Goal: Task Accomplishment & Management: Manage account settings

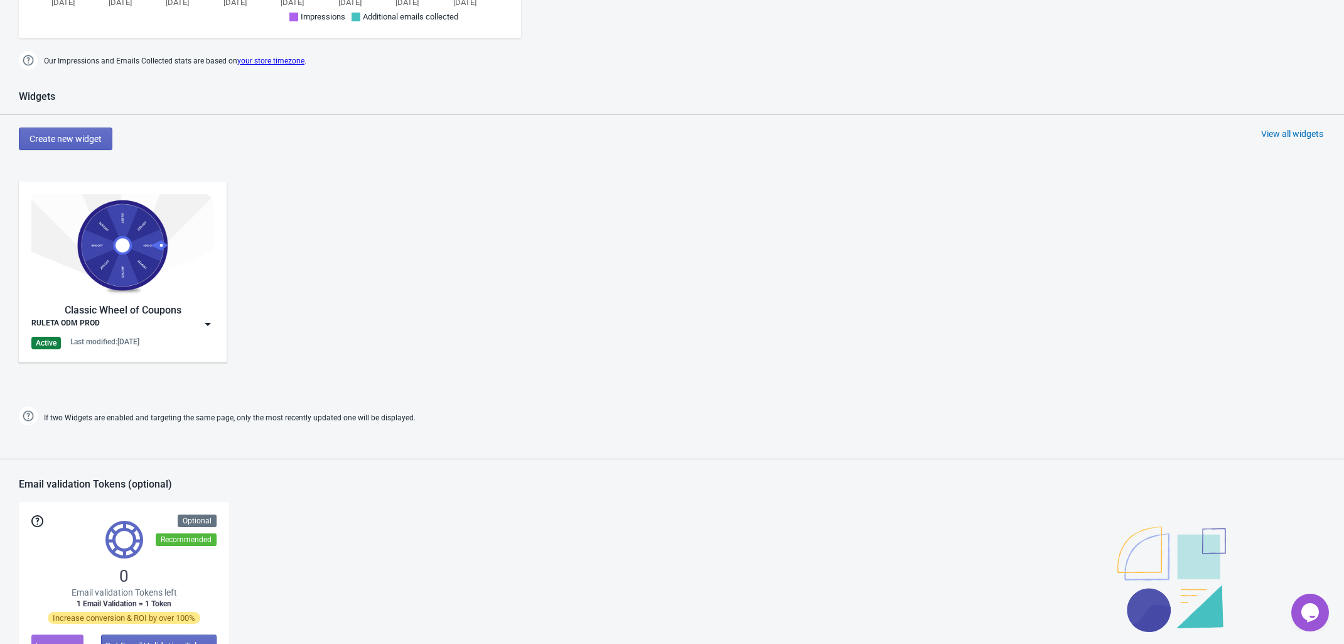
scroll to position [549, 0]
click at [142, 256] on img at bounding box center [122, 246] width 183 height 102
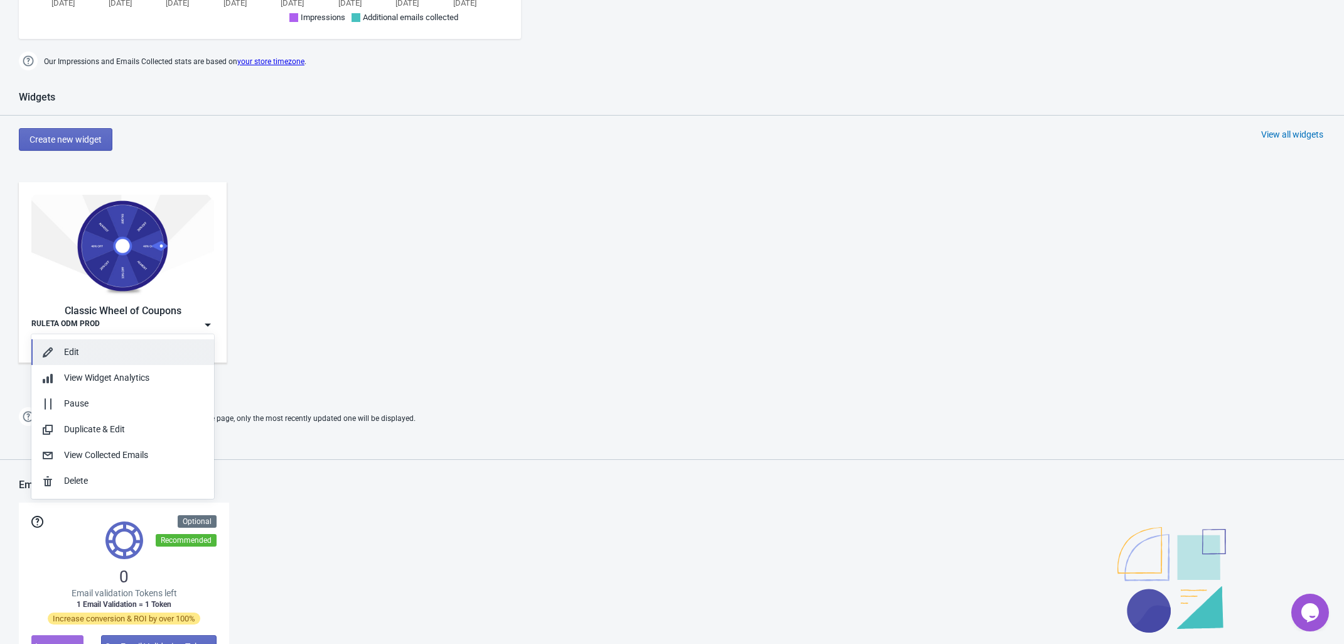
click at [118, 350] on div "Edit" at bounding box center [134, 351] width 140 height 13
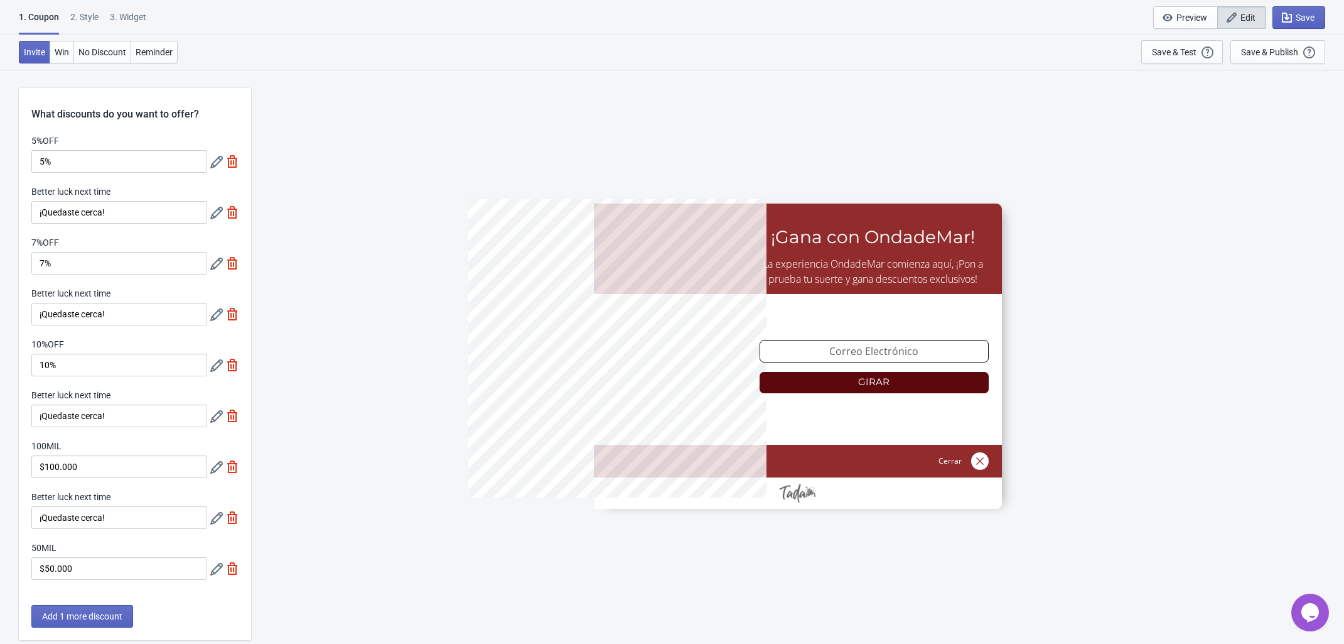
click at [95, 16] on div "2 . Style" at bounding box center [84, 22] width 28 height 22
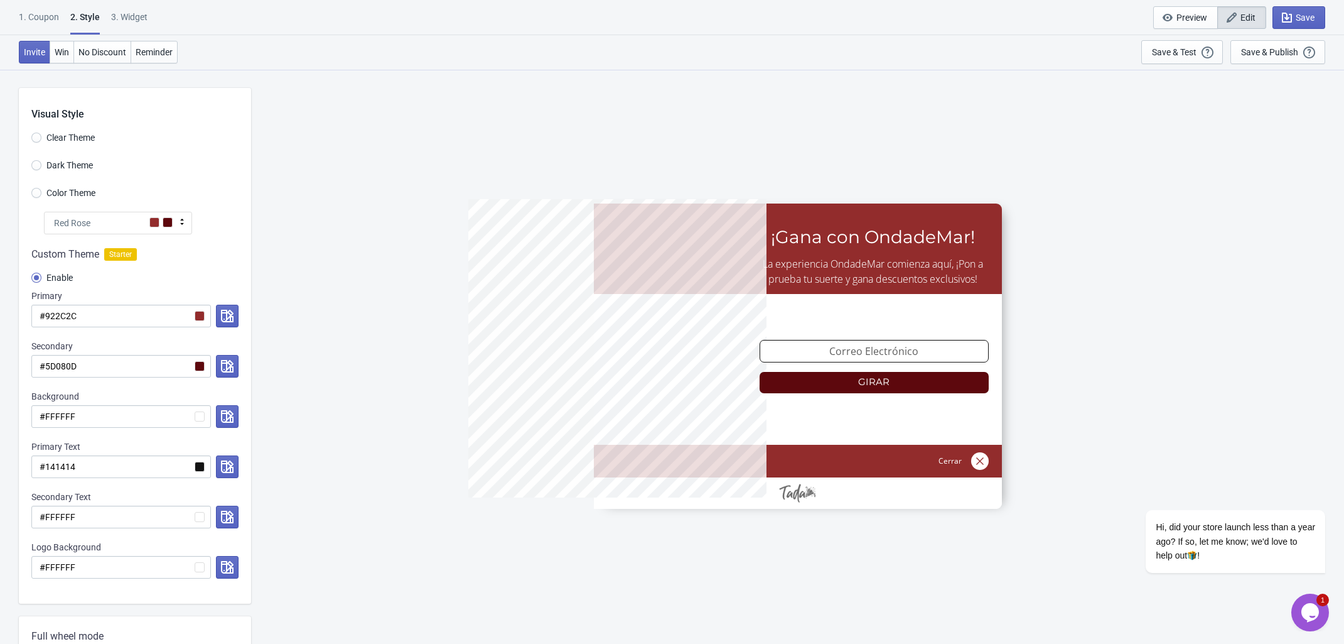
click at [42, 190] on label "Color Theme" at bounding box center [63, 193] width 64 height 18
click at [41, 190] on input "Color Theme" at bounding box center [36, 199] width 10 height 23
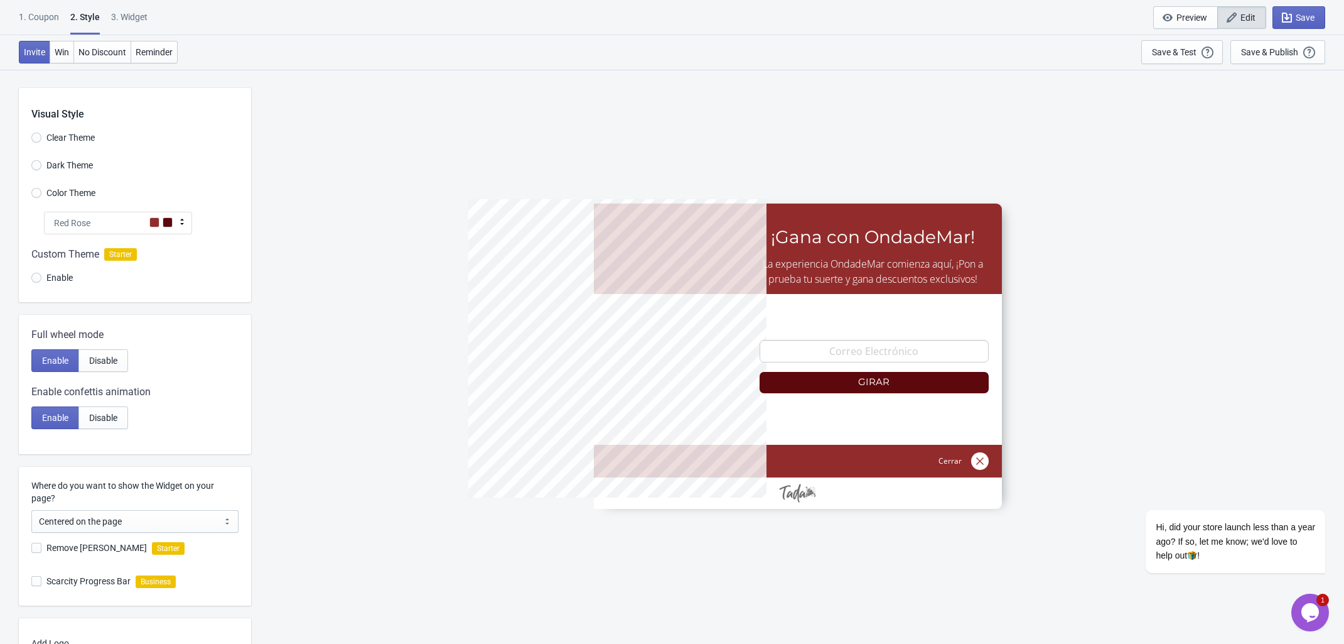
click at [180, 220] on icon at bounding box center [182, 221] width 13 height 13
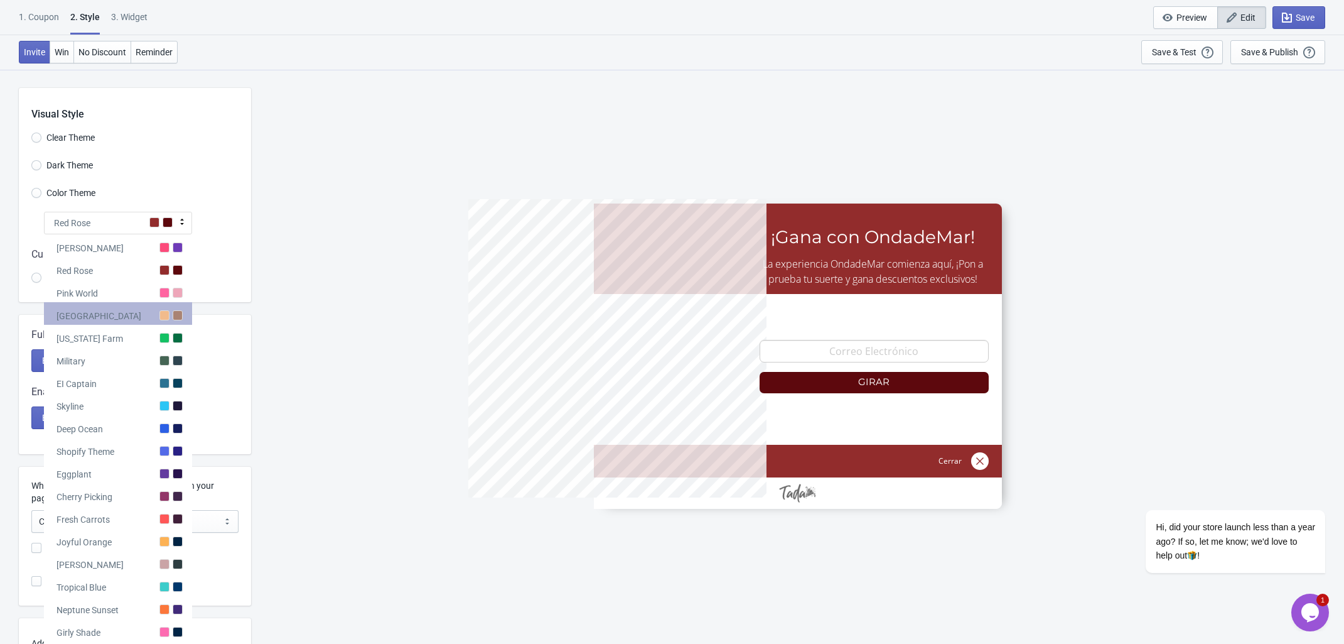
click at [135, 316] on div "[GEOGRAPHIC_DATA]" at bounding box center [118, 313] width 148 height 23
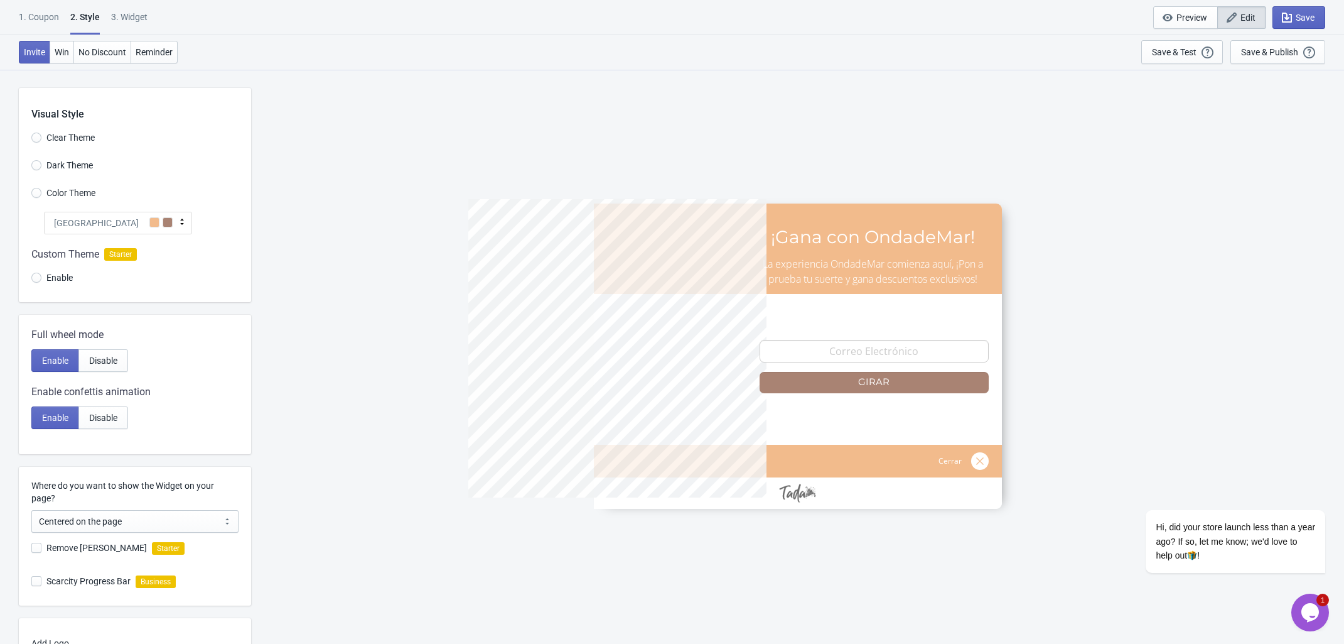
click at [173, 218] on div "[GEOGRAPHIC_DATA]" at bounding box center [118, 223] width 148 height 23
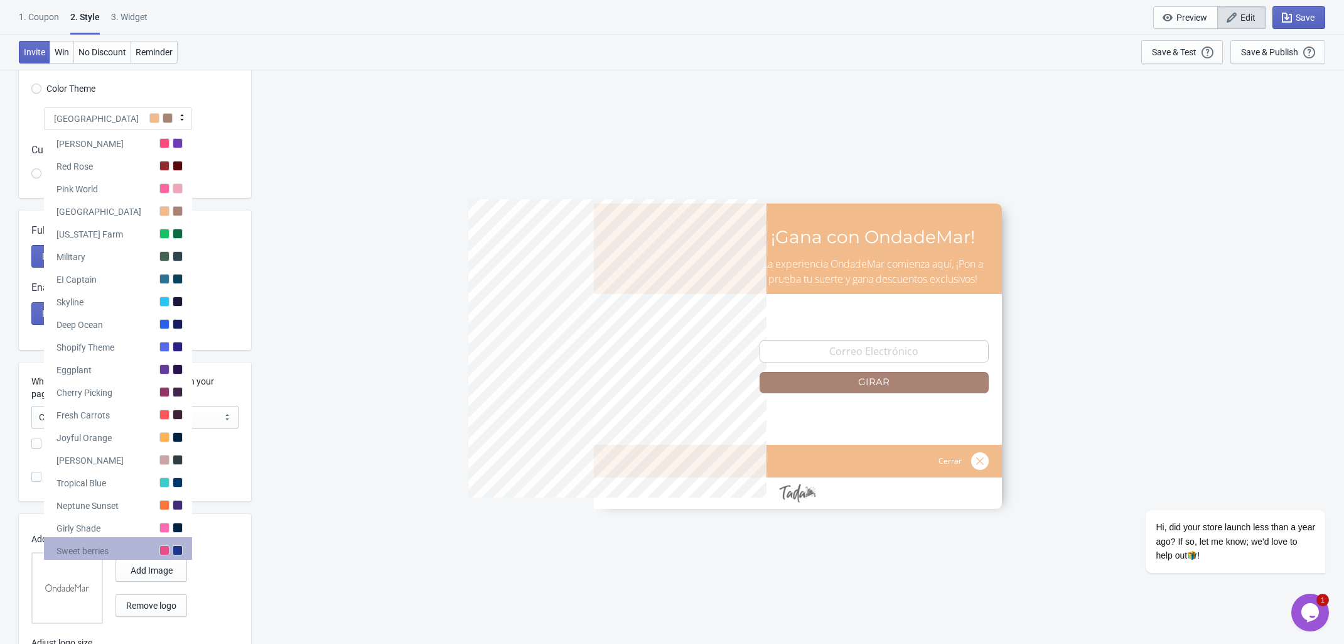
scroll to position [157, 0]
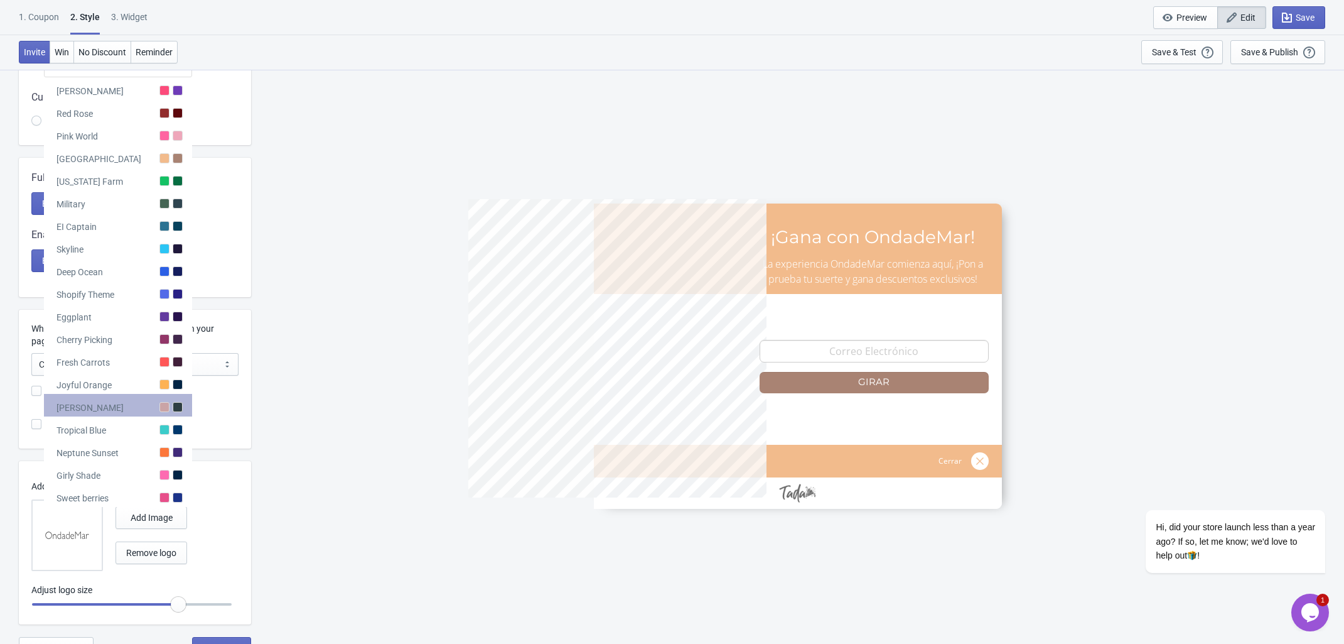
click at [130, 409] on div "[PERSON_NAME]" at bounding box center [118, 405] width 148 height 23
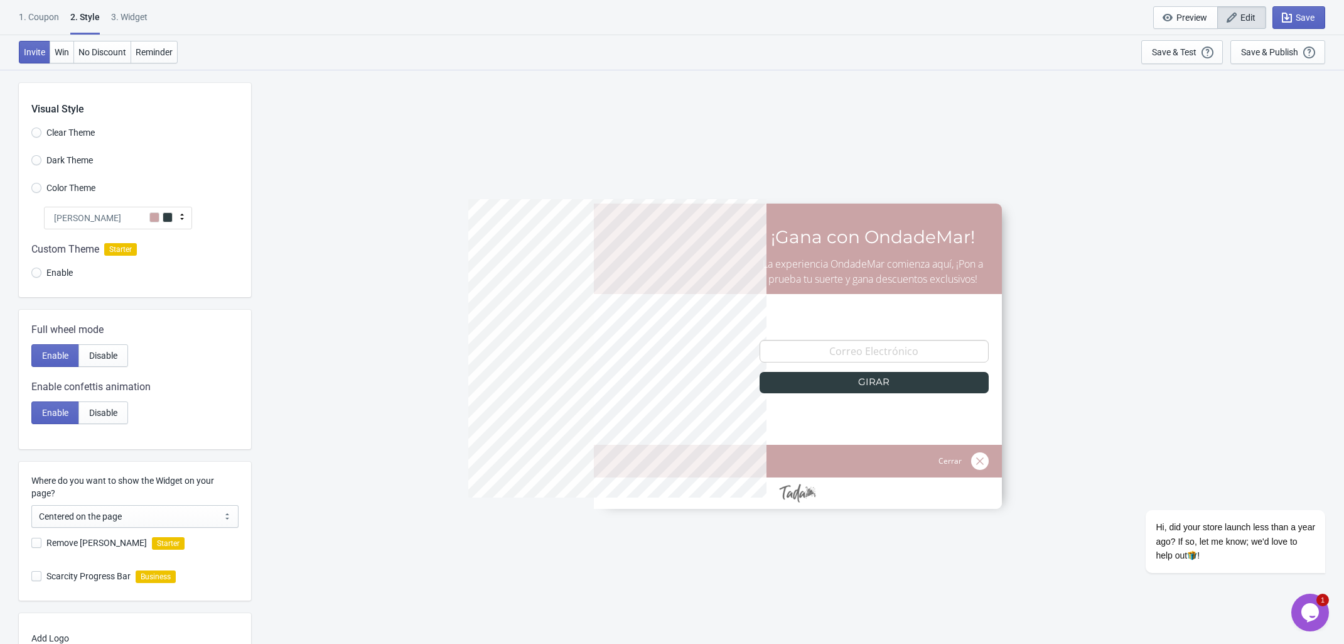
scroll to position [0, 0]
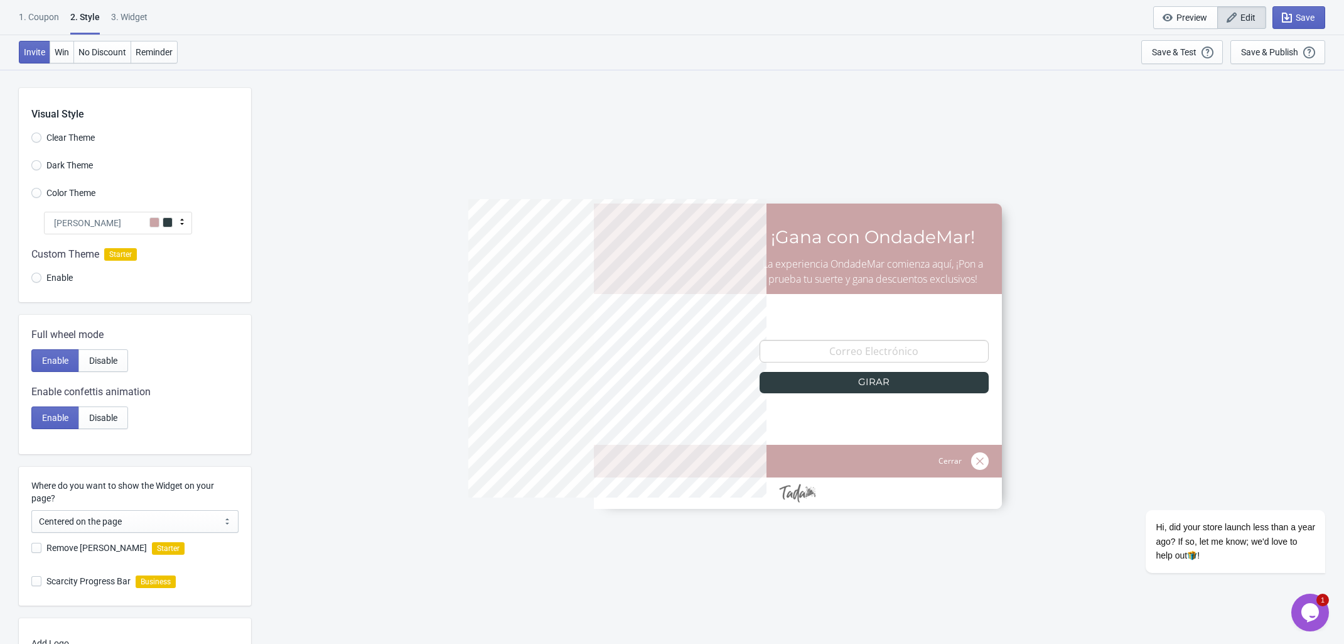
click at [170, 216] on div "[PERSON_NAME]" at bounding box center [118, 223] width 148 height 23
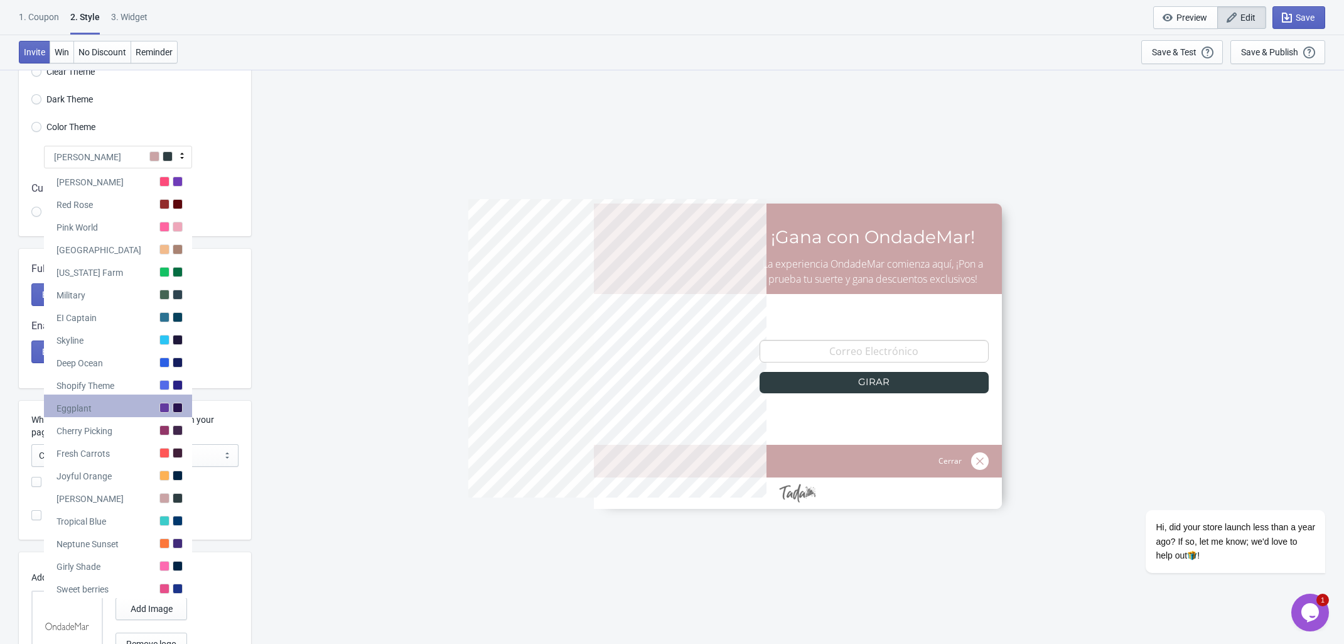
scroll to position [78, 0]
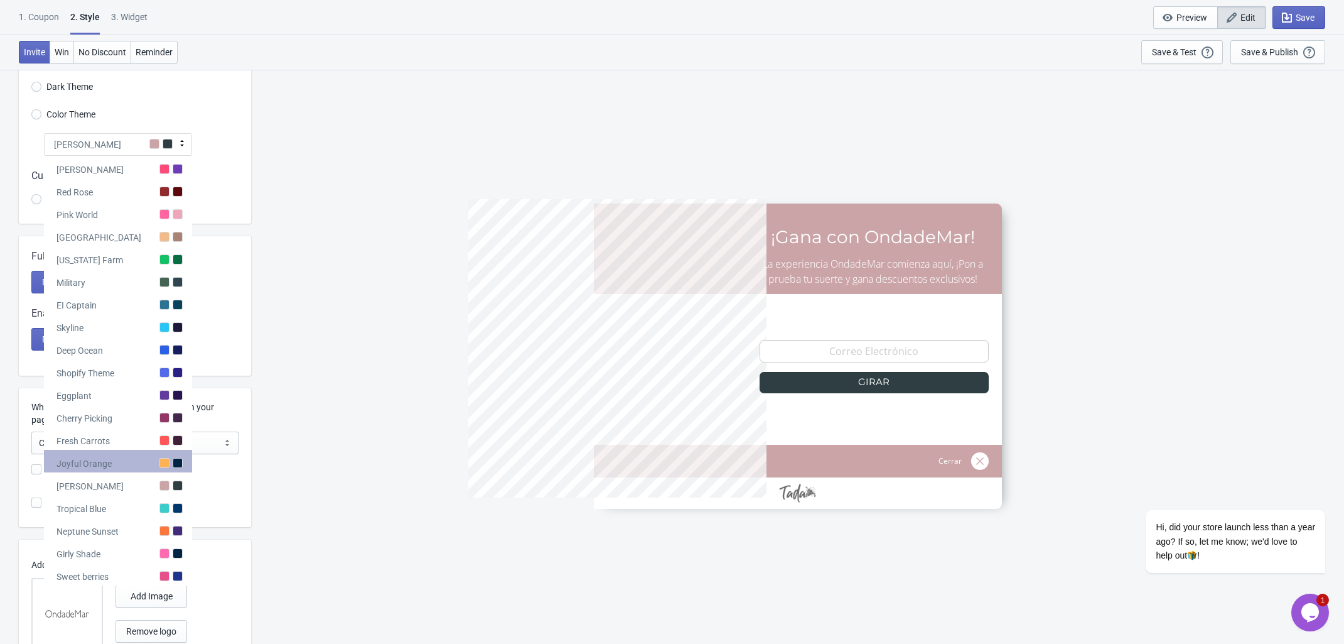
click at [133, 457] on div "Joyful Orange" at bounding box center [118, 461] width 148 height 23
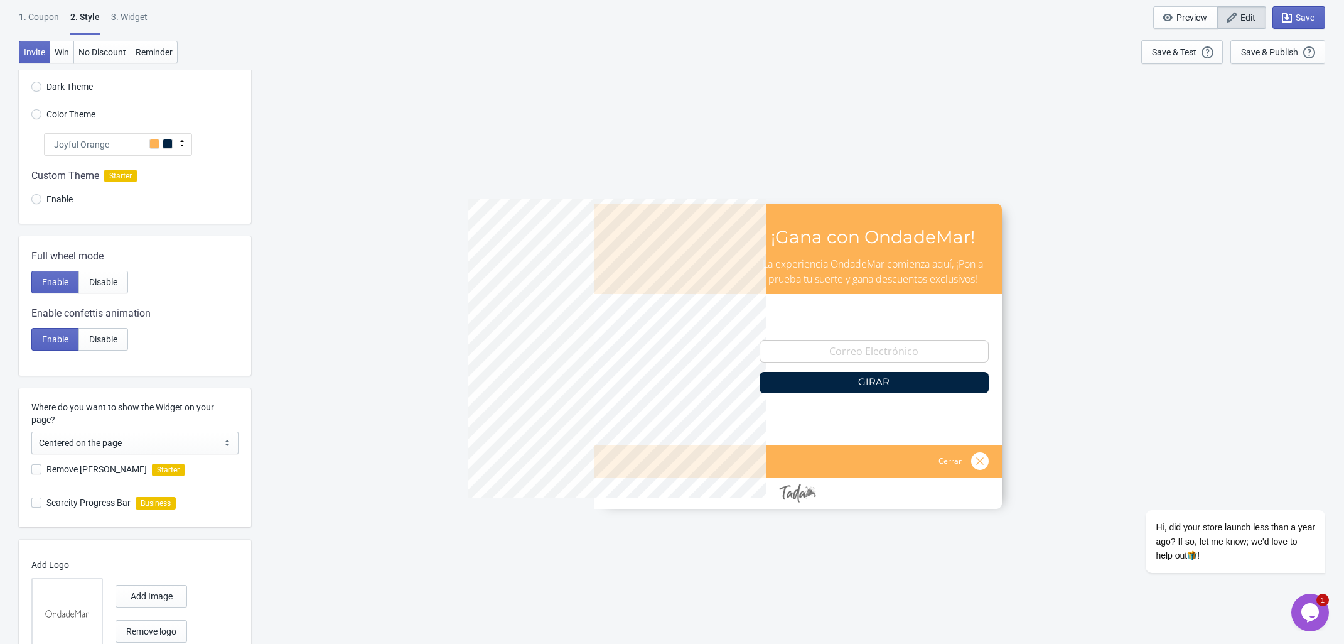
click at [158, 145] on span at bounding box center [154, 144] width 10 height 10
radio input "true"
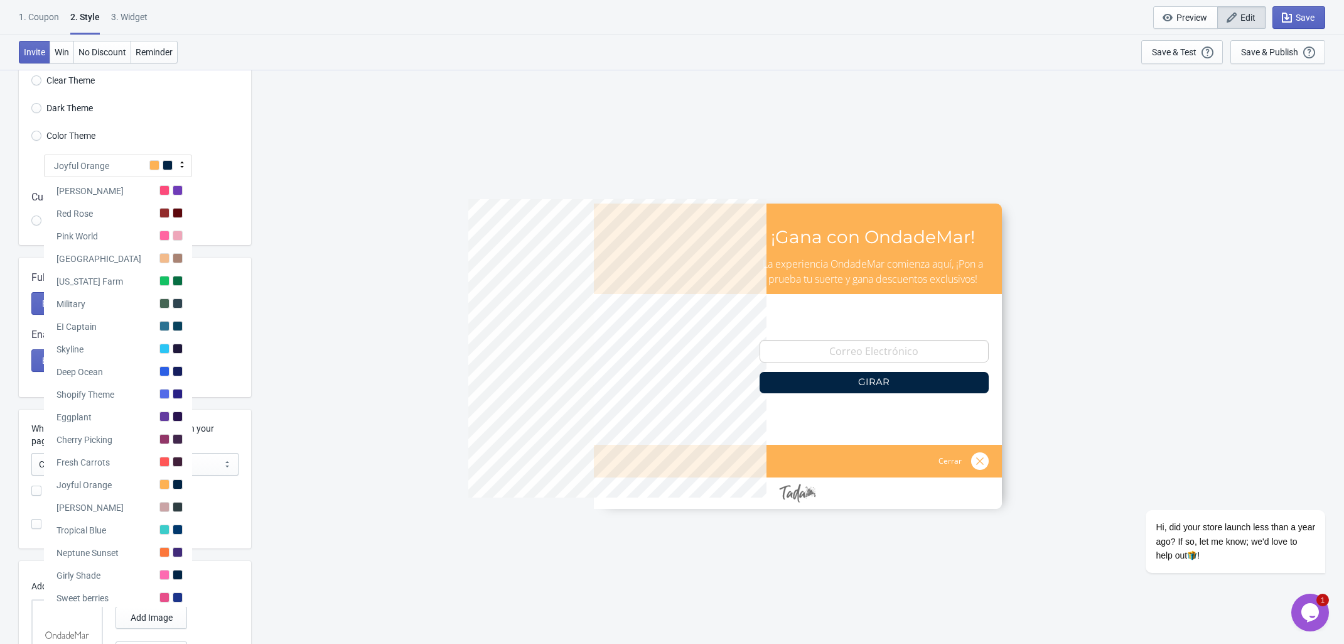
scroll to position [0, 0]
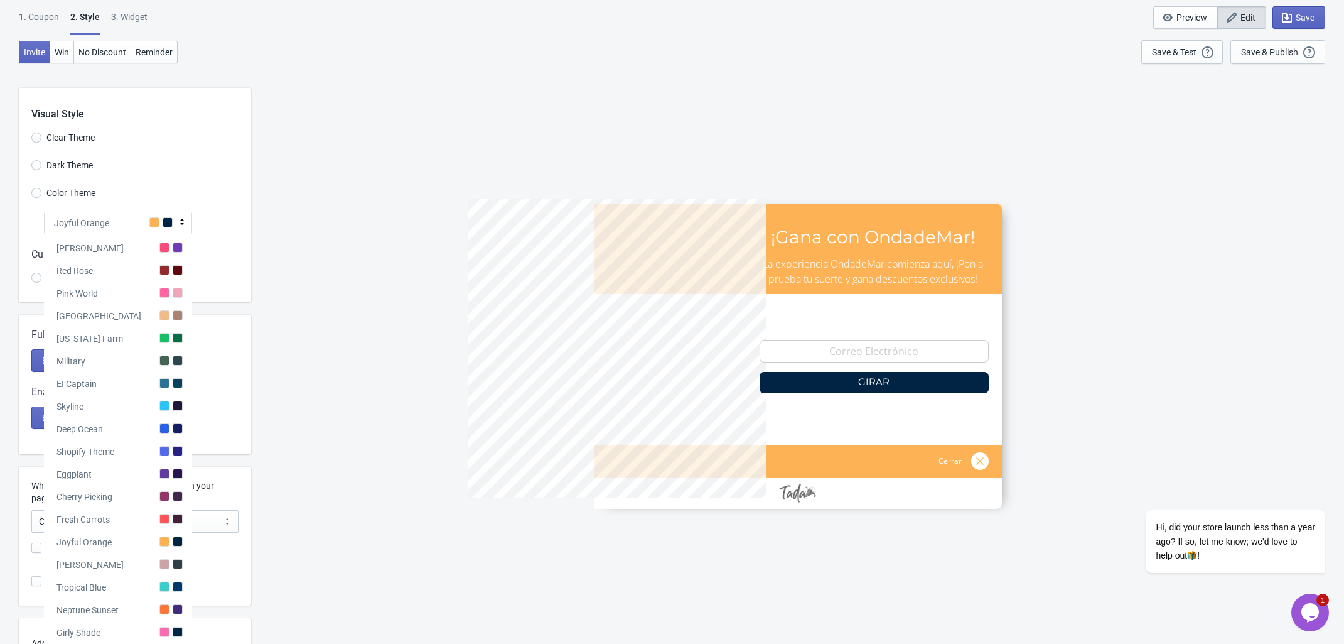
click at [343, 230] on div "5%OFF ¡Gana con OndadeMar! La experiencia OndadeMar comienza aquí, ¡Pon a prueb…" at bounding box center [797, 356] width 1081 height 574
click at [45, 157] on label "Dark Theme" at bounding box center [62, 165] width 62 height 18
click at [41, 160] on input "Dark Theme" at bounding box center [36, 171] width 10 height 23
radio input "true"
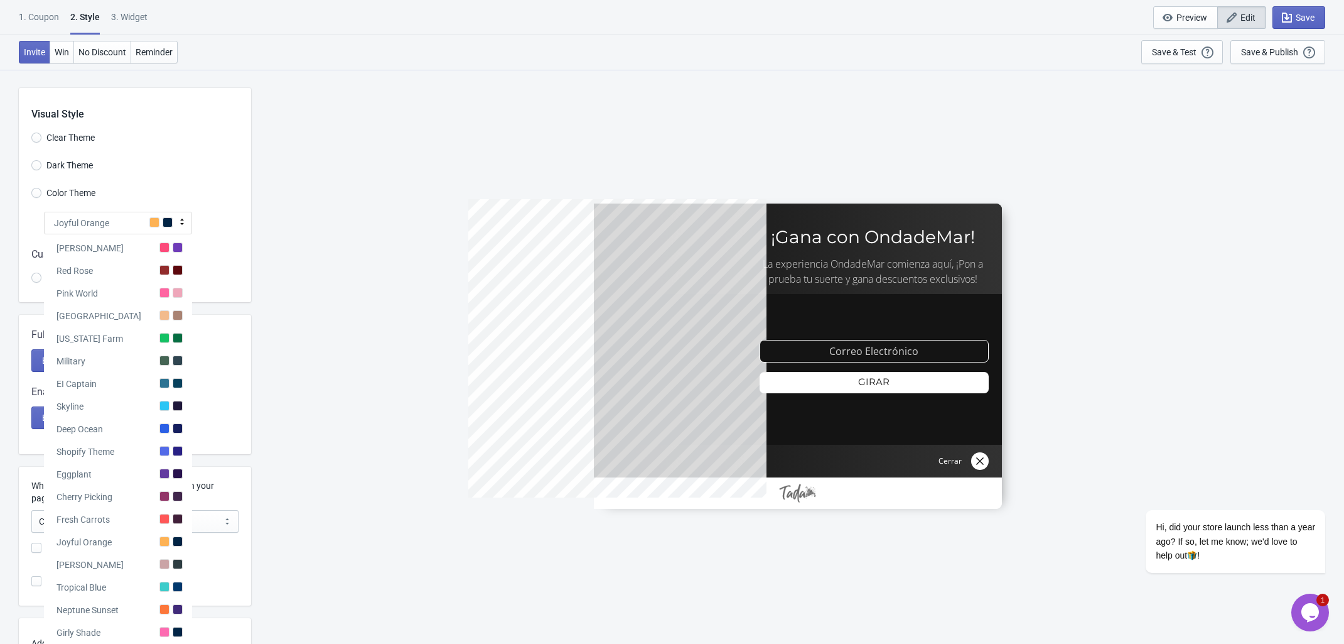
click at [48, 131] on span "Clear Theme" at bounding box center [70, 137] width 48 height 13
click at [41, 133] on input "Clear Theme" at bounding box center [36, 144] width 10 height 23
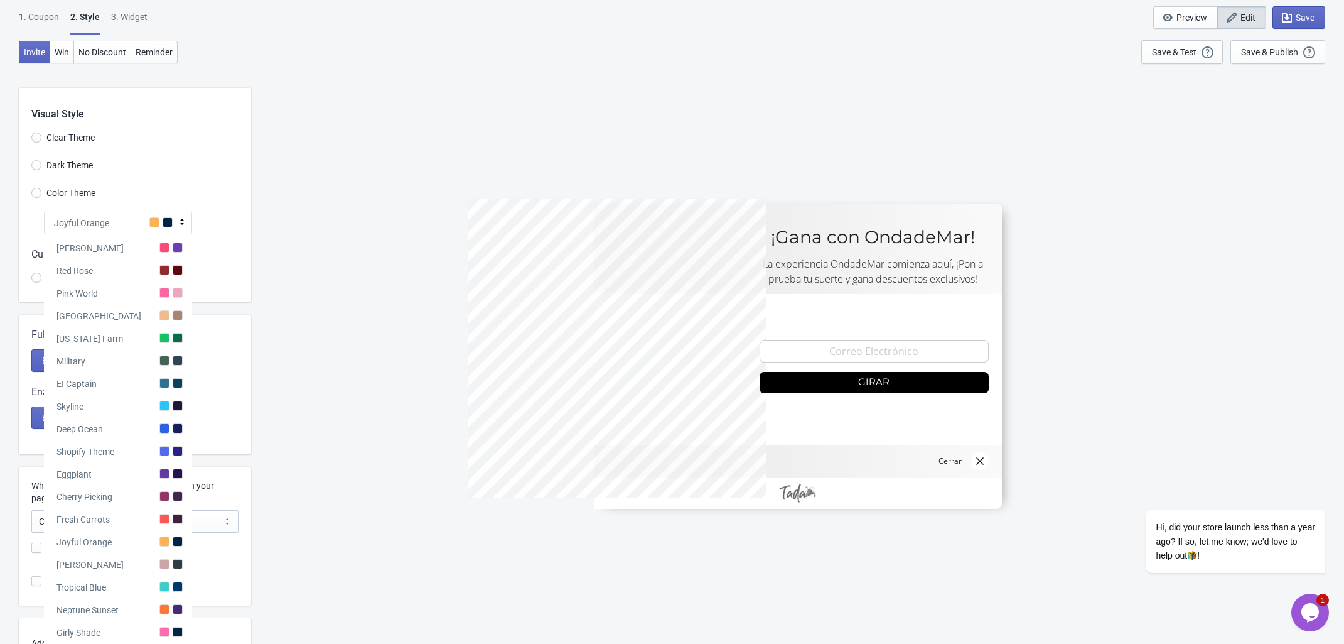
drag, startPoint x: 340, startPoint y: 222, endPoint x: 293, endPoint y: 219, distance: 47.9
click at [342, 222] on div "5%OFF ¡Gana con OndadeMar! La experiencia OndadeMar comienza aquí, ¡Pon a prueb…" at bounding box center [797, 356] width 1081 height 574
click at [35, 210] on div "Visual Style Clear Theme Dark Theme Color Theme Joyful Orange Tada Red Rose Pin…" at bounding box center [135, 195] width 232 height 214
click at [99, 222] on span "Joyful Orange" at bounding box center [81, 223] width 55 height 13
radio input "true"
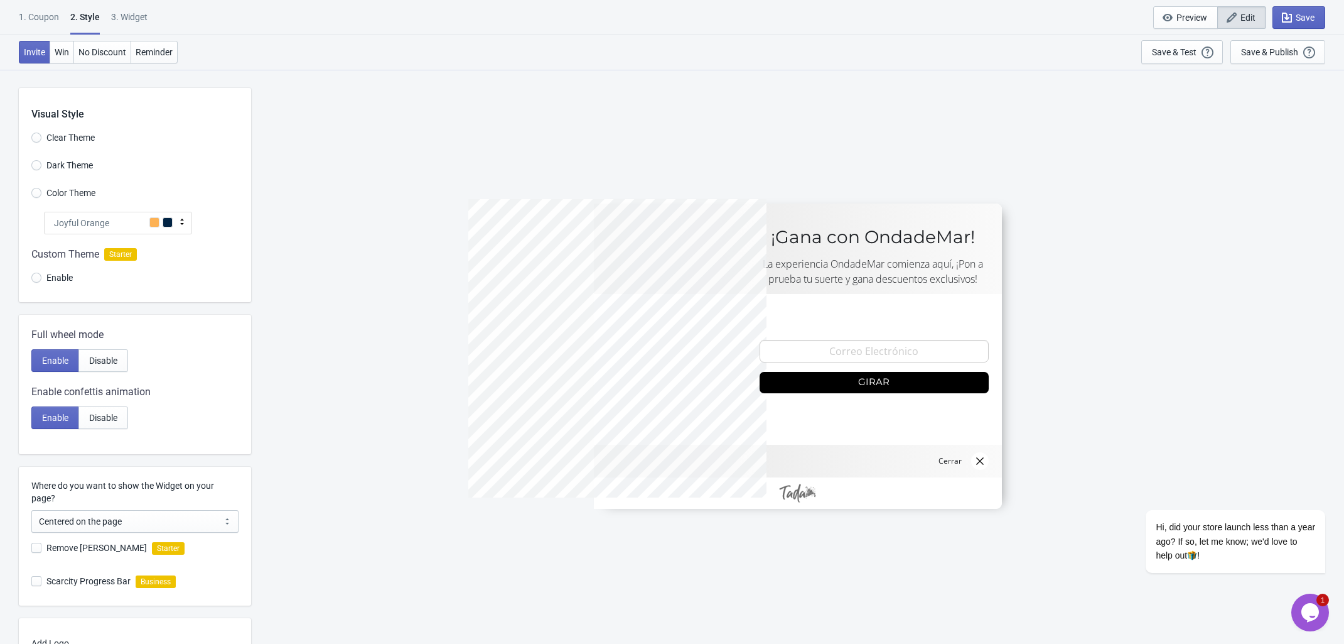
click at [359, 296] on div "5%OFF ¡Gana con OndadeMar! La experiencia OndadeMar comienza aquí, ¡Pon a prueb…" at bounding box center [797, 356] width 1081 height 574
click at [36, 273] on input "Enable" at bounding box center [36, 284] width 10 height 23
radio input "true"
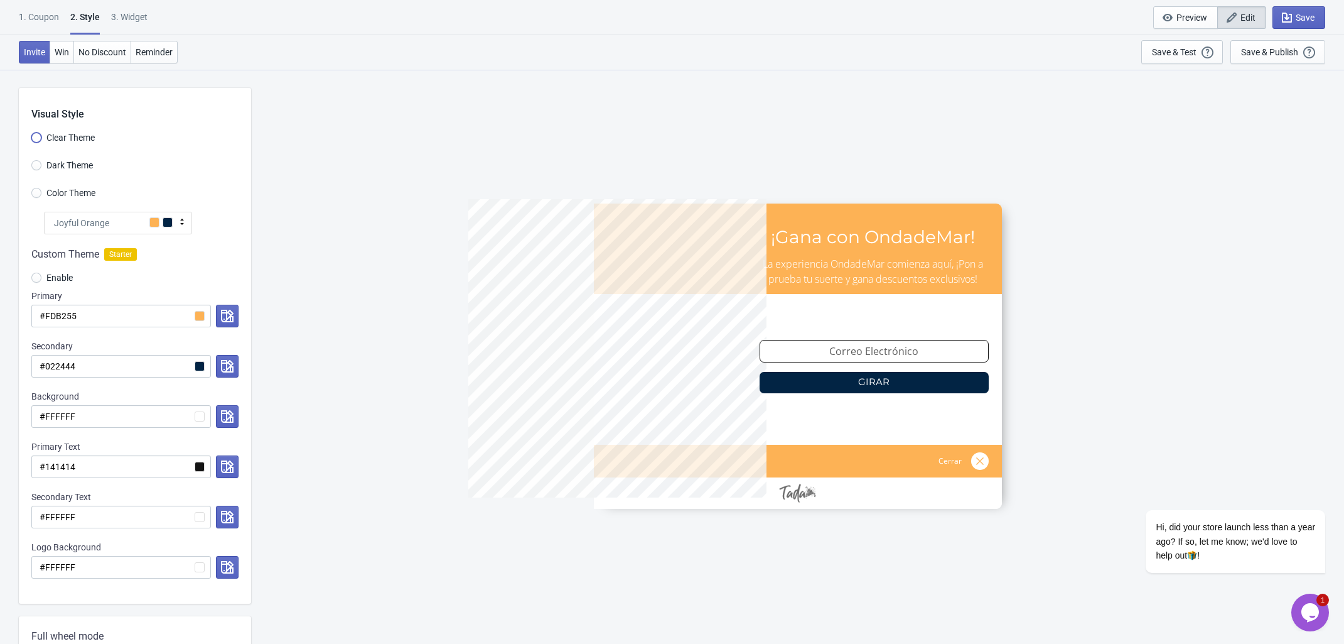
click at [39, 142] on input "Clear Theme" at bounding box center [36, 144] width 10 height 23
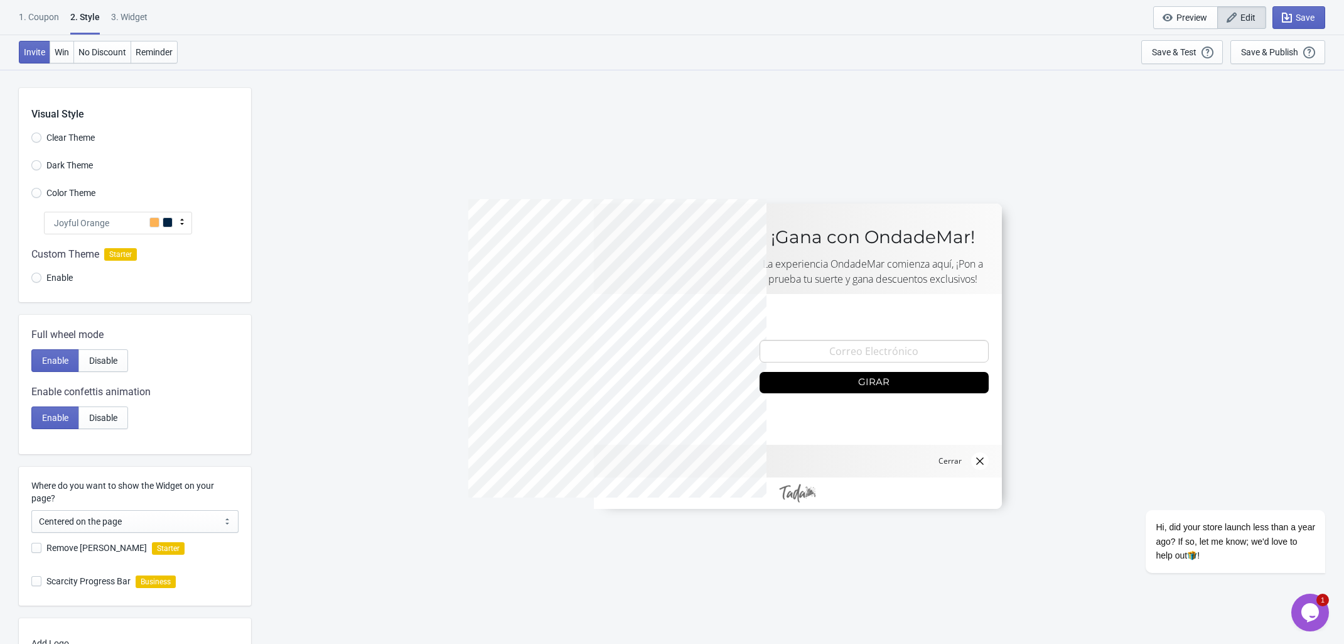
click at [180, 217] on icon at bounding box center [182, 221] width 13 height 13
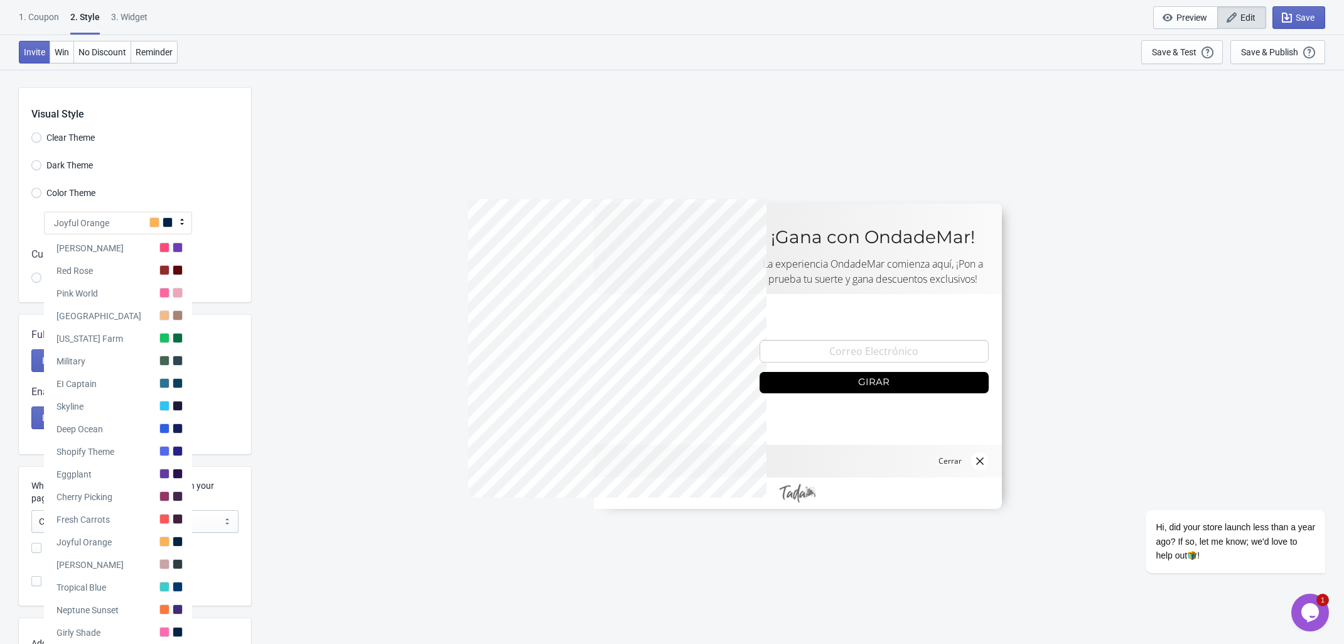
click at [277, 219] on div "5%OFF ¡Gana con OndadeMar! La experiencia OndadeMar comienza aquí, ¡Pon a prueb…" at bounding box center [797, 356] width 1081 height 574
click at [252, 164] on div "Visual Style Clear Theme Dark Theme Color Theme Joyful Orange Tada Red Rose Pin…" at bounding box center [672, 442] width 1344 height 747
click at [28, 213] on div "Visual Style Clear Theme Dark Theme Color Theme Joyful Orange Tada Red Rose Pin…" at bounding box center [135, 195] width 232 height 214
click at [117, 274] on div "Red Rose" at bounding box center [118, 268] width 148 height 23
radio input "true"
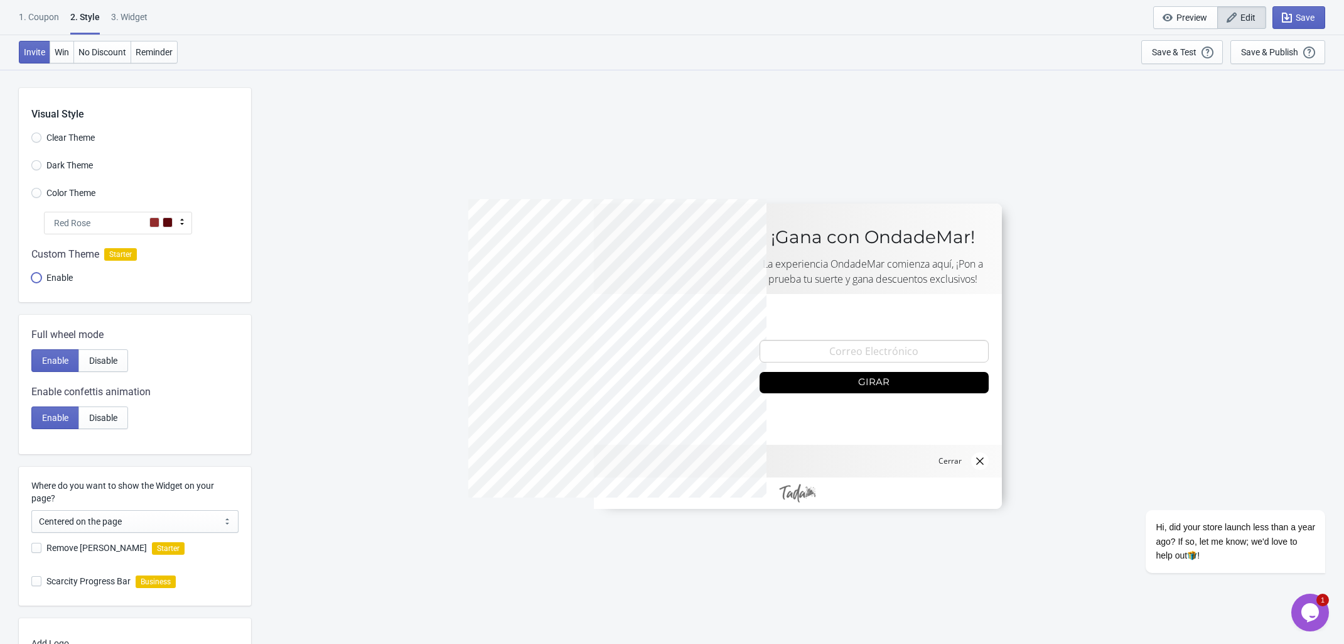
click at [36, 279] on input "Enable" at bounding box center [36, 284] width 10 height 23
radio input "true"
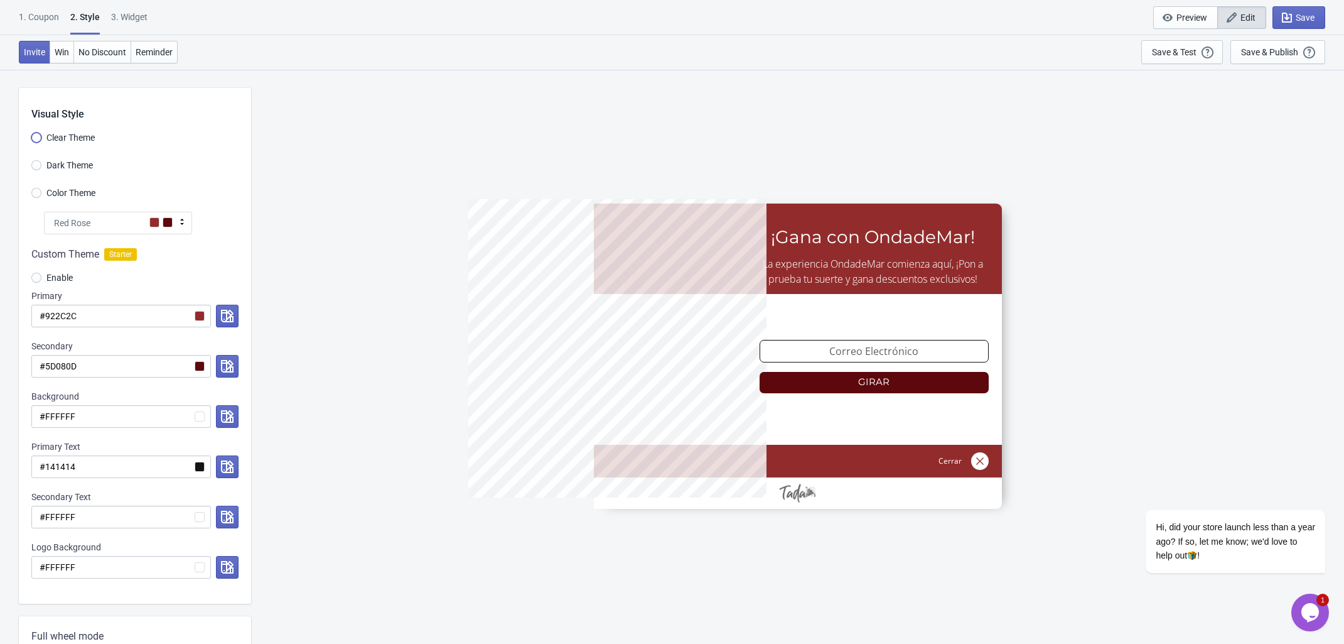
click at [36, 138] on input "Clear Theme" at bounding box center [36, 144] width 10 height 23
radio input "true"
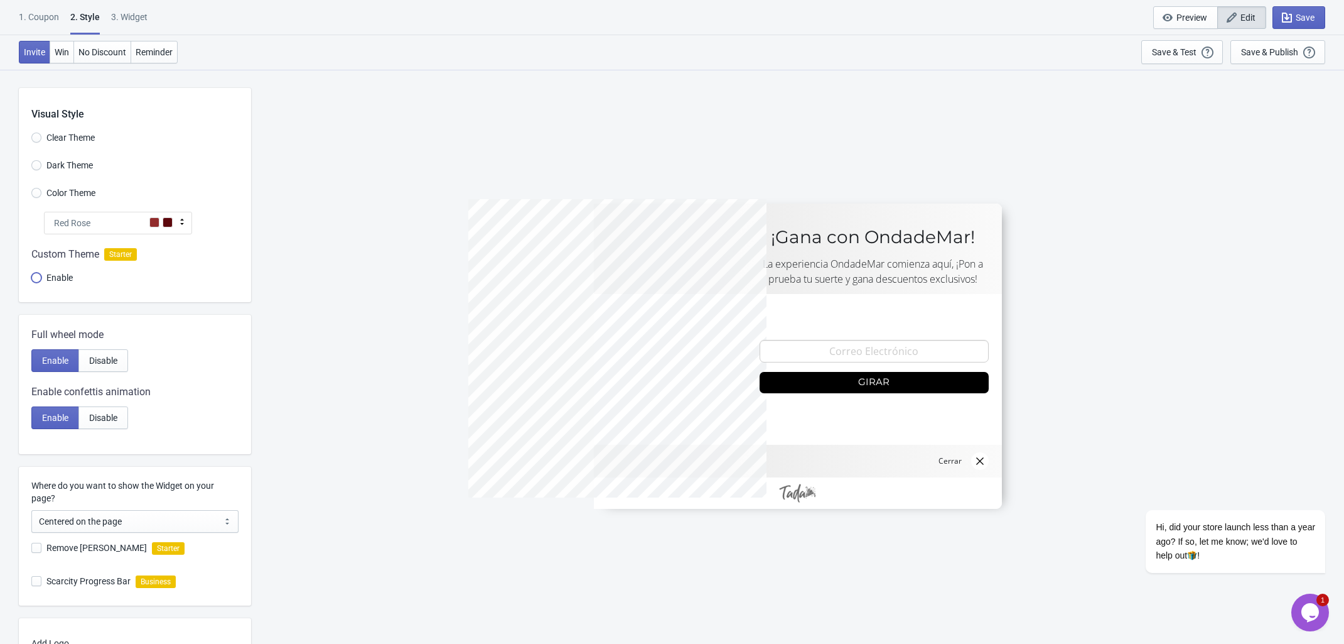
click at [38, 280] on input "Enable" at bounding box center [36, 284] width 10 height 23
radio input "true"
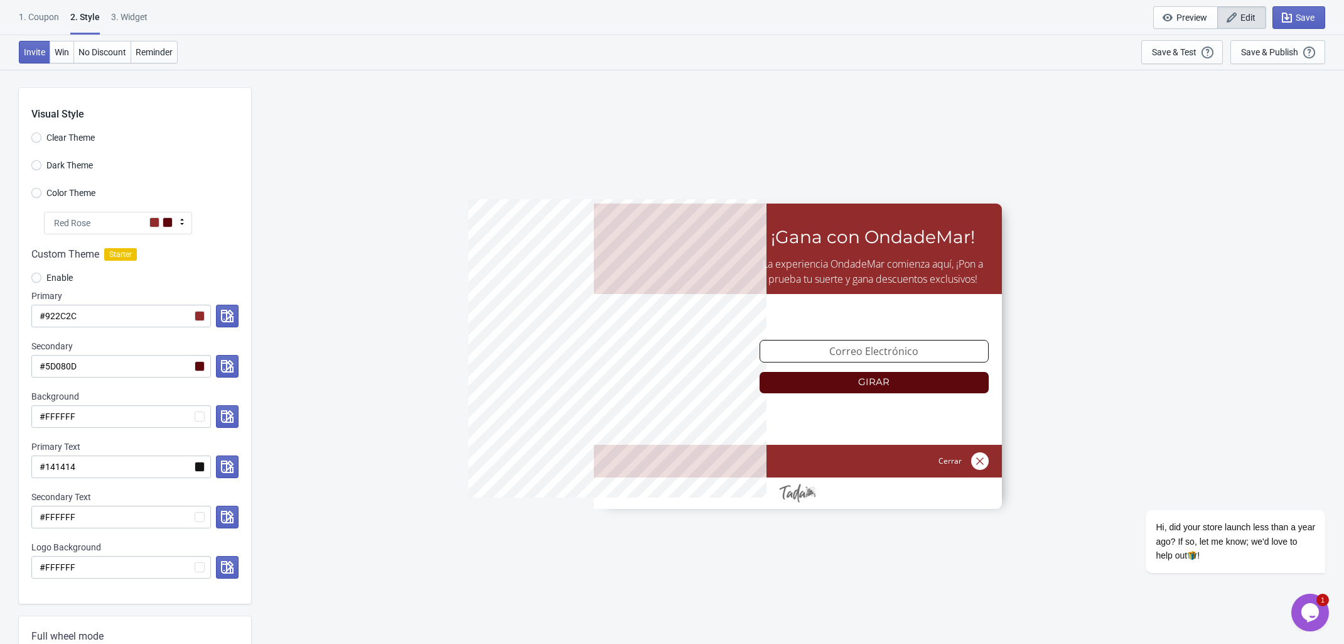
click at [82, 138] on span "Clear Theme" at bounding box center [70, 137] width 48 height 13
click at [41, 138] on input "Clear Theme" at bounding box center [36, 144] width 10 height 23
radio input "true"
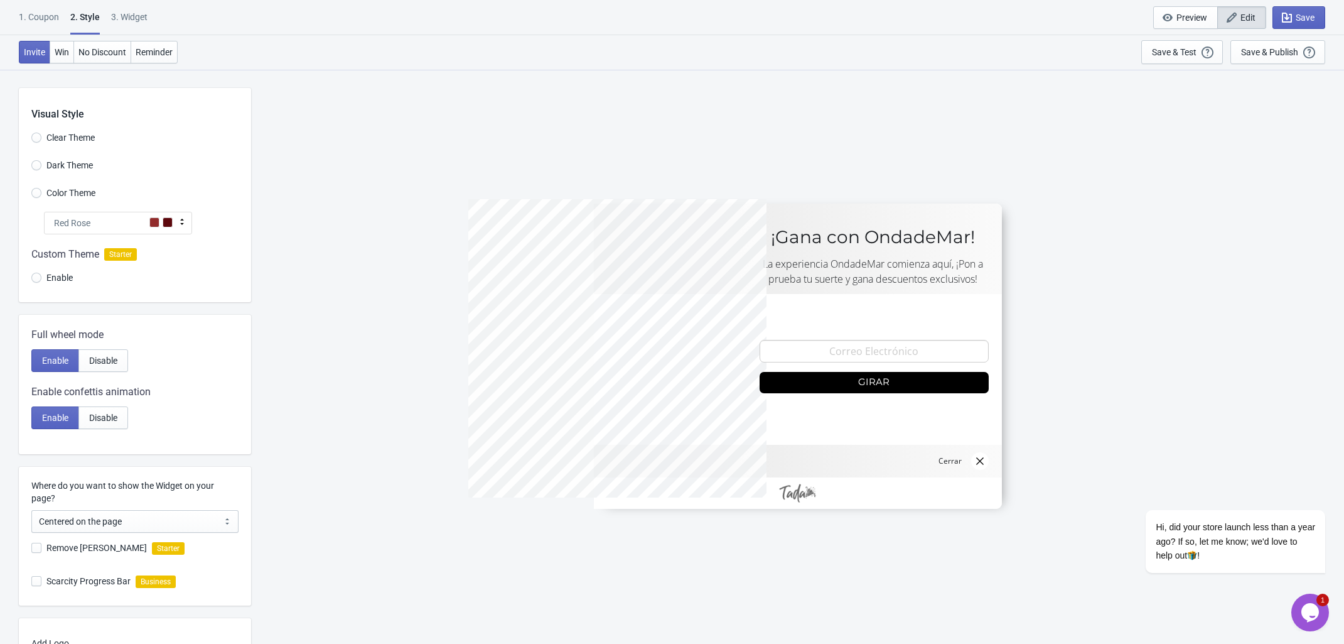
click at [60, 282] on span "Enable" at bounding box center [59, 277] width 26 height 13
click at [41, 282] on input "Enable" at bounding box center [36, 284] width 10 height 23
radio input "true"
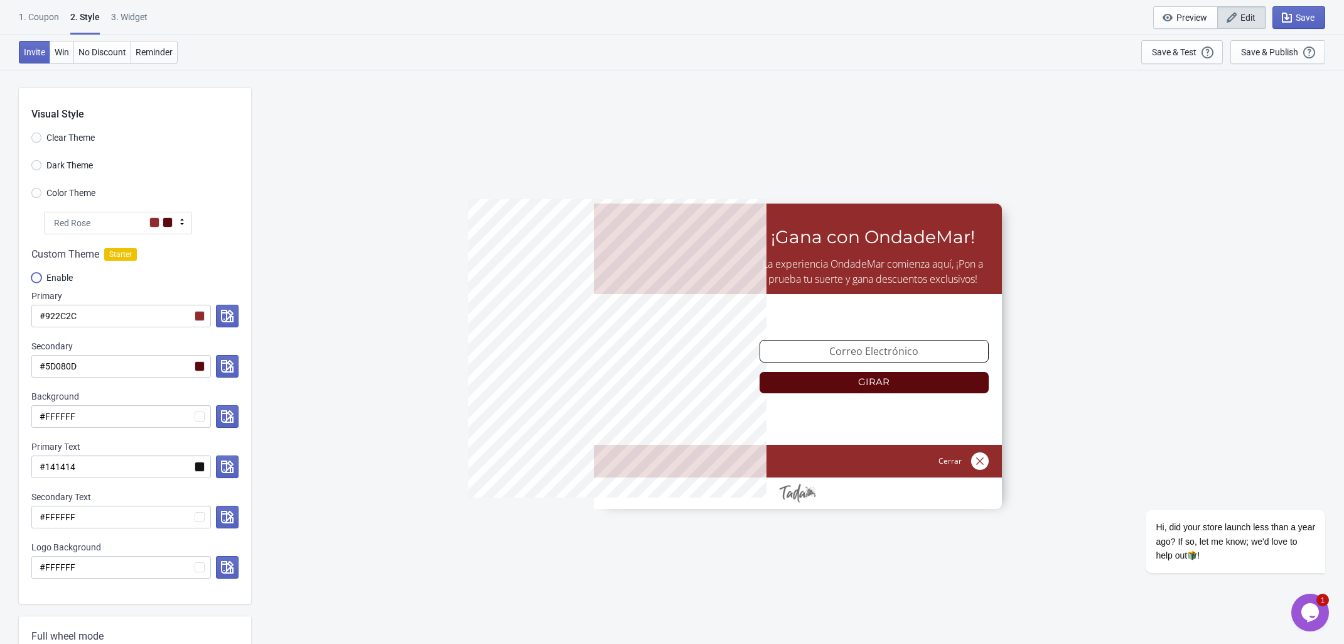
scroll to position [78, 0]
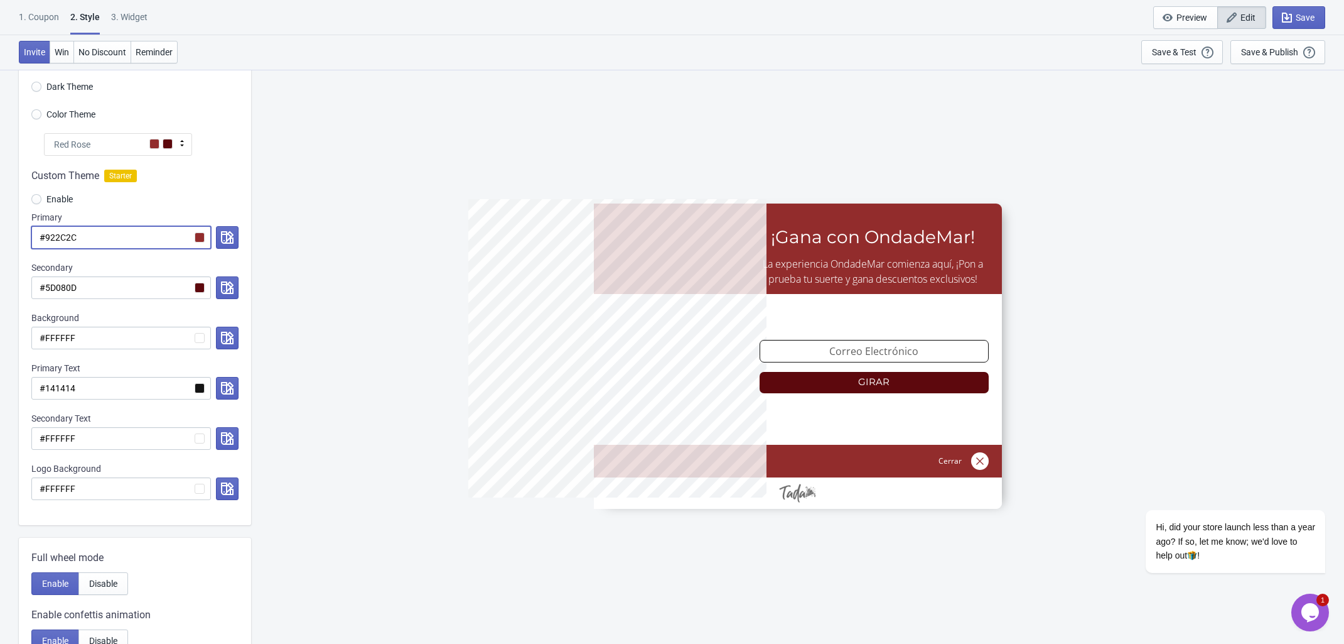
click at [201, 242] on input "#922C2C" at bounding box center [121, 237] width 180 height 23
click at [196, 235] on input "#922C2C" at bounding box center [121, 237] width 180 height 23
click at [222, 237] on icon "button" at bounding box center [227, 237] width 13 height 13
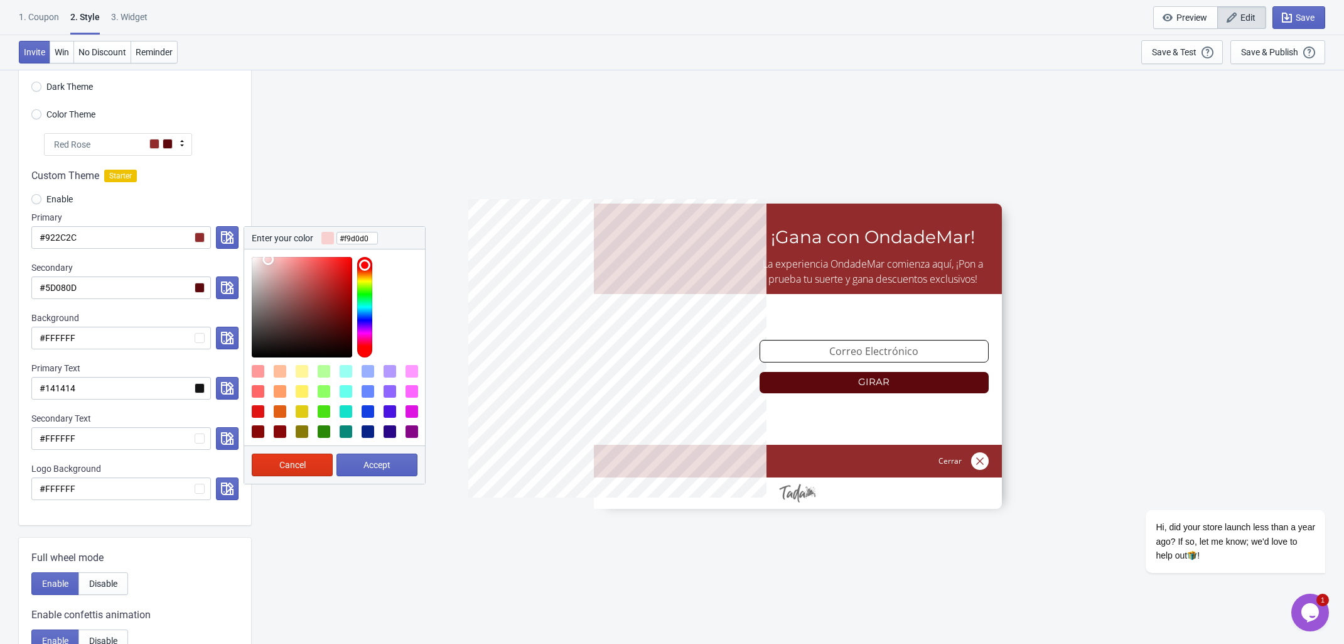
drag, startPoint x: 278, startPoint y: 261, endPoint x: 268, endPoint y: 259, distance: 10.2
click at [268, 259] on div at bounding box center [302, 307] width 100 height 100
click at [278, 374] on div at bounding box center [280, 371] width 13 height 13
click at [362, 273] on div at bounding box center [364, 307] width 15 height 100
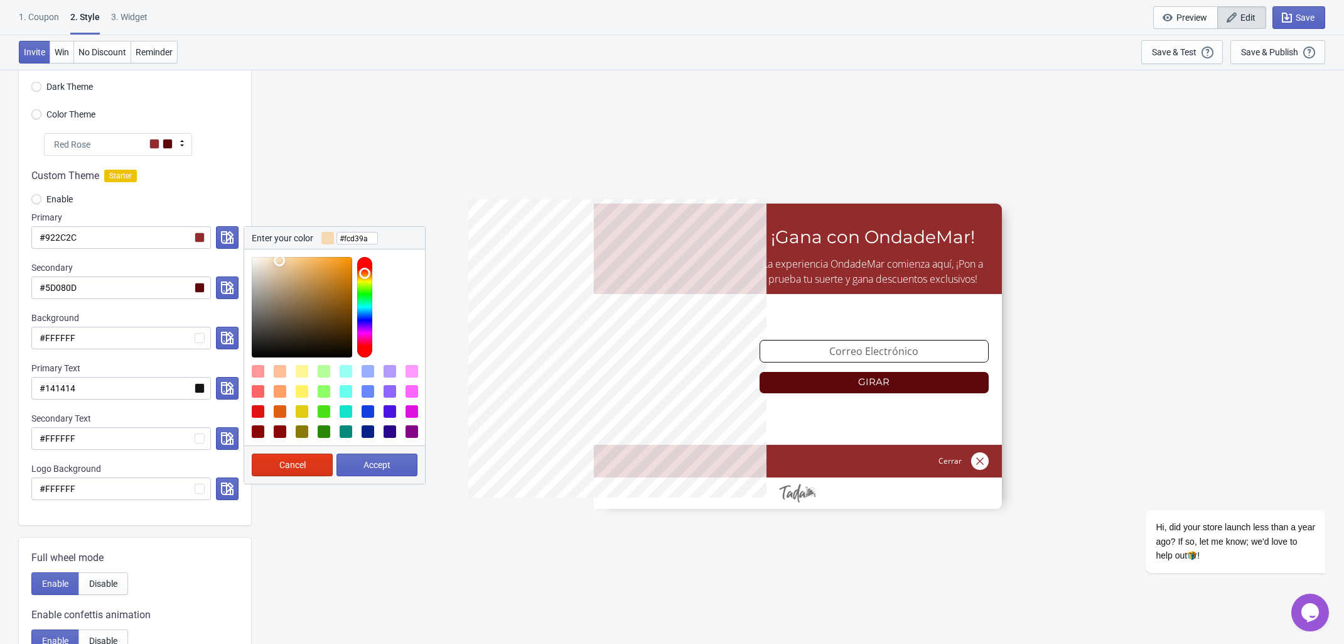
type input "#fcd197"
drag, startPoint x: 262, startPoint y: 261, endPoint x: 292, endPoint y: 258, distance: 29.6
click at [292, 258] on div at bounding box center [302, 307] width 100 height 100
click at [374, 463] on span "Accept" at bounding box center [377, 465] width 27 height 10
radio input "true"
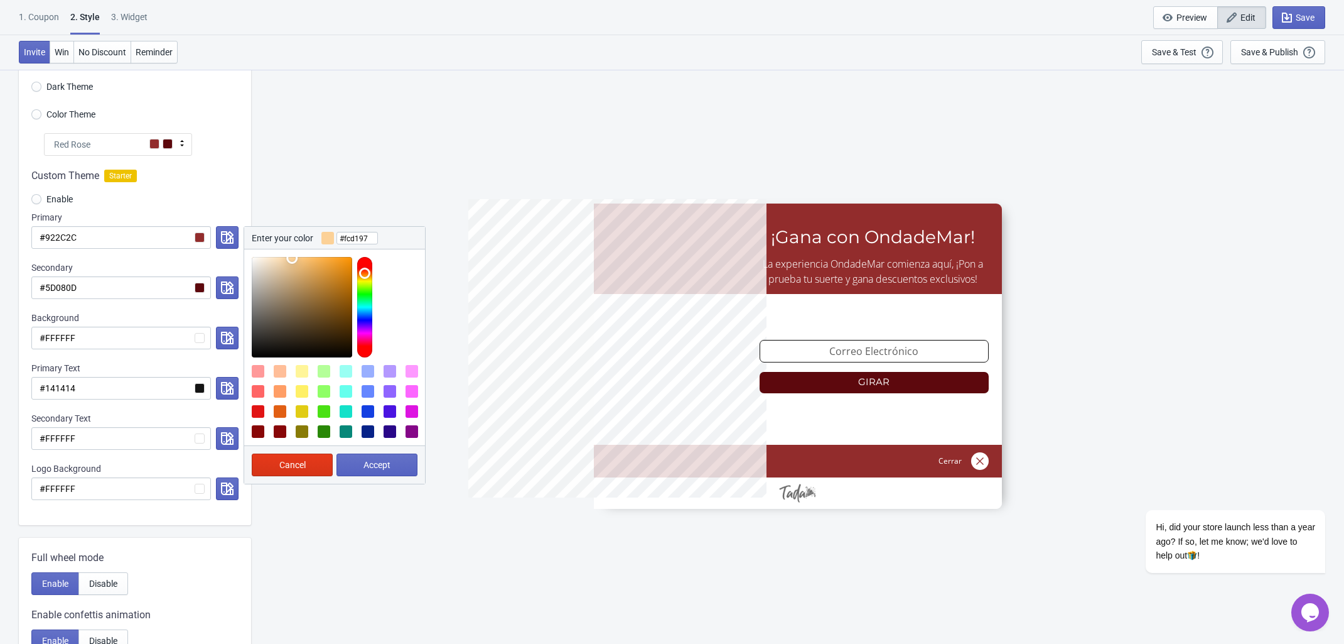
type input "#fcd197"
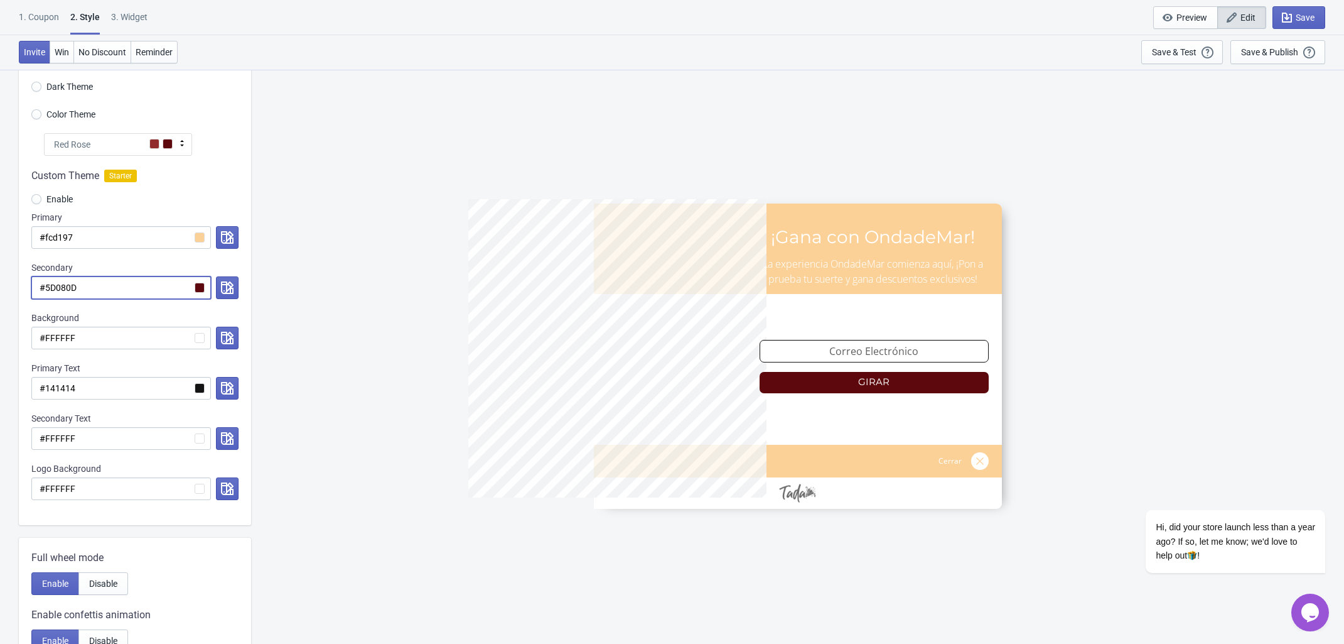
click at [198, 288] on input "#5D080D" at bounding box center [121, 287] width 180 height 23
click at [231, 294] on icon "button" at bounding box center [227, 287] width 13 height 13
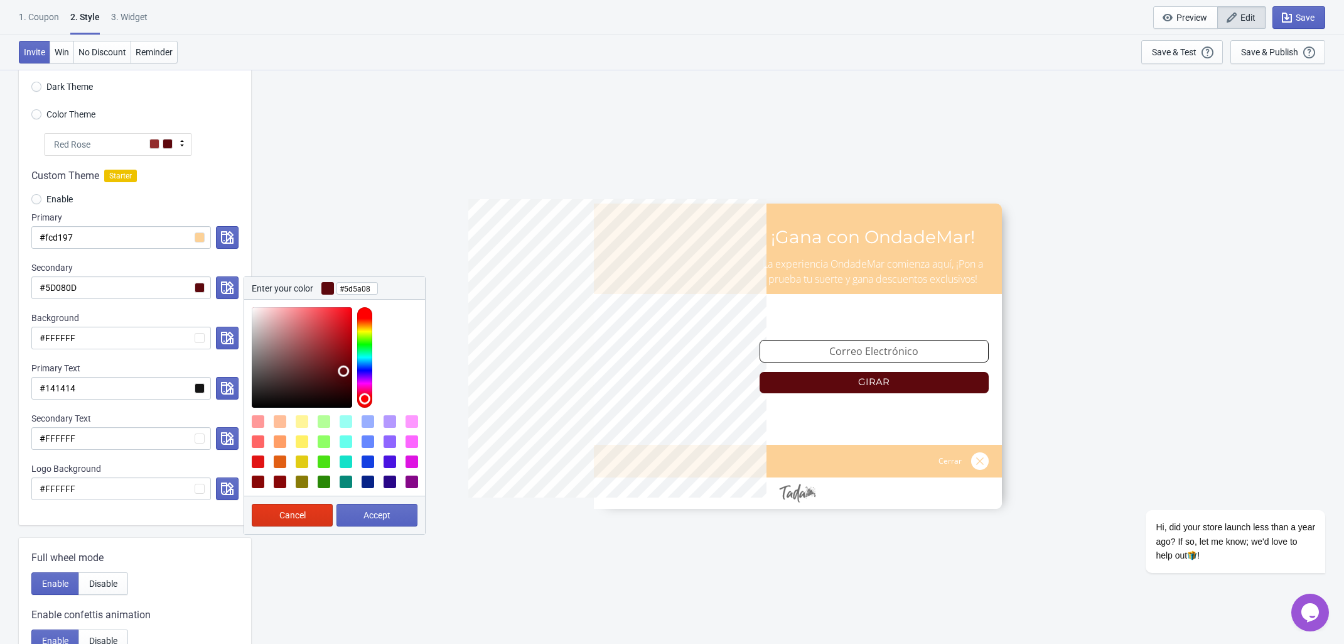
click at [366, 329] on div at bounding box center [364, 357] width 15 height 100
click at [371, 330] on div at bounding box center [364, 357] width 15 height 100
drag, startPoint x: 362, startPoint y: 330, endPoint x: 372, endPoint y: 330, distance: 10.7
click at [372, 330] on div at bounding box center [338, 357] width 173 height 100
drag, startPoint x: 362, startPoint y: 333, endPoint x: 352, endPoint y: 328, distance: 11.0
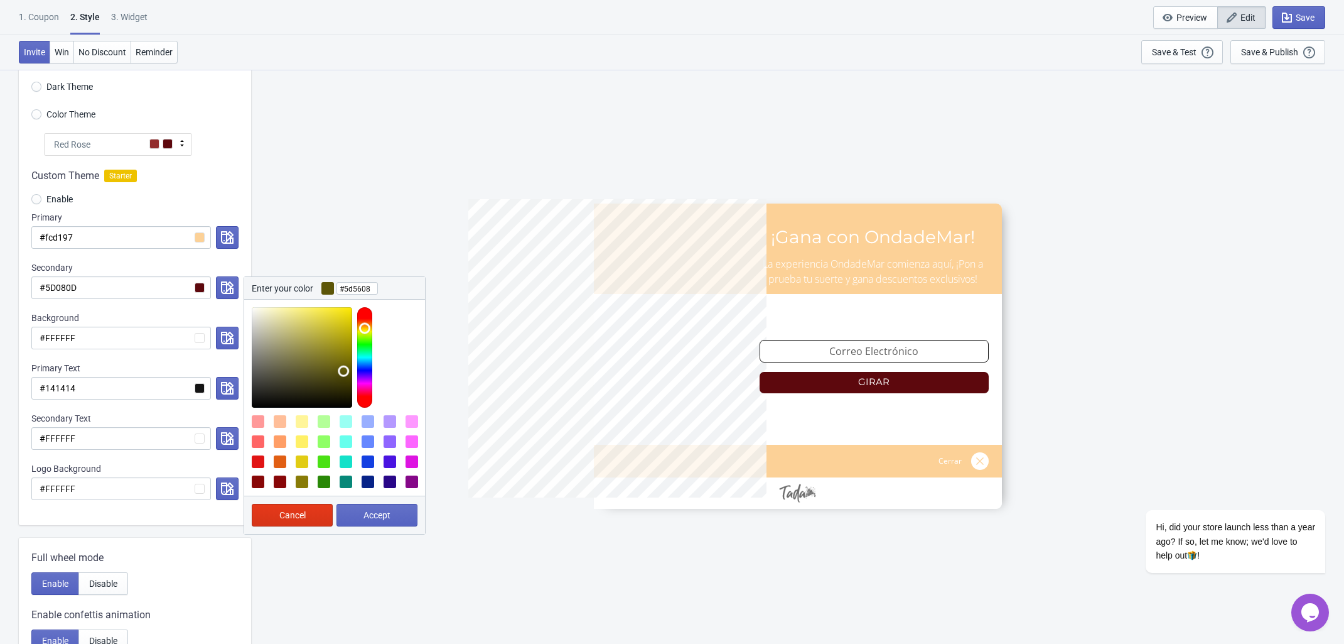
click at [352, 328] on div at bounding box center [338, 357] width 173 height 100
type input "#5d5600"
drag, startPoint x: 339, startPoint y: 369, endPoint x: 352, endPoint y: 371, distance: 12.7
click at [352, 371] on div at bounding box center [302, 357] width 100 height 100
click at [371, 512] on span "Accept" at bounding box center [377, 515] width 27 height 10
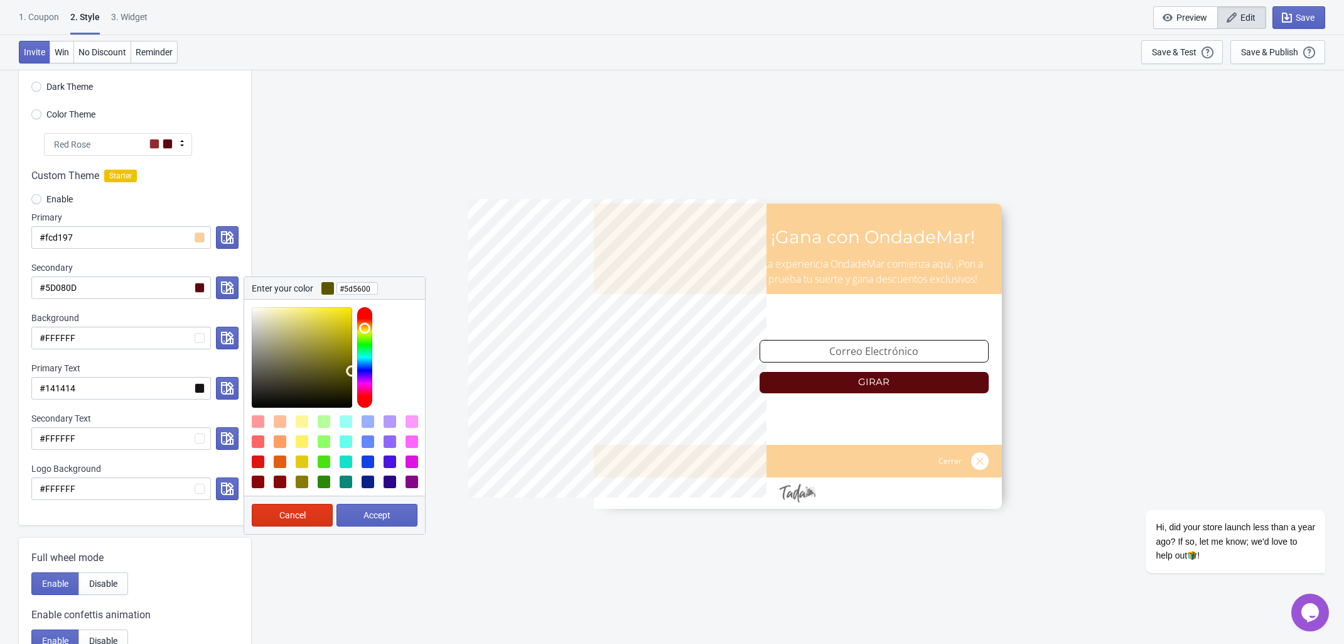
radio input "true"
type input "#5d5600"
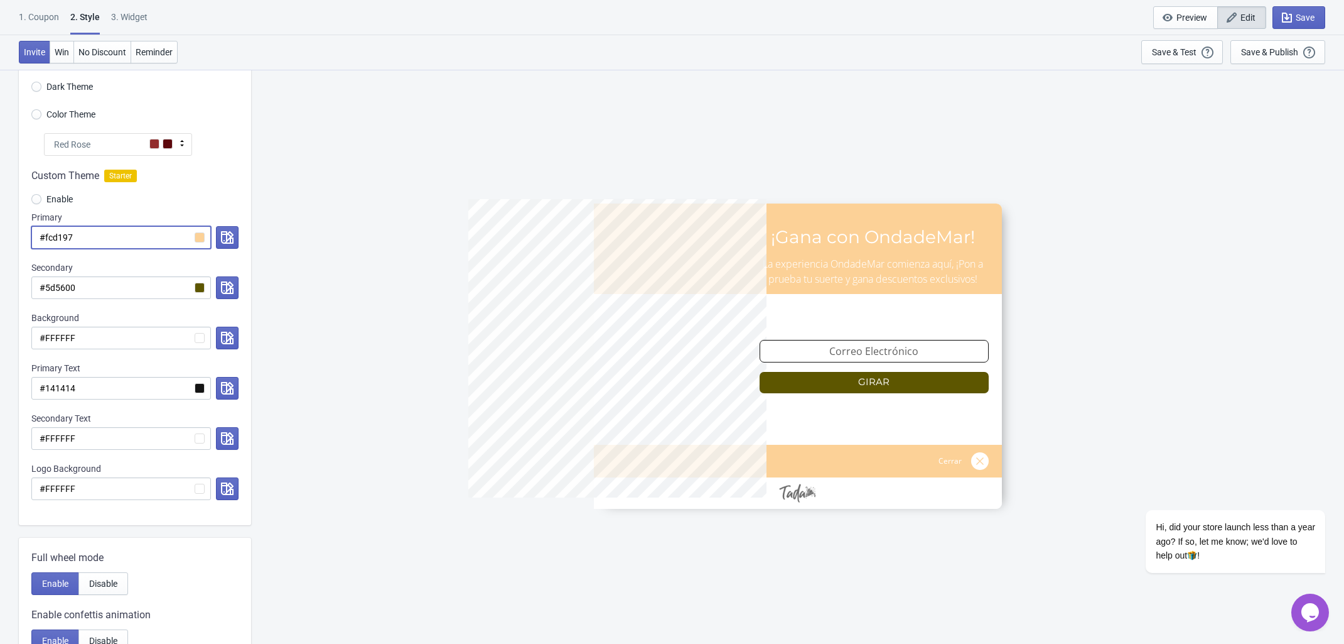
click at [196, 238] on input "#fcd197" at bounding box center [121, 237] width 180 height 23
click at [198, 238] on input "#fcd197" at bounding box center [121, 237] width 180 height 23
click at [217, 233] on button "button" at bounding box center [227, 237] width 23 height 23
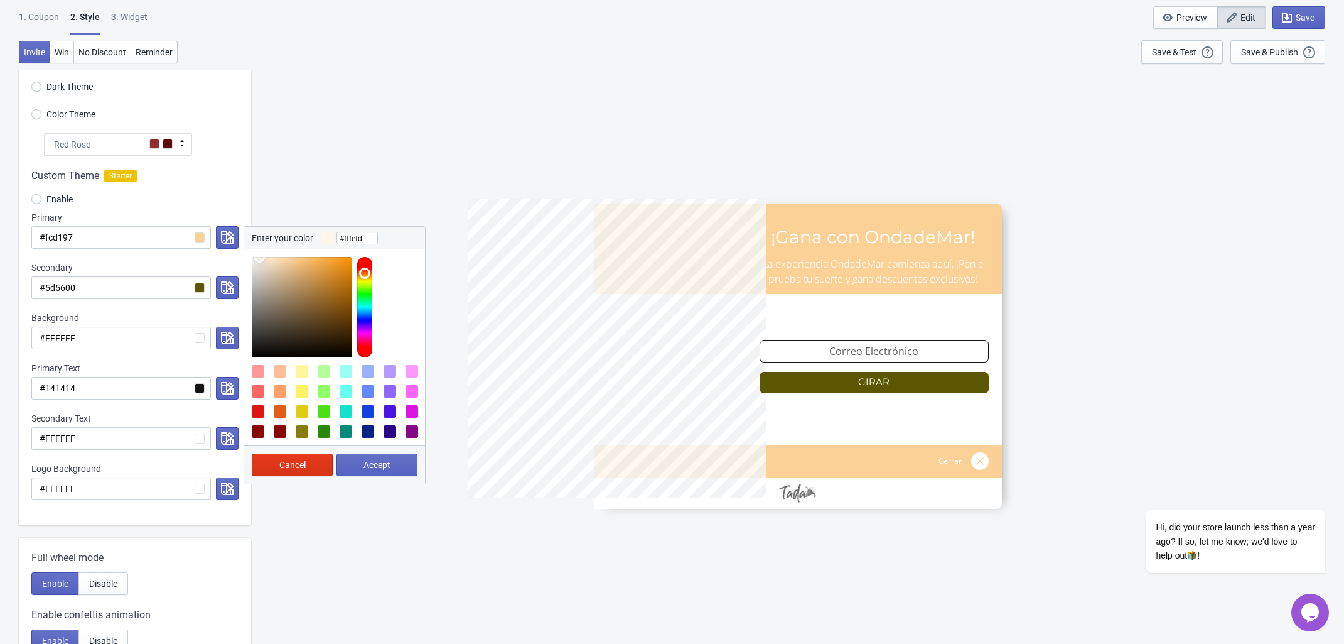
type input "#ffffff"
drag, startPoint x: 278, startPoint y: 261, endPoint x: 250, endPoint y: 249, distance: 30.7
click at [250, 249] on div at bounding box center [334, 303] width 181 height 108
click at [387, 468] on span "Accept" at bounding box center [377, 465] width 27 height 10
radio input "true"
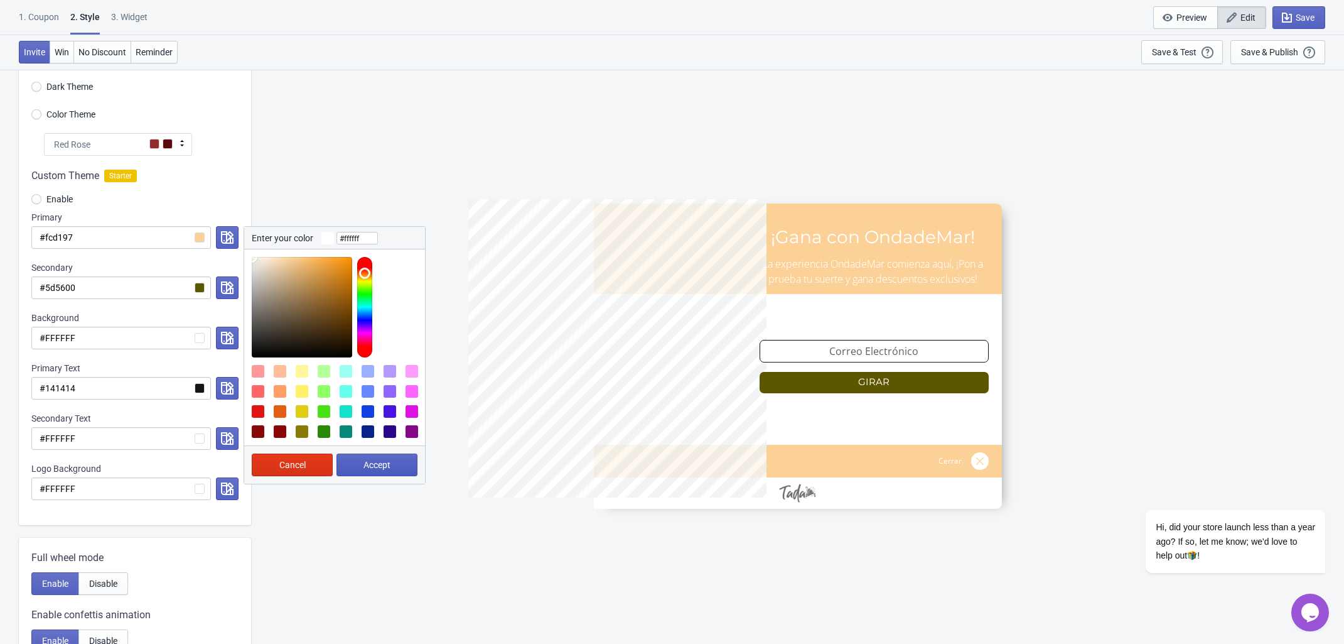
type input "#ffffff"
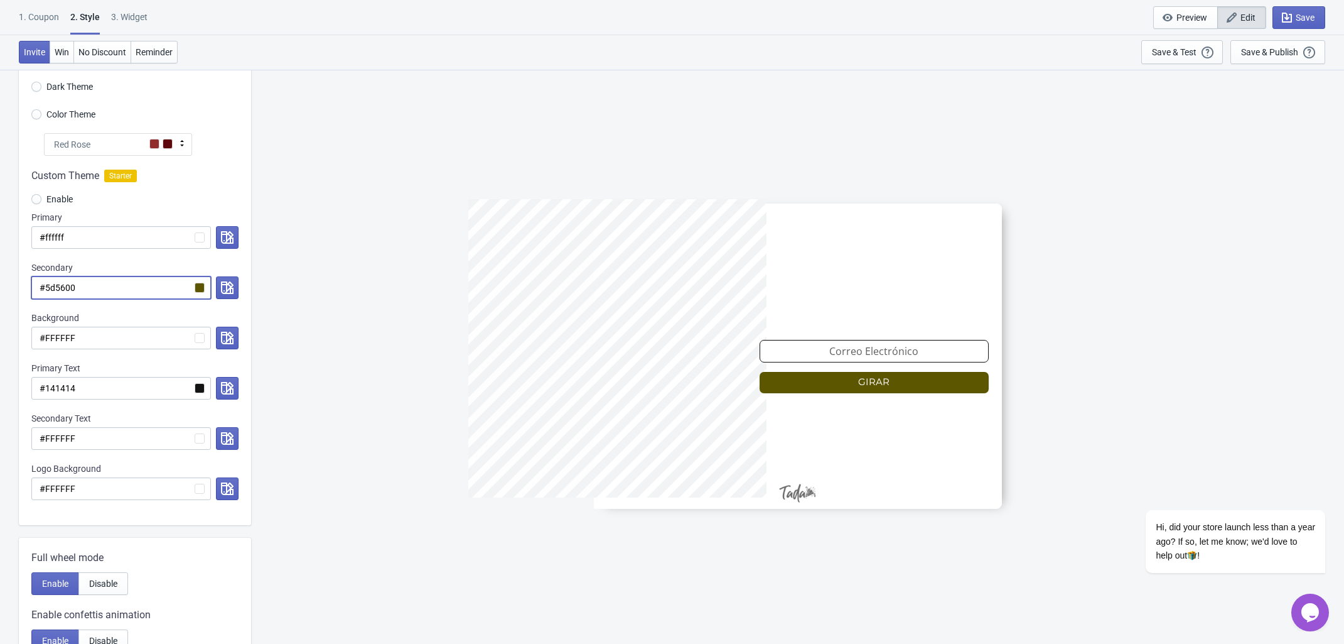
click at [200, 288] on input "#5d5600" at bounding box center [121, 287] width 180 height 23
click at [224, 288] on icon "button" at bounding box center [227, 287] width 13 height 13
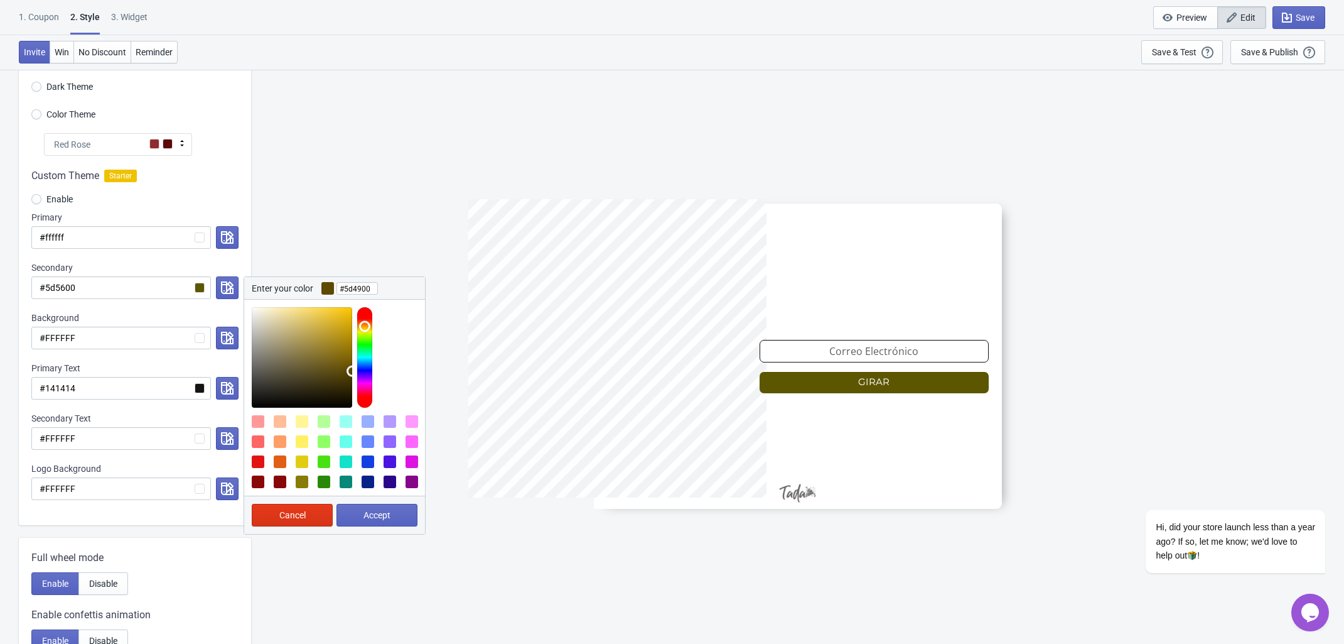
drag, startPoint x: 359, startPoint y: 333, endPoint x: 365, endPoint y: 327, distance: 8.9
click at [365, 327] on div at bounding box center [364, 357] width 15 height 100
type input "#4f3e01"
click at [350, 377] on div at bounding box center [302, 357] width 100 height 100
click at [385, 522] on button "Accept" at bounding box center [377, 515] width 81 height 23
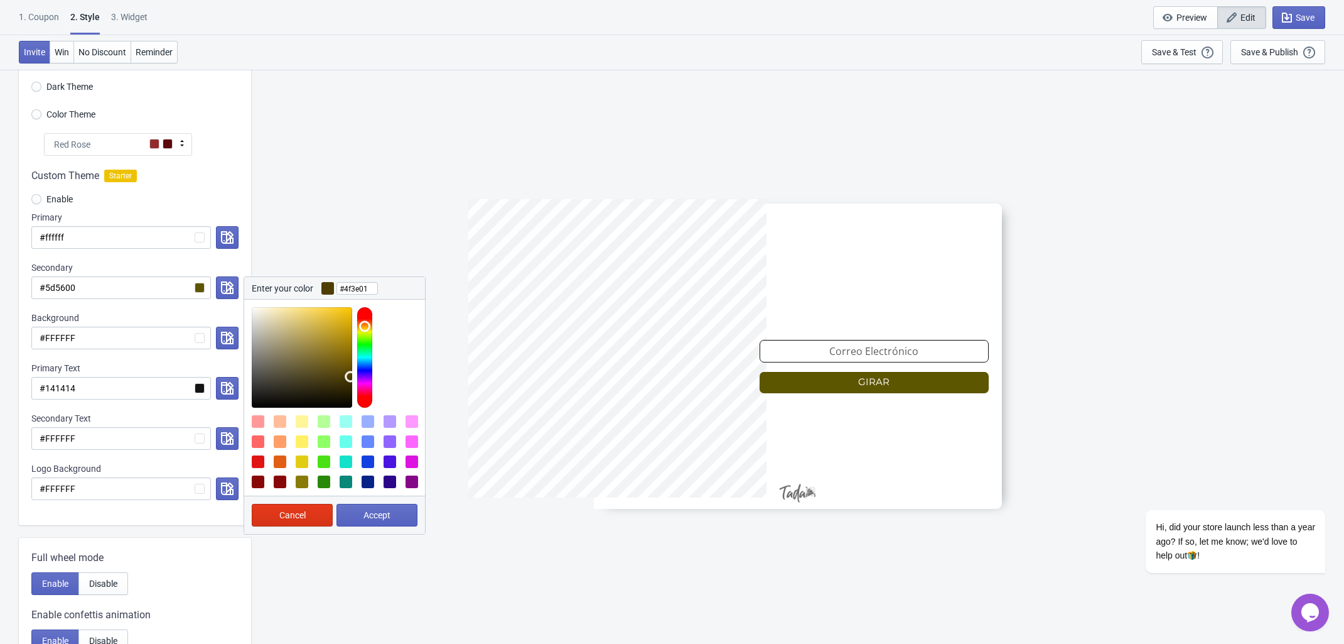
radio input "true"
type input "#4f3e01"
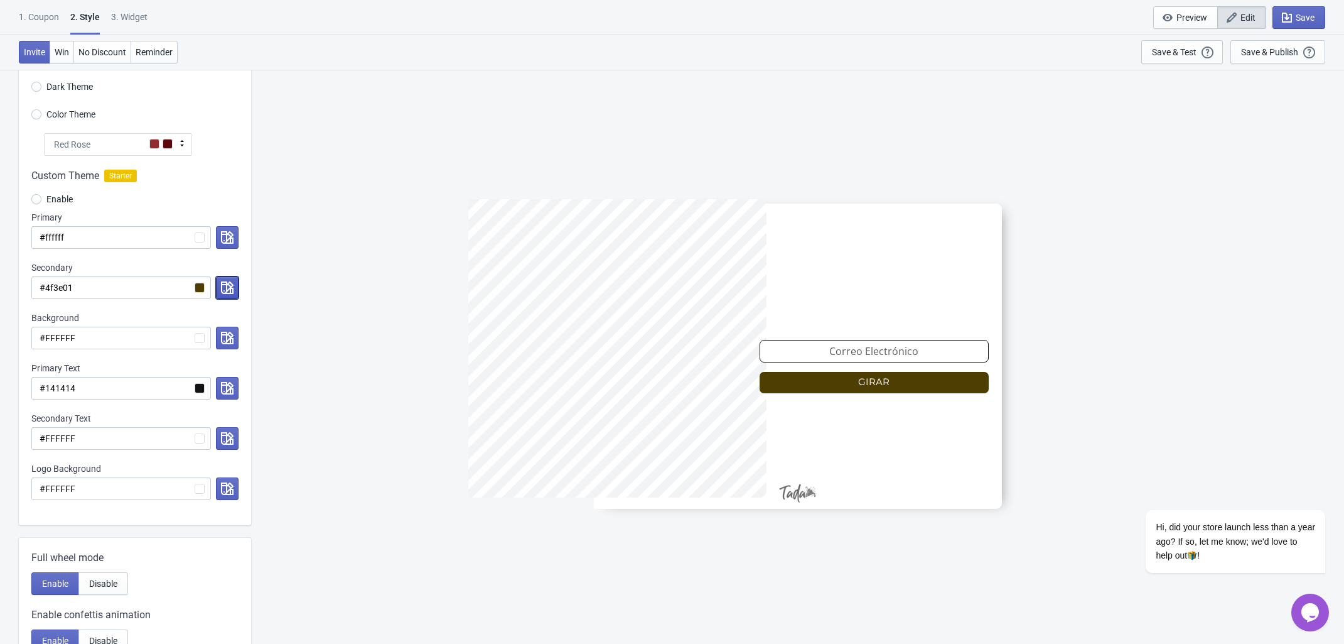
click at [220, 286] on button "button" at bounding box center [227, 287] width 23 height 23
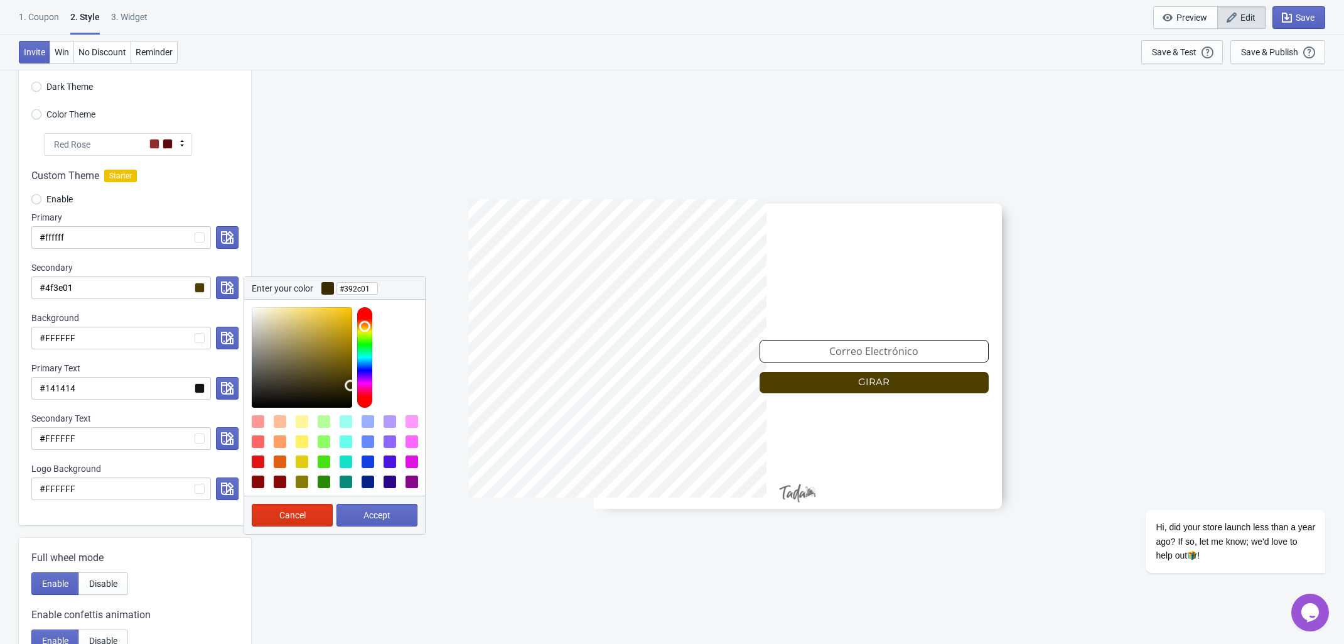
drag, startPoint x: 346, startPoint y: 379, endPoint x: 350, endPoint y: 386, distance: 8.2
click at [350, 386] on div at bounding box center [302, 357] width 100 height 100
type input "#391601"
click at [367, 321] on div at bounding box center [364, 357] width 15 height 100
click at [366, 512] on span "Accept" at bounding box center [377, 515] width 27 height 10
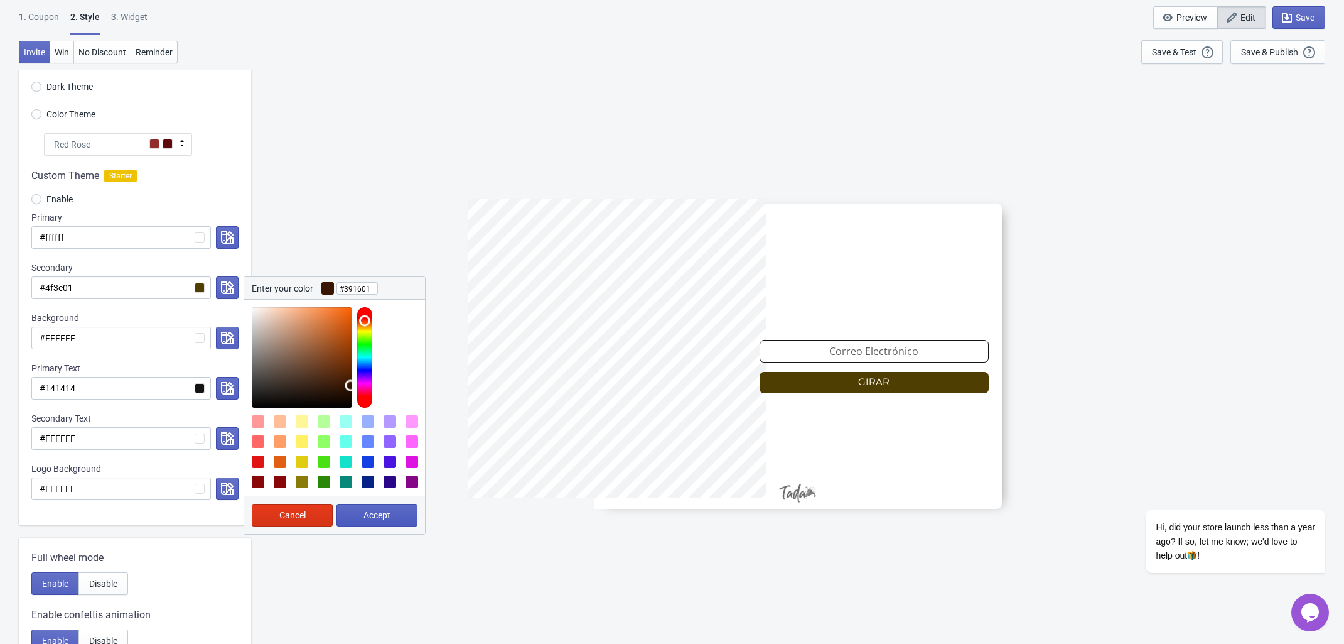
radio input "true"
type input "#391601"
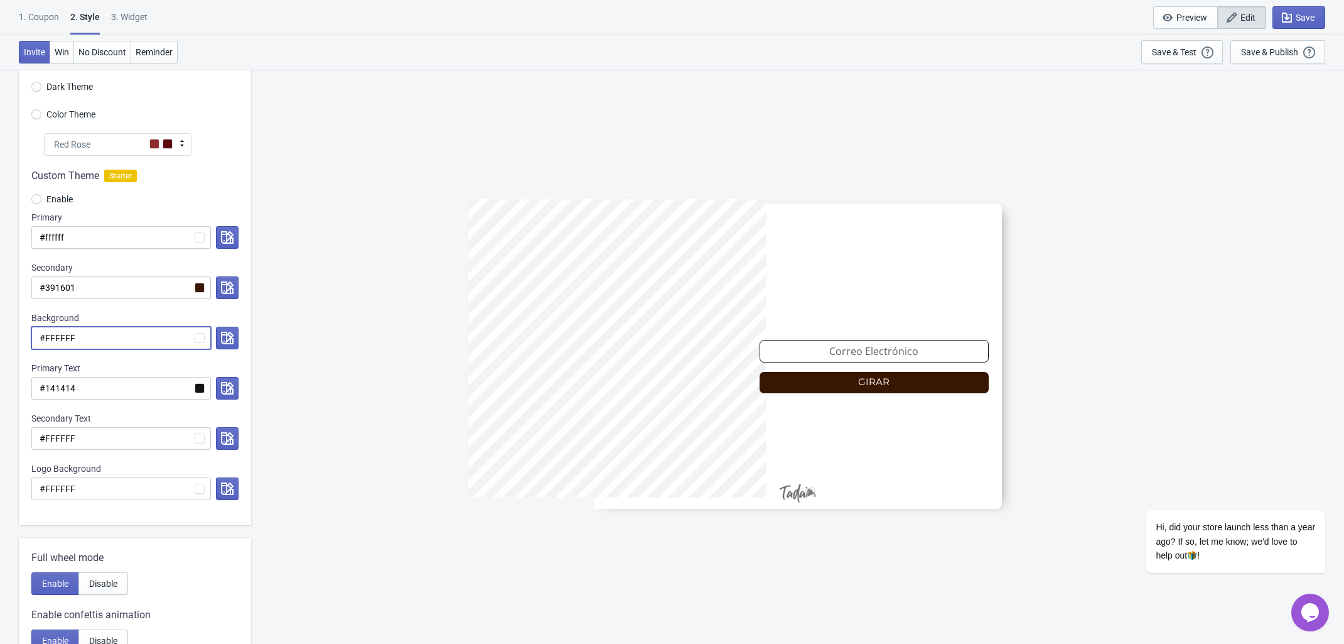
click at [201, 342] on input "#FFFFFF" at bounding box center [121, 338] width 180 height 23
click at [224, 343] on icon "button" at bounding box center [227, 338] width 13 height 13
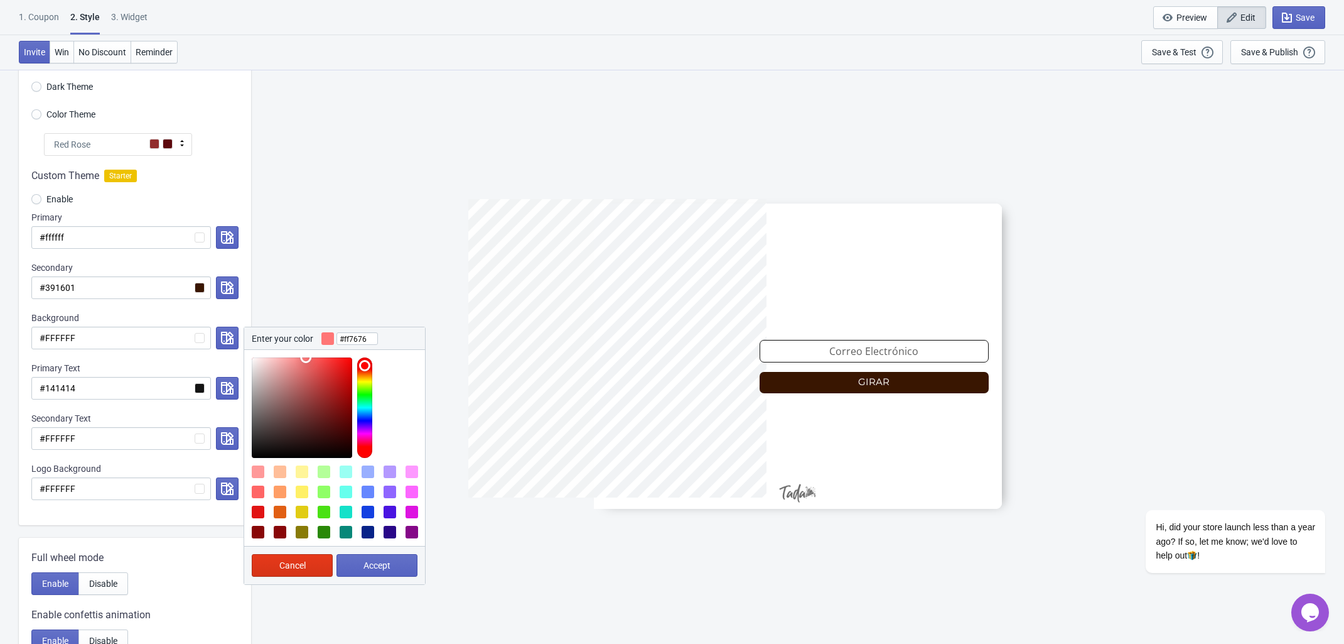
drag, startPoint x: 306, startPoint y: 360, endPoint x: 306, endPoint y: 351, distance: 9.4
click at [306, 351] on div at bounding box center [334, 404] width 181 height 108
type input "#ffd876"
click at [361, 376] on div at bounding box center [364, 407] width 15 height 100
click at [360, 570] on button "Accept" at bounding box center [377, 565] width 81 height 23
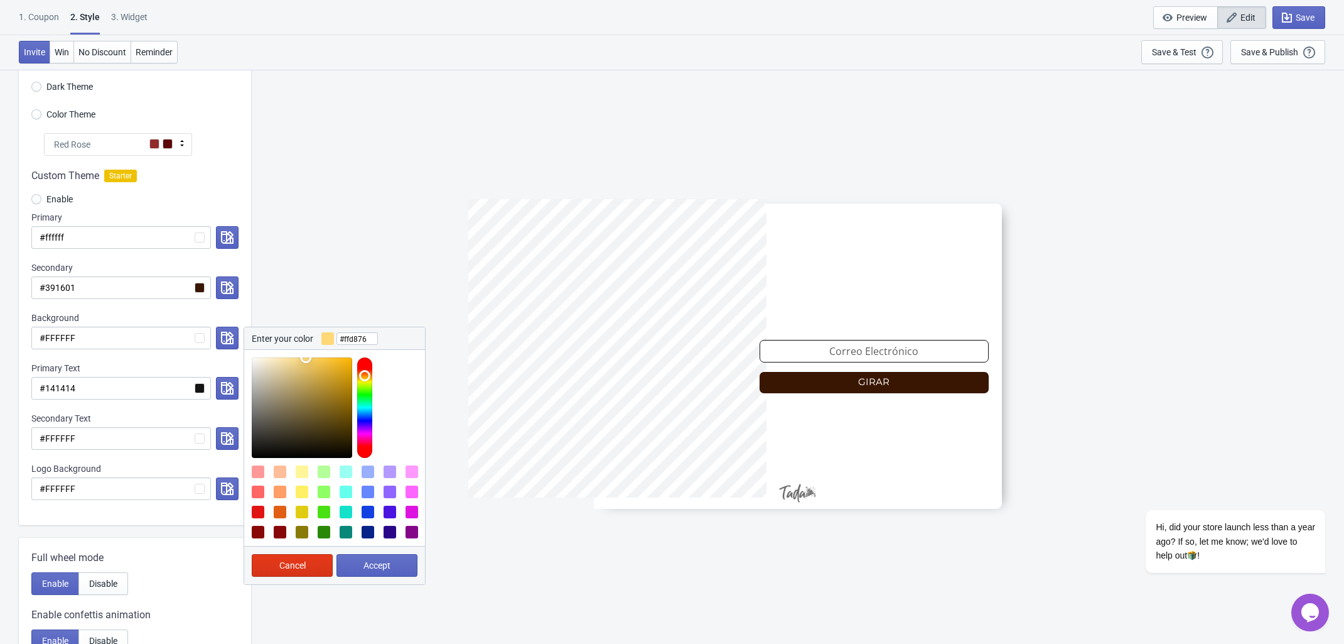
radio input "true"
type input "#ffd876"
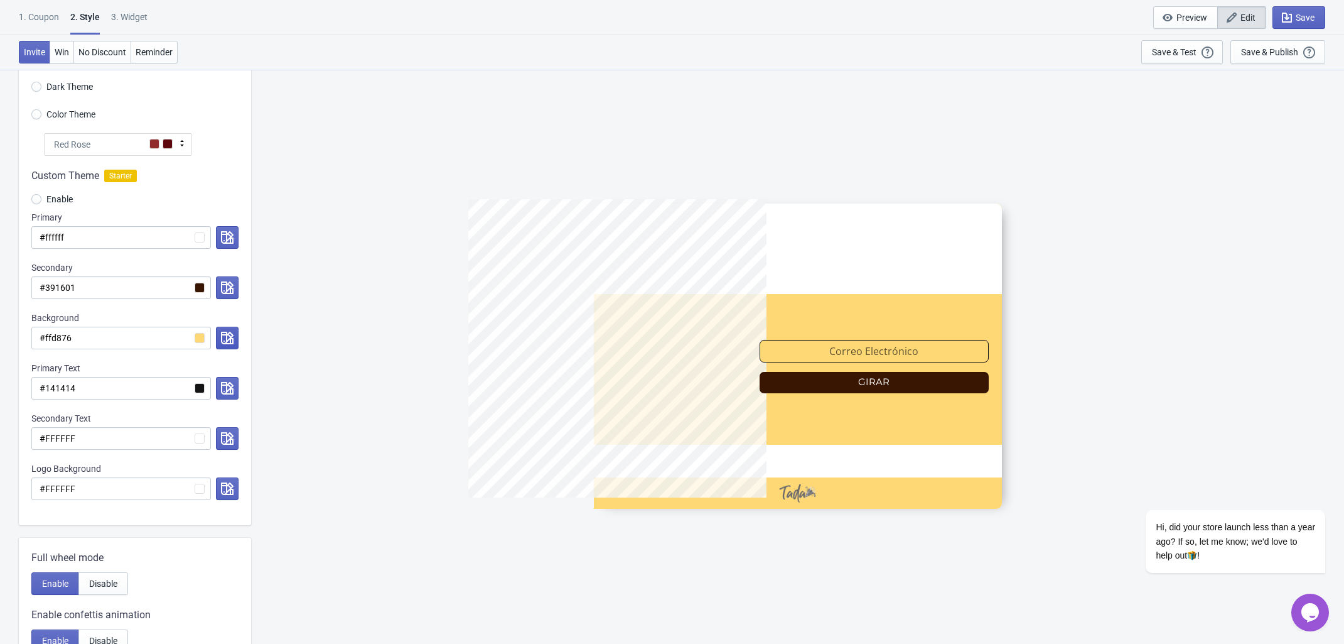
click at [228, 337] on icon "button" at bounding box center [227, 338] width 13 height 13
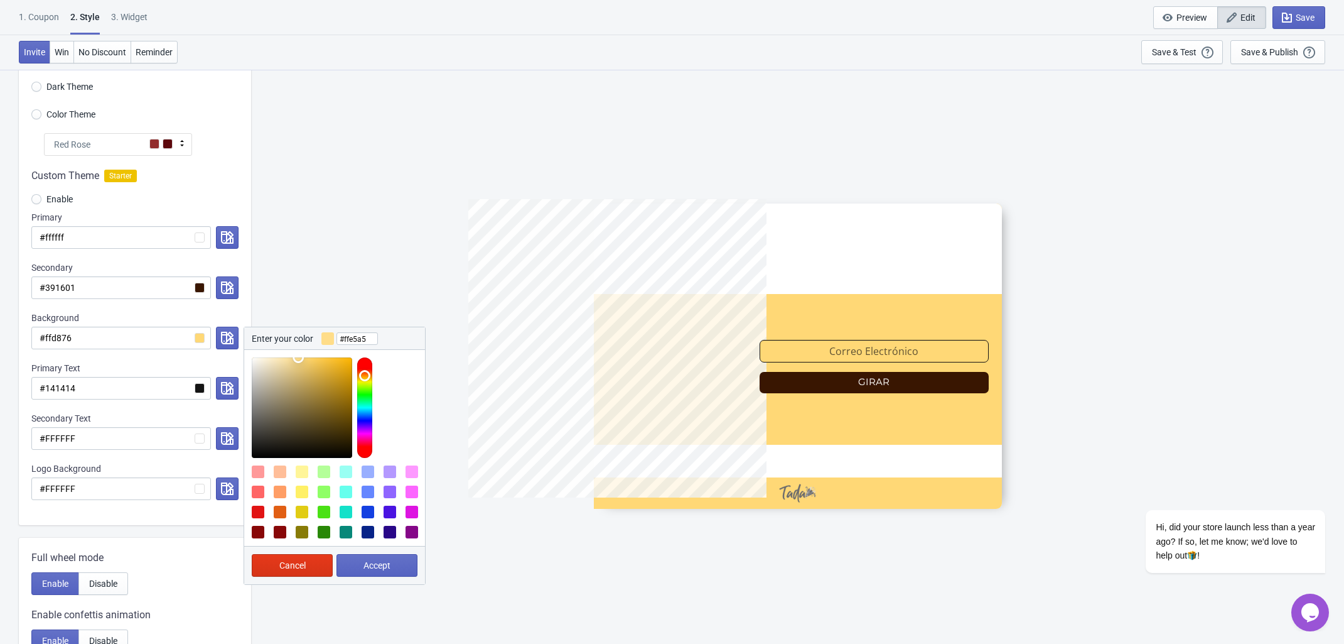
type input "#ffe6a7"
drag, startPoint x: 303, startPoint y: 357, endPoint x: 286, endPoint y: 355, distance: 16.5
click at [286, 355] on div at bounding box center [334, 404] width 181 height 108
click at [401, 560] on button "Accept" at bounding box center [377, 565] width 81 height 23
radio input "true"
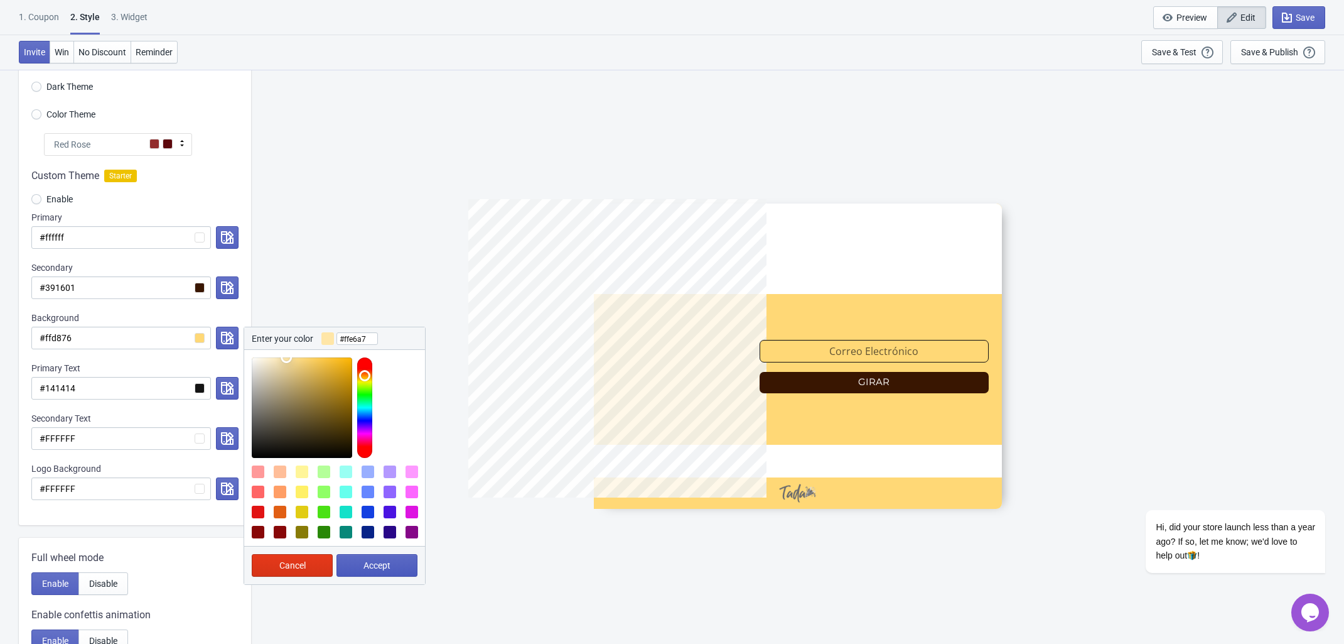
type input "#ffe6a7"
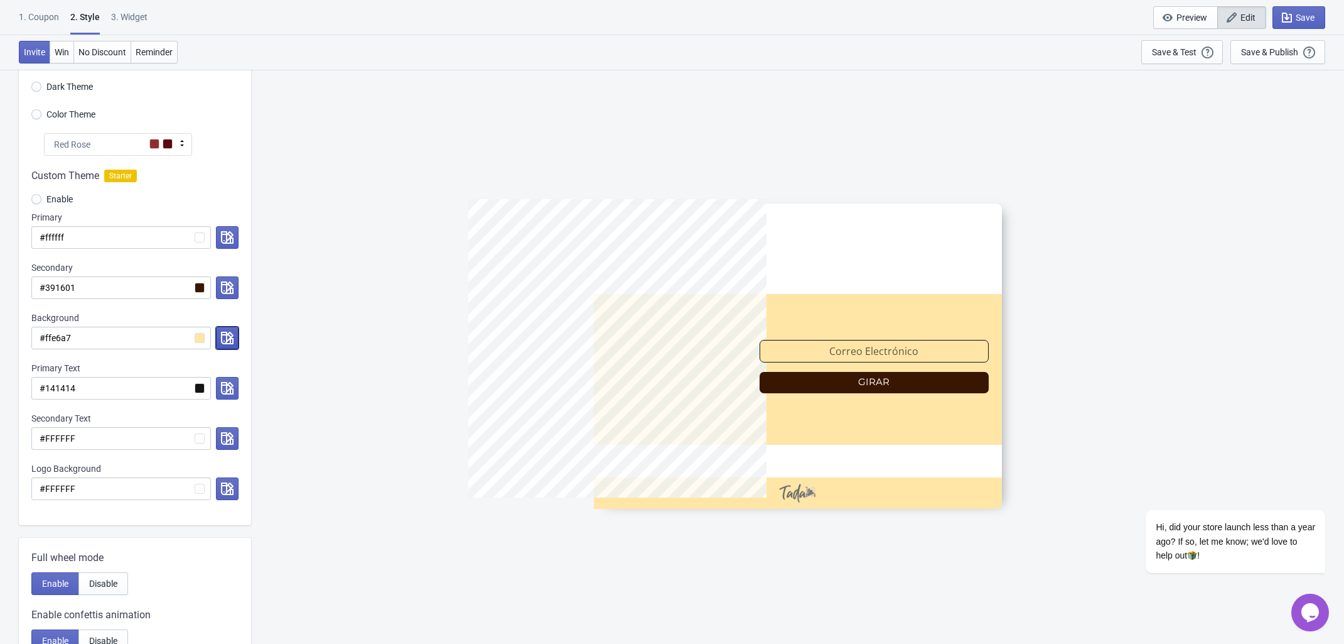
click at [228, 336] on icon "button" at bounding box center [227, 338] width 13 height 13
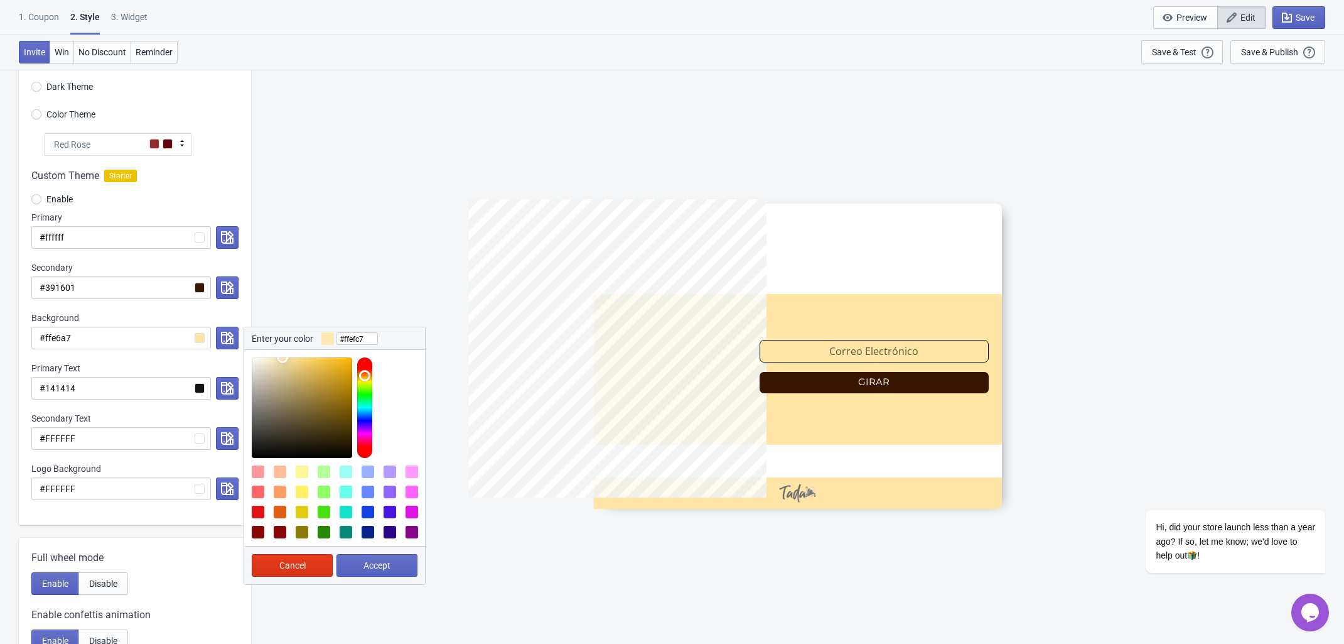
type input "#ffefc8"
drag, startPoint x: 283, startPoint y: 358, endPoint x: 273, endPoint y: 358, distance: 9.4
click at [273, 358] on div at bounding box center [302, 407] width 100 height 100
click at [381, 567] on span "Accept" at bounding box center [377, 565] width 27 height 10
radio input "true"
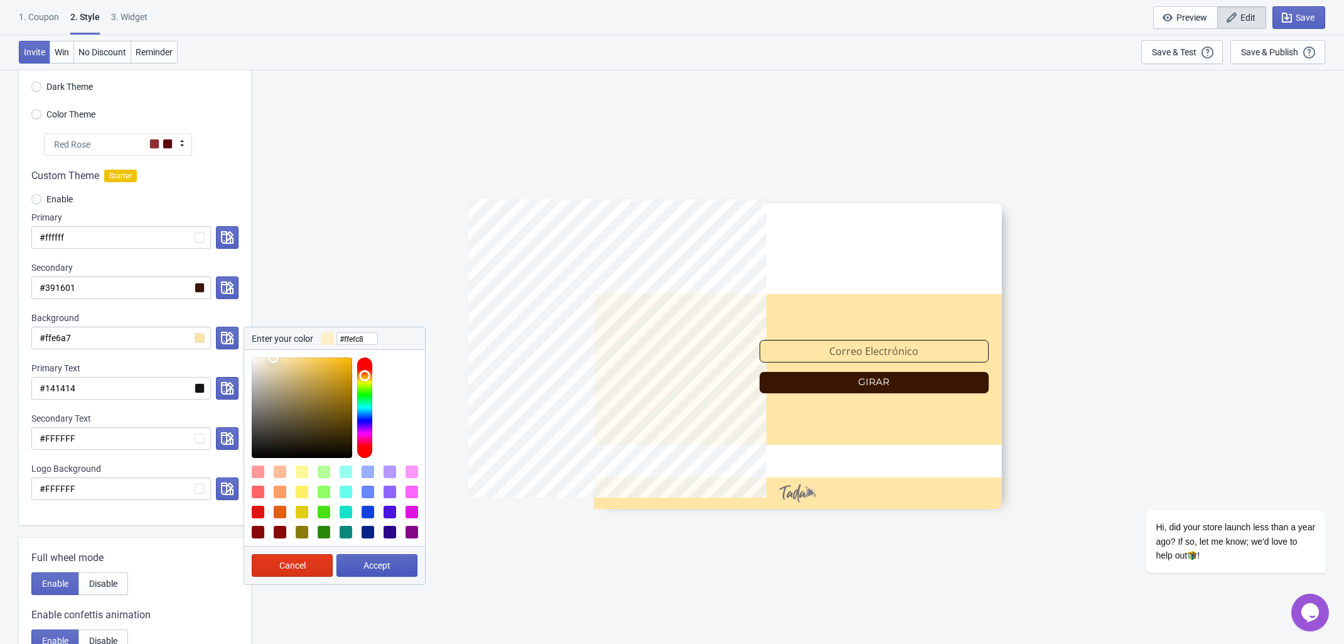
type input "#ffefc8"
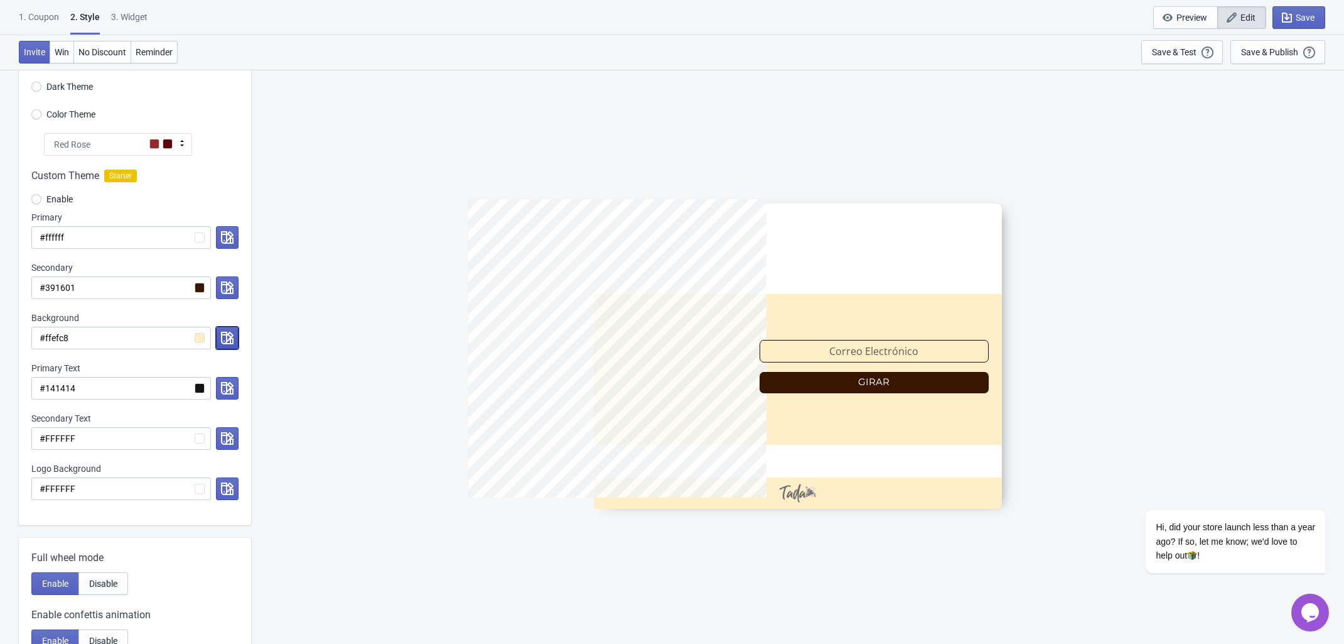
click at [224, 341] on icon "button" at bounding box center [227, 338] width 13 height 13
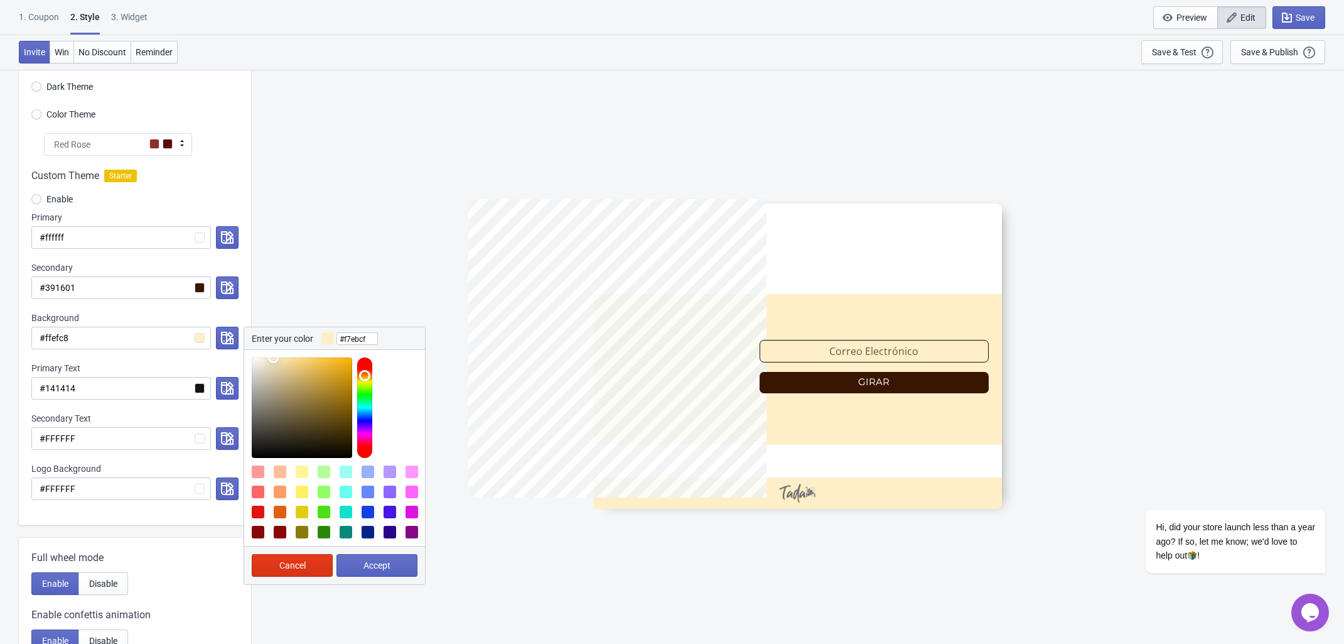
type input "#f5eacd"
click at [268, 362] on div at bounding box center [302, 407] width 100 height 100
click at [383, 564] on span "Accept" at bounding box center [377, 565] width 27 height 10
radio input "true"
type input "#f5eacd"
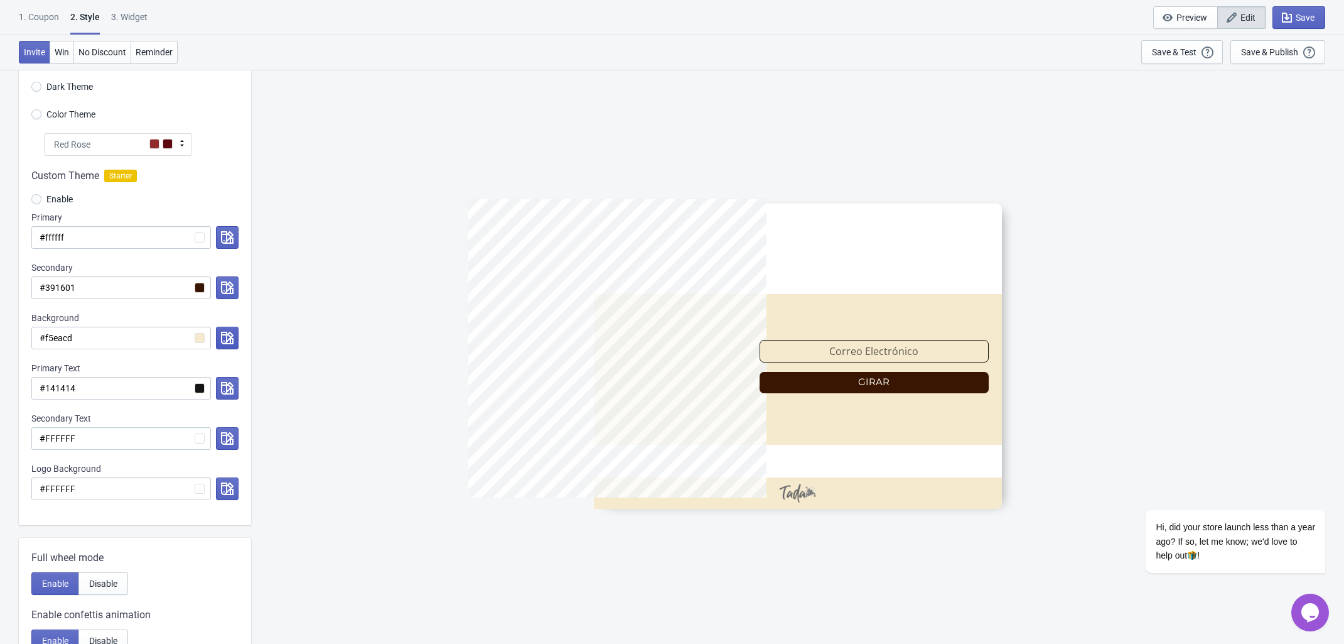
click at [227, 330] on button "button" at bounding box center [227, 338] width 23 height 23
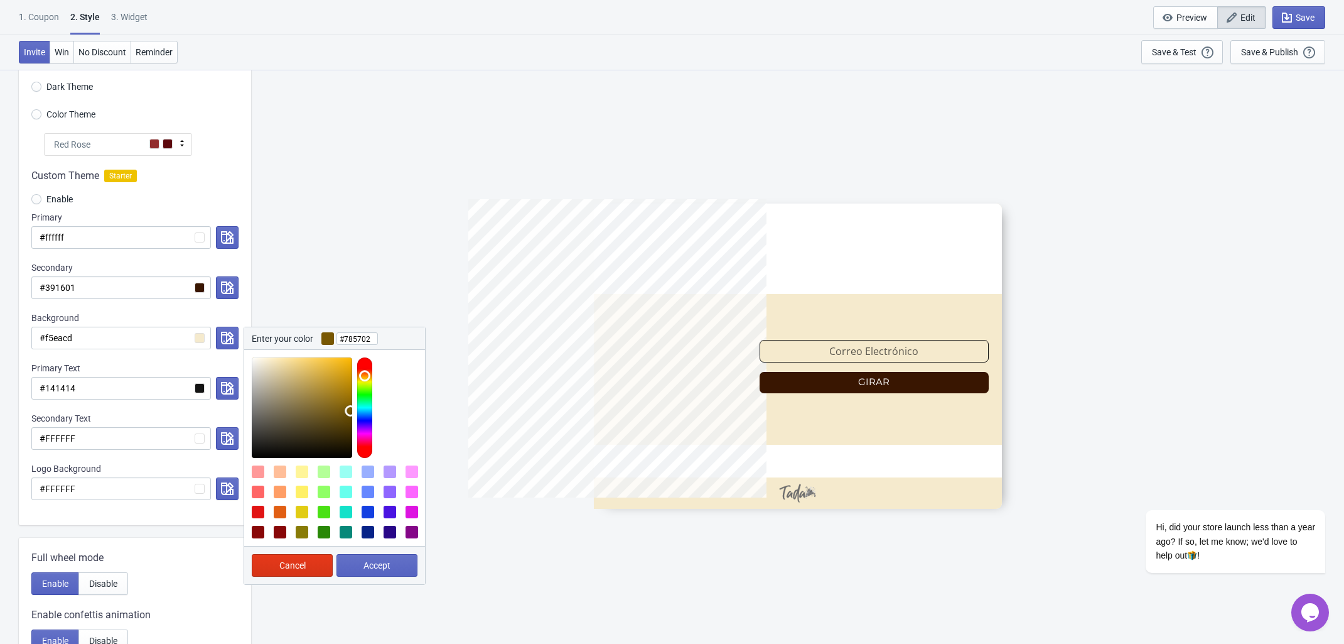
type input "#785701"
drag, startPoint x: 272, startPoint y: 359, endPoint x: 352, endPoint y: 411, distance: 95.6
click at [352, 411] on div at bounding box center [302, 407] width 100 height 100
click at [372, 561] on span "Accept" at bounding box center [377, 565] width 27 height 10
radio input "true"
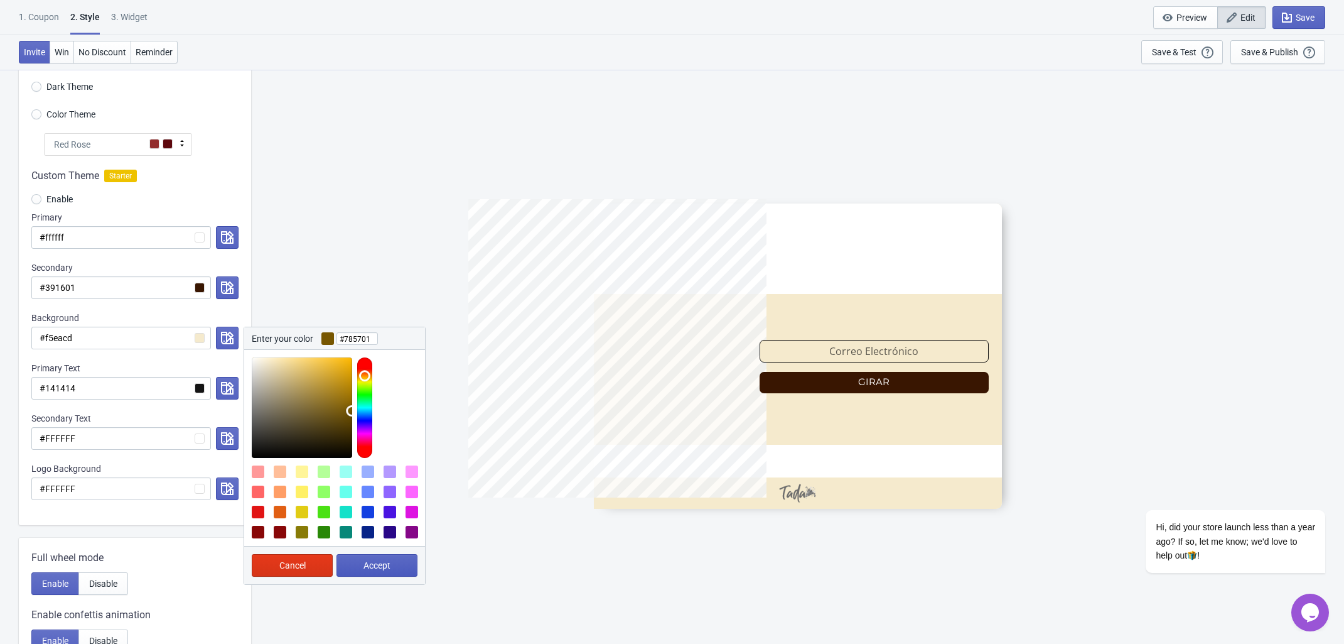
type input "#785701"
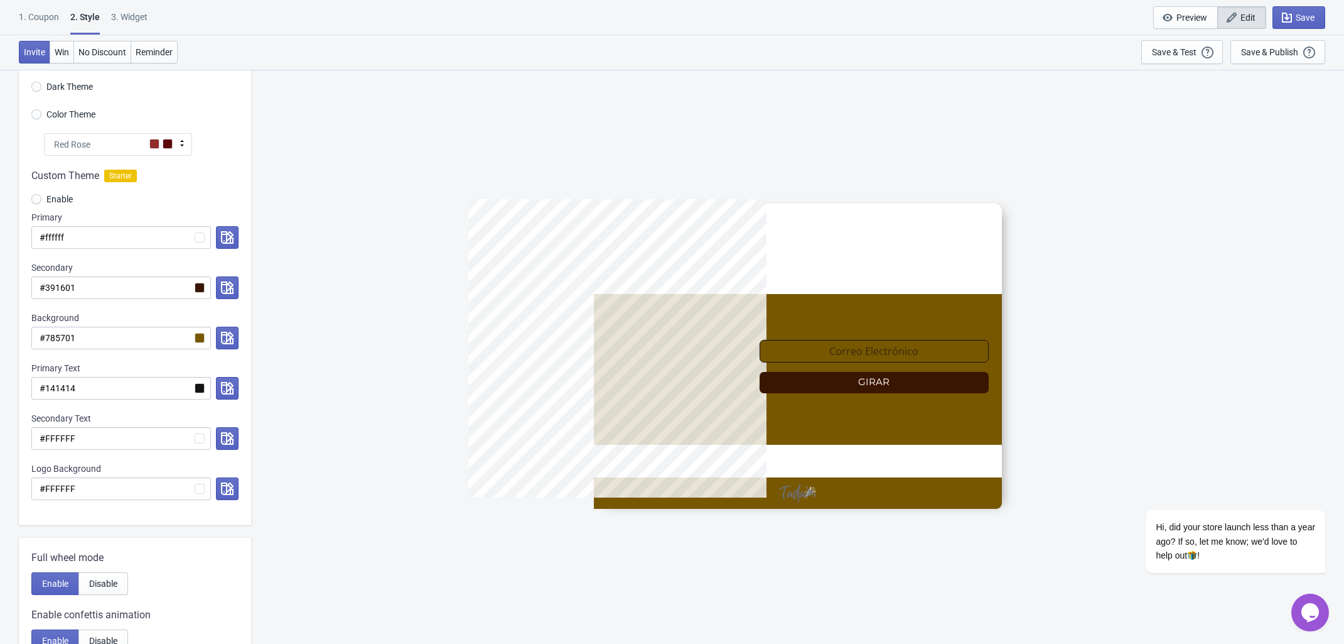
click at [239, 336] on div "Custom Theme Starter Enable Primary #ffffff Secondary #391601 Background #78570…" at bounding box center [135, 340] width 232 height 369
click at [232, 335] on icon "button" at bounding box center [227, 338] width 13 height 13
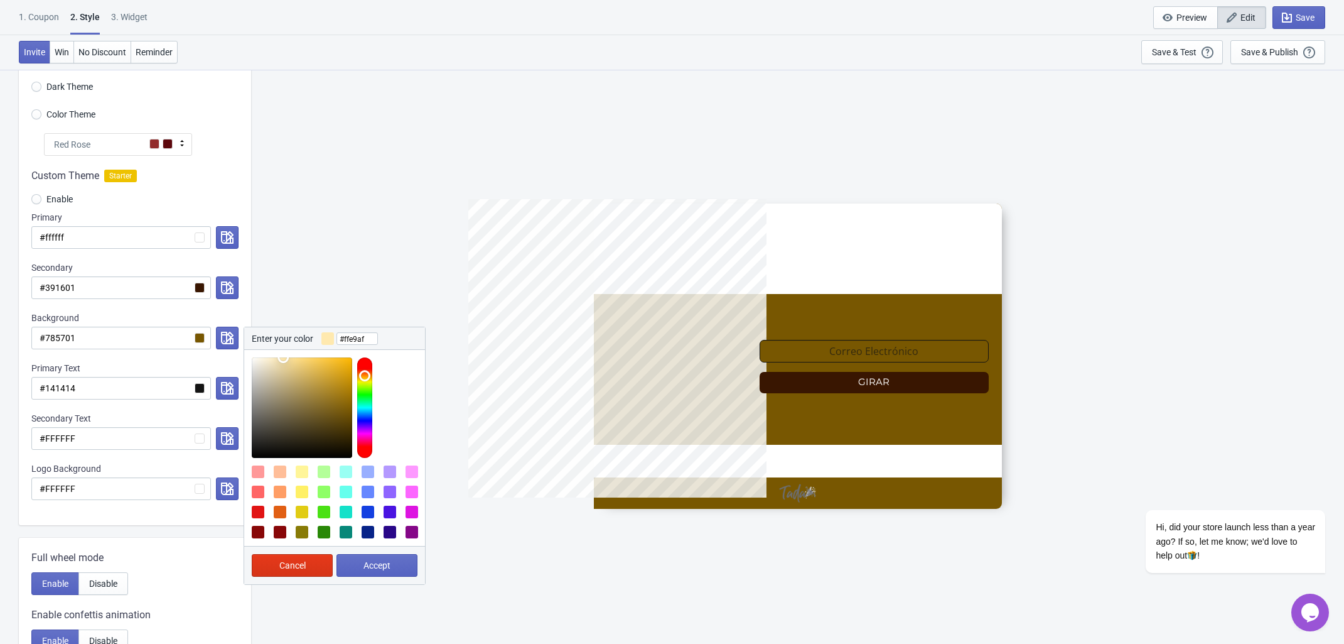
drag, startPoint x: 347, startPoint y: 408, endPoint x: 283, endPoint y: 354, distance: 83.3
click at [283, 354] on div at bounding box center [334, 404] width 181 height 108
click at [363, 374] on div at bounding box center [364, 407] width 15 height 100
type input "#c7b396"
drag, startPoint x: 278, startPoint y: 359, endPoint x: 276, endPoint y: 380, distance: 21.4
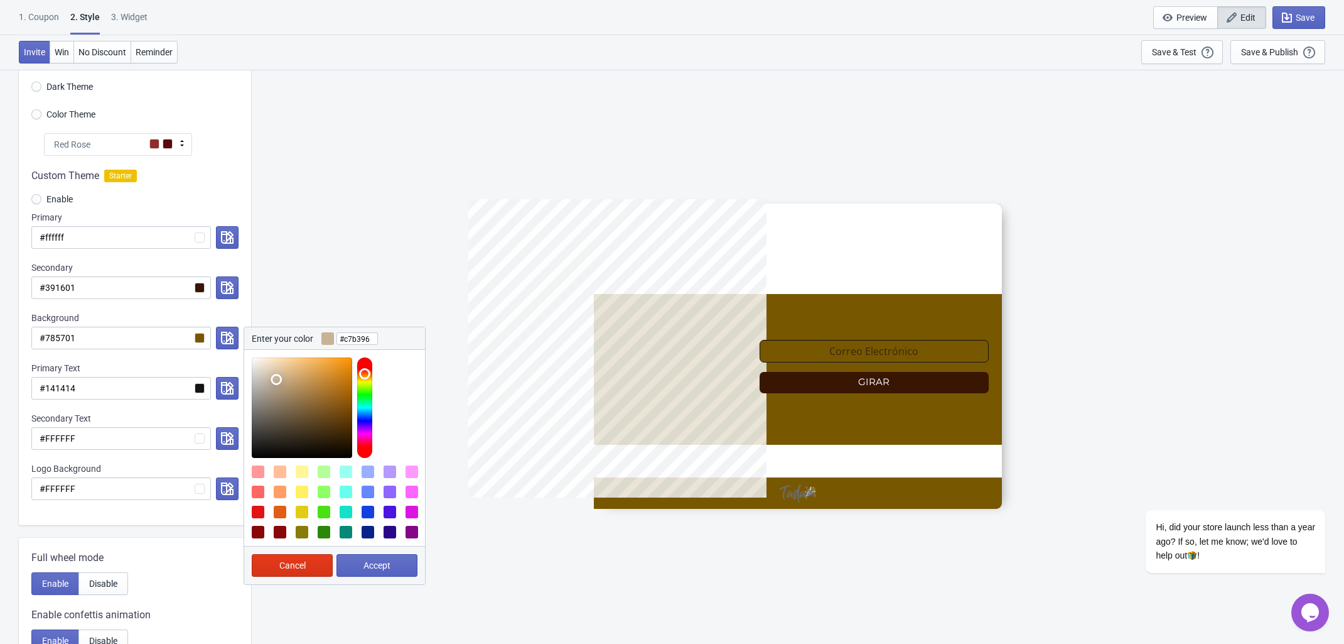
click at [276, 380] on div at bounding box center [302, 407] width 100 height 100
click at [386, 558] on button "Accept" at bounding box center [377, 565] width 81 height 23
radio input "true"
type input "#c7b396"
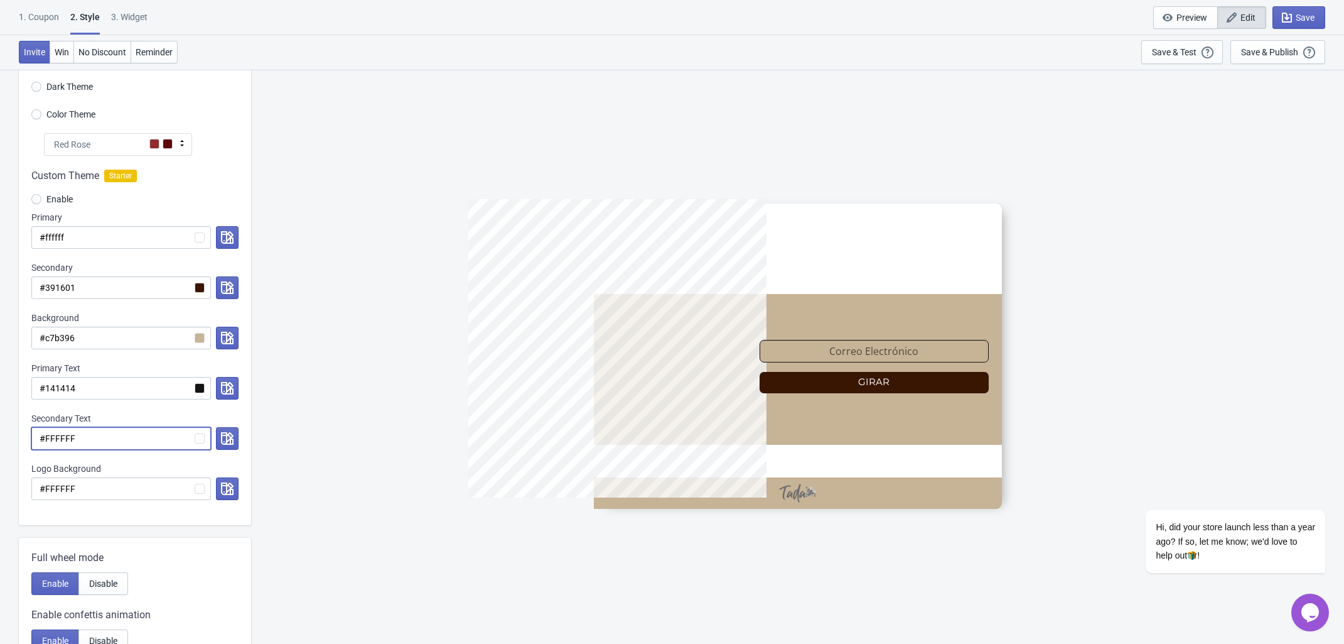
click at [200, 440] on input "#FFFFFF" at bounding box center [121, 438] width 180 height 23
click at [219, 446] on button "button" at bounding box center [227, 438] width 23 height 23
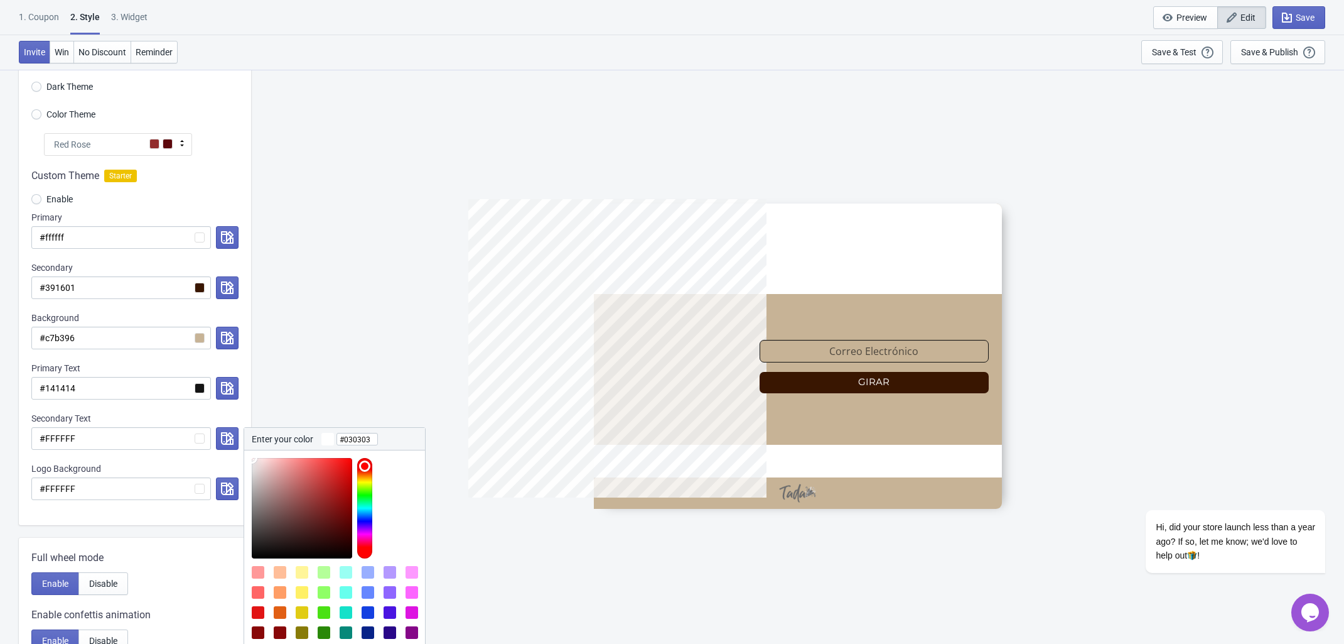
type input "#000000"
drag, startPoint x: 262, startPoint y: 515, endPoint x: 242, endPoint y: 581, distance: 69.7
click at [242, 581] on div "Visual Style Clear Theme Dark Theme Color Theme Red Rose Tada Red Rose Pink Wor…" at bounding box center [135, 524] width 232 height 1030
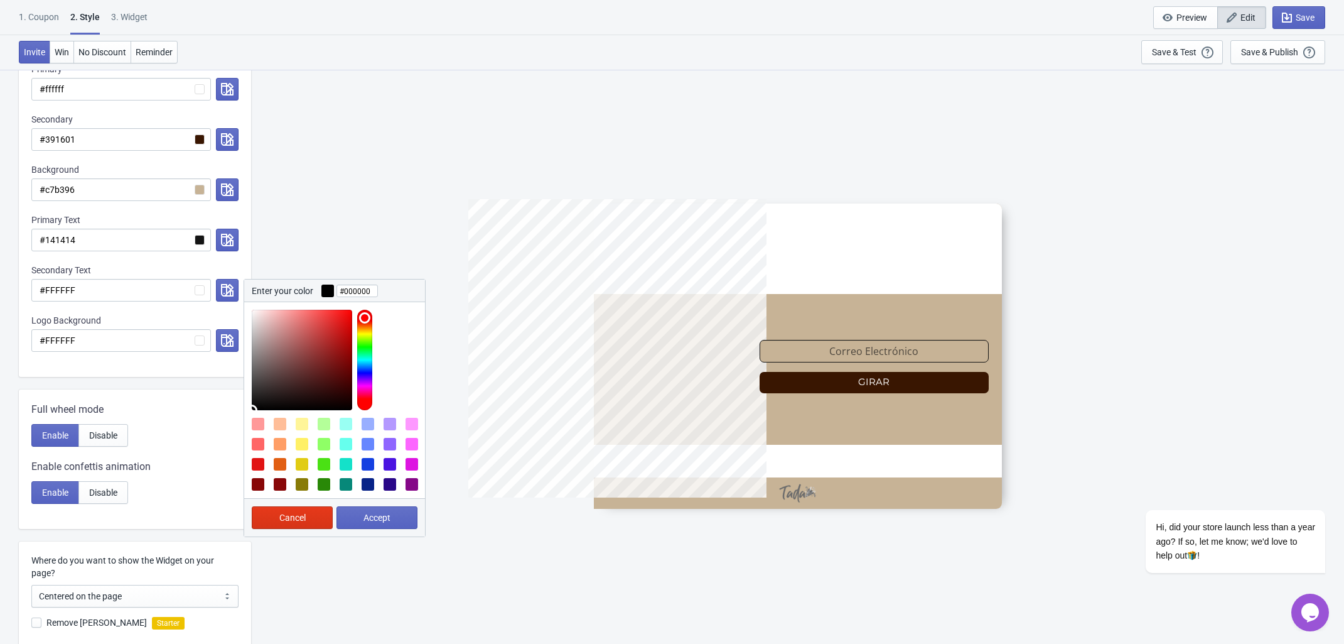
scroll to position [314, 0]
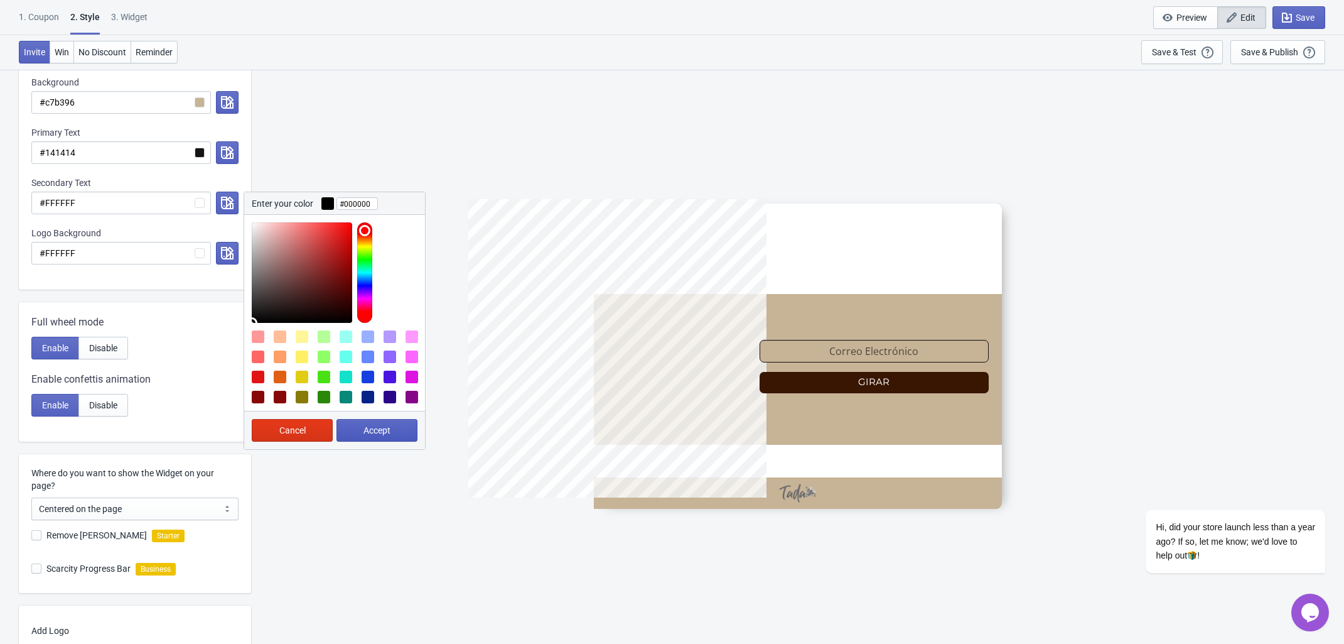
click at [367, 428] on span "Accept" at bounding box center [377, 430] width 27 height 10
radio input "true"
type input "#000000"
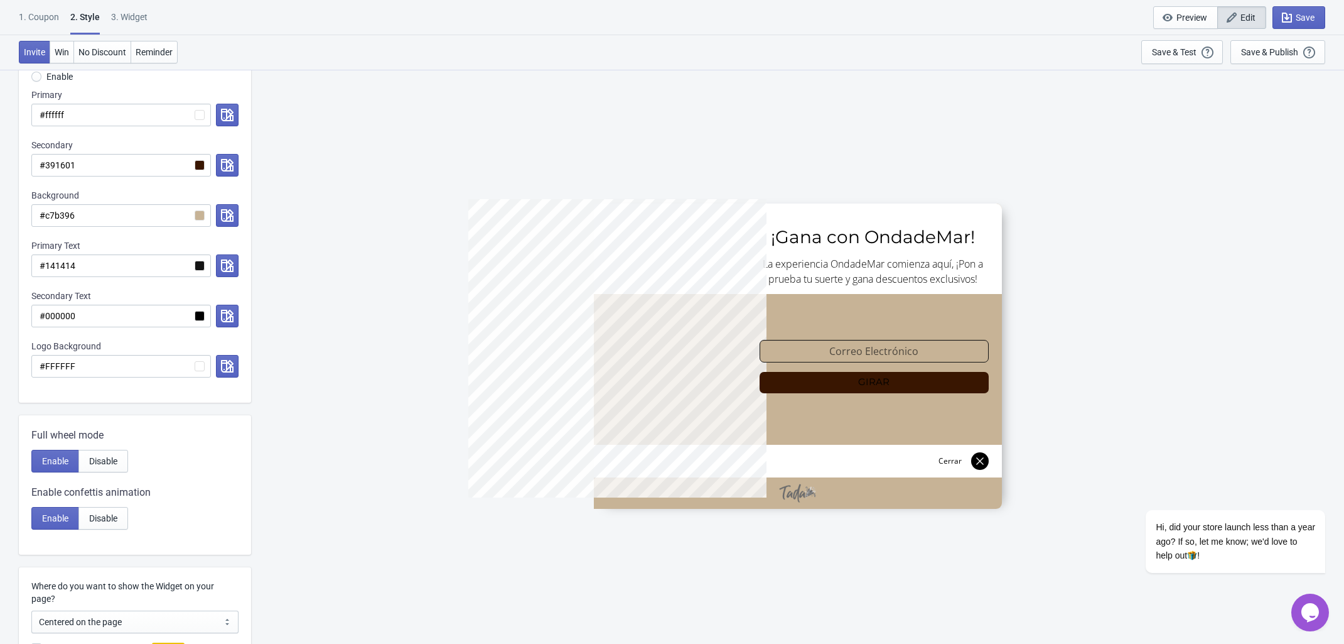
scroll to position [78, 0]
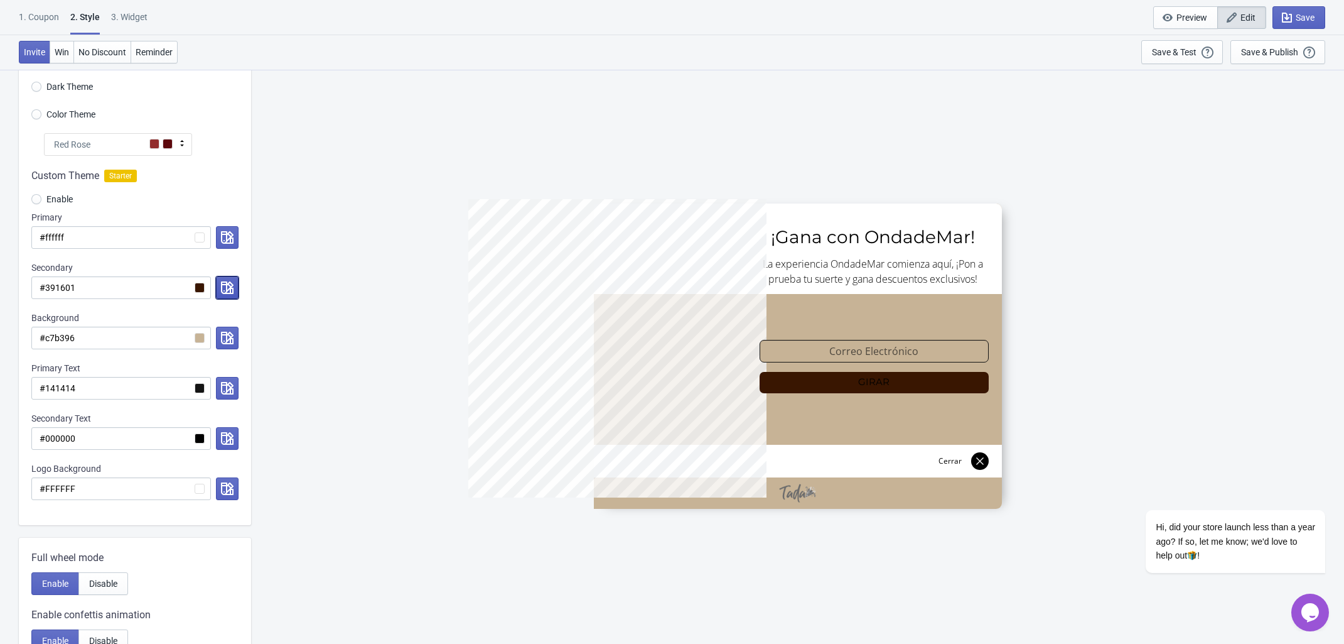
click at [226, 289] on icon "button" at bounding box center [227, 287] width 13 height 13
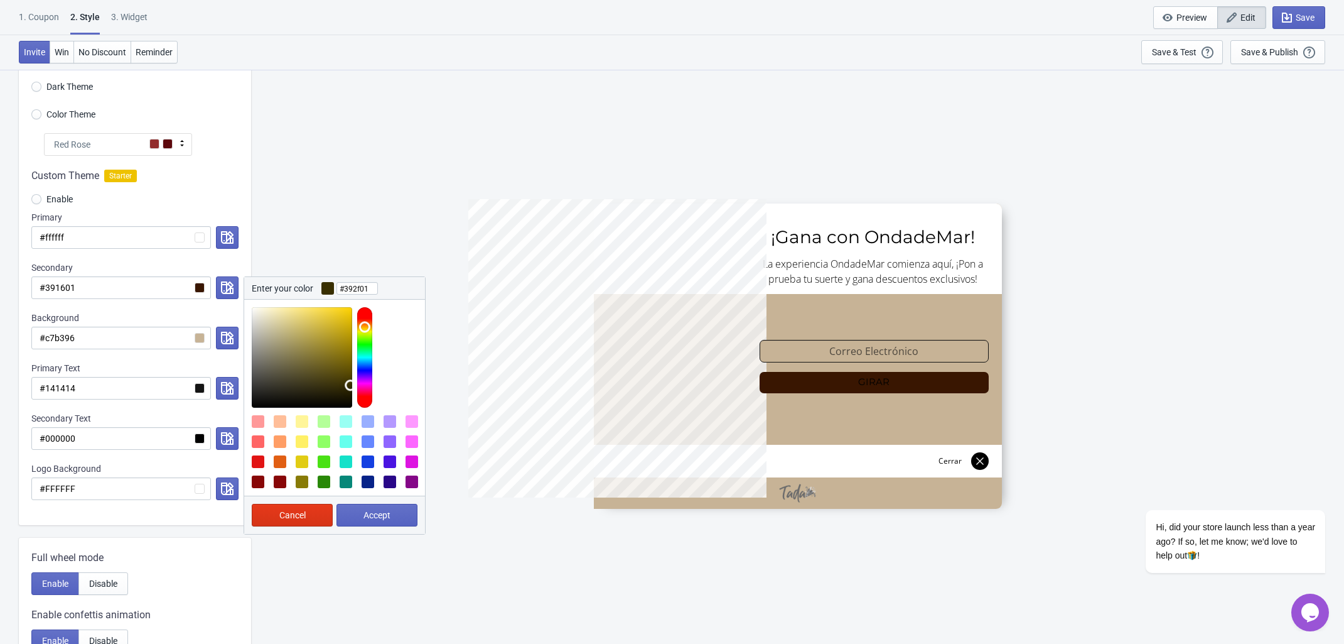
click at [366, 327] on div at bounding box center [364, 357] width 15 height 100
type input "#fff3b7"
drag, startPoint x: 287, startPoint y: 313, endPoint x: 280, endPoint y: 298, distance: 16.6
click at [280, 298] on div "Enter your color #fff3b7 Cancel Accept" at bounding box center [335, 405] width 182 height 258
click at [377, 511] on span "Accept" at bounding box center [377, 515] width 27 height 10
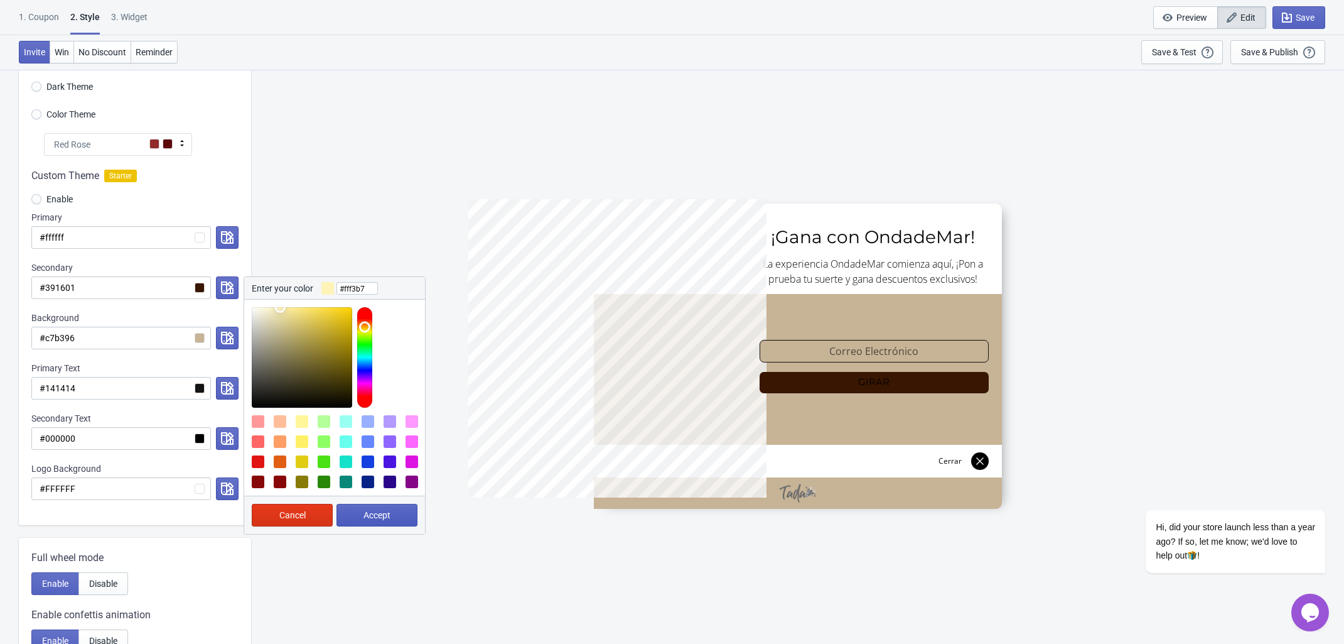
radio input "true"
type input "#fff3b7"
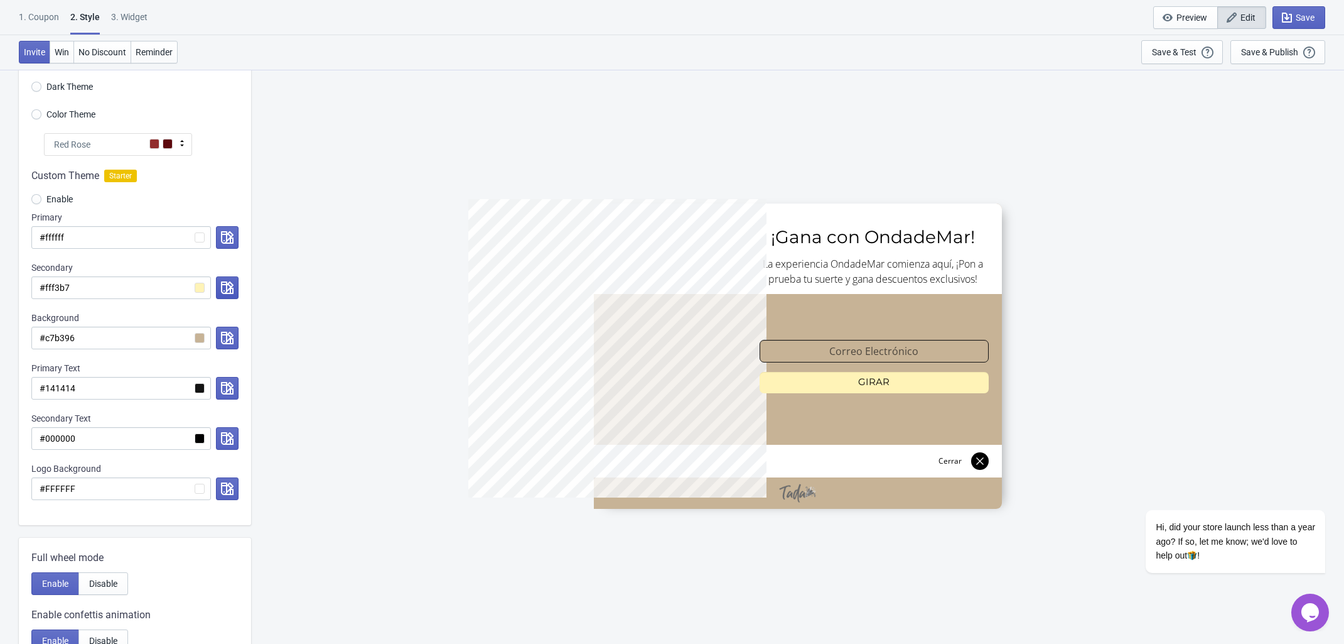
click at [219, 283] on button "button" at bounding box center [227, 287] width 23 height 23
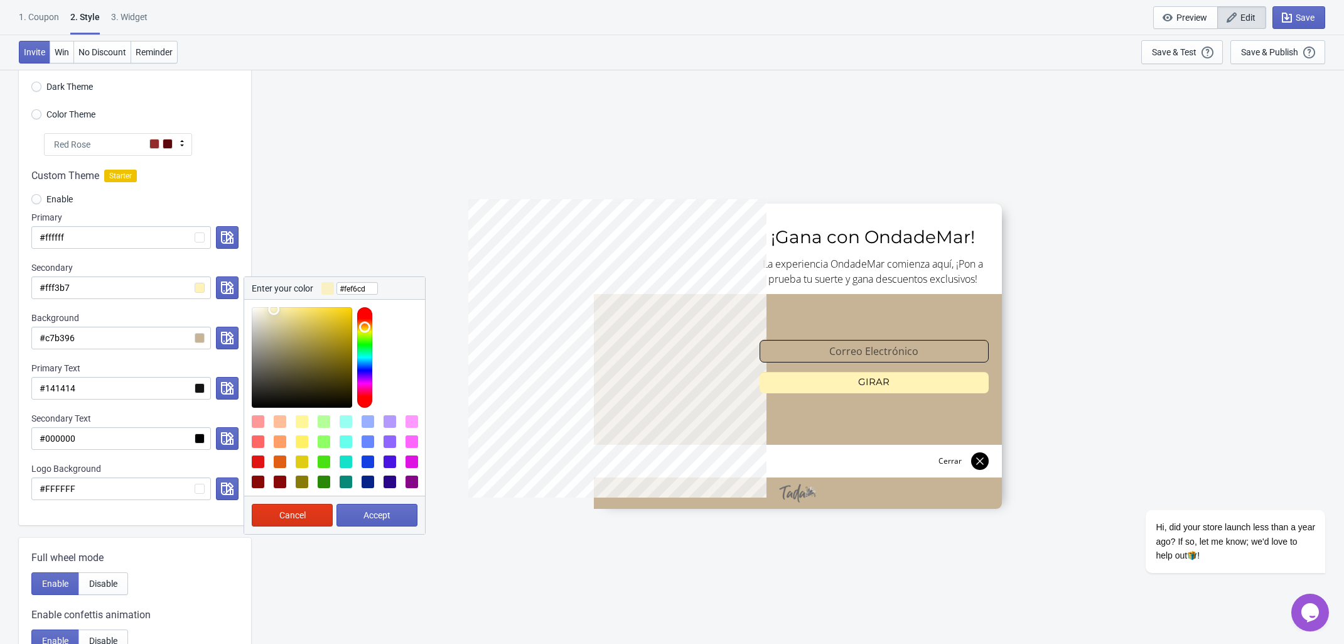
type input "#fff7cd"
drag, startPoint x: 278, startPoint y: 310, endPoint x: 271, endPoint y: 307, distance: 7.4
click at [271, 307] on div at bounding box center [302, 357] width 100 height 100
click at [366, 520] on span "Accept" at bounding box center [377, 515] width 27 height 10
radio input "true"
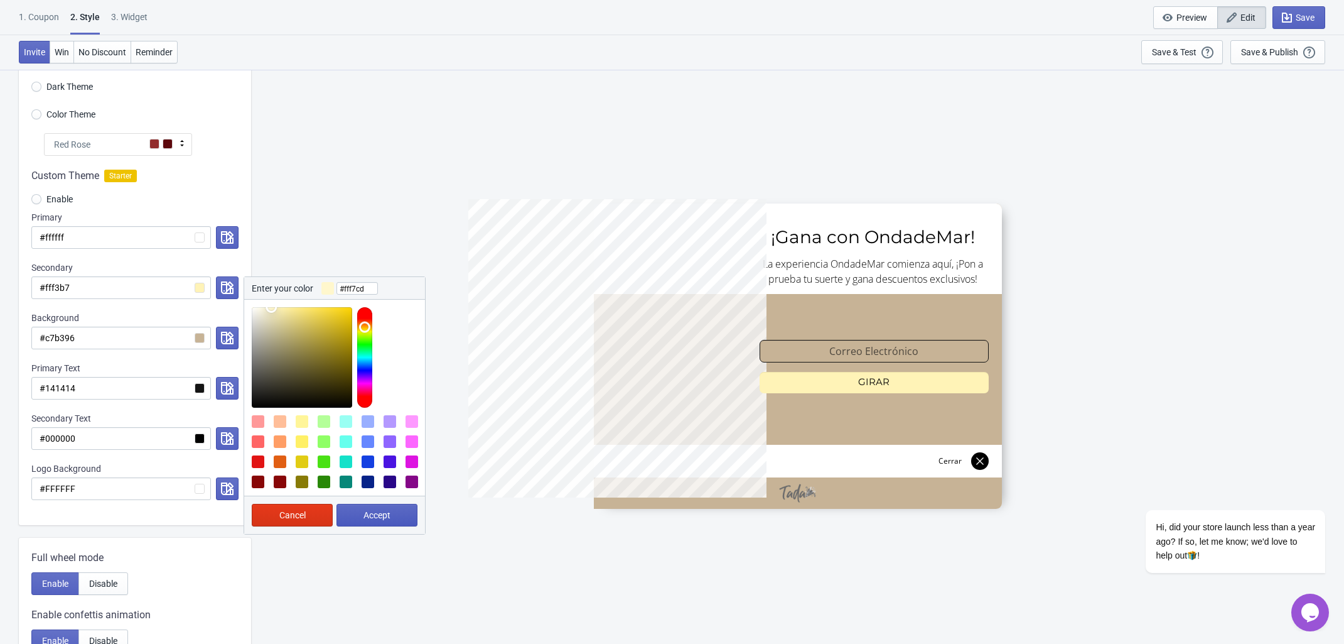
type input "#fff7cd"
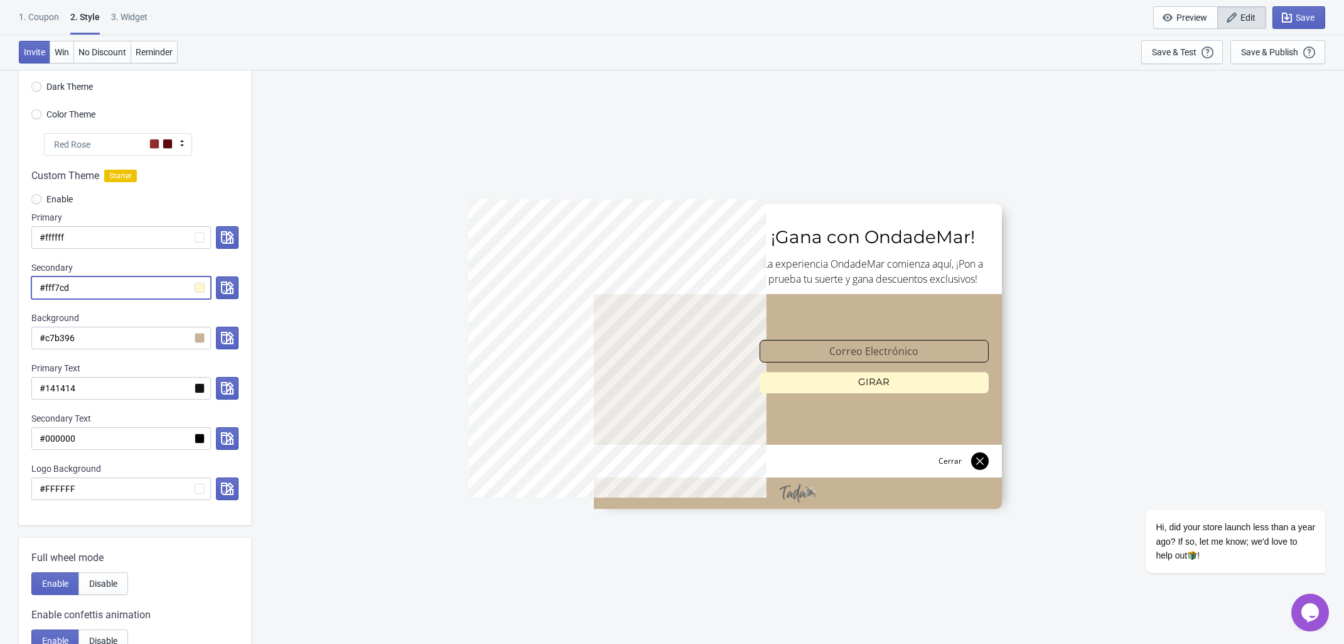
click at [202, 286] on input "#fff7cd" at bounding box center [121, 287] width 180 height 23
click at [221, 288] on icon "button" at bounding box center [227, 287] width 13 height 13
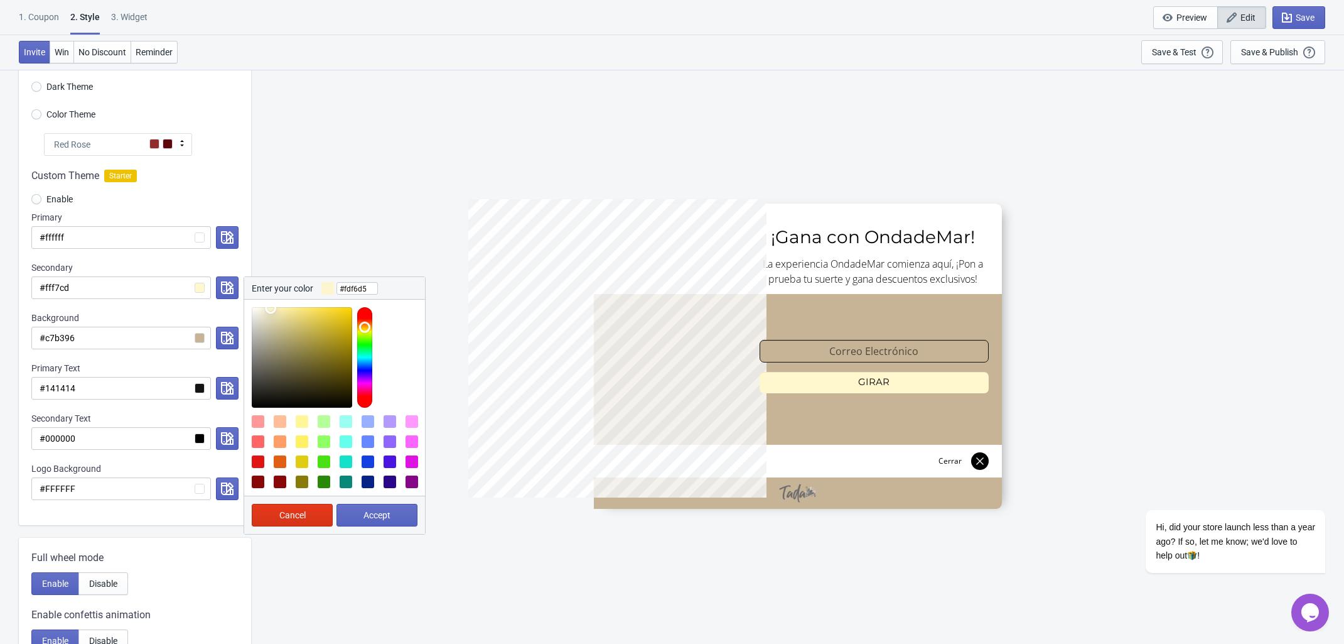
type input "#fdf7d6"
click at [267, 308] on div at bounding box center [302, 357] width 100 height 100
click at [382, 512] on span "Accept" at bounding box center [377, 515] width 27 height 10
radio input "true"
type input "#fdf7d6"
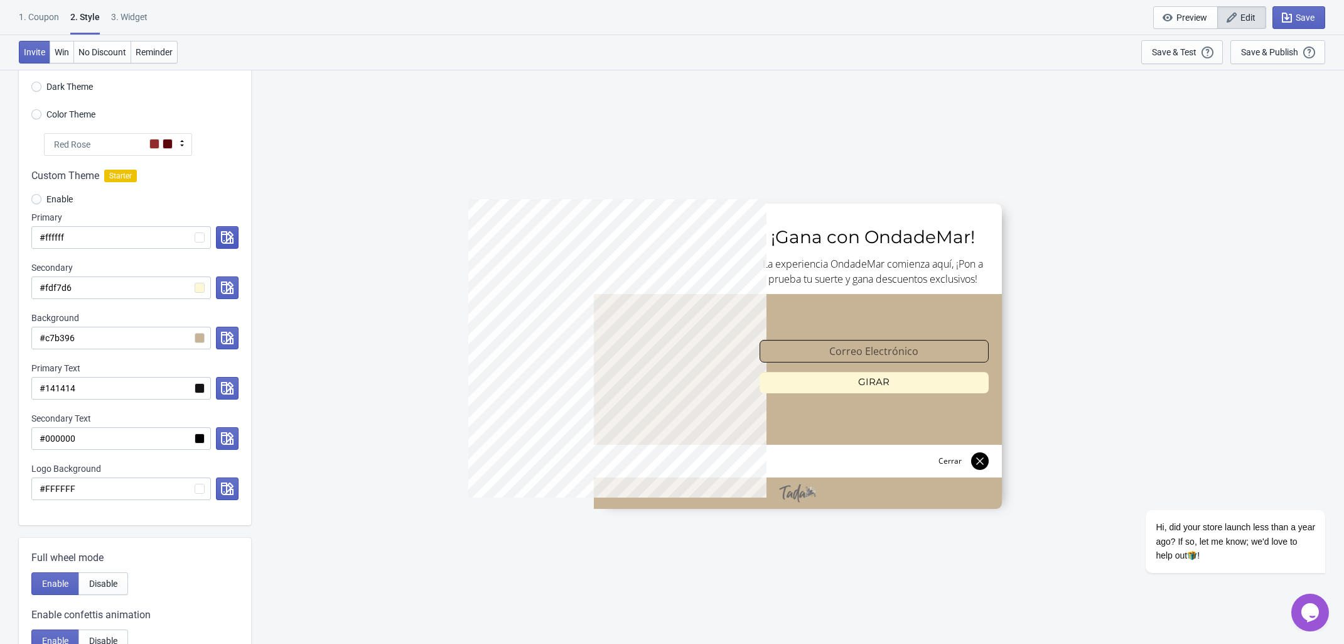
click at [223, 236] on icon "button" at bounding box center [227, 237] width 13 height 13
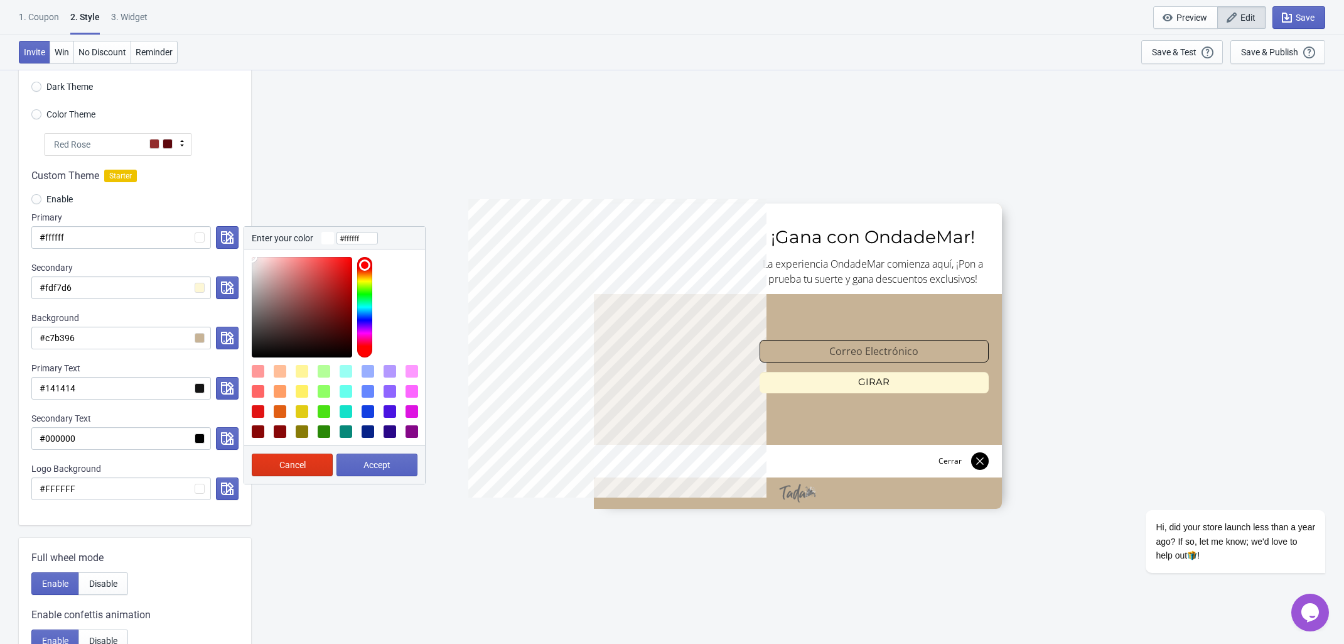
click at [355, 160] on div "5%OFF ¡Gana con OndadeMar! La experiencia OndadeMar comienza aquí, ¡Pon a prueb…" at bounding box center [797, 356] width 1081 height 574
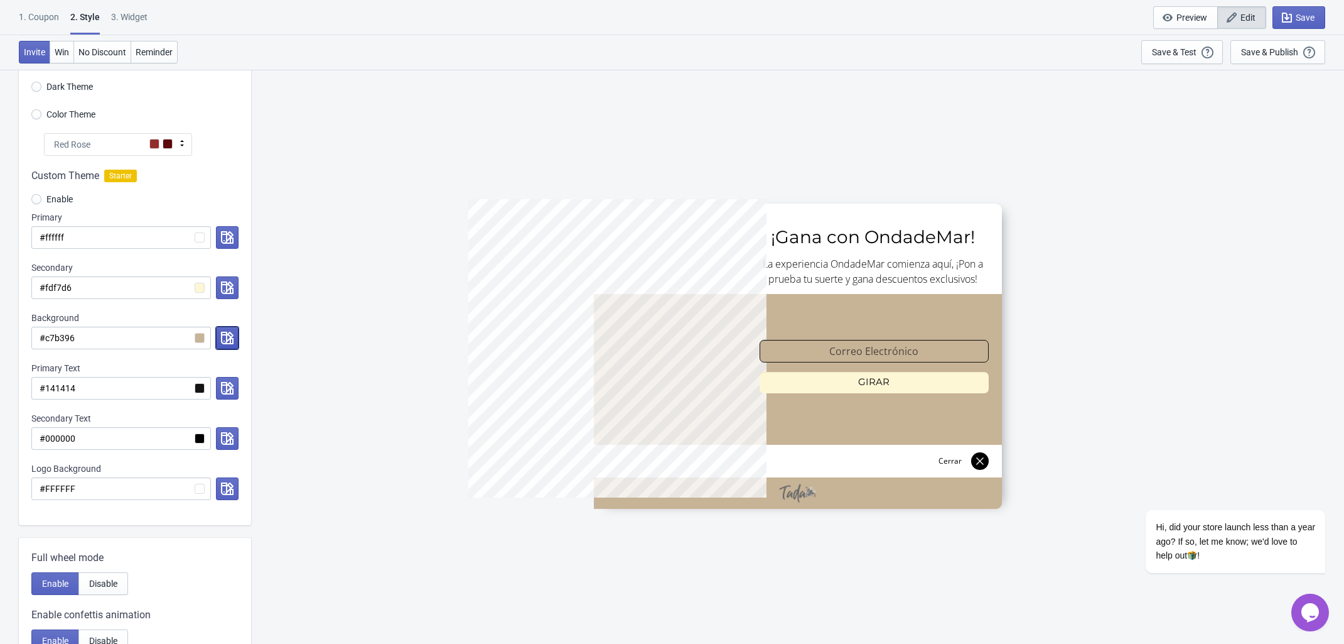
click at [230, 335] on icon "button" at bounding box center [227, 338] width 13 height 13
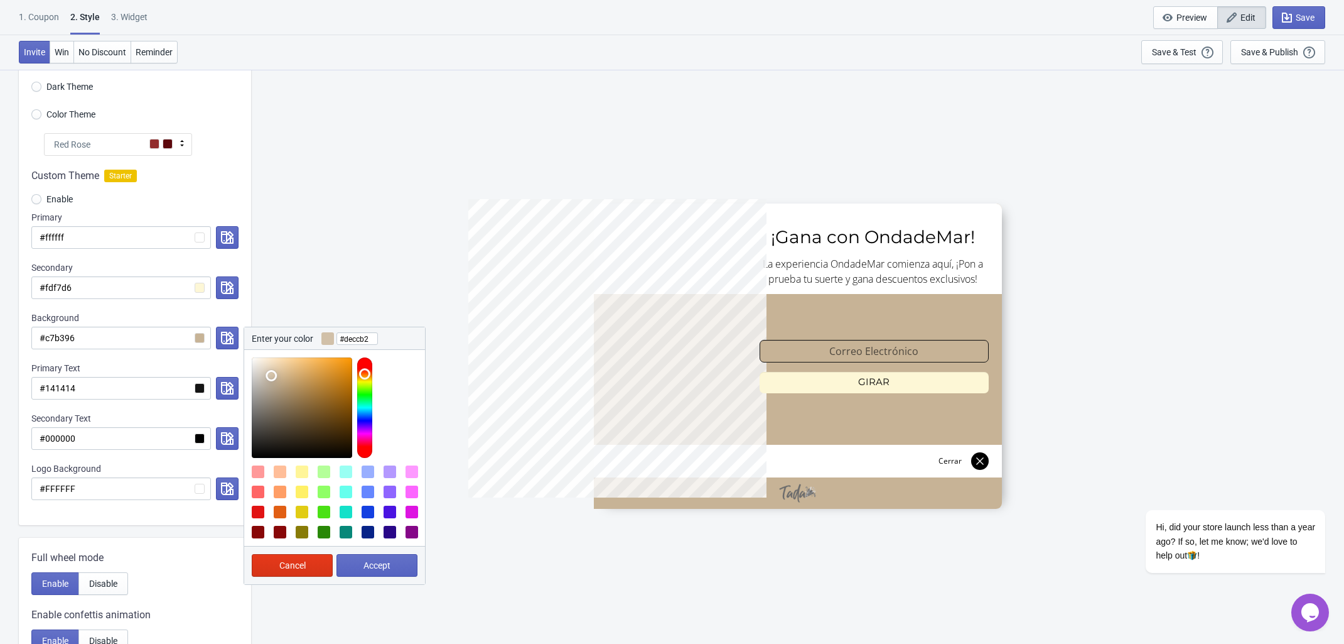
type input "#dfcdb4"
click at [271, 371] on div at bounding box center [302, 407] width 100 height 100
click at [371, 570] on span "Accept" at bounding box center [377, 565] width 27 height 10
radio input "true"
type input "#dfcdb4"
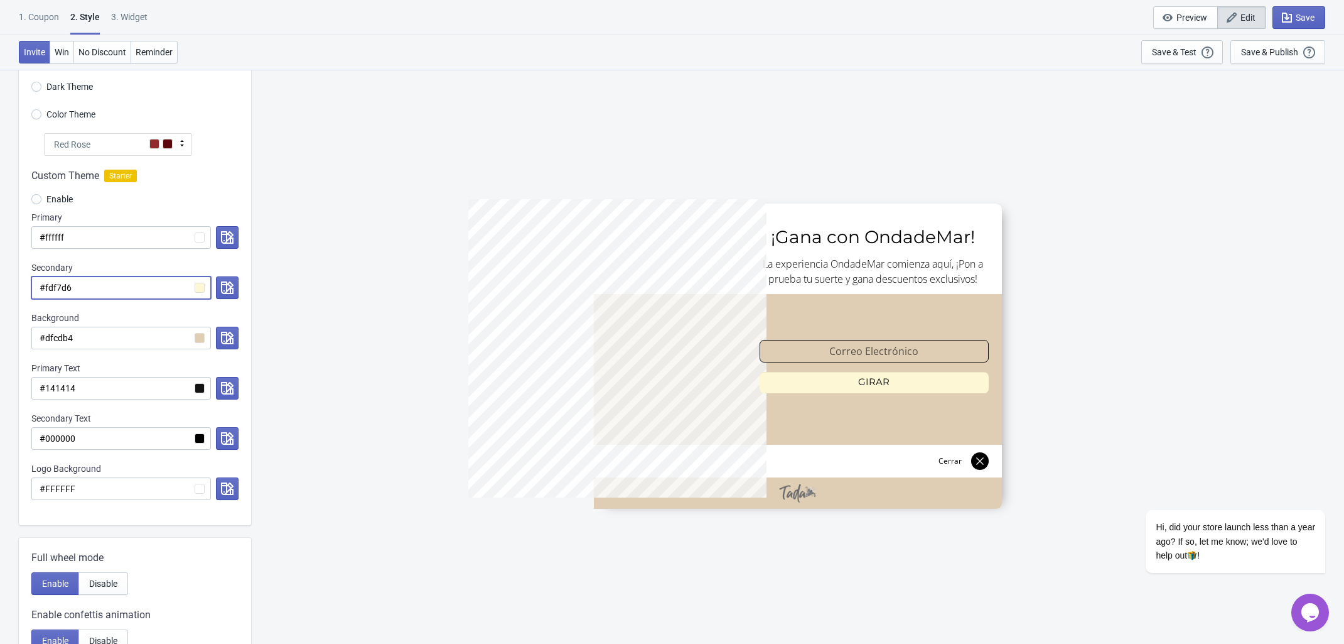
click at [199, 288] on input "#fdf7d6" at bounding box center [121, 287] width 180 height 23
click at [216, 280] on button "button" at bounding box center [227, 287] width 23 height 23
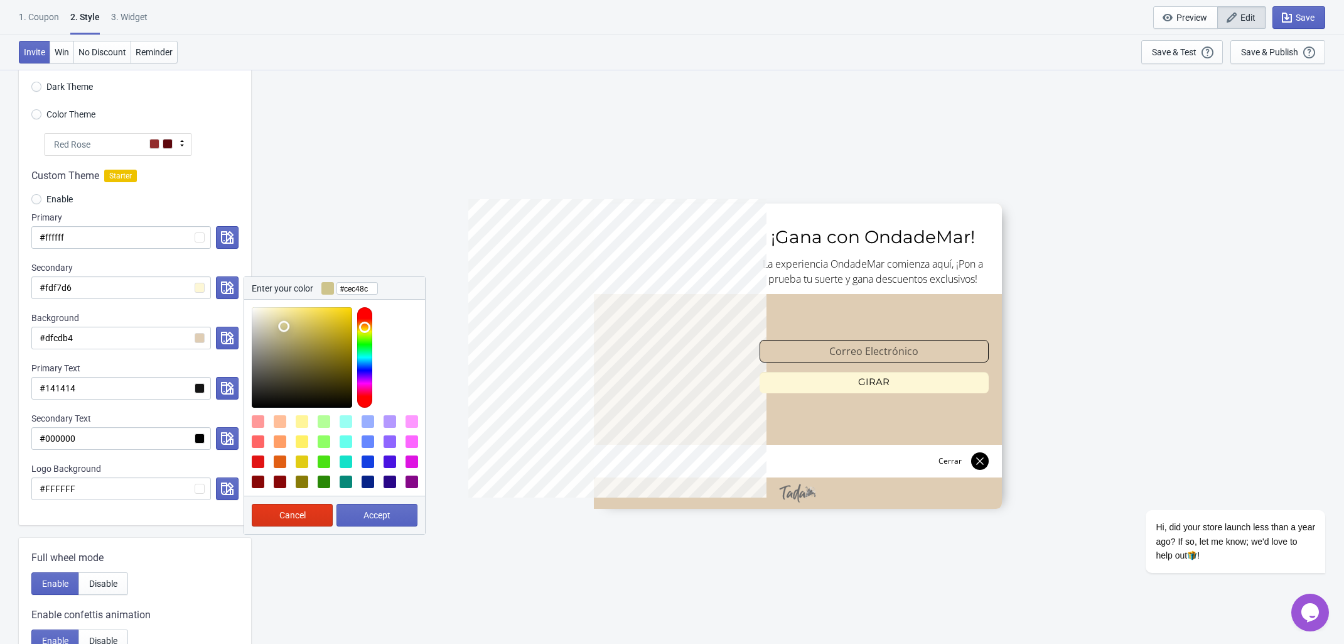
type input "#cec48e"
drag, startPoint x: 286, startPoint y: 315, endPoint x: 283, endPoint y: 327, distance: 12.2
click at [283, 327] on div at bounding box center [302, 357] width 100 height 100
click at [377, 523] on button "Accept" at bounding box center [377, 515] width 81 height 23
radio input "true"
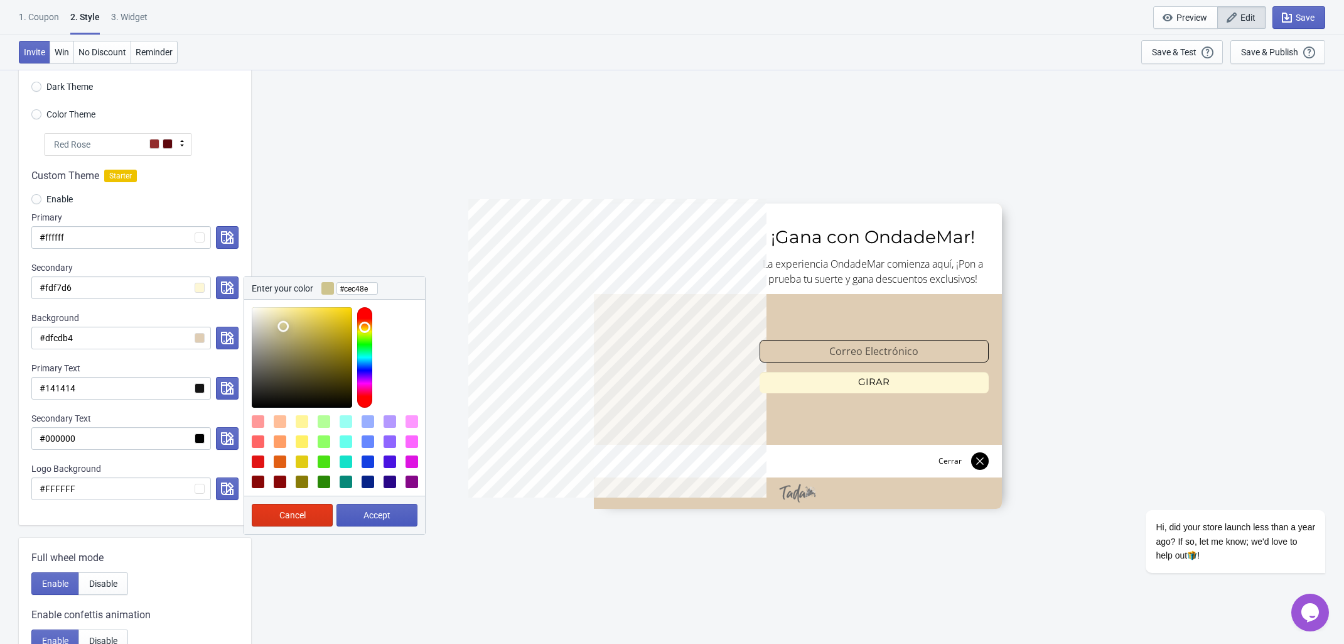
type input "#cec48e"
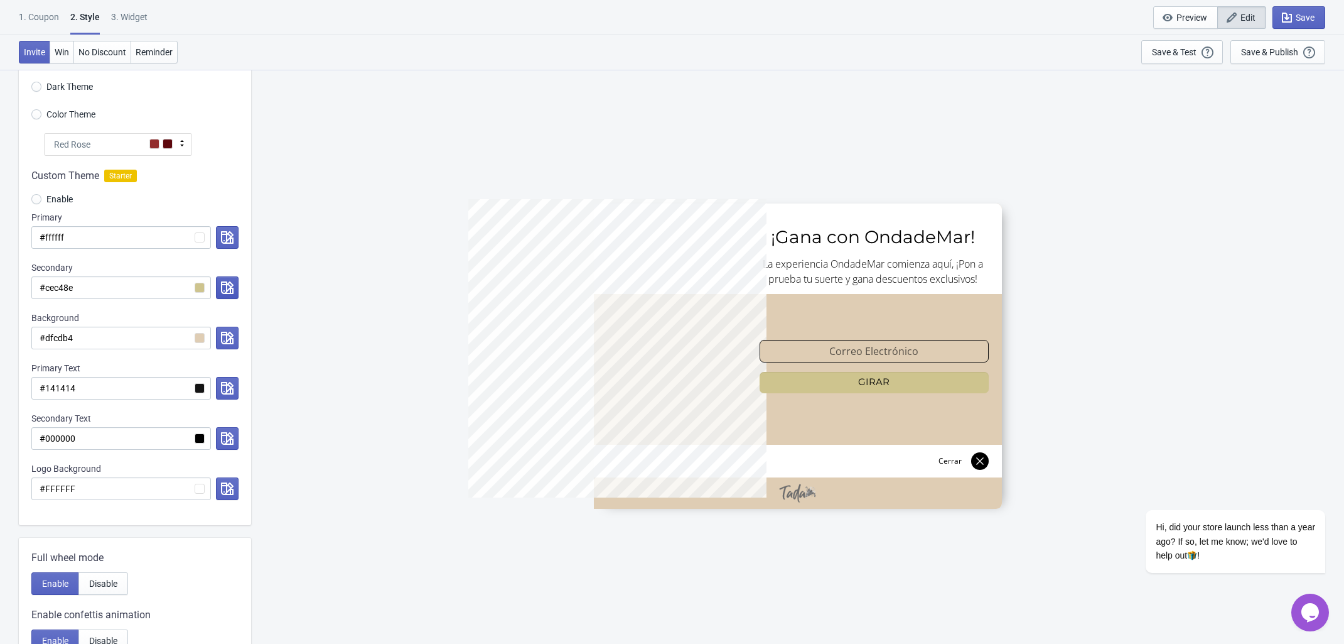
click at [229, 286] on icon "button" at bounding box center [227, 287] width 13 height 13
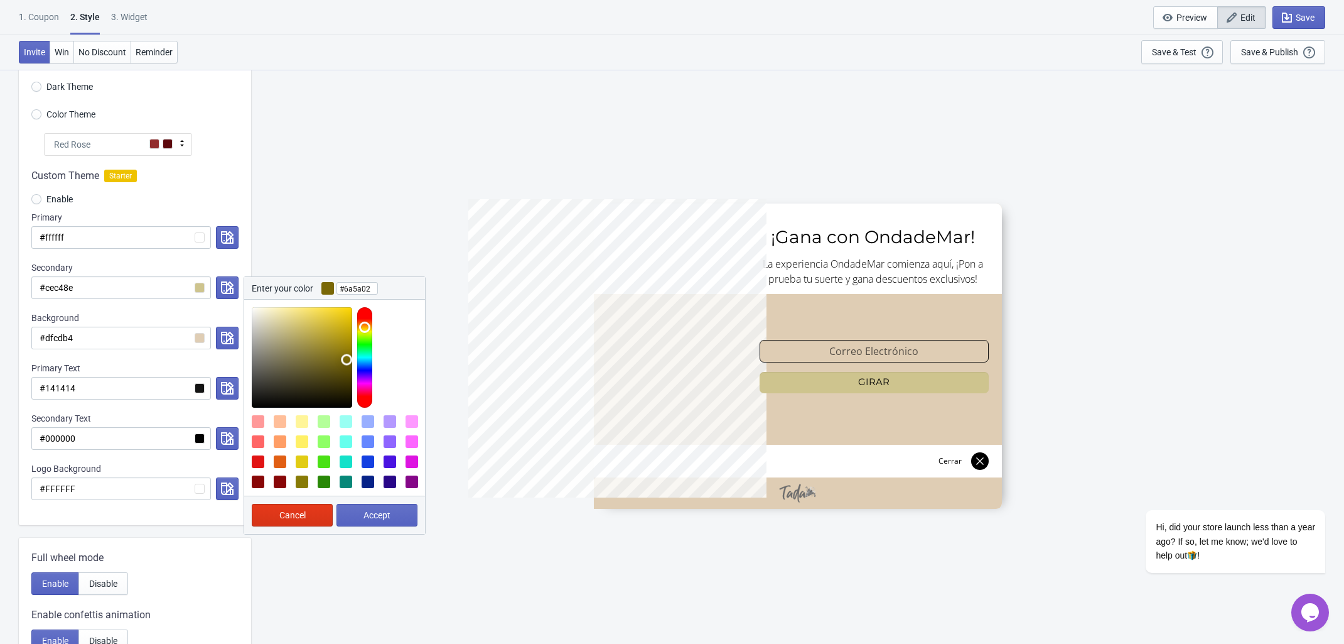
type input "#685802"
drag, startPoint x: 322, startPoint y: 337, endPoint x: 350, endPoint y: 367, distance: 41.3
click at [350, 367] on div at bounding box center [302, 357] width 100 height 100
click at [375, 507] on button "Accept" at bounding box center [377, 515] width 81 height 23
radio input "true"
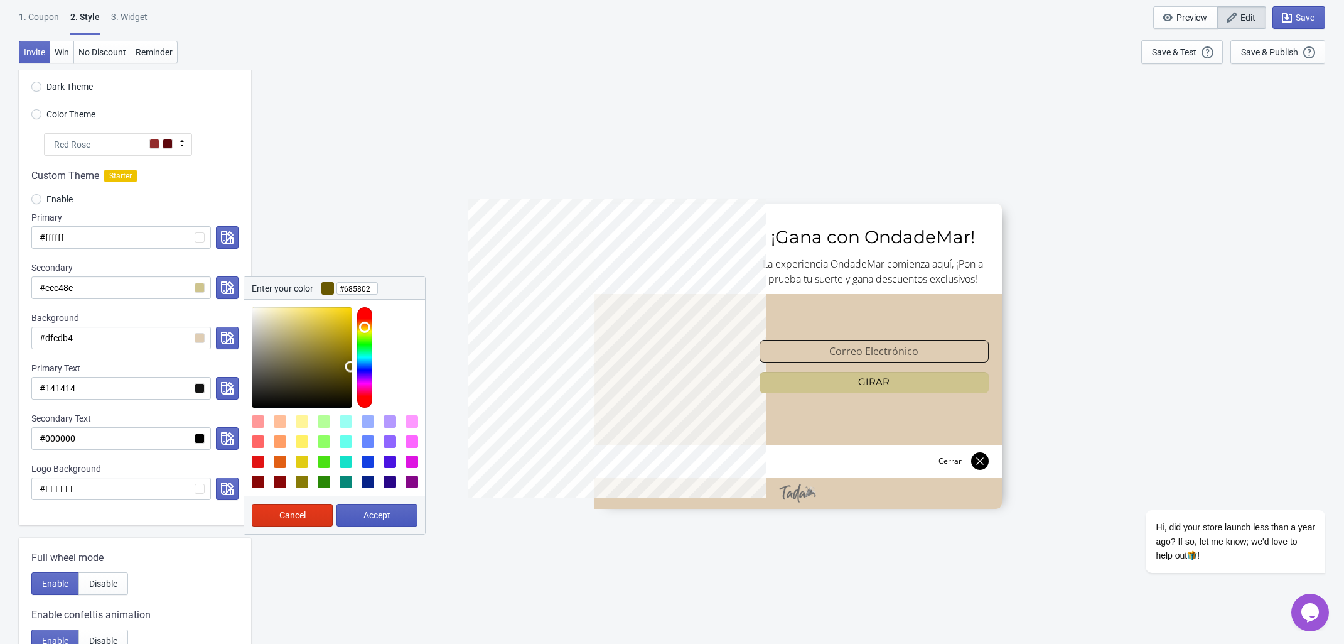
type input "#685802"
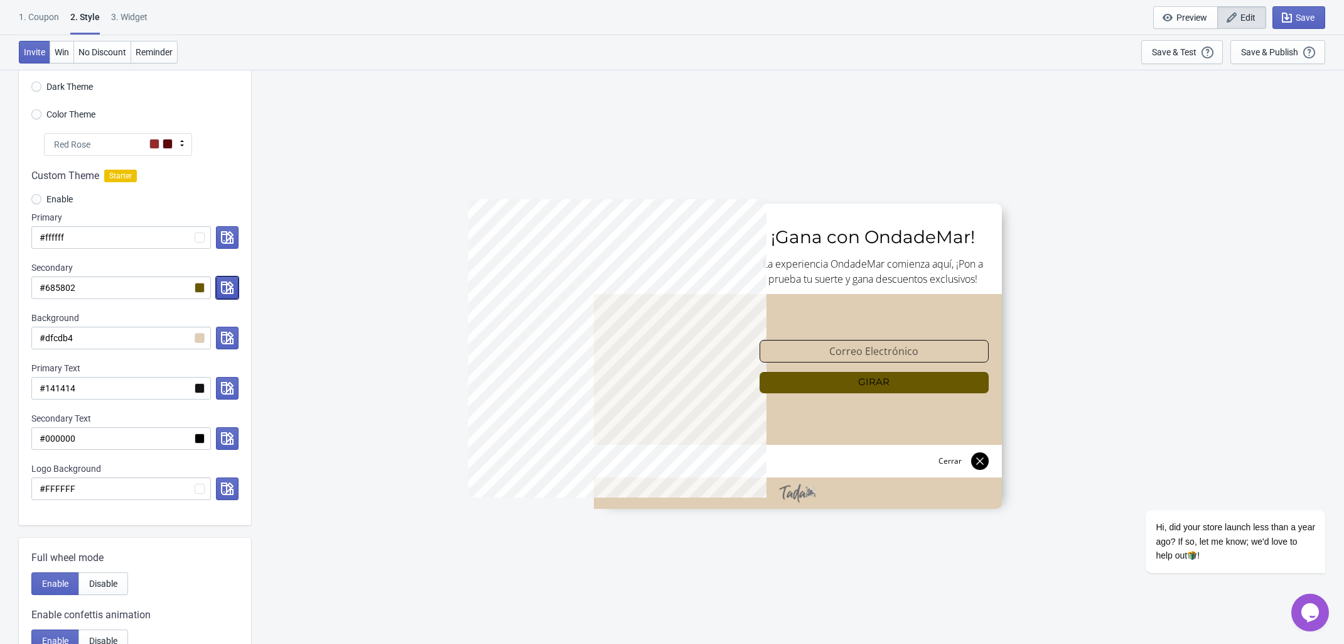
drag, startPoint x: 237, startPoint y: 286, endPoint x: 231, endPoint y: 286, distance: 6.3
click at [237, 284] on button "button" at bounding box center [227, 287] width 23 height 23
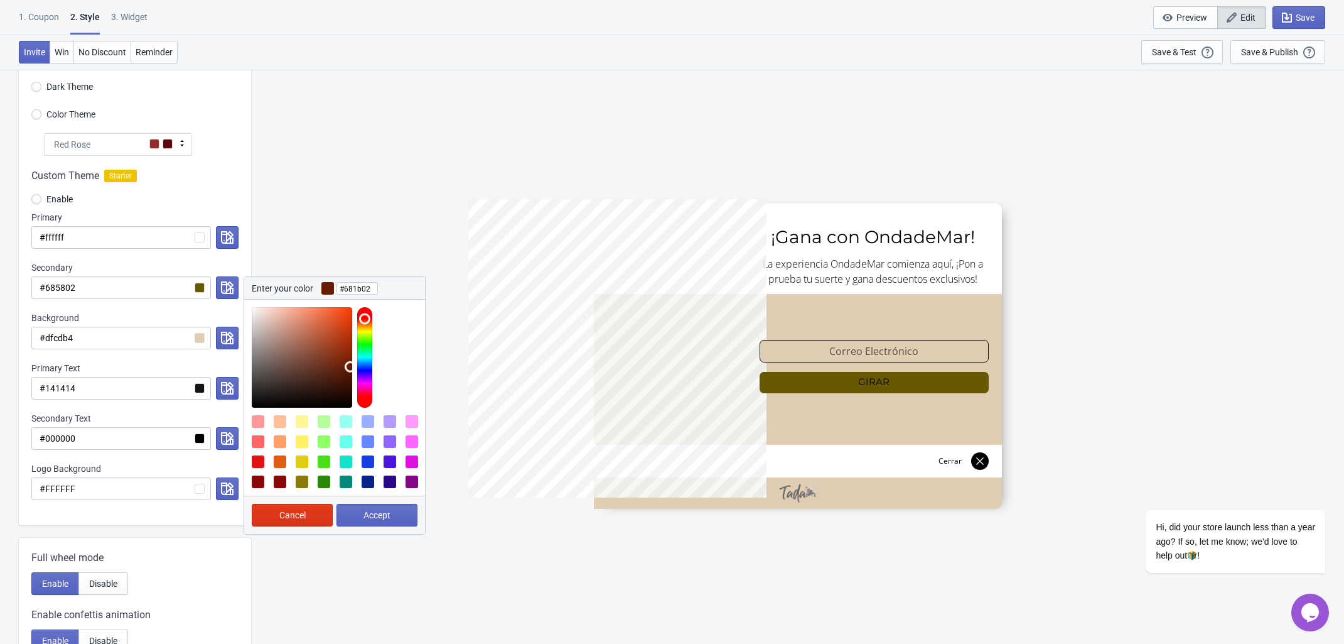
click at [368, 319] on div at bounding box center [364, 357] width 15 height 100
type input "#591600"
click at [352, 373] on div at bounding box center [302, 357] width 100 height 100
click at [391, 512] on button "Accept" at bounding box center [377, 515] width 81 height 23
radio input "true"
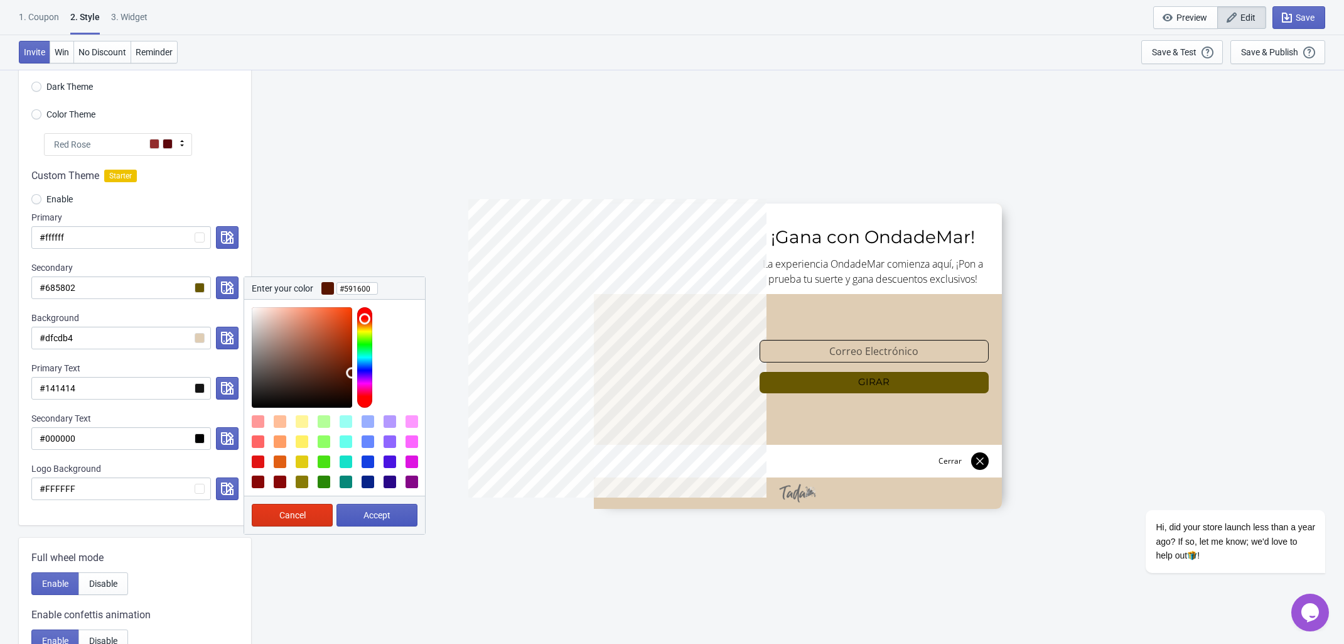
type input "#591600"
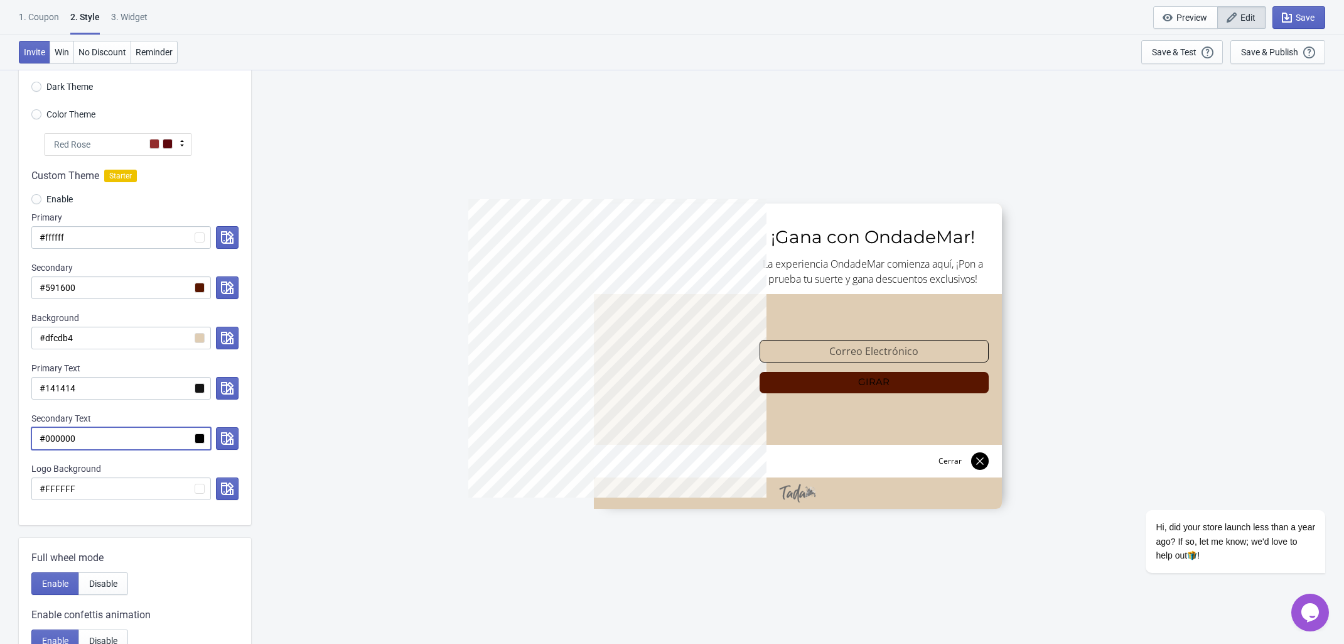
click at [195, 441] on input "#000000" at bounding box center [121, 438] width 180 height 23
click at [237, 440] on button "button" at bounding box center [227, 438] width 23 height 23
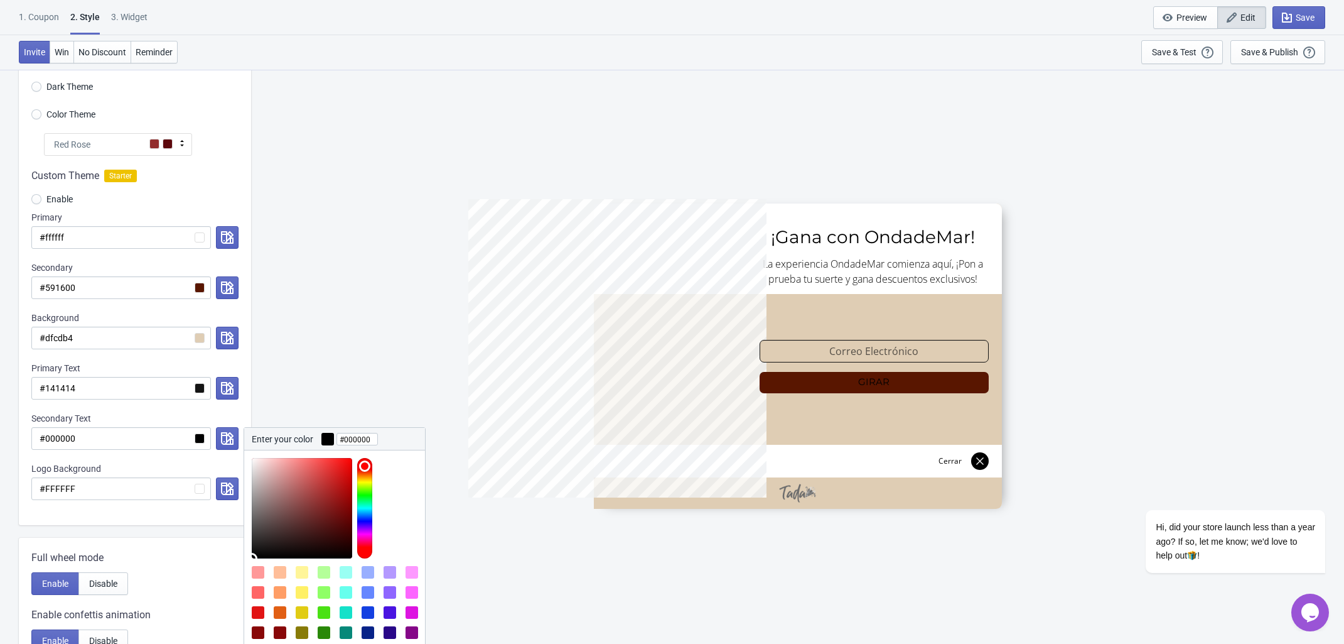
type input "#8c8c8c"
click at [252, 504] on div at bounding box center [302, 508] width 100 height 100
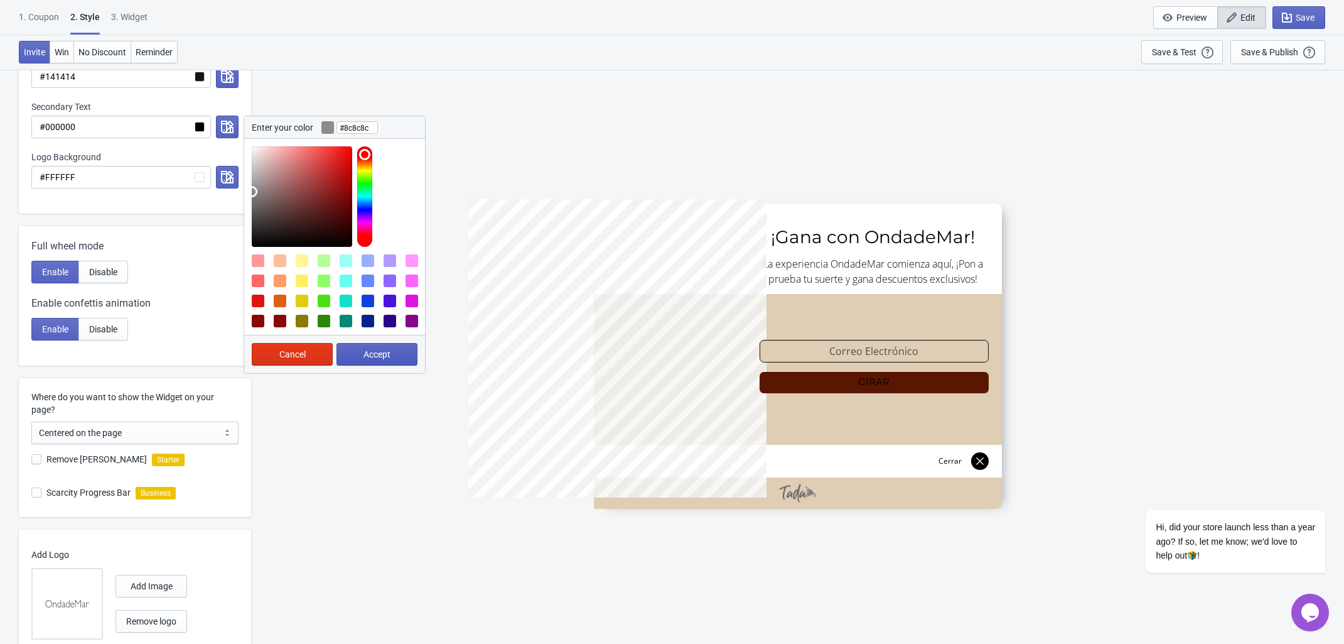
scroll to position [392, 0]
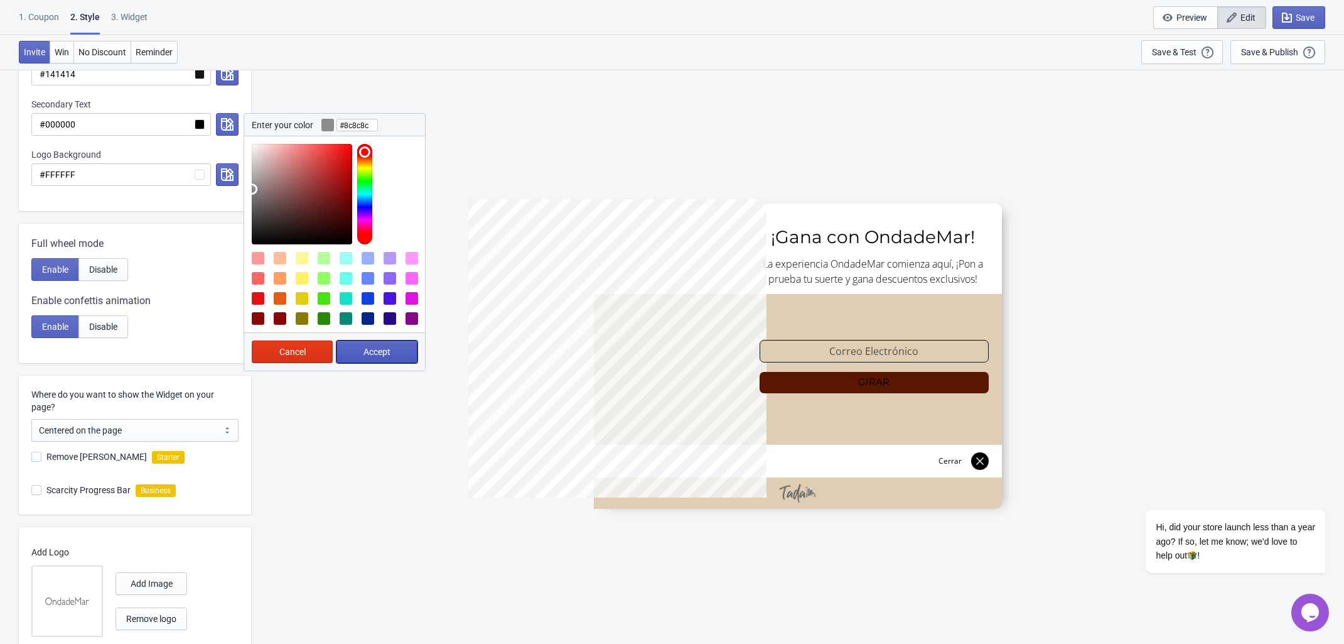
click at [368, 351] on span "Accept" at bounding box center [377, 352] width 27 height 10
radio input "true"
type input "#8c8c8c"
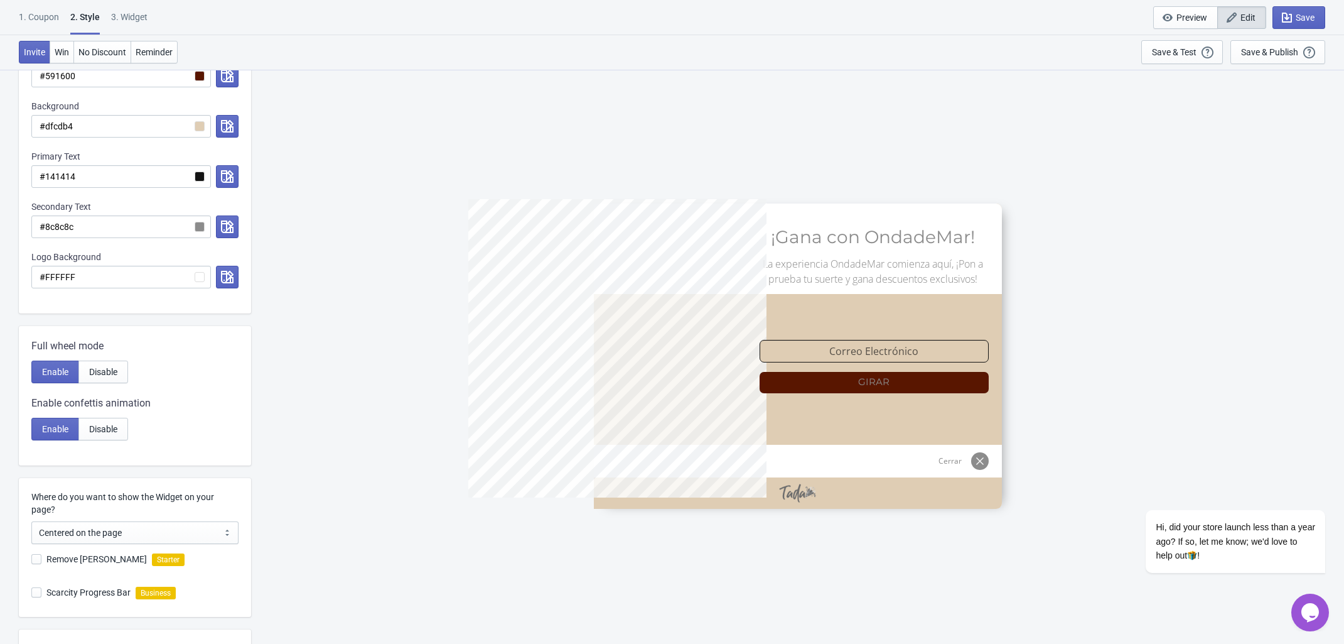
scroll to position [235, 0]
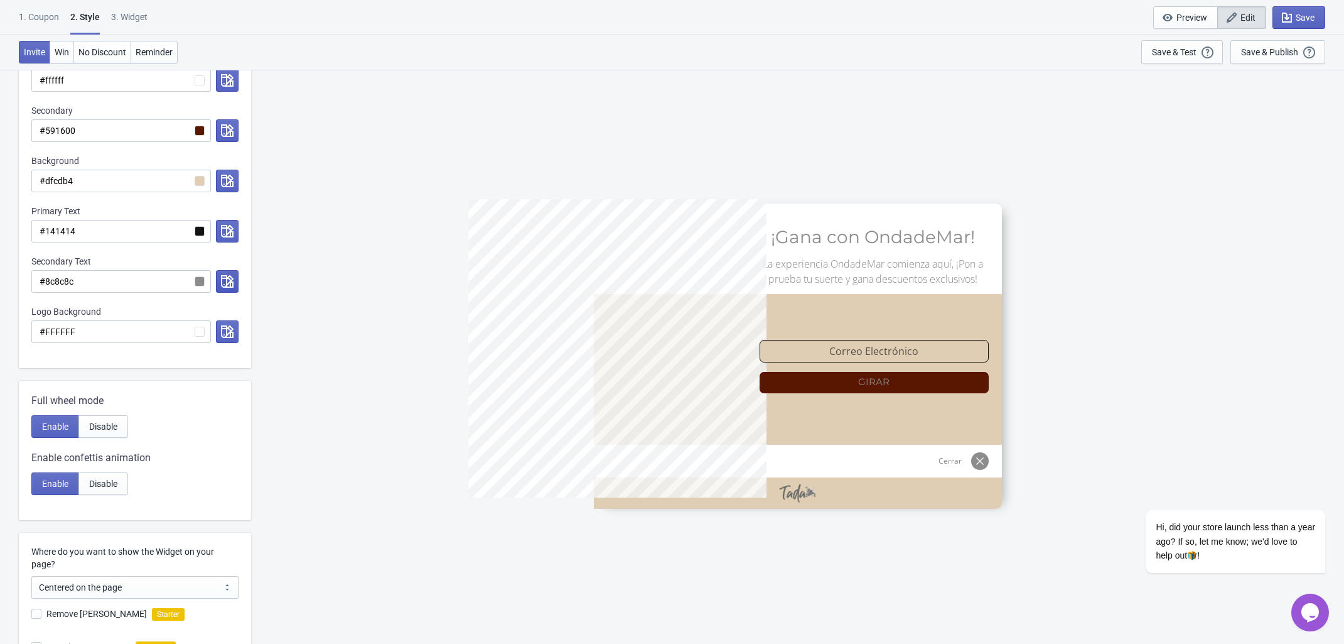
click at [227, 285] on icon "button" at bounding box center [227, 281] width 13 height 13
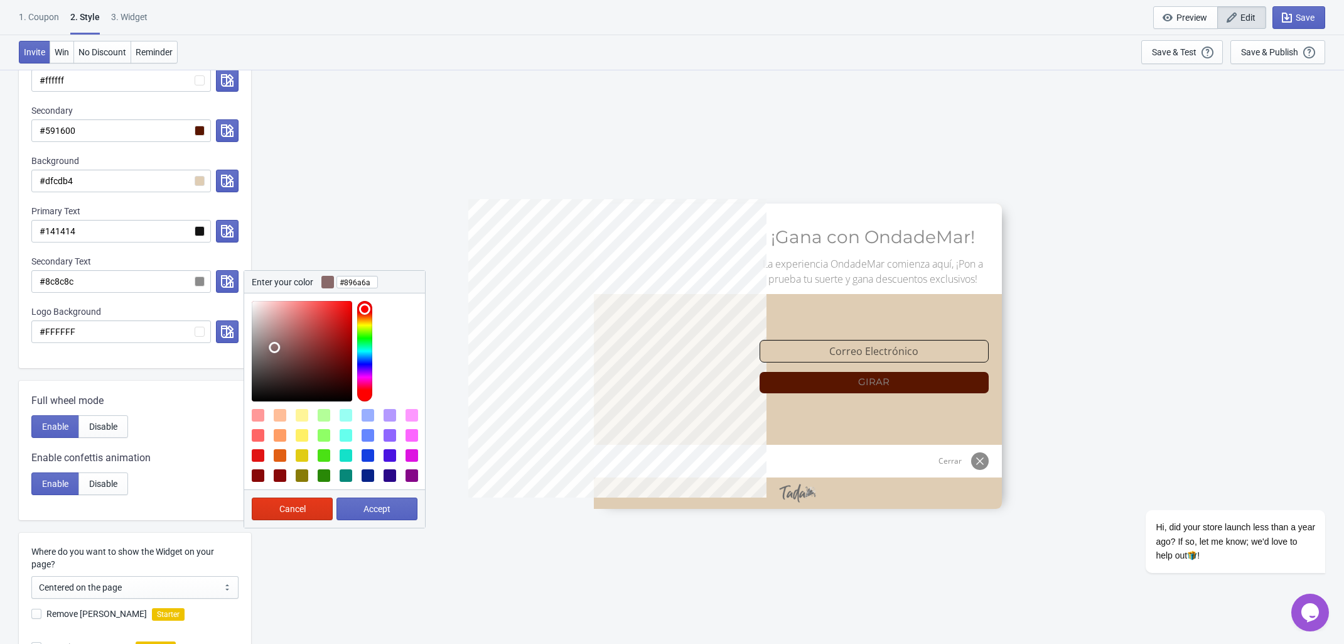
drag, startPoint x: 252, startPoint y: 350, endPoint x: 274, endPoint y: 349, distance: 22.7
click at [274, 349] on div at bounding box center [302, 351] width 100 height 100
type input "#89846a"
click at [363, 322] on div at bounding box center [364, 351] width 15 height 100
click at [369, 507] on span "Accept" at bounding box center [377, 509] width 27 height 10
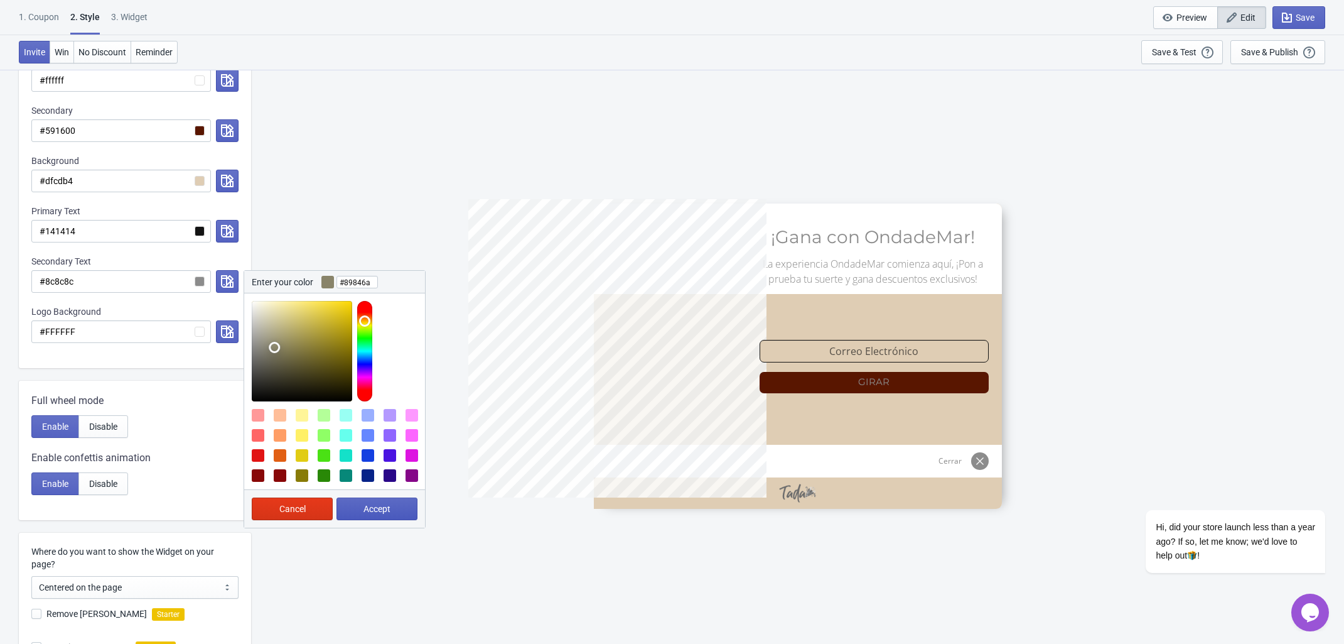
radio input "true"
type input "#89846a"
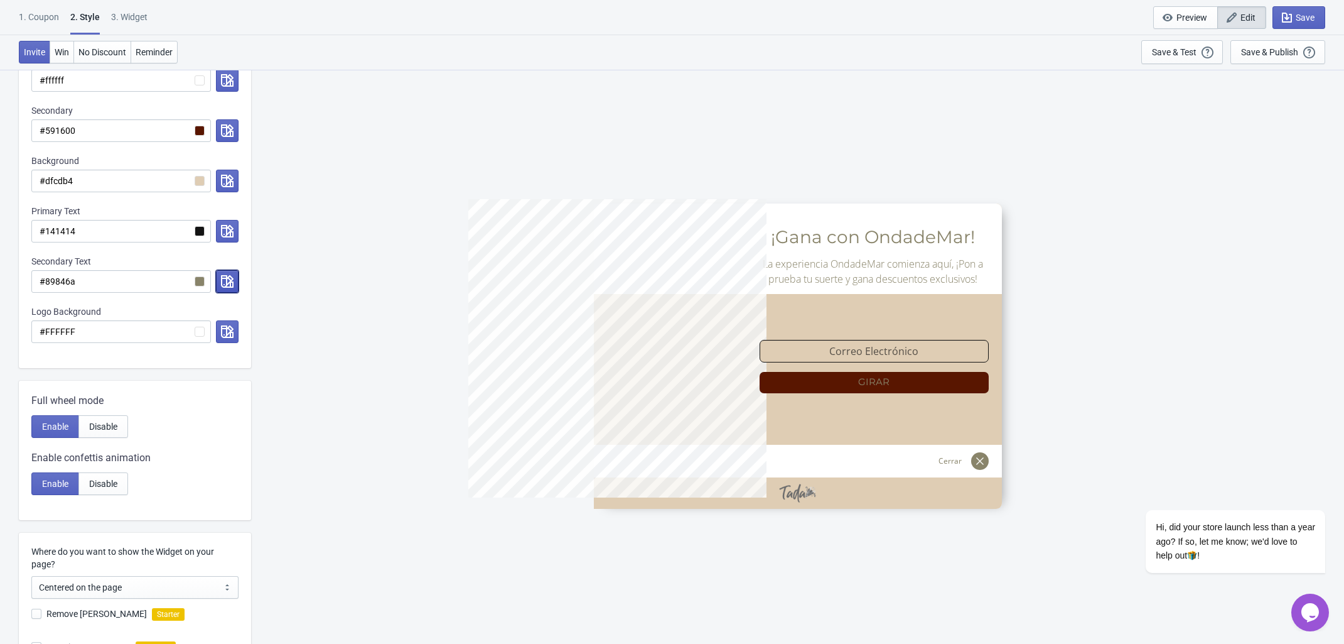
click at [226, 283] on icon "button" at bounding box center [227, 281] width 13 height 13
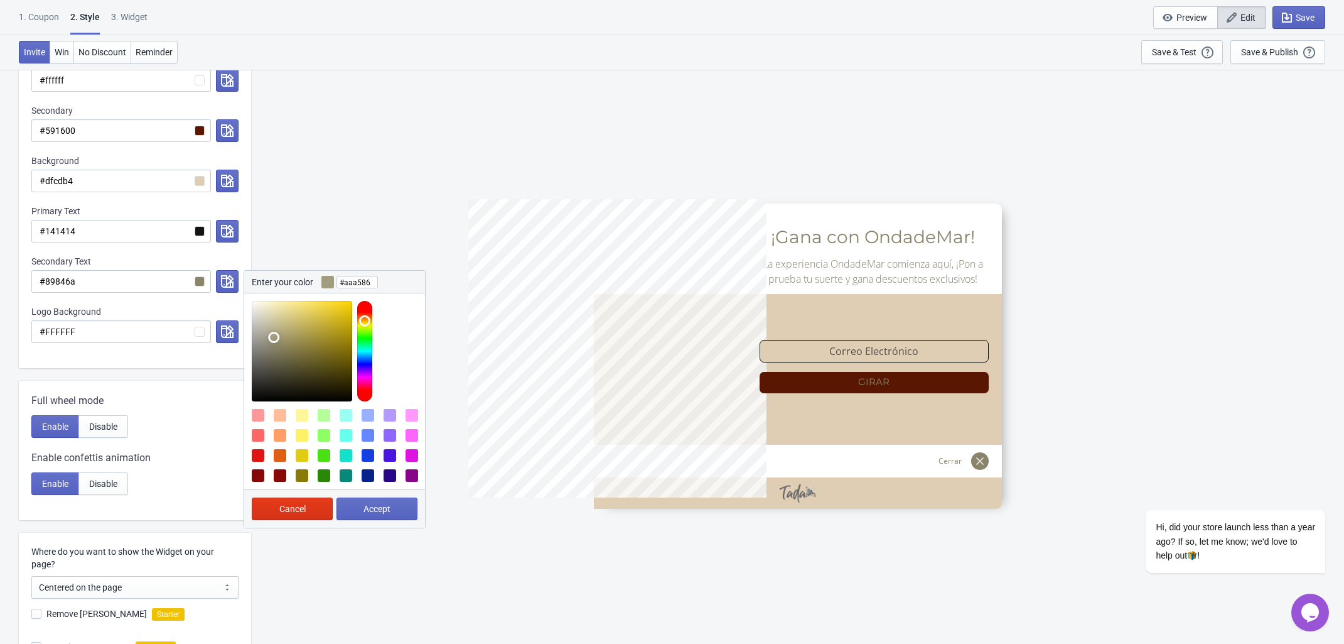
type input "#aca687"
click at [273, 335] on div at bounding box center [302, 351] width 100 height 100
click at [380, 511] on span "Accept" at bounding box center [377, 509] width 27 height 10
radio input "true"
type input "#aca687"
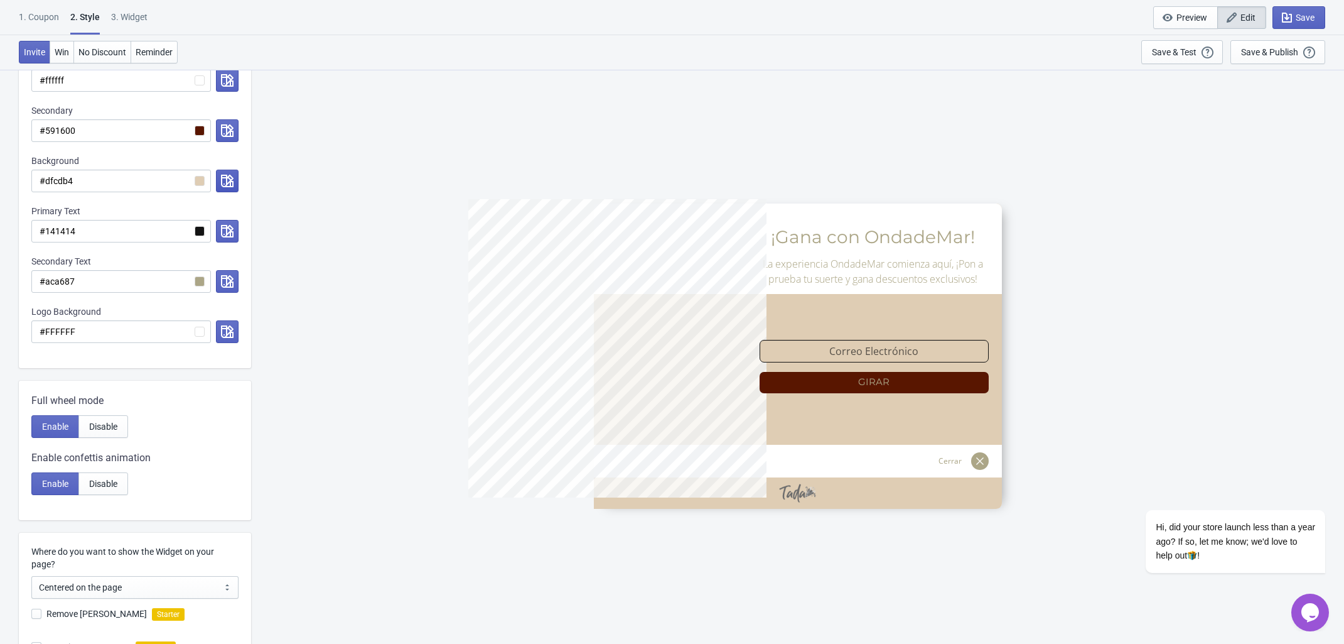
click at [224, 180] on icon "button" at bounding box center [227, 181] width 13 height 13
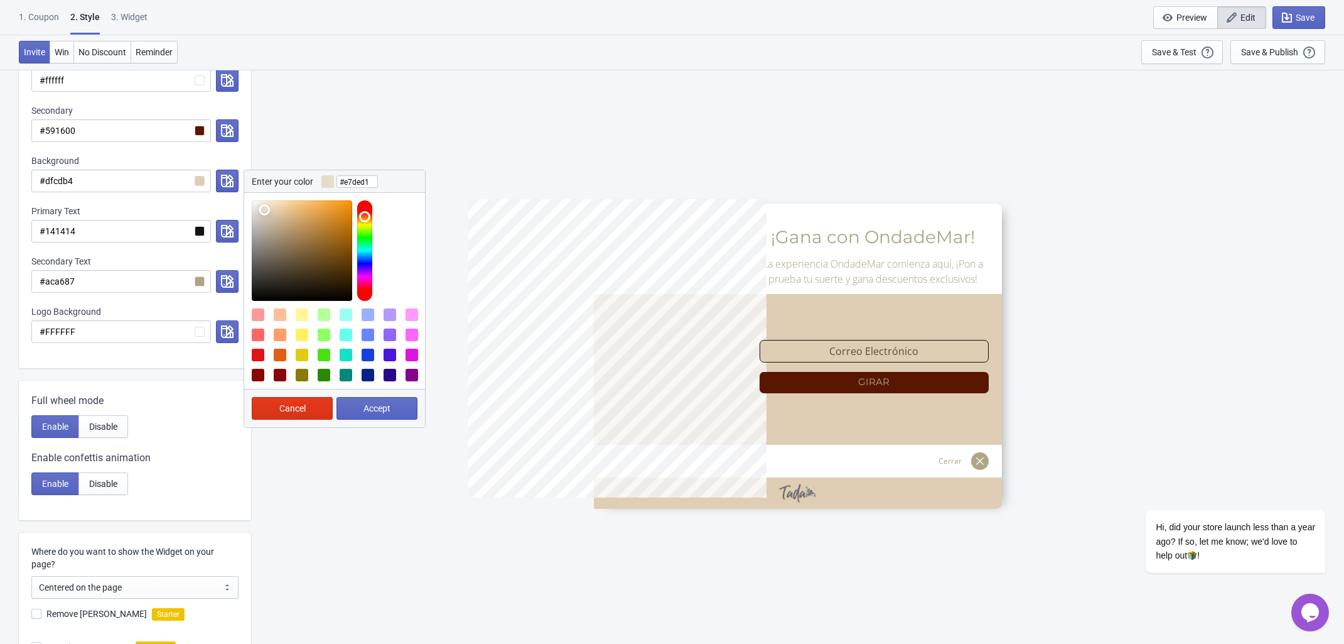
type input "#e7ded3"
drag, startPoint x: 268, startPoint y: 214, endPoint x: 261, endPoint y: 210, distance: 8.4
click at [261, 210] on div at bounding box center [302, 250] width 100 height 100
click at [385, 410] on span "Accept" at bounding box center [377, 408] width 27 height 10
radio input "true"
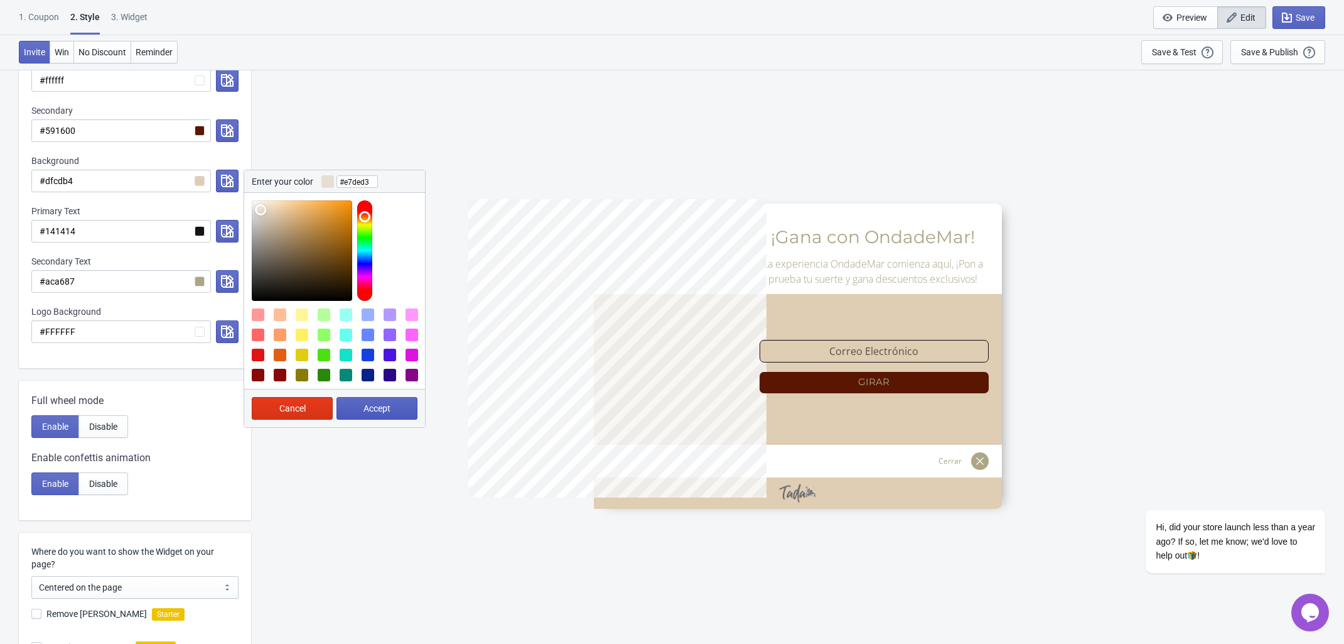
type input "#e7ded3"
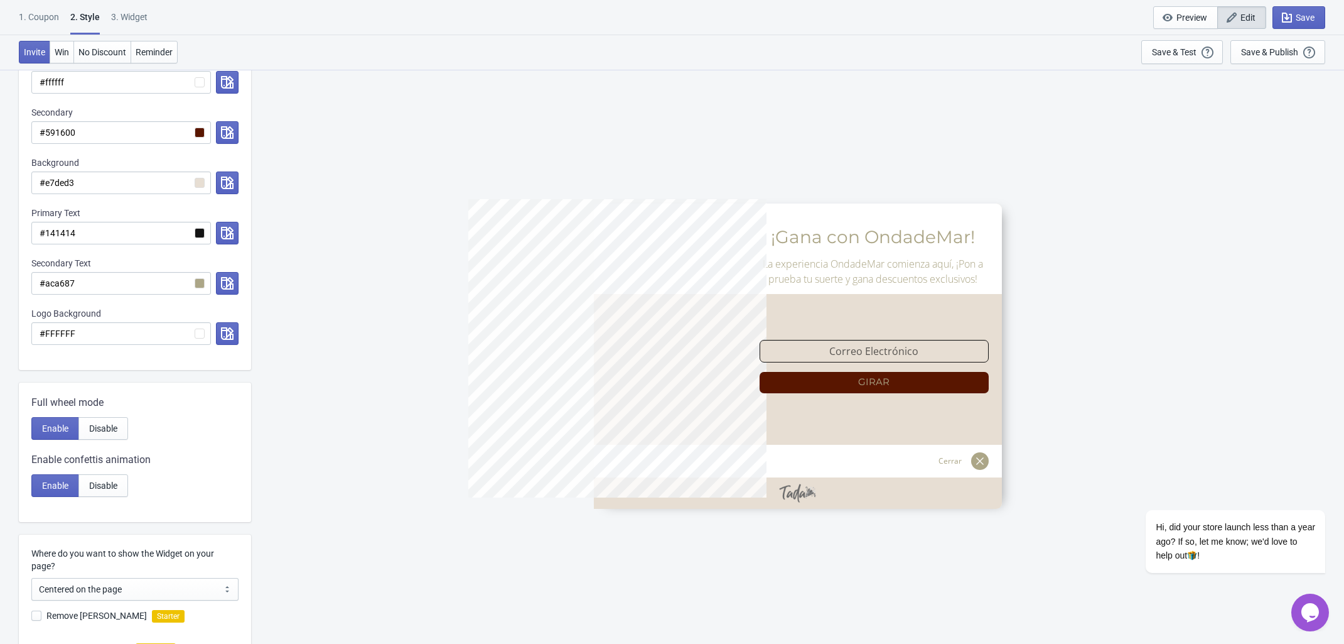
scroll to position [157, 0]
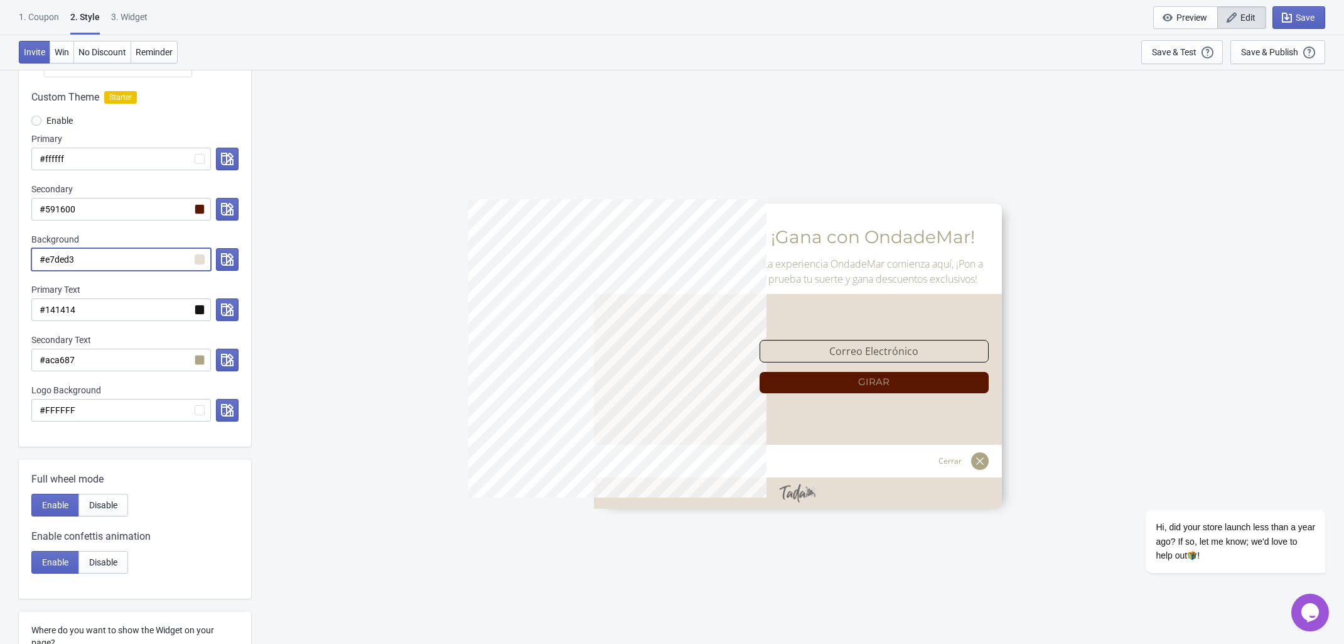
drag, startPoint x: 127, startPoint y: 265, endPoint x: 17, endPoint y: 258, distance: 110.1
click at [17, 258] on div "Visual Style Clear Theme Dark Theme Color Theme Red Rose Tada Red Rose Pink Wor…" at bounding box center [672, 436] width 1344 height 1049
drag, startPoint x: 123, startPoint y: 162, endPoint x: -14, endPoint y: 146, distance: 137.8
click at [0, 146] on html "1. Coupon 2 . Style 3. Widget 1. Coupon 2 . Style 3. Widget Save and Exit Previ…" at bounding box center [672, 165] width 1344 height 644
paste input "e7ded3"
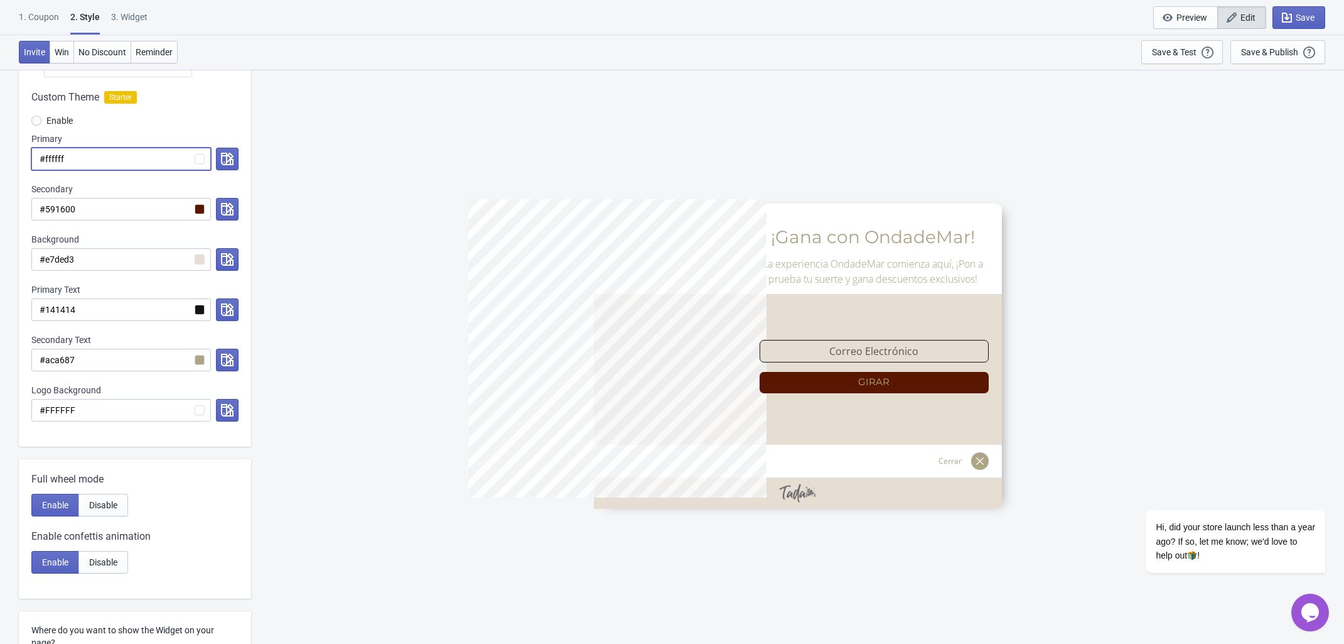
radio input "true"
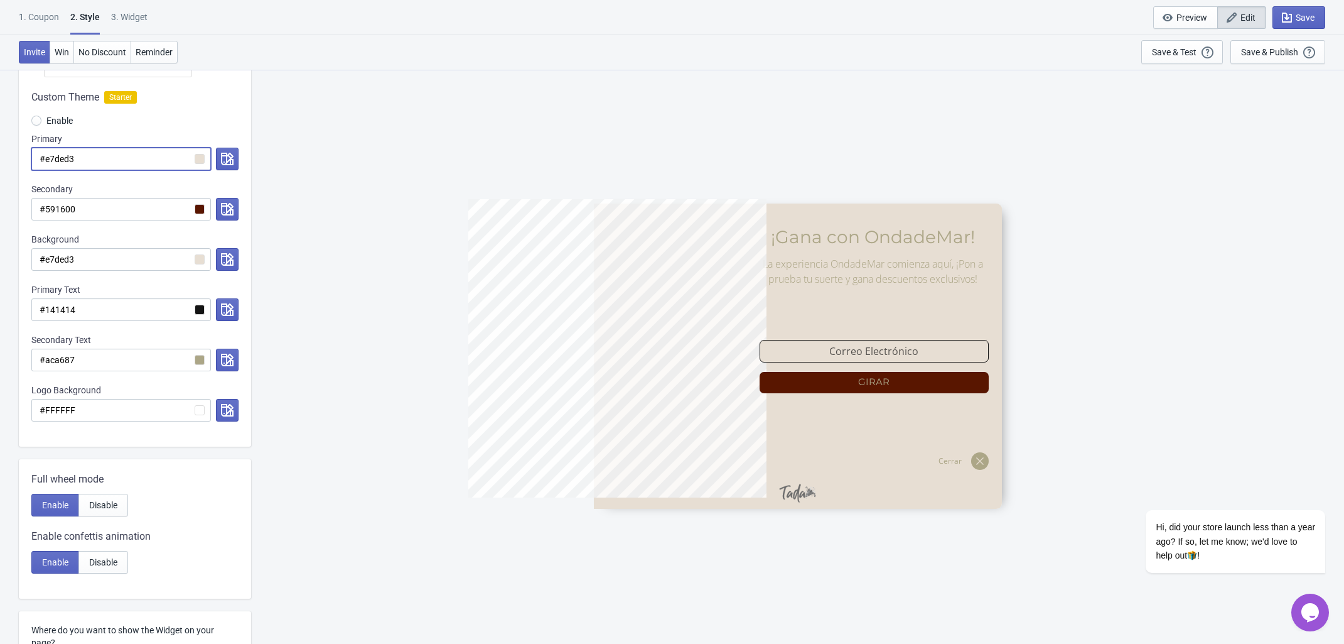
type input "#e7ded3"
drag, startPoint x: 162, startPoint y: 160, endPoint x: 46, endPoint y: 152, distance: 116.5
click at [46, 152] on input "#e7ded3" at bounding box center [121, 159] width 180 height 23
radio input "true"
type input "#f"
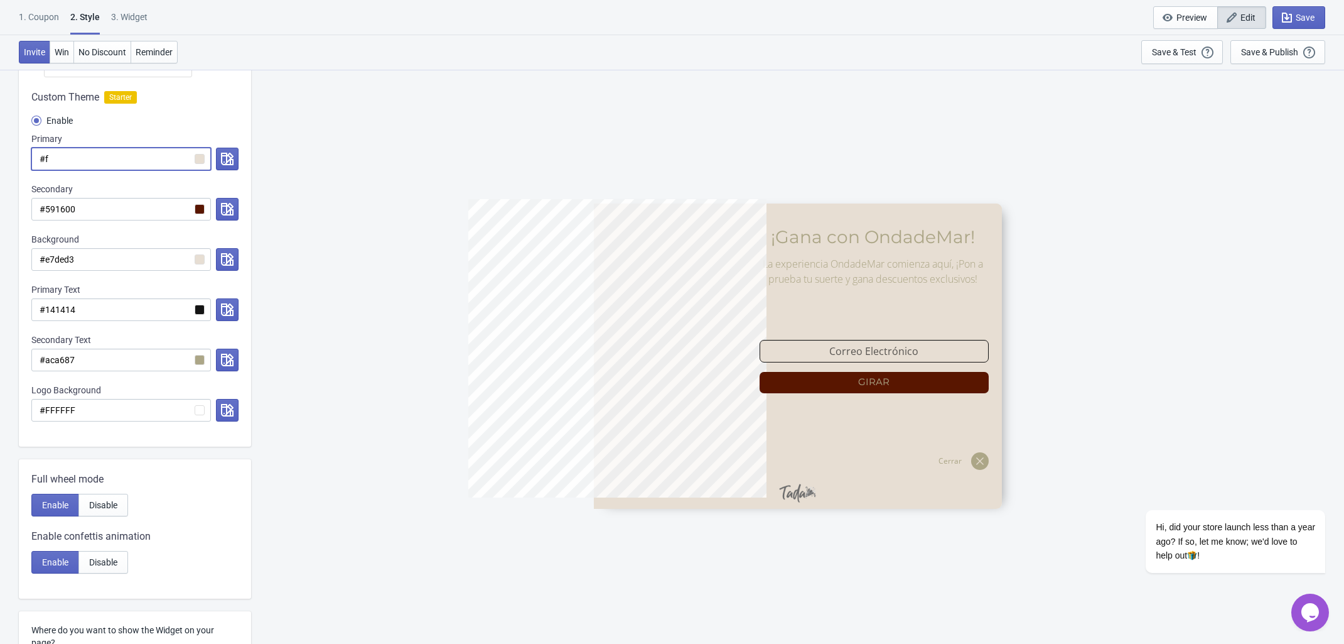
radio input "true"
type input "#ff"
radio input "true"
type input "#fff"
radio input "true"
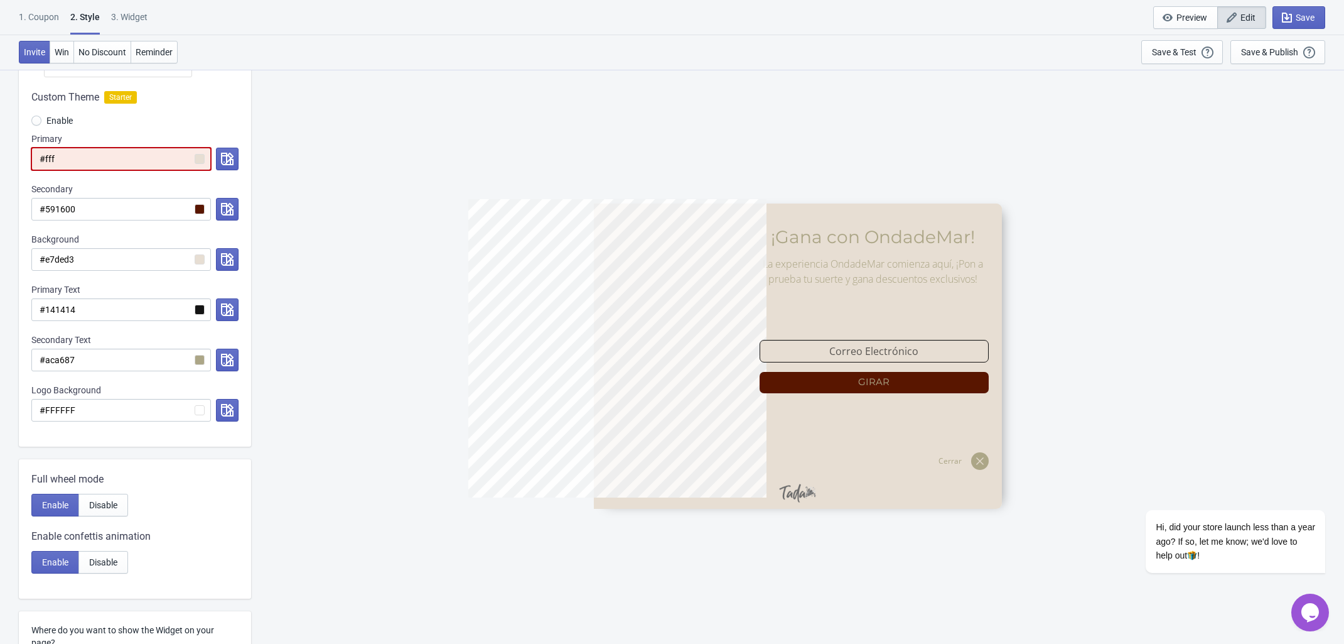
type input "#ffff"
radio input "true"
type input "#fffff"
radio input "true"
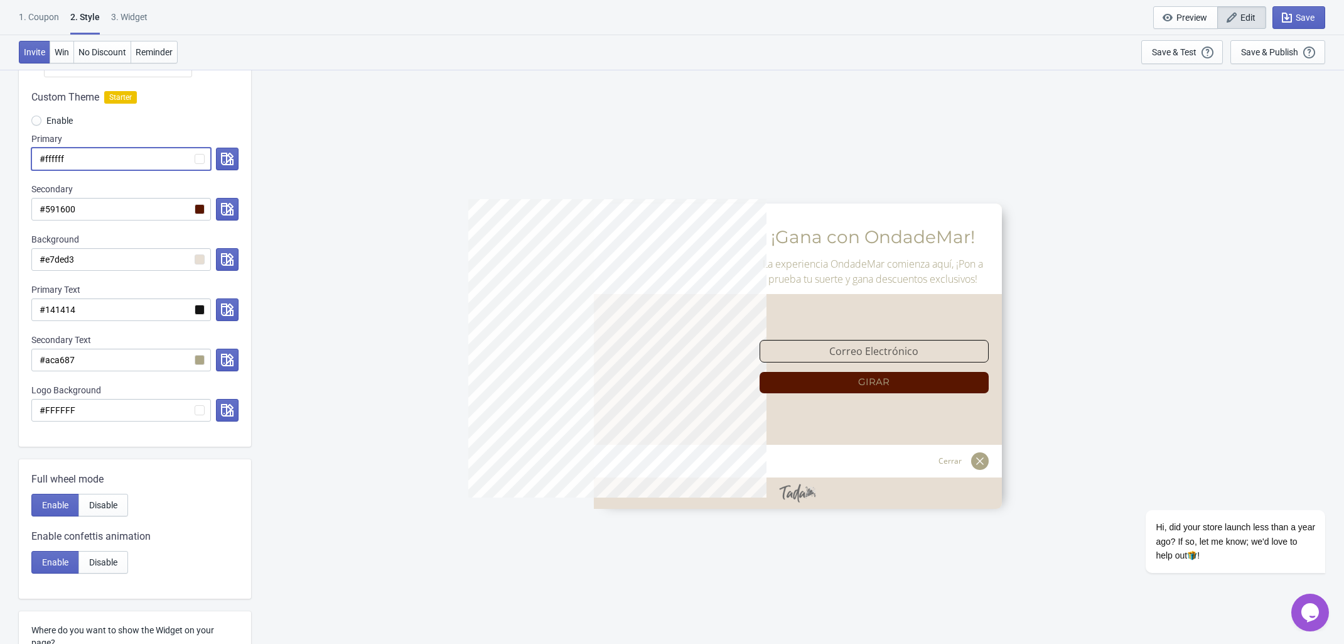
click at [203, 163] on input "#ffffff" at bounding box center [121, 159] width 180 height 23
type input "#ffffff"
click at [222, 154] on icon "button" at bounding box center [227, 159] width 13 height 13
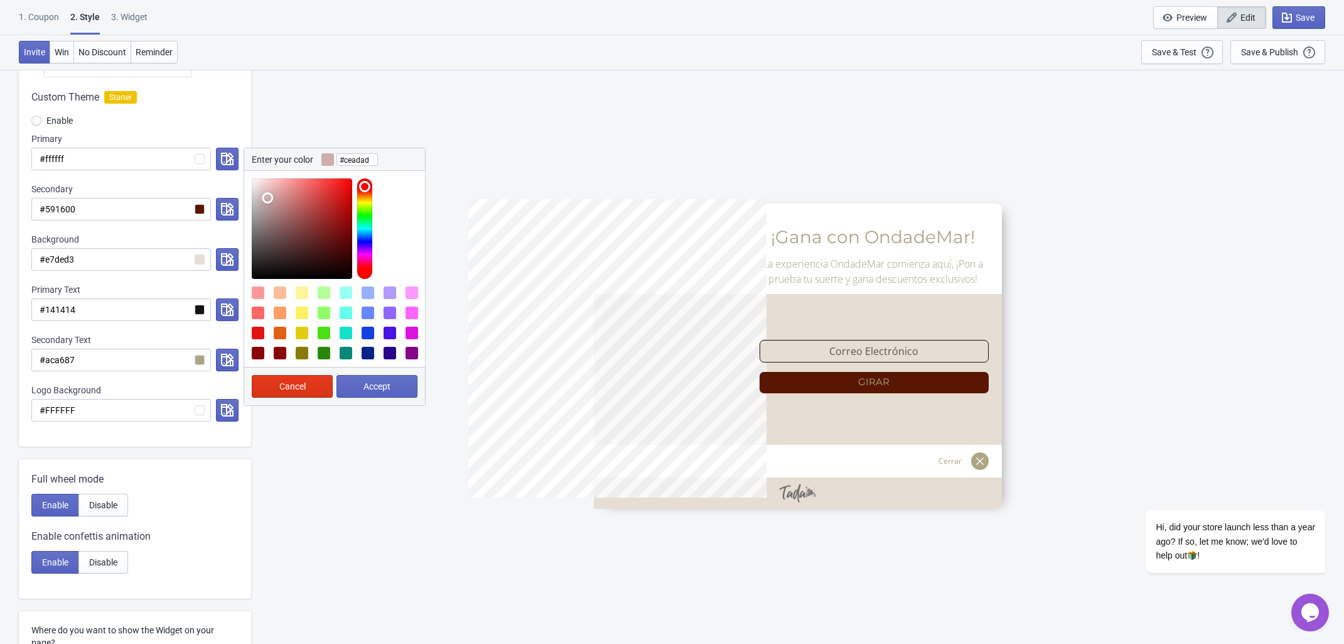
drag, startPoint x: 257, startPoint y: 186, endPoint x: 268, endPoint y: 198, distance: 15.6
click at [268, 198] on div at bounding box center [302, 228] width 100 height 100
type input "#cebfad"
click at [365, 194] on div at bounding box center [364, 228] width 15 height 100
click at [394, 384] on button "Accept" at bounding box center [377, 386] width 81 height 23
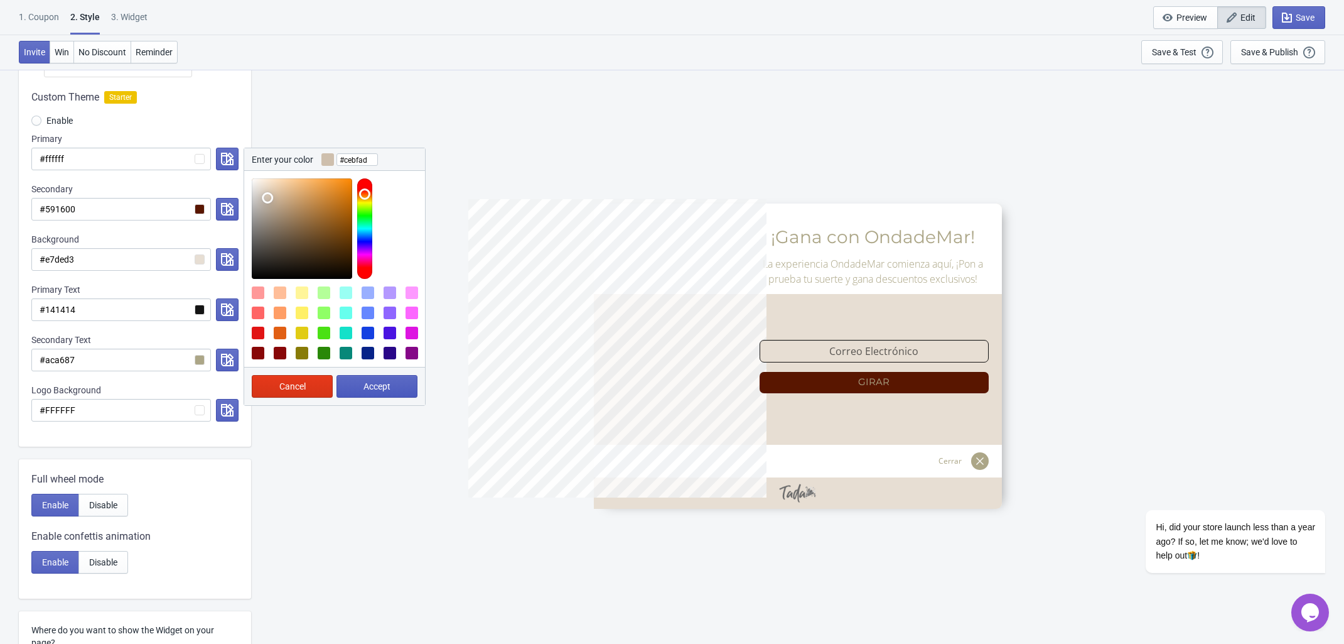
radio input "true"
type input "#cebfad"
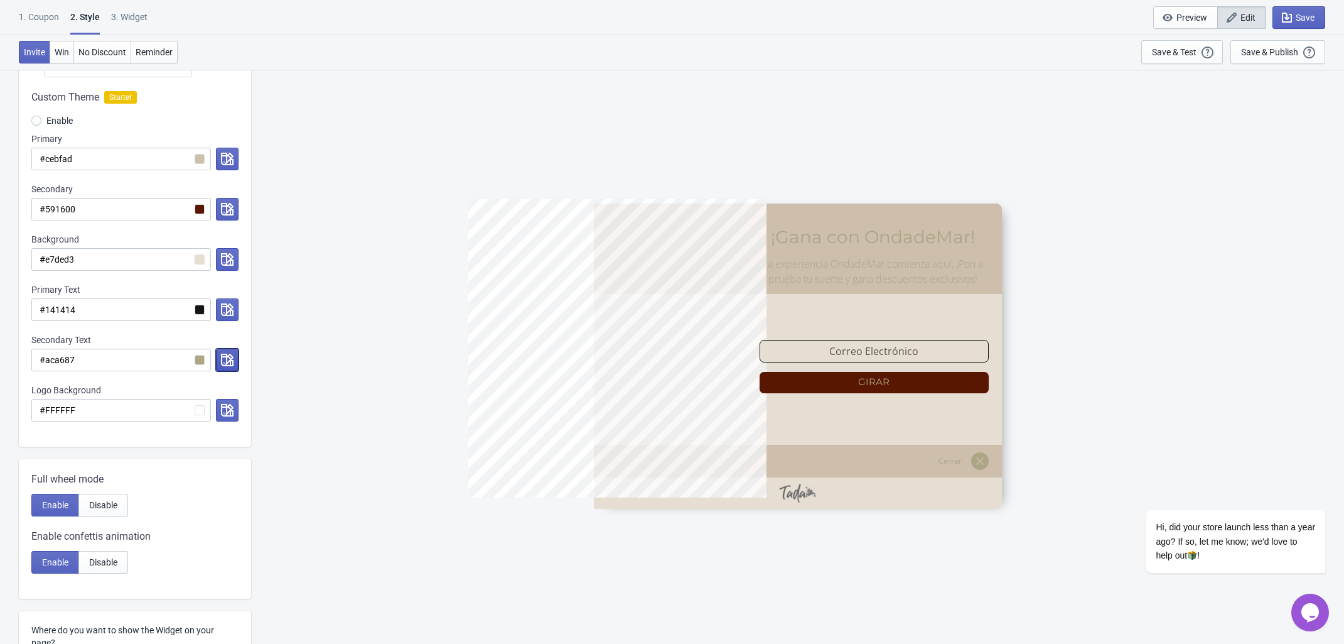
click at [232, 361] on icon "button" at bounding box center [227, 360] width 13 height 13
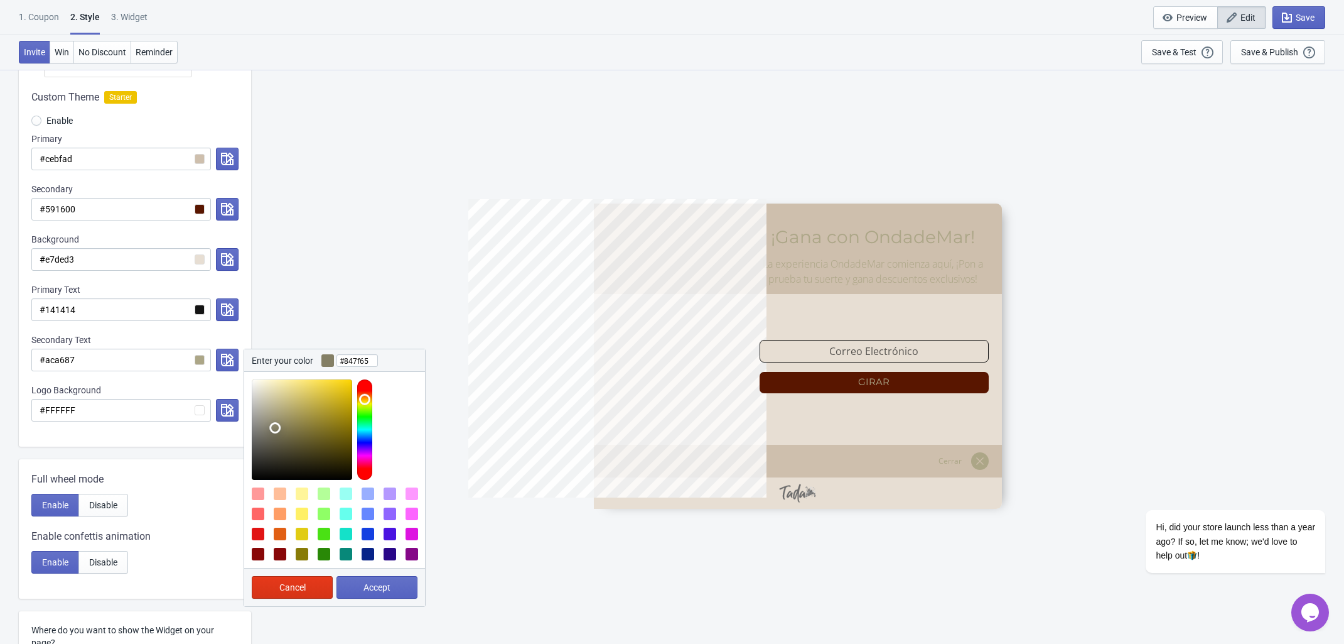
drag, startPoint x: 286, startPoint y: 427, endPoint x: 275, endPoint y: 429, distance: 10.8
click at [275, 429] on div at bounding box center [302, 429] width 100 height 100
type input "#696654"
drag, startPoint x: 275, startPoint y: 430, endPoint x: 272, endPoint y: 440, distance: 10.5
click at [272, 440] on div at bounding box center [302, 429] width 100 height 100
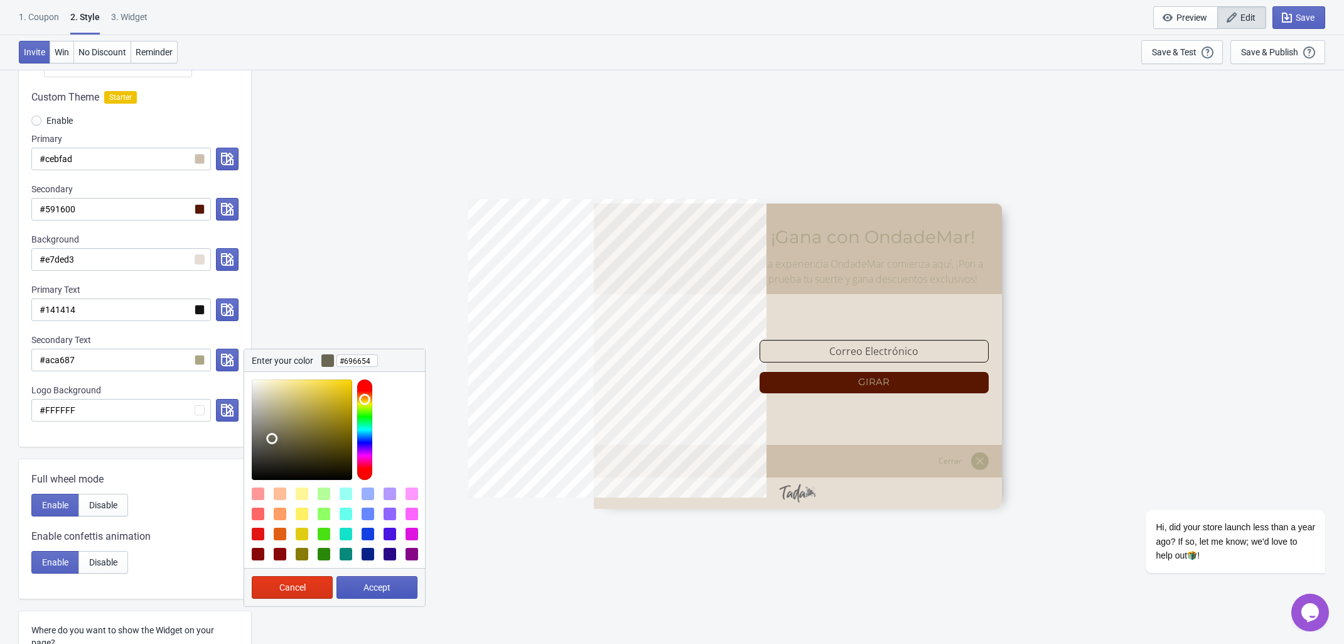
click at [385, 590] on span "Accept" at bounding box center [377, 587] width 27 height 10
radio input "true"
type input "#696654"
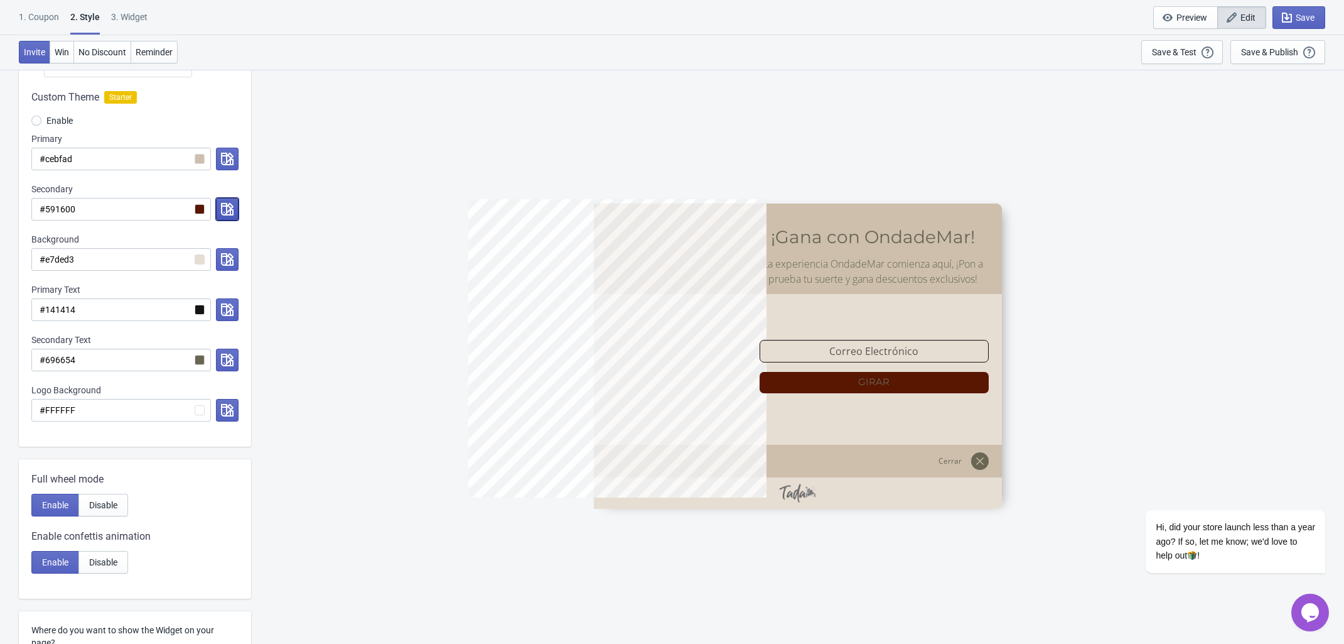
click at [226, 210] on icon "button" at bounding box center [227, 209] width 13 height 13
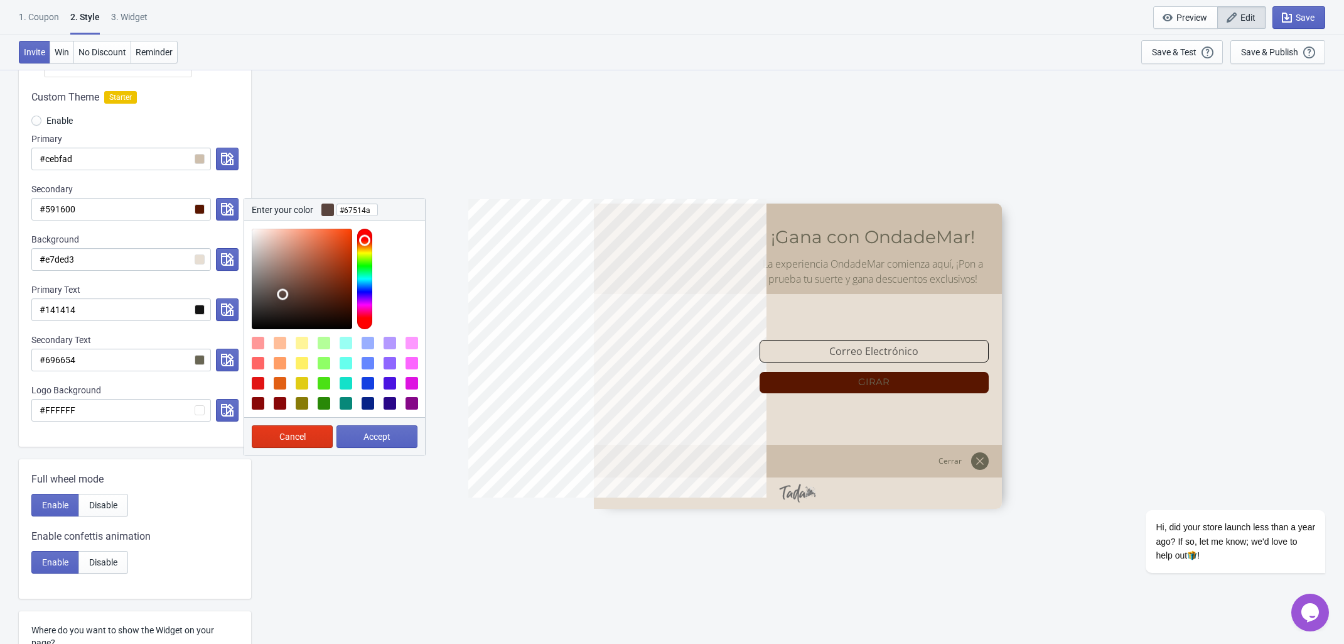
type input "#67524c"
drag, startPoint x: 347, startPoint y: 293, endPoint x: 278, endPoint y: 289, distance: 68.6
click at [278, 289] on div at bounding box center [302, 279] width 100 height 100
click at [378, 436] on span "Accept" at bounding box center [377, 436] width 27 height 10
radio input "true"
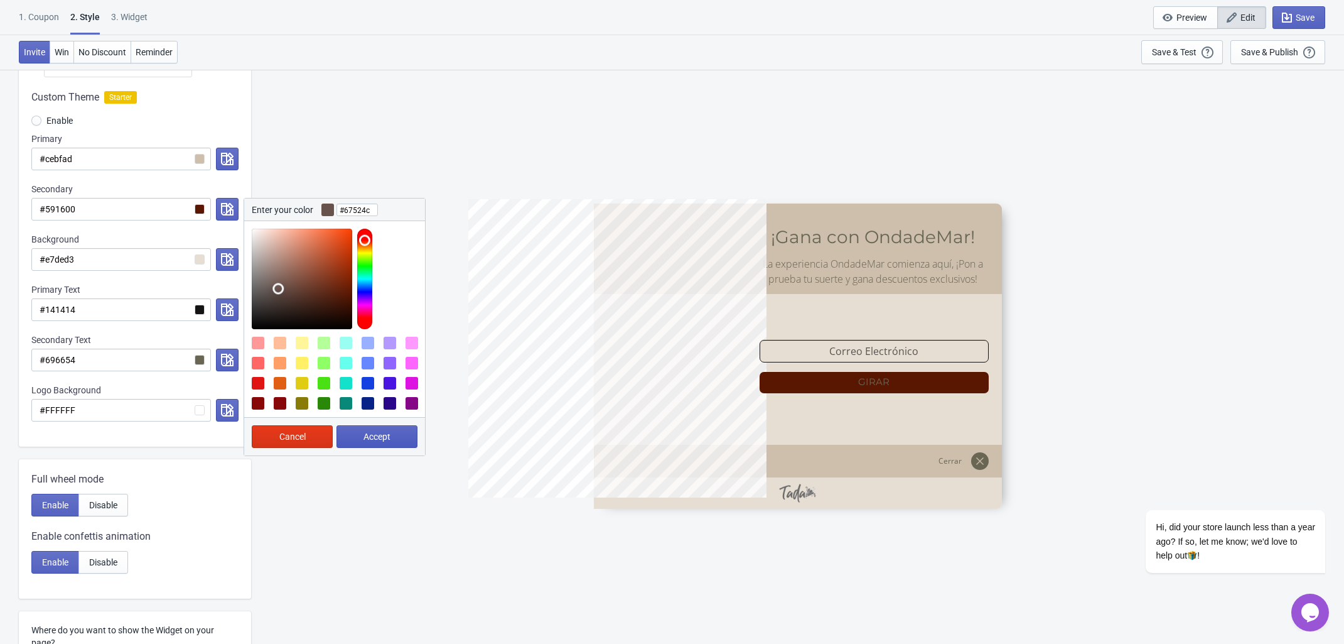
type input "#67524c"
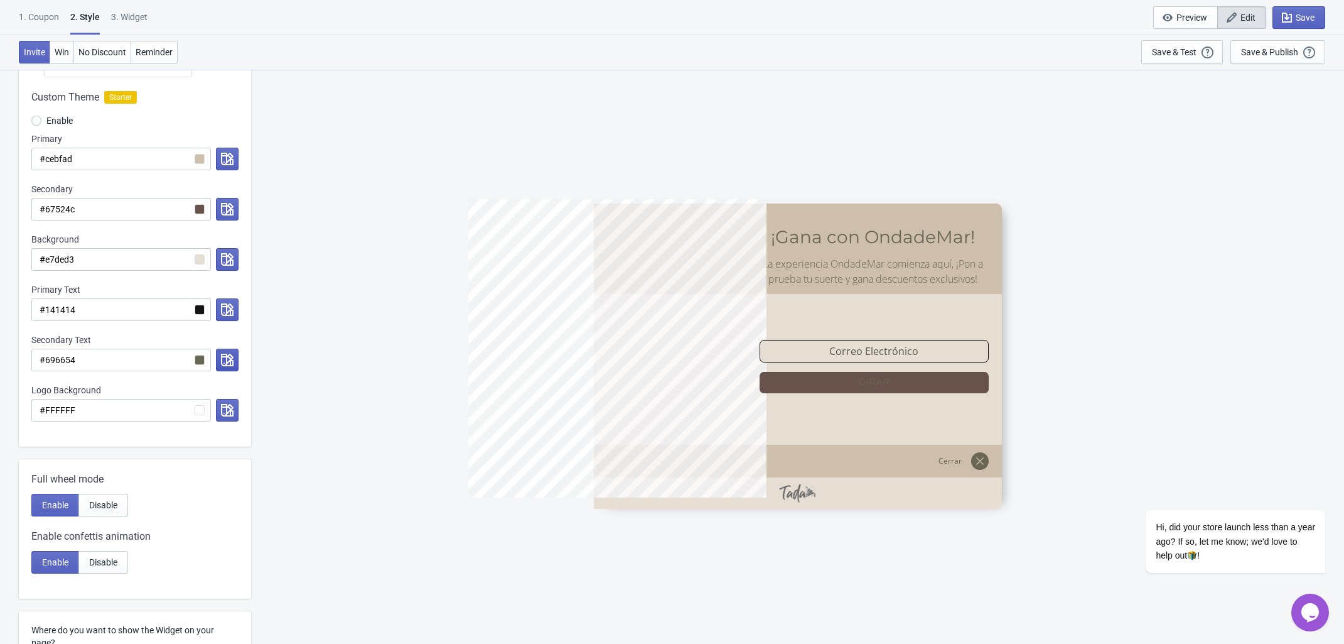
click at [232, 363] on icon "button" at bounding box center [227, 360] width 13 height 13
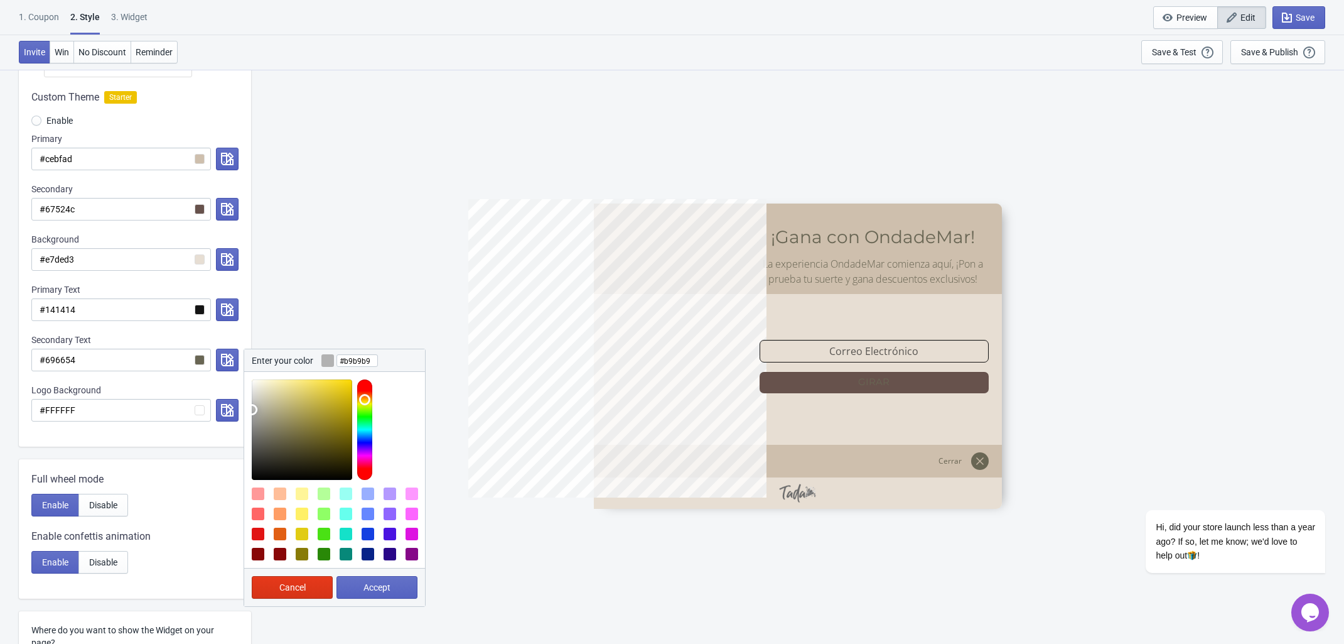
type input "#bababa"
drag, startPoint x: 271, startPoint y: 417, endPoint x: 246, endPoint y: 408, distance: 26.2
click at [246, 408] on div at bounding box center [334, 426] width 181 height 108
click at [377, 580] on button "Accept" at bounding box center [377, 587] width 81 height 23
radio input "true"
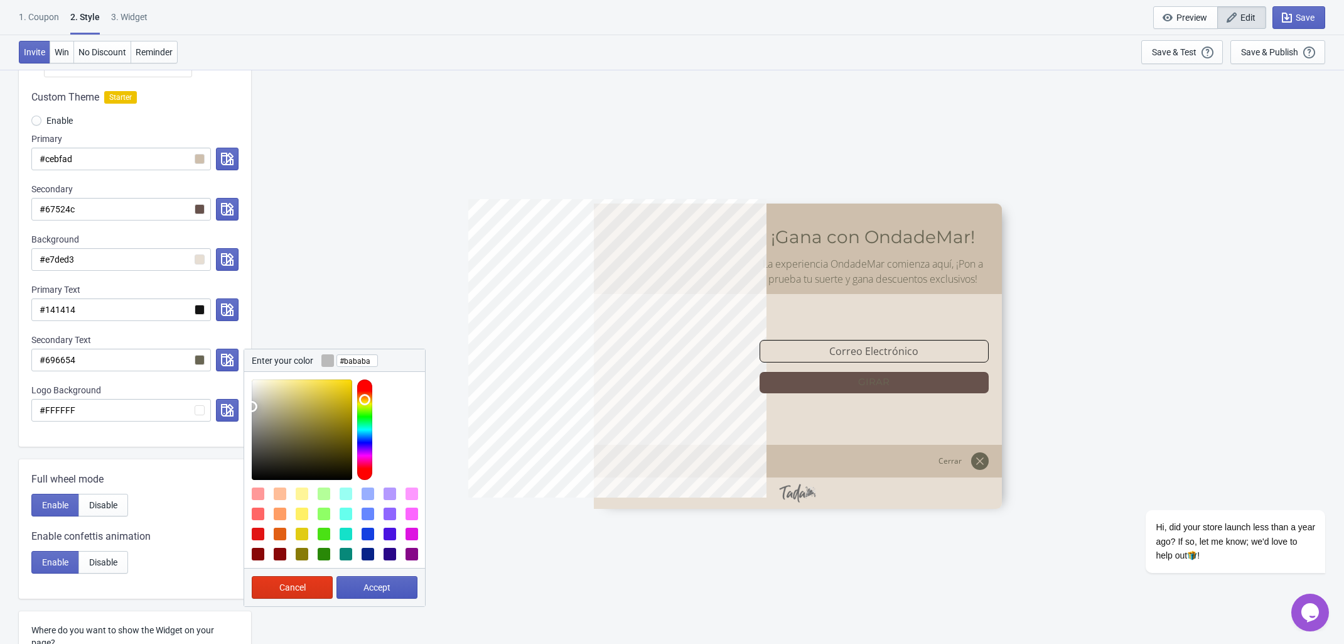
type input "#bababa"
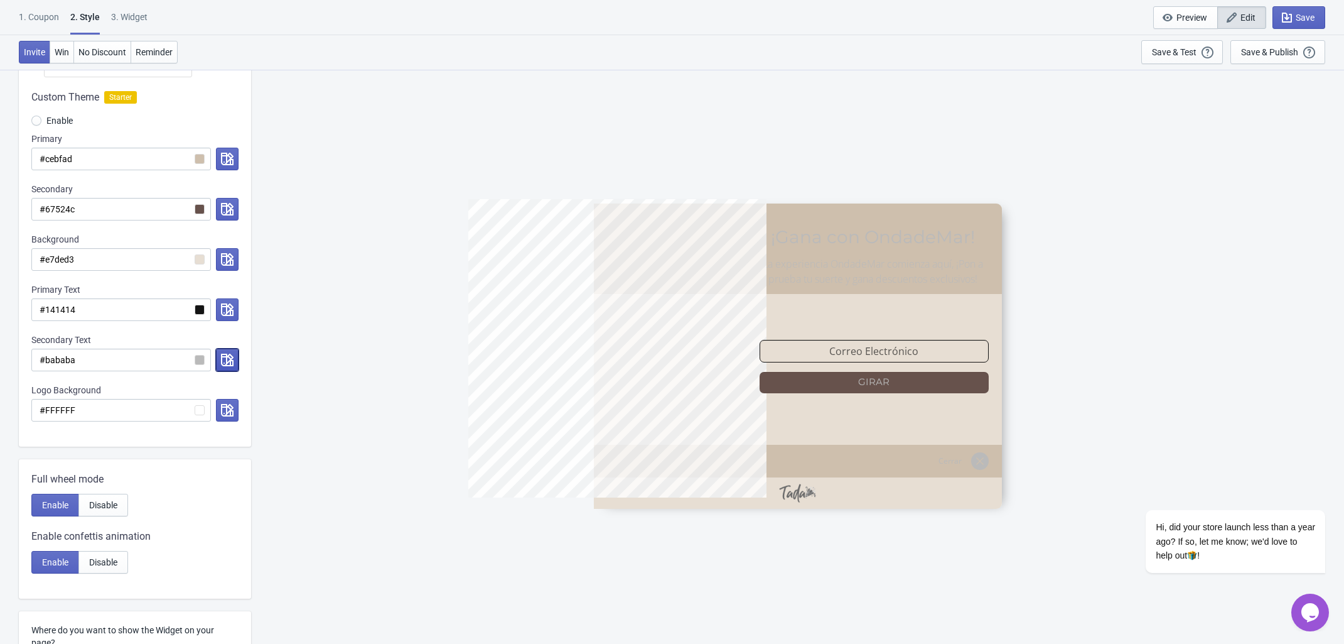
click at [229, 354] on button "button" at bounding box center [227, 360] width 23 height 23
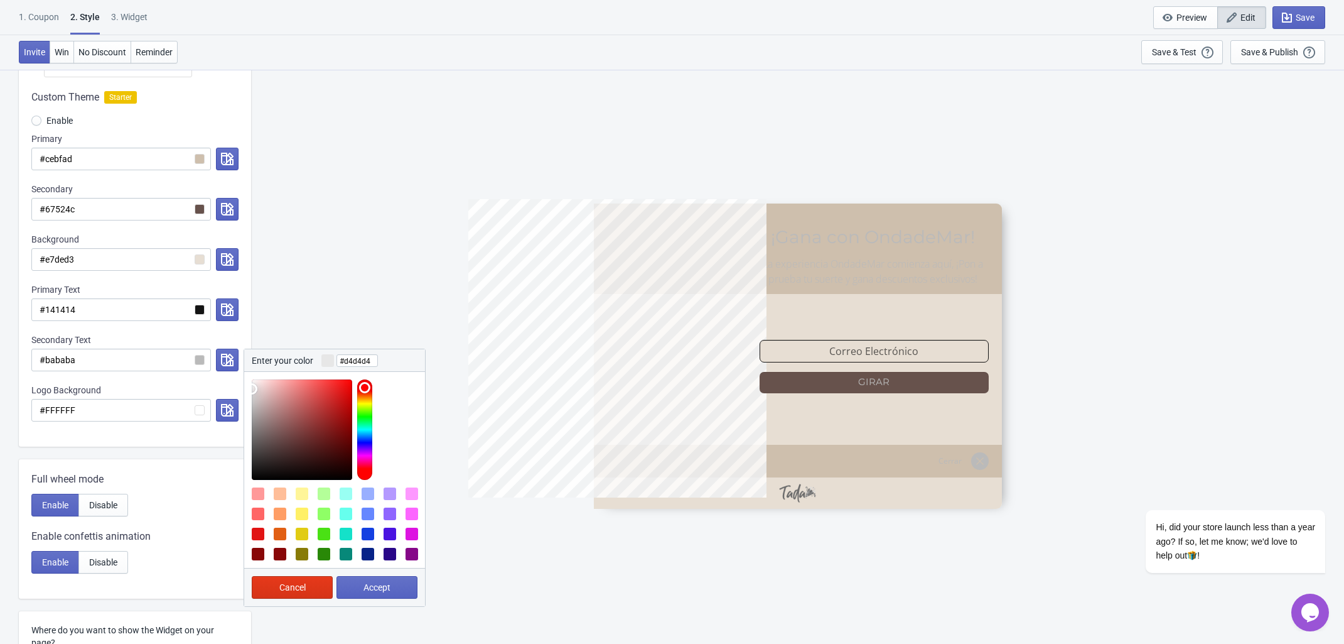
type input "#d2d2d2"
drag, startPoint x: 256, startPoint y: 396, endPoint x: 241, endPoint y: 398, distance: 15.8
click at [241, 398] on div "Custom Theme Starter Enable Primary #cebfad Secondary #67524c Background #e7ded…" at bounding box center [135, 261] width 232 height 369
click at [376, 582] on span "Accept" at bounding box center [377, 587] width 27 height 10
radio input "true"
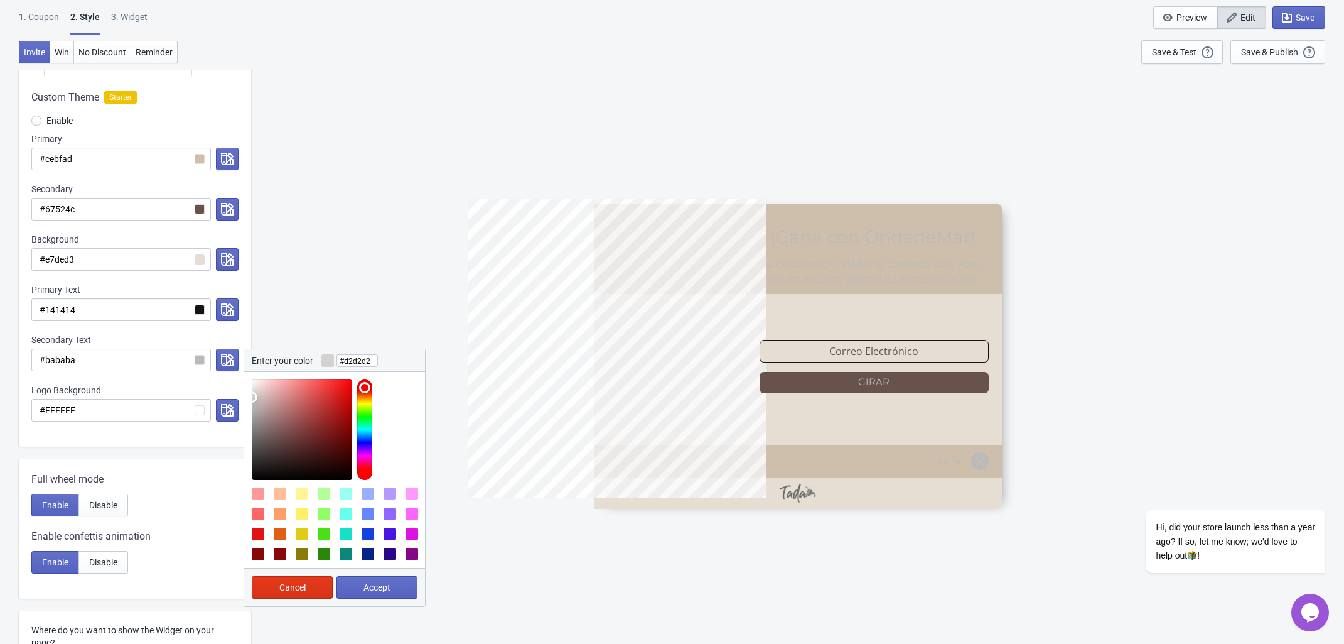
type input "#d2d2d2"
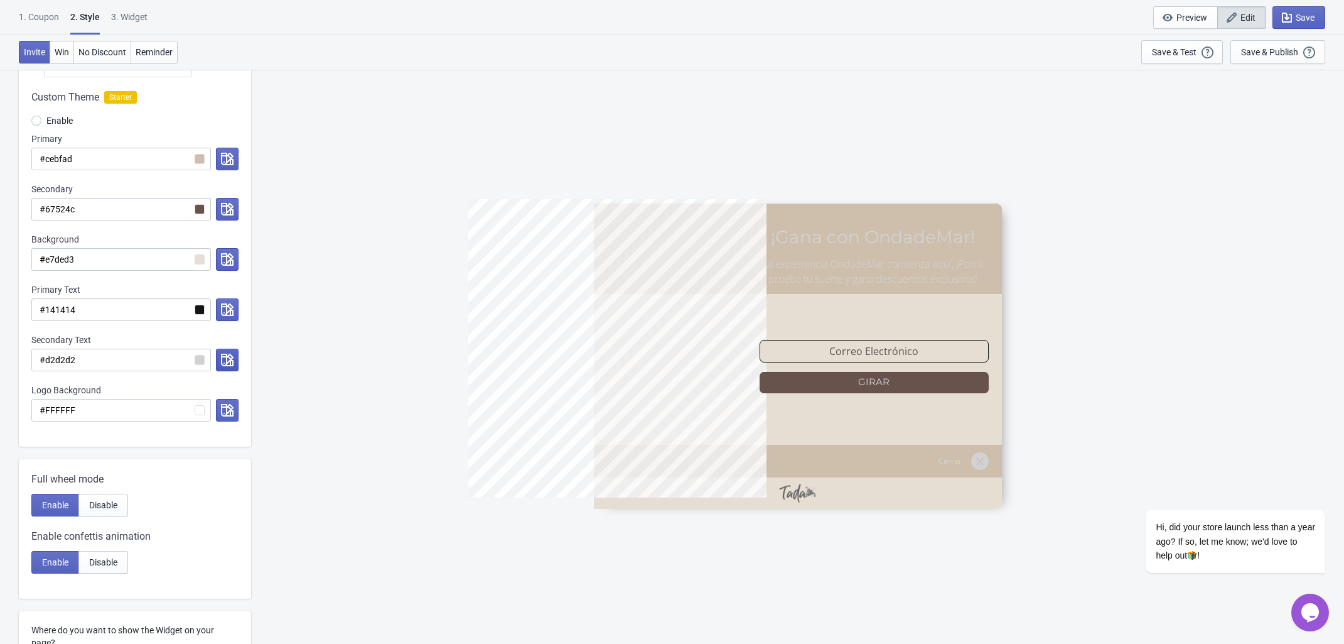
click at [230, 354] on icon "button" at bounding box center [227, 360] width 13 height 13
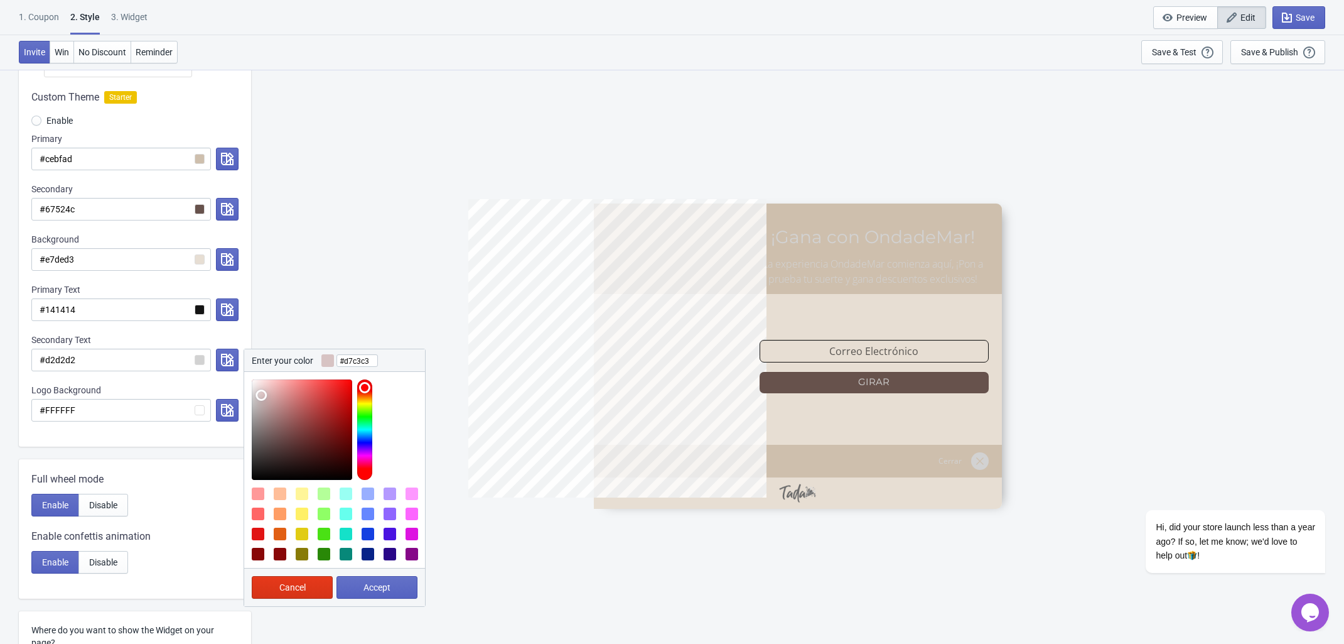
drag, startPoint x: 252, startPoint y: 396, endPoint x: 261, endPoint y: 396, distance: 9.4
click at [261, 396] on div at bounding box center [302, 429] width 100 height 100
type input "#d7d0c3"
click at [365, 398] on div at bounding box center [364, 429] width 15 height 100
click at [384, 588] on span "Accept" at bounding box center [377, 587] width 27 height 10
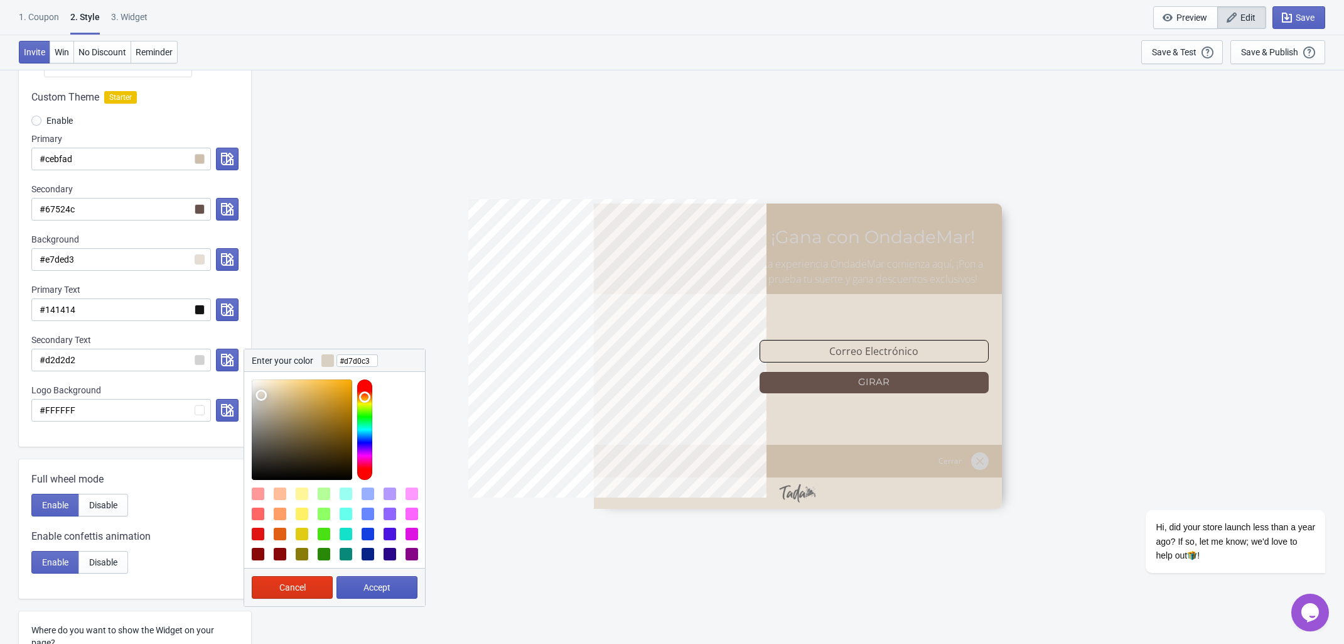
radio input "true"
type input "#d7d0c3"
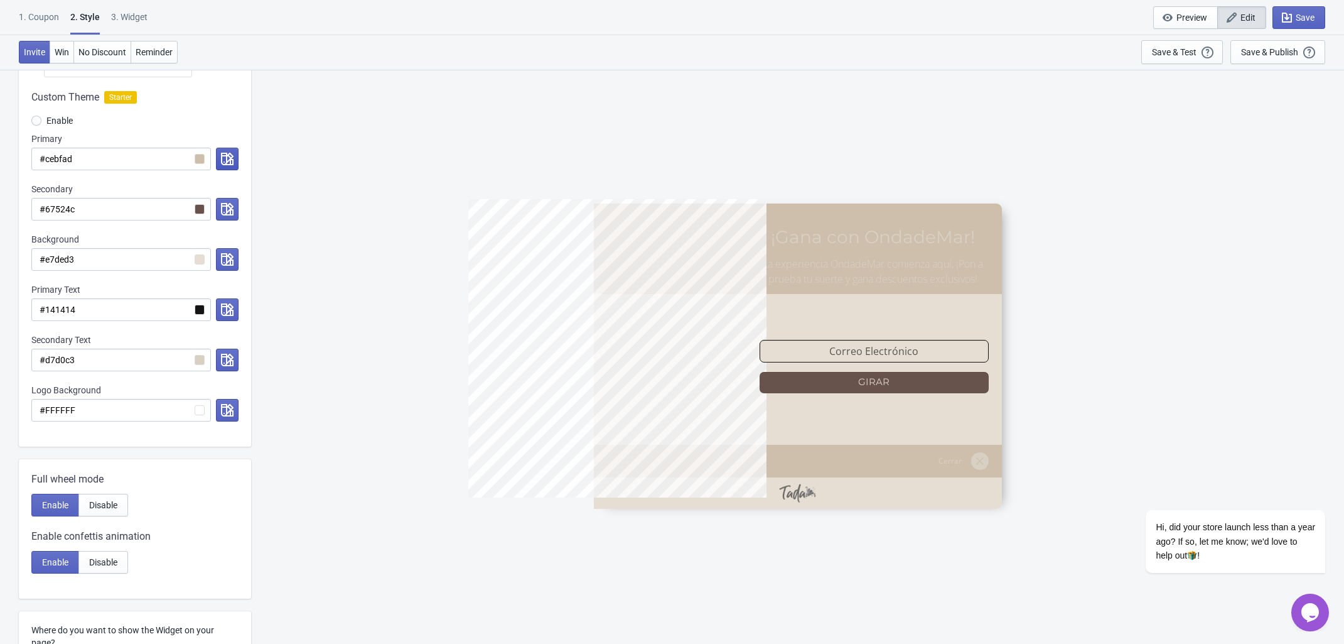
click at [223, 156] on icon "button" at bounding box center [227, 159] width 13 height 13
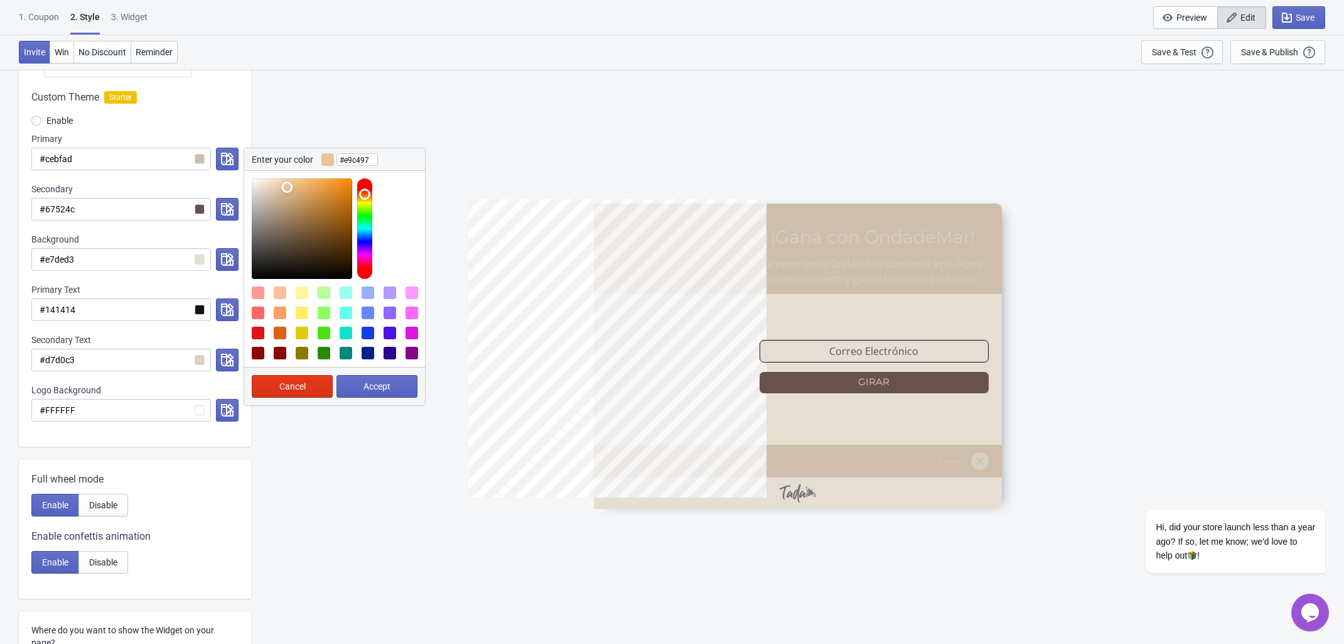
click at [287, 187] on div at bounding box center [302, 228] width 100 height 100
type input "#c7a67e"
click at [289, 200] on div at bounding box center [302, 228] width 100 height 100
click at [376, 389] on span "Accept" at bounding box center [377, 386] width 27 height 10
radio input "true"
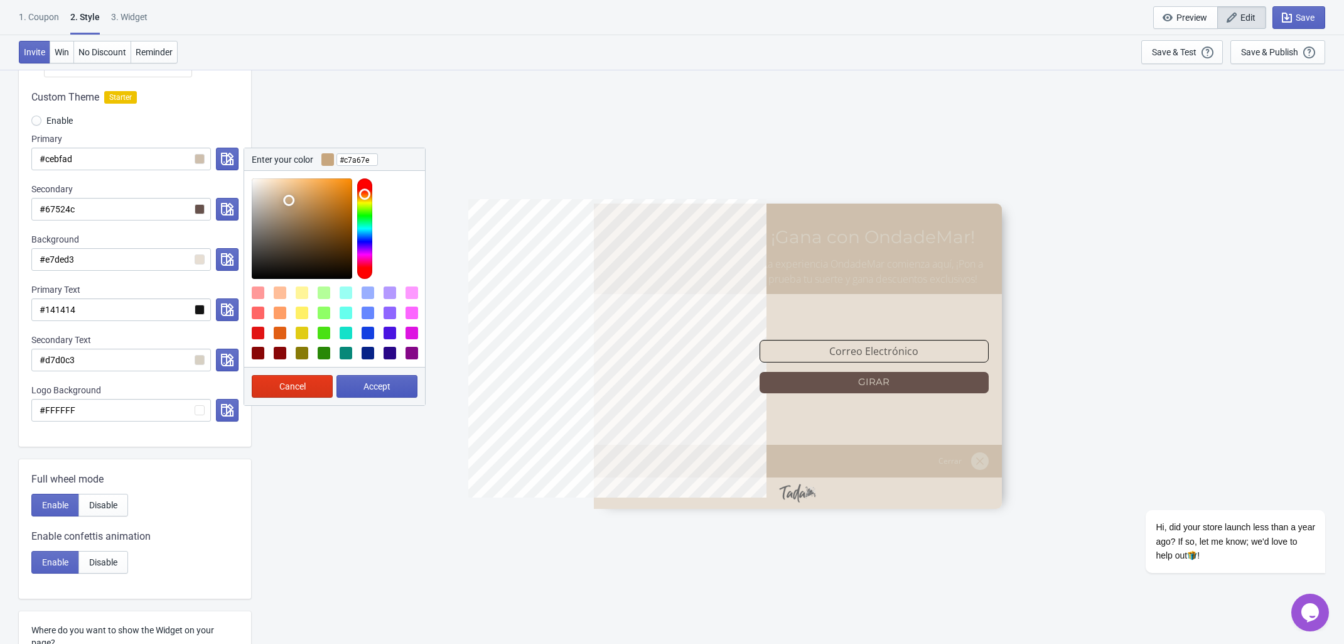
type input "#c7a67e"
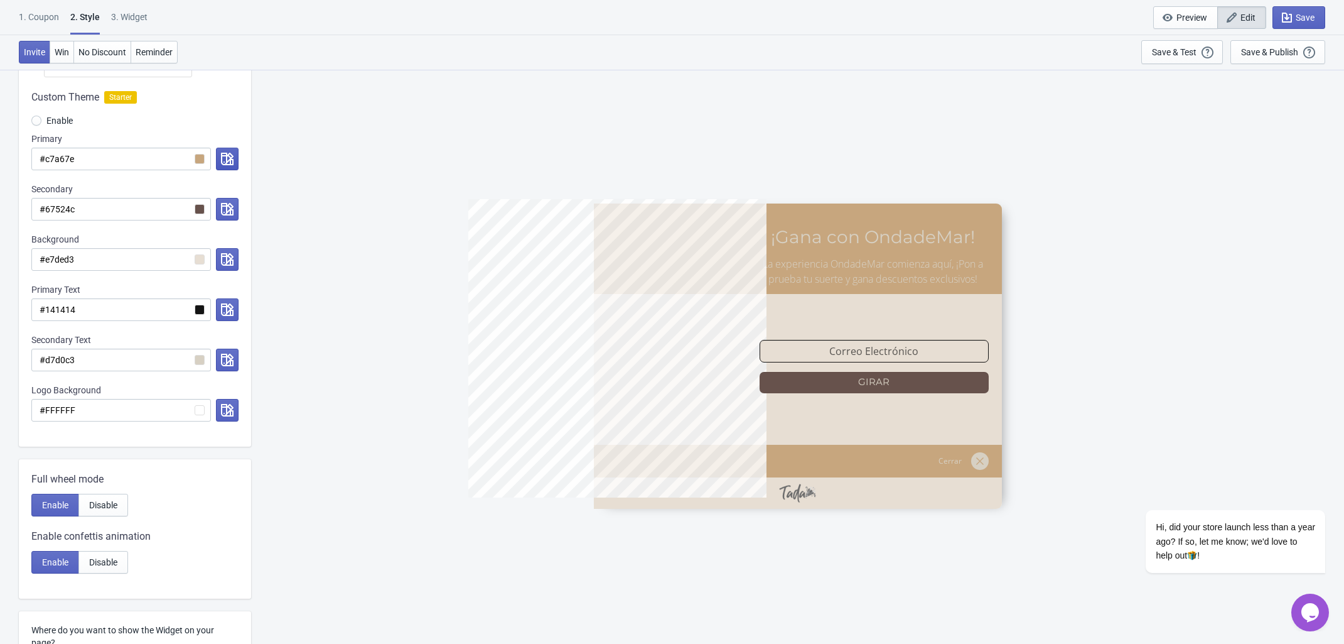
click at [228, 151] on button "button" at bounding box center [227, 159] width 23 height 23
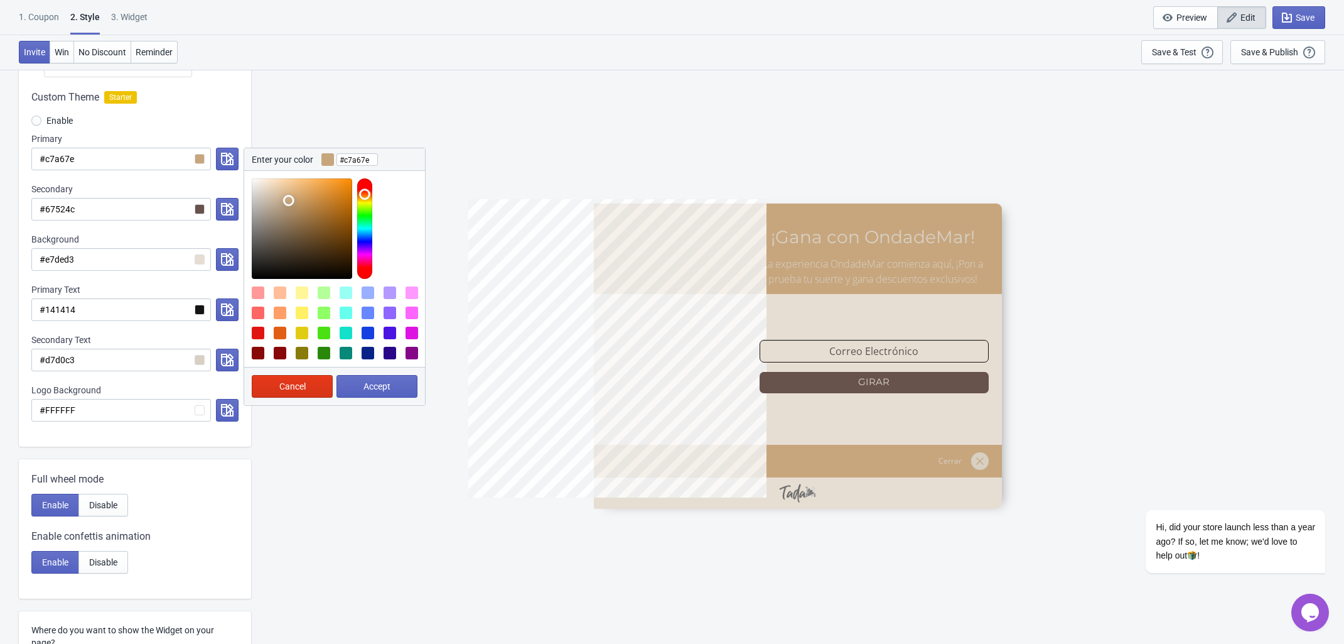
type input "#cc9a5d"
click at [306, 198] on div at bounding box center [302, 228] width 100 height 100
click at [385, 388] on span "Accept" at bounding box center [377, 386] width 27 height 10
radio input "true"
type input "#cc9a5d"
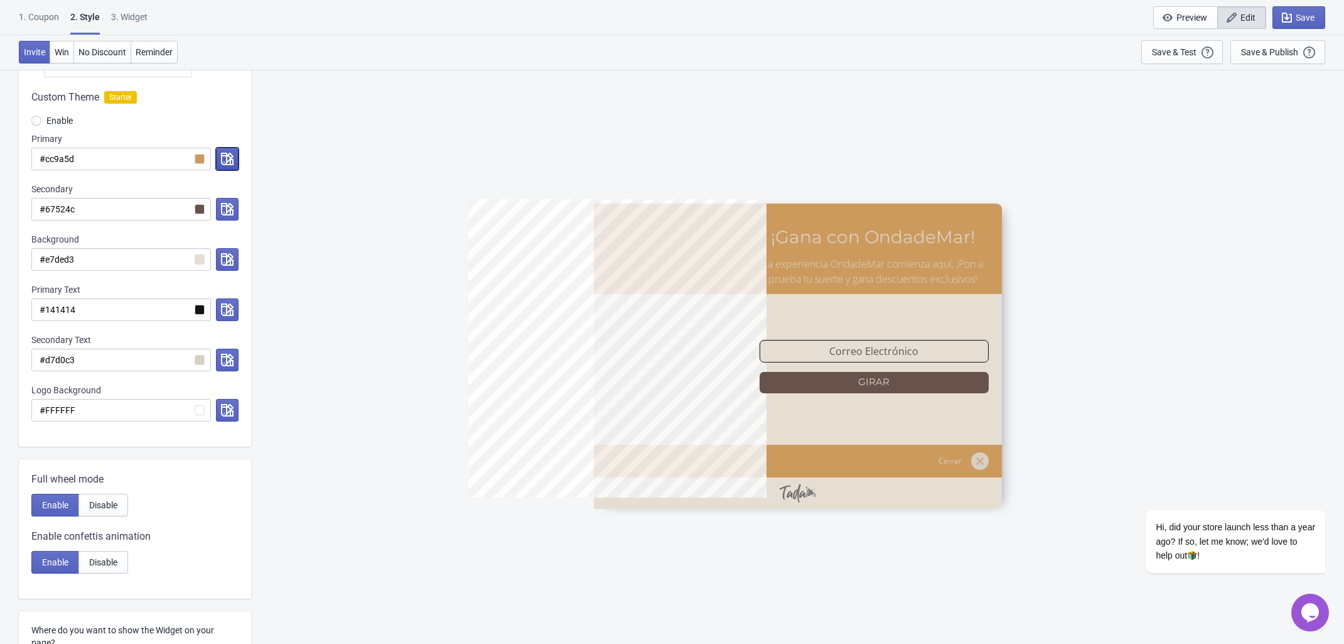
click at [223, 158] on icon "button" at bounding box center [227, 159] width 13 height 13
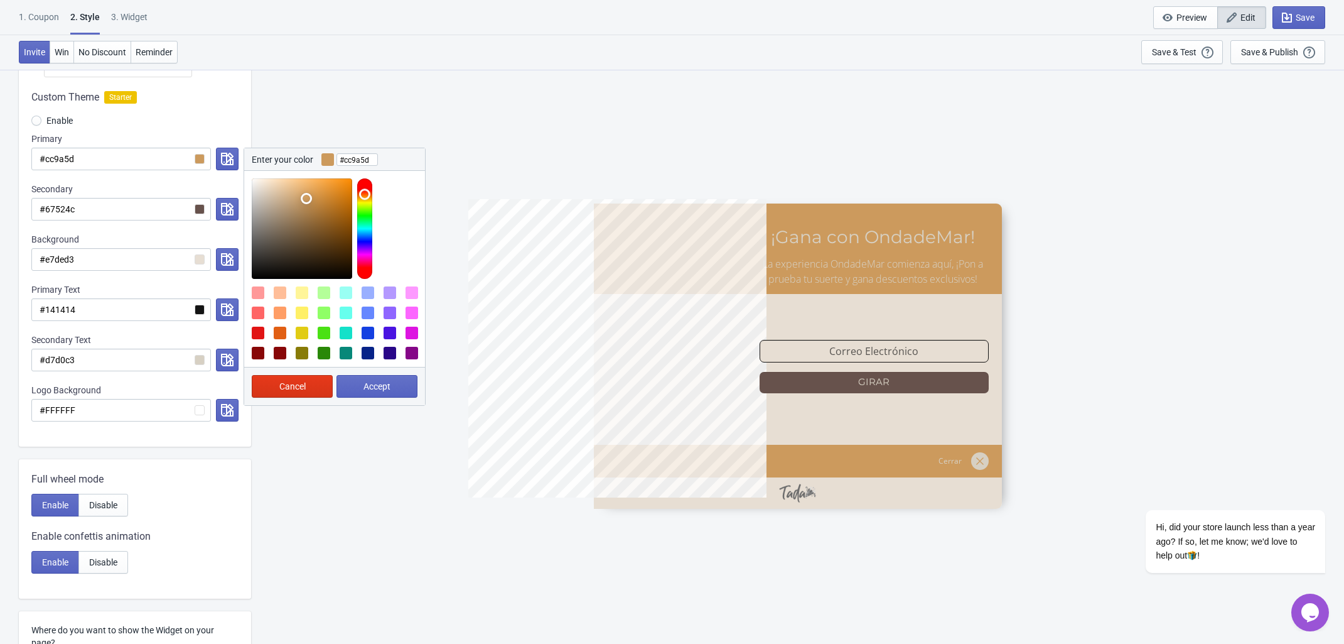
drag, startPoint x: 1248, startPoint y: 163, endPoint x: 1283, endPoint y: 126, distance: 51.1
click at [1248, 163] on div "5%OFF ¡Gana con OndadeMar! La experiencia OndadeMar comienza aquí, ¡Pon a prueb…" at bounding box center [797, 356] width 1081 height 574
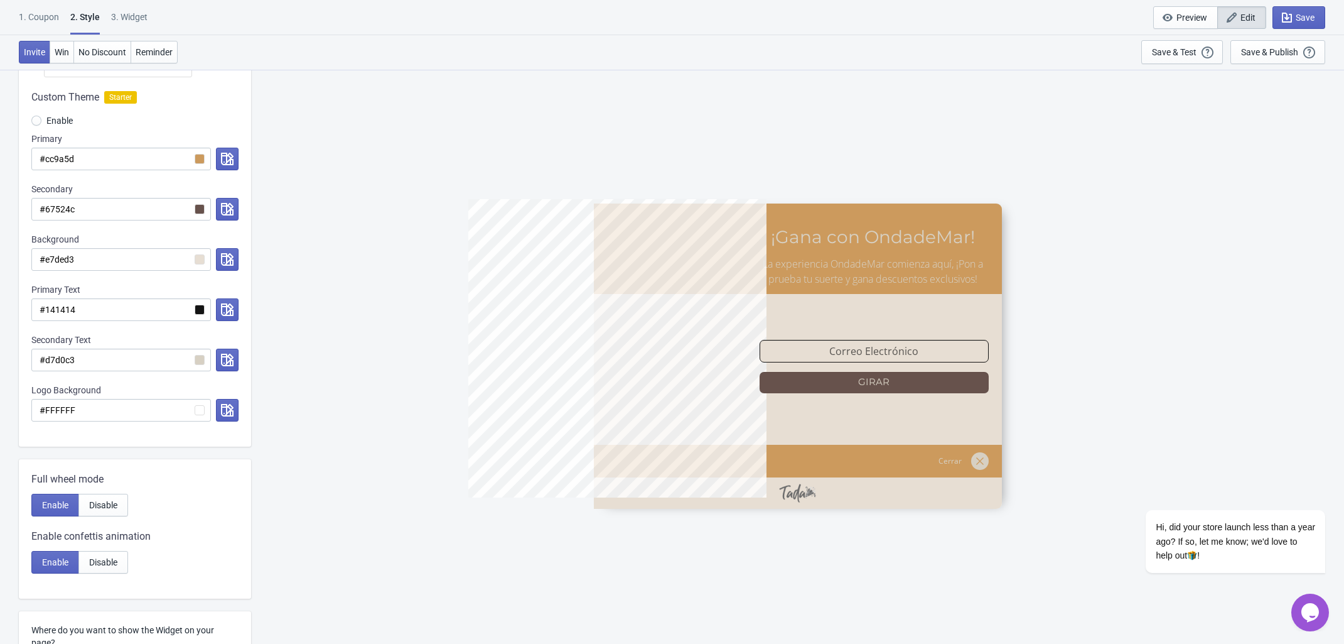
click at [1062, 113] on div "5%OFF ¡Gana con OndadeMar! La experiencia OndadeMar comienza aquí, ¡Pon a prueb…" at bounding box center [797, 356] width 1081 height 574
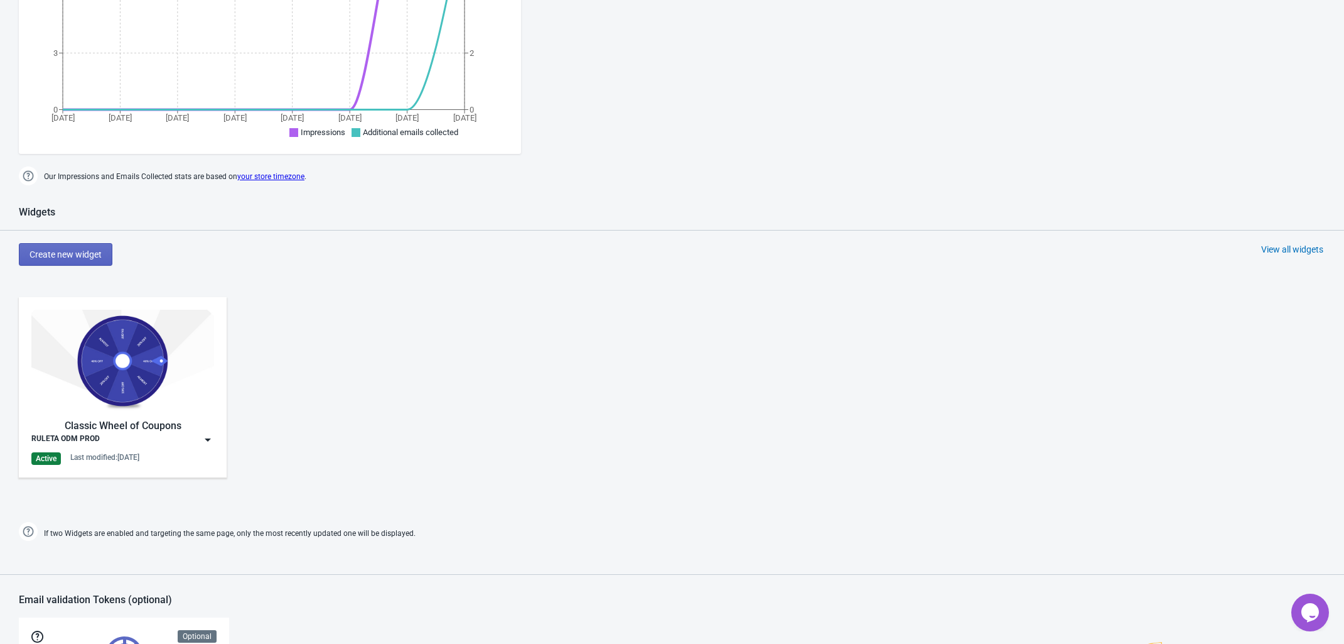
scroll to position [706, 0]
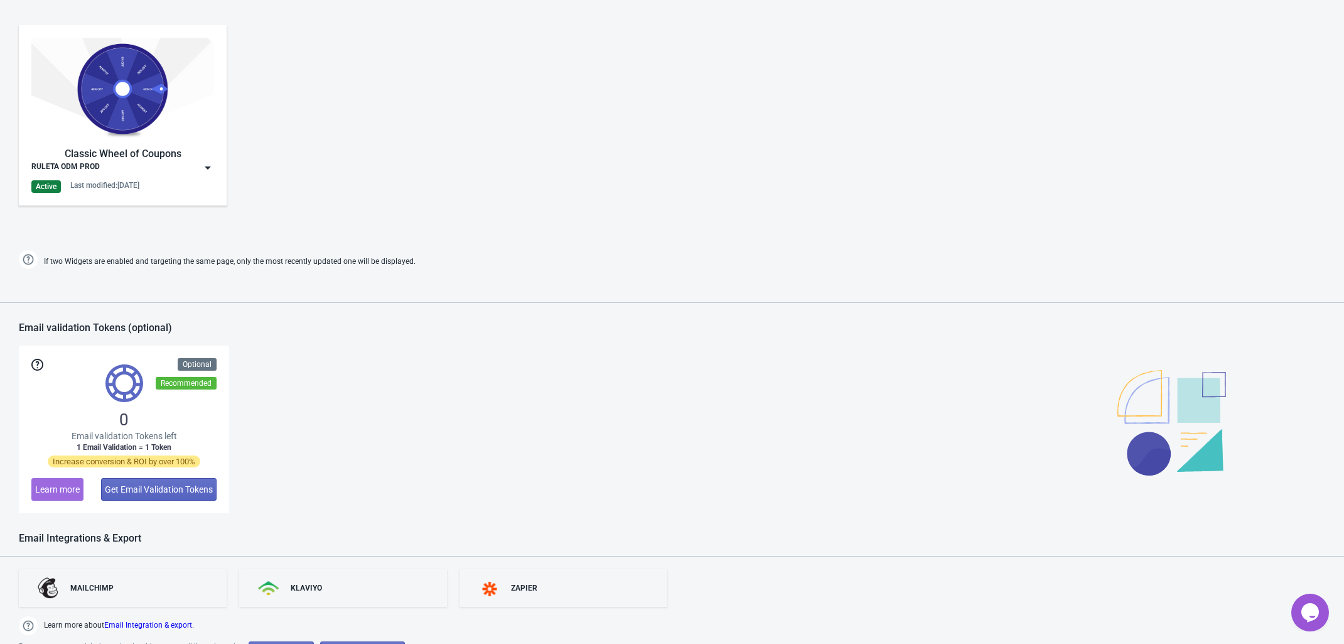
click at [131, 165] on div "RULETA ODM PROD" at bounding box center [122, 167] width 183 height 13
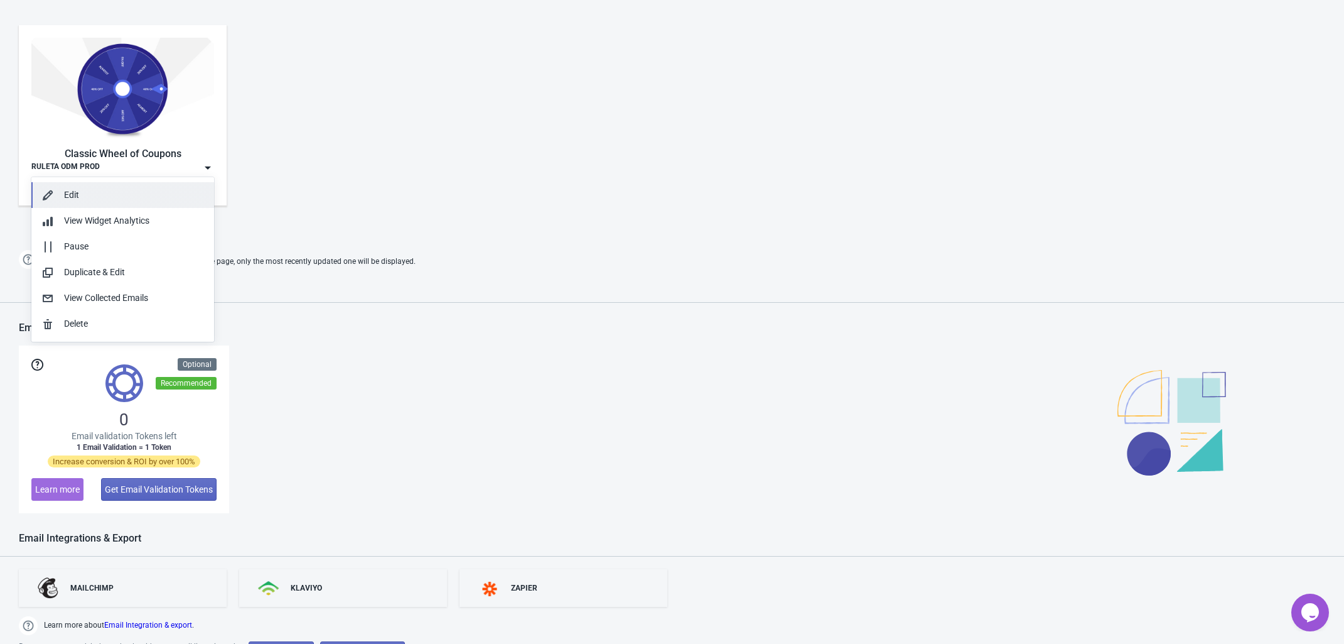
click at [102, 192] on div "Edit" at bounding box center [134, 194] width 140 height 13
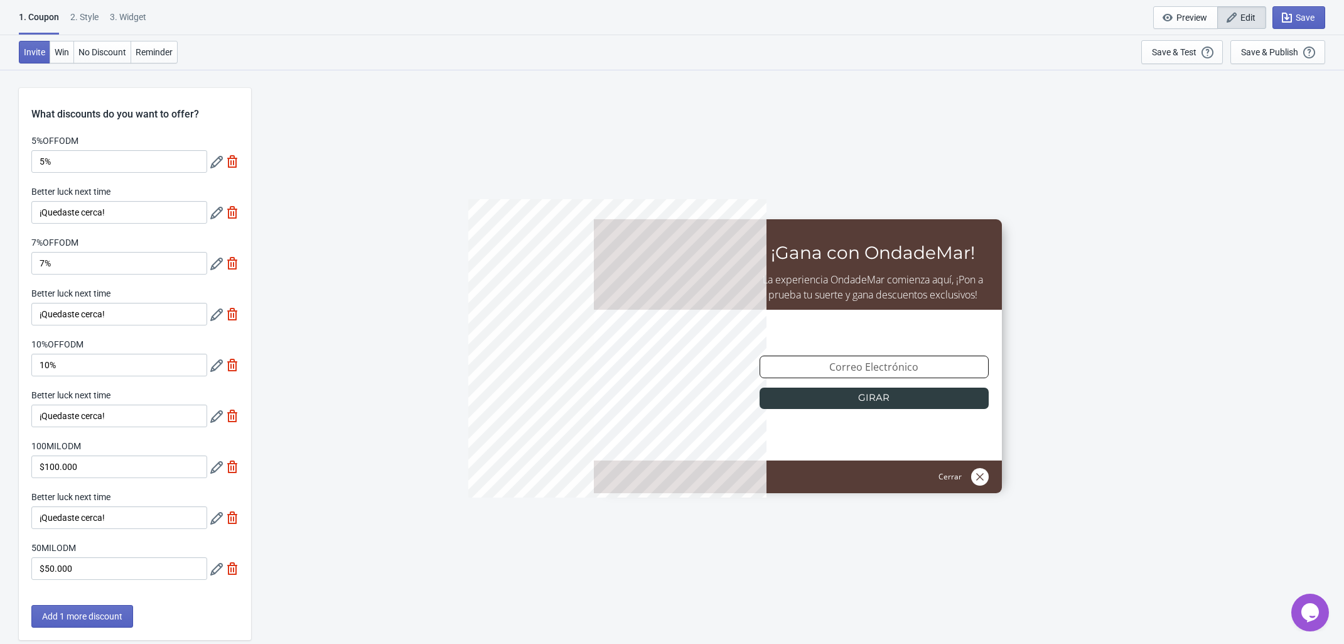
click at [92, 19] on div "2 . Style" at bounding box center [84, 22] width 28 height 22
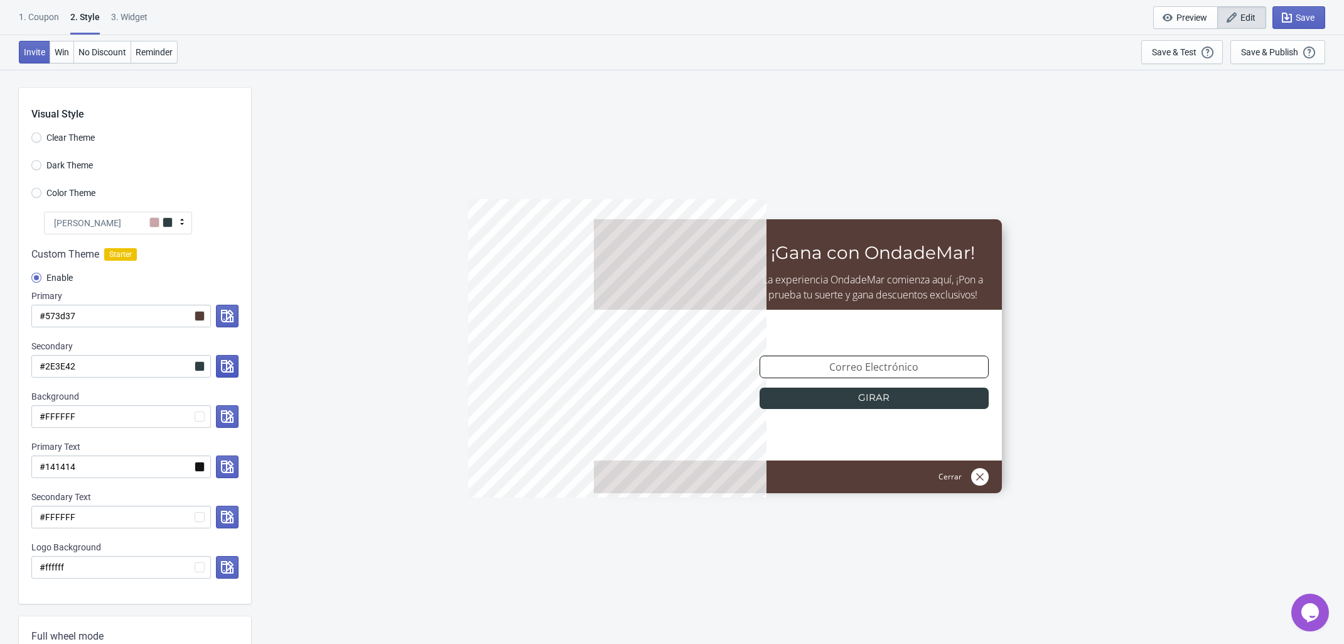
click at [224, 368] on icon "button" at bounding box center [227, 366] width 13 height 13
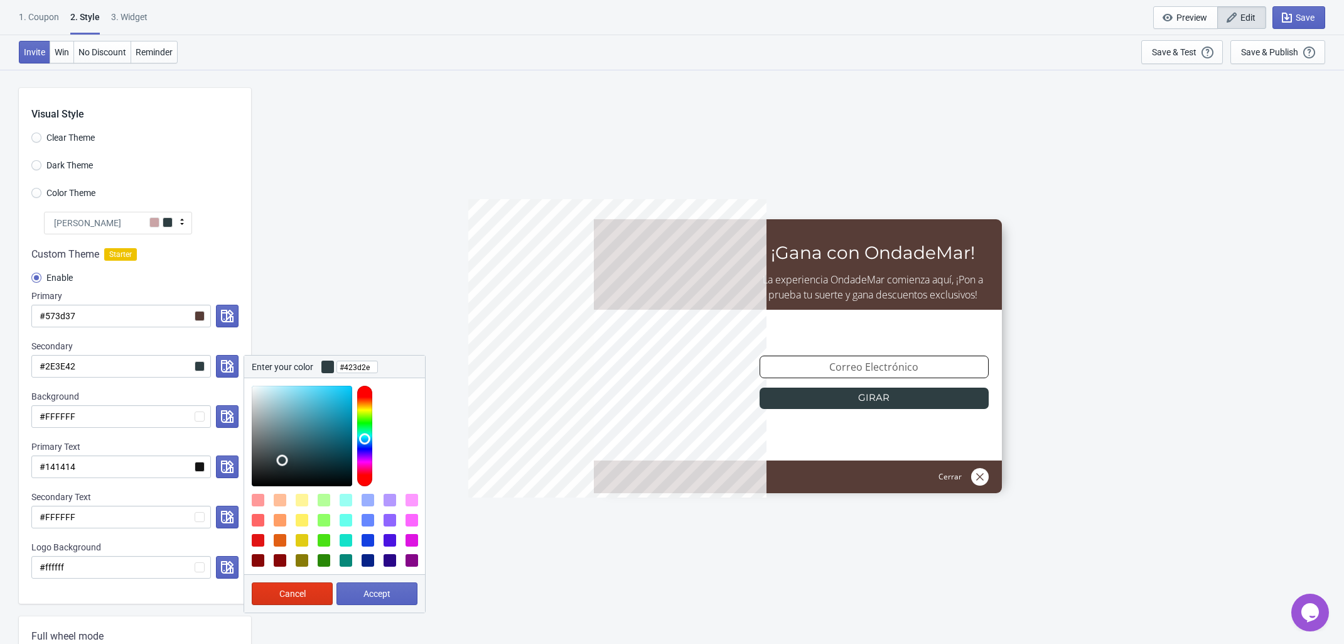
click at [365, 404] on div at bounding box center [364, 436] width 15 height 100
type input "#ffdc79"
drag, startPoint x: 298, startPoint y: 403, endPoint x: 305, endPoint y: 383, distance: 20.5
click at [305, 383] on div at bounding box center [334, 432] width 181 height 108
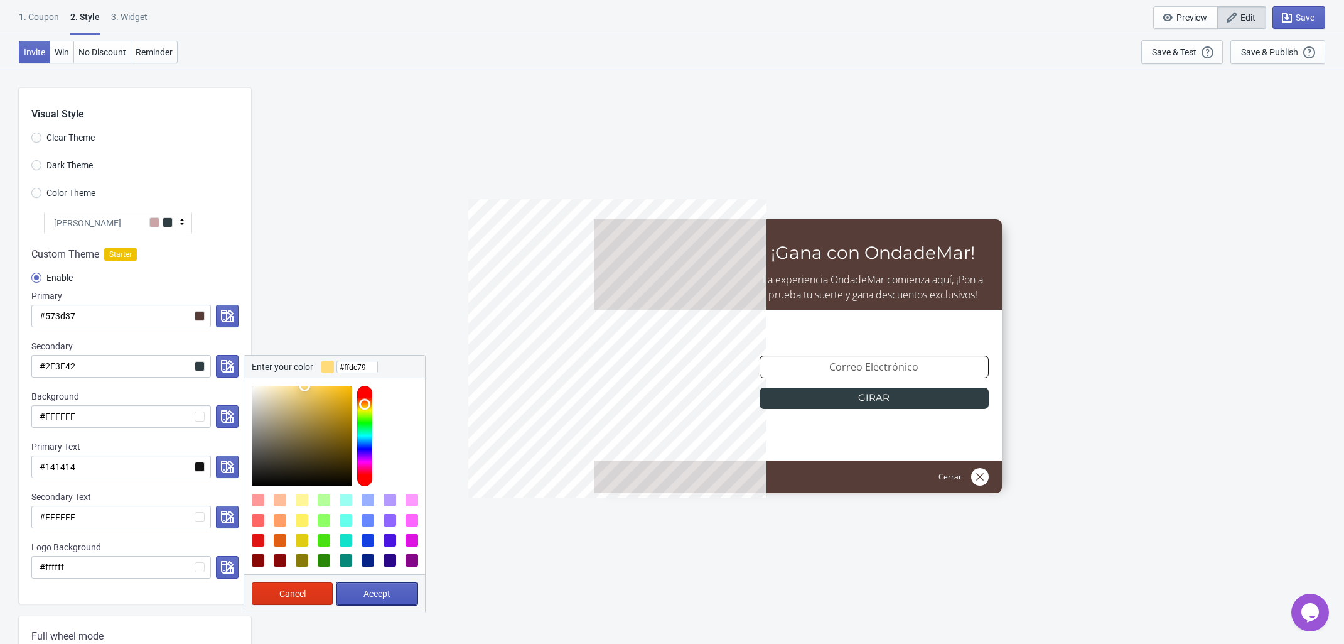
click at [388, 597] on span "Accept" at bounding box center [377, 593] width 27 height 10
radio input "true"
type input "#ffdc79"
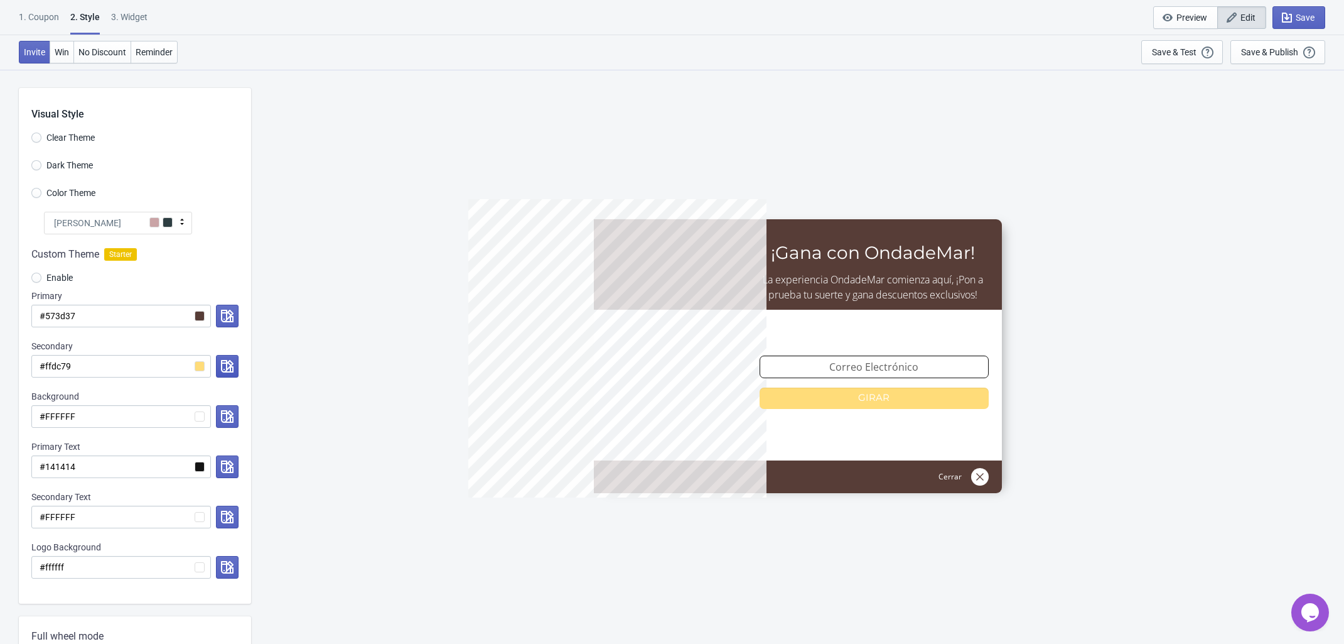
click at [224, 364] on icon "button" at bounding box center [227, 366] width 13 height 13
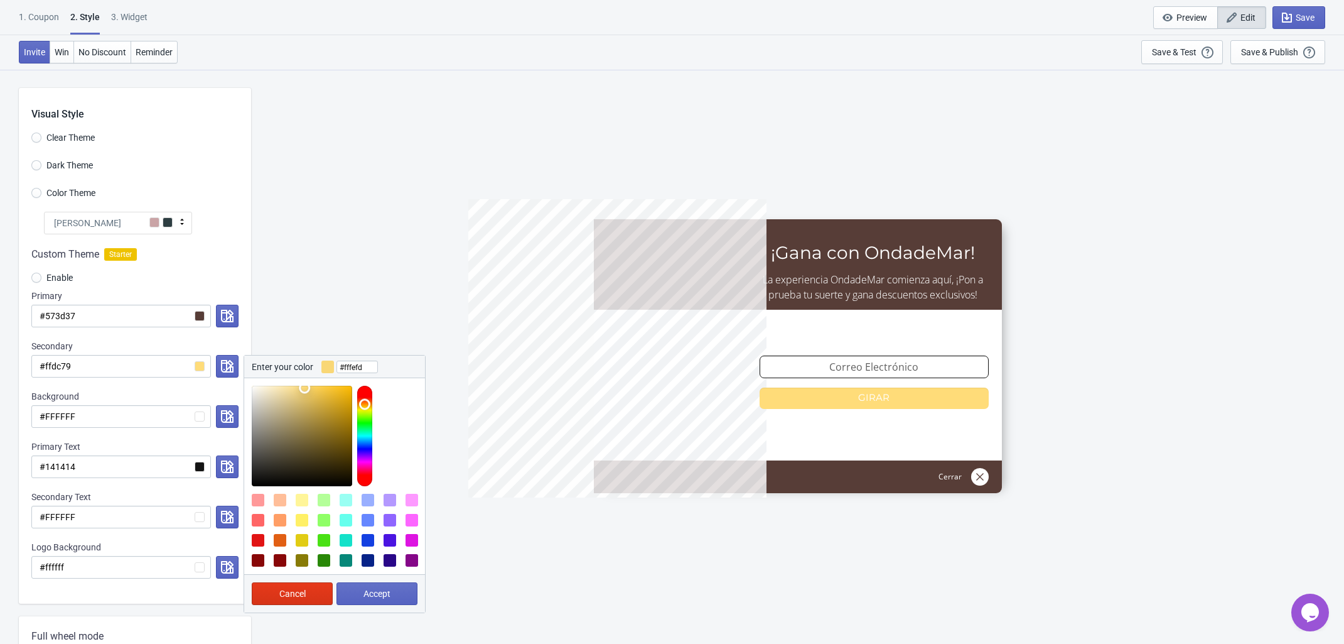
type input "#ffffff"
drag, startPoint x: 305, startPoint y: 388, endPoint x: 222, endPoint y: 380, distance: 83.9
click at [222, 380] on div "Custom Theme Starter Enable Primary #573d37 Secondary #ffdc79 Enter your color …" at bounding box center [135, 418] width 232 height 369
click at [388, 586] on button "Accept" at bounding box center [377, 593] width 81 height 23
radio input "true"
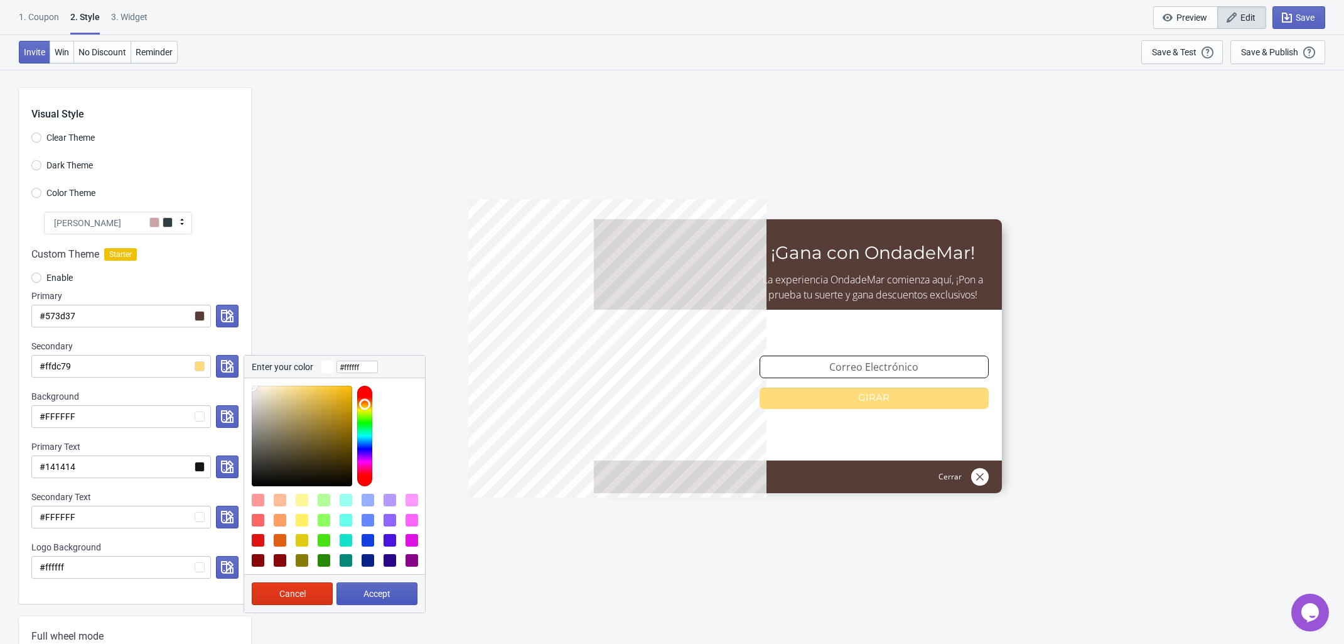
type input "#ffffff"
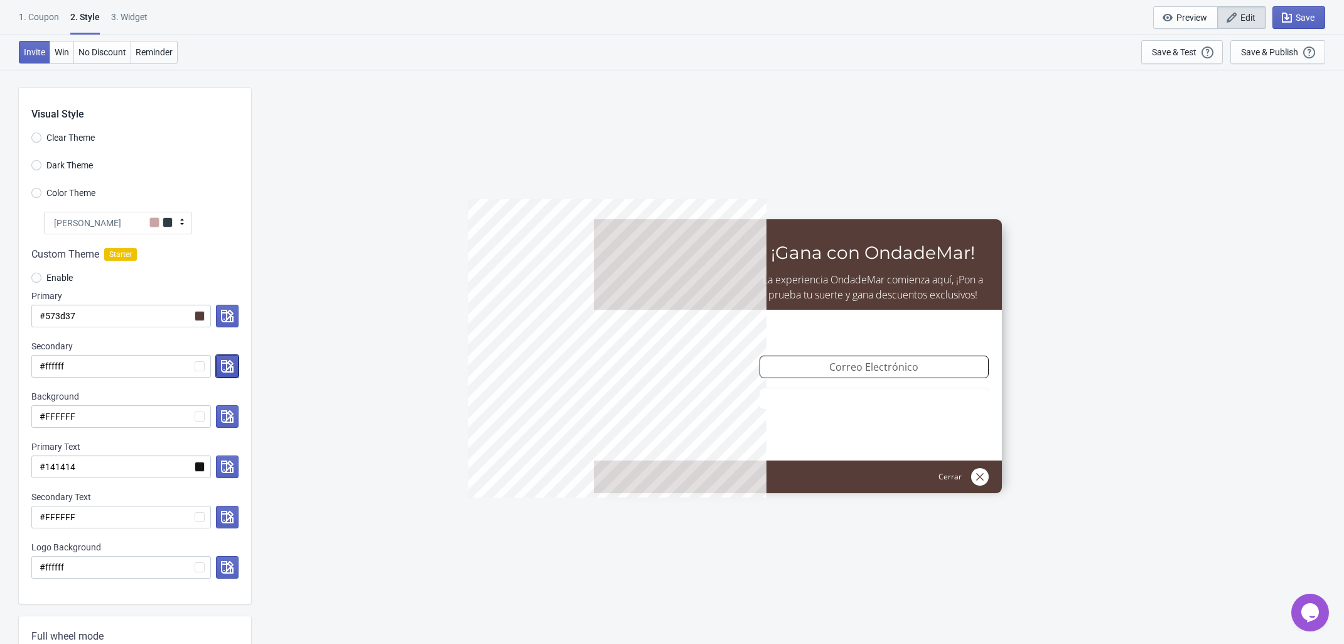
click at [221, 364] on icon "button" at bounding box center [227, 366] width 13 height 13
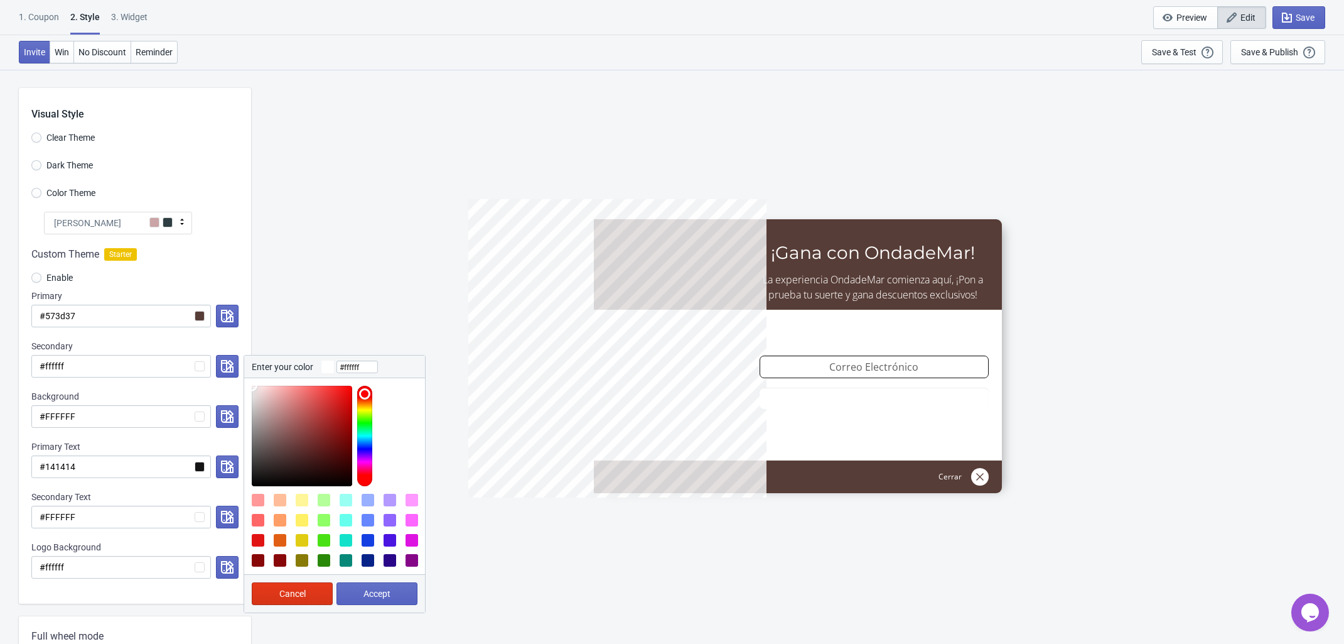
click at [365, 407] on div at bounding box center [364, 436] width 15 height 100
type input "#f0ebb8"
click at [275, 392] on div at bounding box center [302, 436] width 100 height 100
click at [376, 592] on span "Accept" at bounding box center [377, 593] width 27 height 10
radio input "true"
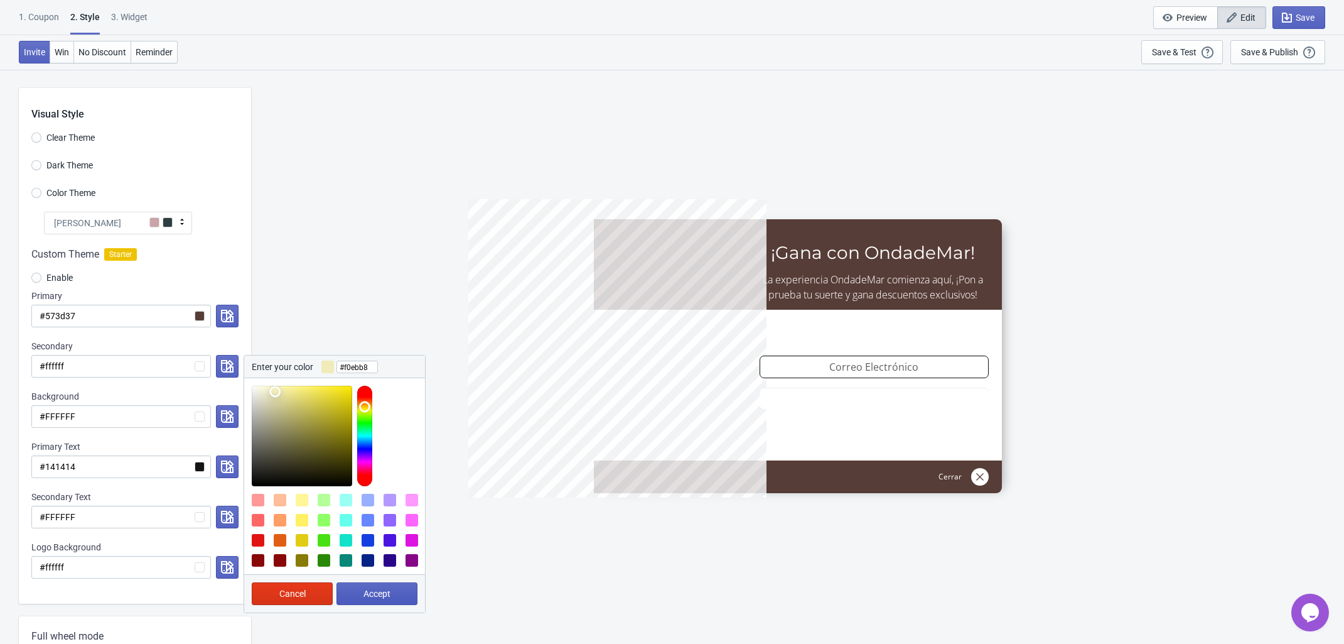
type input "#f0ebb8"
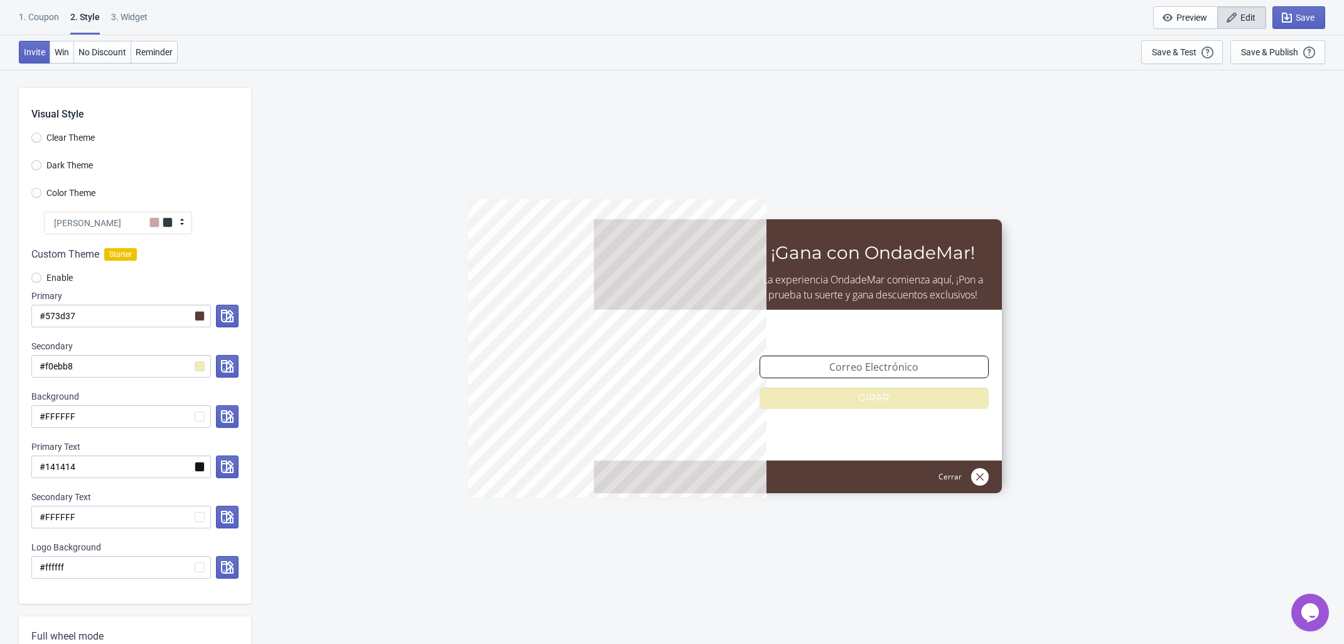
click at [372, 536] on div "5%OFFODM ¡Gana con OndadeMar! La experiencia OndadeMar comienza aquí, ¡Pon a pr…" at bounding box center [797, 356] width 1081 height 574
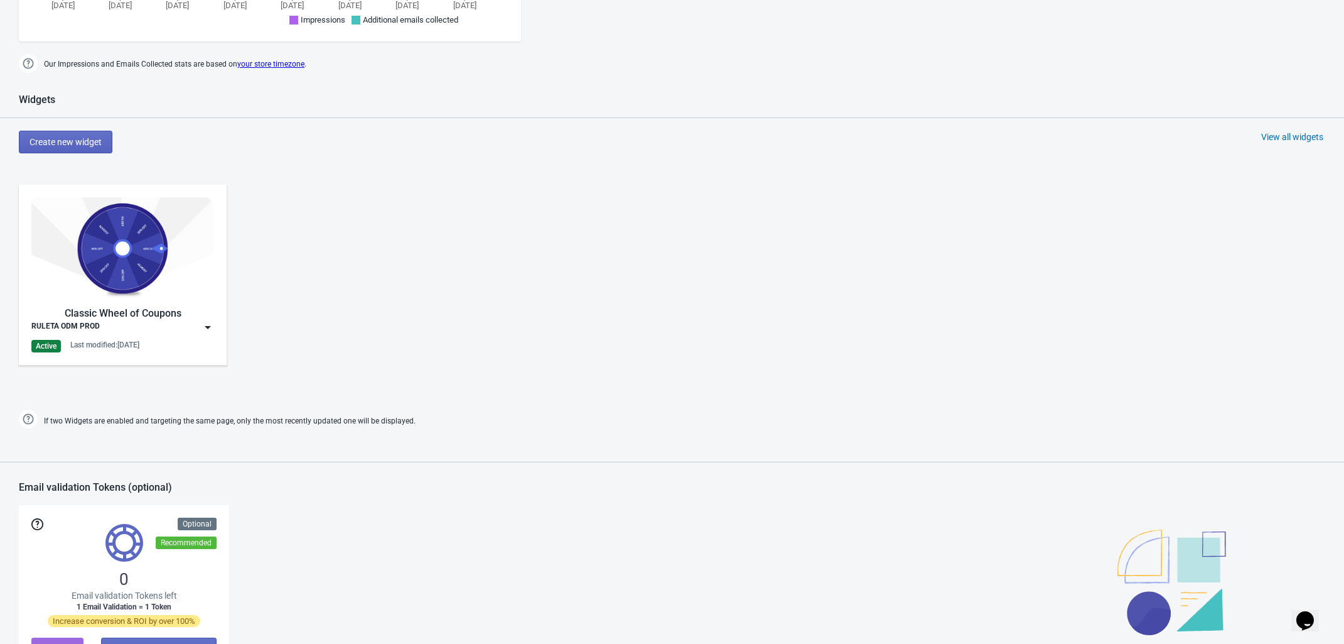
scroll to position [549, 0]
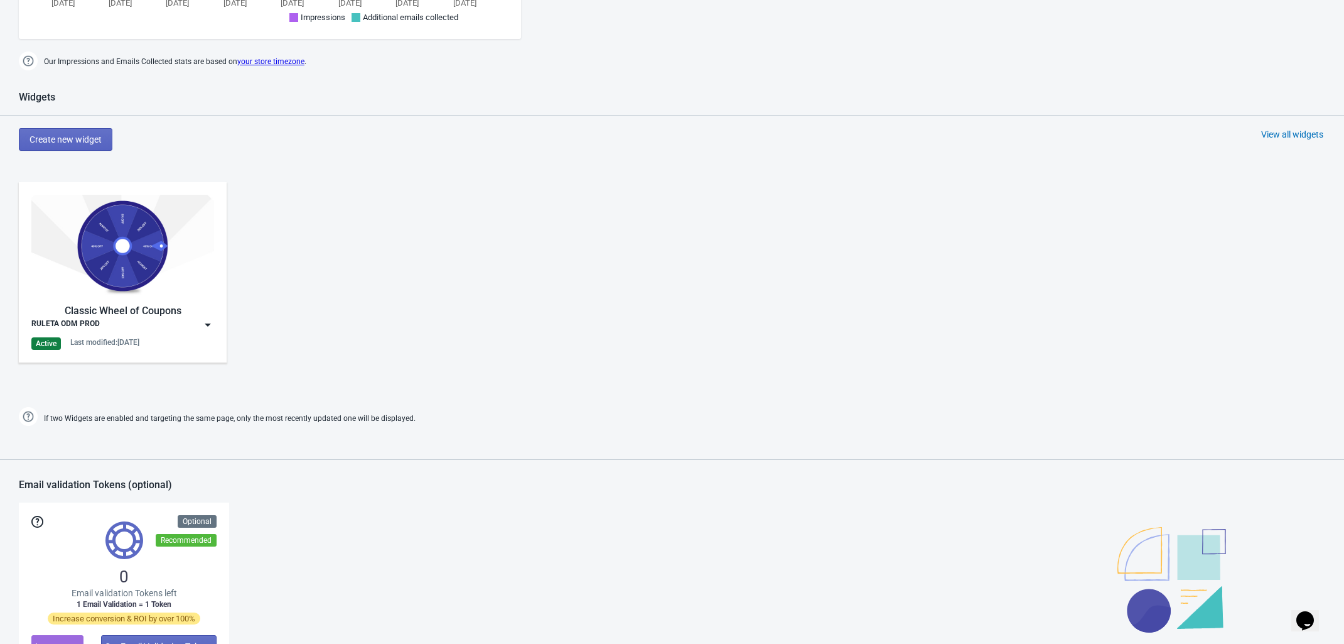
click at [151, 316] on div "Classic Wheel of Coupons" at bounding box center [122, 310] width 183 height 15
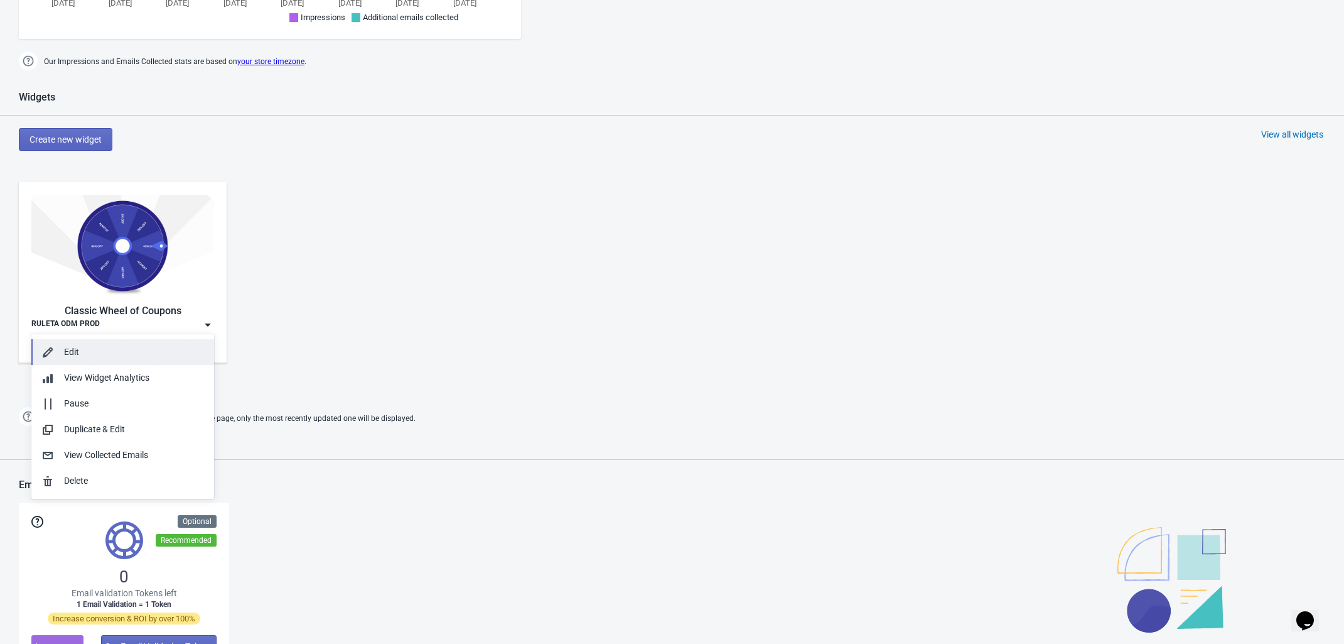
click at [120, 347] on div "Edit" at bounding box center [134, 351] width 140 height 13
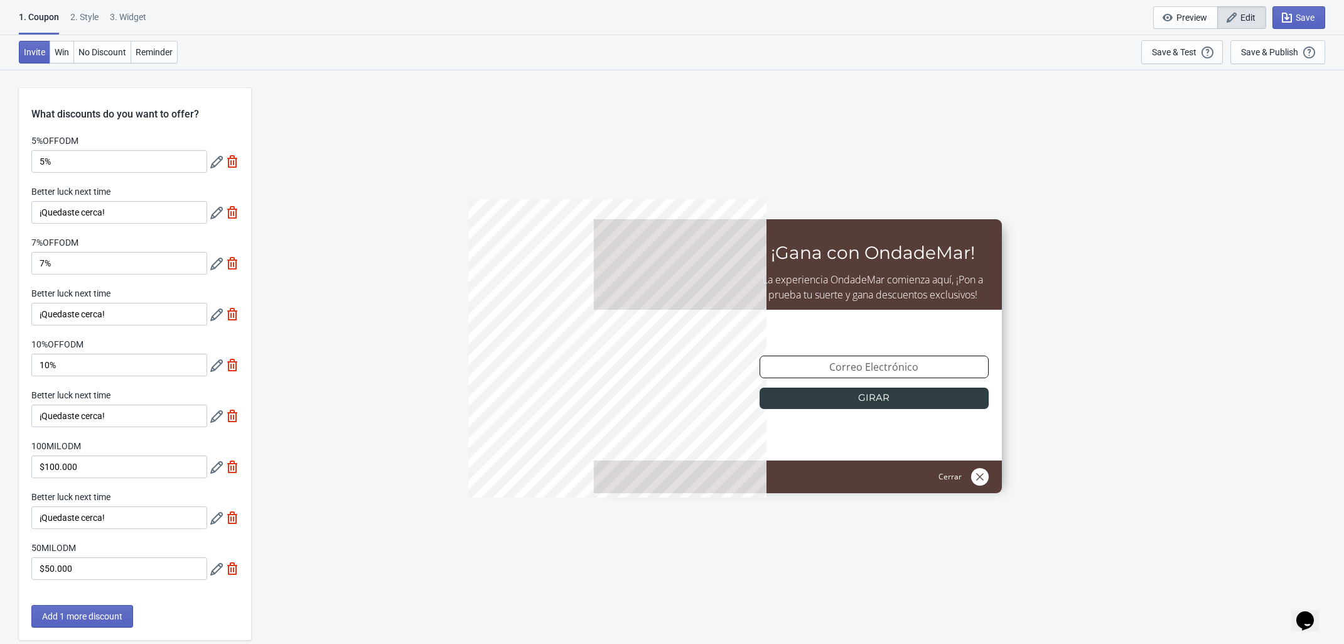
click at [89, 13] on div "2 . Style" at bounding box center [84, 22] width 28 height 22
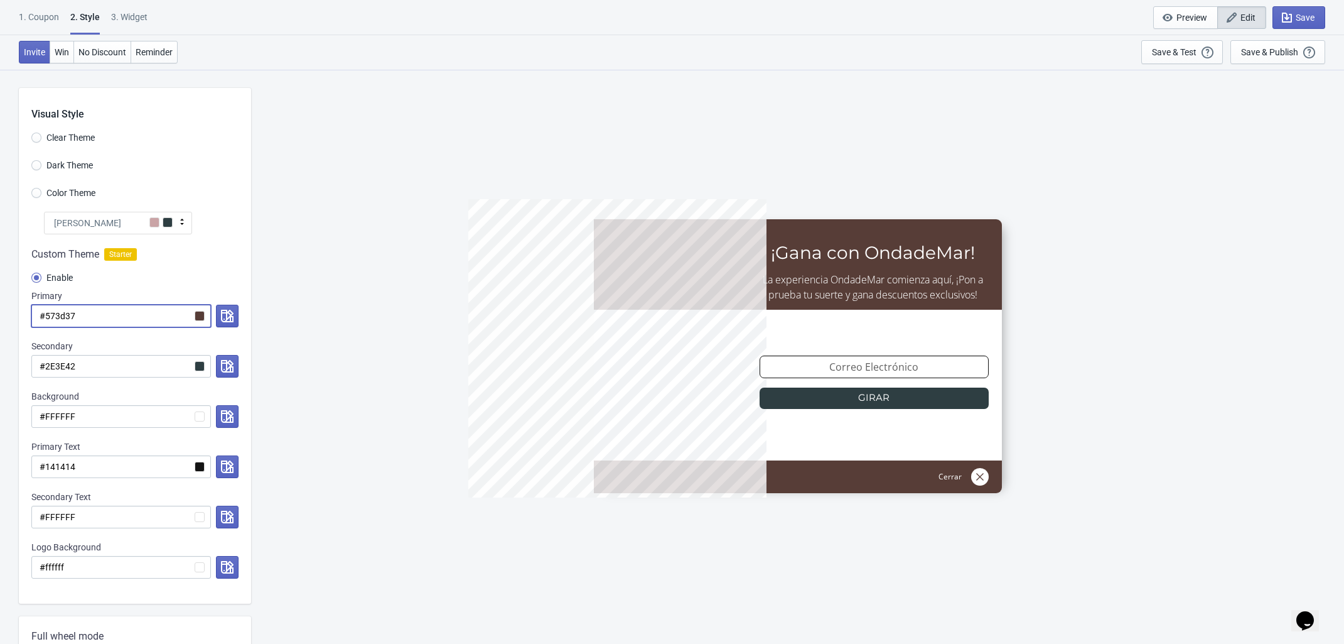
drag, startPoint x: 108, startPoint y: 316, endPoint x: 17, endPoint y: 299, distance: 92.6
click at [17, 299] on div "Visual Style Clear Theme Dark Theme Color Theme Olivia Rose Tada Red Rose Pink …" at bounding box center [672, 593] width 1344 height 1049
drag, startPoint x: 123, startPoint y: 367, endPoint x: -5, endPoint y: 350, distance: 129.1
click at [0, 350] on html "1. Coupon 2 . Style 3. Widget 1. Coupon 2 . Style 3. Widget Save and Exit Previ…" at bounding box center [672, 322] width 1344 height 644
paste input "573d37"
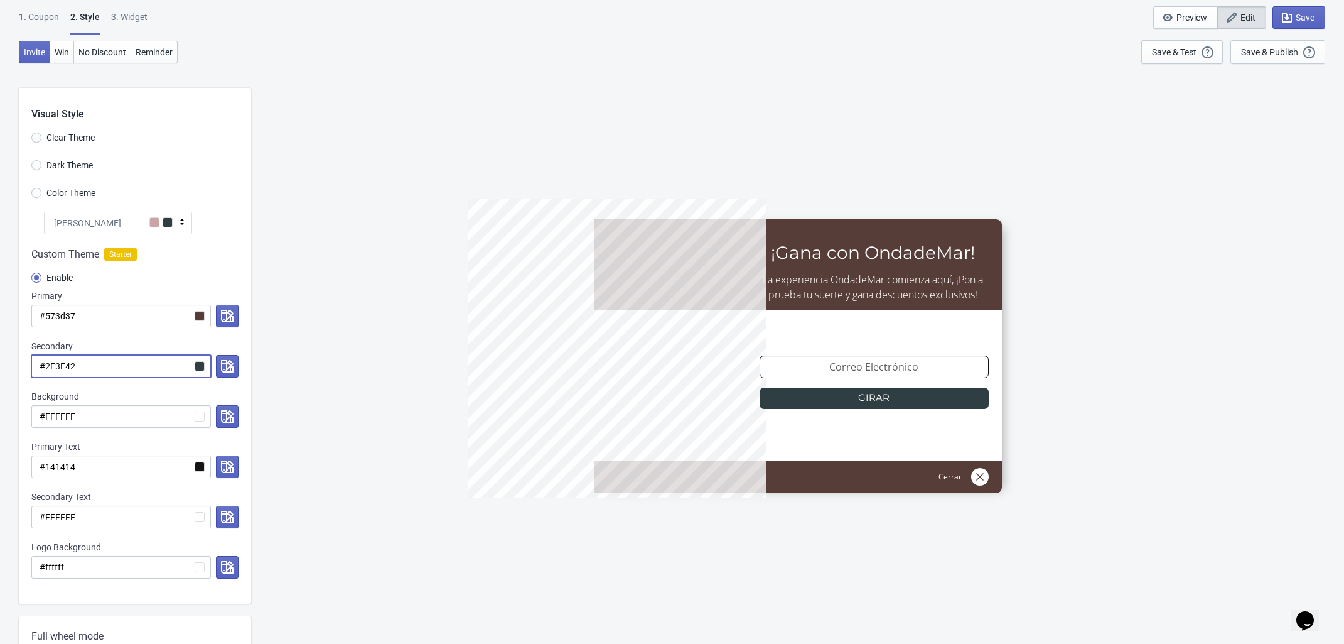
radio input "true"
type input "#573d37"
click at [201, 321] on input "#573d37" at bounding box center [121, 316] width 180 height 23
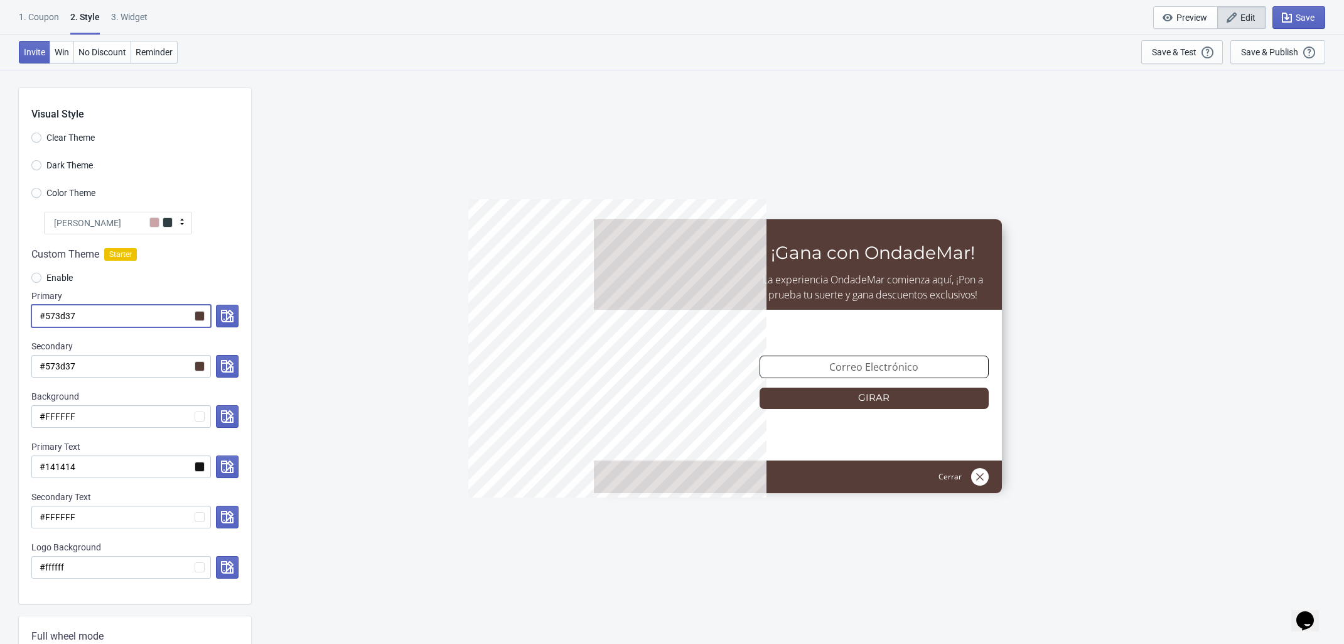
click at [197, 315] on input "#573d37" at bounding box center [121, 316] width 180 height 23
click at [230, 313] on icon "button" at bounding box center [227, 316] width 13 height 13
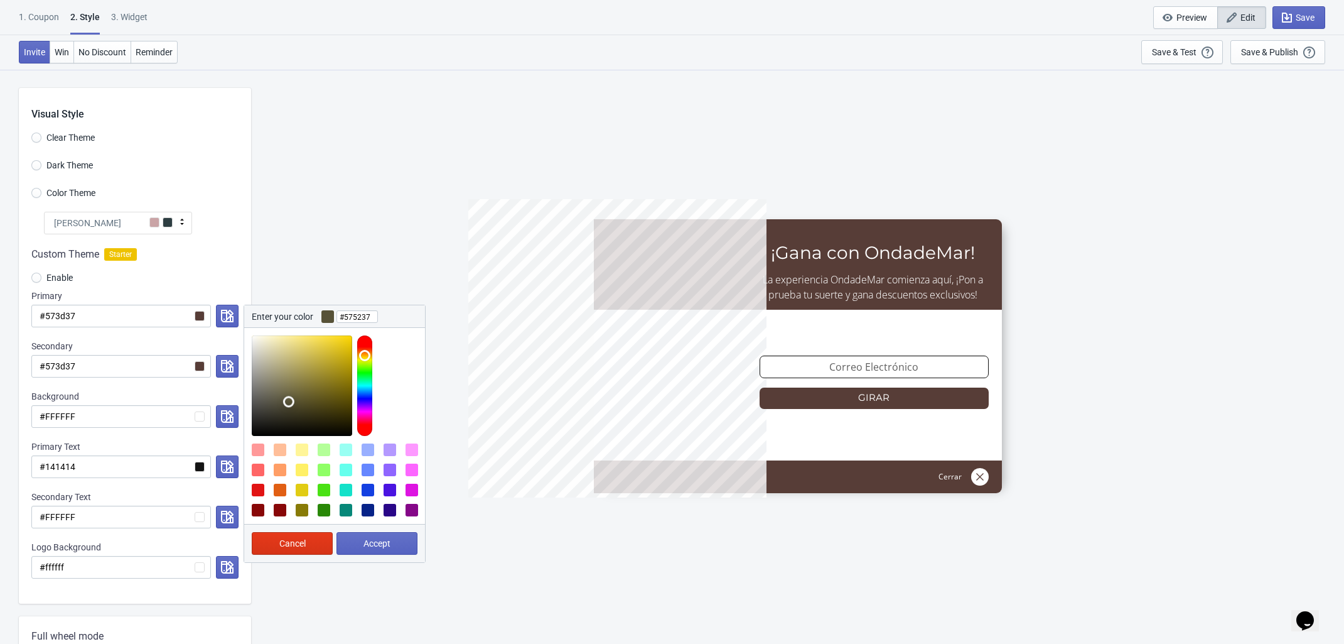
click at [366, 355] on div at bounding box center [364, 385] width 15 height 100
type input "#ded49c"
click at [281, 349] on div at bounding box center [302, 385] width 100 height 100
click at [382, 545] on span "Accept" at bounding box center [377, 543] width 27 height 10
radio input "true"
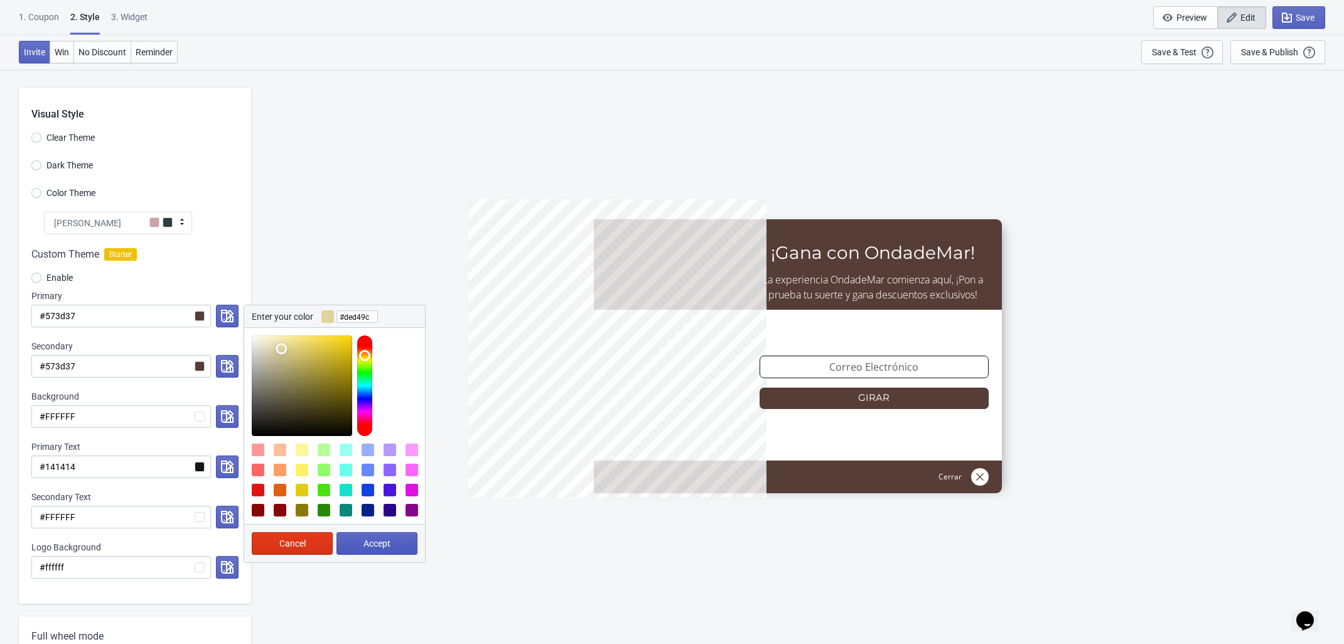
type input "#ded49c"
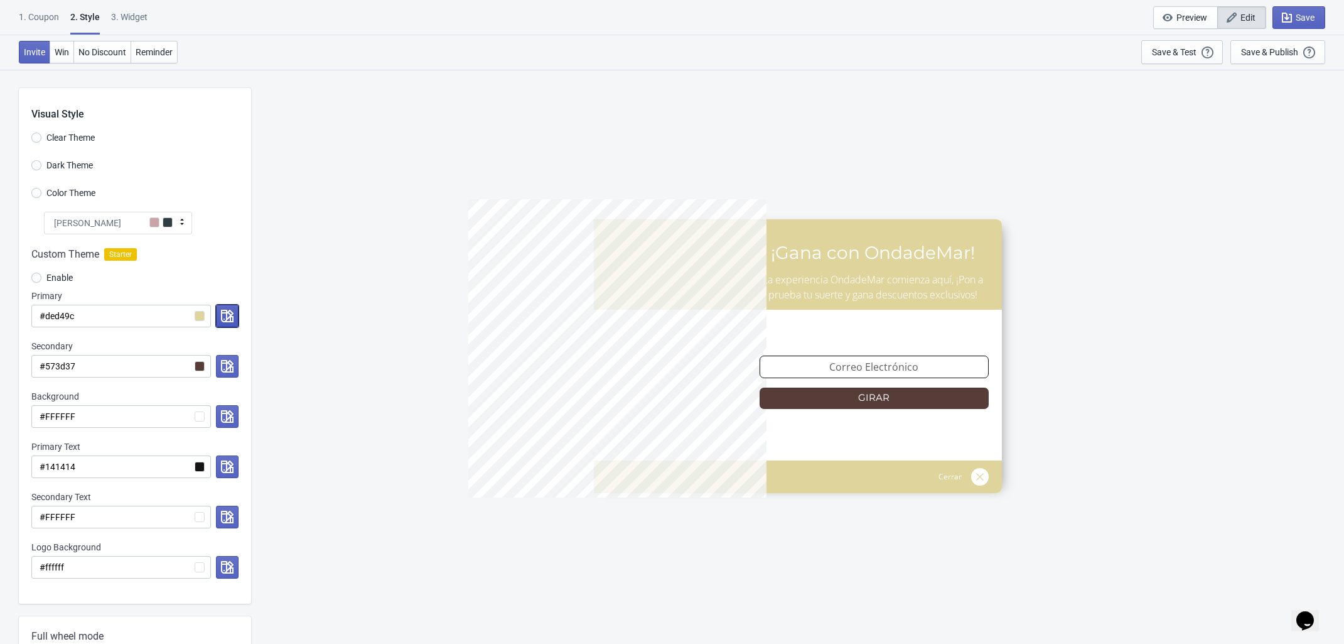
click at [224, 311] on icon "button" at bounding box center [227, 316] width 13 height 13
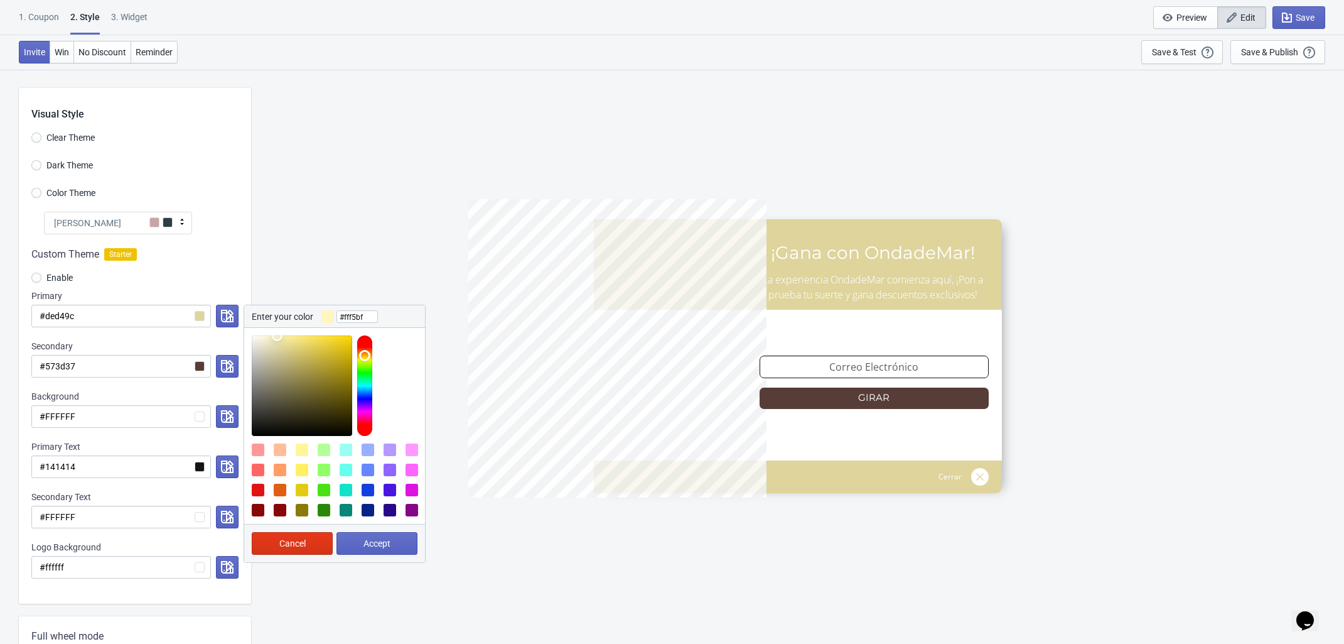
type input "#fff6c0"
click at [276, 333] on div at bounding box center [334, 382] width 181 height 108
click at [405, 537] on button "Accept" at bounding box center [377, 543] width 81 height 23
radio input "true"
type input "#fff6c0"
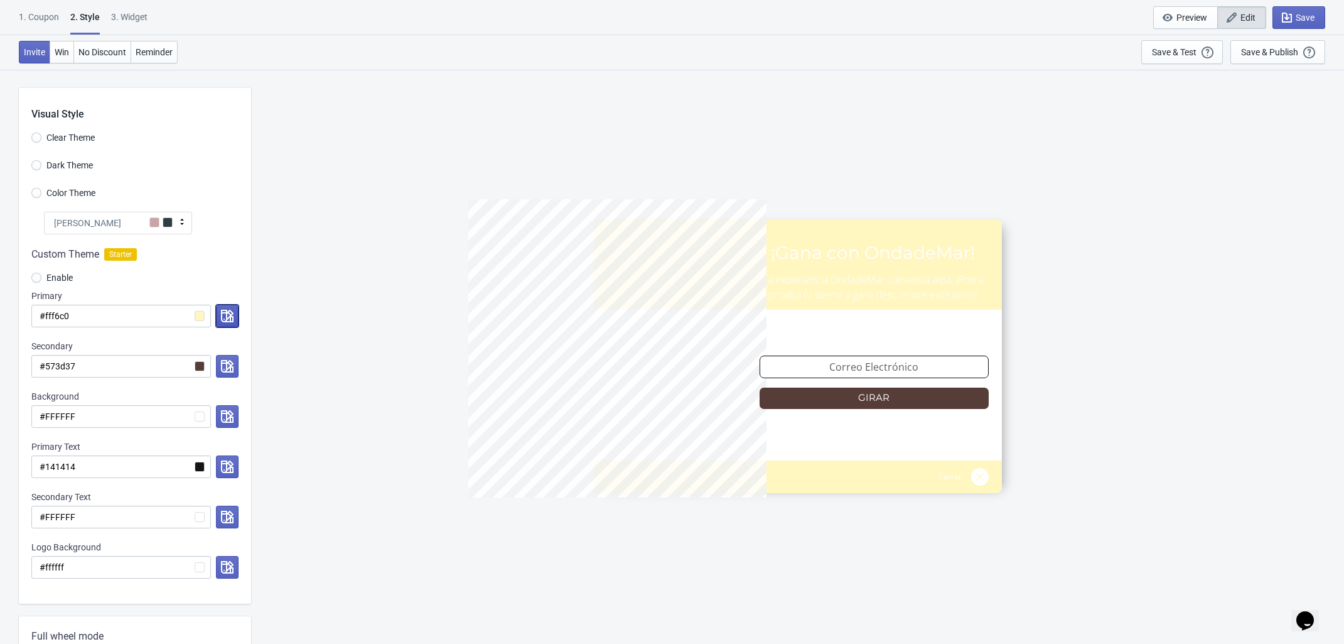
click at [224, 315] on icon "button" at bounding box center [227, 316] width 13 height 13
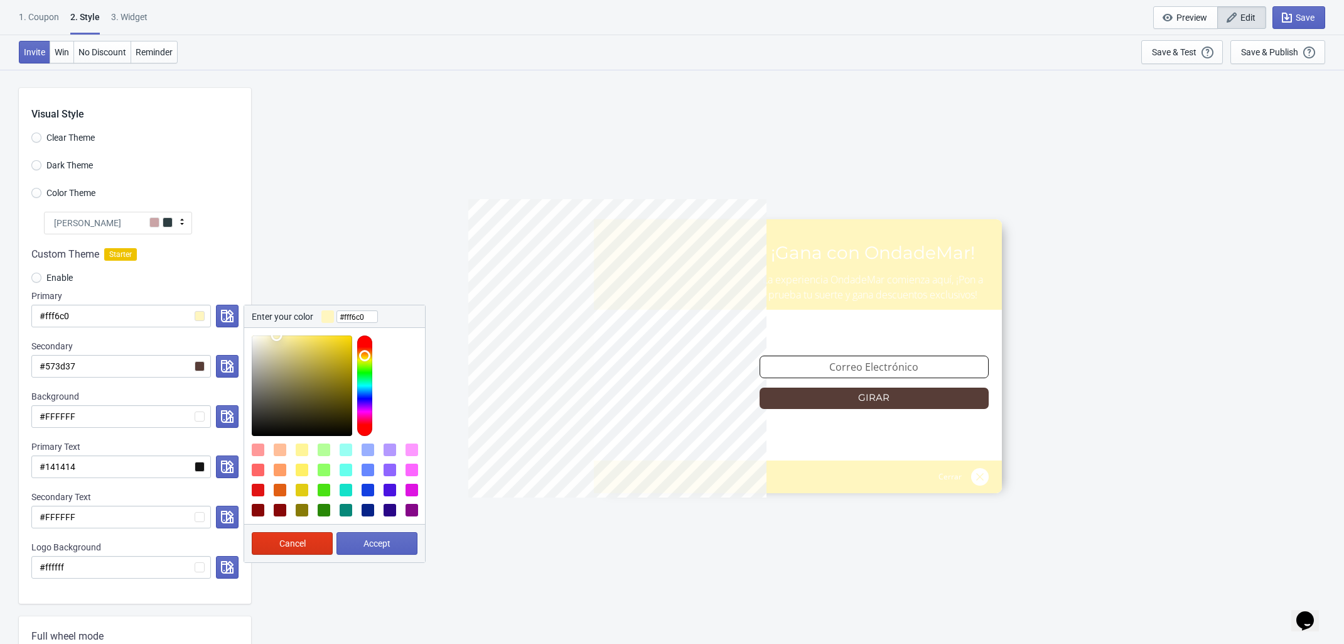
type input "#dfd69f"
click at [281, 348] on div at bounding box center [302, 385] width 100 height 100
click at [383, 534] on button "Accept" at bounding box center [377, 543] width 81 height 23
radio input "true"
type input "#dfd69f"
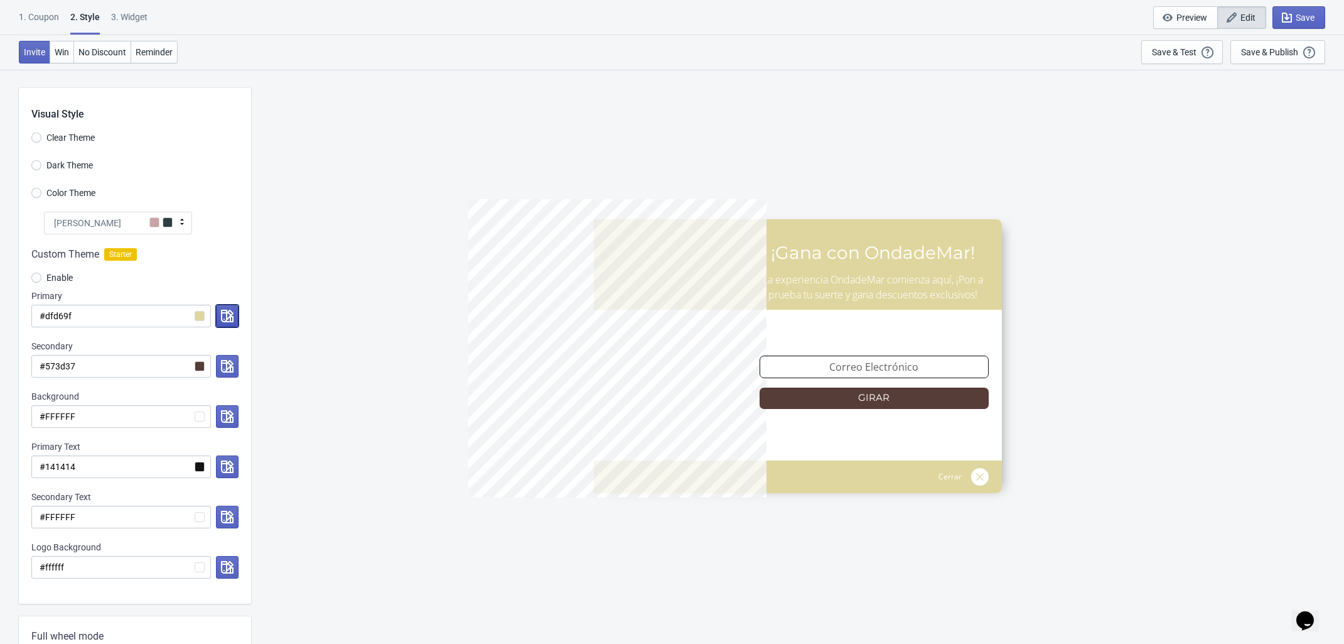
click at [231, 316] on icon "button" at bounding box center [227, 316] width 13 height 13
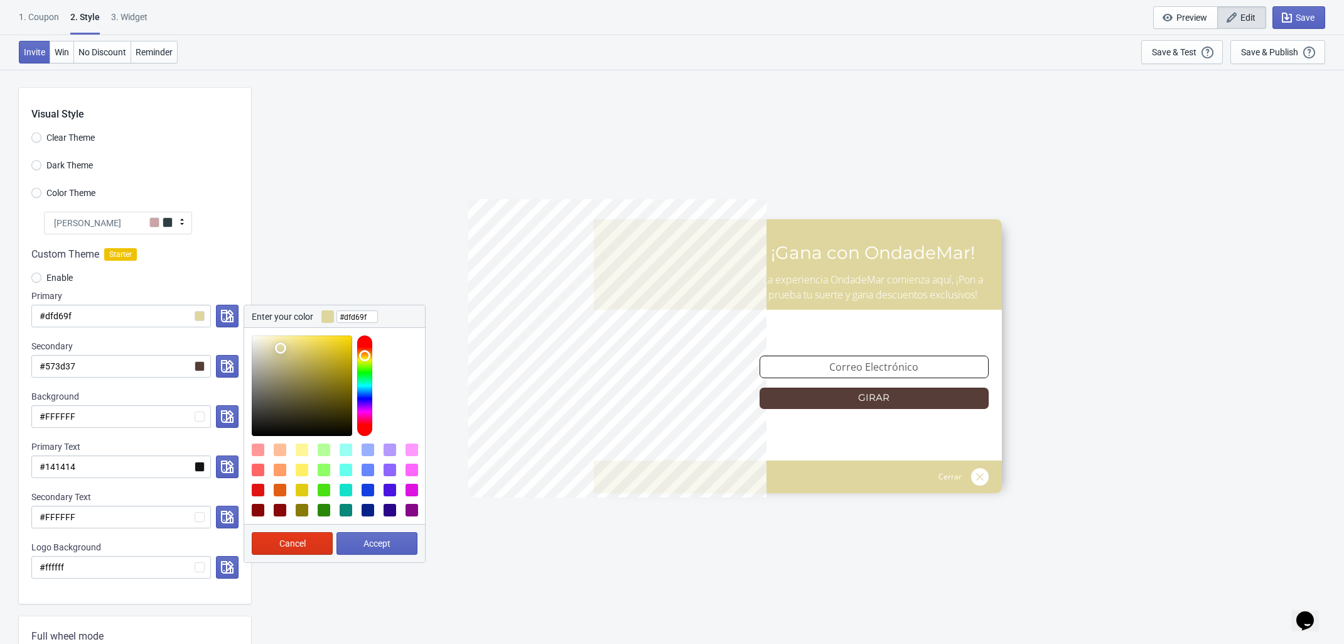
type input "#aea780"
click at [278, 367] on div at bounding box center [302, 385] width 100 height 100
click at [372, 536] on button "Accept" at bounding box center [377, 543] width 81 height 23
radio input "true"
type input "#aea780"
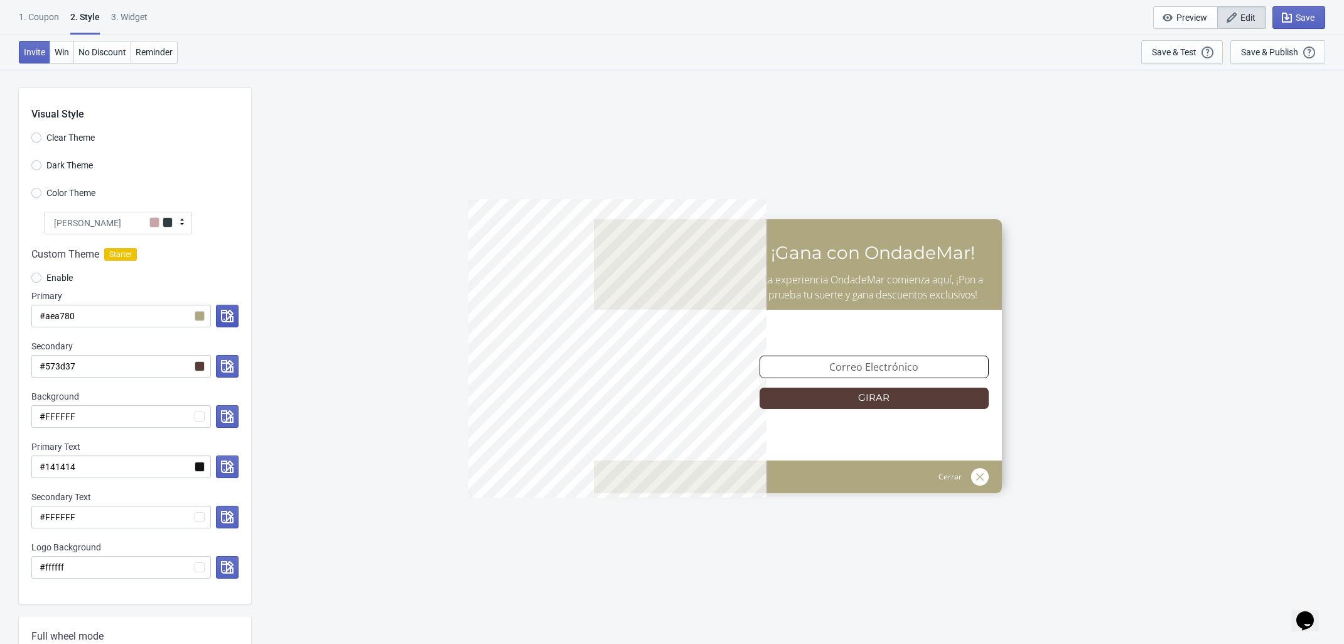
click at [223, 316] on icon "button" at bounding box center [227, 316] width 13 height 13
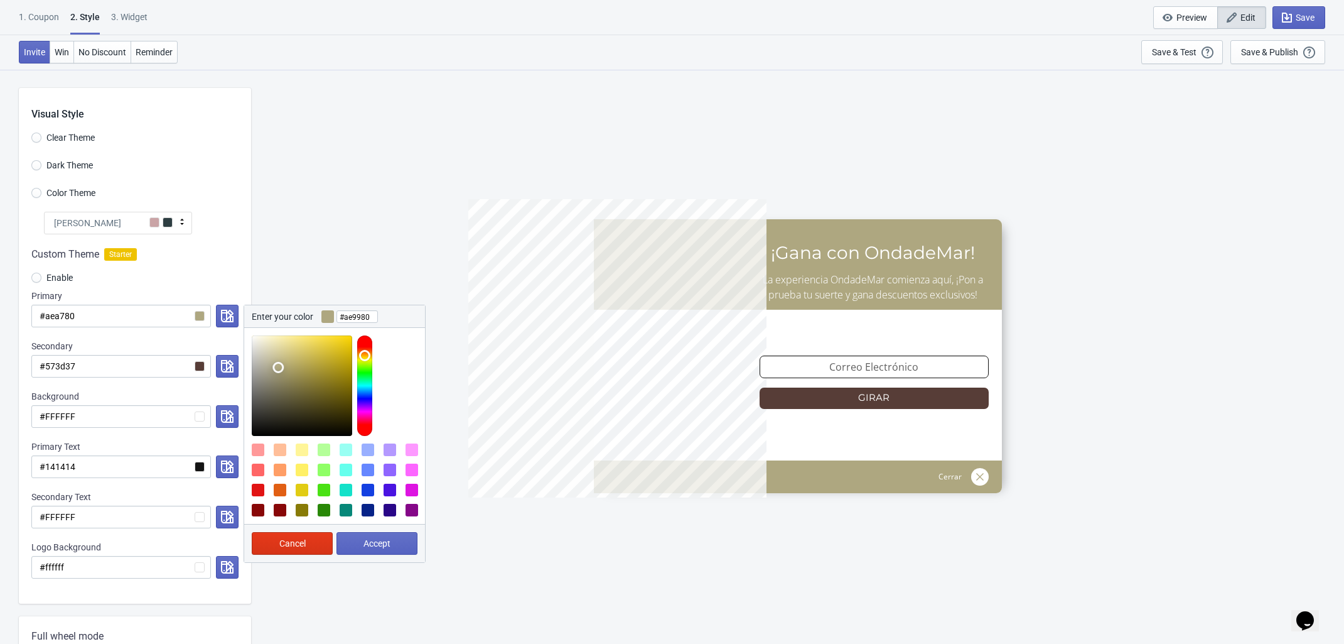
click at [365, 351] on div at bounding box center [364, 385] width 15 height 100
type input "#c79458"
click at [308, 357] on div at bounding box center [302, 385] width 100 height 100
click at [361, 544] on button "Accept" at bounding box center [377, 543] width 81 height 23
radio input "true"
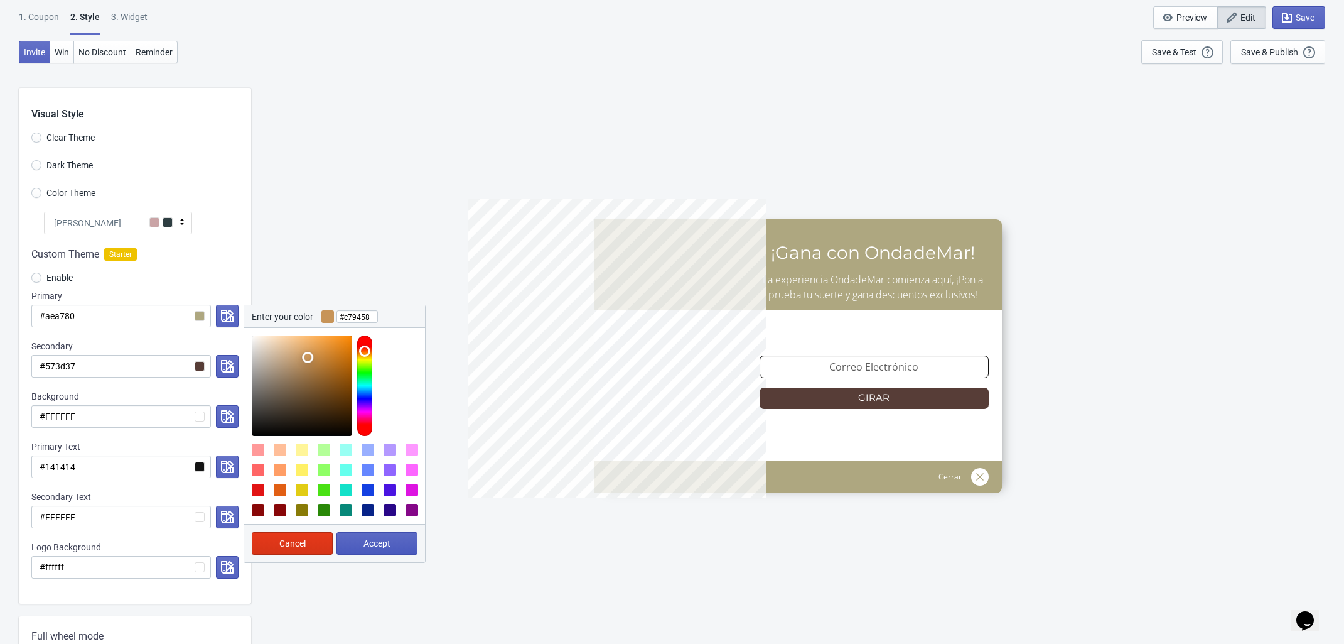
type input "#c79458"
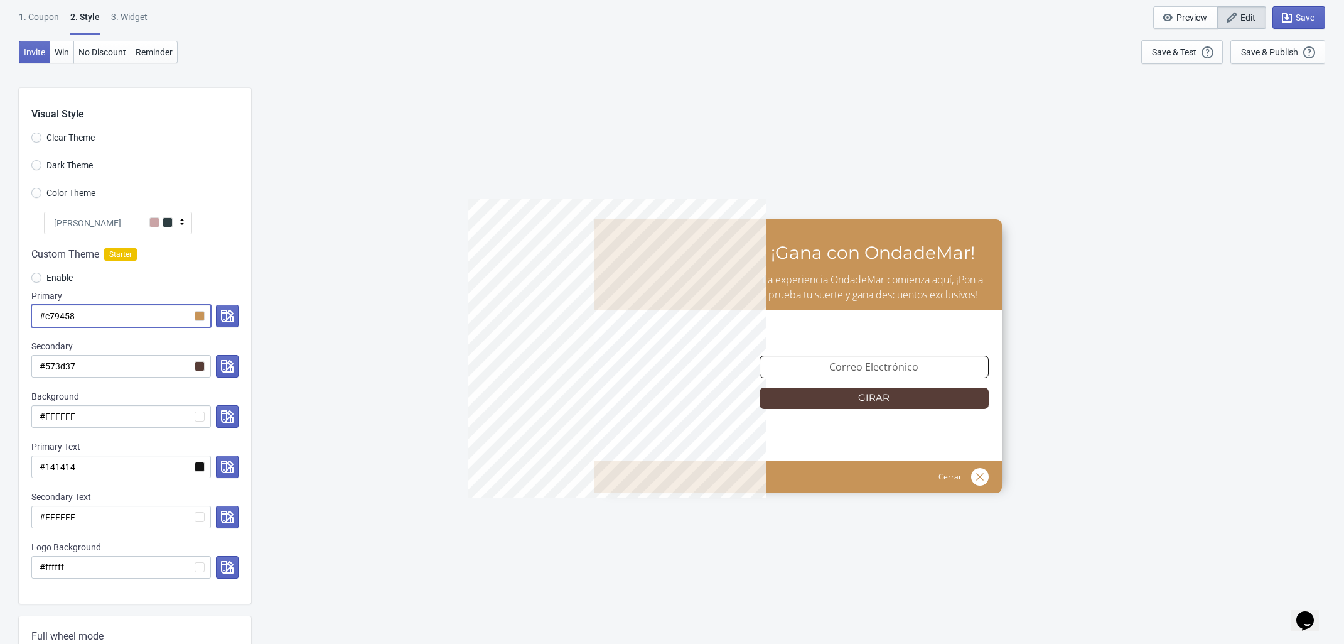
drag, startPoint x: 95, startPoint y: 315, endPoint x: 48, endPoint y: 313, distance: 47.1
click at [48, 313] on input "#c79458" at bounding box center [121, 316] width 180 height 23
radio input "true"
type input "#cc"
radio input "true"
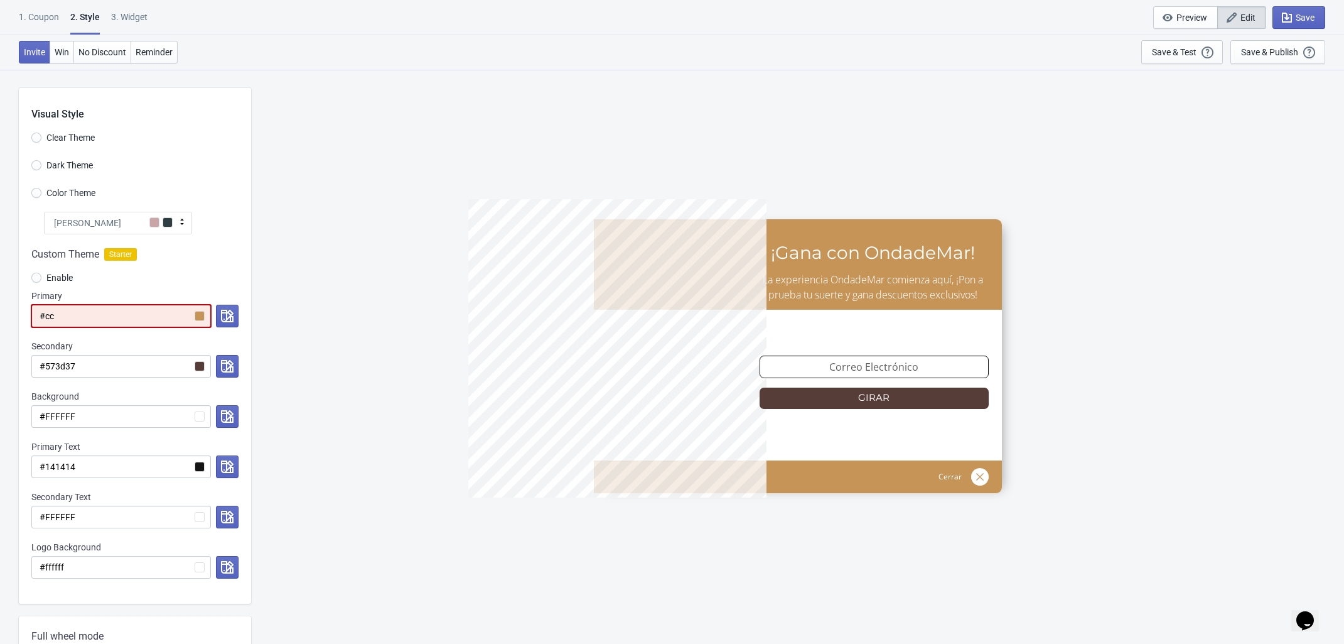
type input "#cc9"
radio input "true"
type input "#cc9a"
radio input "true"
type input "#cc9a5"
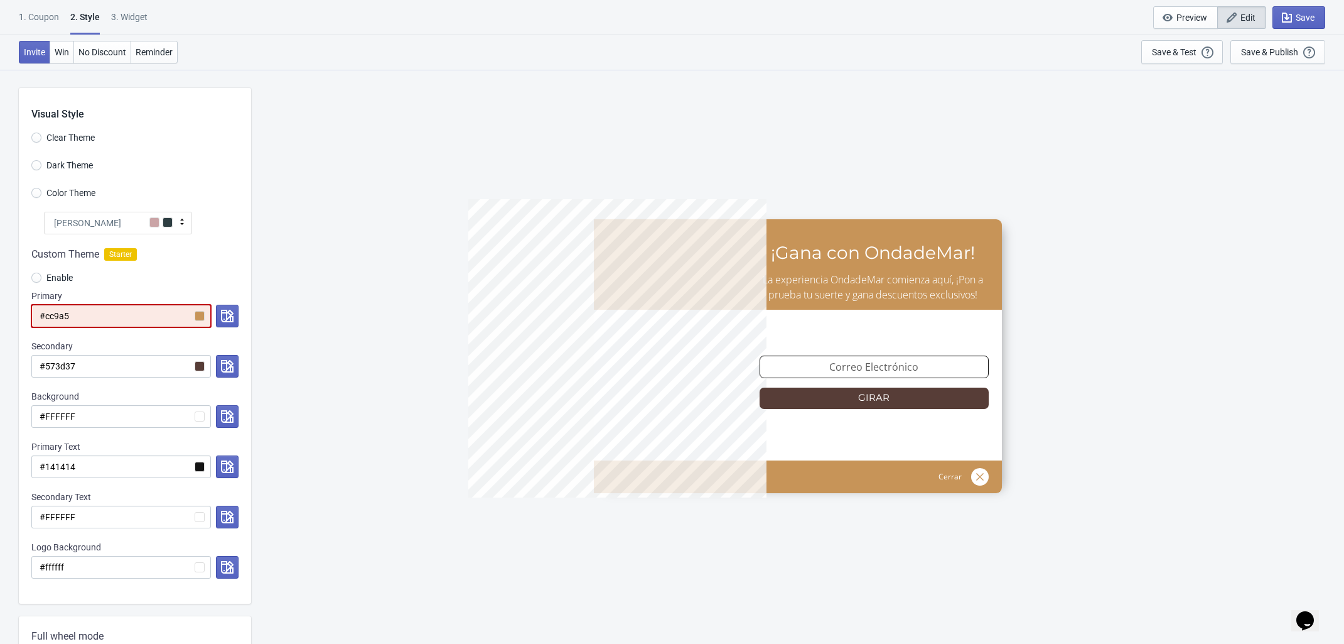
radio input "true"
type input "#cc9a5d"
drag, startPoint x: 111, startPoint y: 315, endPoint x: 22, endPoint y: 308, distance: 88.8
click at [22, 308] on div "Custom Theme Starter Enable Primary #cc9a5d Secondary #573d37 Background #FFFFF…" at bounding box center [135, 418] width 232 height 369
paste input "b8967f"
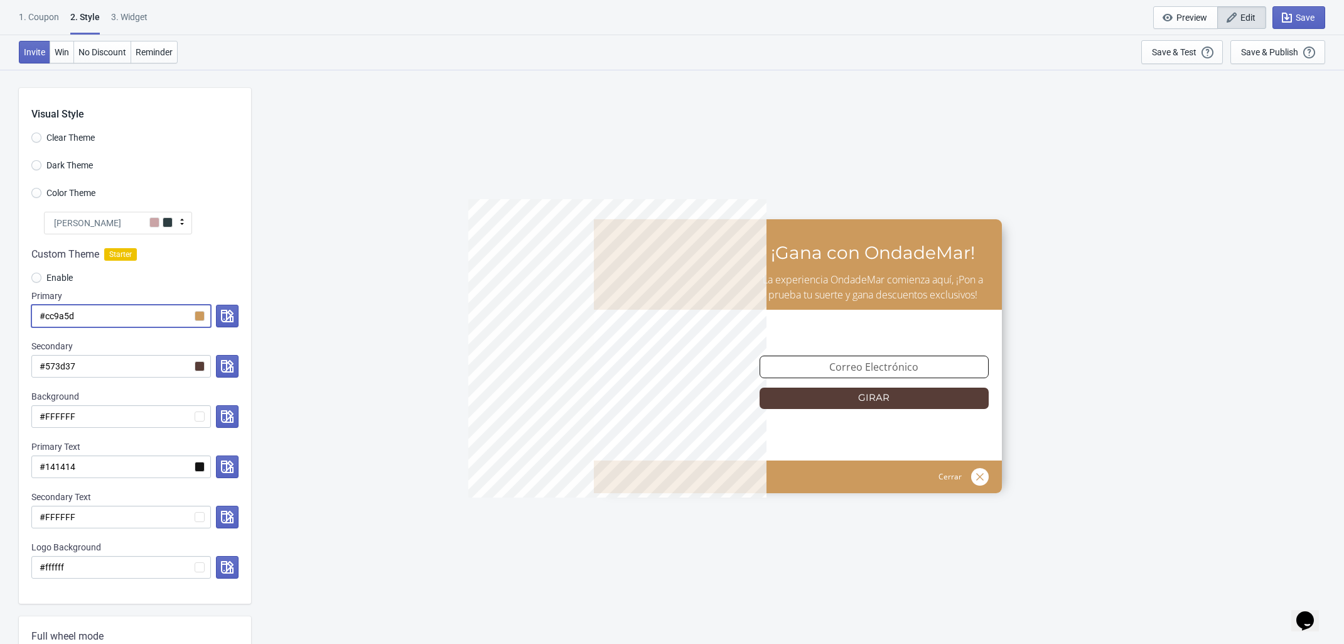
radio input "true"
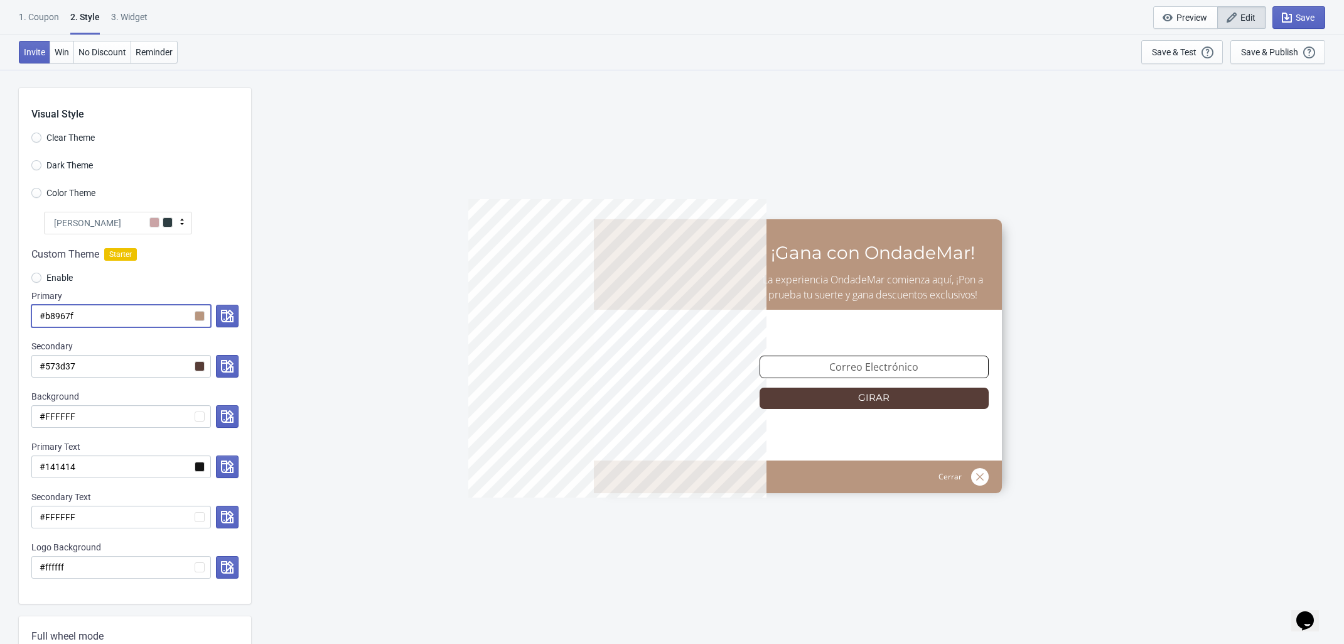
type input "#b8967f"
click at [315, 367] on div "5%OFFODM ¡Gana con OndadeMar! La experiencia OndadeMar comienza aquí, ¡Pon a pr…" at bounding box center [797, 356] width 1081 height 574
click at [121, 368] on input "#573d37" at bounding box center [121, 366] width 180 height 23
click at [349, 455] on div "5%OFFODM ¡Gana con OndadeMar! La experiencia OndadeMar comienza aquí, ¡Pon a pr…" at bounding box center [797, 356] width 1081 height 574
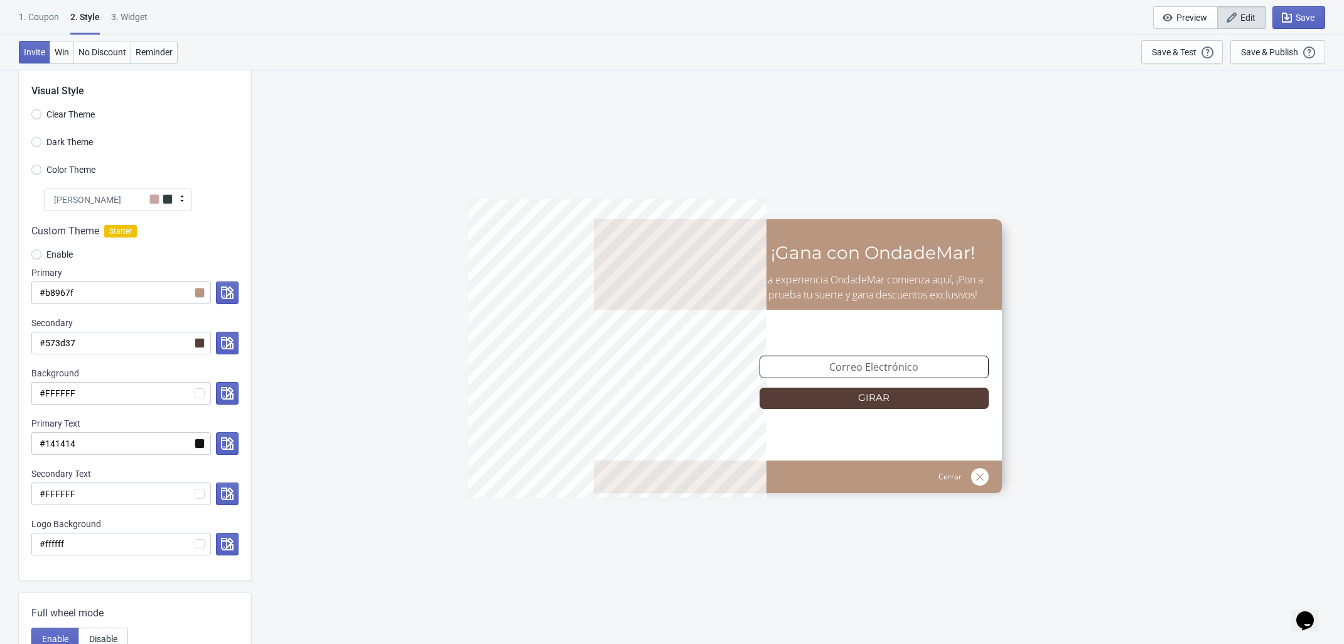
scroll to position [78, 0]
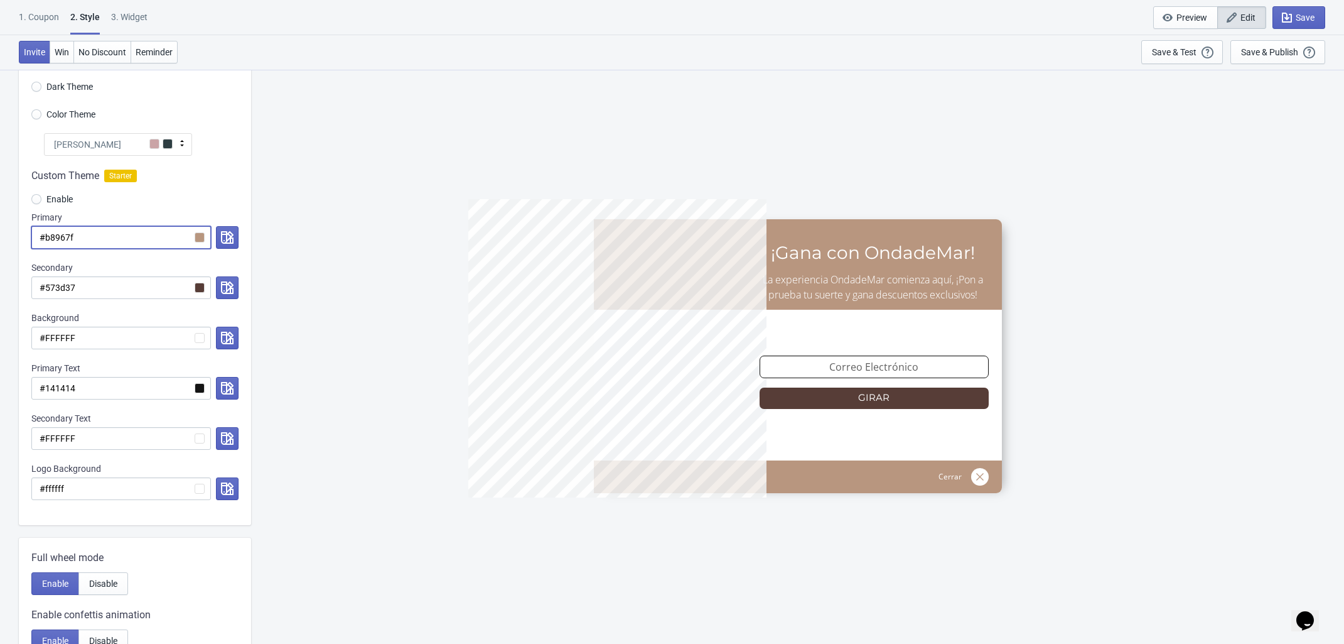
drag, startPoint x: 109, startPoint y: 239, endPoint x: 2, endPoint y: 217, distance: 108.9
click at [2, 217] on div "Visual Style Clear Theme Dark Theme Color Theme Olivia Rose Tada Red Rose Pink …" at bounding box center [672, 515] width 1344 height 1049
paste input "cdb7a4"
radio input "true"
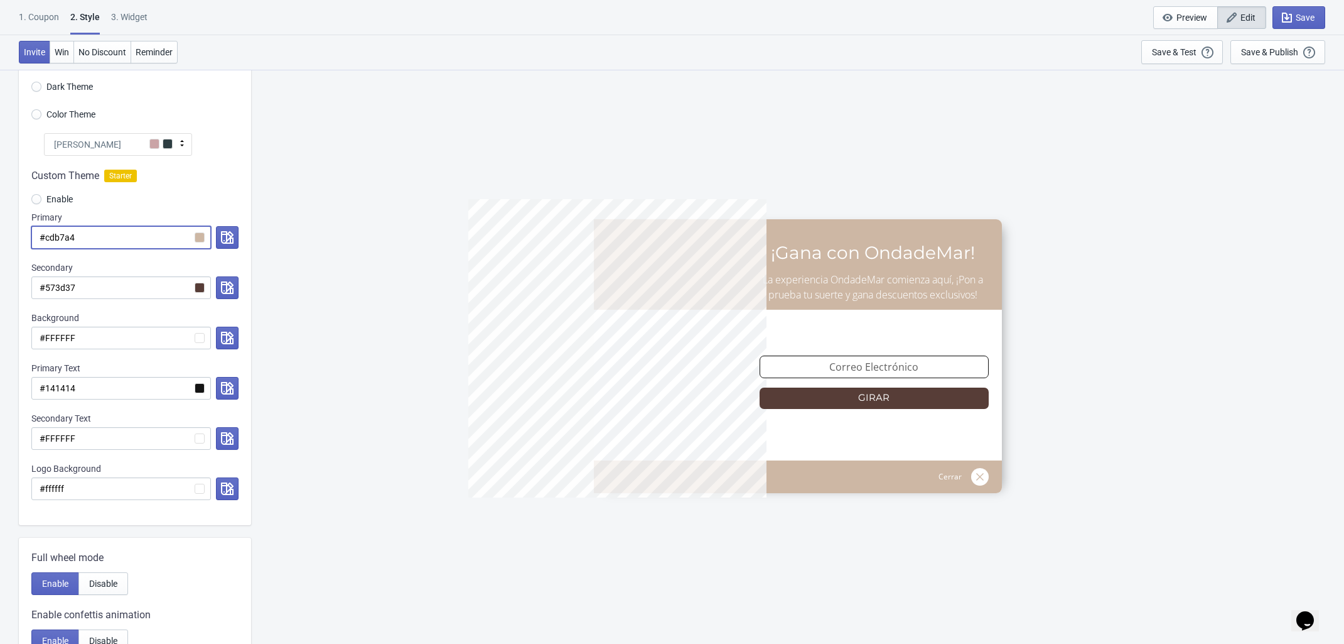
type input "#cdb7a4"
drag, startPoint x: 85, startPoint y: 286, endPoint x: -2, endPoint y: 271, distance: 88.7
click at [0, 271] on html "1. Coupon 2 . Style 3. Widget 1. Coupon 2 . Style 3. Widget Save and Exit Previ…" at bounding box center [672, 244] width 1344 height 644
click at [90, 237] on input "#cdb7a4" at bounding box center [121, 237] width 180 height 23
drag, startPoint x: 95, startPoint y: 237, endPoint x: -16, endPoint y: 223, distance: 111.5
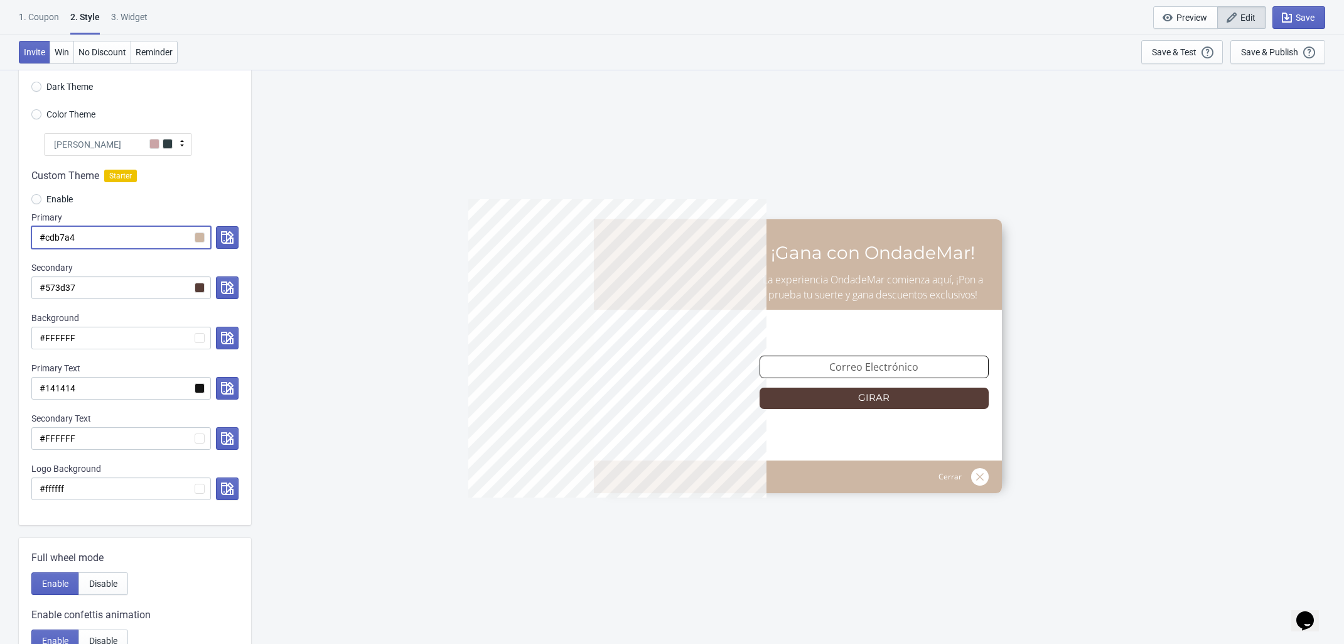
click at [0, 223] on html "1. Coupon 2 . Style 3. Widget 1. Coupon 2 . Style 3. Widget Save and Exit Previ…" at bounding box center [672, 244] width 1344 height 644
paste input "6a4a42"
radio input "true"
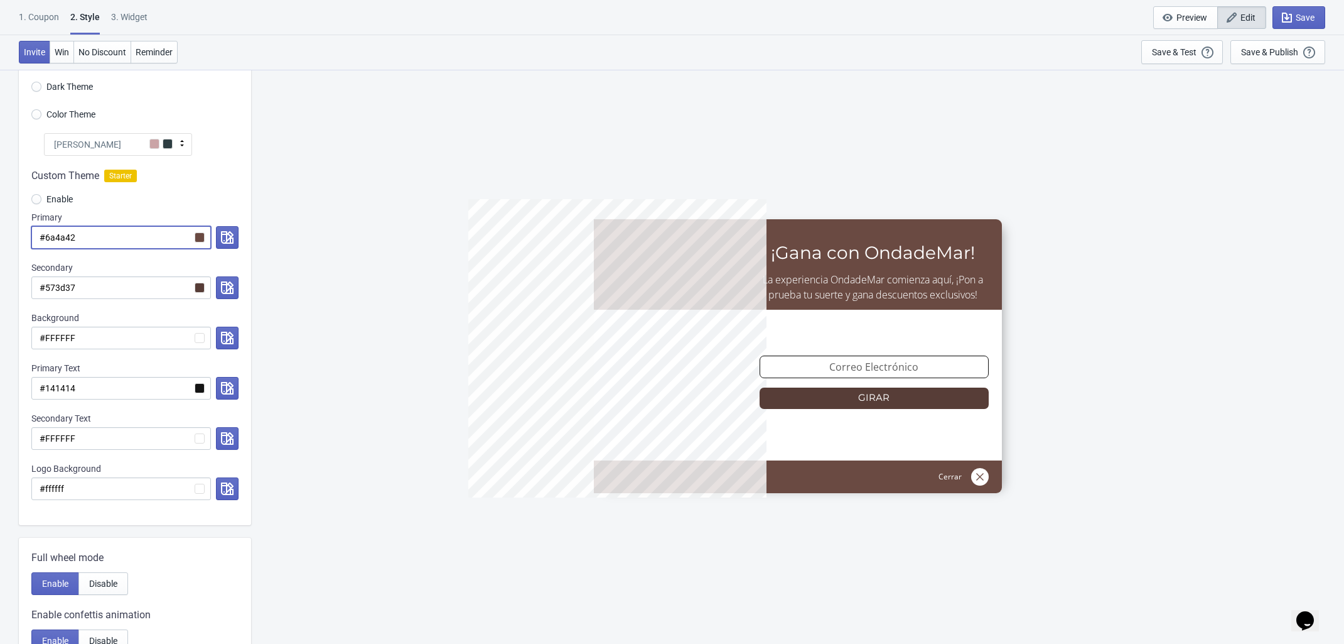
type input "#6a4a42"
drag, startPoint x: 98, startPoint y: 288, endPoint x: -26, endPoint y: 267, distance: 126.2
click at [0, 267] on html "1. Coupon 2 . Style 3. Widget 1. Coupon 2 . Style 3. Widget Save and Exit Previ…" at bounding box center [672, 244] width 1344 height 644
paste input "cdb7a4"
radio input "true"
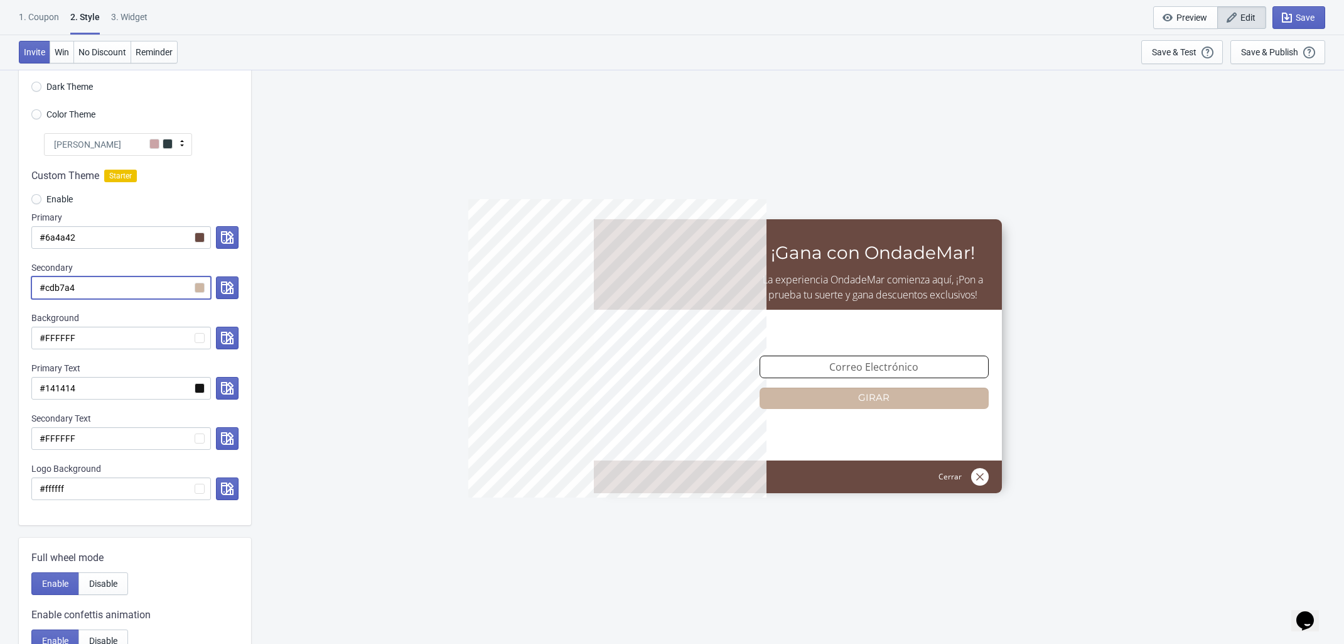
type input "#cdb7a4"
drag, startPoint x: 99, startPoint y: 232, endPoint x: -73, endPoint y: 221, distance: 173.1
click at [0, 221] on html "1. Coupon 2 . Style 3. Widget 1. Coupon 2 . Style 3. Widget Save and Exit Previ…" at bounding box center [672, 244] width 1344 height 644
paste input "573d37"
radio input "true"
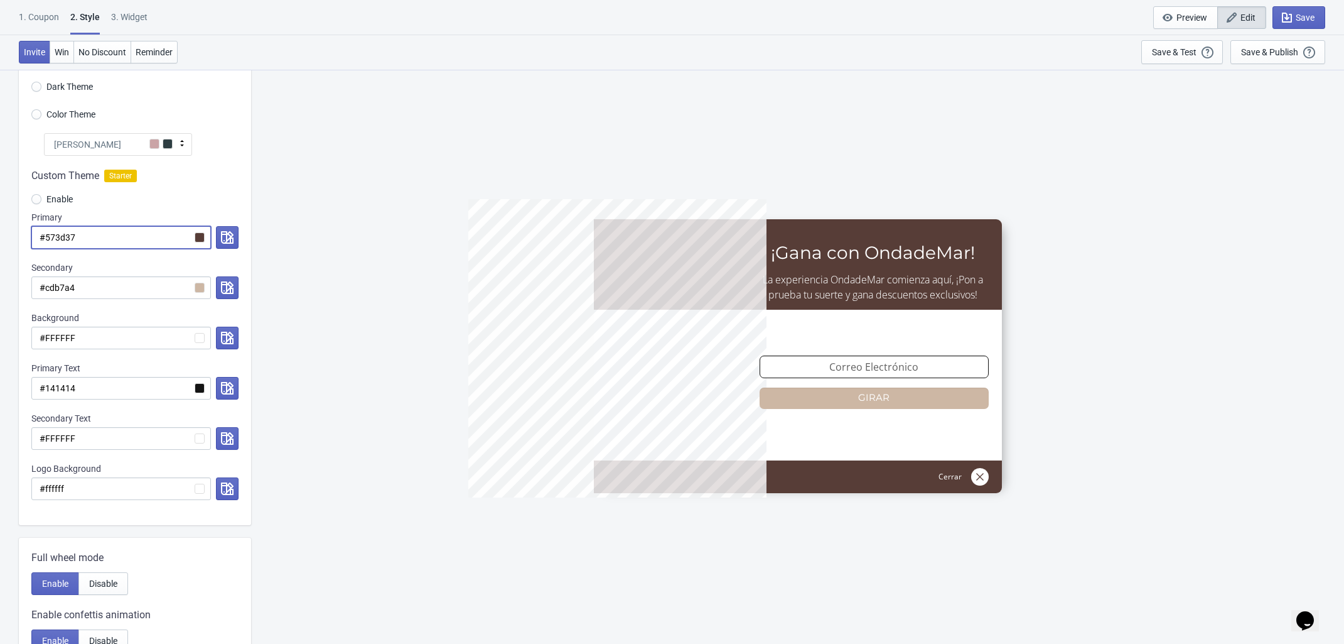
type input "#573d37"
drag, startPoint x: 105, startPoint y: 279, endPoint x: 18, endPoint y: 289, distance: 87.9
click at [18, 289] on div "Visual Style Clear Theme Dark Theme Color Theme Olivia Rose Tada Red Rose Pink …" at bounding box center [672, 515] width 1344 height 1049
paste input "e1d4c7"
radio input "true"
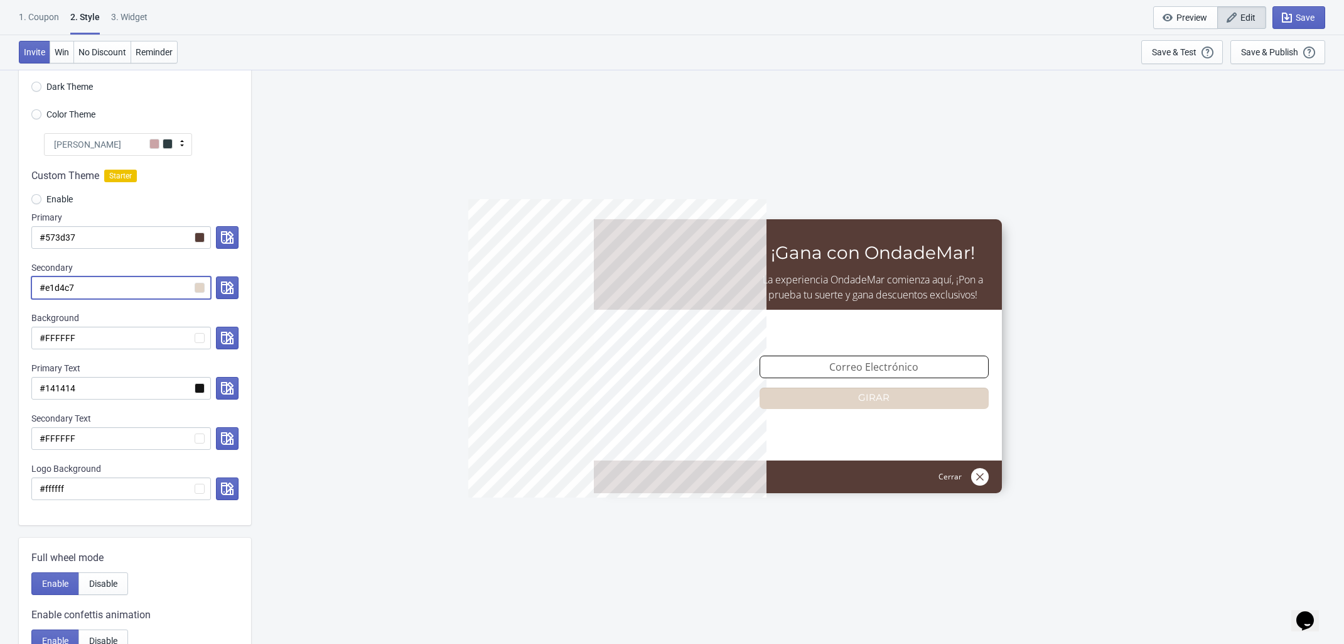
type input "#e1d4c7"
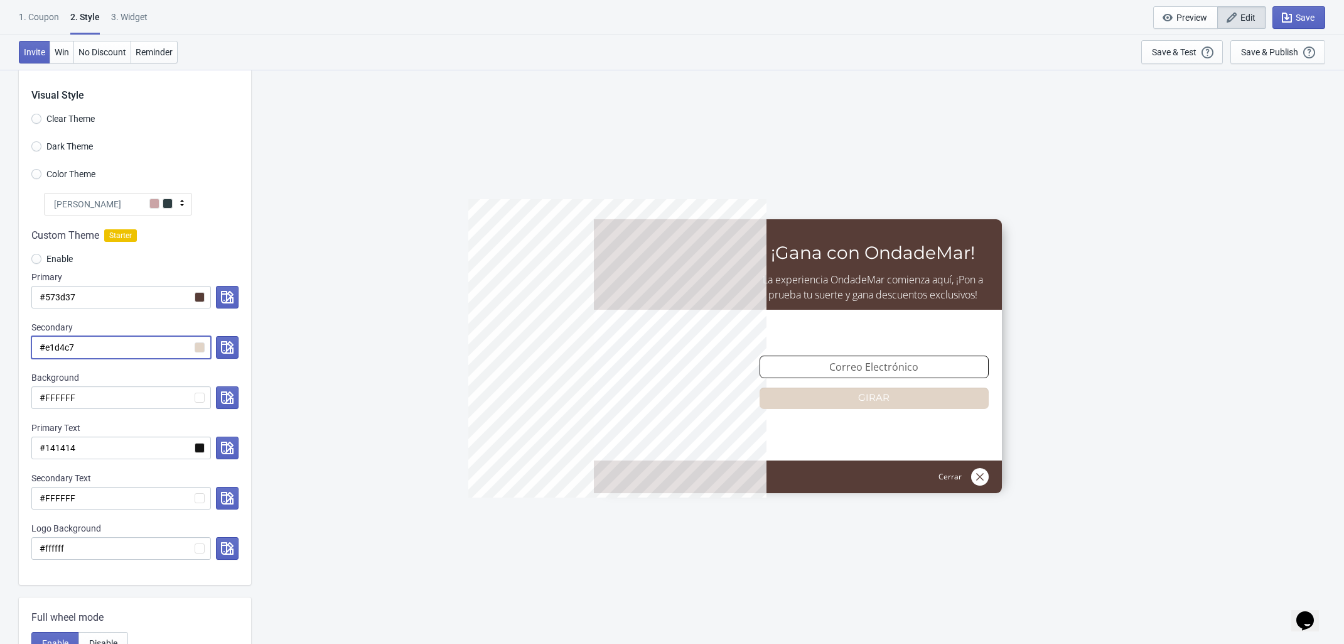
scroll to position [0, 0]
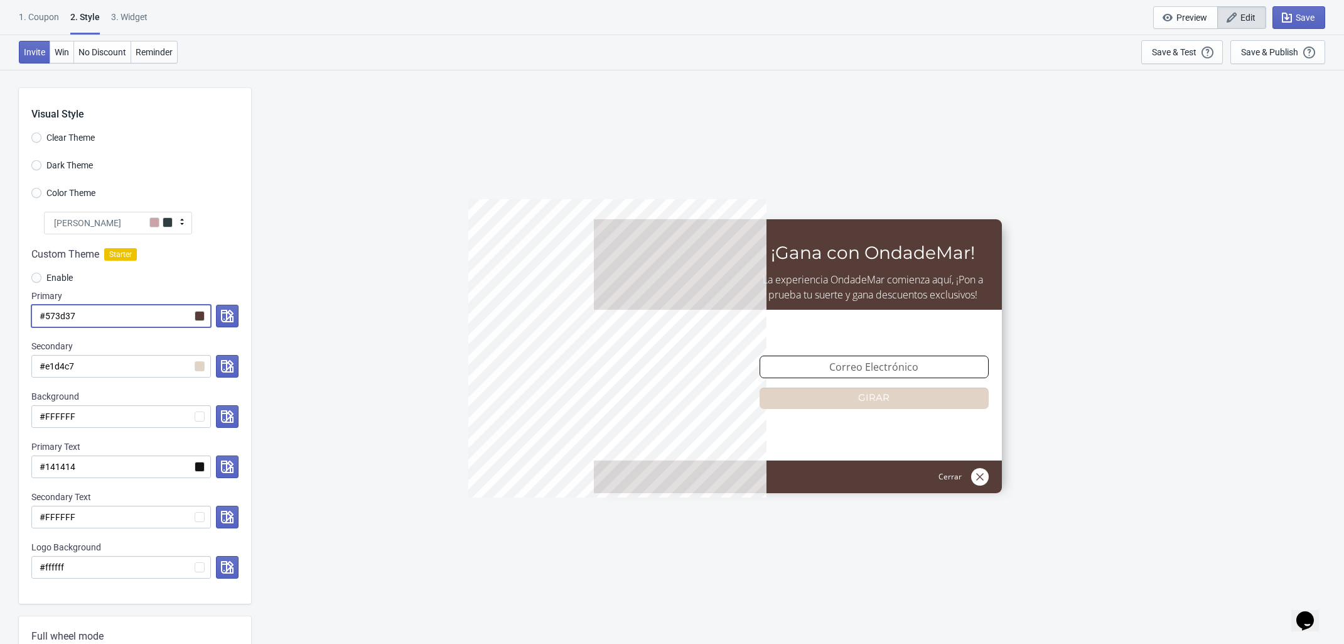
drag, startPoint x: 92, startPoint y: 314, endPoint x: -1, endPoint y: 308, distance: 93.8
click at [0, 308] on html "1. Coupon 2 . Style 3. Widget 1. Coupon 2 . Style 3. Widget Save and Exit Previ…" at bounding box center [672, 322] width 1344 height 644
drag, startPoint x: 102, startPoint y: 362, endPoint x: -48, endPoint y: 362, distance: 150.1
click at [0, 362] on html "1. Coupon 2 . Style 3. Widget 1. Coupon 2 . Style 3. Widget Save and Exit Previ…" at bounding box center [672, 322] width 1344 height 644
paste input "573d3"
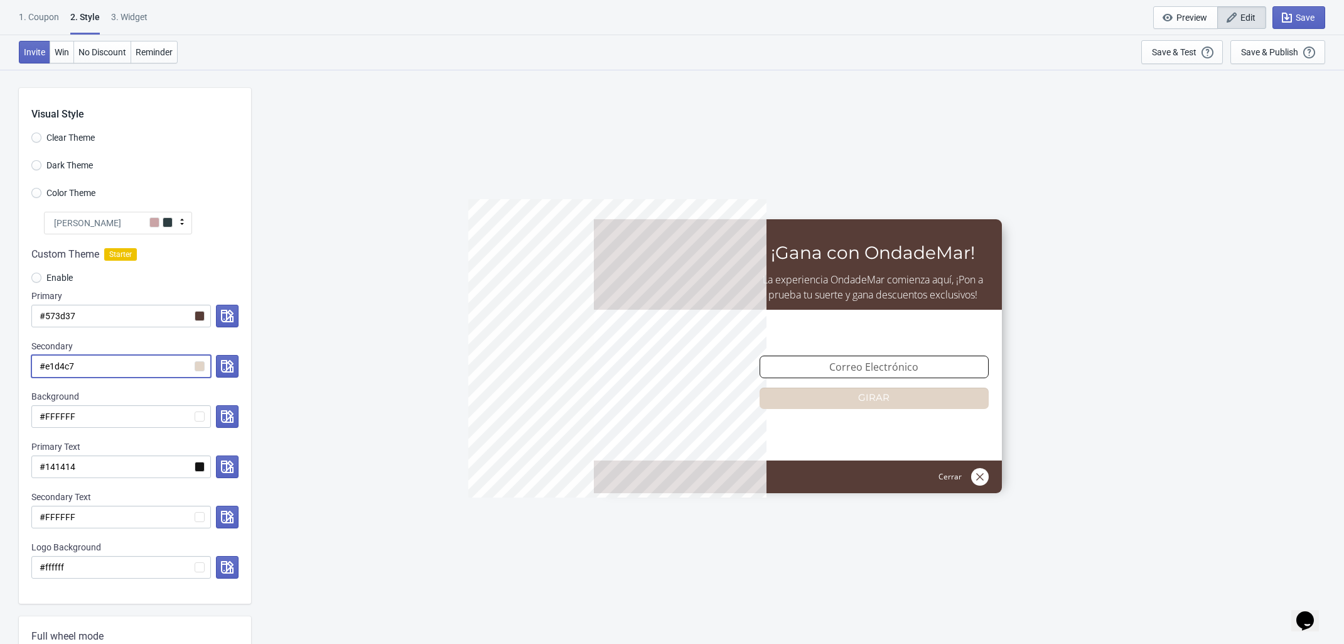
radio input "true"
type input "#573d37"
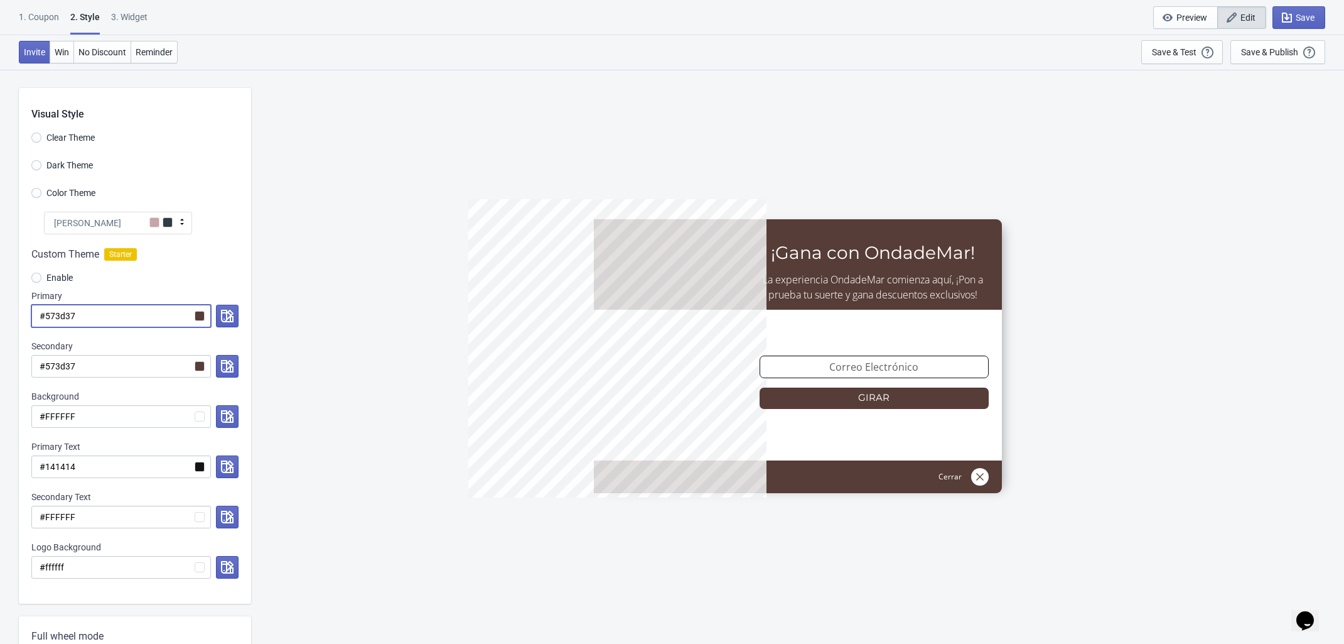
drag, startPoint x: 95, startPoint y: 313, endPoint x: 2, endPoint y: 312, distance: 93.6
click at [2, 312] on div "Visual Style Clear Theme Dark Theme Color Theme Olivia Rose Tada Red Rose Pink …" at bounding box center [672, 593] width 1344 height 1049
paste input "cdb7a4"
radio input "true"
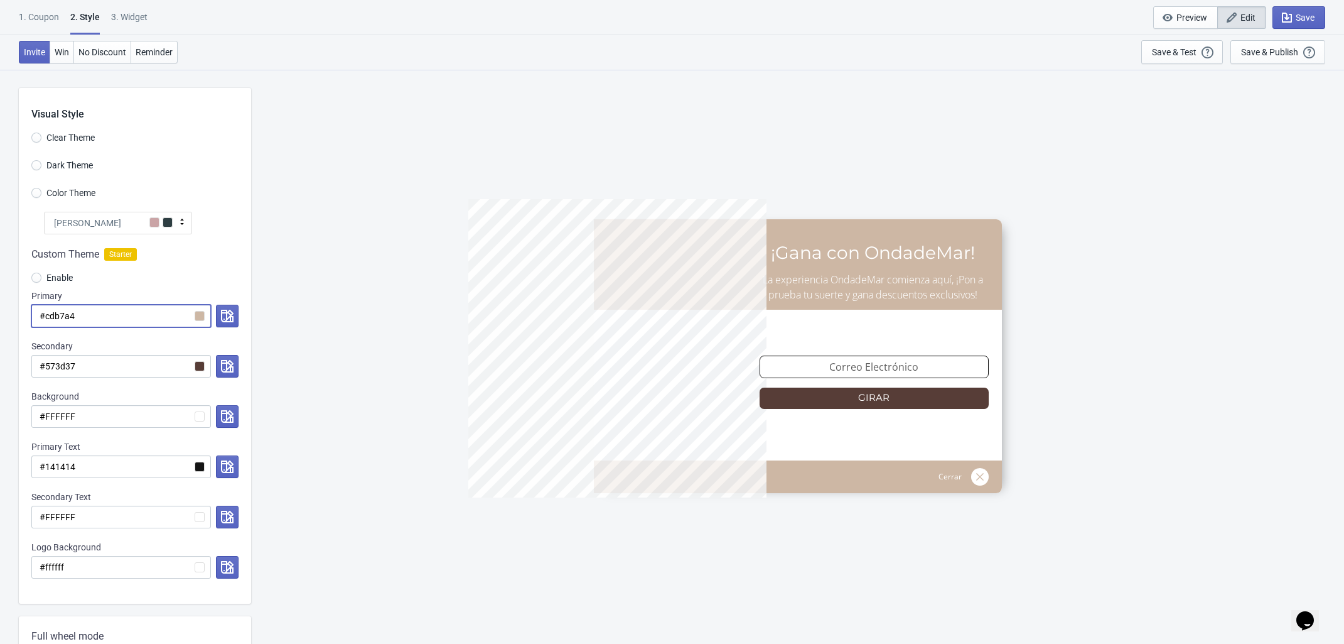
type input "#cdb7a4"
drag, startPoint x: 111, startPoint y: 316, endPoint x: -25, endPoint y: 309, distance: 136.5
click at [0, 309] on html "1. Coupon 2 . Style 3. Widget 1. Coupon 2 . Style 3. Widget Save and Exit Previ…" at bounding box center [672, 322] width 1344 height 644
paste input "b8967f"
radio input "true"
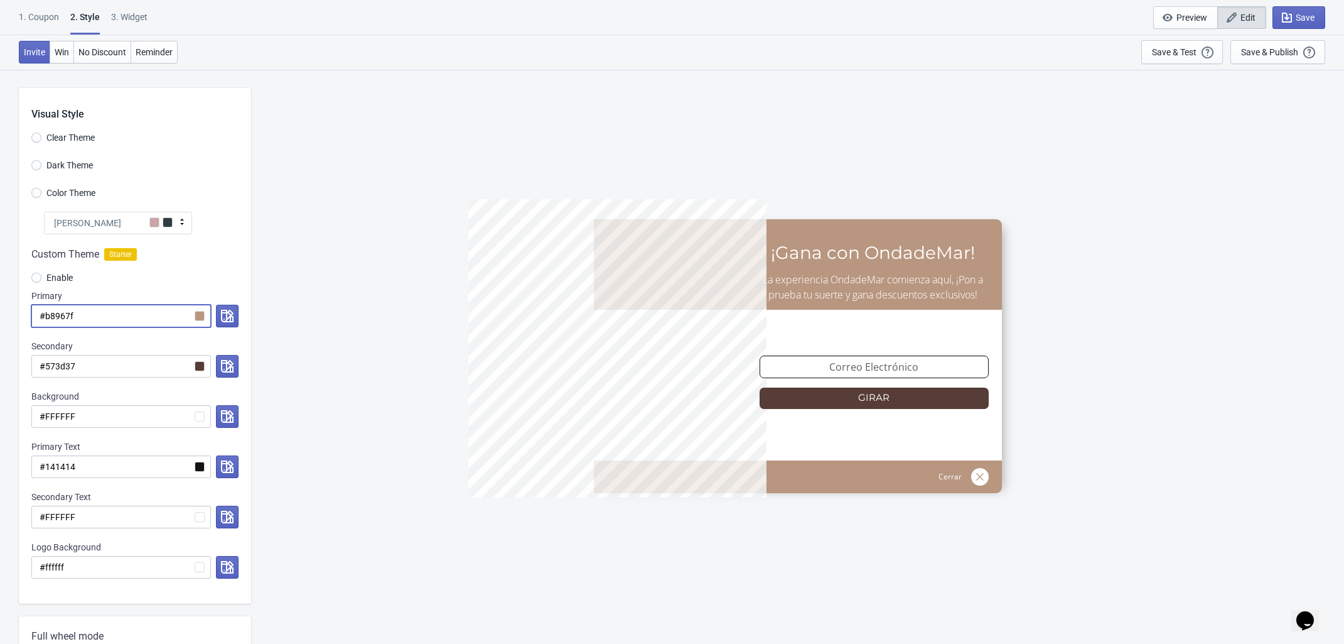
type input "#b8967f"
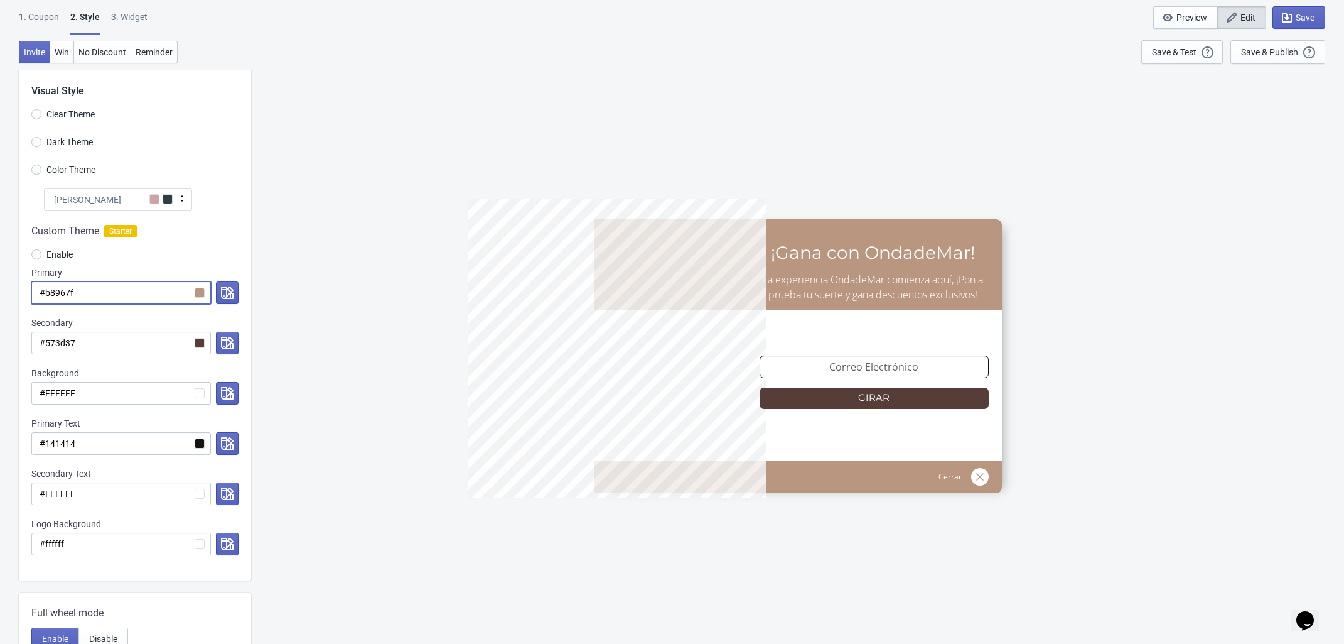
scroll to position [78, 0]
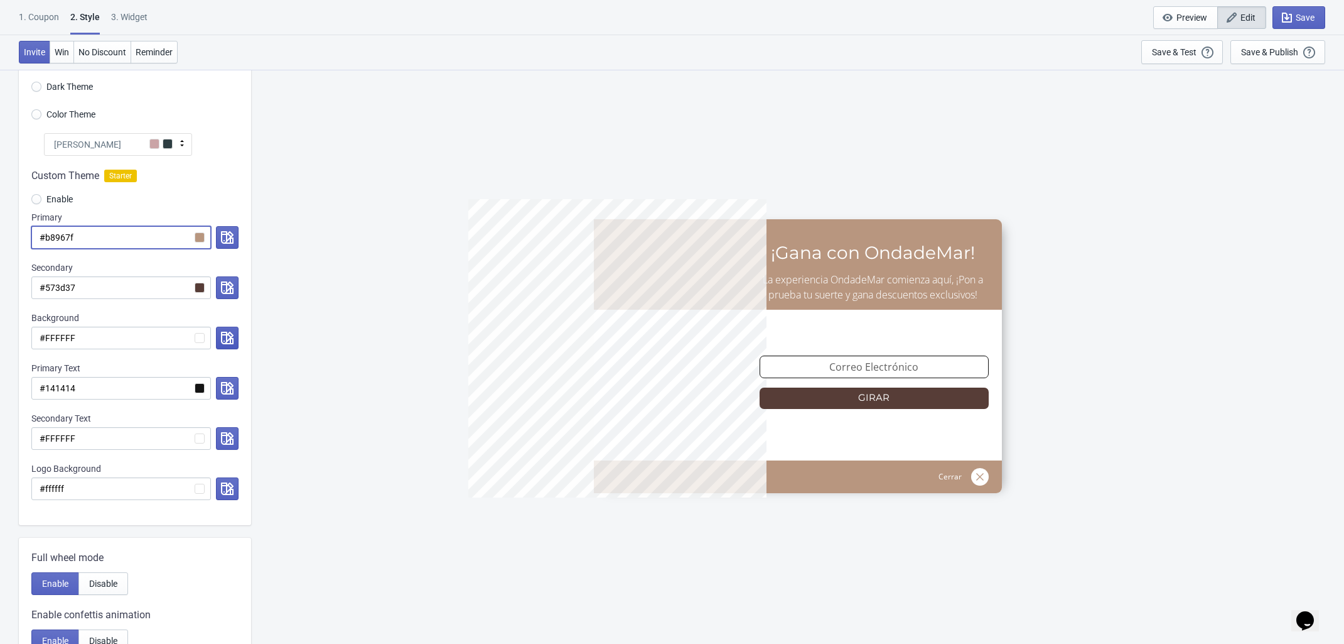
click at [226, 338] on icon "button" at bounding box center [227, 338] width 13 height 13
click at [380, 264] on div "5%OFFODM ¡Gana con OndadeMar! La experiencia OndadeMar comienza aquí, ¡Pon a pr…" at bounding box center [797, 356] width 1081 height 574
click at [228, 439] on icon "button" at bounding box center [227, 438] width 13 height 13
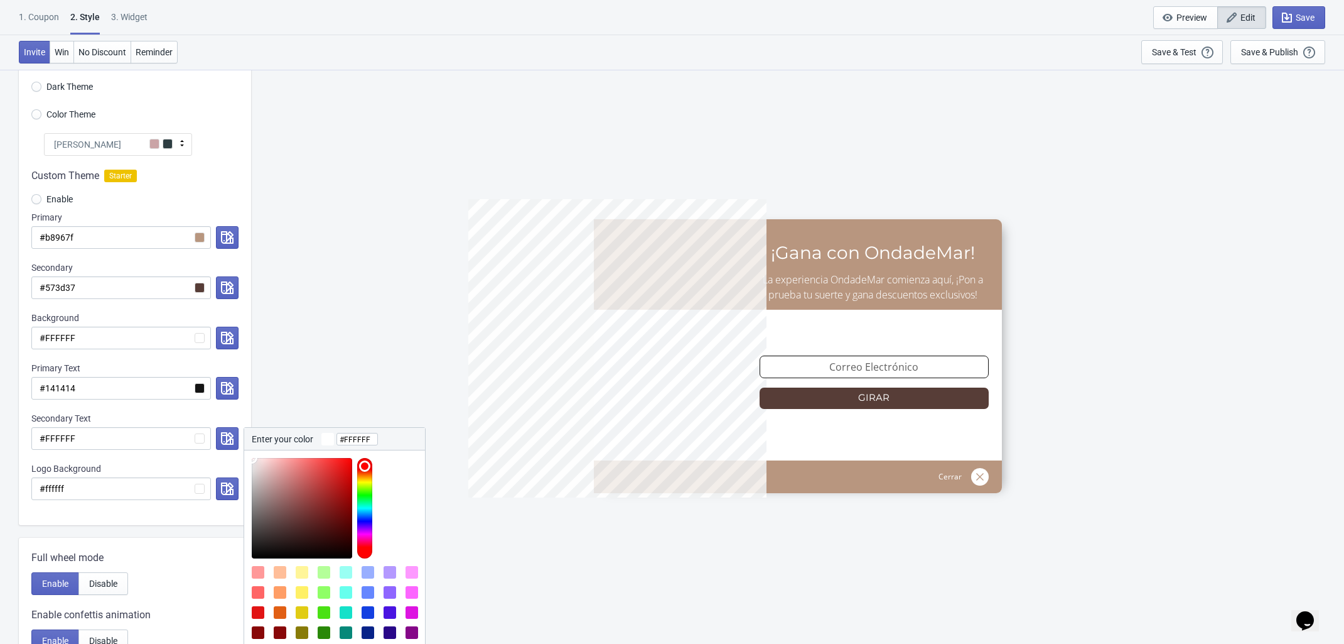
type input "#f28f8f"
click at [293, 464] on div at bounding box center [302, 508] width 100 height 100
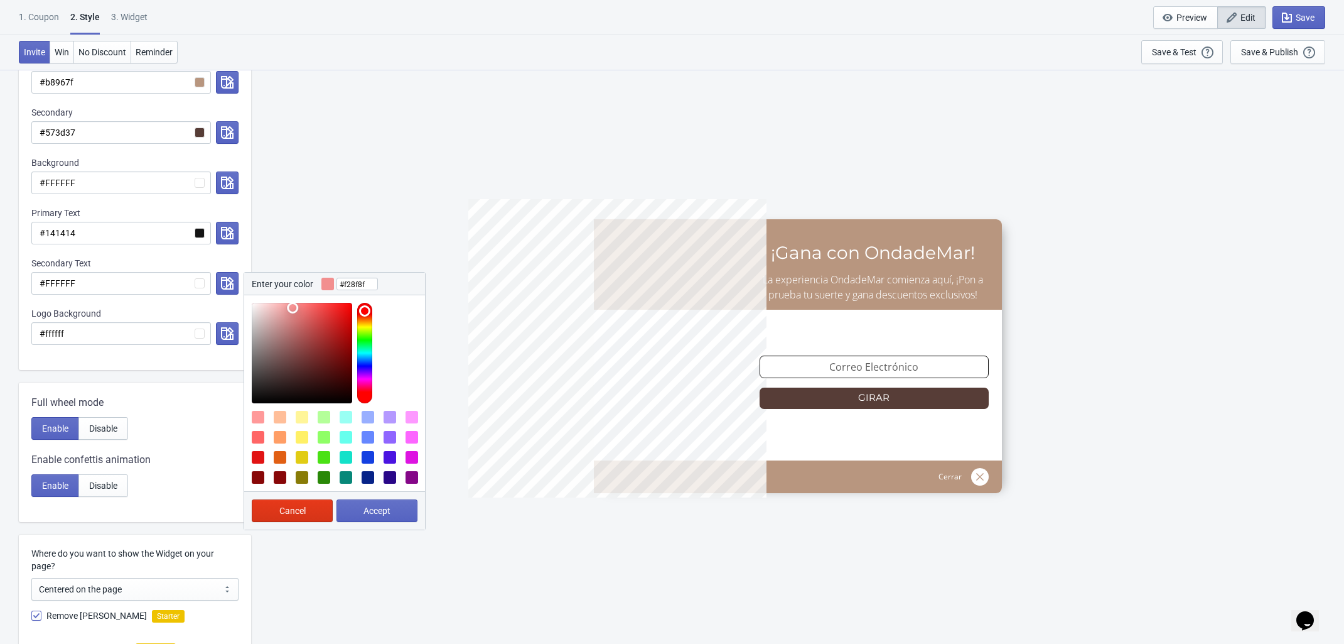
scroll to position [314, 0]
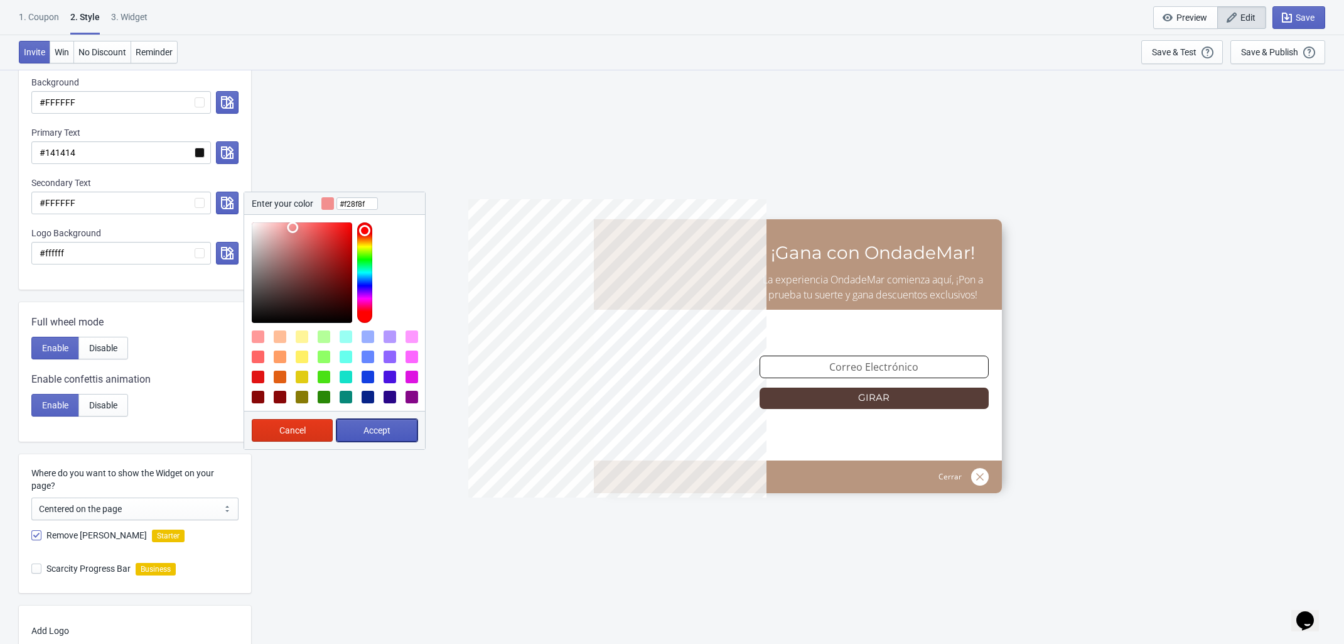
click at [371, 430] on span "Accept" at bounding box center [377, 430] width 27 height 10
radio input "true"
type input "#f28f8f"
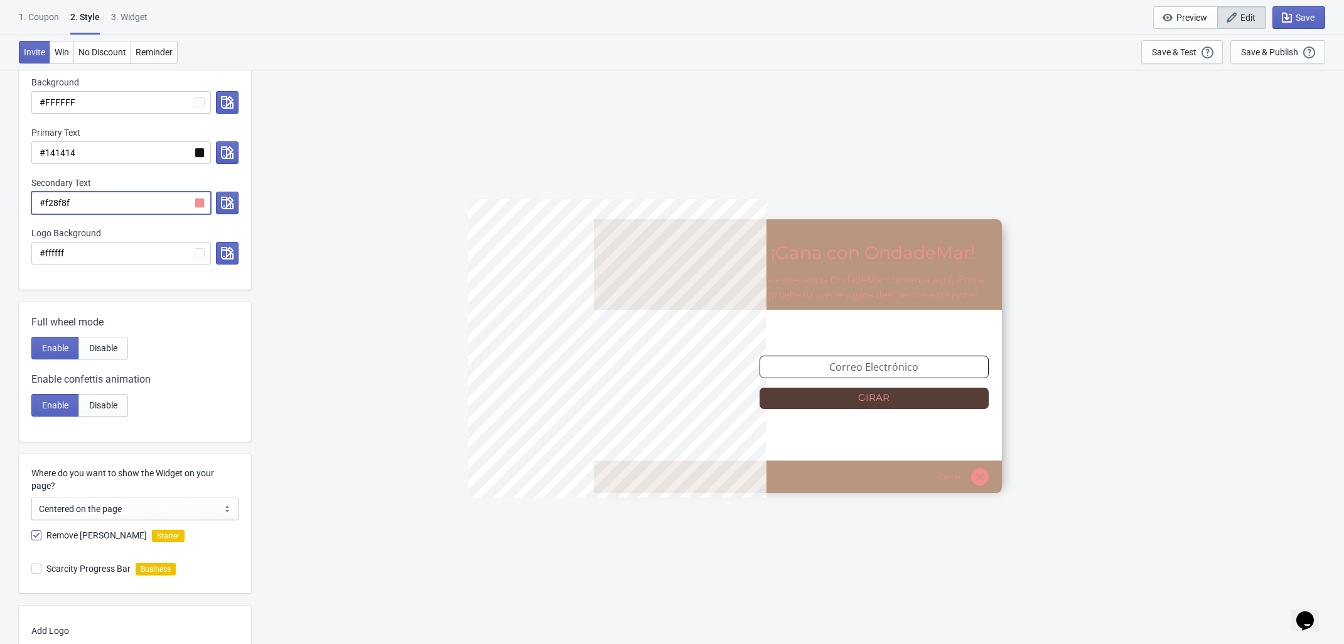
click at [202, 203] on input "#f28f8f" at bounding box center [121, 203] width 180 height 23
click at [199, 203] on input "#f28f8f" at bounding box center [121, 203] width 180 height 23
click at [227, 201] on icon "button" at bounding box center [227, 203] width 13 height 13
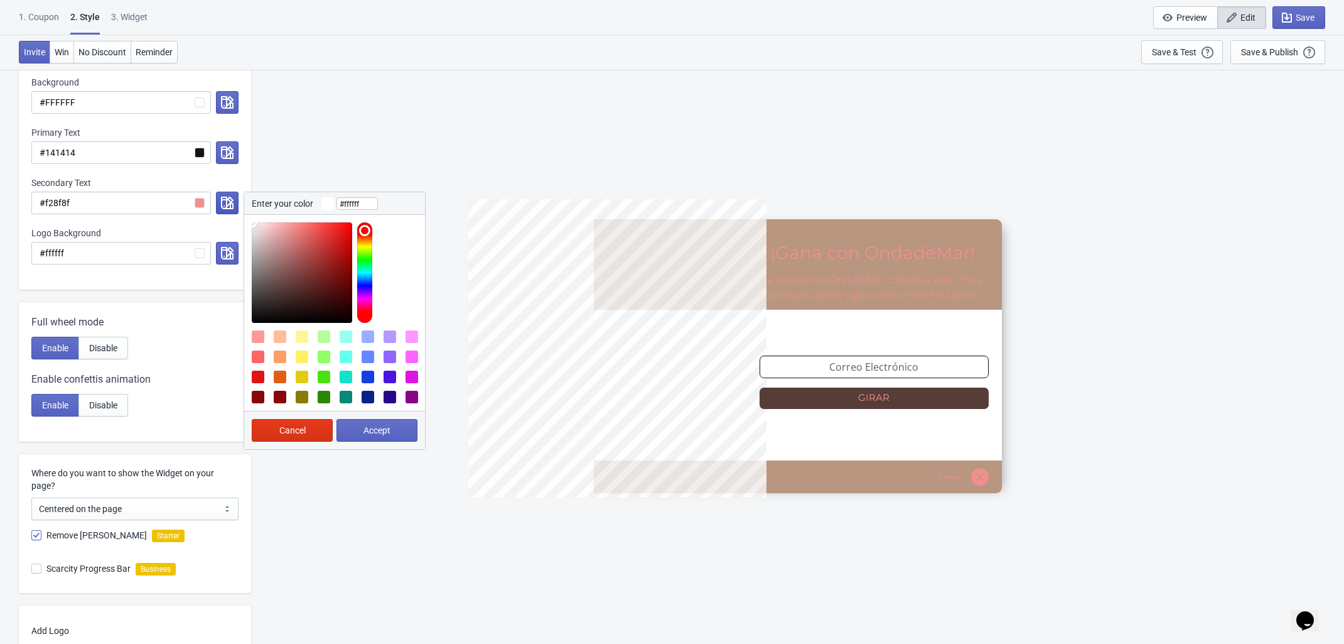
drag, startPoint x: 262, startPoint y: 231, endPoint x: 237, endPoint y: 214, distance: 30.3
click at [237, 214] on div "Enter your color #ffffff Cancel Accept" at bounding box center [225, 203] width 28 height 23
click at [362, 239] on div at bounding box center [364, 272] width 15 height 100
type input "#fffefd"
click at [252, 220] on div at bounding box center [334, 269] width 181 height 108
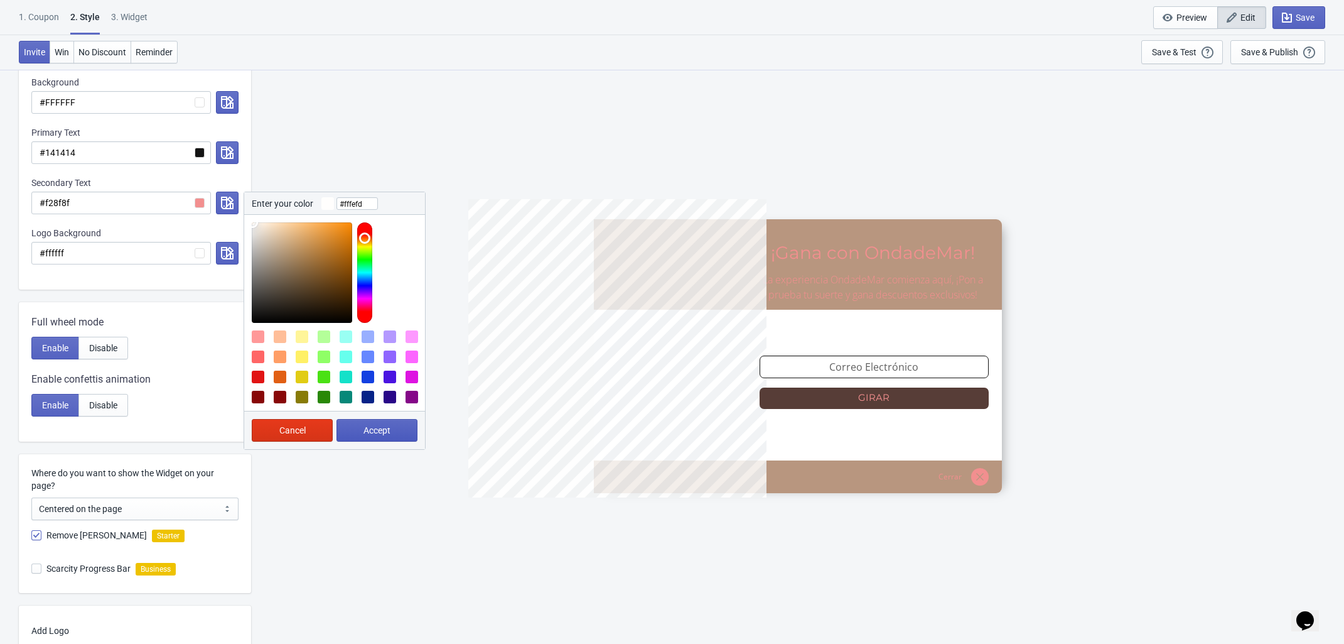
click at [393, 431] on button "Accept" at bounding box center [377, 430] width 81 height 23
radio input "true"
type input "#fffefd"
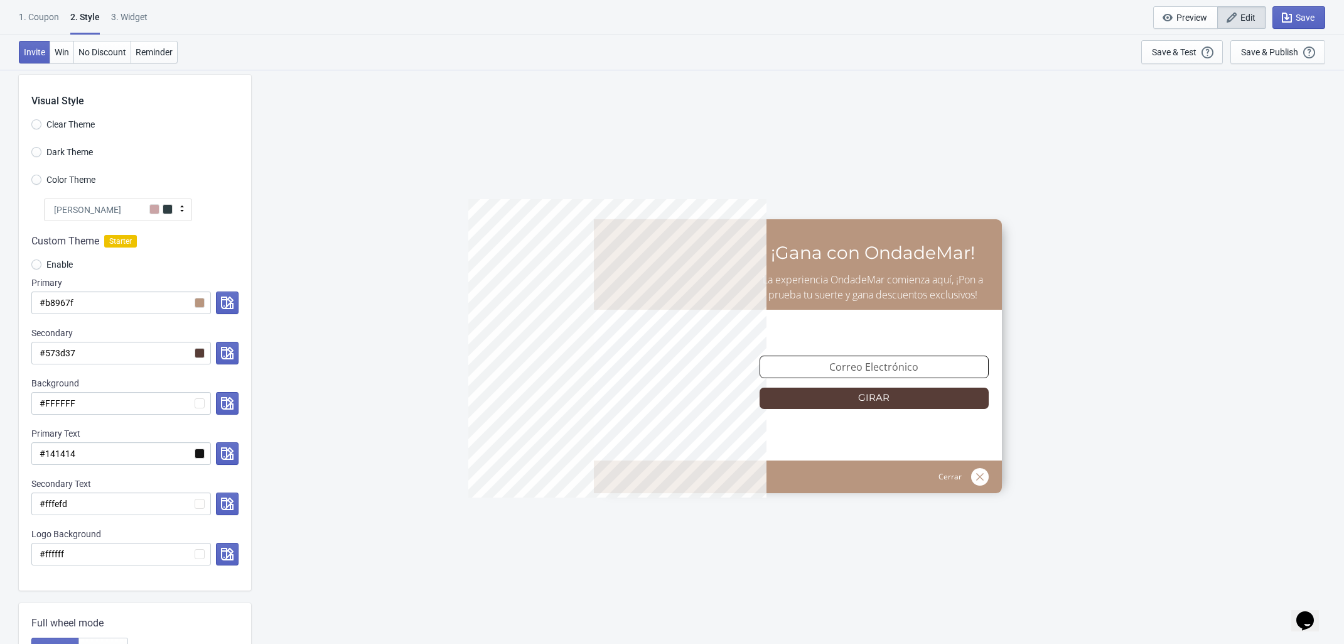
scroll to position [0, 0]
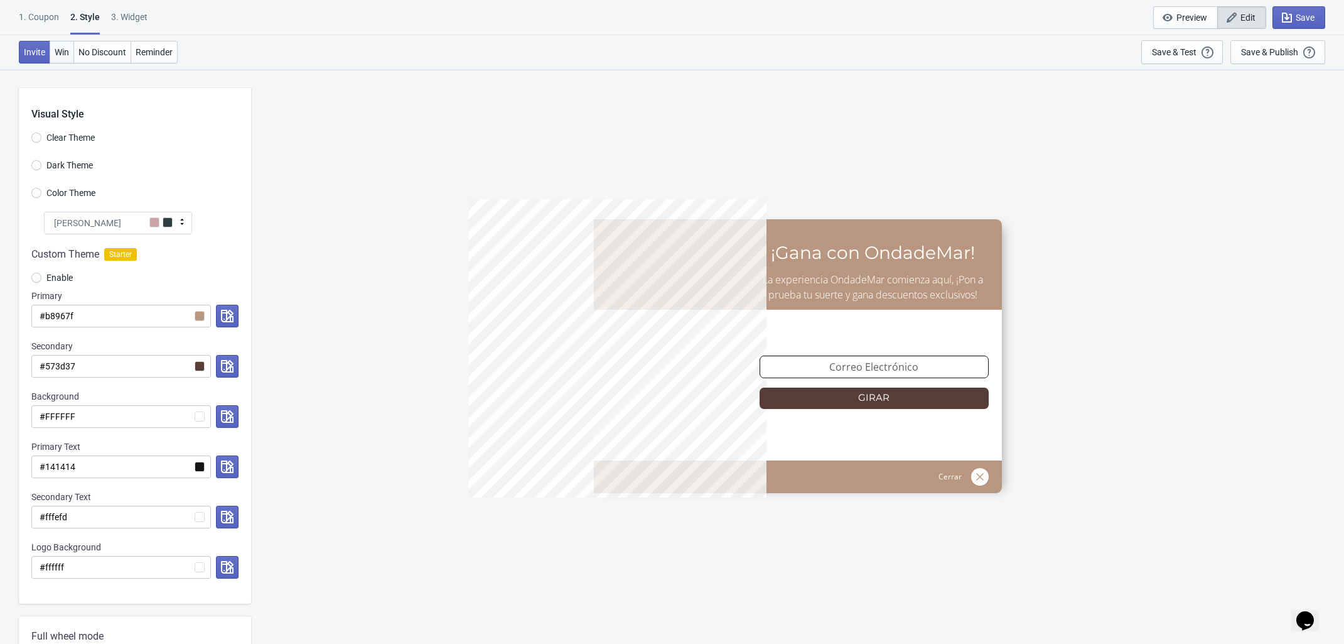
click at [63, 54] on span "Win" at bounding box center [62, 52] width 14 height 10
radio input "true"
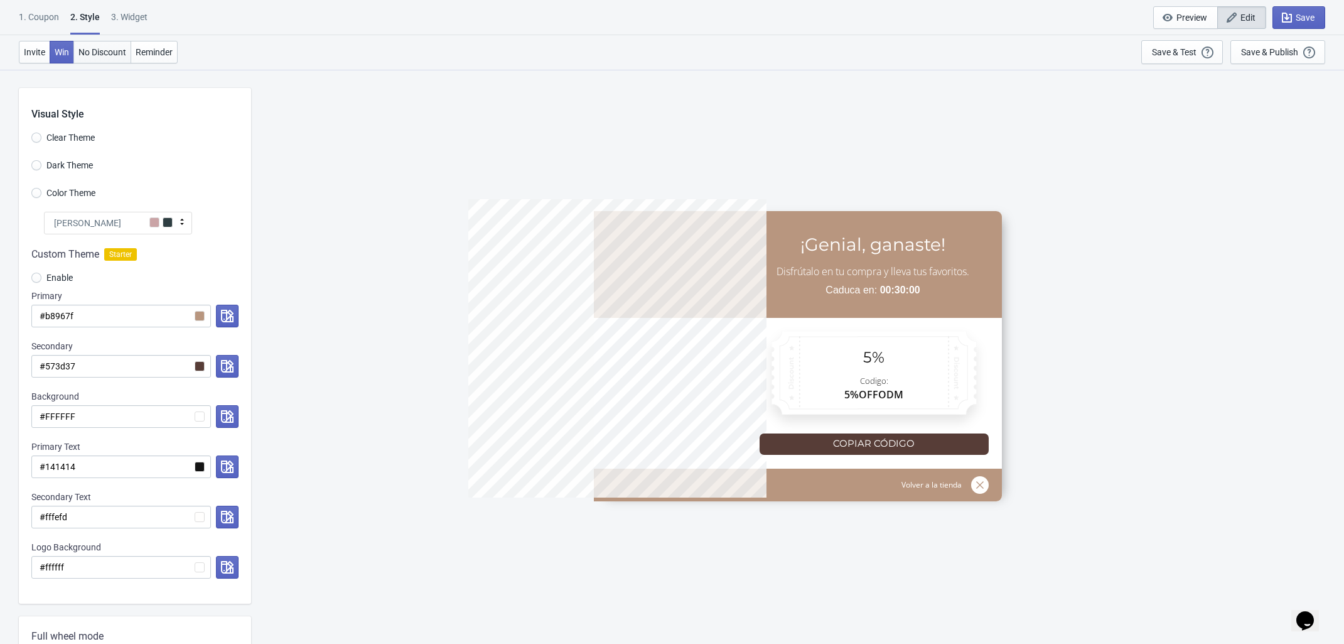
click at [97, 54] on span "No Discount" at bounding box center [102, 52] width 48 height 10
type input "no_code"
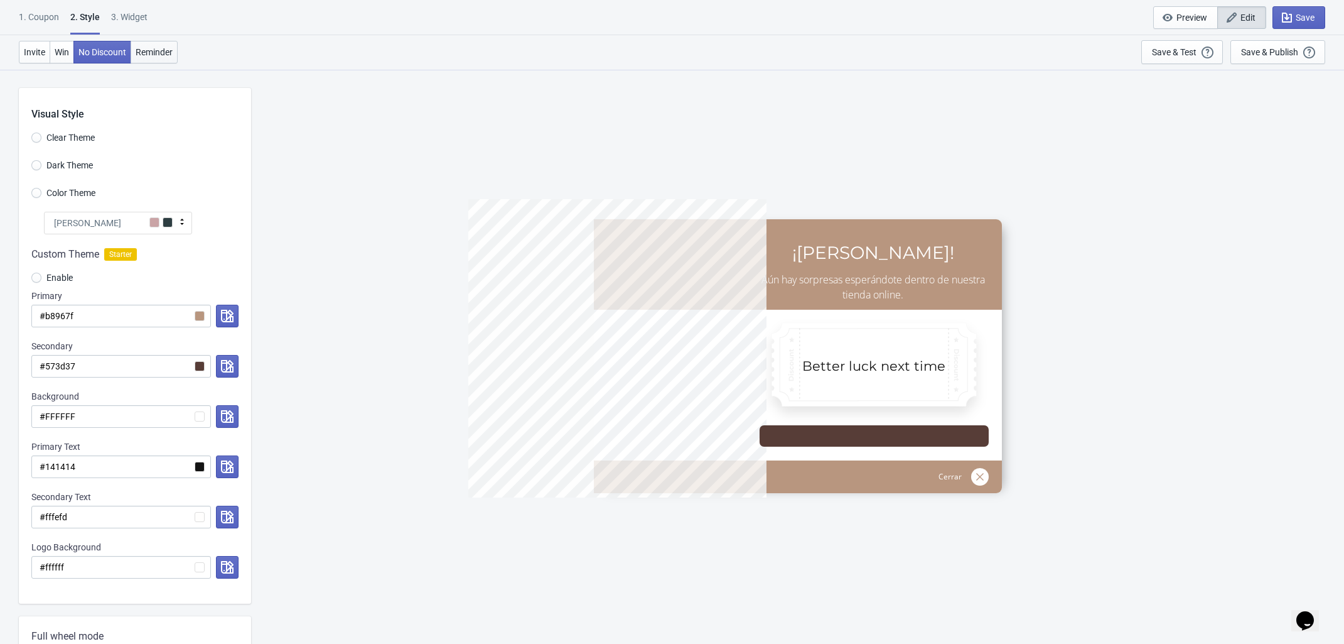
click at [165, 51] on span "Reminder" at bounding box center [154, 52] width 37 height 10
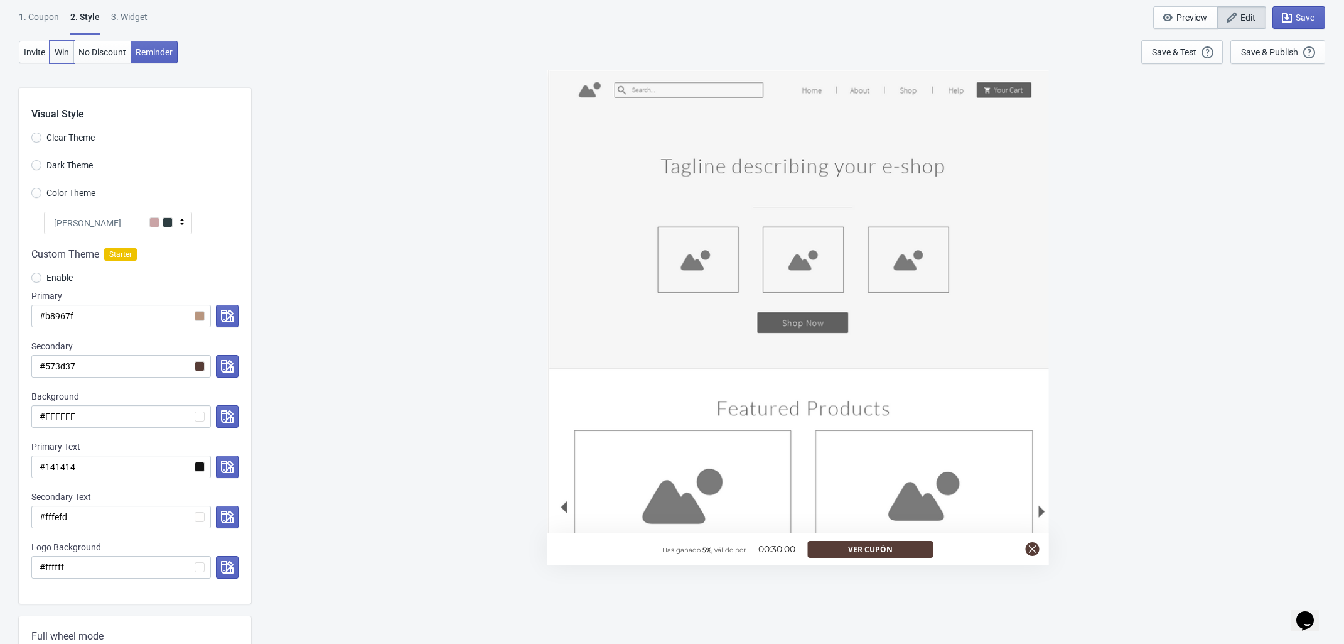
click at [67, 53] on span "Win" at bounding box center [62, 52] width 14 height 10
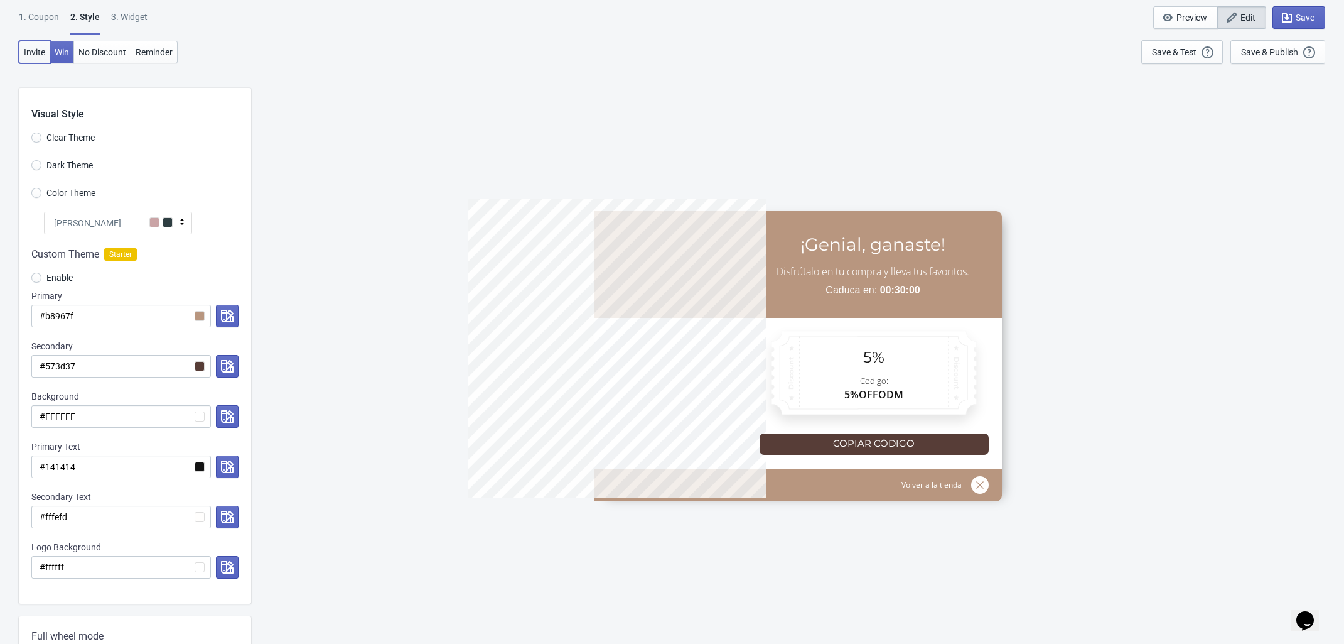
click at [38, 55] on span "Invite" at bounding box center [34, 52] width 21 height 10
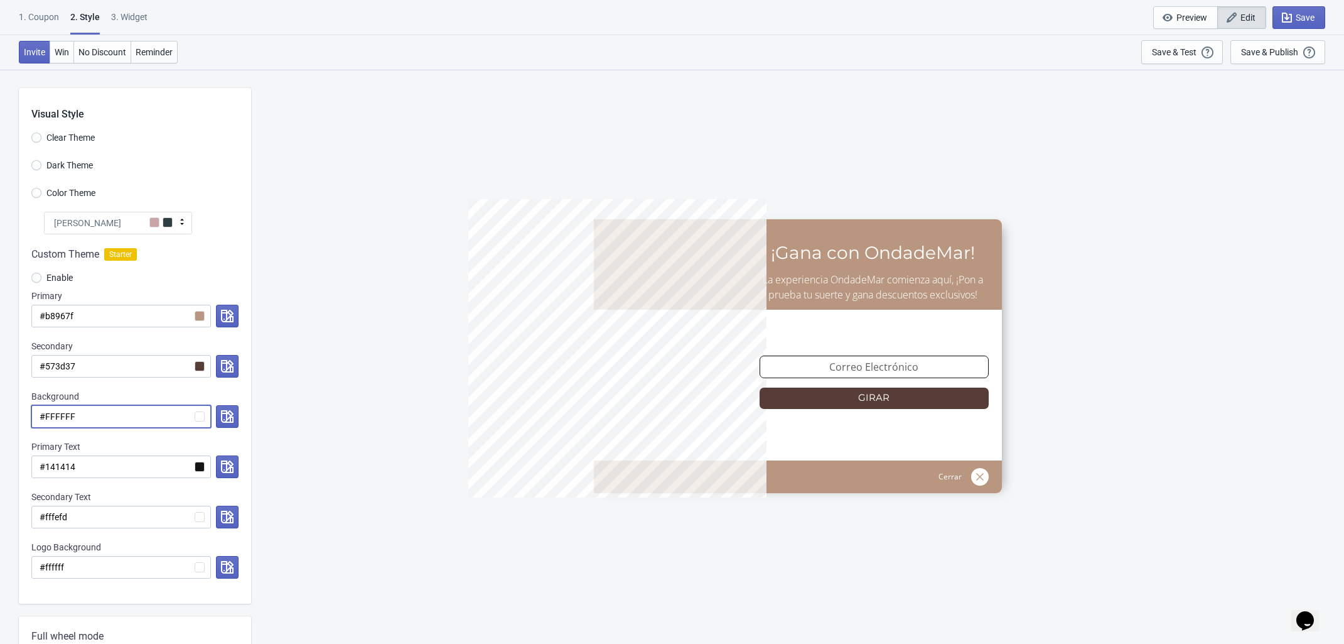
drag, startPoint x: 102, startPoint y: 423, endPoint x: 18, endPoint y: 406, distance: 85.8
click at [18, 406] on div "Visual Style Clear Theme Dark Theme Color Theme Olivia Rose Tada Red Rose Pink …" at bounding box center [672, 593] width 1344 height 1049
paste input "f8f5f2"
radio input "true"
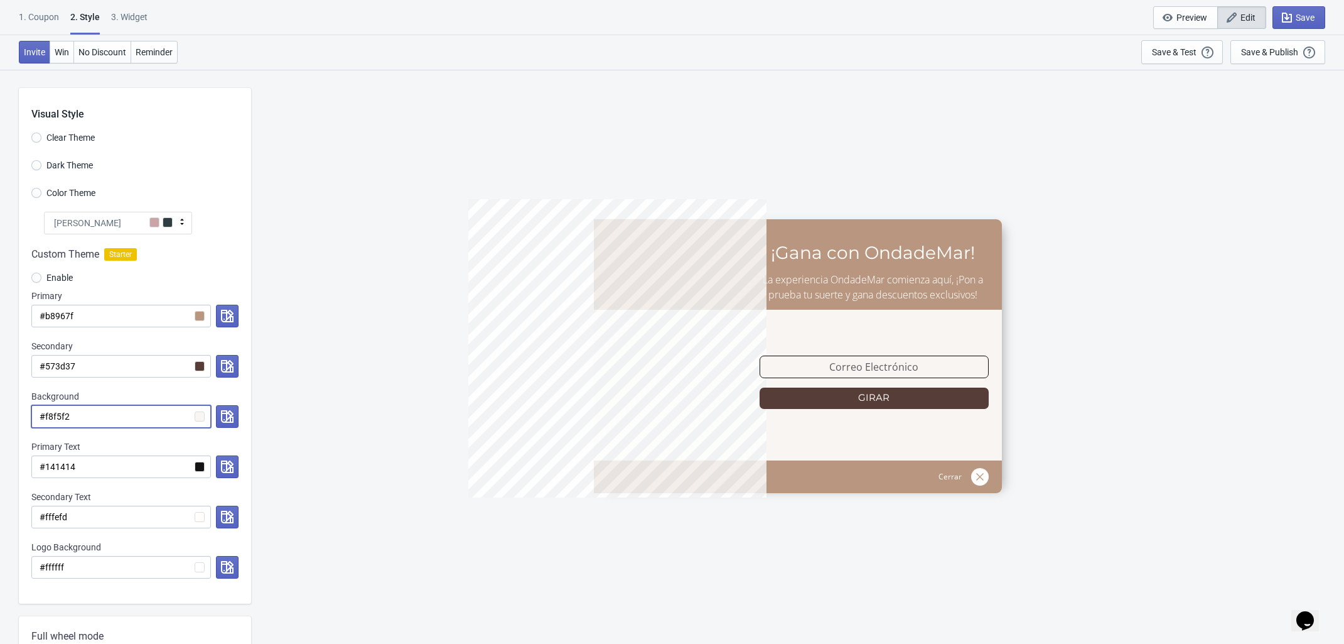
type input "#f8f5f2"
drag, startPoint x: 92, startPoint y: 571, endPoint x: -3, endPoint y: 554, distance: 95.8
click at [0, 554] on html "1. Coupon 2 . Style 3. Widget 1. Coupon 2 . Style 3. Widget Save and Exit Previ…" at bounding box center [672, 322] width 1344 height 644
paste input "8f5f2"
radio input "true"
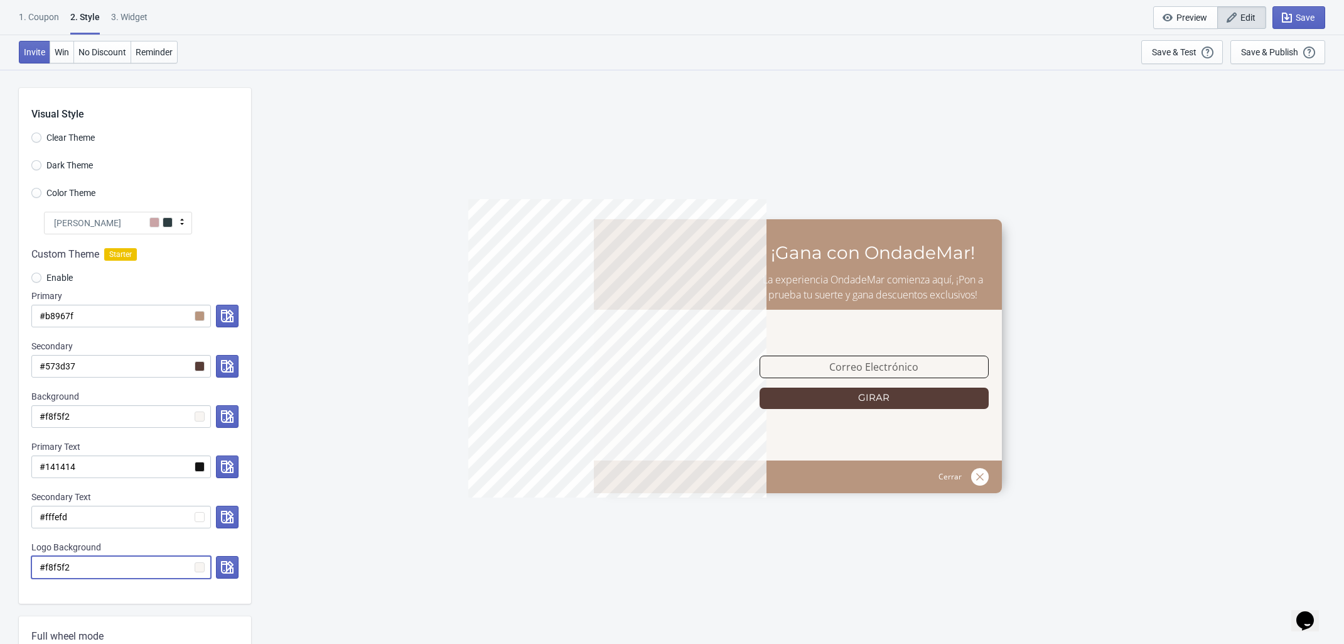
type input "#f8f5f2"
drag, startPoint x: 93, startPoint y: 518, endPoint x: -30, endPoint y: 506, distance: 123.7
click at [0, 506] on html "1. Coupon 2 . Style 3. Widget 1. Coupon 2 . Style 3. Widget Save and Exit Previ…" at bounding box center [672, 322] width 1344 height 644
paste input "8f5f2"
radio input "true"
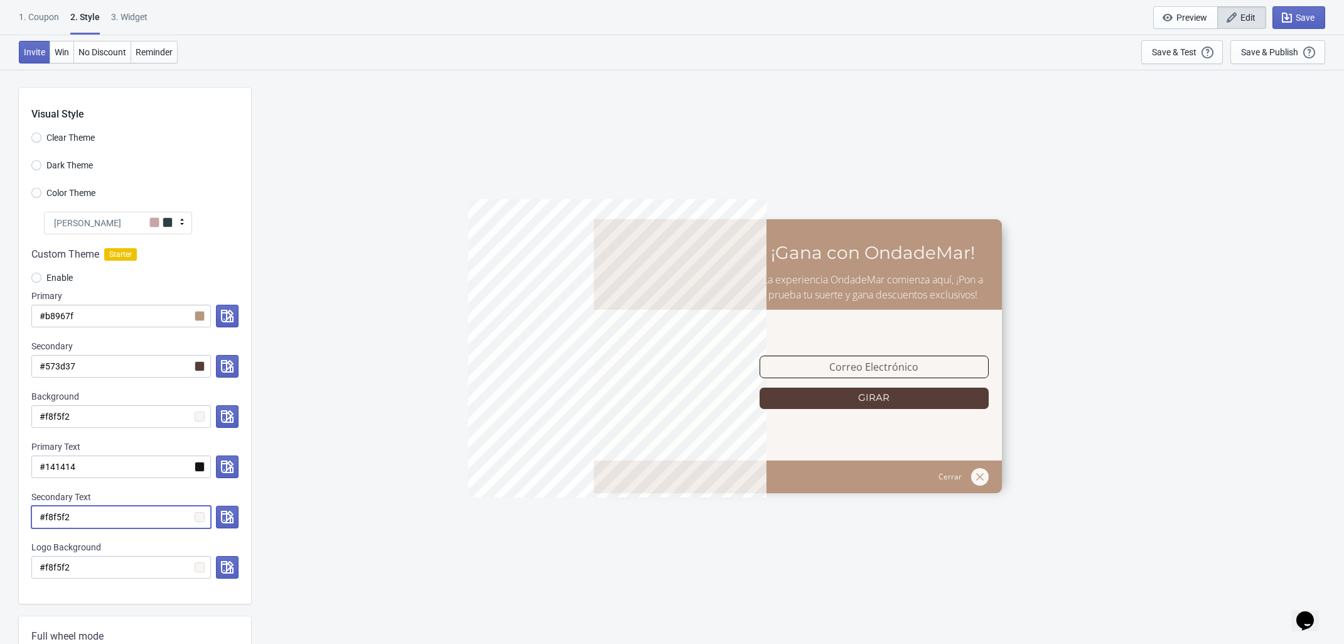
type input "#f8f5f2"
drag, startPoint x: 100, startPoint y: 575, endPoint x: 43, endPoint y: 563, distance: 59.1
click at [43, 563] on input "#f8f5f2" at bounding box center [121, 567] width 180 height 23
radio input "true"
type input "#f"
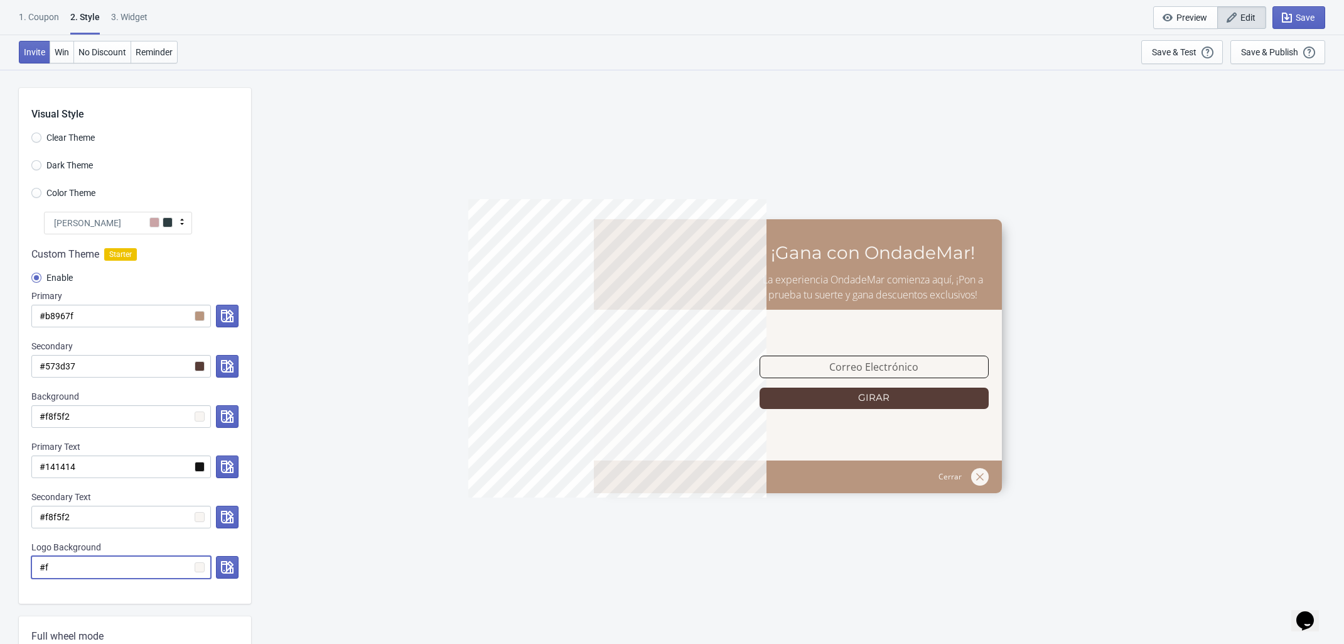
radio input "true"
type input "#ff"
radio input "true"
type input "#fff"
radio input "true"
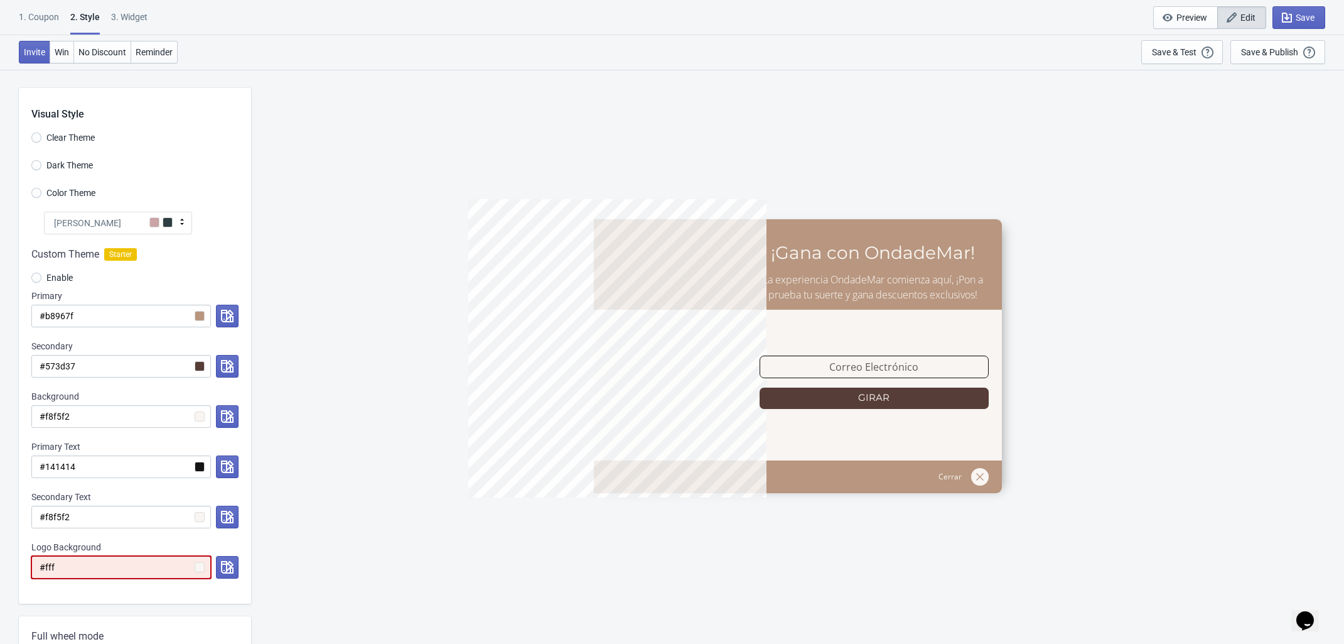
type input "#ffff"
radio input "true"
type input "#fffff"
radio input "true"
type input "#ffffff"
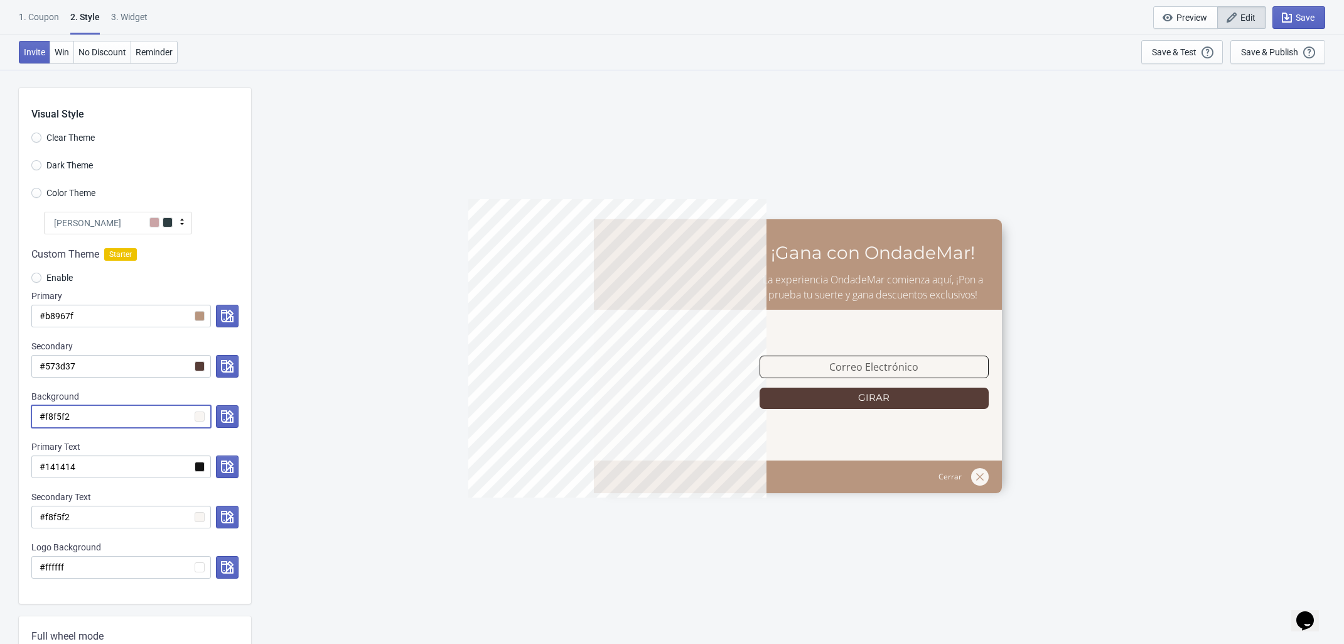
drag, startPoint x: 77, startPoint y: 421, endPoint x: 47, endPoint y: 413, distance: 31.2
click at [47, 413] on input "#f8f5f2" at bounding box center [121, 416] width 180 height 23
radio input "true"
type input "#ff"
radio input "true"
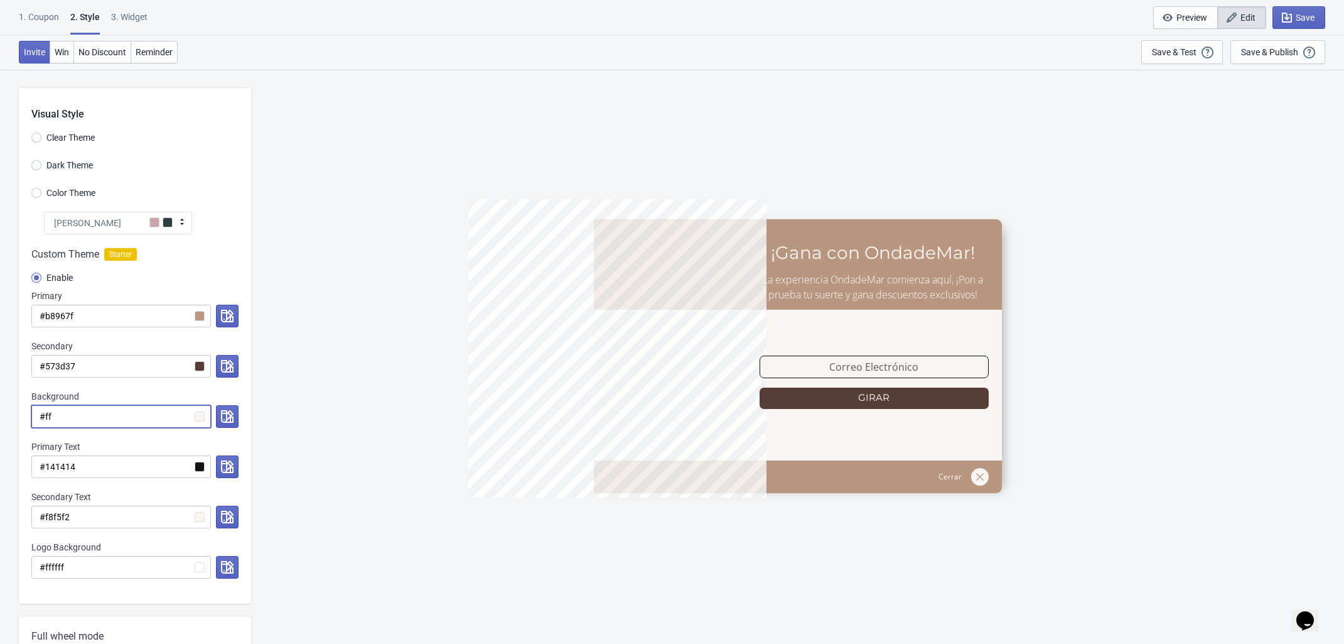
type input "#fff"
radio input "true"
type input "#ffff"
radio input "true"
type input "#fffff"
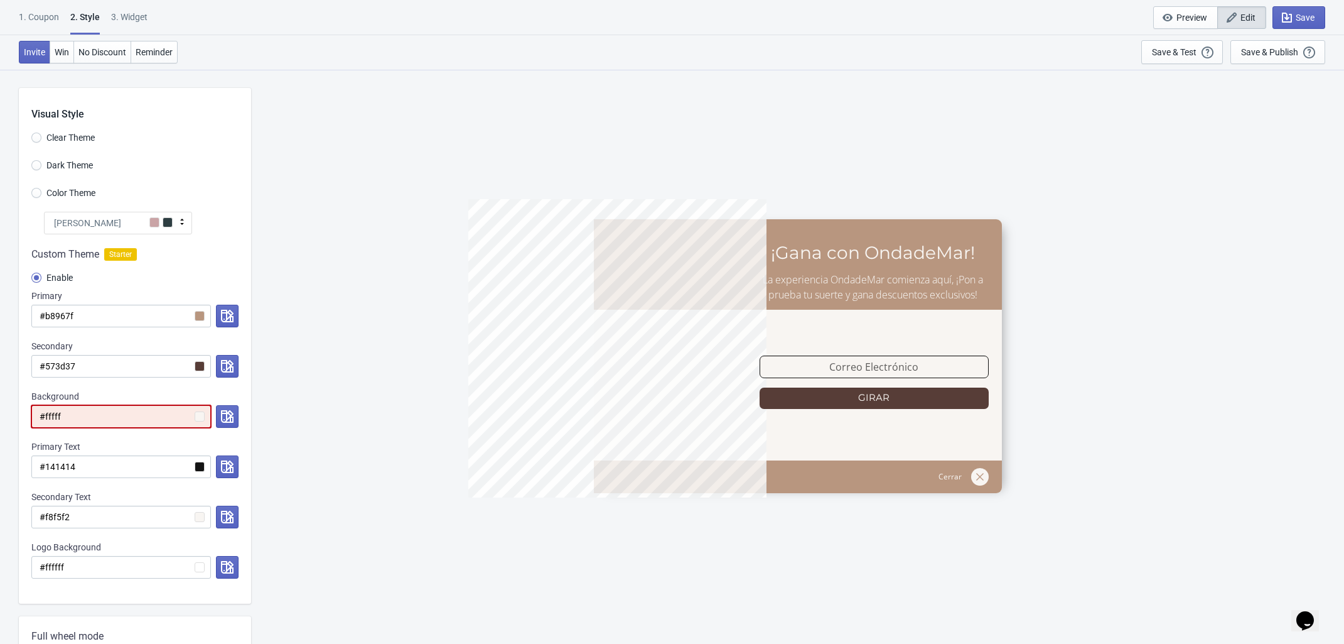
radio input "true"
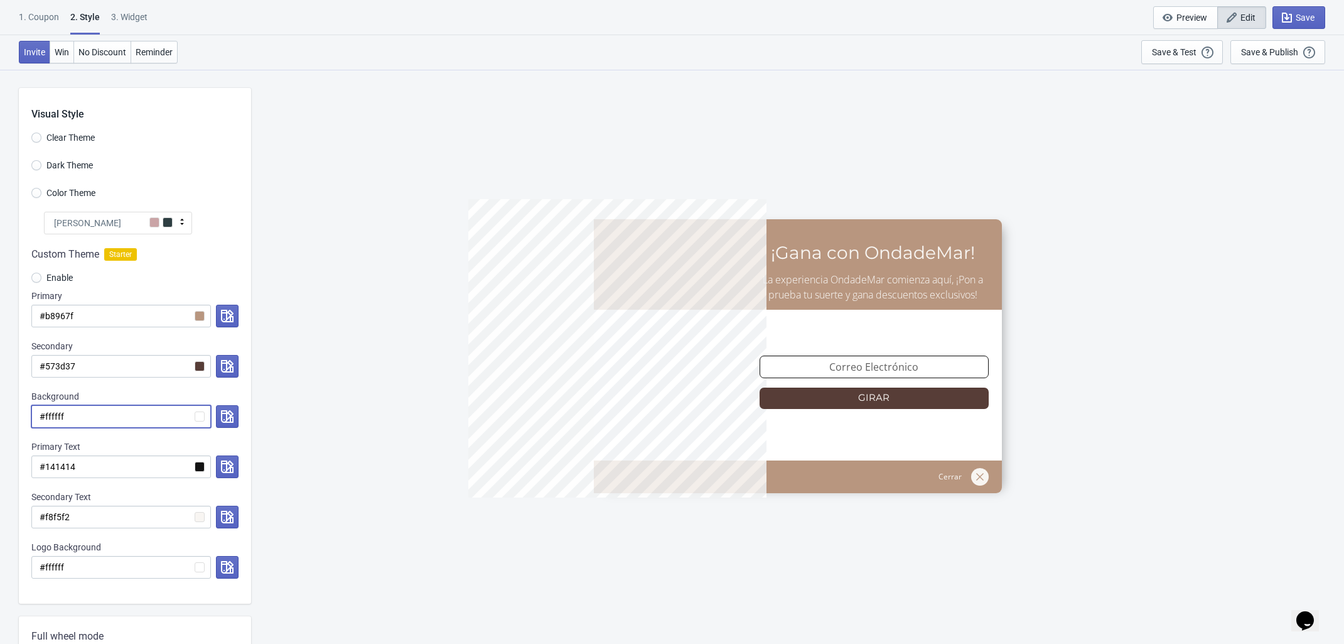
type input "#ffffff"
click at [290, 436] on div "5%OFFODM ¡Gana con OndadeMar! La experiencia OndadeMar comienza aquí, ¡Pon a pr…" at bounding box center [797, 356] width 1081 height 574
click at [198, 371] on input "#573d37" at bounding box center [121, 366] width 180 height 23
drag, startPoint x: 82, startPoint y: 360, endPoint x: 45, endPoint y: 359, distance: 36.4
click at [45, 359] on input "#573d37" at bounding box center [121, 366] width 180 height 23
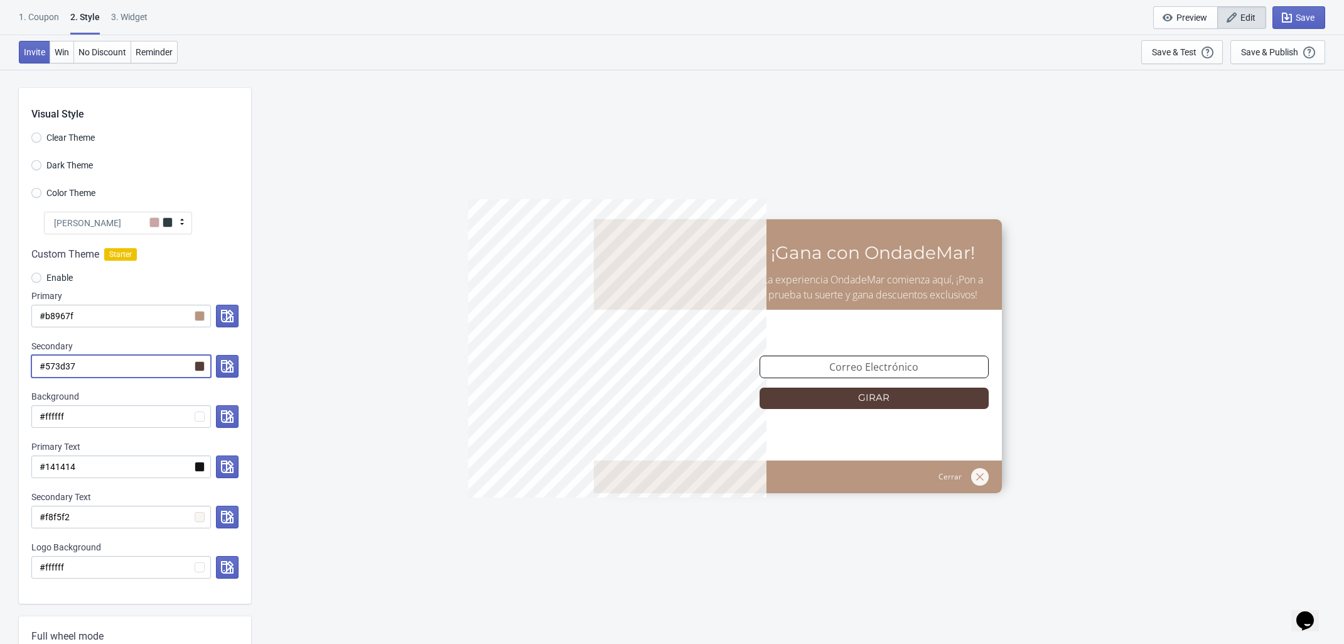
paste input "2e1f1c"
radio input "true"
type input "#2e1f1c"
drag, startPoint x: 92, startPoint y: 367, endPoint x: 42, endPoint y: 369, distance: 49.7
click at [42, 369] on input "#2e1f1c" at bounding box center [121, 366] width 180 height 23
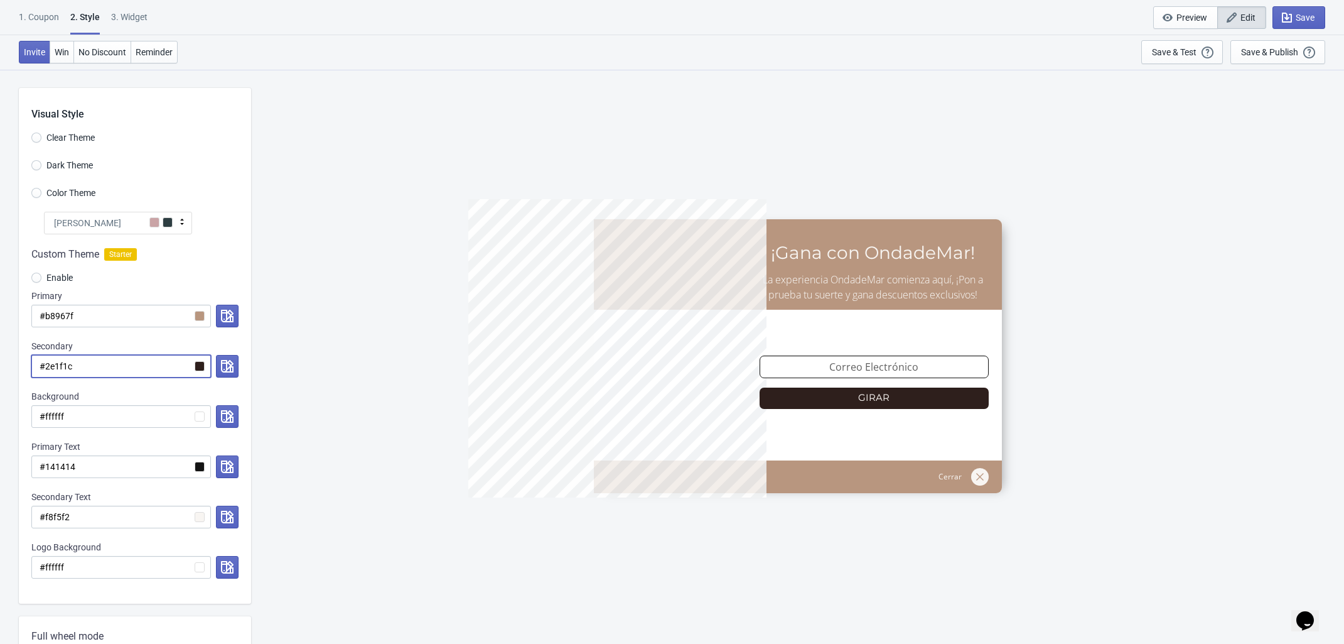
click at [73, 368] on input "#2e1f1c" at bounding box center [121, 366] width 180 height 23
drag, startPoint x: 89, startPoint y: 368, endPoint x: 47, endPoint y: 366, distance: 41.5
click at [47, 366] on input "#2e1f1c" at bounding box center [121, 366] width 180 height 23
paste input "573d37"
radio input "true"
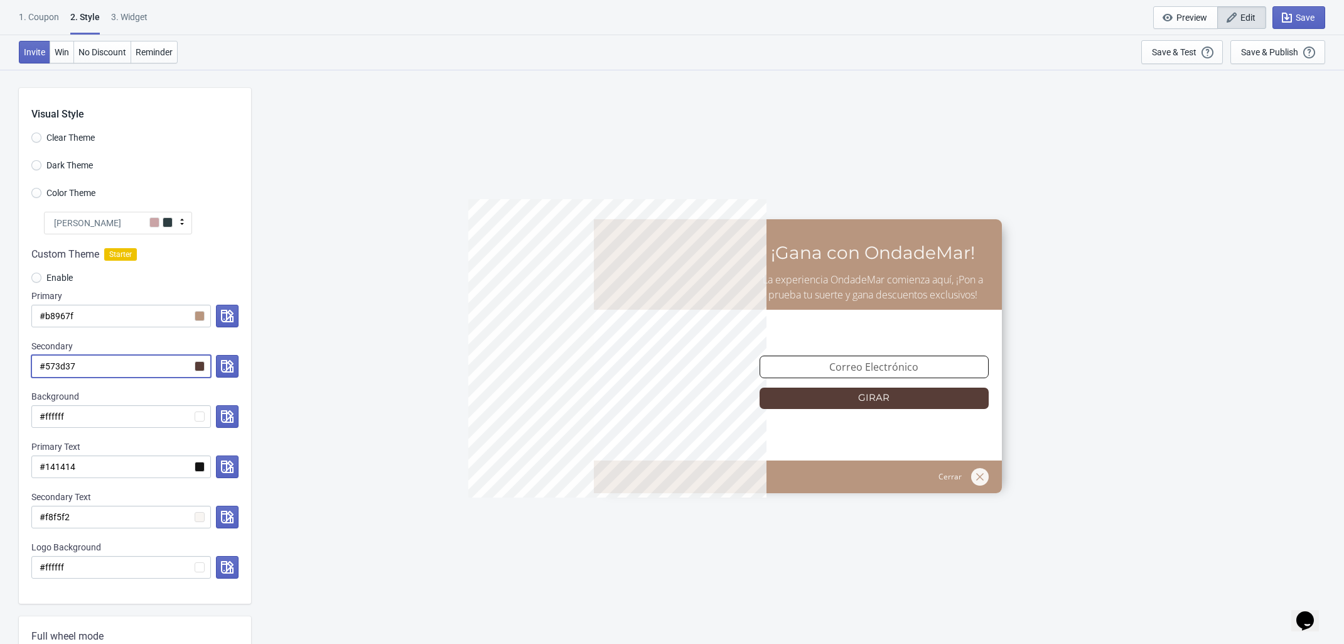
type input "#573d37"
drag, startPoint x: 98, startPoint y: 365, endPoint x: 46, endPoint y: 369, distance: 52.3
click at [46, 369] on input "#573d37" at bounding box center [121, 366] width 180 height 23
paste input "2e1f1c"
radio input "true"
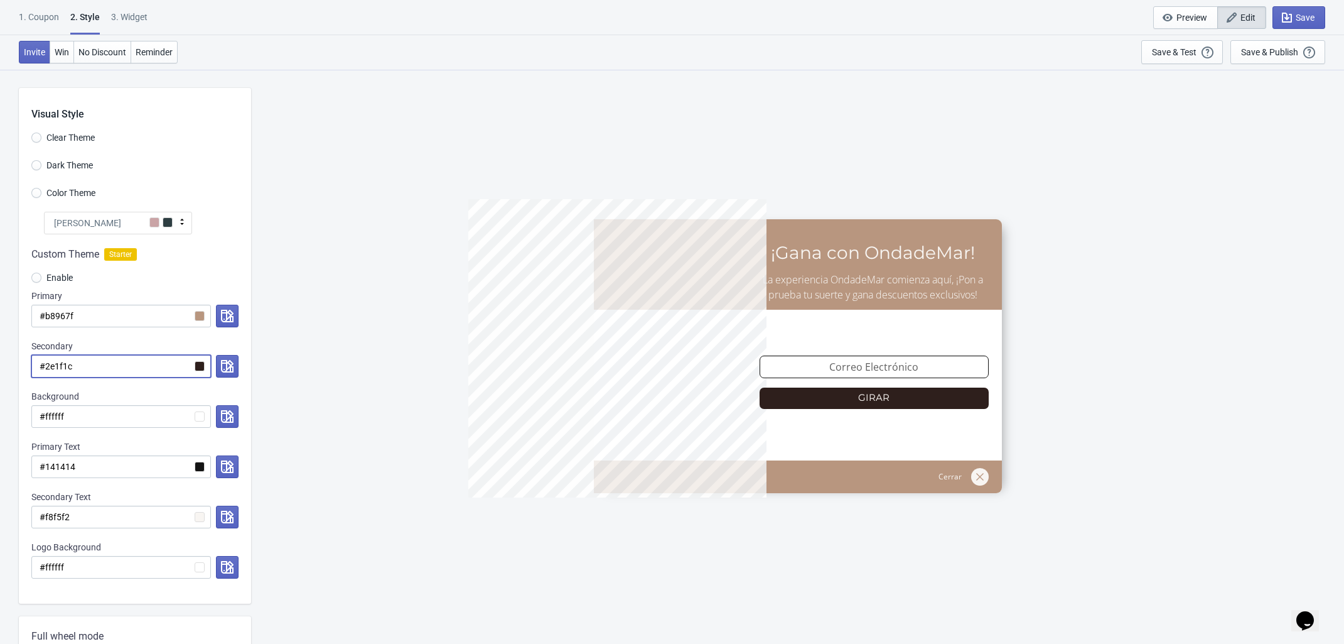
type input "#2e1f1c"
drag, startPoint x: 99, startPoint y: 316, endPoint x: 45, endPoint y: 306, distance: 54.9
click at [45, 306] on input "#b8967f" at bounding box center [121, 316] width 180 height 23
paste input "cdb7a4"
radio input "true"
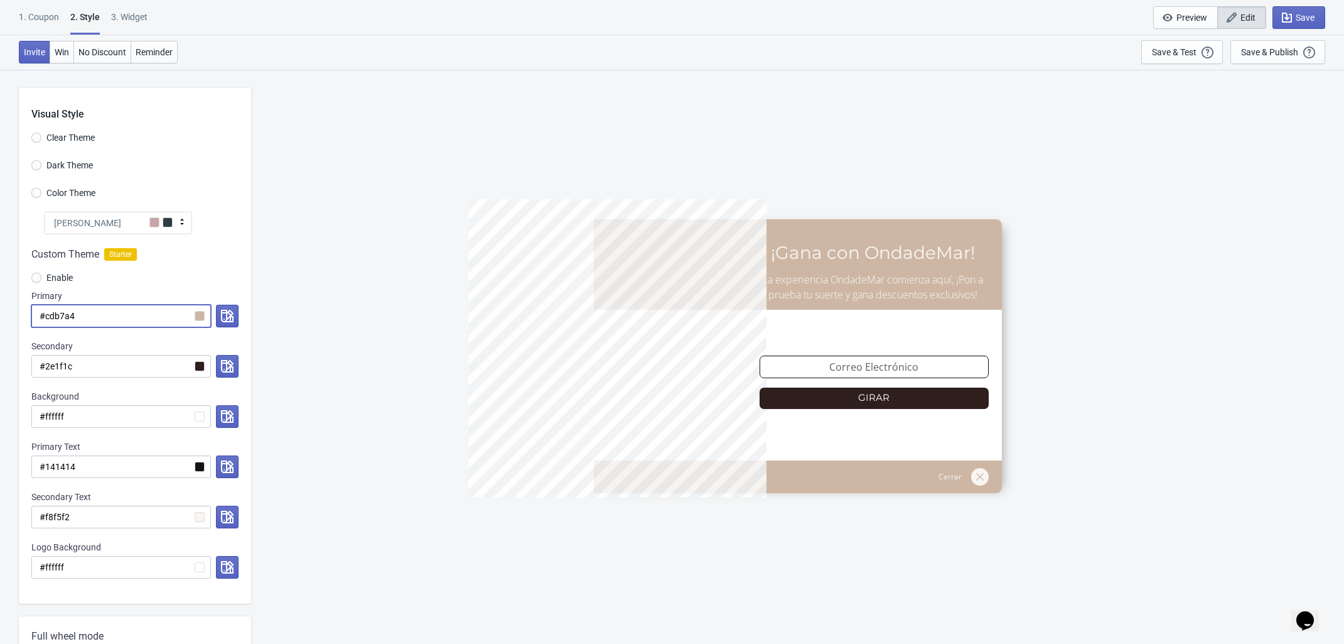
type input "#cdb7a4"
radio input "true"
type input "#b8967f"
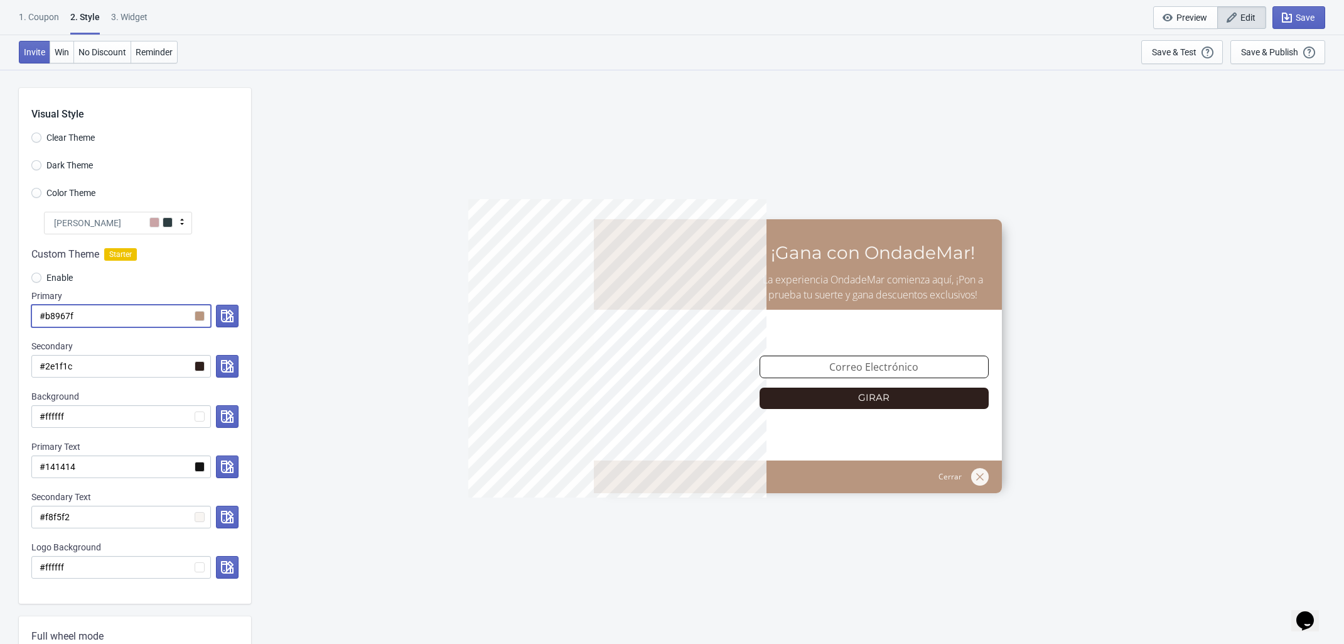
click at [82, 319] on input "#b8967f" at bounding box center [121, 316] width 180 height 23
click at [83, 316] on input "#b8967f" at bounding box center [121, 316] width 180 height 23
drag, startPoint x: 86, startPoint y: 315, endPoint x: 46, endPoint y: 324, distance: 41.3
click at [46, 324] on input "#b8967f" at bounding box center [121, 316] width 180 height 23
paste input "cdb7a4"
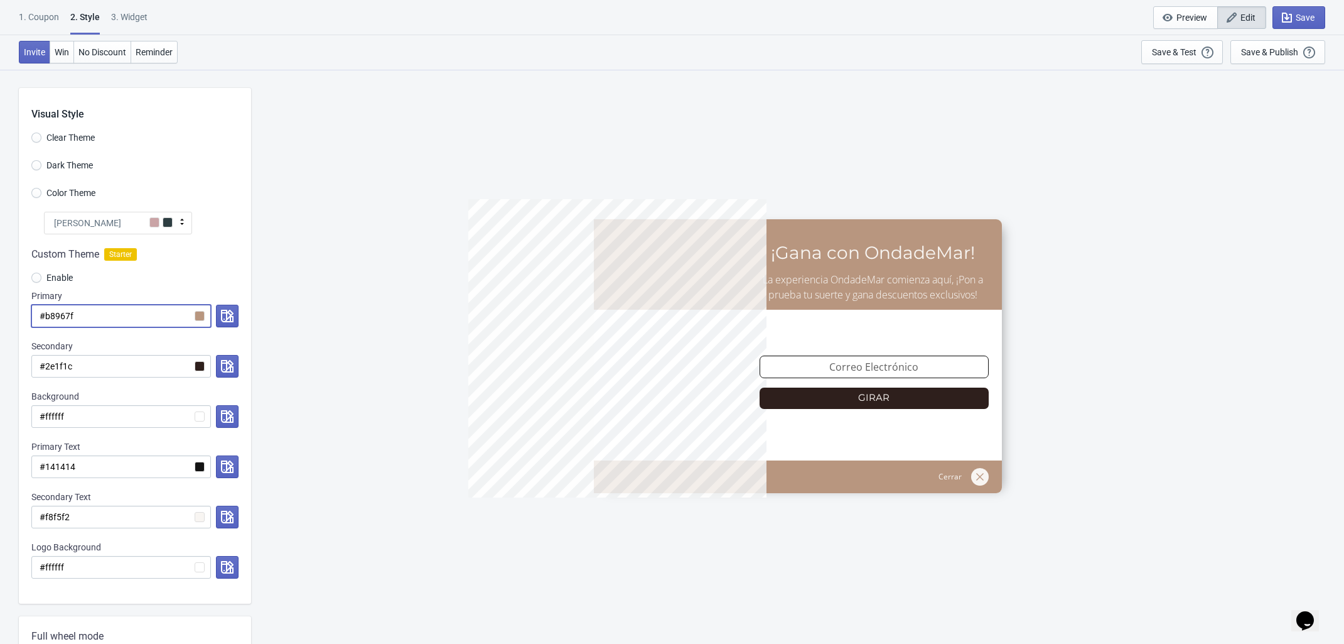
radio input "true"
type input "#cdb7a4"
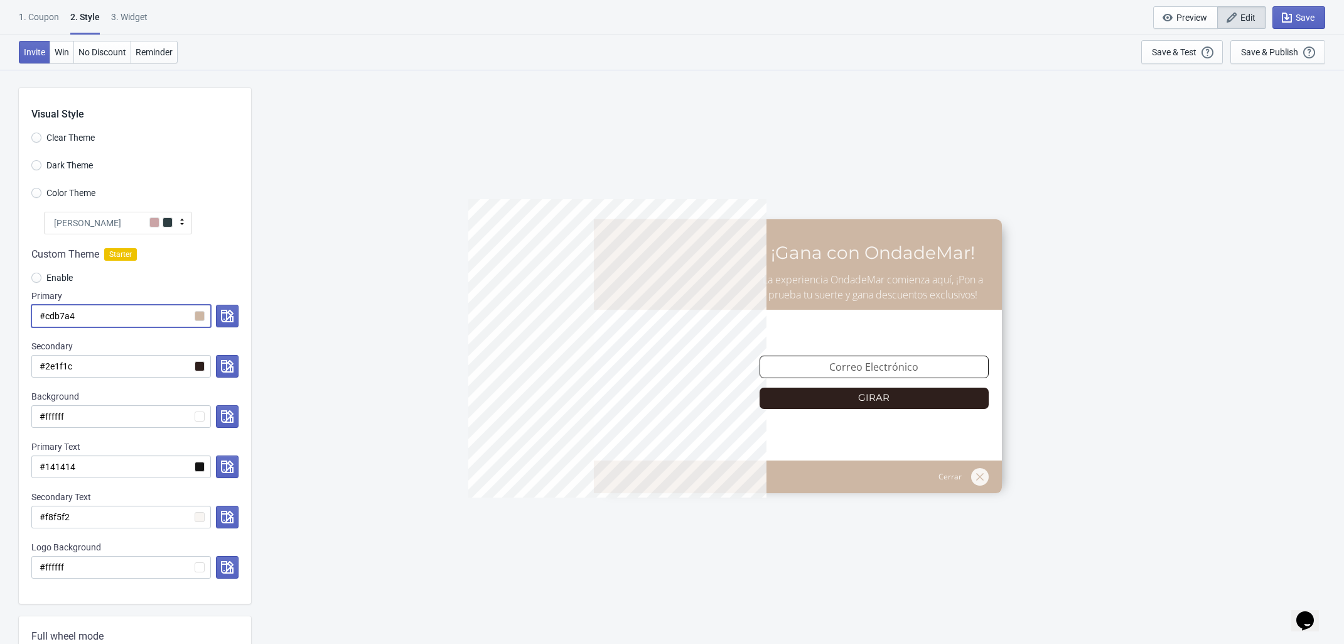
click at [343, 338] on div "5%OFFODM ¡Gana con OndadeMar! La experiencia OndadeMar comienza aquí, ¡Pon a pr…" at bounding box center [797, 356] width 1081 height 574
drag, startPoint x: 91, startPoint y: 308, endPoint x: 47, endPoint y: 316, distance: 44.6
click at [47, 316] on input "#cdb7a4" at bounding box center [121, 316] width 180 height 23
paste input "b8967f"
radio input "true"
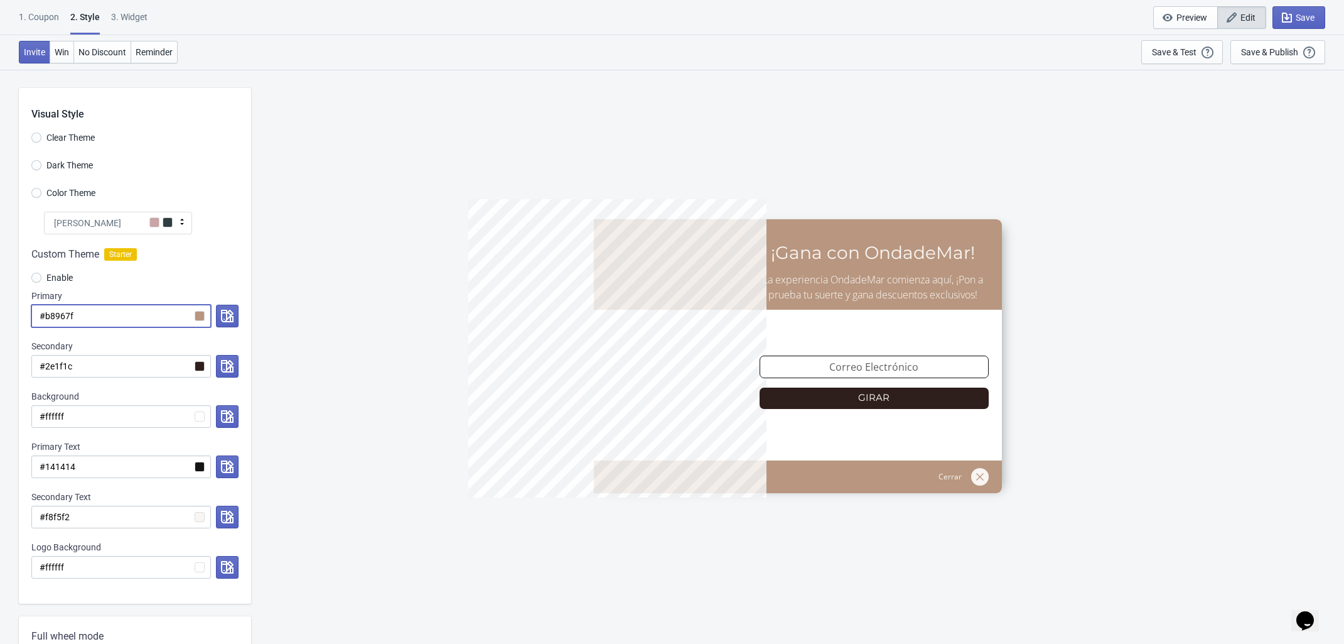
type input "#b8967f"
click at [356, 386] on div "5%OFFODM ¡Gana con OndadeMar! La experiencia OndadeMar comienza aquí, ¡Pon a pr…" at bounding box center [797, 356] width 1081 height 574
drag, startPoint x: 102, startPoint y: 320, endPoint x: 46, endPoint y: 322, distance: 56.5
click at [46, 322] on input "#b8967f" at bounding box center [121, 316] width 180 height 23
paste input "9c6c5a"
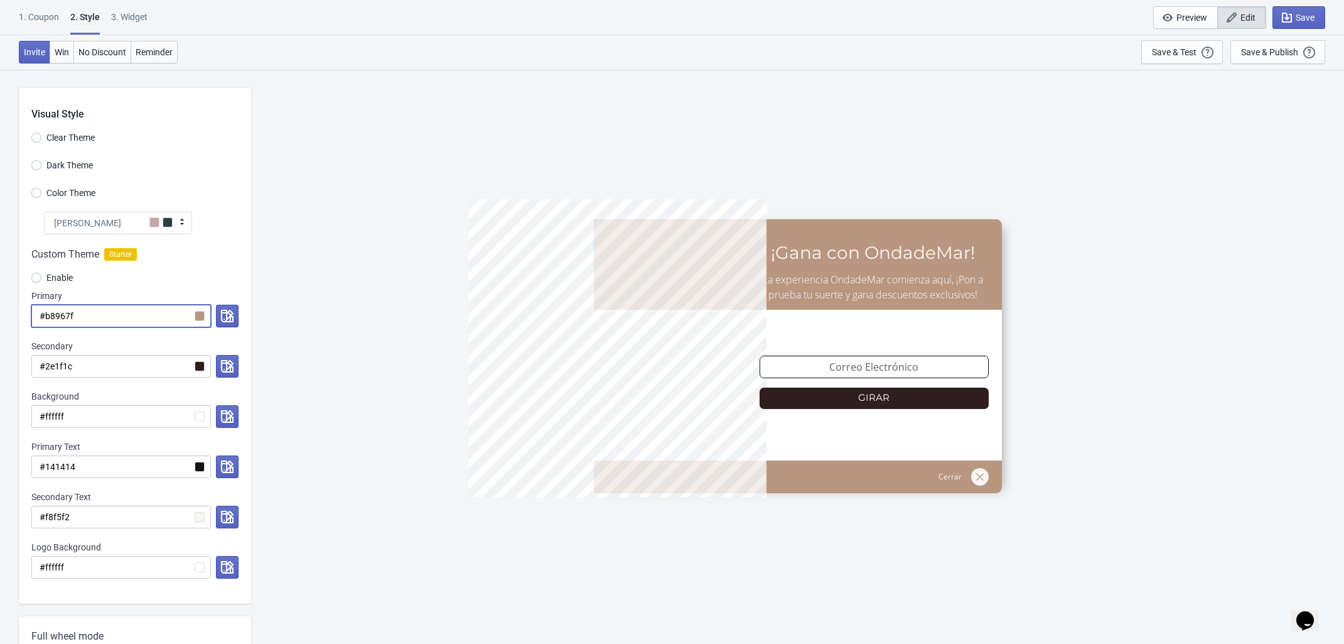
radio input "true"
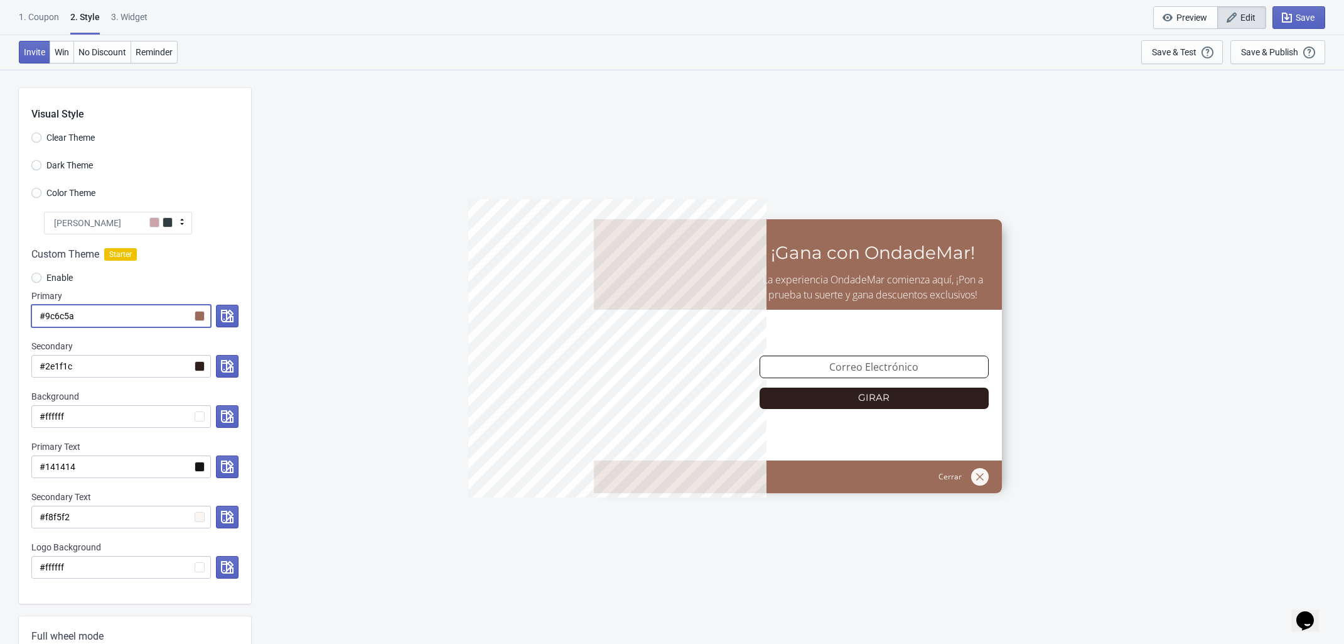
type input "#9c6c5a"
drag, startPoint x: 92, startPoint y: 320, endPoint x: 43, endPoint y: 315, distance: 49.9
click at [43, 315] on input "#9c6c5a" at bounding box center [121, 316] width 180 height 23
paste input "b9b9b9"
radio input "true"
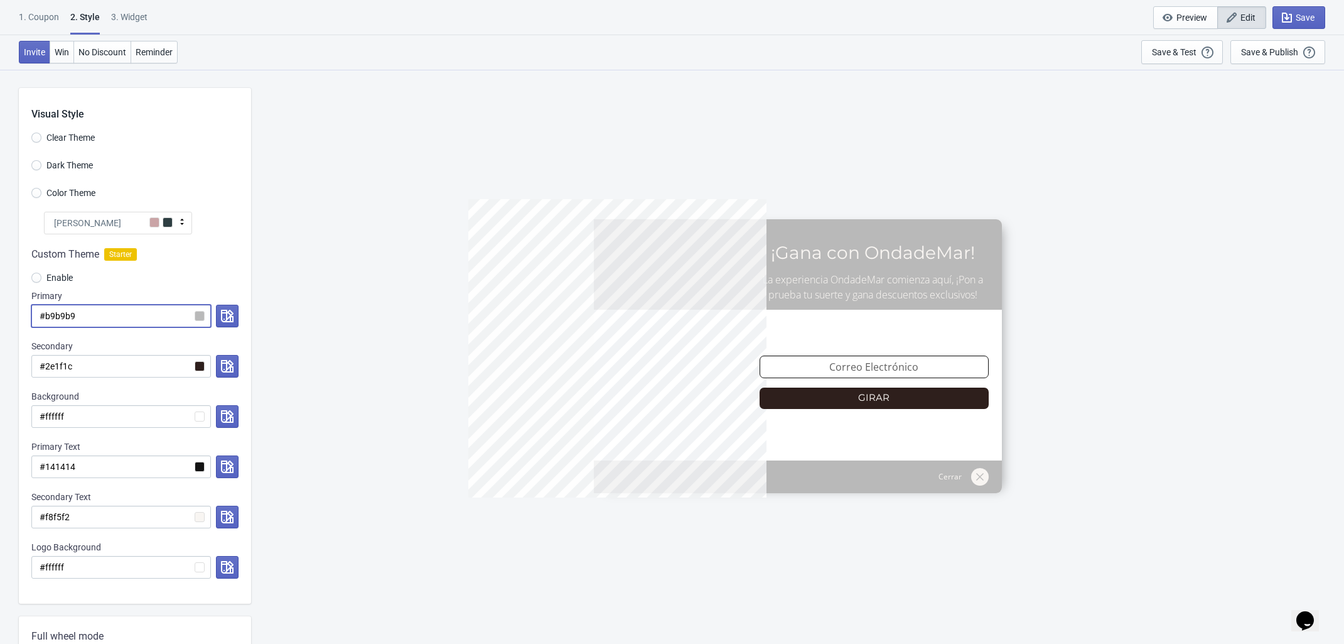
type input "#b9b9b9"
drag, startPoint x: 98, startPoint y: 319, endPoint x: 45, endPoint y: 319, distance: 53.4
click at [45, 319] on input "#b9b9b9" at bounding box center [121, 316] width 180 height 23
paste input "ffebcf"
radio input "true"
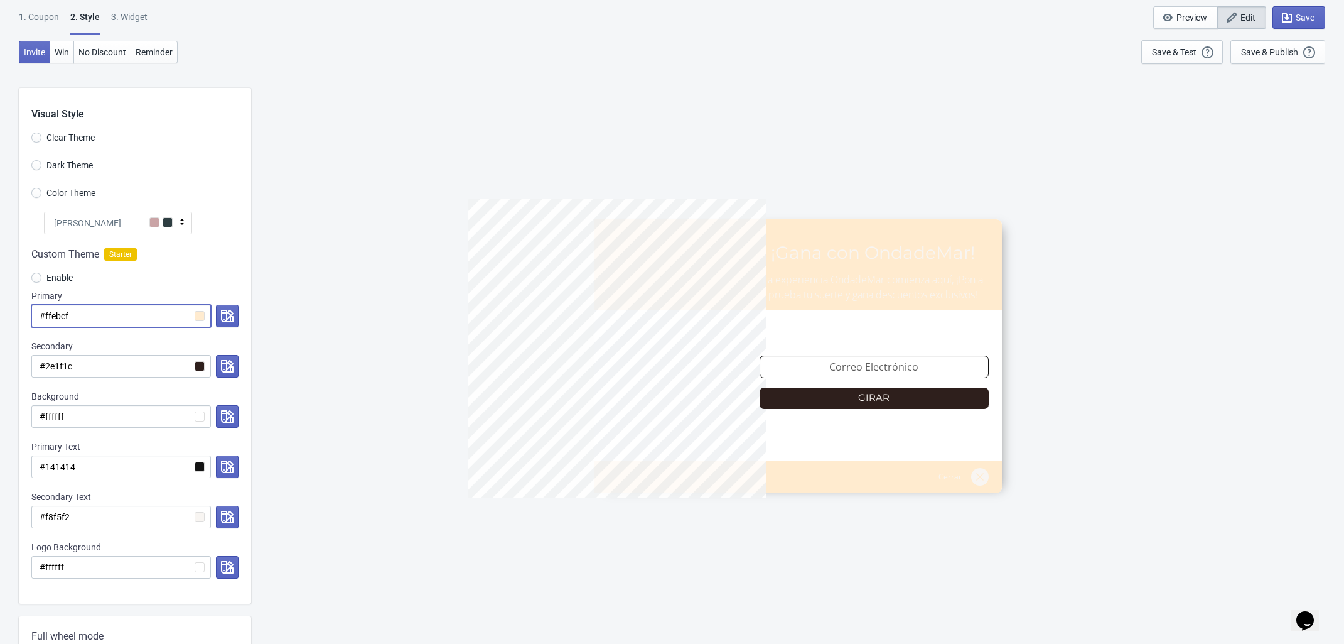
type input "#ffebcf"
radio input "true"
type input "#ffebcf"
drag, startPoint x: 104, startPoint y: 308, endPoint x: 44, endPoint y: 306, distance: 60.3
click at [44, 306] on input "#ffebcf" at bounding box center [121, 316] width 180 height 23
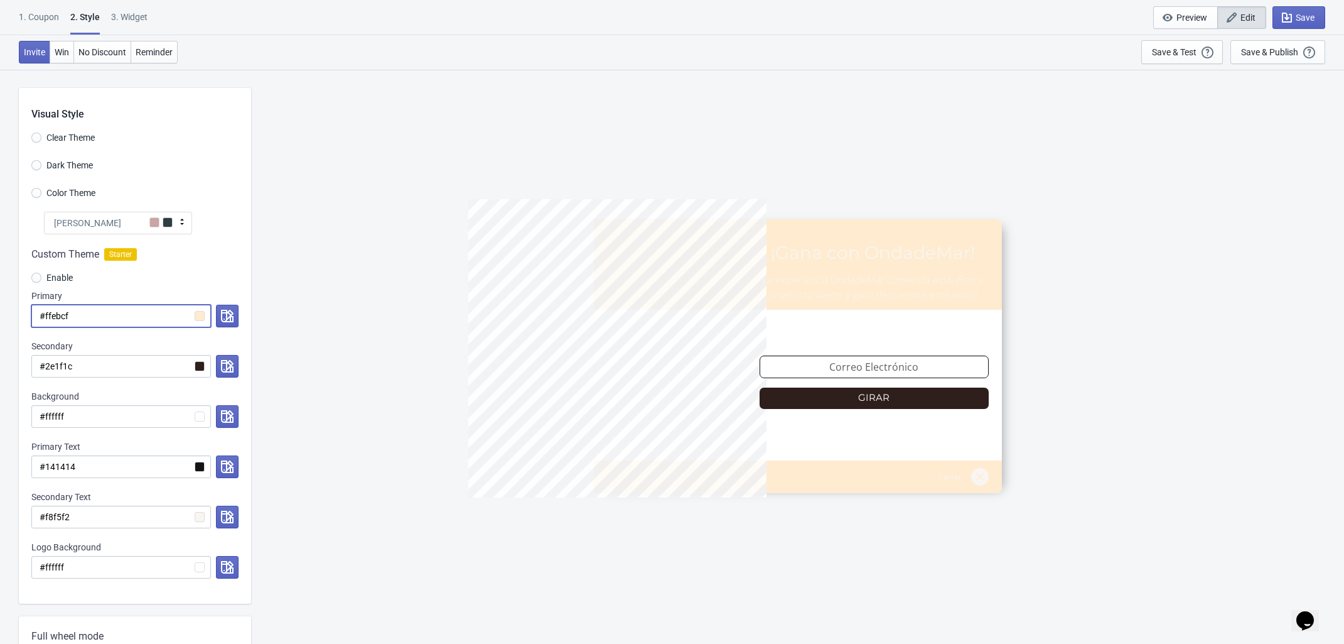
paste input "cdb7a4"
radio input "true"
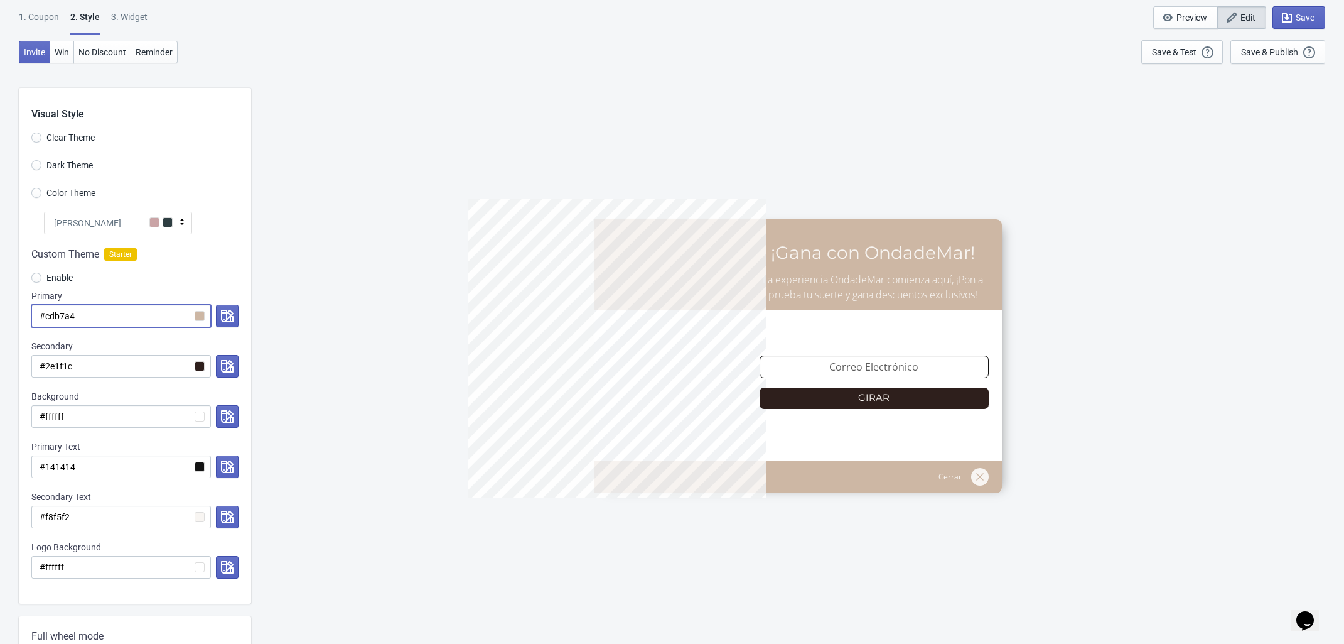
type input "#cdb7a4"
drag, startPoint x: 85, startPoint y: 371, endPoint x: 47, endPoint y: 365, distance: 38.7
click at [47, 365] on input "#2e1f1c" at bounding box center [121, 366] width 180 height 23
paste input "573d37"
radio input "true"
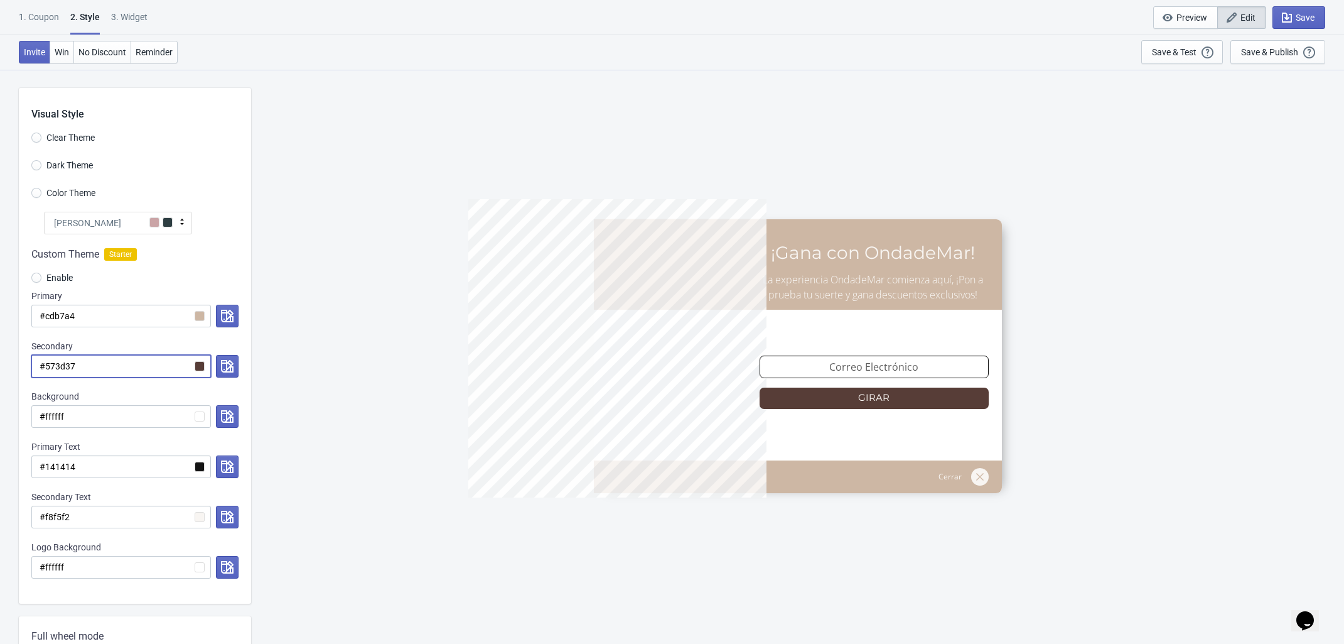
type input "#573d37"
drag, startPoint x: 82, startPoint y: 361, endPoint x: 46, endPoint y: 363, distance: 36.5
click at [46, 363] on input "#573d37" at bounding box center [121, 366] width 180 height 23
paste input "2e1f1c"
radio input "true"
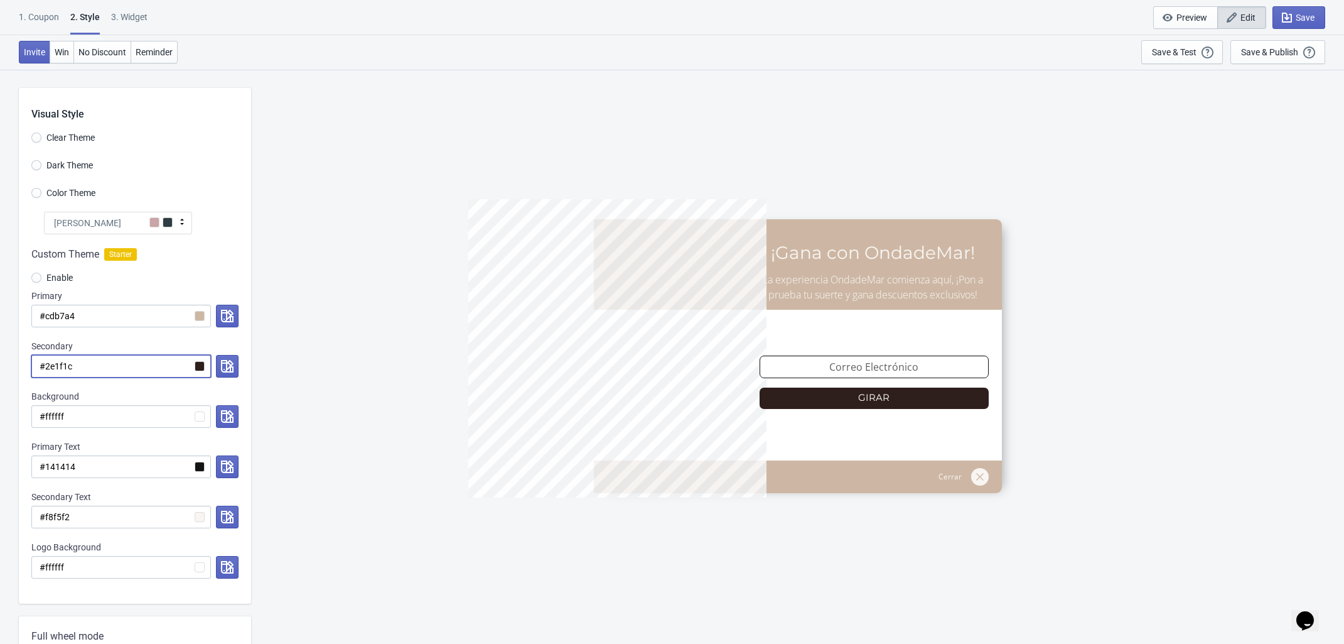
type input "#2e1f1c"
drag, startPoint x: 104, startPoint y: 315, endPoint x: 46, endPoint y: 316, distance: 57.8
click at [46, 316] on input "#cdb7a4" at bounding box center [121, 316] width 180 height 23
paste input "b8967f"
radio input "true"
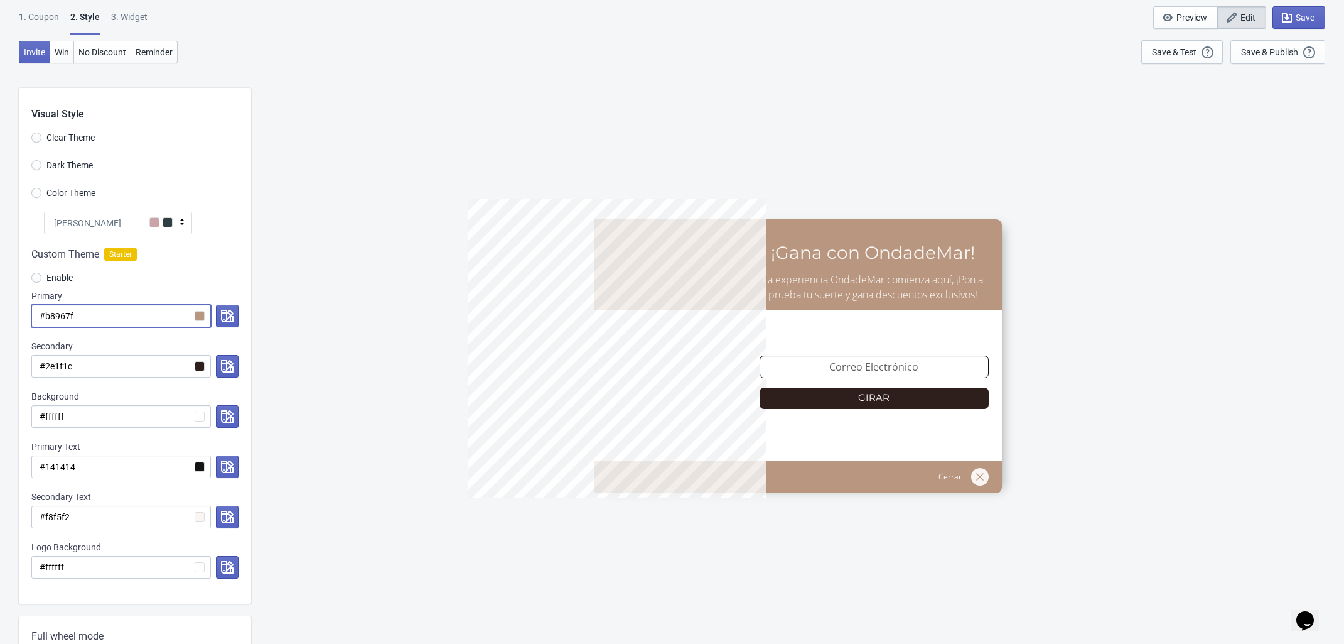
type input "#b8967f"
drag, startPoint x: 94, startPoint y: 362, endPoint x: 71, endPoint y: 363, distance: 23.3
click at [71, 363] on input "#2e1f1c" at bounding box center [121, 366] width 180 height 23
click at [82, 315] on input "#b8967f" at bounding box center [121, 316] width 180 height 23
drag, startPoint x: 92, startPoint y: 313, endPoint x: 46, endPoint y: 318, distance: 46.1
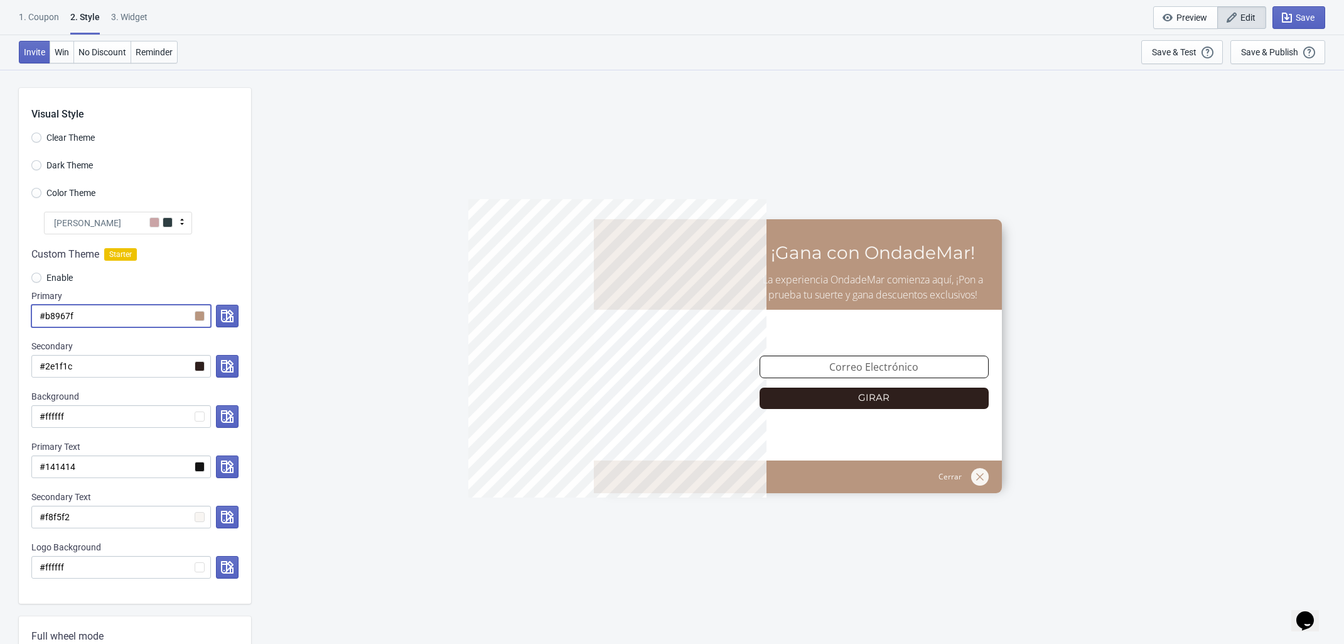
click at [46, 318] on input "#b8967f" at bounding box center [121, 316] width 180 height 23
paste input "aa7d65"
radio input "true"
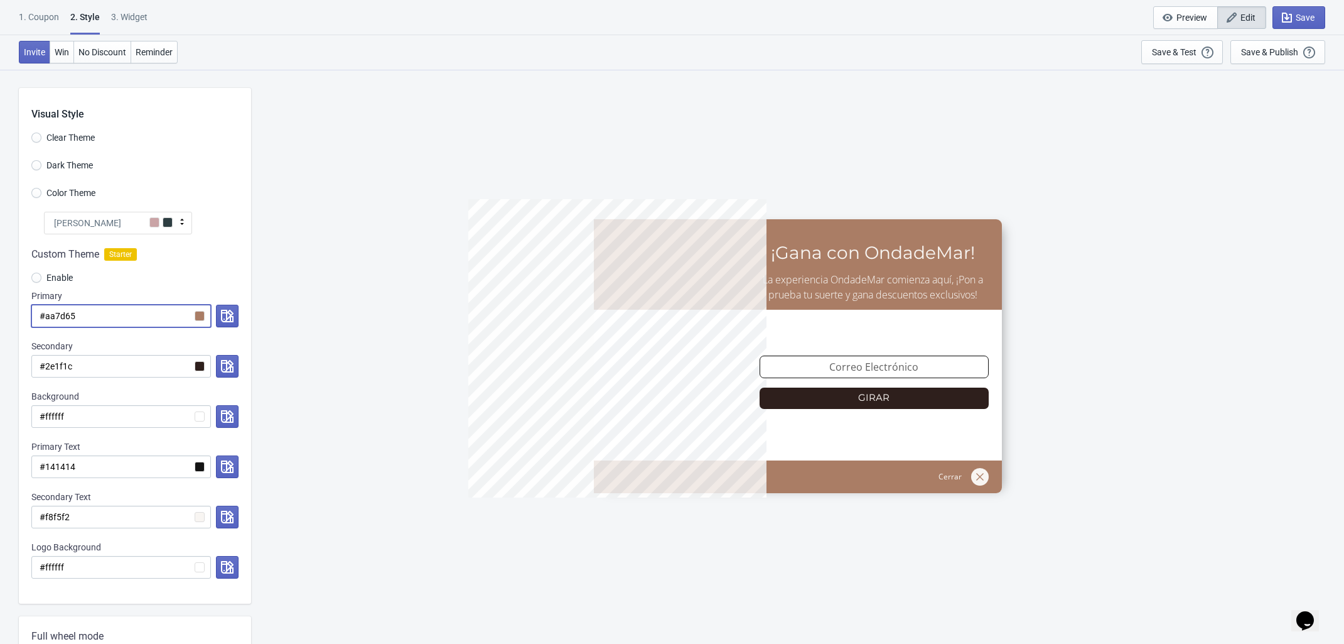
type input "#aa7d65"
drag, startPoint x: 98, startPoint y: 320, endPoint x: 44, endPoint y: 314, distance: 54.3
click at [44, 314] on input "#aa7d65" at bounding box center [121, 316] width 180 height 23
paste input "9c6c5a"
radio input "true"
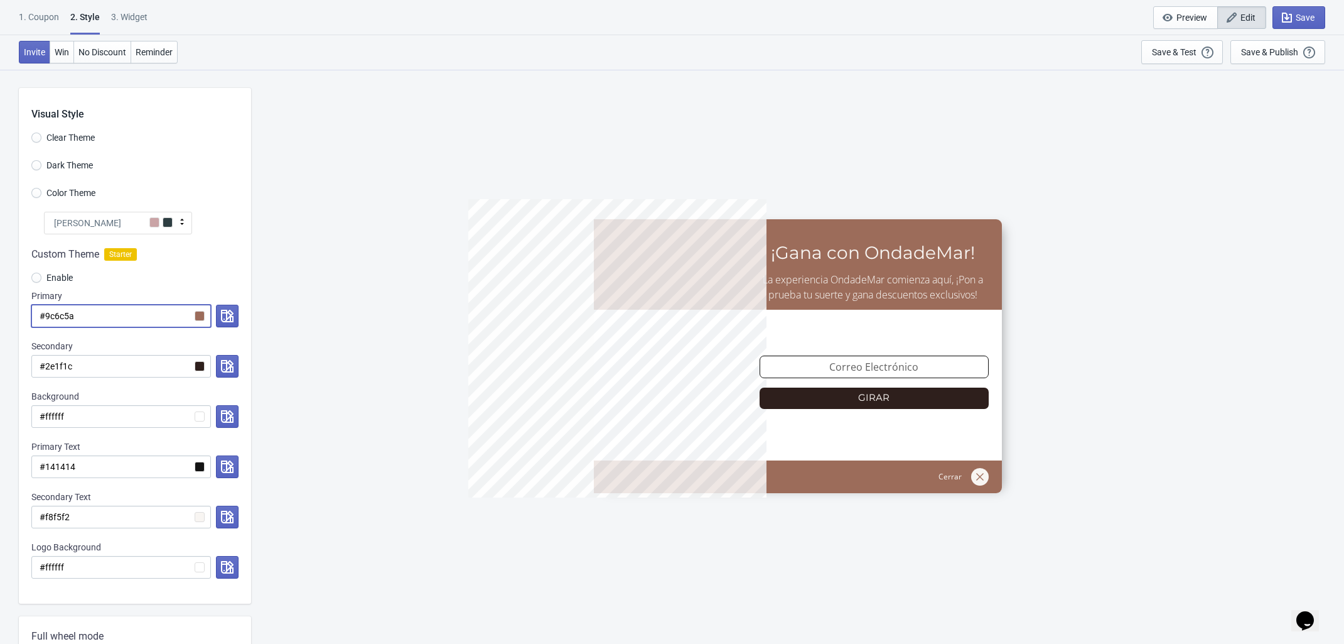
type input "#9c6c5a"
click at [328, 414] on div "5%OFFODM ¡Gana con OndadeMar! La experiencia OndadeMar comienza aquí, ¡Pon a pr…" at bounding box center [797, 356] width 1081 height 574
click at [70, 53] on button "Win" at bounding box center [62, 52] width 24 height 23
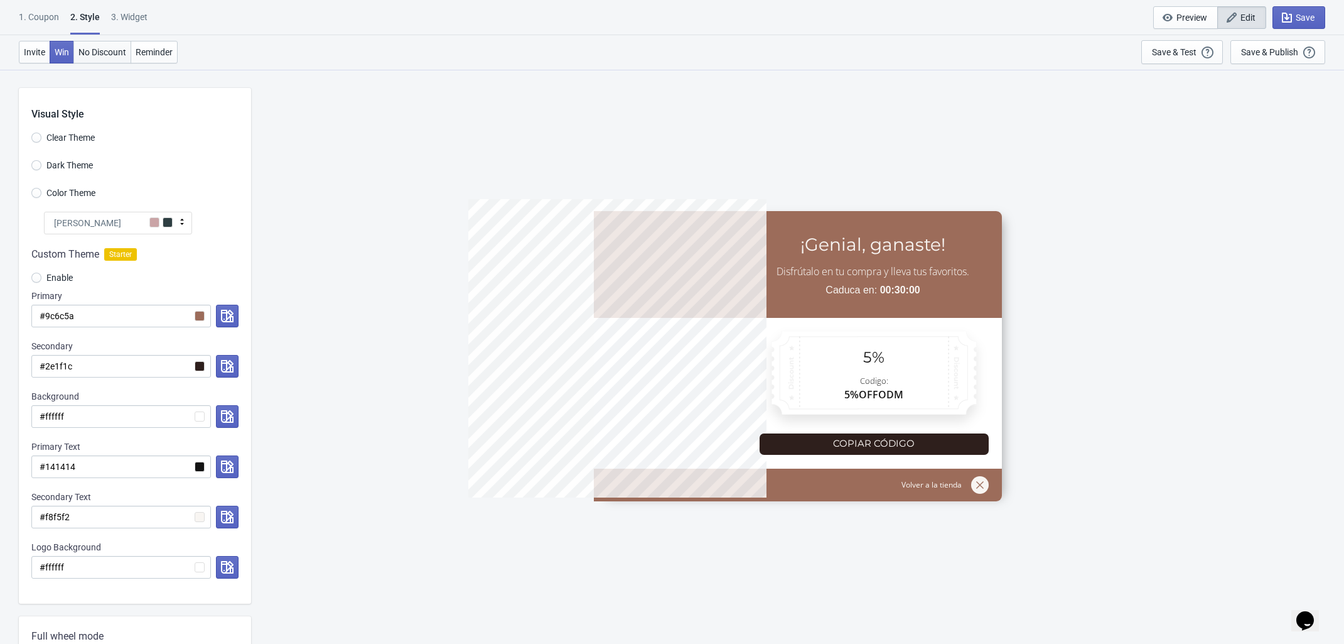
click at [89, 60] on button "No Discount" at bounding box center [102, 52] width 58 height 23
radio input "true"
type input "no_code"
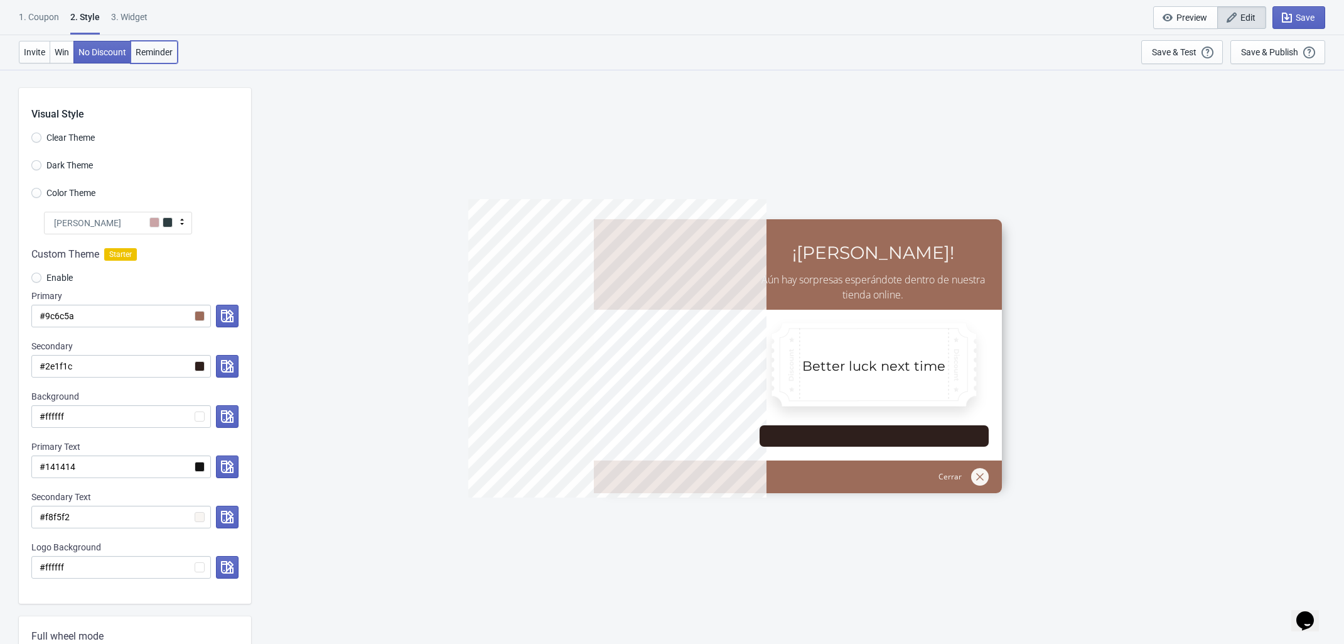
click at [151, 45] on button "Reminder" at bounding box center [154, 52] width 47 height 23
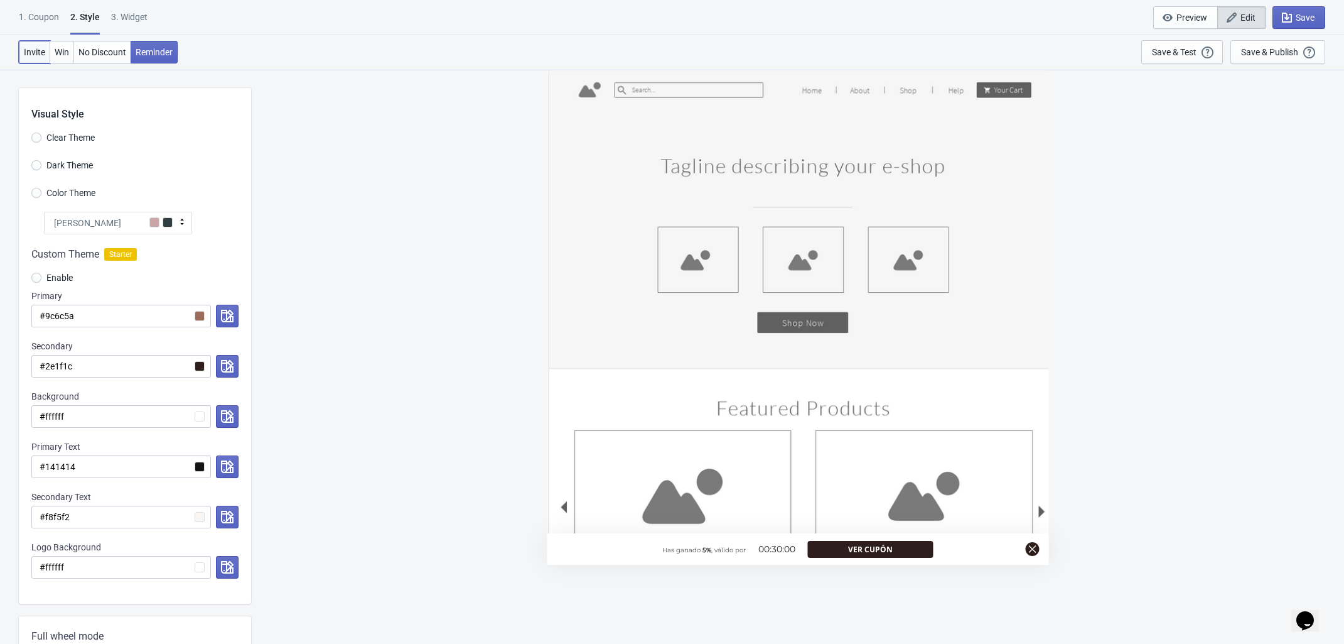
click at [35, 48] on span "Invite" at bounding box center [34, 52] width 21 height 10
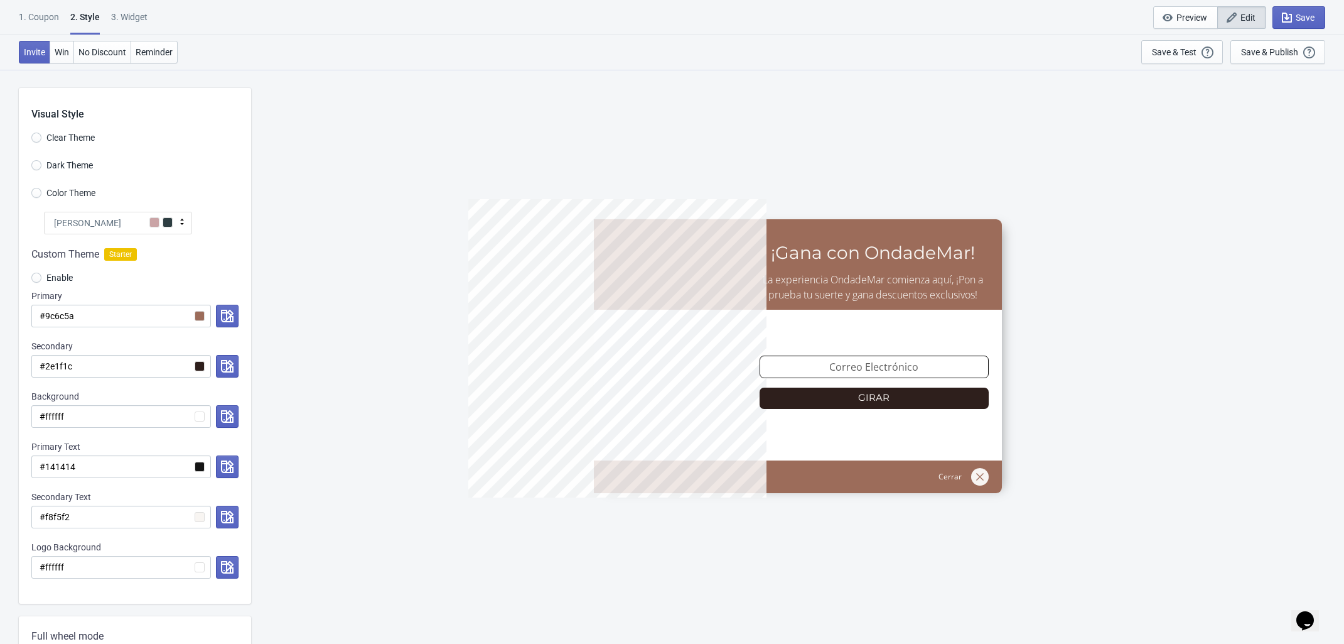
click at [462, 451] on div "5%OFFODM ¡Gana con OndadeMar! La experiencia OndadeMar comienza aquí, ¡Pon a pr…" at bounding box center [797, 356] width 1081 height 574
click at [369, 193] on div "5%OFFODM ¡Gana con OndadeMar! La experiencia OndadeMar comienza aquí, ¡Pon a pr…" at bounding box center [797, 356] width 1081 height 574
click at [222, 361] on icon "button" at bounding box center [227, 366] width 13 height 13
click at [95, 316] on input "#9c6c5a" at bounding box center [121, 316] width 180 height 23
drag, startPoint x: 95, startPoint y: 316, endPoint x: 39, endPoint y: 315, distance: 55.9
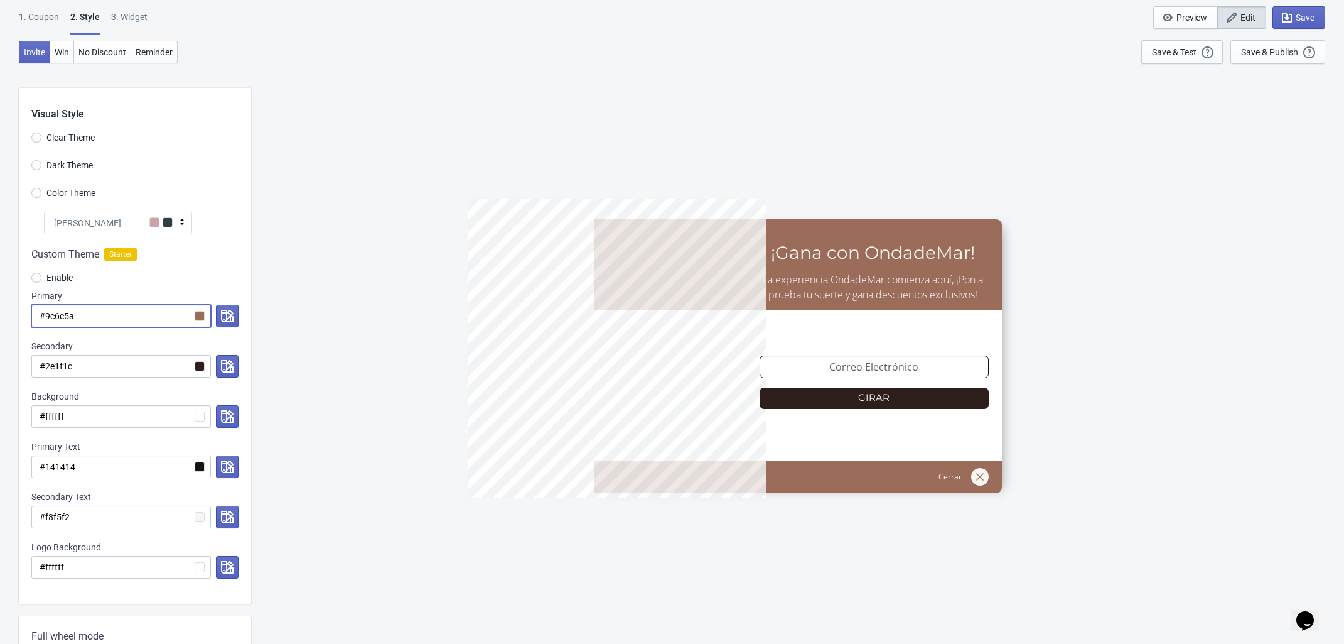
click at [39, 315] on input "#9c6c5a" at bounding box center [121, 316] width 180 height 23
drag, startPoint x: 124, startPoint y: 372, endPoint x: 19, endPoint y: 359, distance: 106.3
click at [19, 359] on div "Custom Theme Starter Enable Primary #9c6c5a Secondary #2e1f1c Background #fffff…" at bounding box center [135, 418] width 232 height 369
paste input "9c6c5a"
radio input "true"
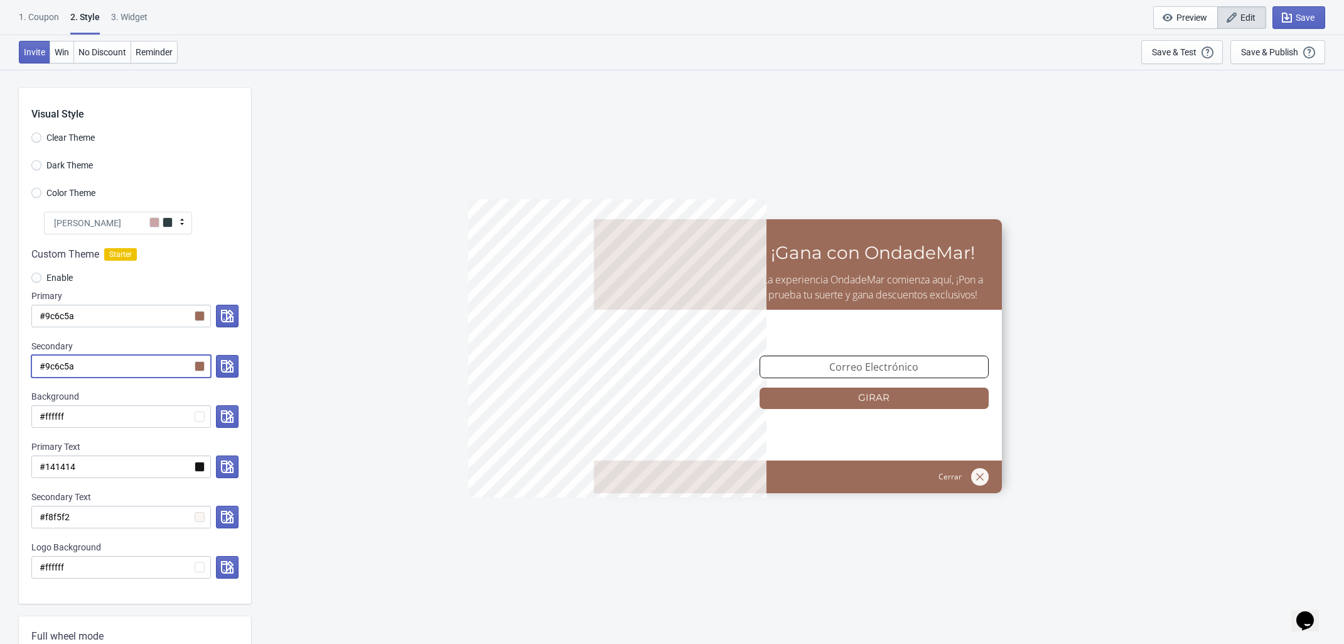
type input "#9c6c5a"
drag, startPoint x: 87, startPoint y: 314, endPoint x: 45, endPoint y: 315, distance: 42.1
click at [45, 315] on input "#9c6c5a" at bounding box center [121, 316] width 180 height 23
paste input "2e1f1c"
radio input "true"
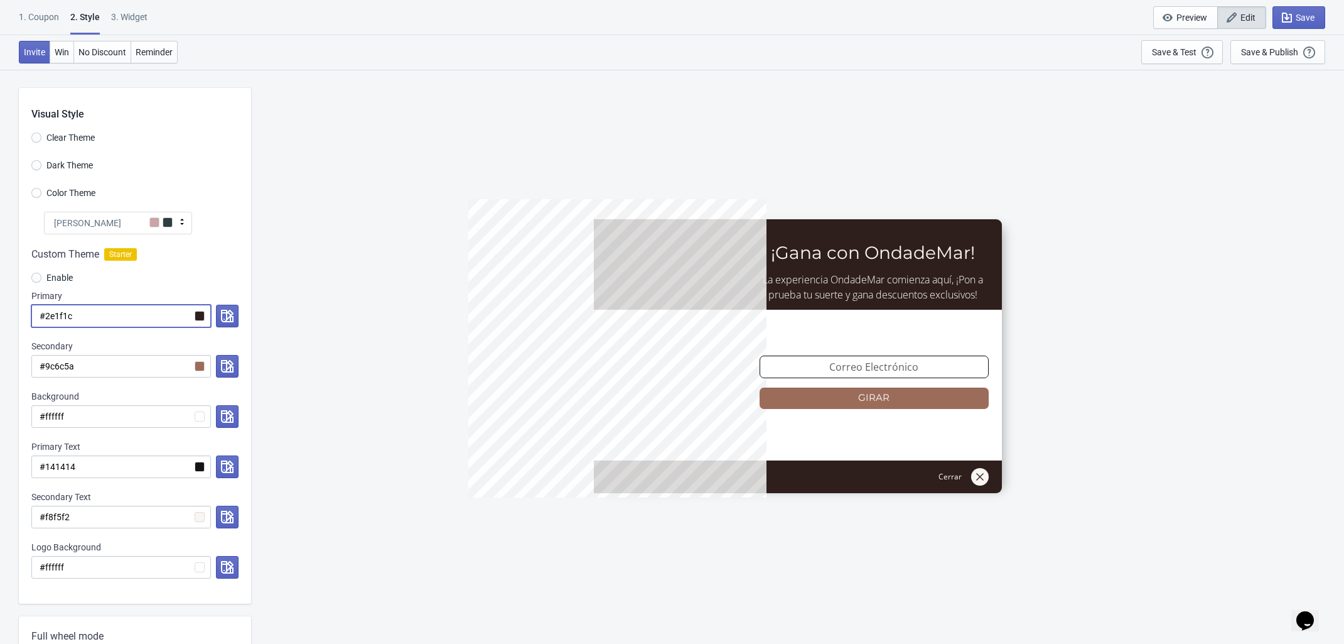
type input "#2e1f1c"
click at [200, 363] on input "#9c6c5a" at bounding box center [121, 366] width 180 height 23
drag, startPoint x: 99, startPoint y: 367, endPoint x: 46, endPoint y: 367, distance: 52.8
click at [46, 367] on input "#9c6c5a" at bounding box center [121, 366] width 180 height 23
paste input "e1d4c7"
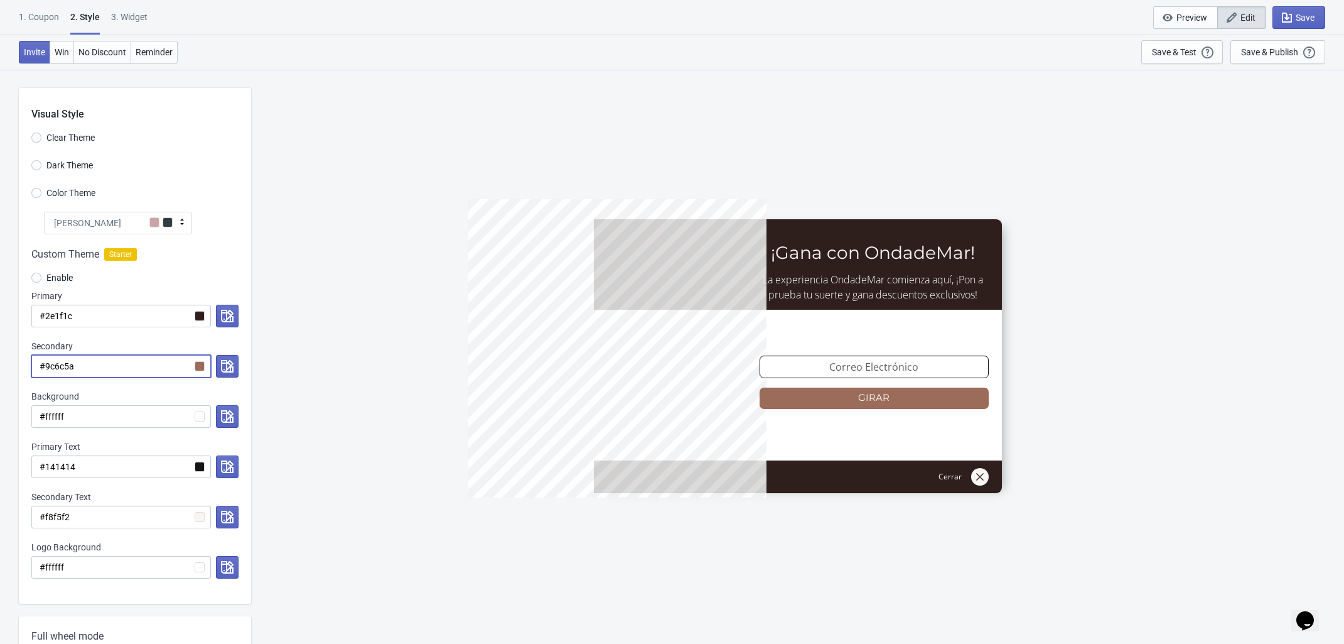
radio input "true"
type input "#e1d4c7"
radio input "true"
type input "#9c6c5a"
click at [305, 388] on div "5%OFFODM ¡Gana con OndadeMar! La experiencia OndadeMar comienza aquí, ¡Pon a pr…" at bounding box center [797, 356] width 1081 height 574
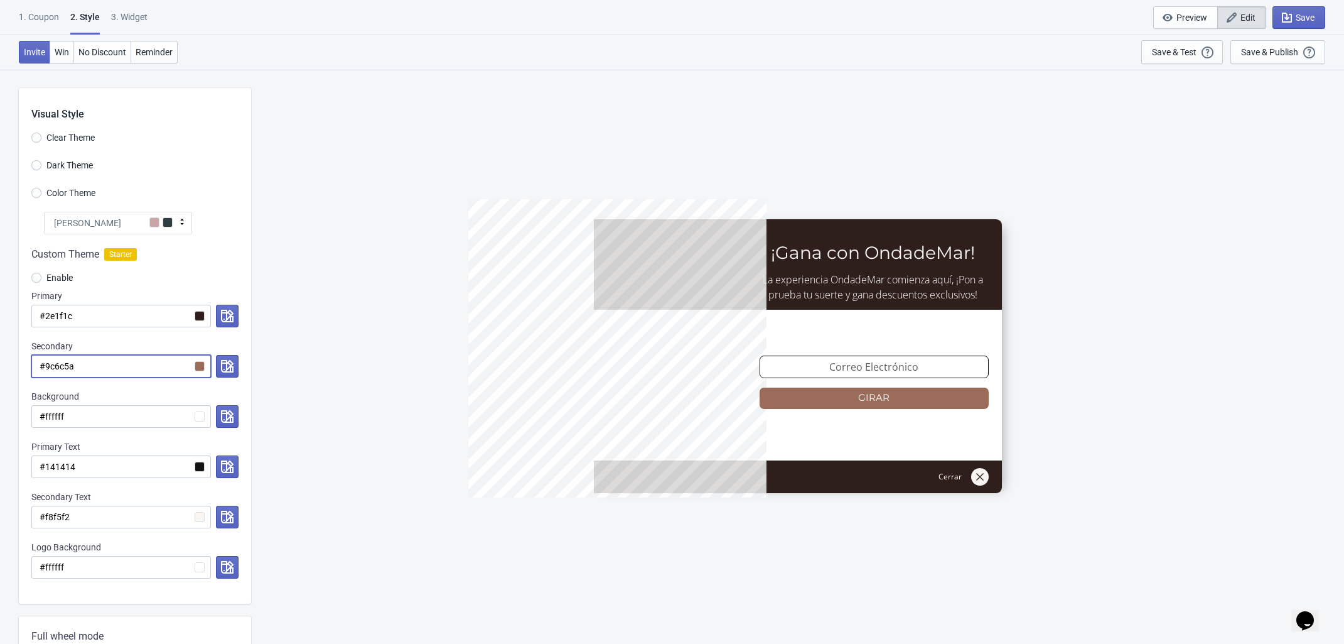
drag, startPoint x: 80, startPoint y: 361, endPoint x: 45, endPoint y: 365, distance: 36.0
click at [45, 365] on input "#9c6c5a" at bounding box center [121, 366] width 180 height 23
drag, startPoint x: 96, startPoint y: 321, endPoint x: 46, endPoint y: 313, distance: 50.9
click at [46, 313] on input "#2e1f1c" at bounding box center [121, 316] width 180 height 23
paste input "9c6c5a"
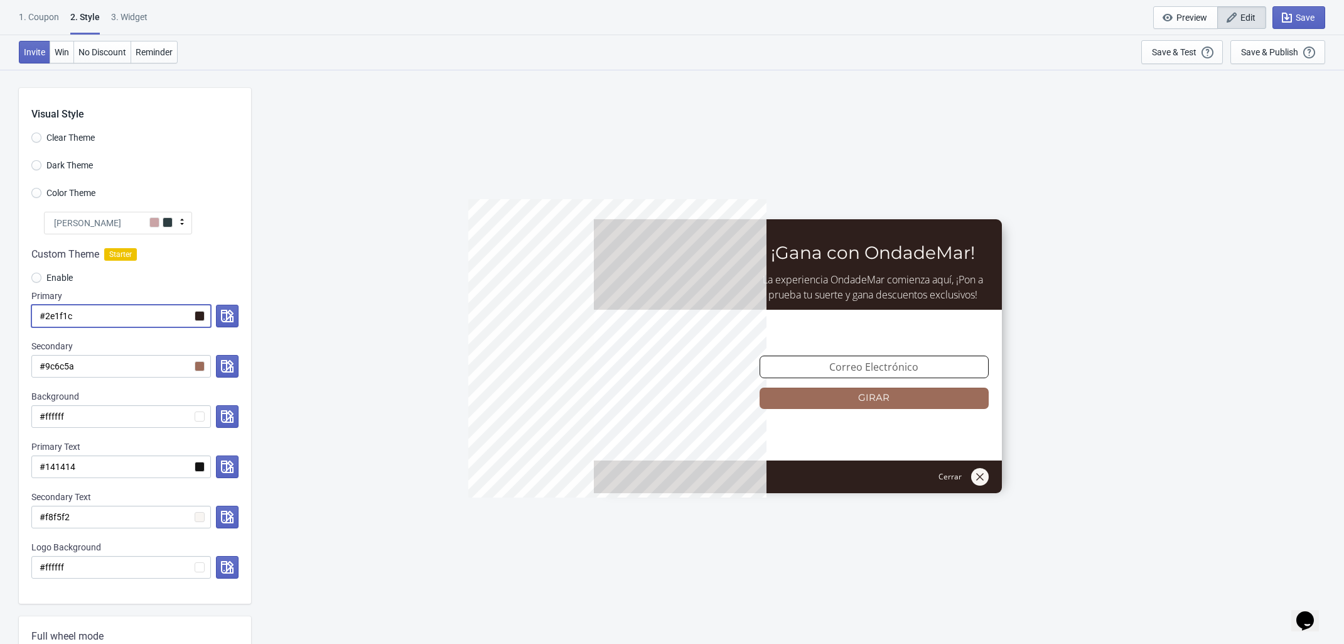
radio input "true"
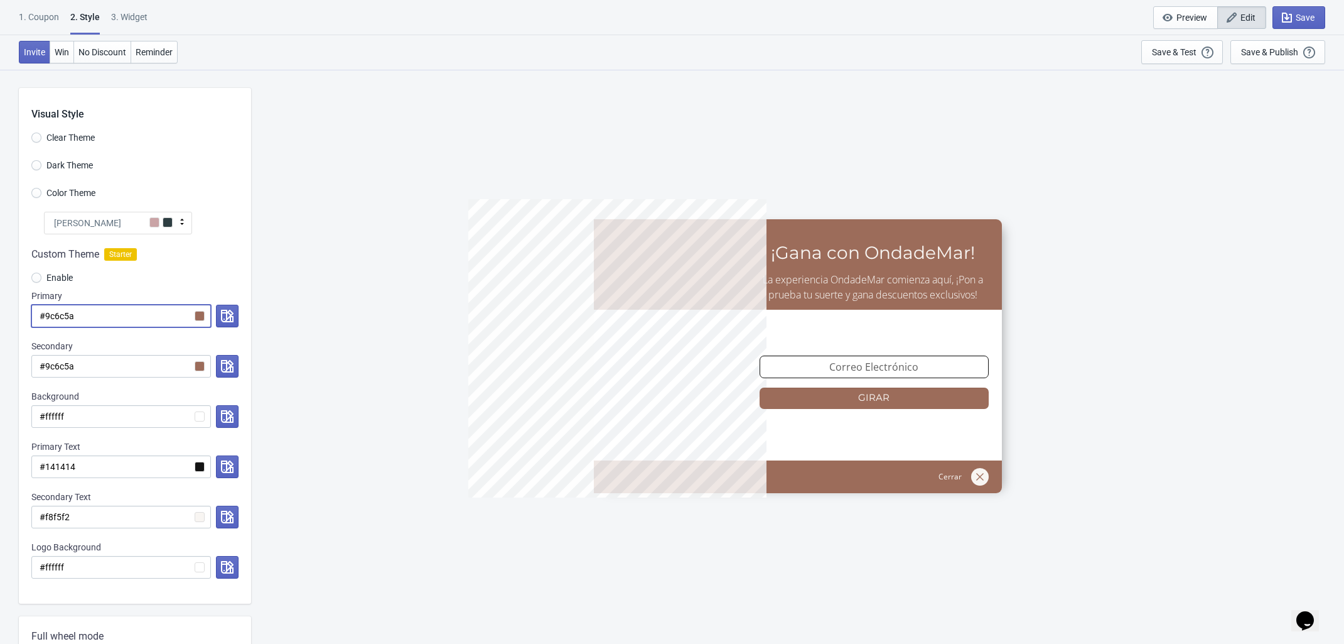
type input "#9c6c5a"
drag, startPoint x: 89, startPoint y: 366, endPoint x: 45, endPoint y: 372, distance: 44.3
click at [45, 372] on input "#9c6c5a" at bounding box center [121, 366] width 180 height 23
paste input "e1d4c7"
radio input "true"
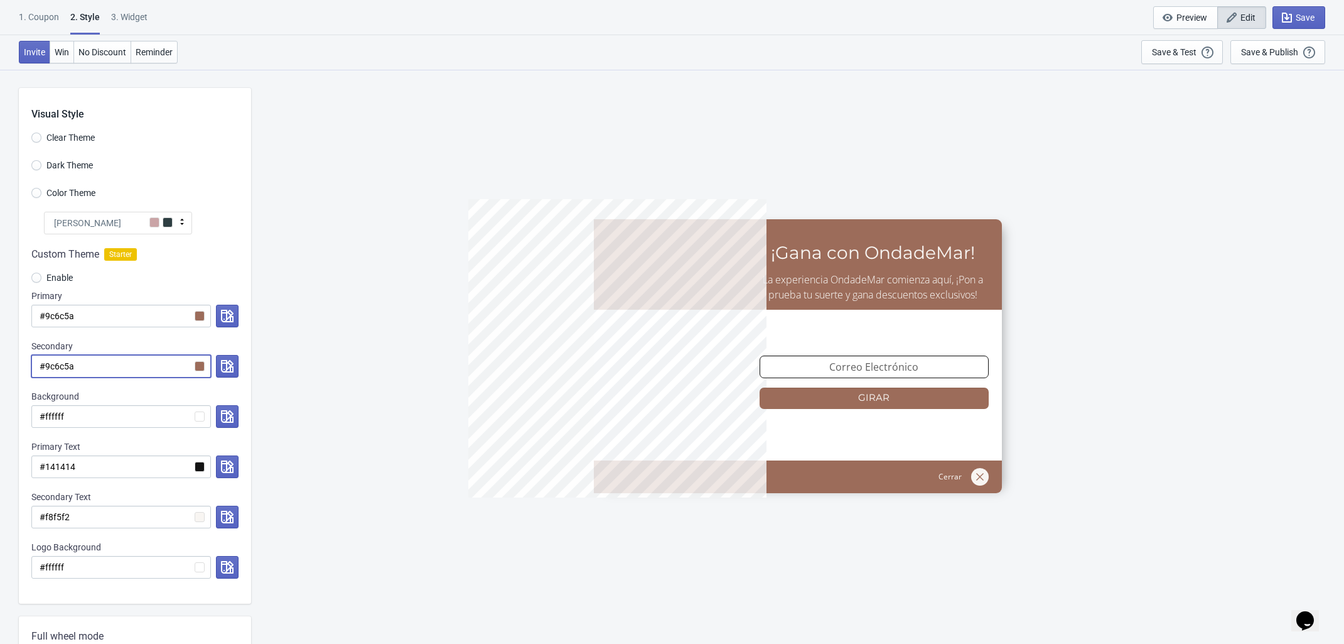
type input "#e1d4c7"
radio input "true"
type input "#9c6c5a"
drag, startPoint x: 85, startPoint y: 311, endPoint x: 45, endPoint y: 308, distance: 39.7
click at [45, 308] on input "#9c6c5a" at bounding box center [121, 316] width 180 height 23
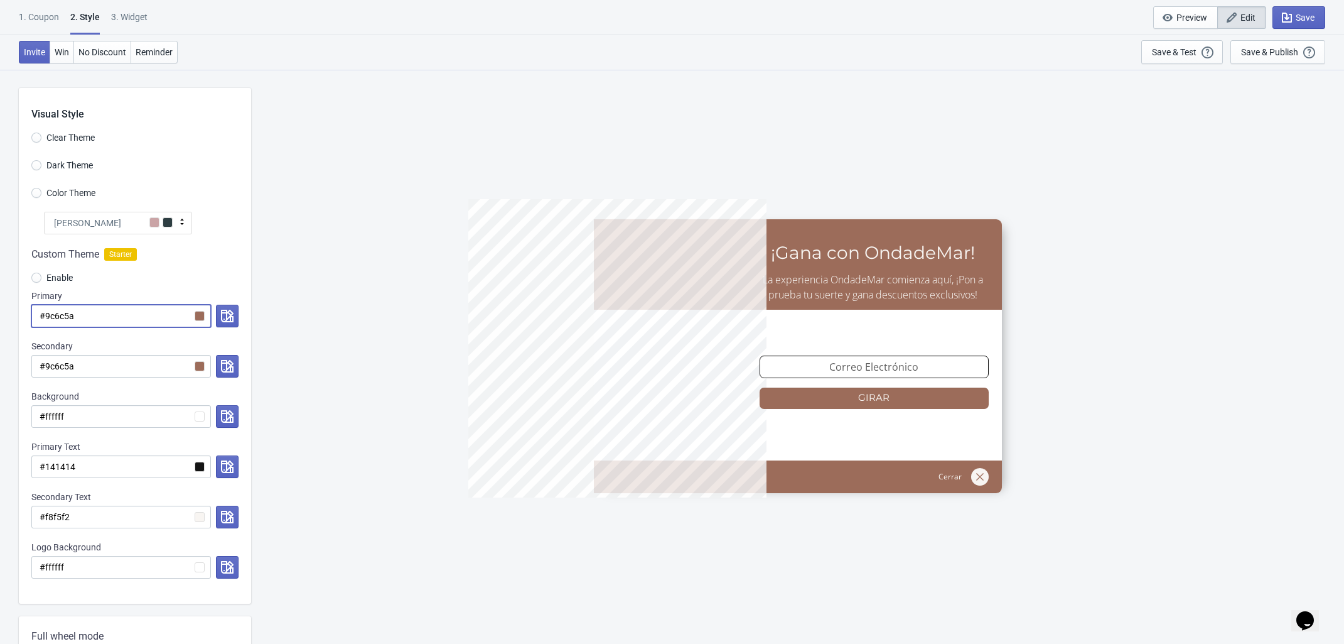
paste input "e1d4c7"
radio input "true"
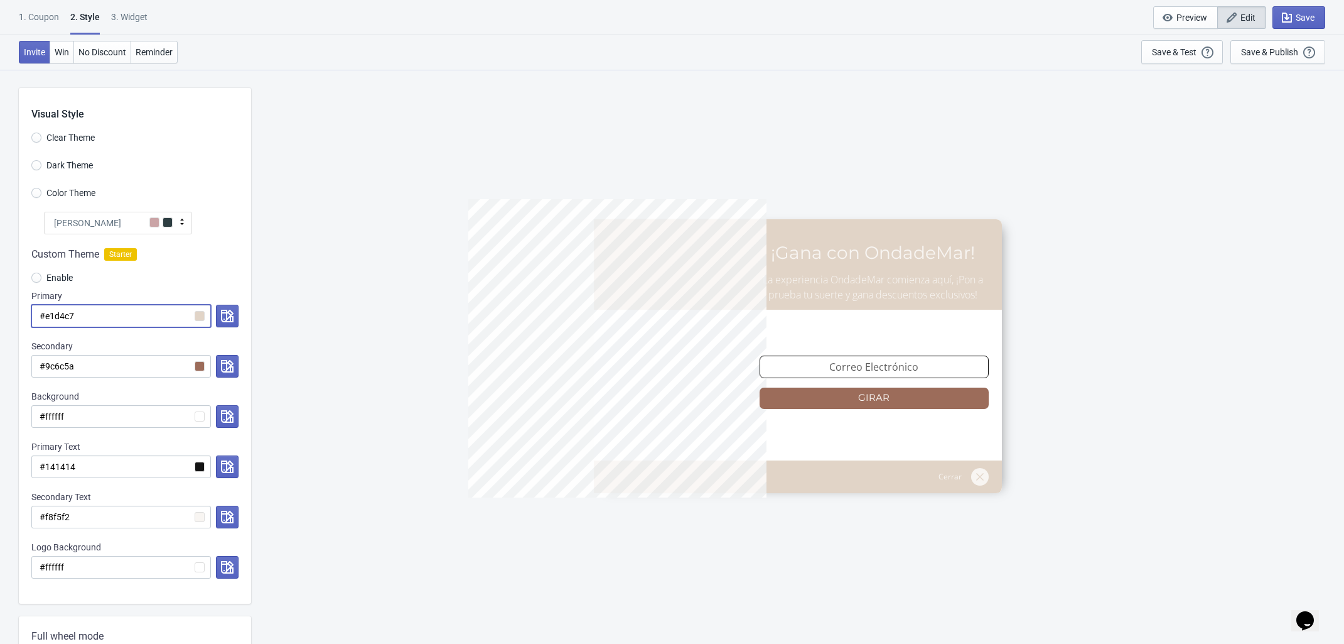
type input "#e1d4c7"
drag, startPoint x: 89, startPoint y: 316, endPoint x: 47, endPoint y: 313, distance: 42.2
click at [47, 313] on input "#e1d4c7" at bounding box center [121, 316] width 180 height 23
paste input "b8967f"
radio input "true"
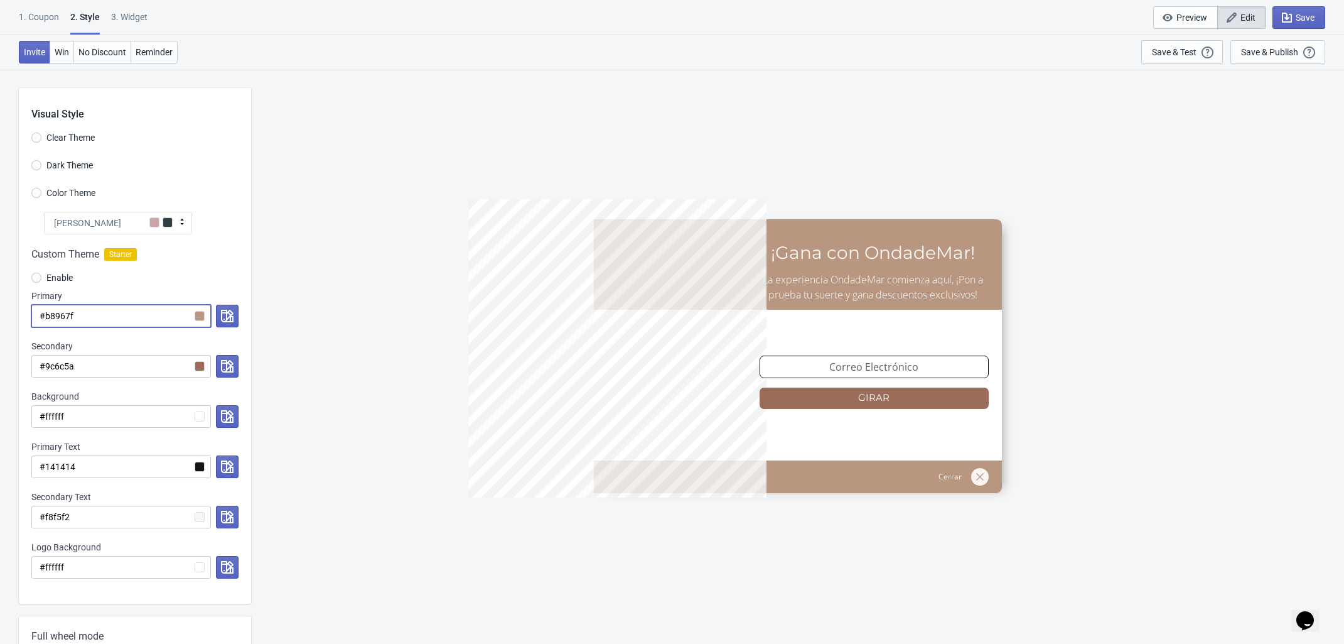
type input "#b8967f"
drag, startPoint x: 86, startPoint y: 313, endPoint x: 46, endPoint y: 316, distance: 40.3
click at [46, 316] on input "#b8967f" at bounding box center [121, 316] width 180 height 23
paste input "573d37"
radio input "true"
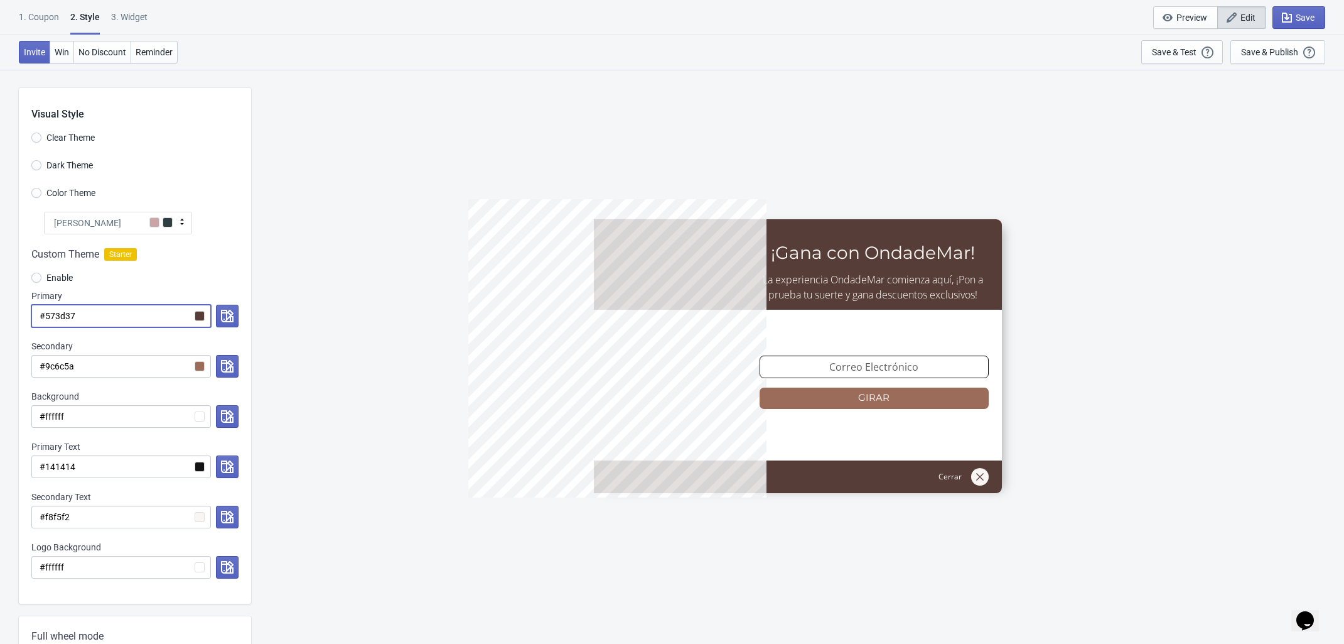
type input "#573d37"
drag, startPoint x: 89, startPoint y: 318, endPoint x: 45, endPoint y: 311, distance: 44.4
click at [45, 311] on input "#573d37" at bounding box center [121, 316] width 180 height 23
paste input "2e1f1c"
radio input "true"
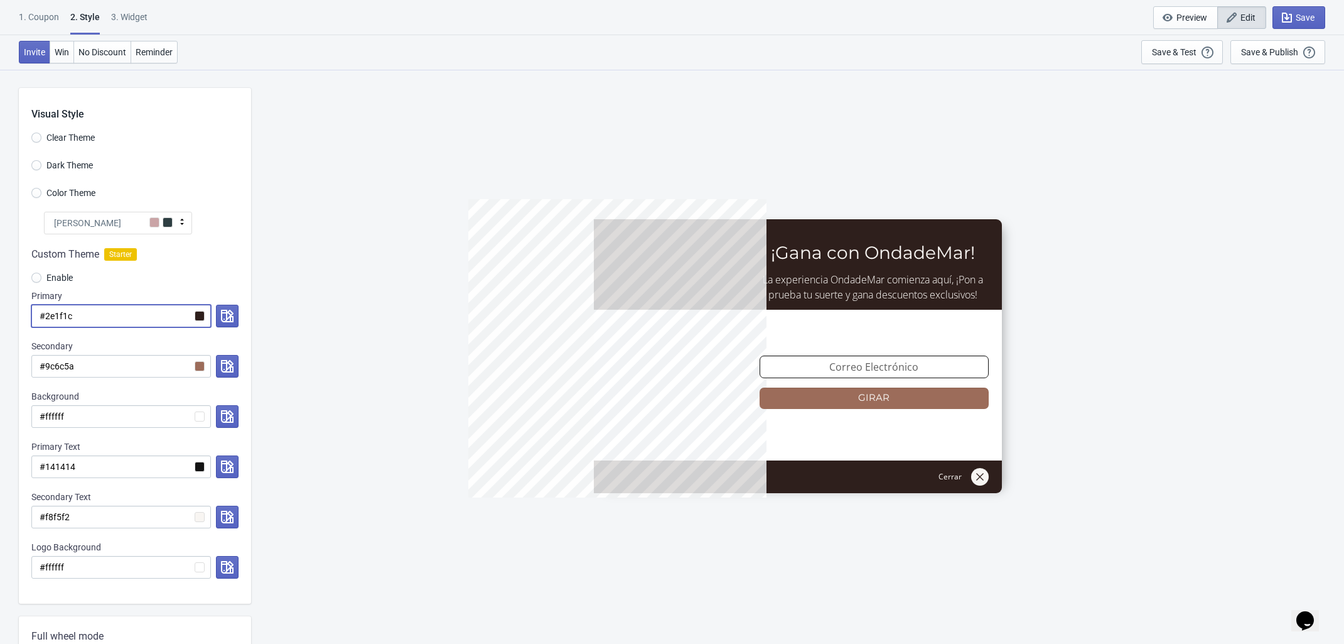
type input "#2e1f1c"
click at [197, 367] on input "#9c6c5a" at bounding box center [121, 366] width 180 height 23
click at [222, 367] on icon "button" at bounding box center [227, 366] width 13 height 13
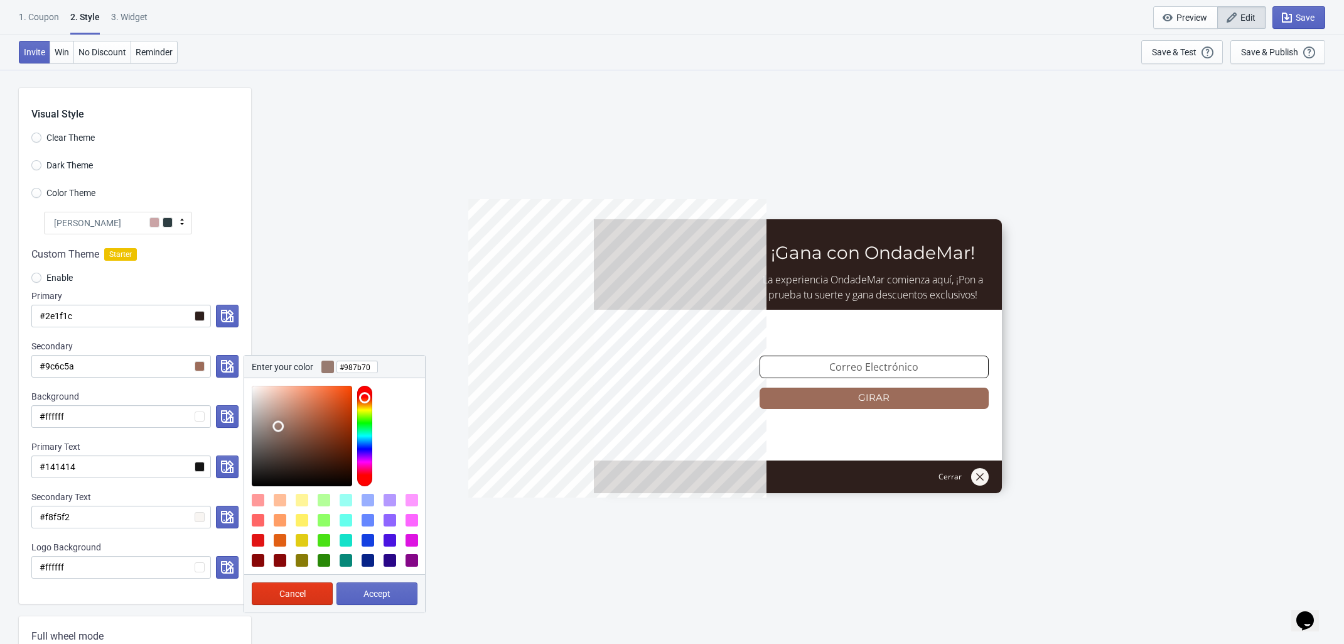
type input "#987c71"
drag, startPoint x: 287, startPoint y: 424, endPoint x: 278, endPoint y: 426, distance: 9.7
click at [278, 426] on div at bounding box center [302, 436] width 100 height 100
click at [394, 595] on button "Accept" at bounding box center [377, 593] width 81 height 23
radio input "true"
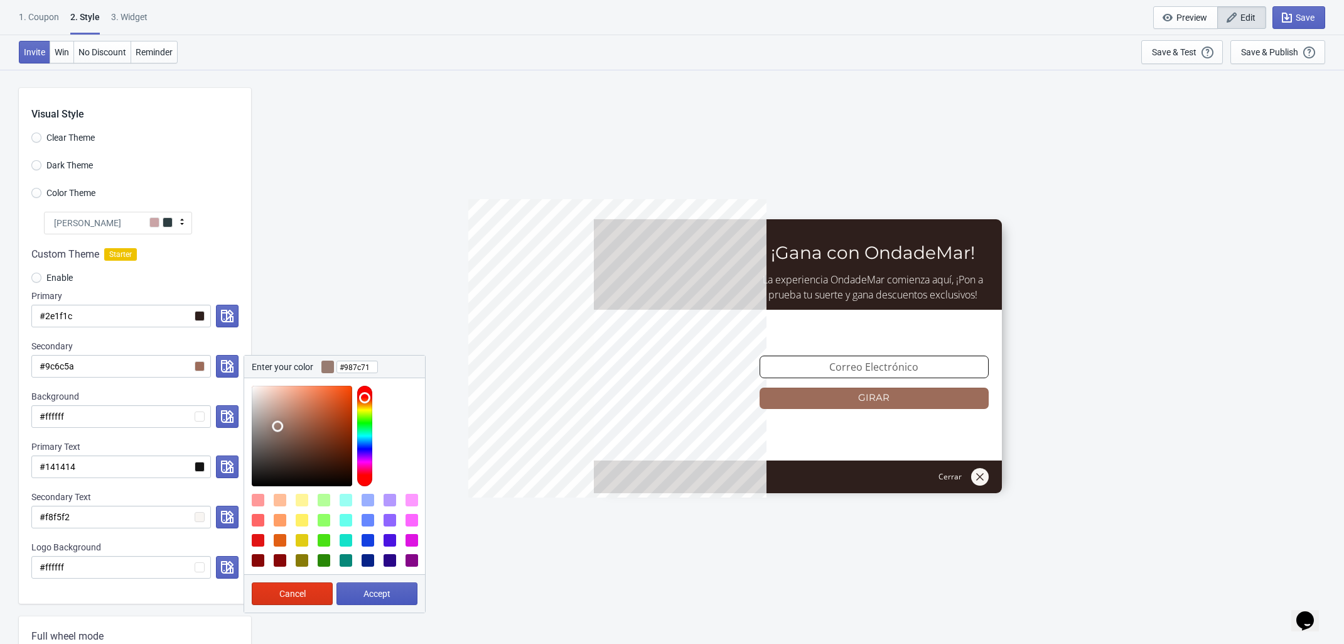
type input "#987c71"
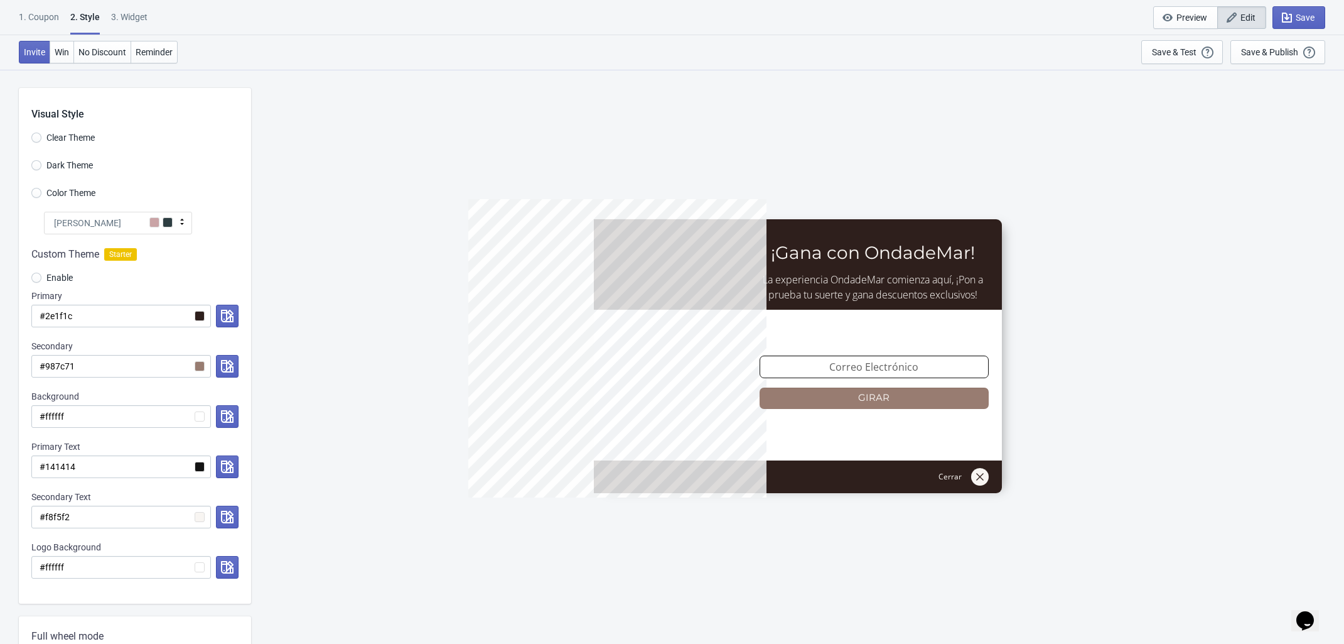
click at [352, 281] on div "5%OFFODM ¡Gana con OndadeMar! La experiencia OndadeMar comienza aquí, ¡Pon a pr…" at bounding box center [797, 356] width 1081 height 574
click at [359, 308] on div "5%OFFODM ¡Gana con OndadeMar! La experiencia OndadeMar comienza aquí, ¡Pon a pr…" at bounding box center [797, 356] width 1081 height 574
click at [347, 448] on div "5%OFFODM ¡Gana con OndadeMar! La experiencia OndadeMar comienza aquí, ¡Pon a pr…" at bounding box center [797, 356] width 1081 height 574
click at [224, 363] on icon "button" at bounding box center [227, 366] width 13 height 13
click at [100, 310] on input "#2e1f1c" at bounding box center [121, 316] width 180 height 23
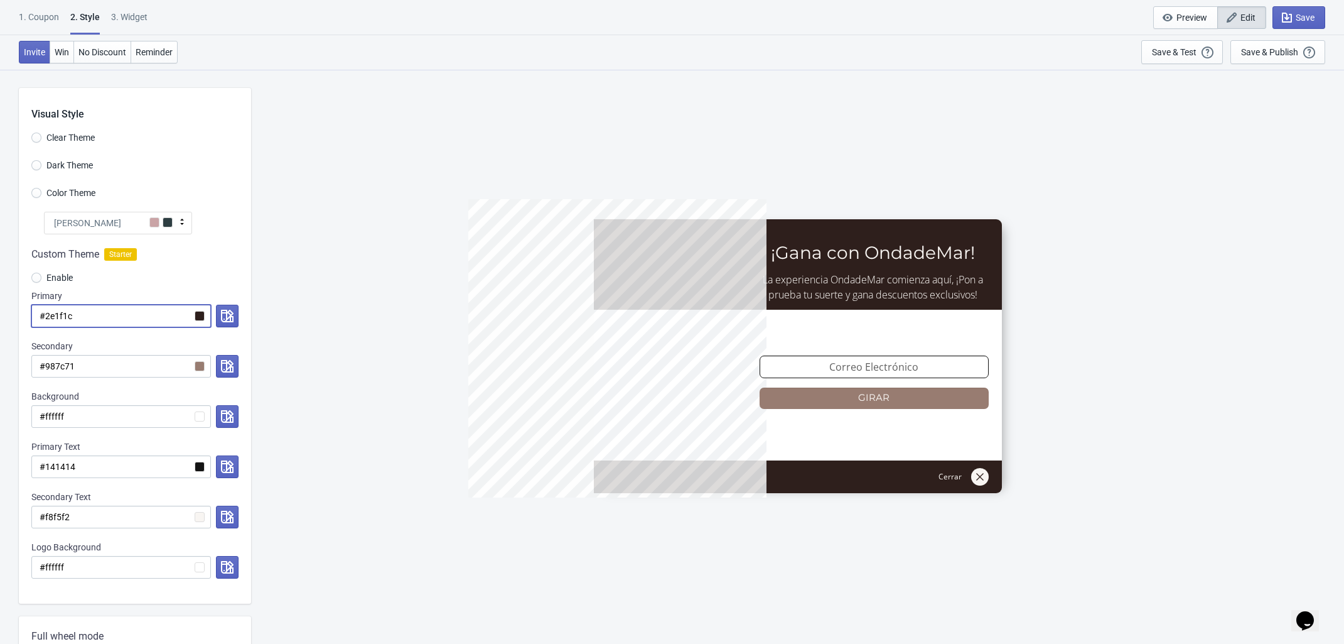
drag, startPoint x: 95, startPoint y: 311, endPoint x: 47, endPoint y: 323, distance: 49.8
click at [47, 323] on input "#2e1f1c" at bounding box center [121, 316] width 180 height 23
drag, startPoint x: 92, startPoint y: 372, endPoint x: 45, endPoint y: 364, distance: 47.8
click at [45, 364] on input "#987c71" at bounding box center [121, 366] width 180 height 23
paste input "2e1f1c"
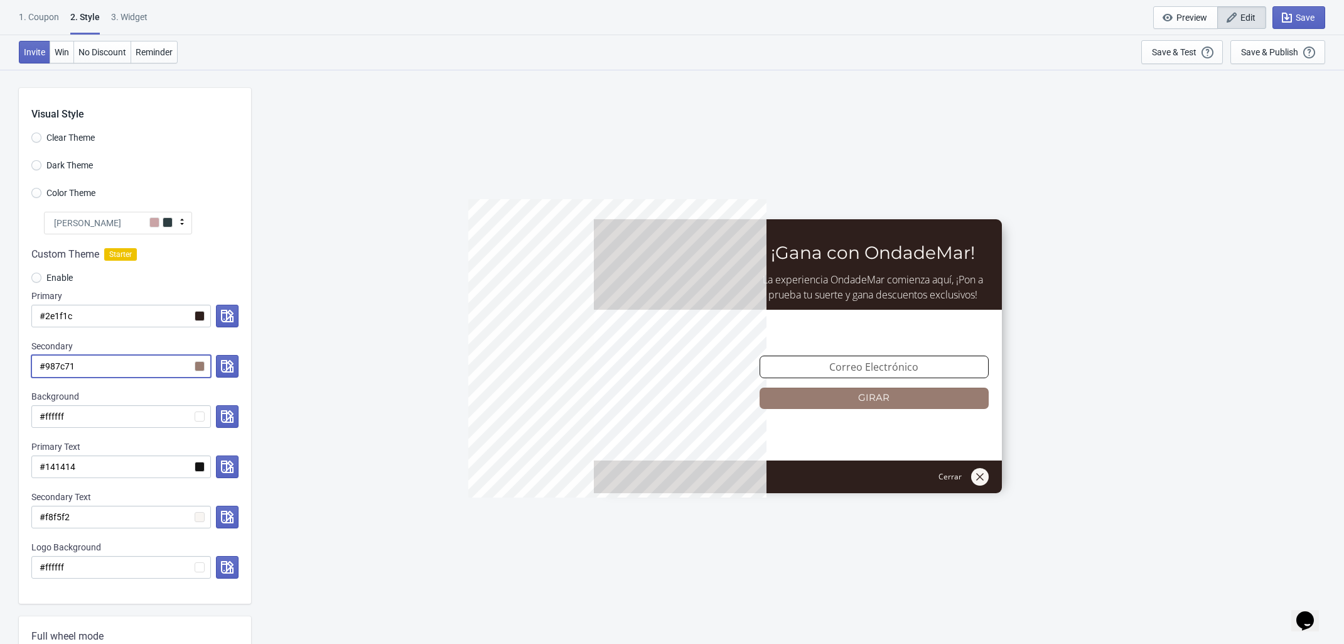
radio input "true"
type input "#2e1f1c"
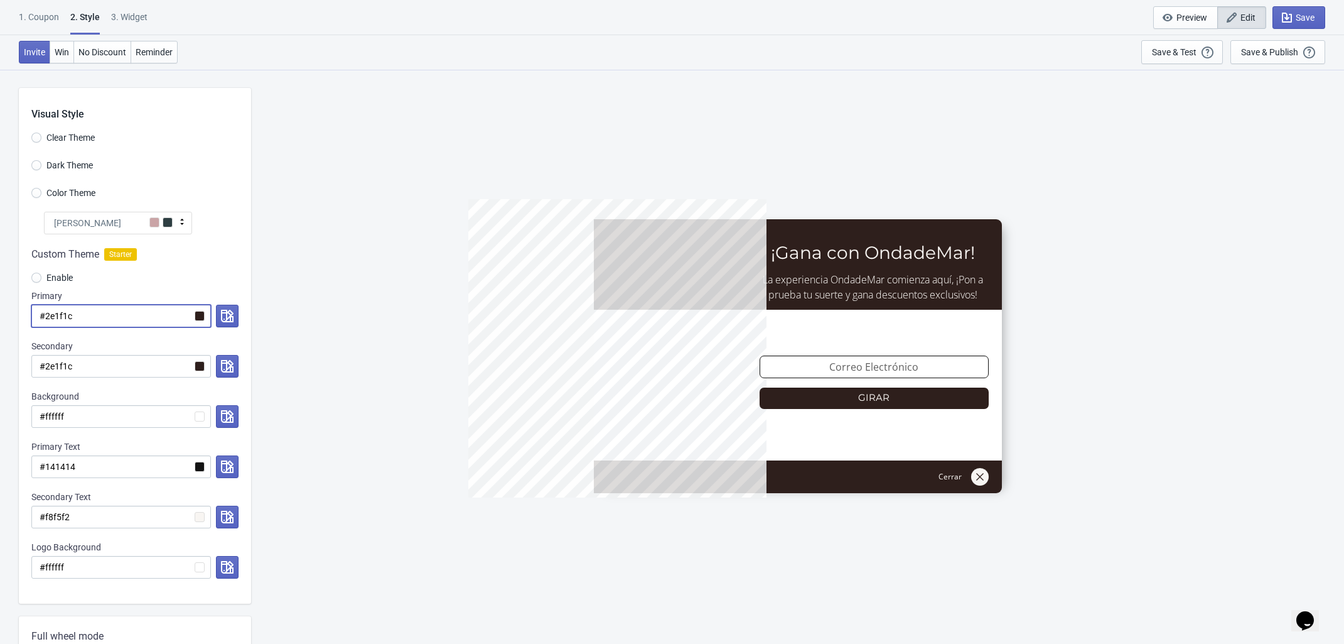
drag, startPoint x: 102, startPoint y: 325, endPoint x: 45, endPoint y: 319, distance: 58.1
click at [45, 319] on input "#2e1f1c" at bounding box center [121, 316] width 180 height 23
paste input "b8967f"
radio input "true"
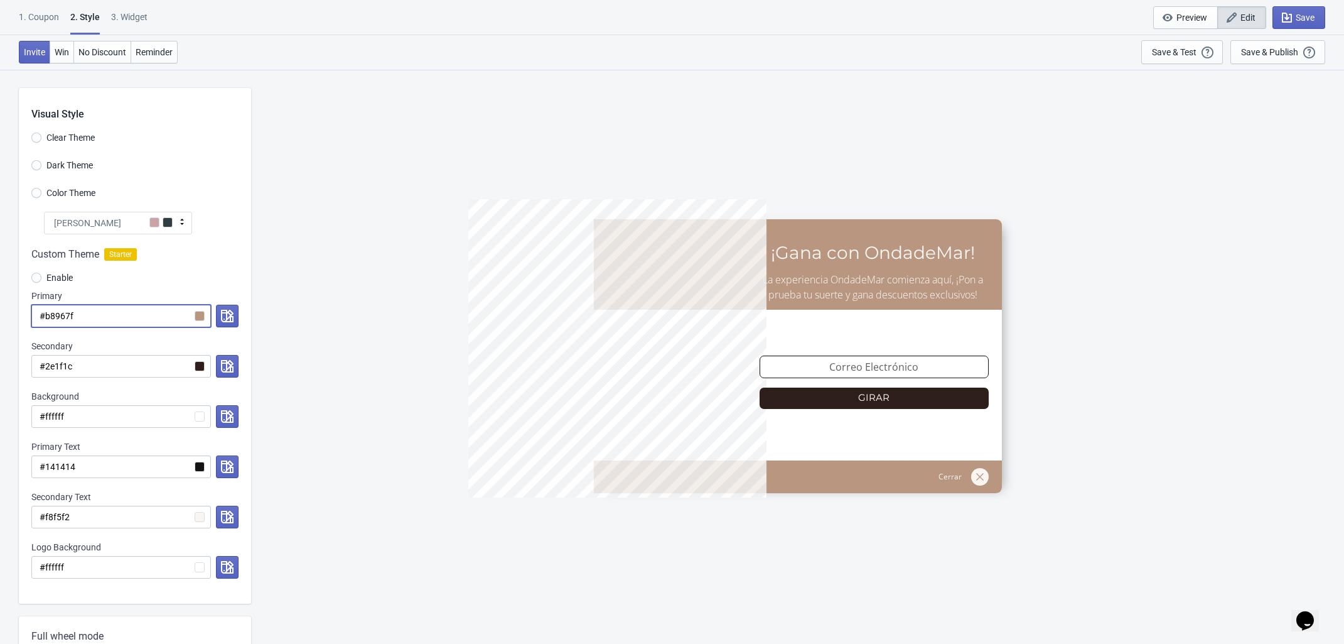
type input "#b8967f"
click at [412, 462] on div "5%OFFODM ¡Gana con OndadeMar! La experiencia OndadeMar comienza aquí, ¡Pon a pr…" at bounding box center [797, 356] width 1081 height 574
drag, startPoint x: 117, startPoint y: 316, endPoint x: 45, endPoint y: 316, distance: 72.2
click at [45, 316] on input "#b8967f" at bounding box center [121, 316] width 180 height 23
drag, startPoint x: 83, startPoint y: 517, endPoint x: 45, endPoint y: 517, distance: 38.3
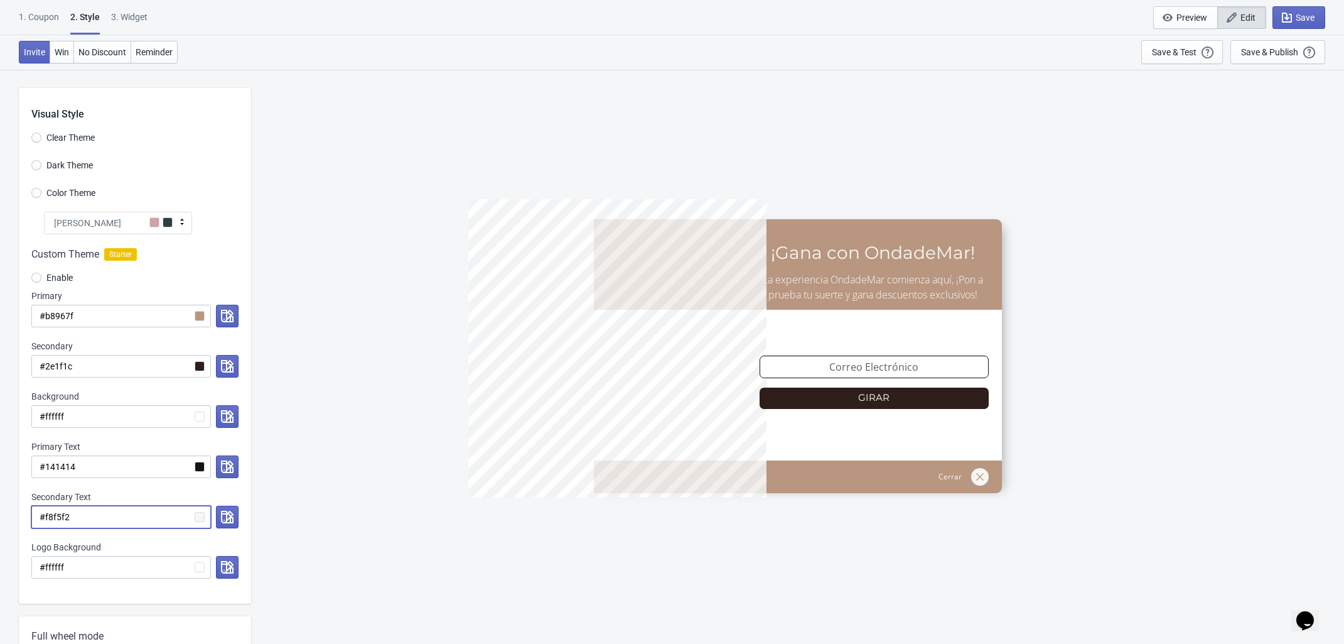
click at [45, 517] on input "#f8f5f2" at bounding box center [121, 517] width 180 height 23
drag, startPoint x: 129, startPoint y: 319, endPoint x: 43, endPoint y: 315, distance: 86.7
click at [43, 315] on input "#b8967f" at bounding box center [121, 316] width 180 height 23
paste input "9C685E"
radio input "true"
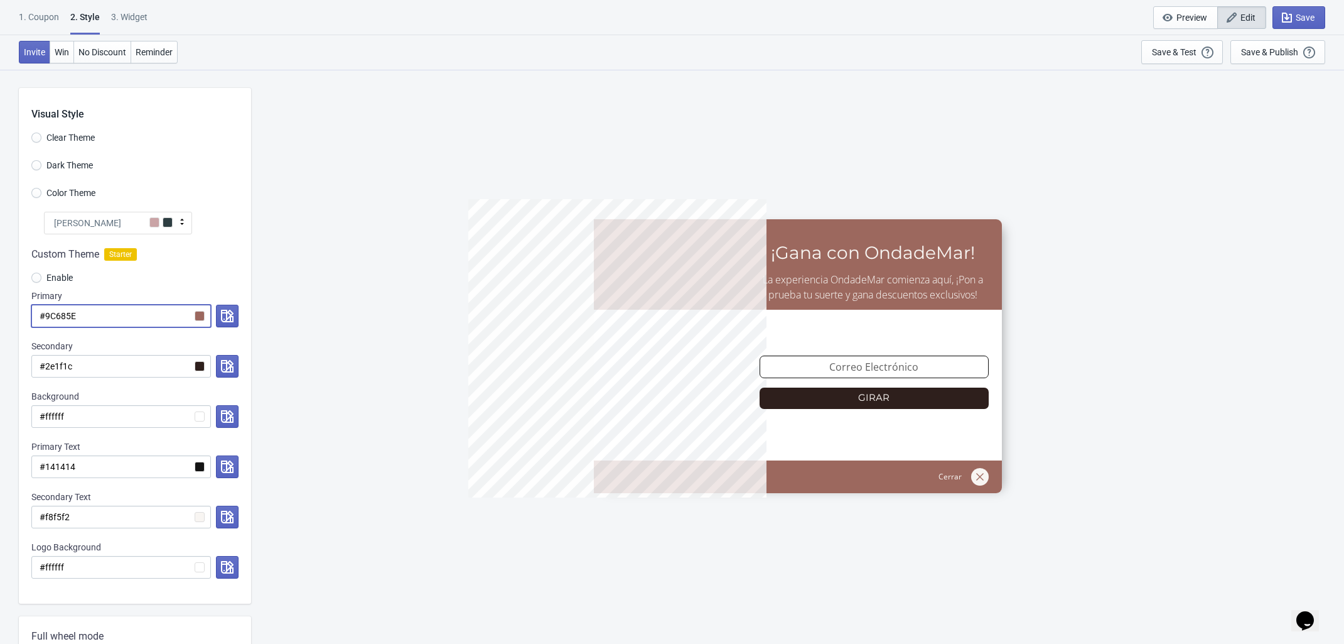
type input "#9C685E"
click at [1316, 13] on button "Save" at bounding box center [1299, 17] width 53 height 23
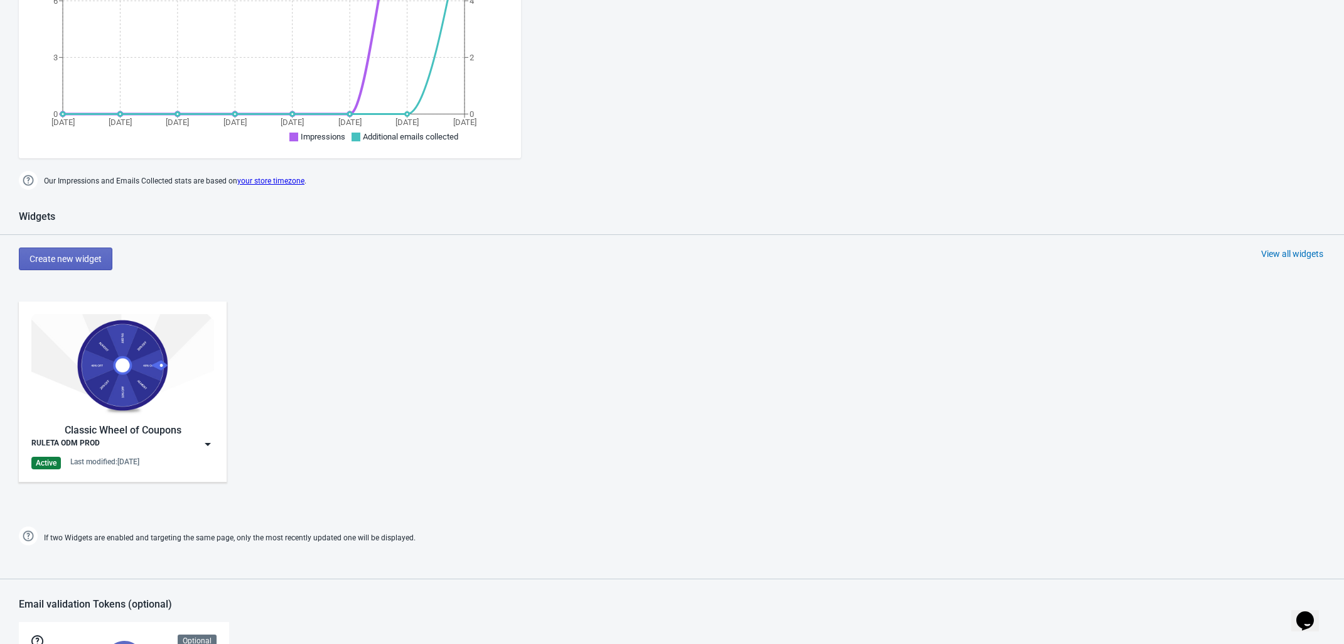
scroll to position [777, 0]
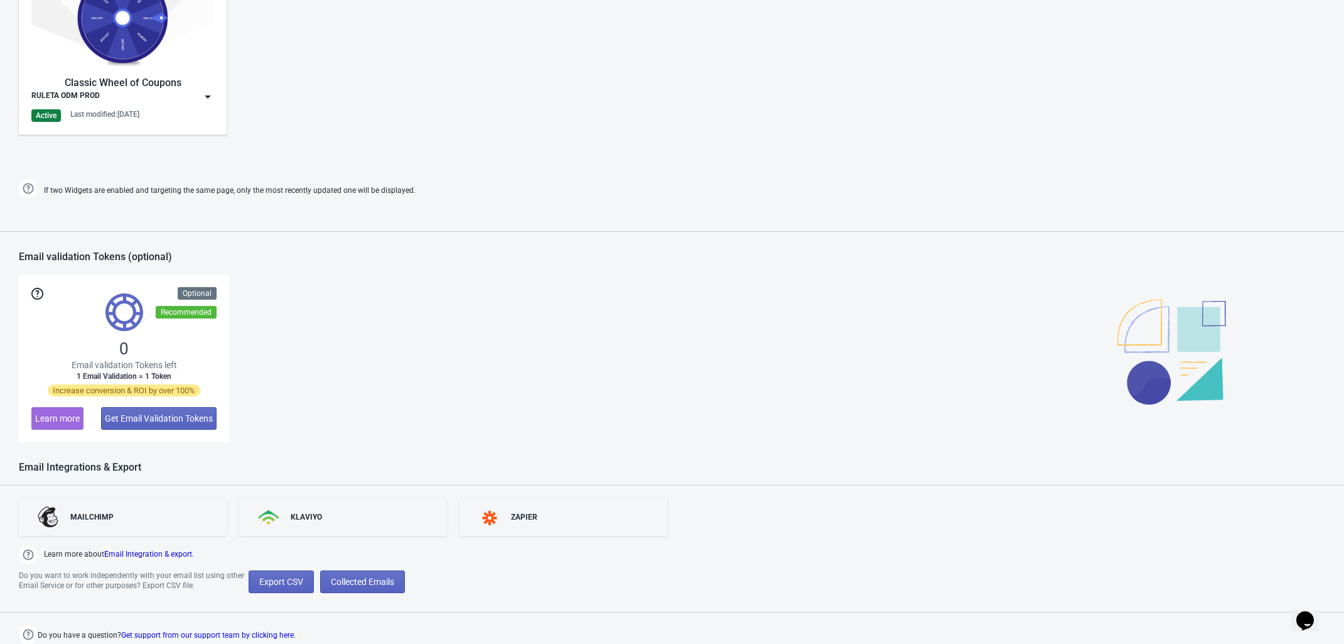
click at [160, 87] on div "Classic Wheel of Coupons" at bounding box center [122, 82] width 183 height 15
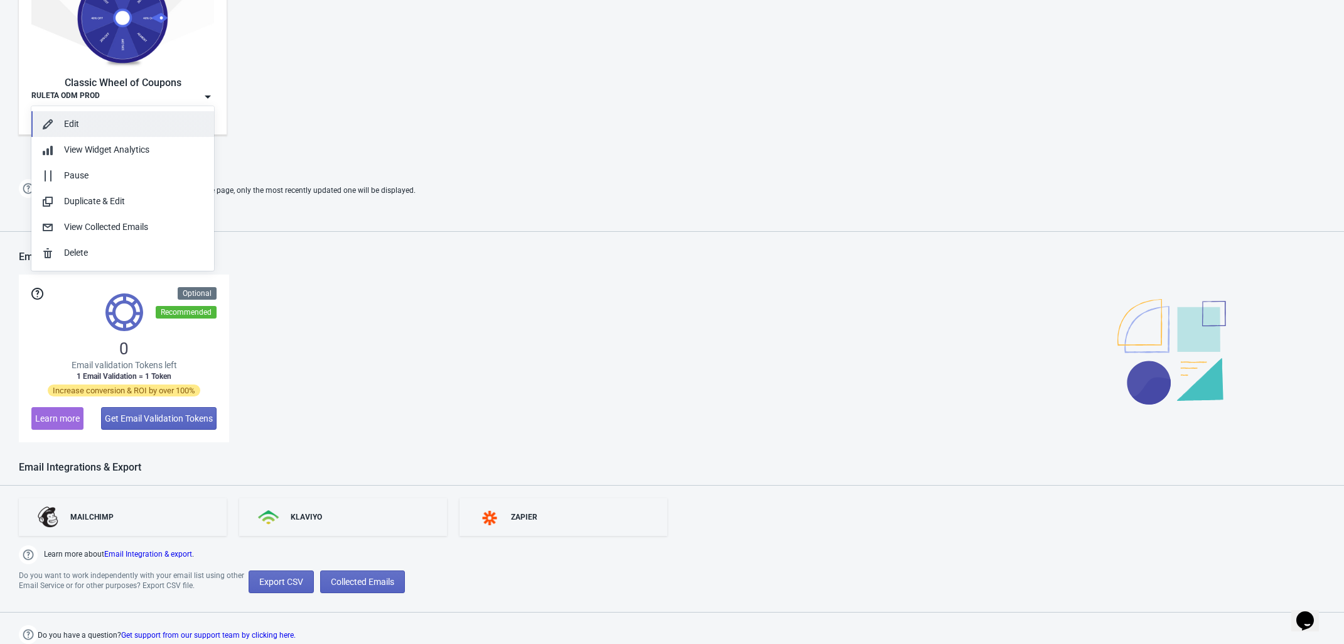
click at [133, 121] on div "Edit" at bounding box center [134, 123] width 140 height 13
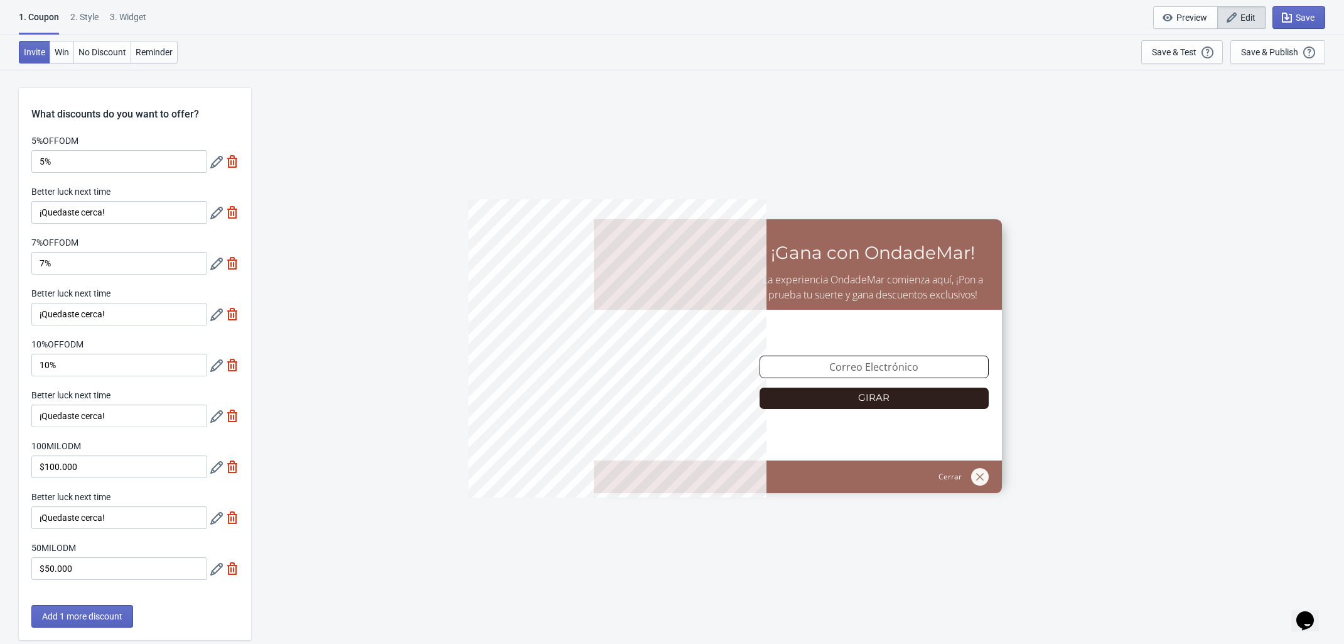
click at [77, 19] on div "2 . Style" at bounding box center [84, 22] width 28 height 22
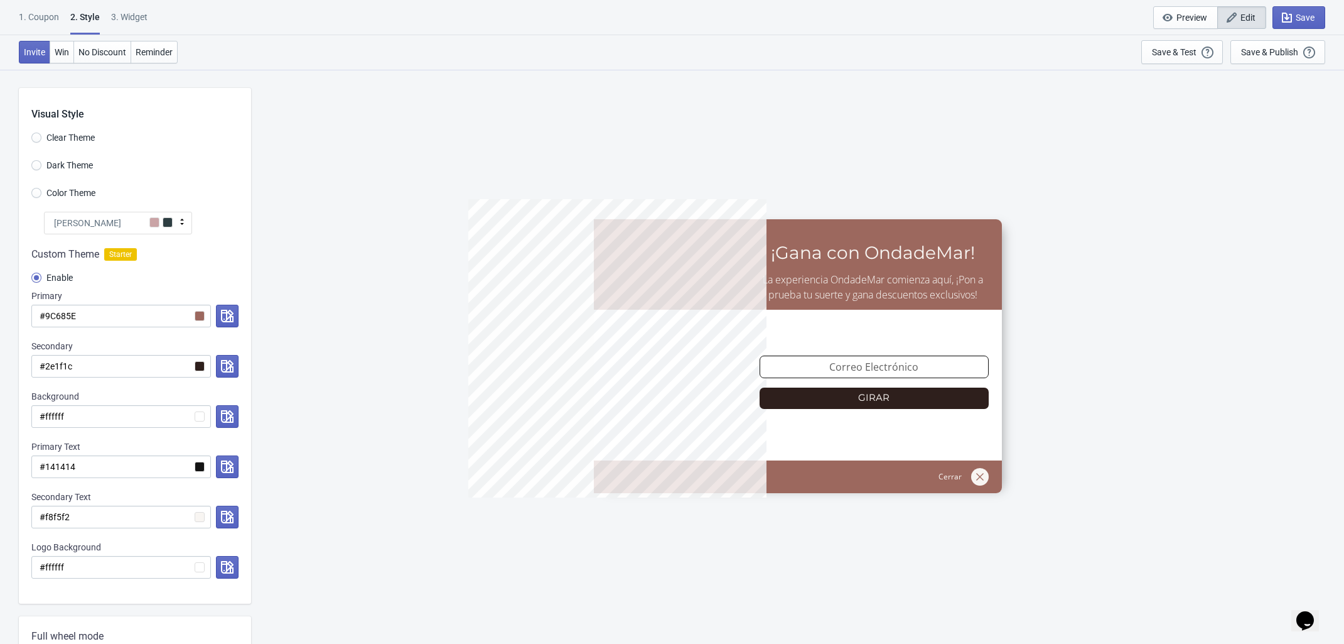
click at [30, 193] on div "Visual Style Clear Theme Dark Theme Color Theme Olivia Rose Tada Red Rose Pink …" at bounding box center [135, 346] width 232 height 516
click at [38, 195] on input "Color Theme" at bounding box center [36, 199] width 10 height 23
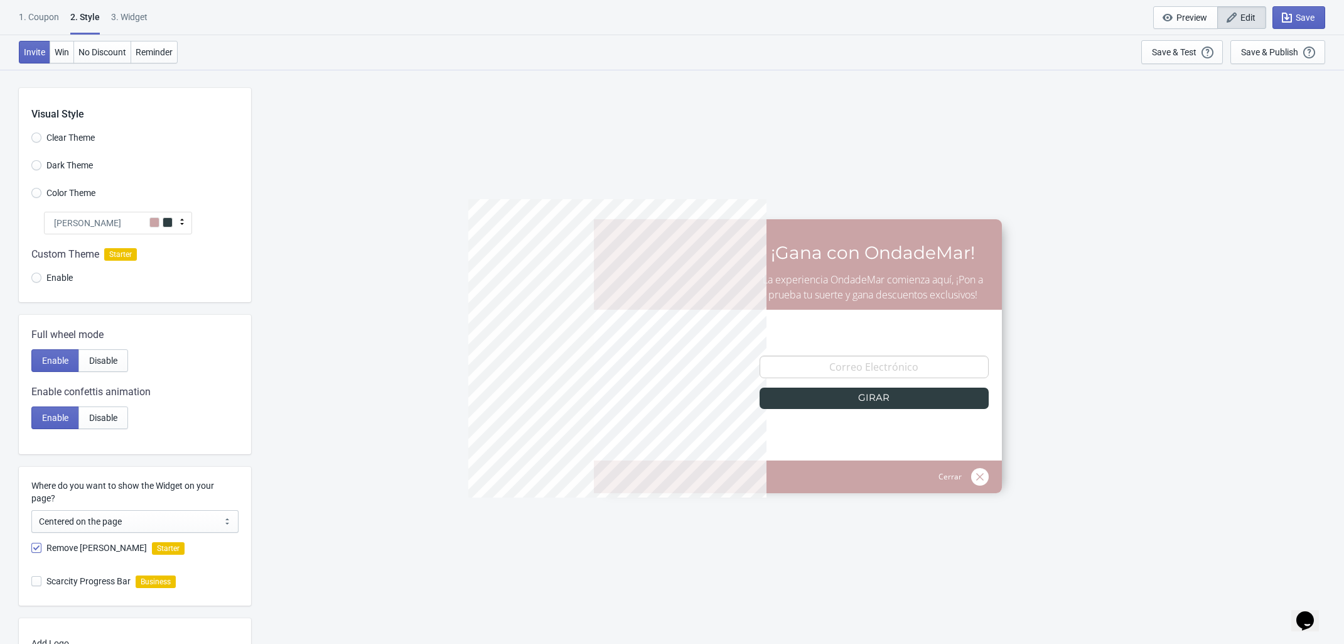
click at [182, 217] on icon at bounding box center [182, 221] width 13 height 13
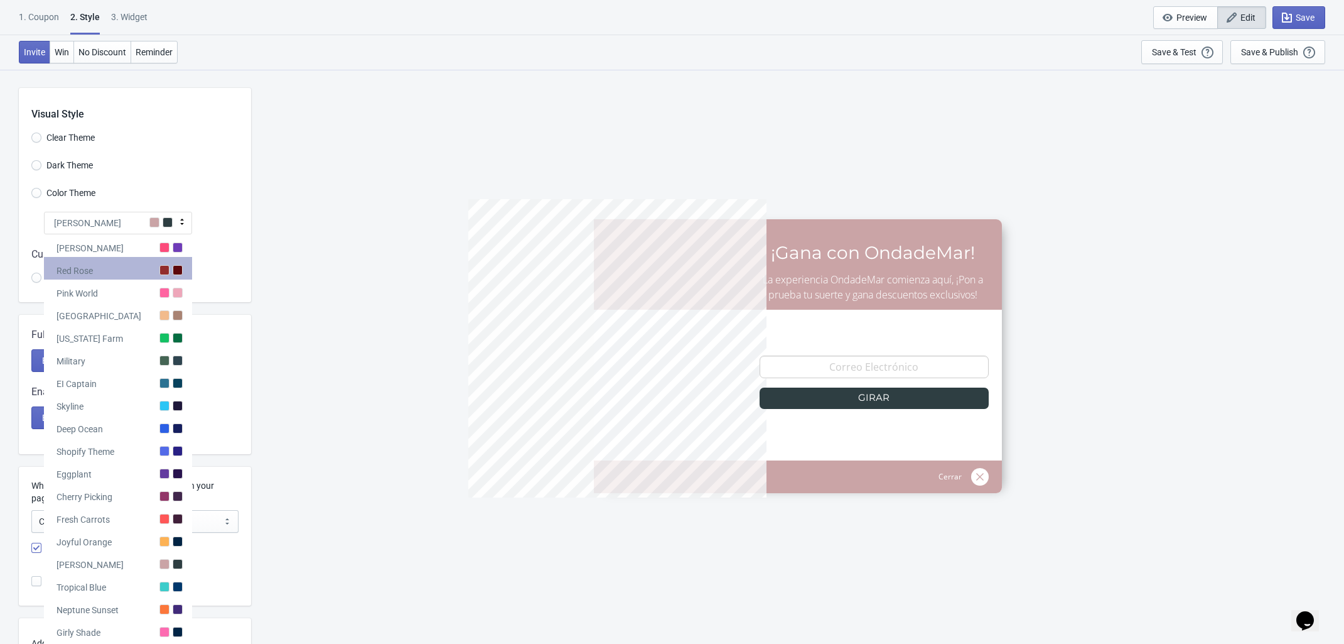
click at [122, 270] on div "Red Rose" at bounding box center [118, 268] width 148 height 23
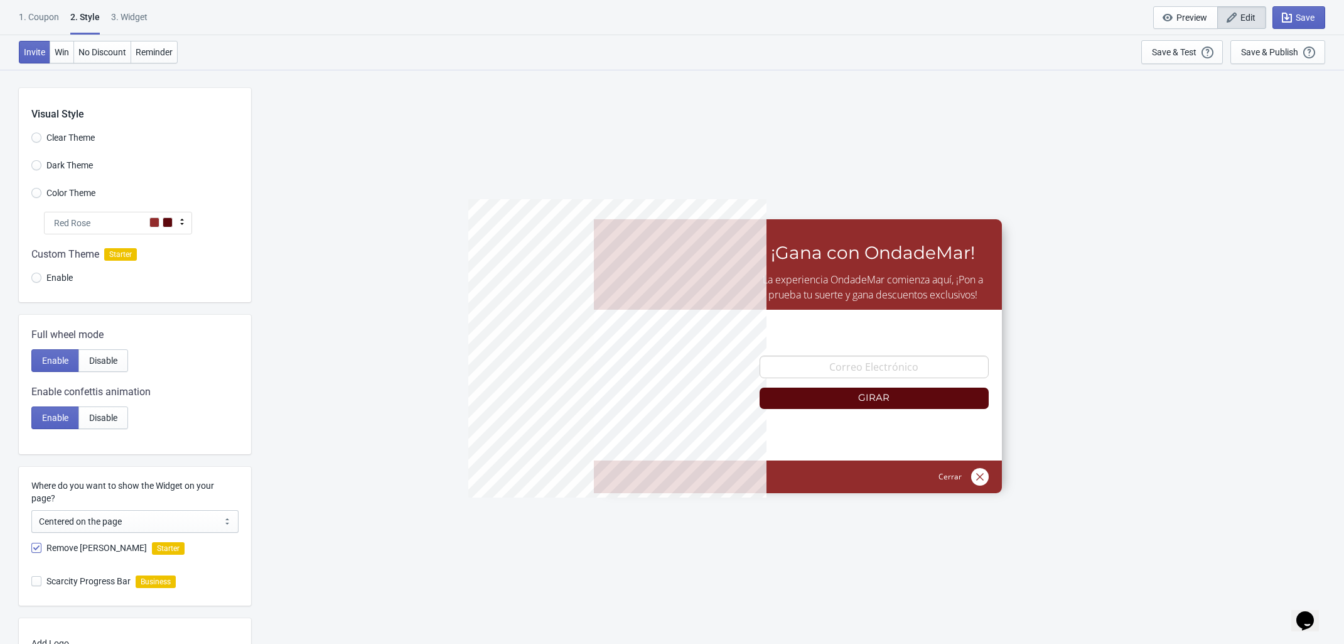
click at [186, 220] on icon at bounding box center [182, 221] width 13 height 13
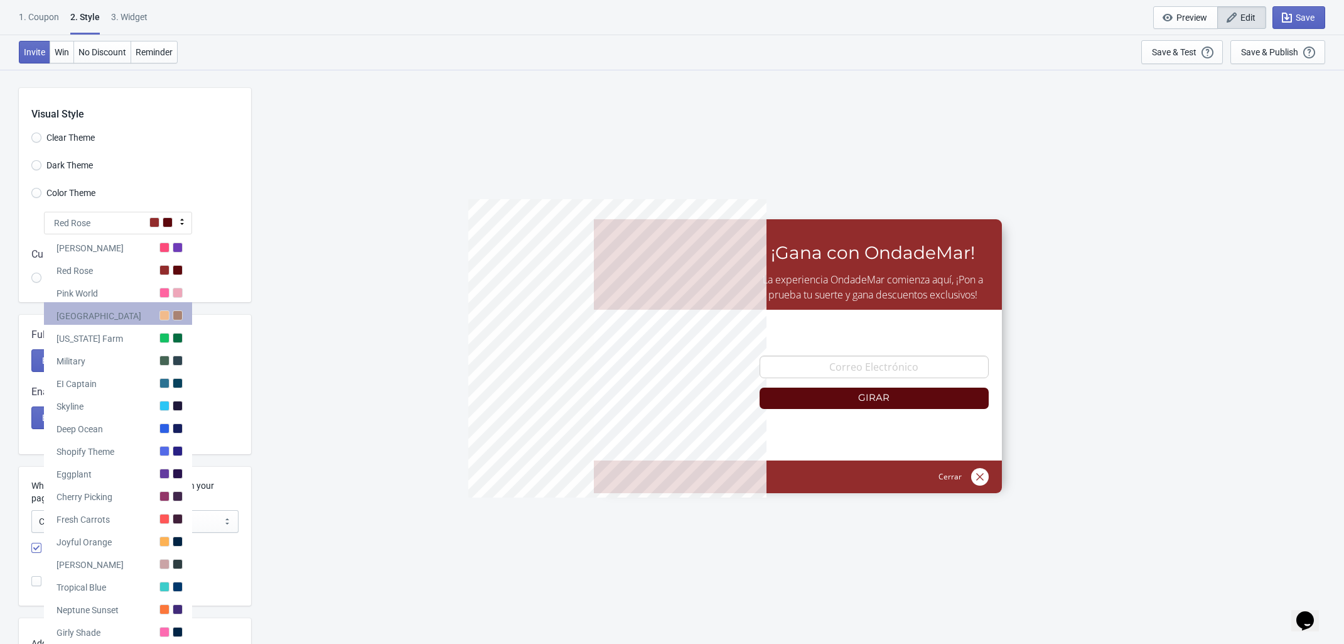
click at [117, 320] on div "[GEOGRAPHIC_DATA]" at bounding box center [118, 313] width 148 height 23
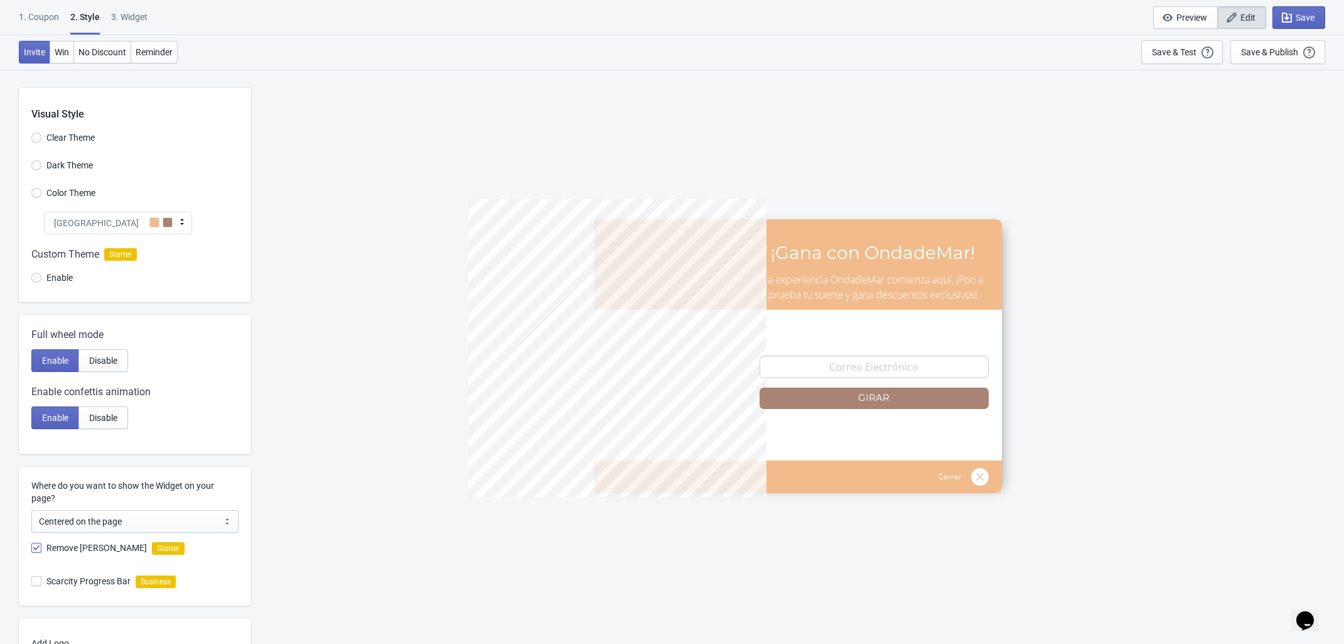
click at [167, 223] on span at bounding box center [168, 222] width 10 height 10
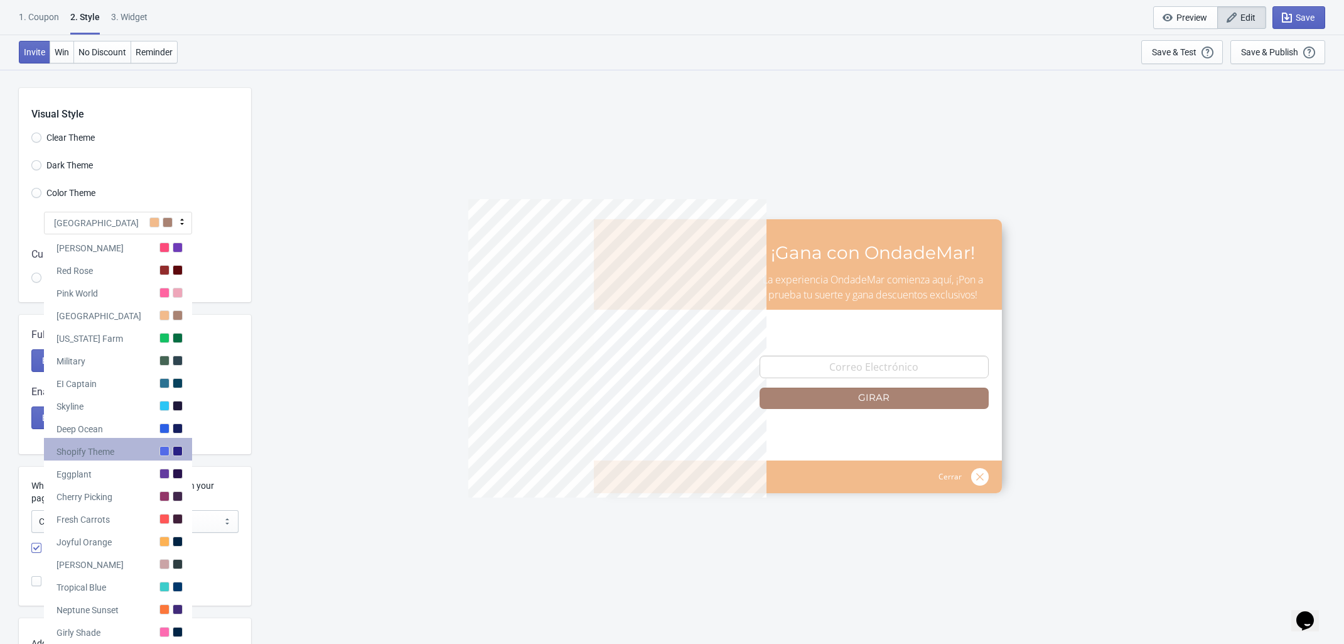
click at [126, 454] on div "Shopify Theme" at bounding box center [118, 449] width 148 height 23
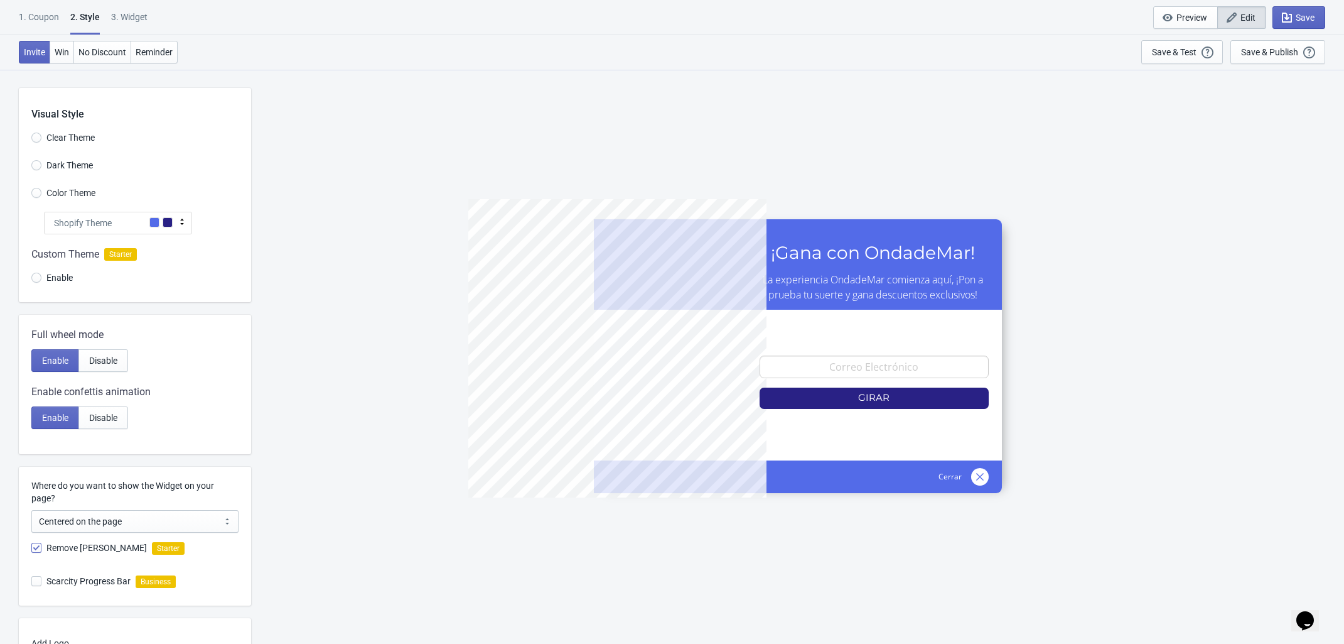
click at [174, 223] on div "Shopify Theme" at bounding box center [118, 223] width 148 height 23
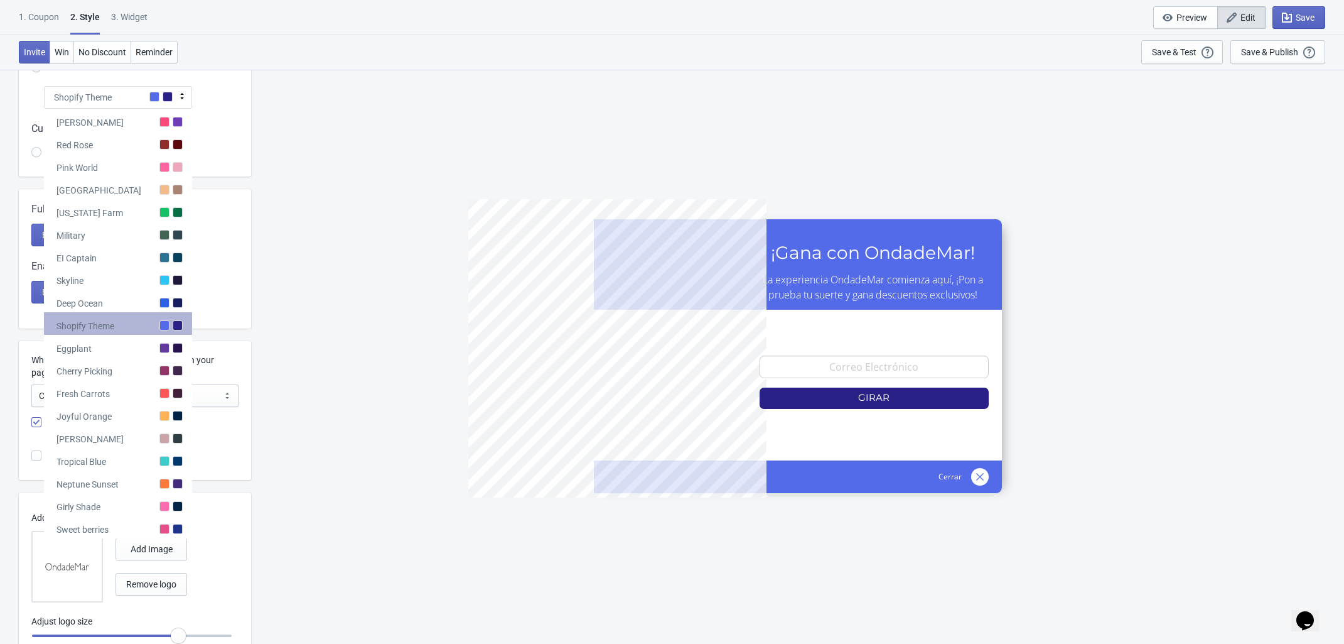
scroll to position [157, 0]
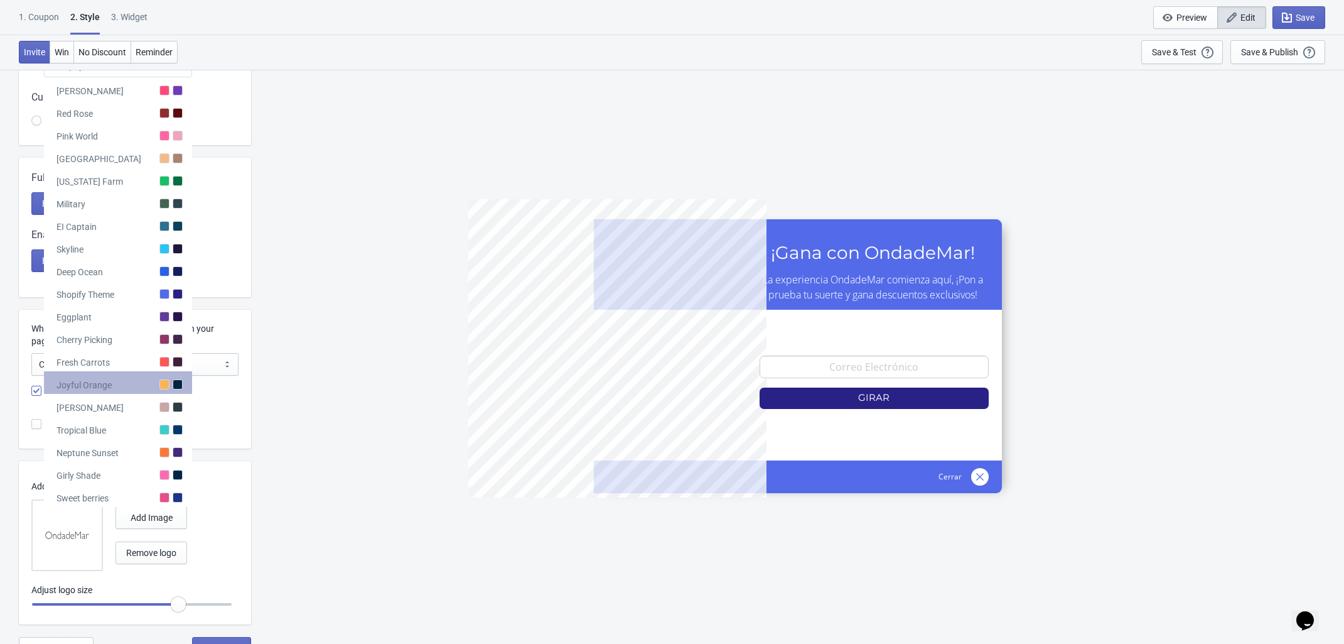
click at [133, 383] on div "Joyful Orange" at bounding box center [118, 382] width 148 height 23
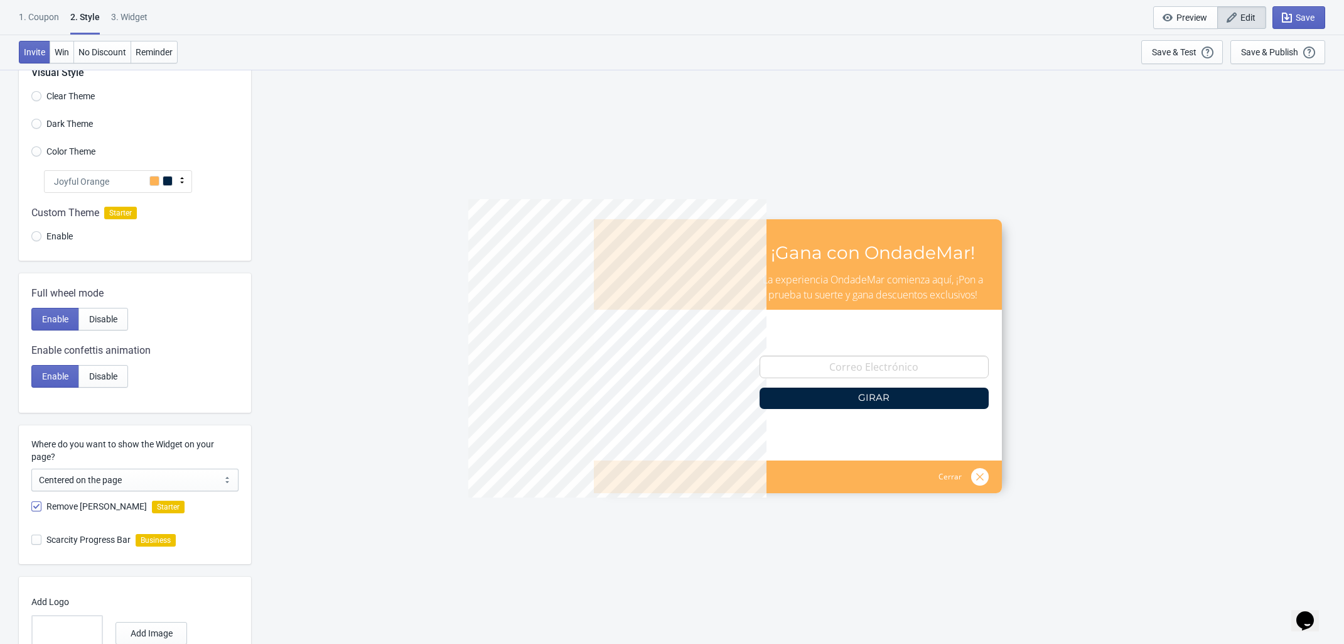
scroll to position [0, 0]
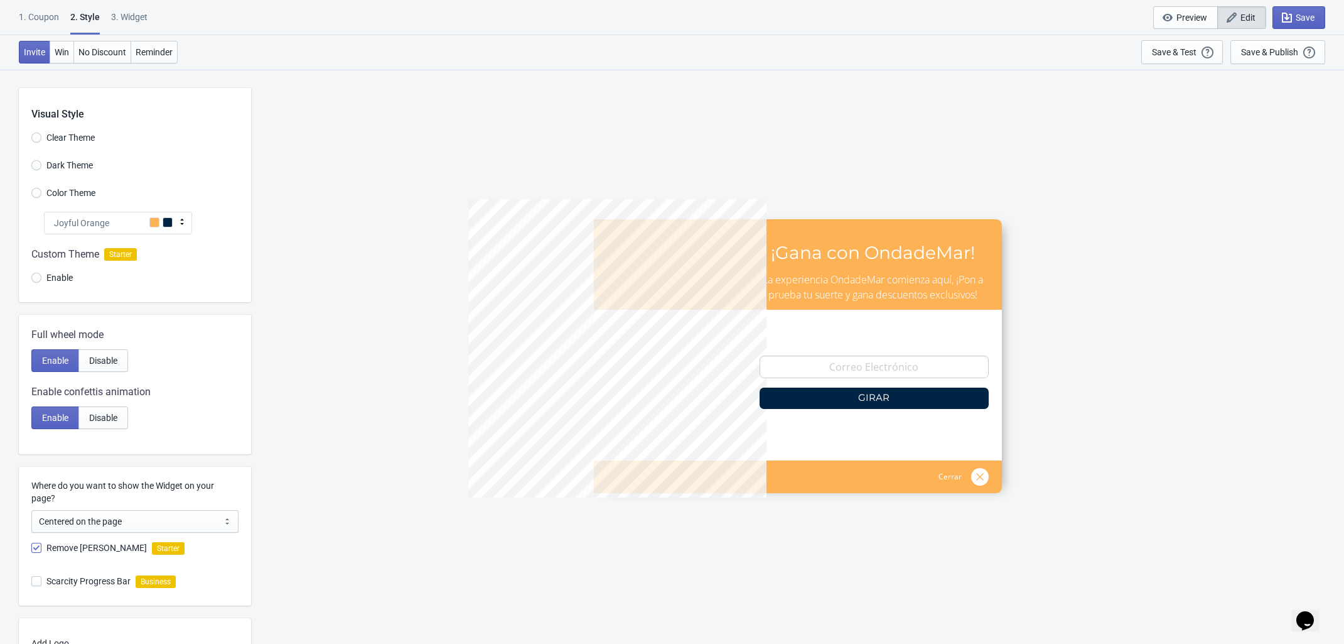
click at [176, 223] on icon at bounding box center [182, 221] width 13 height 13
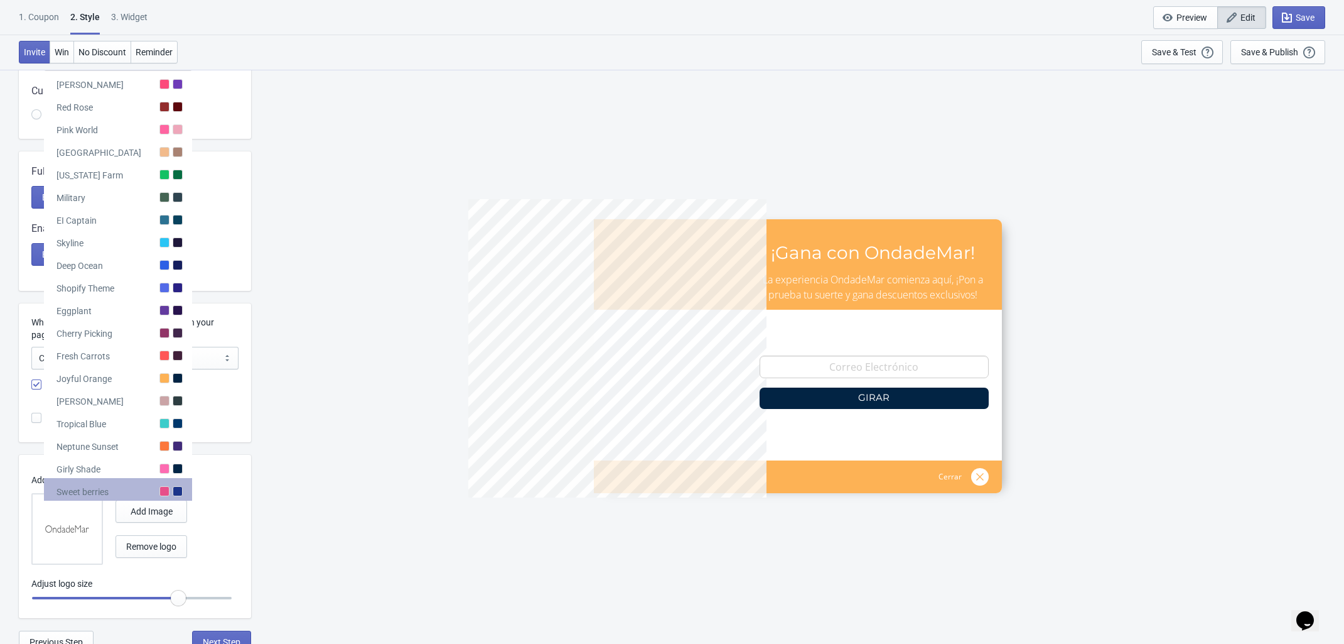
scroll to position [173, 0]
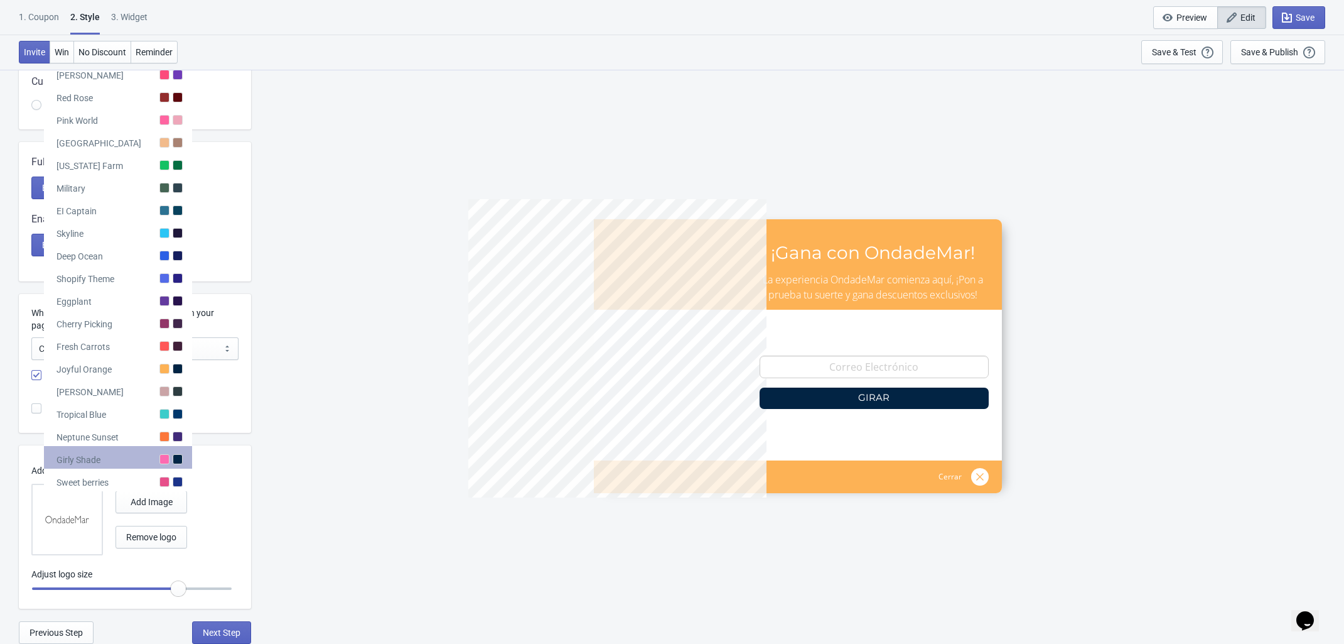
click at [112, 463] on div "Girly Shade" at bounding box center [118, 457] width 148 height 23
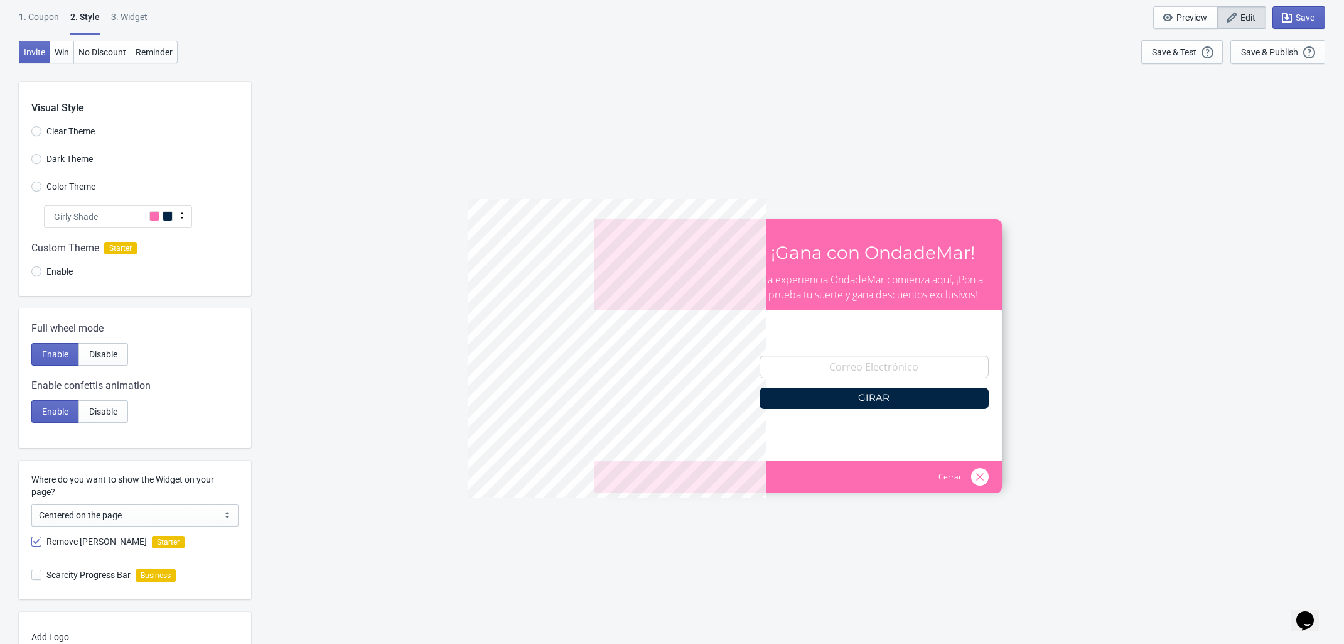
scroll to position [0, 0]
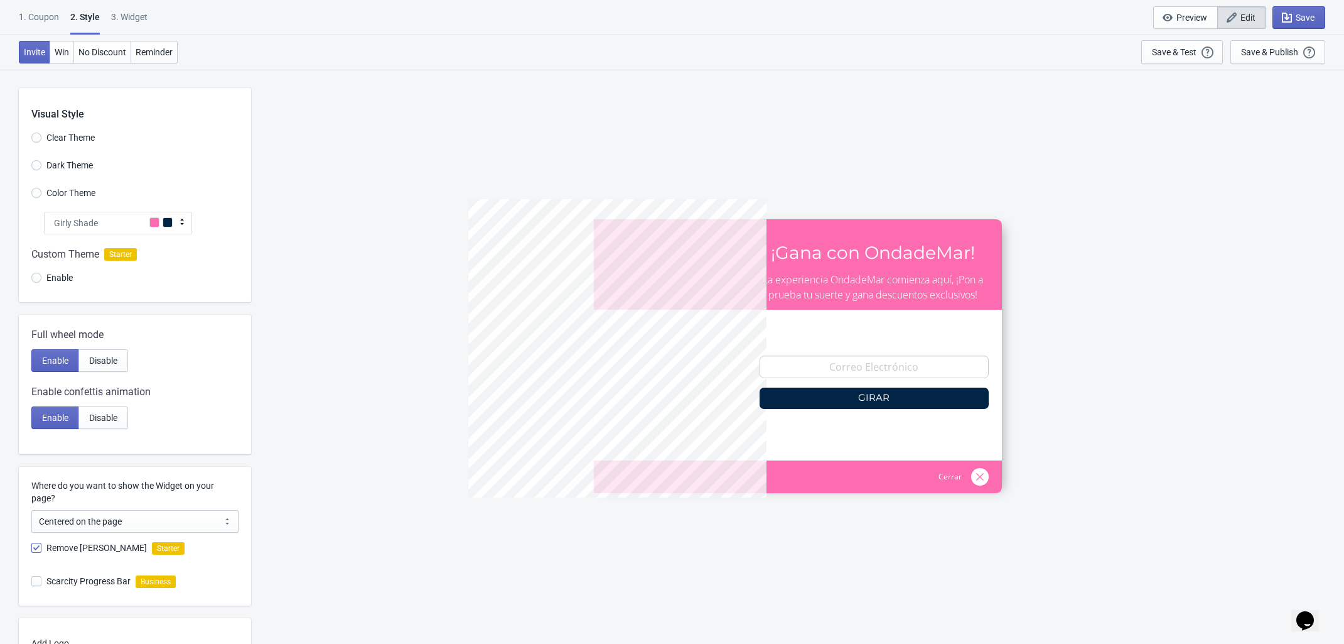
click at [154, 217] on span at bounding box center [154, 222] width 10 height 10
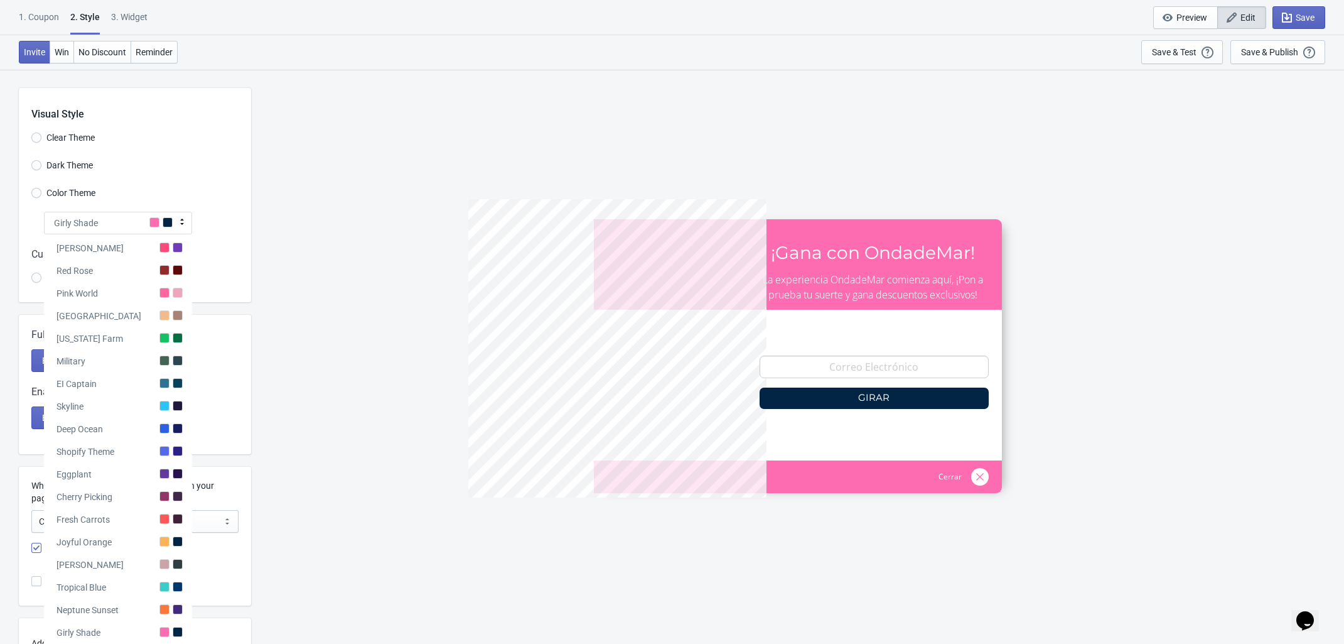
click at [99, 467] on div "Eggplant" at bounding box center [118, 471] width 148 height 23
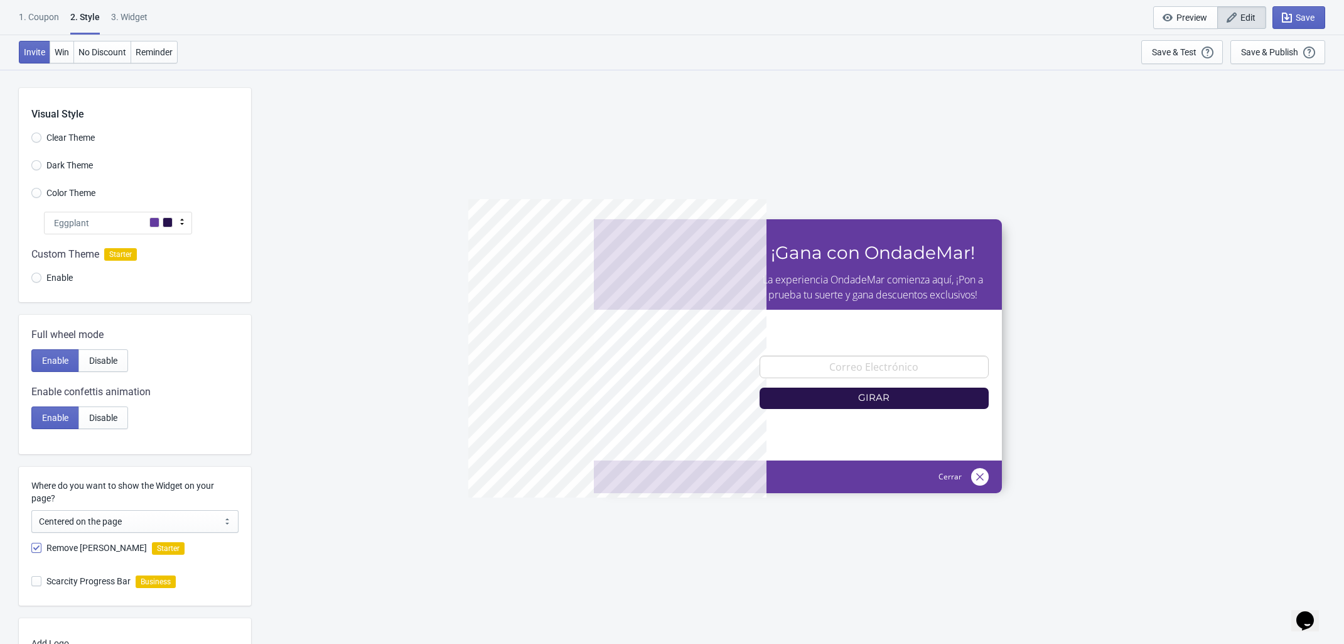
click at [159, 223] on div "Eggplant" at bounding box center [118, 223] width 148 height 23
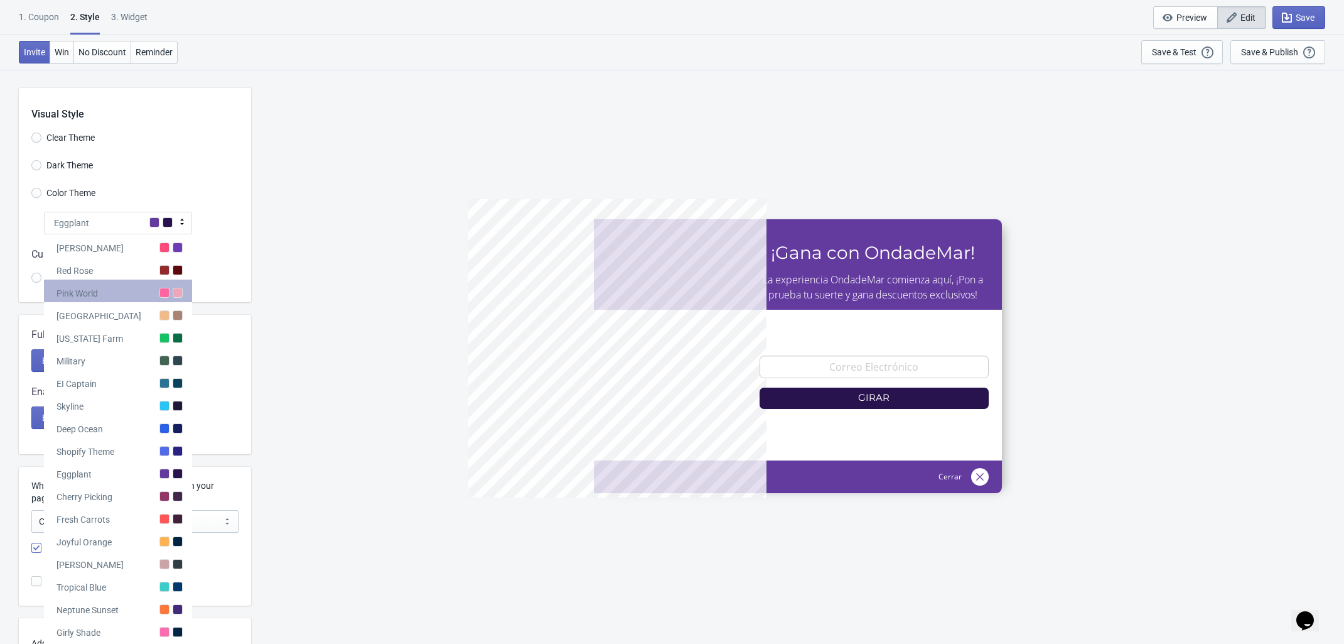
click at [138, 293] on div "Pink World" at bounding box center [118, 290] width 148 height 23
radio input "true"
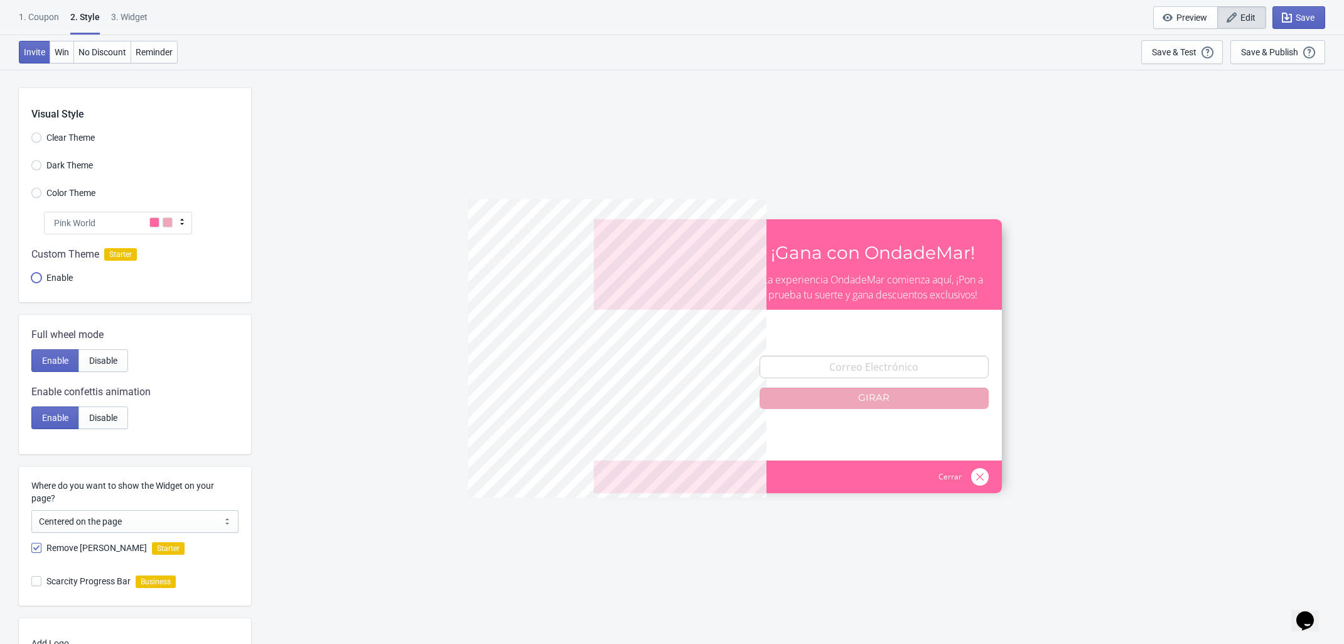
click at [38, 276] on input "Enable" at bounding box center [36, 284] width 10 height 23
radio input "true"
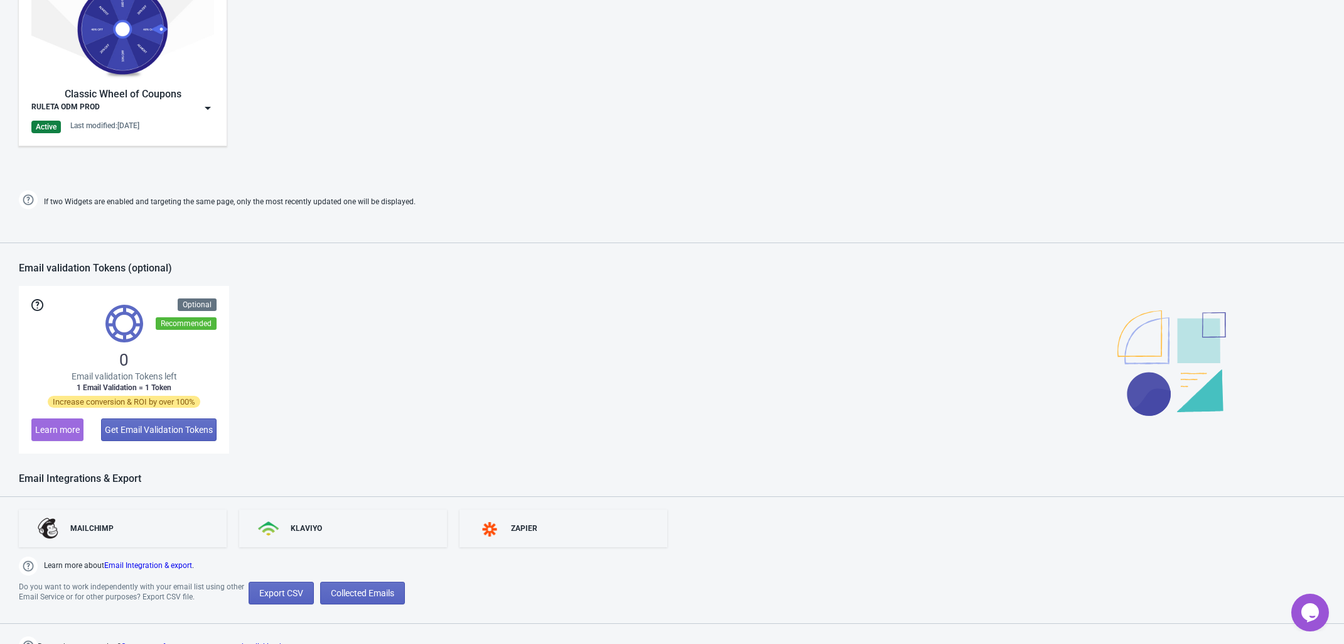
scroll to position [777, 0]
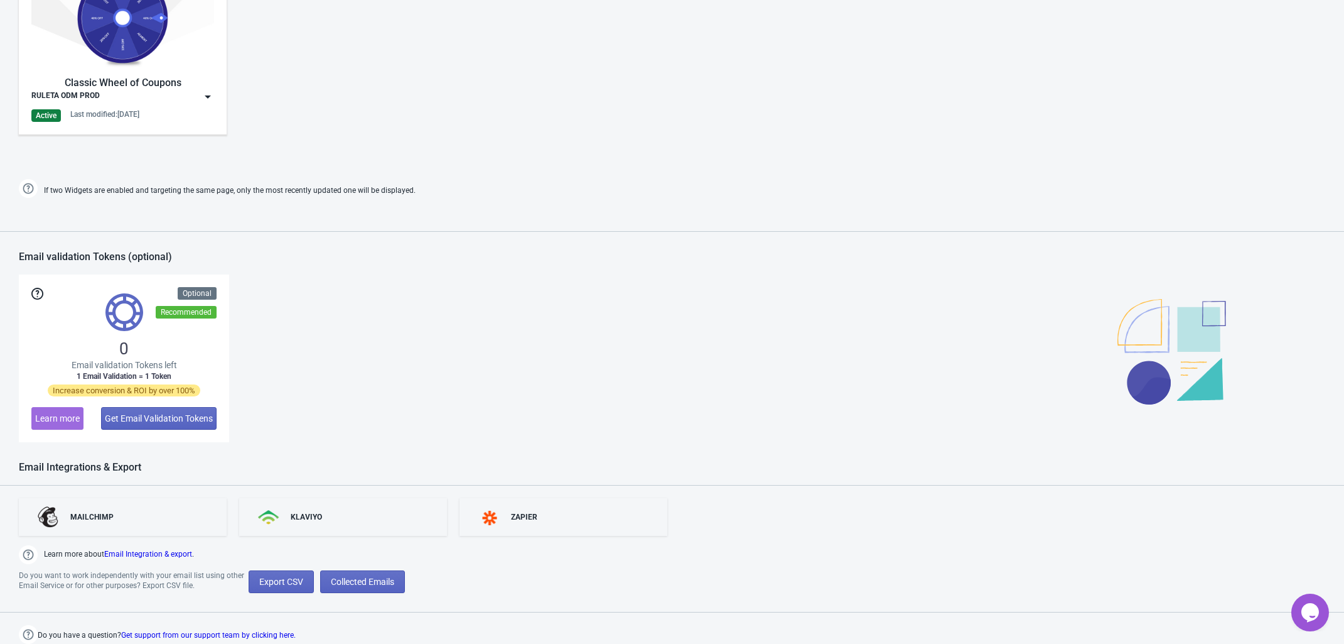
click at [192, 104] on div "Classic Wheel of Coupons RULETA ODM PROD Active Last modified: 28.8.2025" at bounding box center [122, 44] width 183 height 155
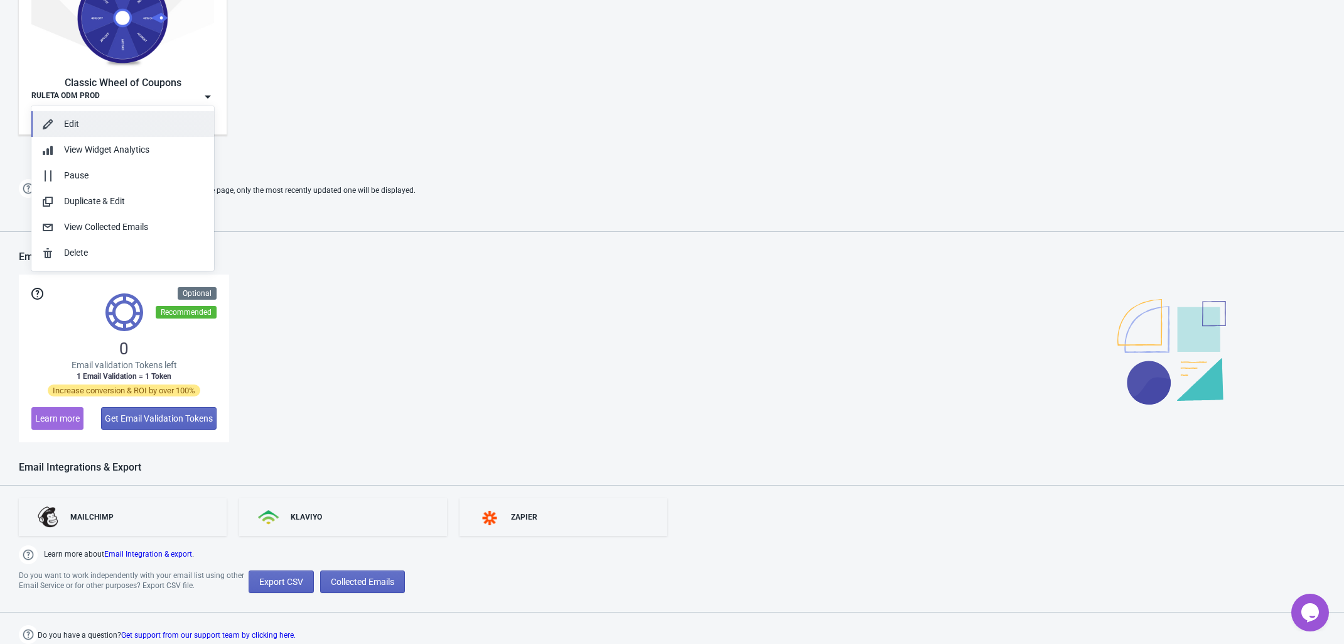
click at [138, 125] on div "Edit" at bounding box center [134, 123] width 140 height 13
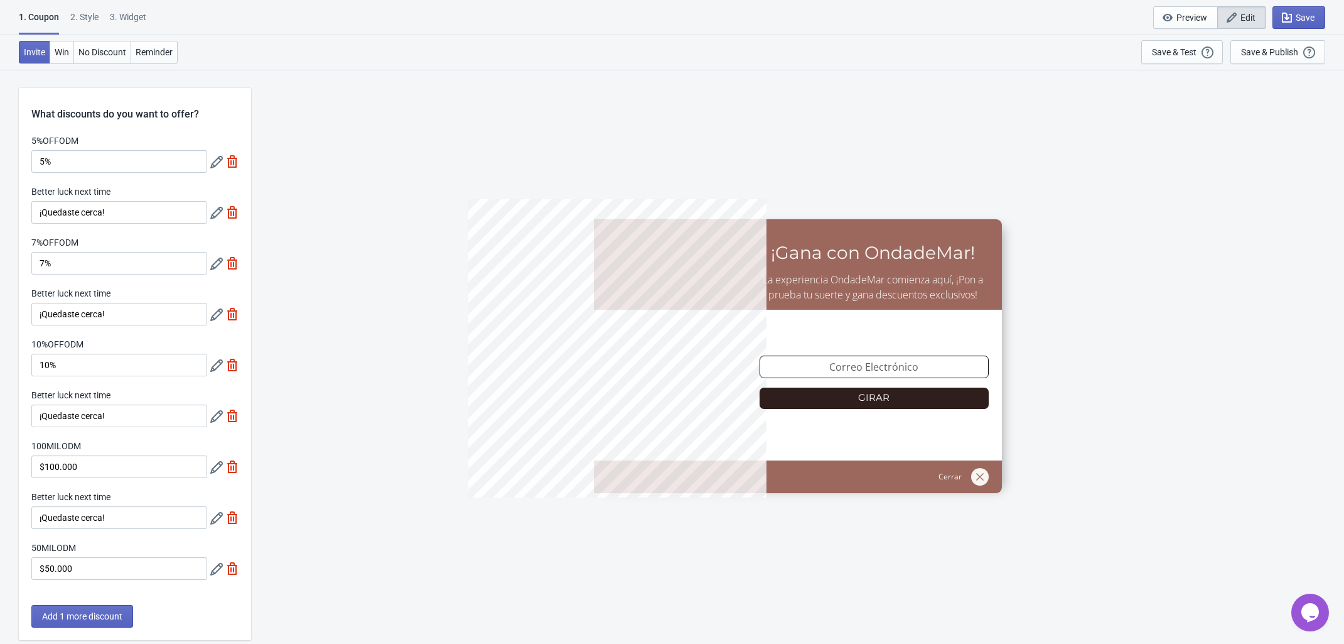
click at [84, 13] on div "2 . Style" at bounding box center [84, 22] width 28 height 22
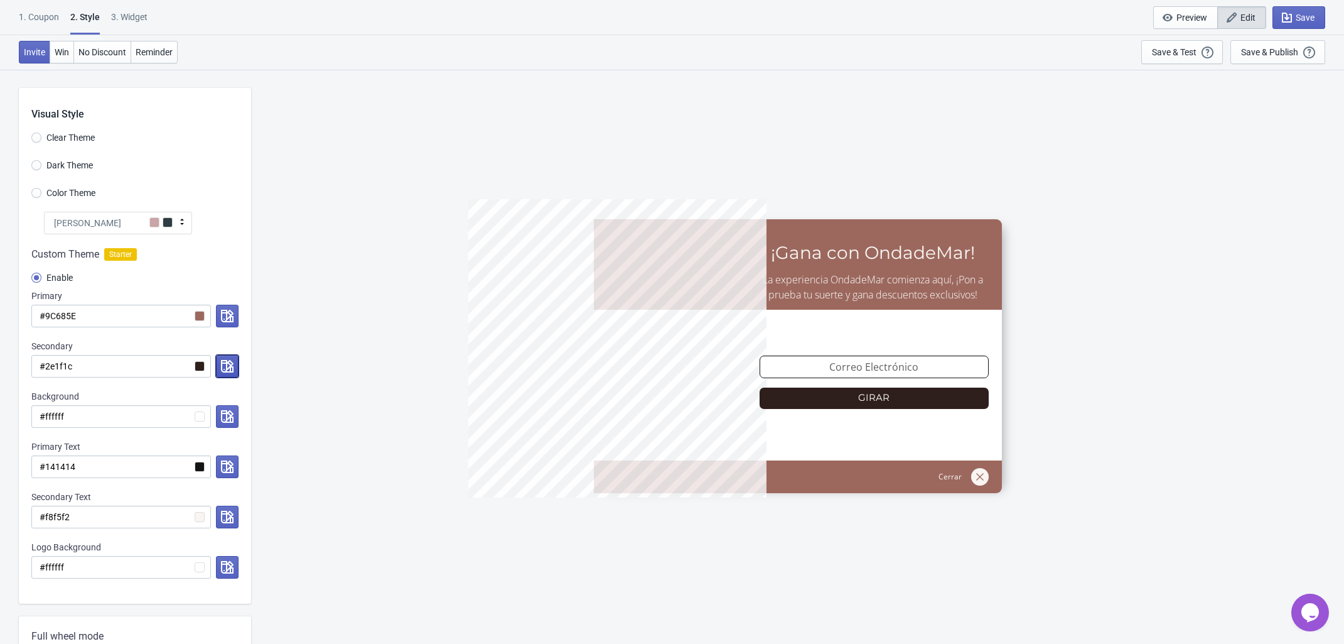
click at [224, 367] on icon "button" at bounding box center [227, 366] width 13 height 13
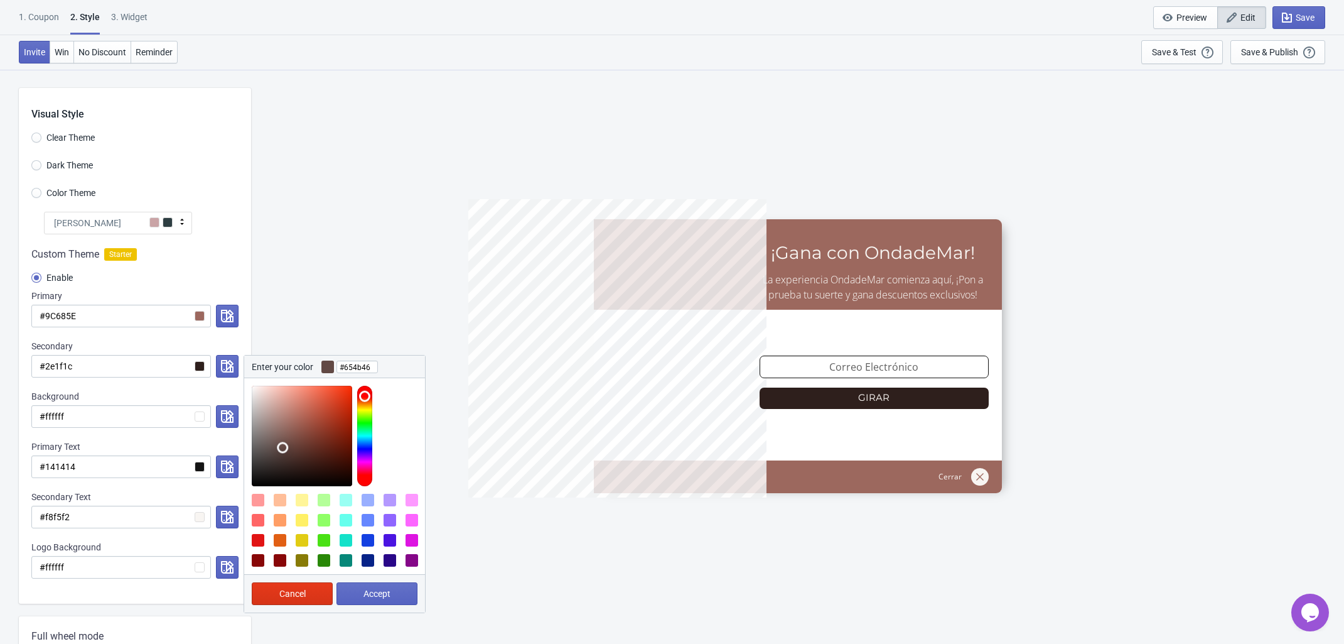
type input "#674c47"
drag, startPoint x: 286, startPoint y: 468, endPoint x: 283, endPoint y: 446, distance: 22.3
click at [283, 446] on div at bounding box center [302, 436] width 100 height 100
click at [365, 596] on span "Accept" at bounding box center [377, 593] width 27 height 10
radio input "true"
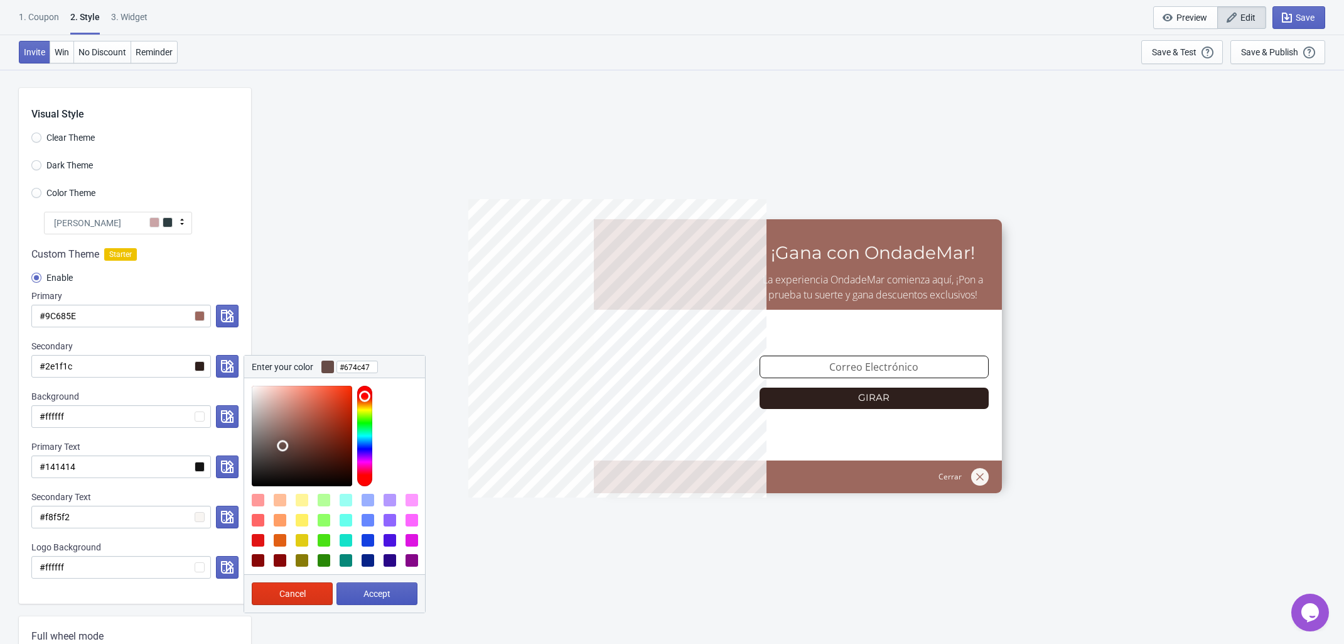
type input "#674c47"
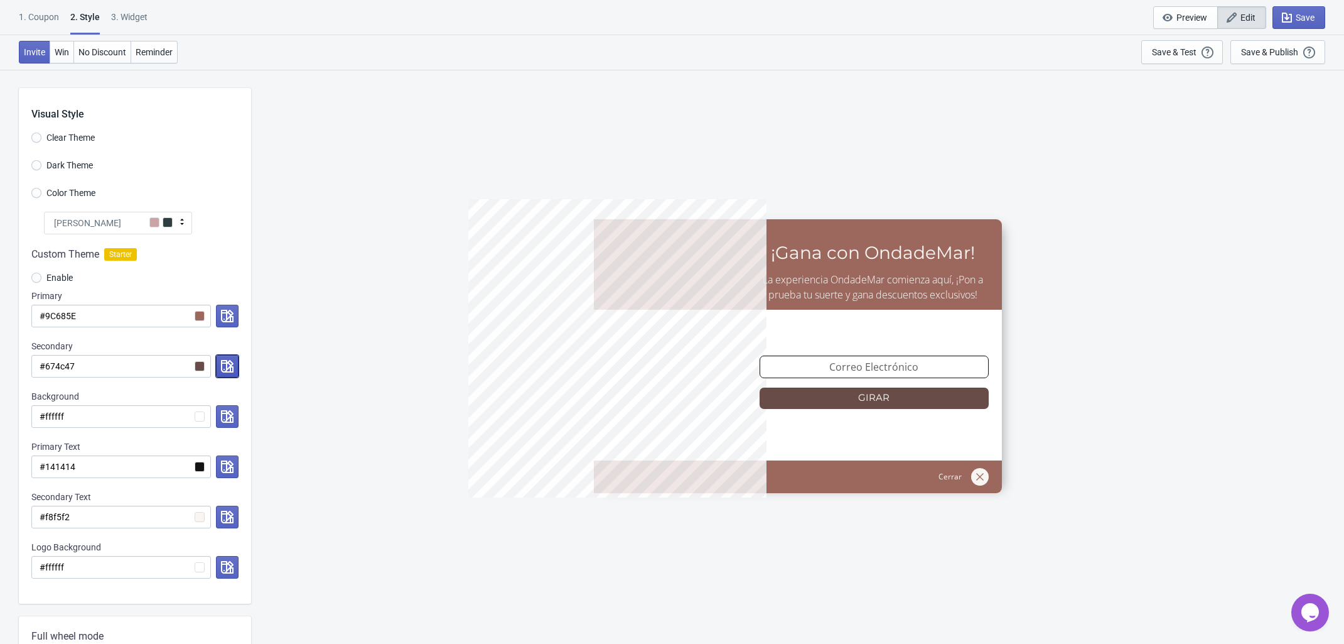
click at [226, 367] on icon "button" at bounding box center [227, 366] width 13 height 13
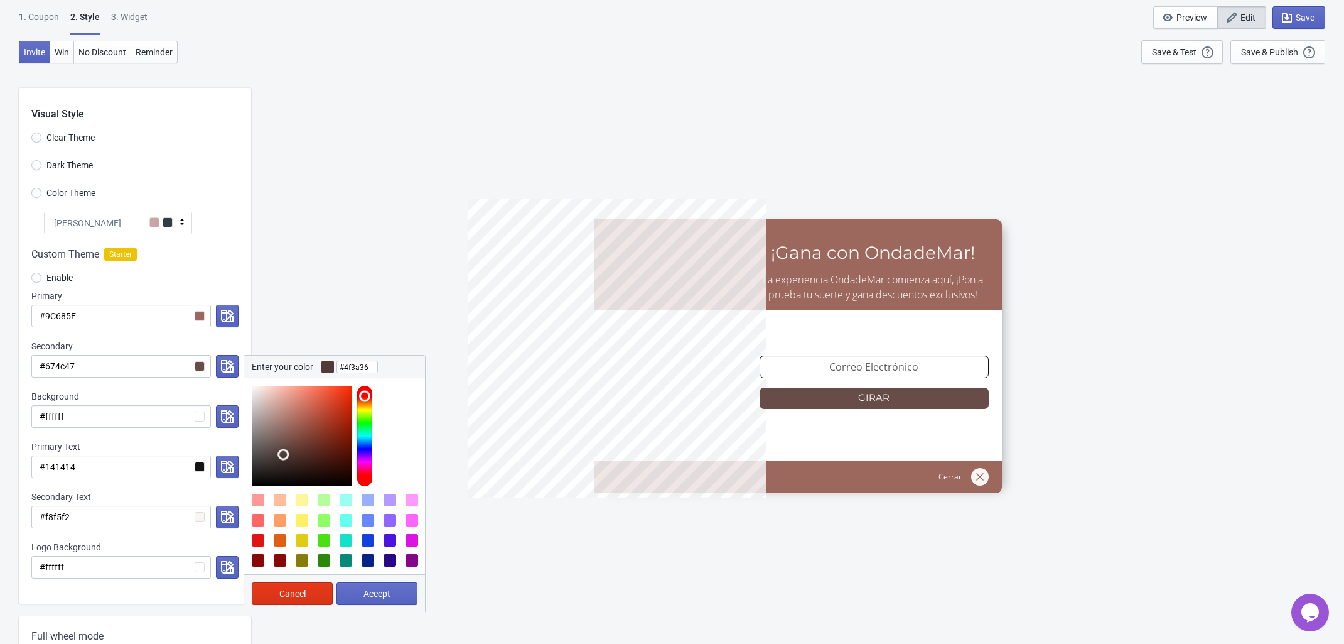
type input "#4f3a37"
drag, startPoint x: 283, startPoint y: 445, endPoint x: 283, endPoint y: 455, distance: 10.1
click at [283, 455] on div at bounding box center [302, 436] width 100 height 100
click at [383, 598] on span "Accept" at bounding box center [377, 593] width 27 height 10
radio input "true"
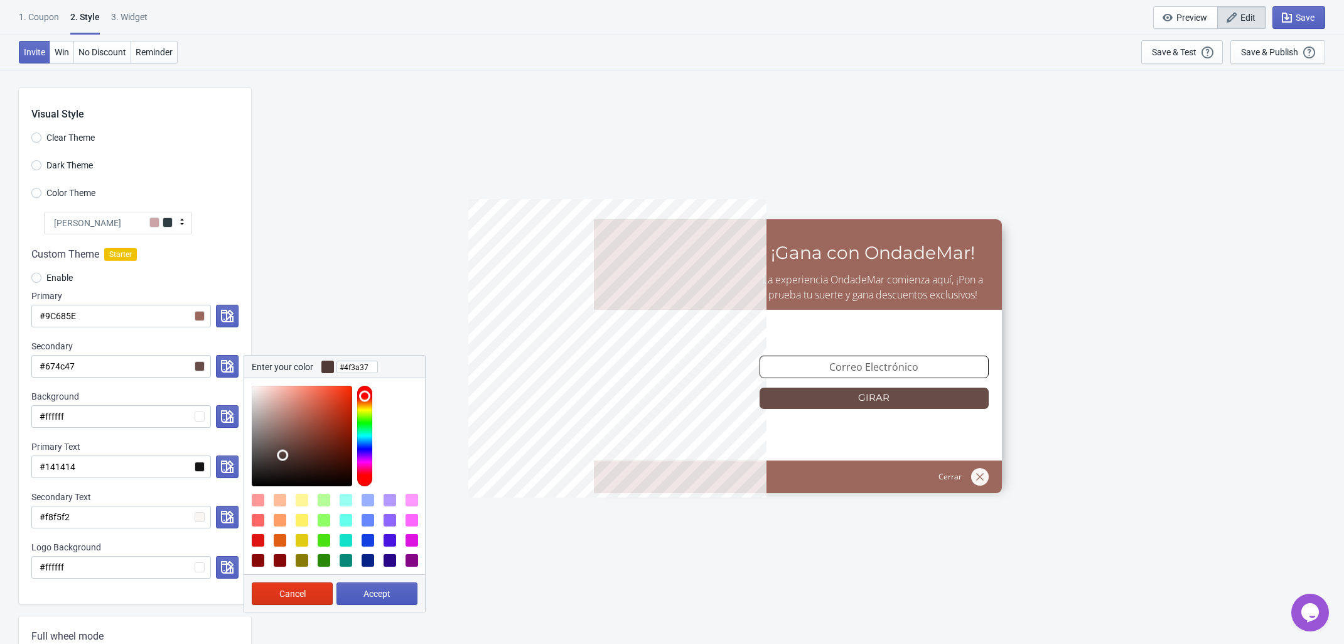
type input "#4f3a37"
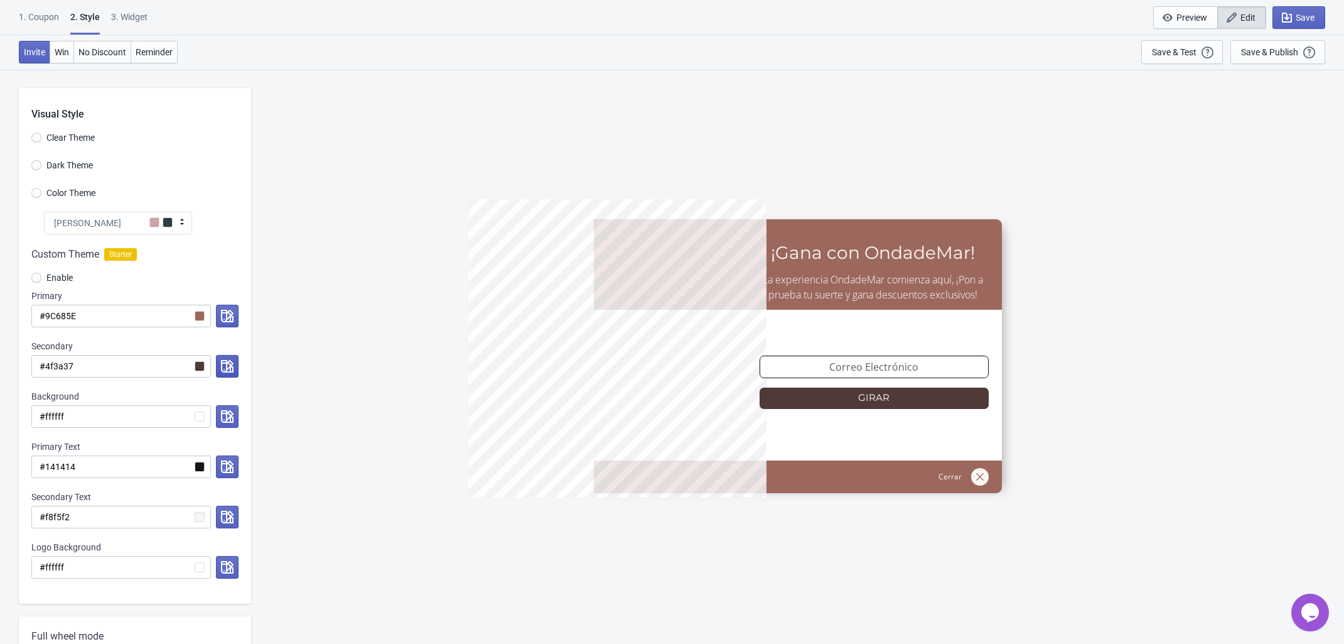
click at [227, 364] on icon "button" at bounding box center [227, 366] width 13 height 13
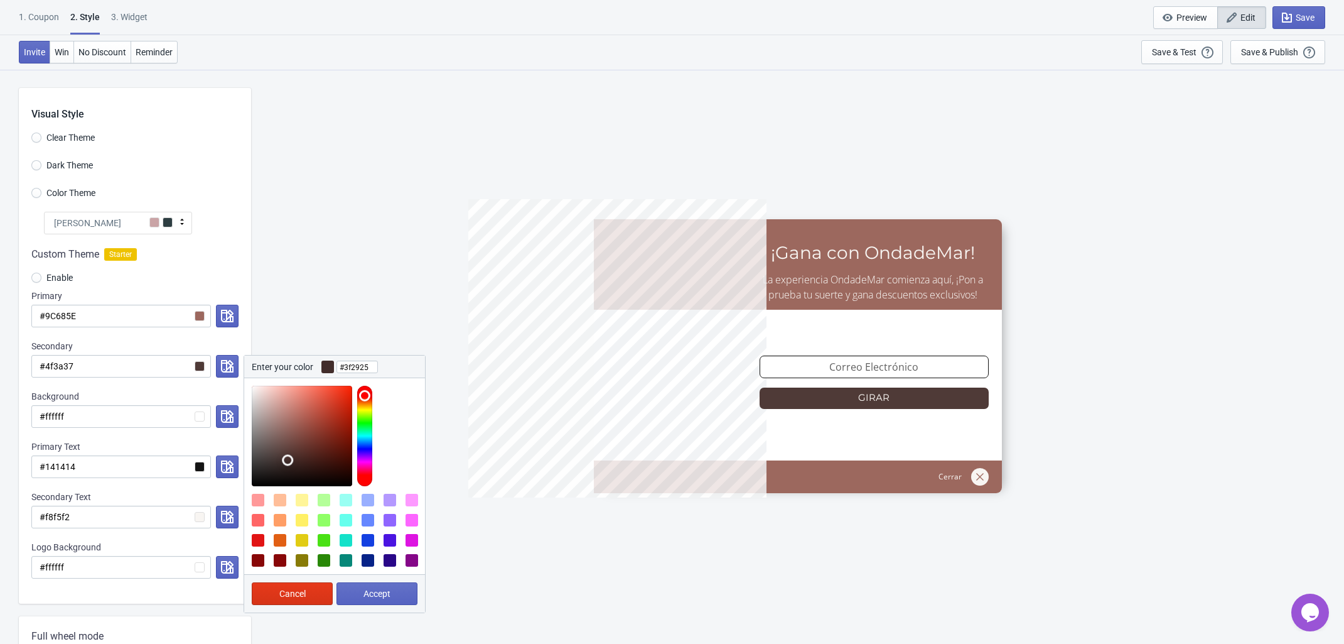
type input "#3f2825"
drag, startPoint x: 280, startPoint y: 455, endPoint x: 294, endPoint y: 462, distance: 15.4
click at [294, 462] on div at bounding box center [302, 436] width 100 height 100
click at [365, 590] on span "Accept" at bounding box center [377, 593] width 27 height 10
radio input "true"
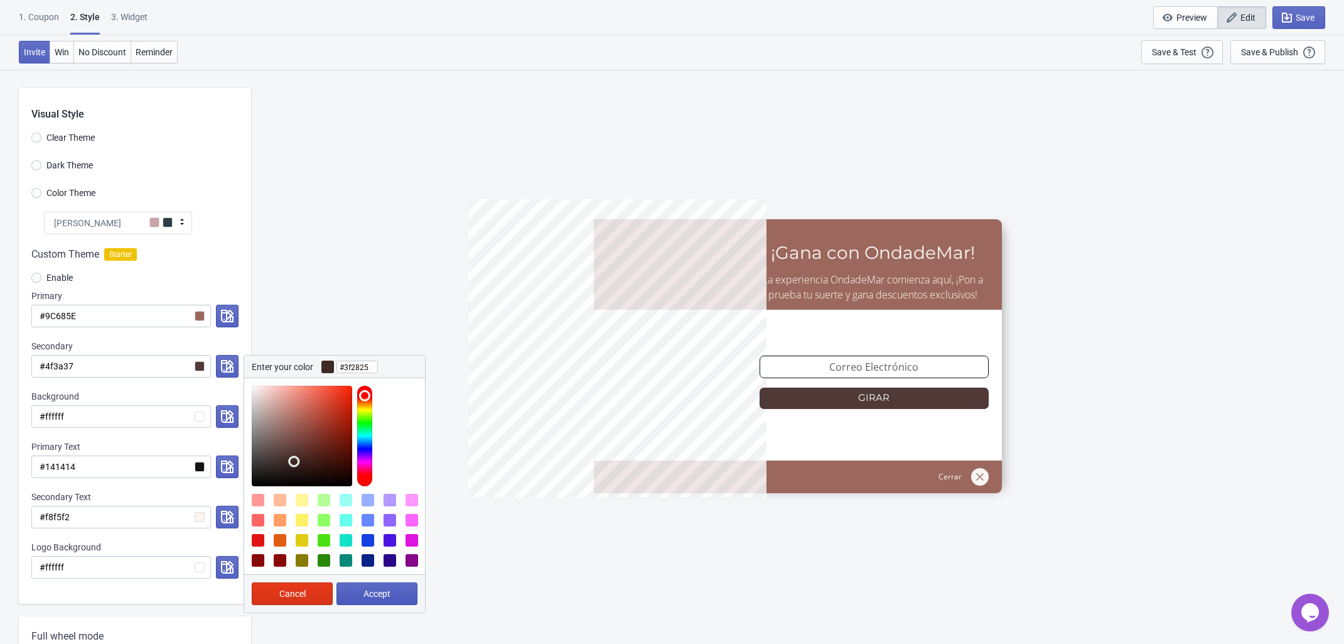
type input "#3f2825"
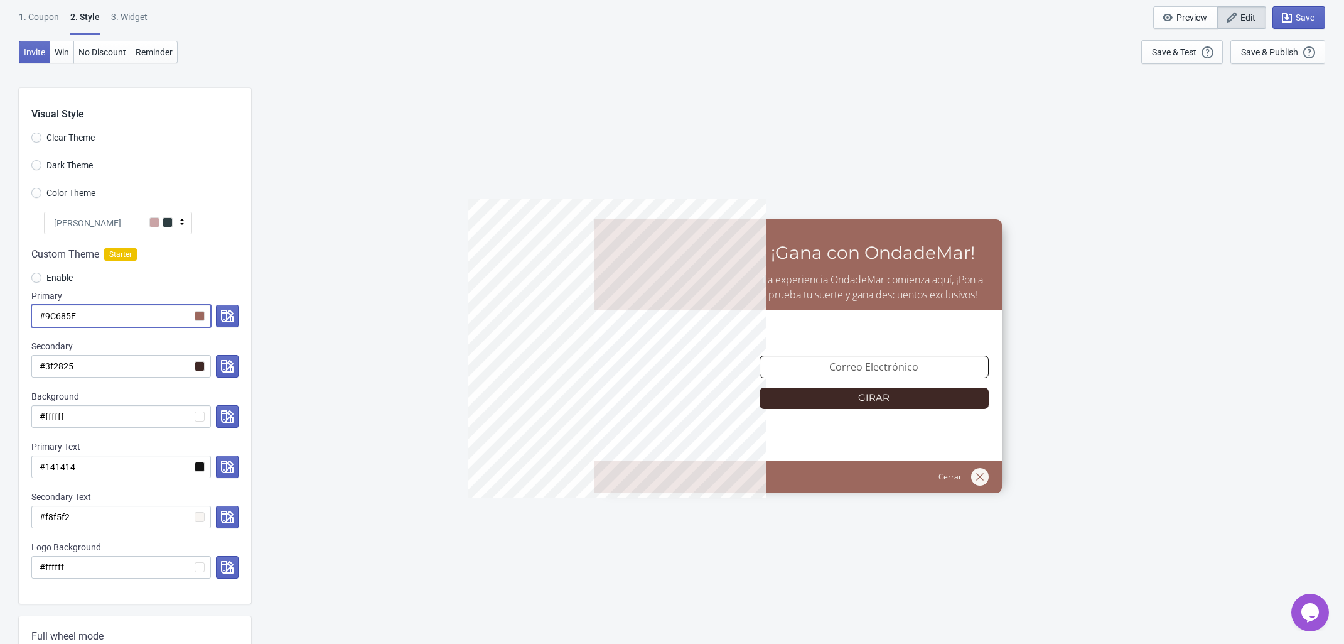
drag, startPoint x: 90, startPoint y: 314, endPoint x: 57, endPoint y: 311, distance: 32.8
click at [57, 311] on input "#9C685E" at bounding box center [121, 316] width 180 height 23
drag, startPoint x: 89, startPoint y: 317, endPoint x: 44, endPoint y: 315, distance: 45.3
click at [44, 315] on input "#9C685E" at bounding box center [121, 316] width 180 height 23
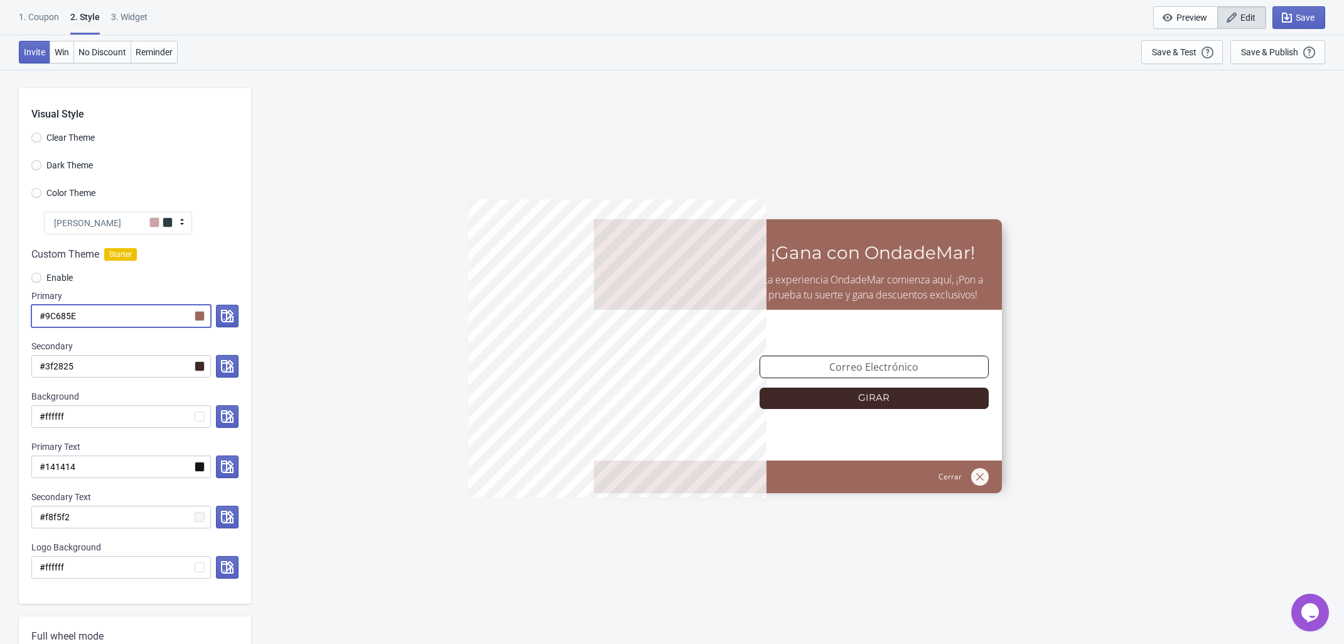
paste input "7F1800"
radio input "true"
type input "#7F1800"
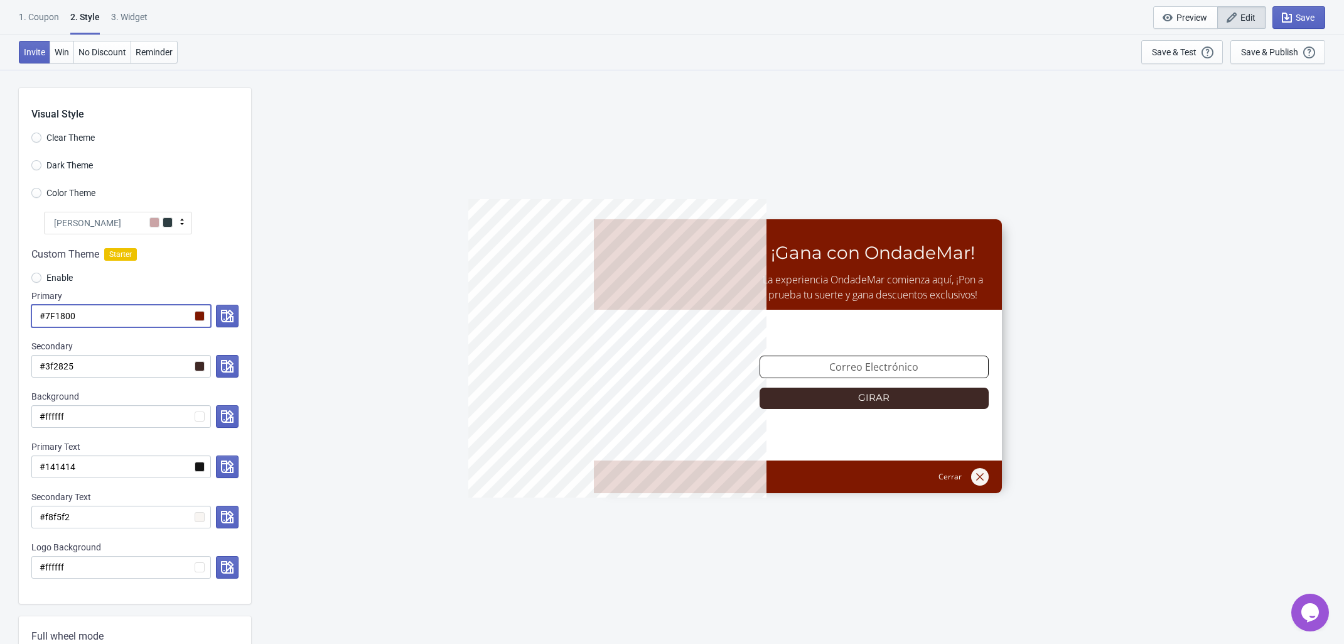
radio input "true"
type input "#9C685E"
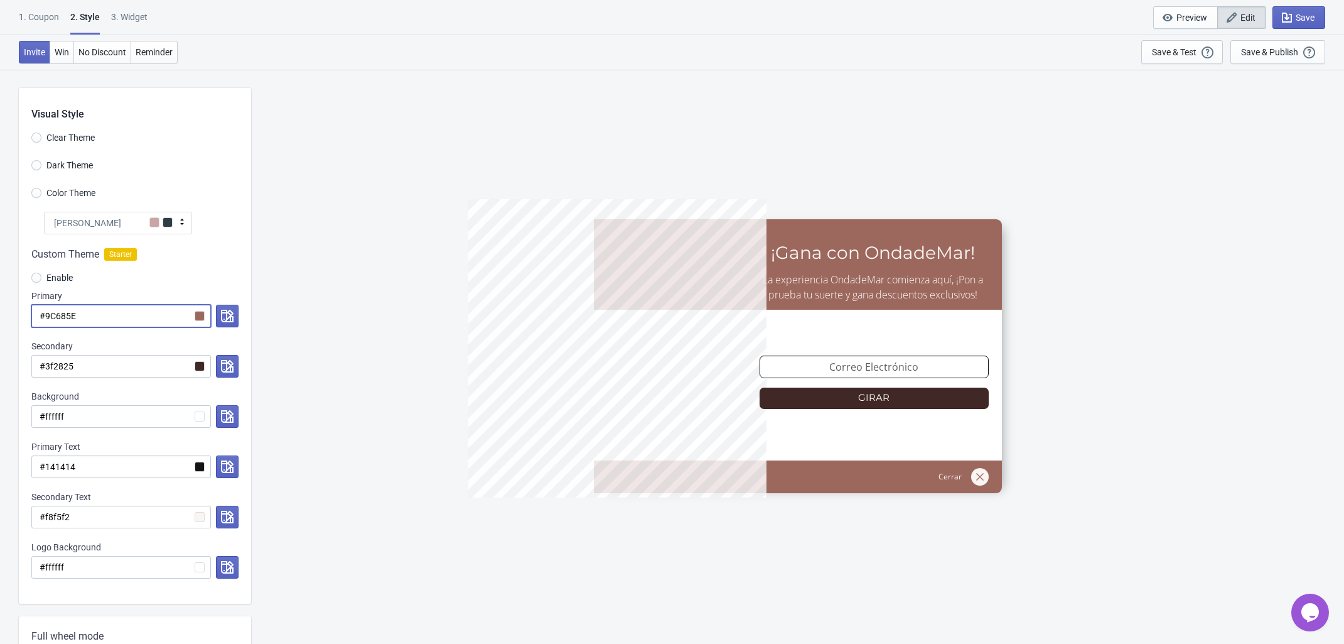
paste input "7F1800"
radio input "true"
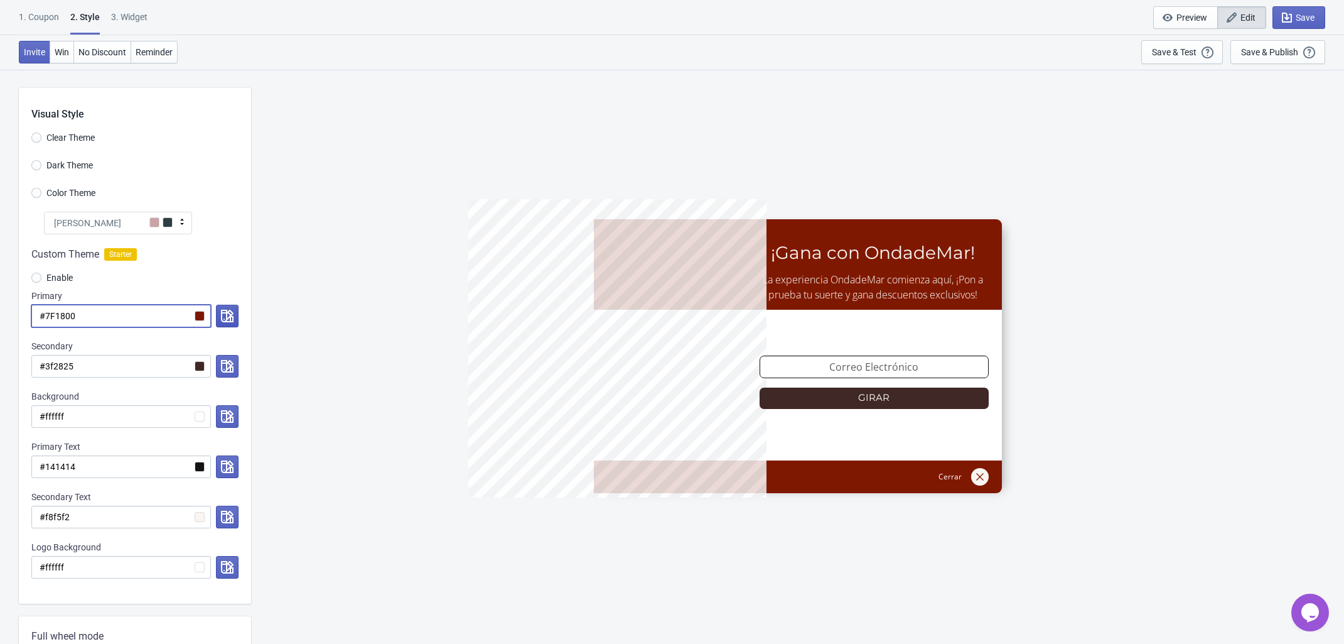
type input "#7F1800"
click at [229, 317] on icon "button" at bounding box center [227, 316] width 13 height 13
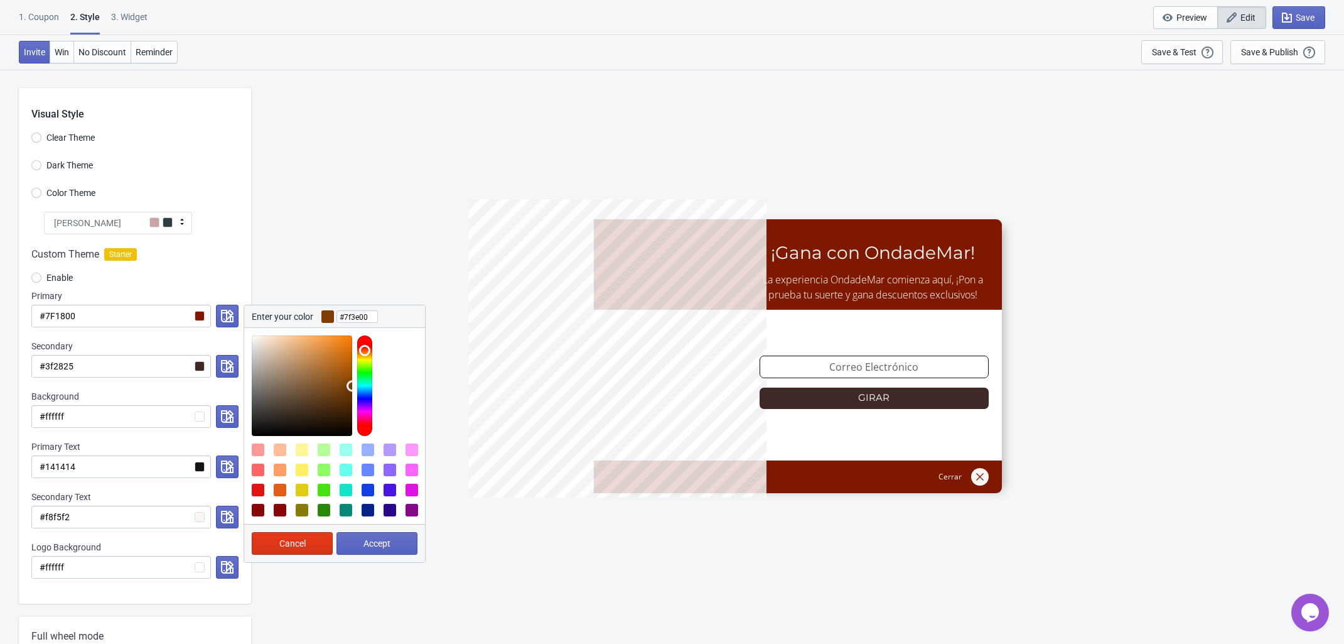
type input "#7f4400"
click at [363, 351] on div at bounding box center [364, 385] width 15 height 100
click at [371, 544] on span "Accept" at bounding box center [377, 543] width 27 height 10
radio input "true"
type input "#7f4400"
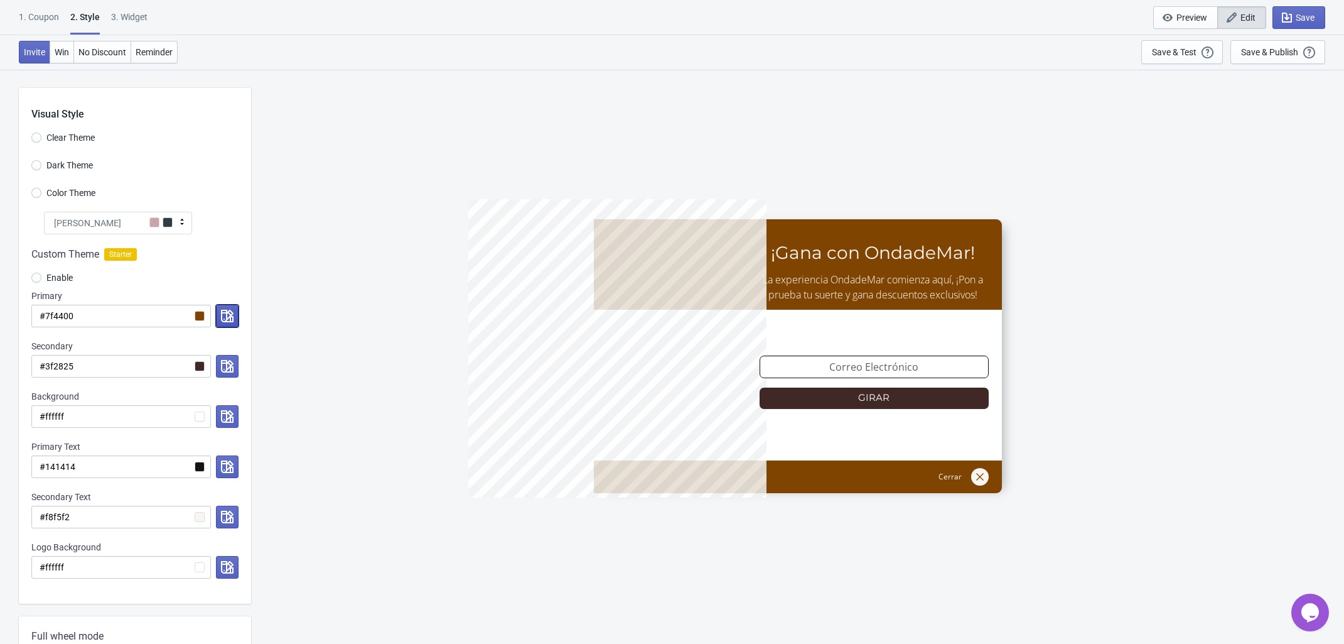
click at [224, 311] on icon "button" at bounding box center [227, 316] width 13 height 13
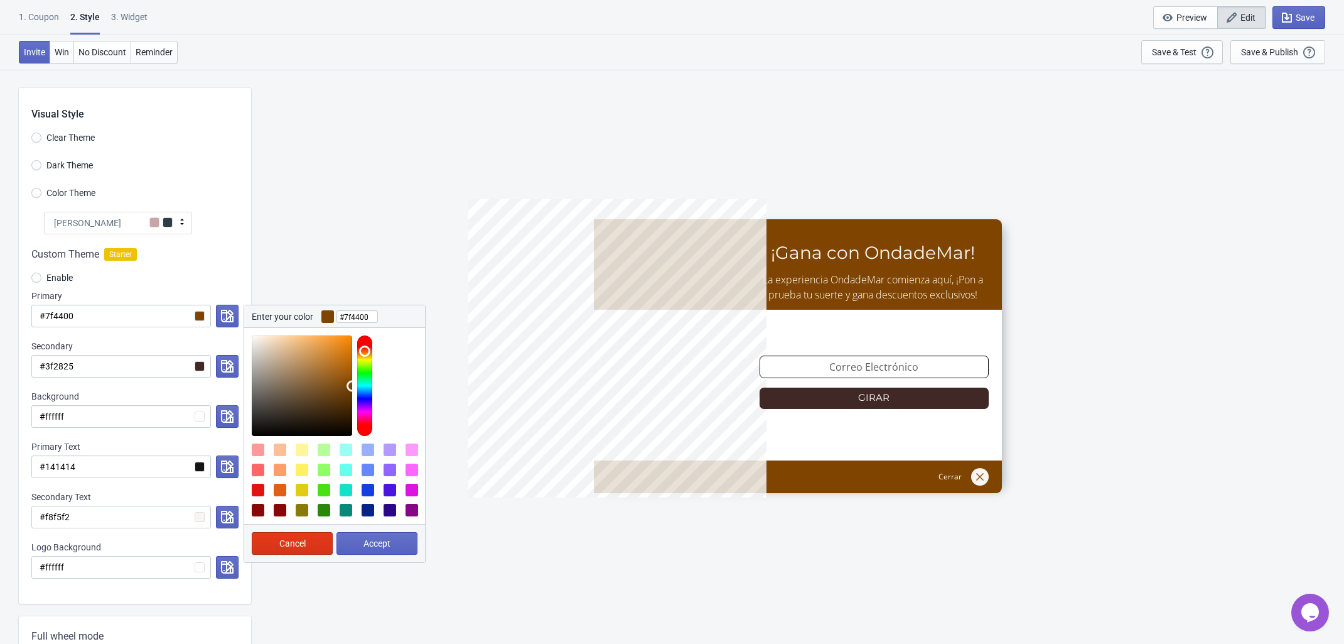
type input "#7f2700"
click at [364, 348] on div at bounding box center [364, 385] width 15 height 100
click at [372, 541] on span "Accept" at bounding box center [377, 543] width 27 height 10
radio input "true"
type input "#7f2700"
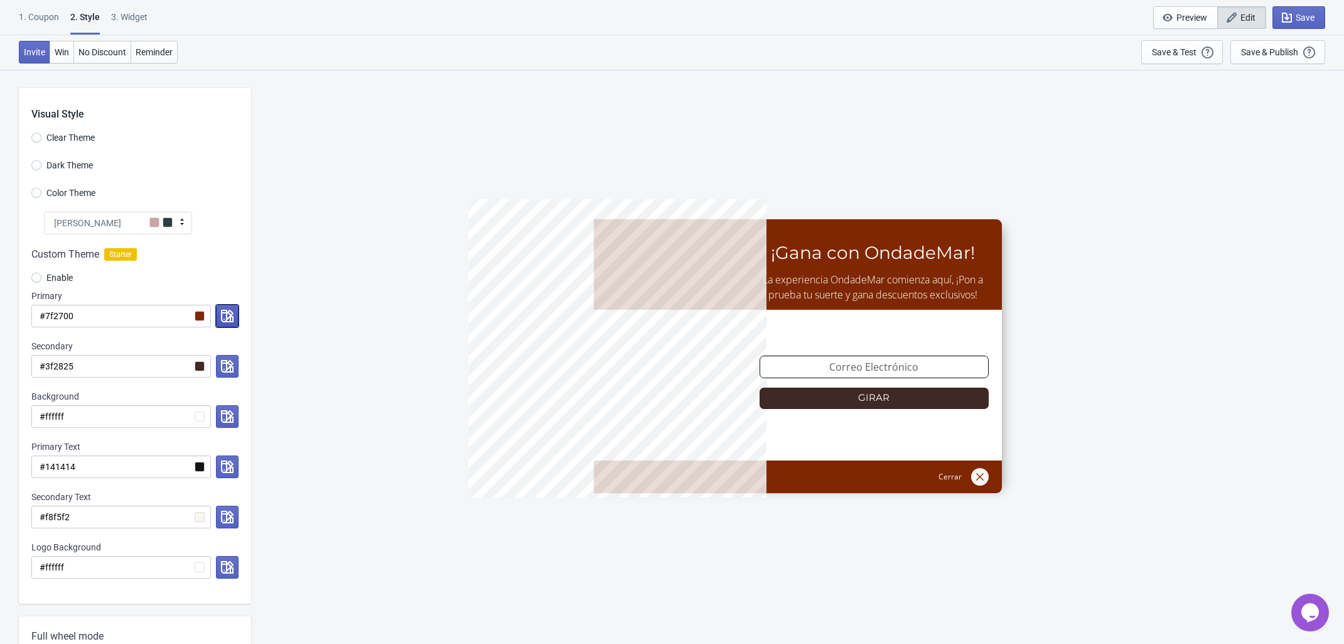
click at [230, 311] on icon "button" at bounding box center [227, 316] width 13 height 13
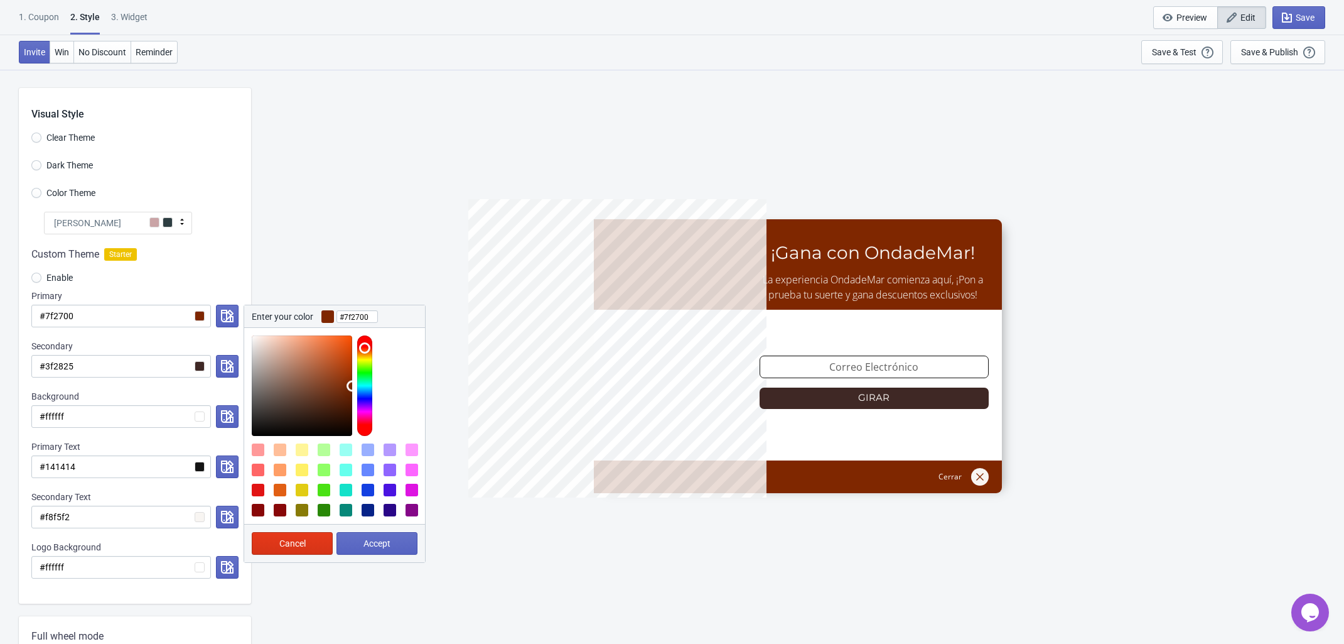
type input "#7f2d00"
click at [363, 349] on div at bounding box center [364, 385] width 15 height 100
click at [392, 541] on button "Accept" at bounding box center [377, 543] width 81 height 23
radio input "true"
type input "#7f2d00"
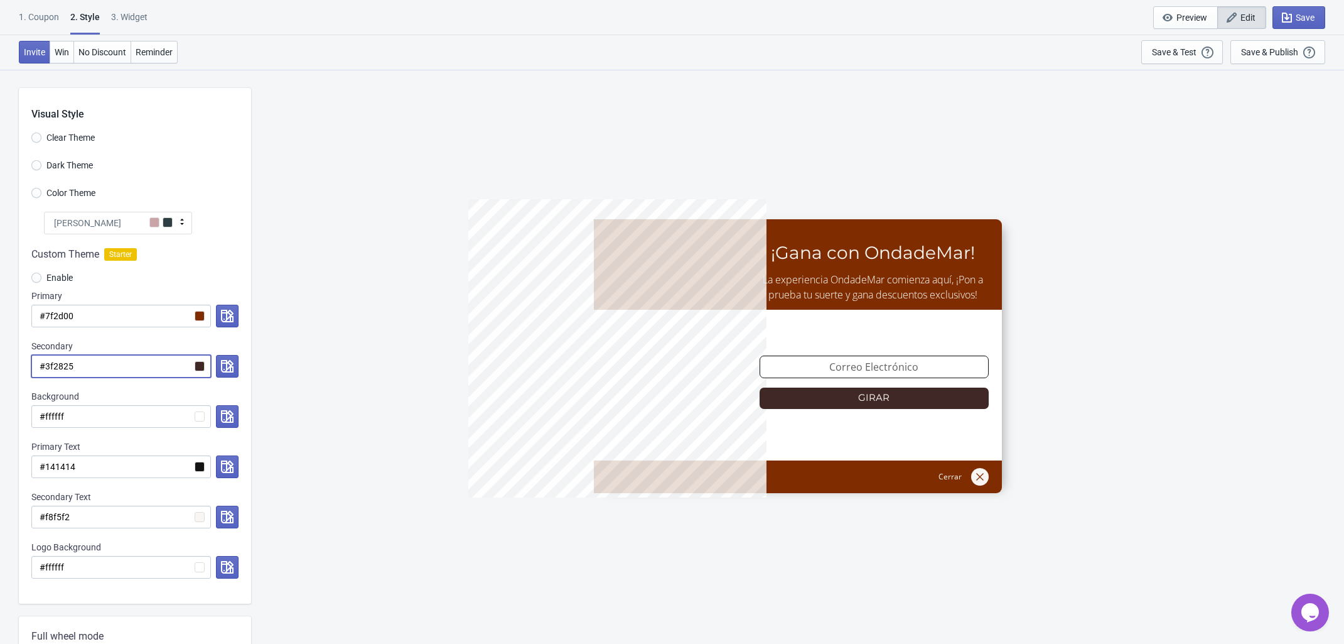
click at [198, 367] on input "#3f2825" at bounding box center [121, 366] width 180 height 23
click at [222, 367] on icon "button" at bounding box center [227, 366] width 13 height 13
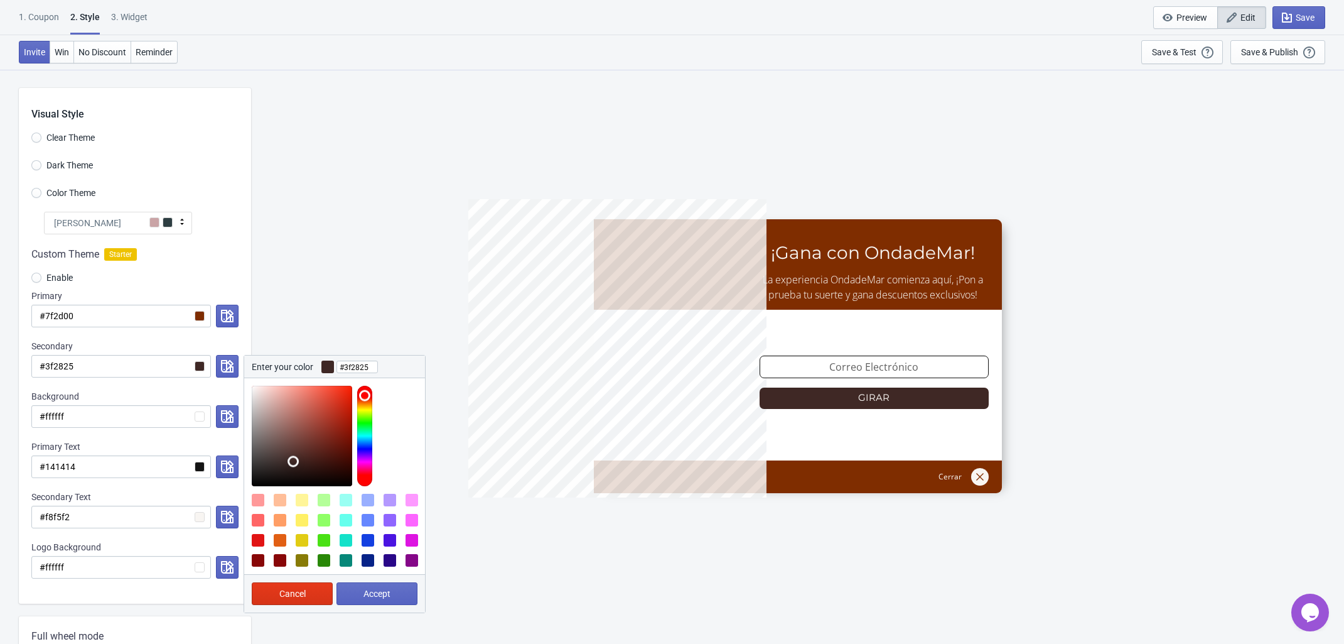
click at [333, 292] on div "5%OFFODM ¡Gana con OndadeMar! La experiencia OndadeMar comienza aquí, ¡Pon a pr…" at bounding box center [797, 356] width 1081 height 574
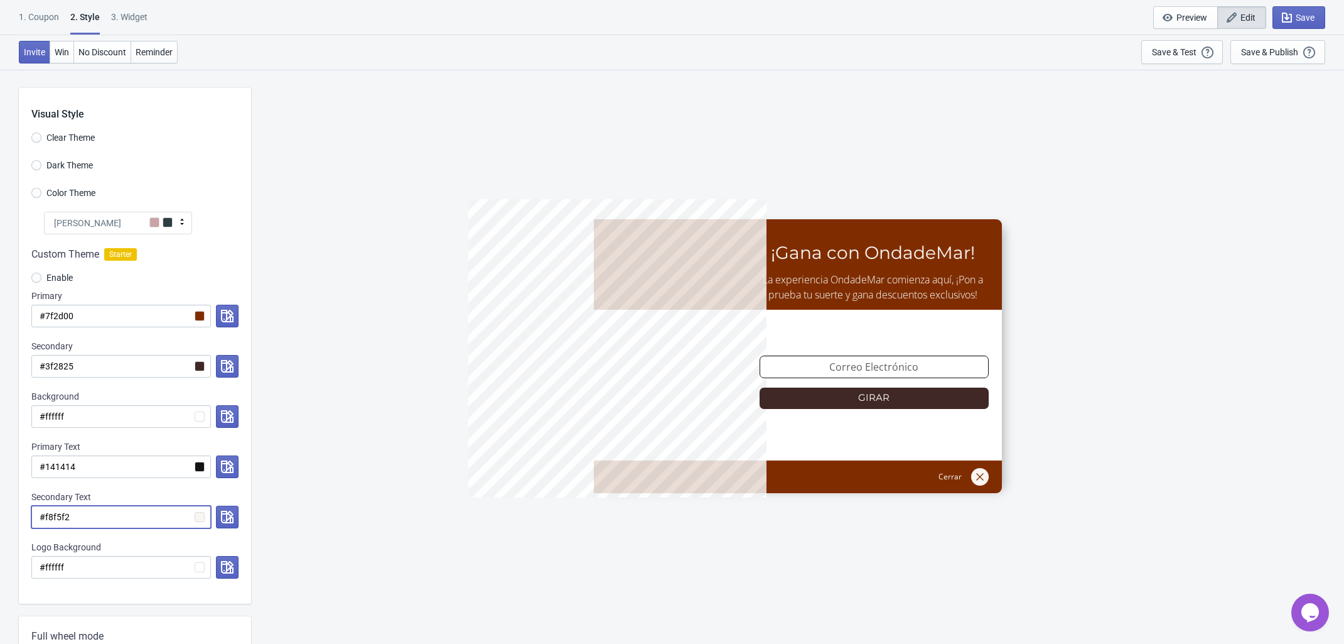
drag, startPoint x: 92, startPoint y: 515, endPoint x: 45, endPoint y: 519, distance: 47.3
click at [45, 519] on input "#f8f5f2" at bounding box center [121, 517] width 180 height 23
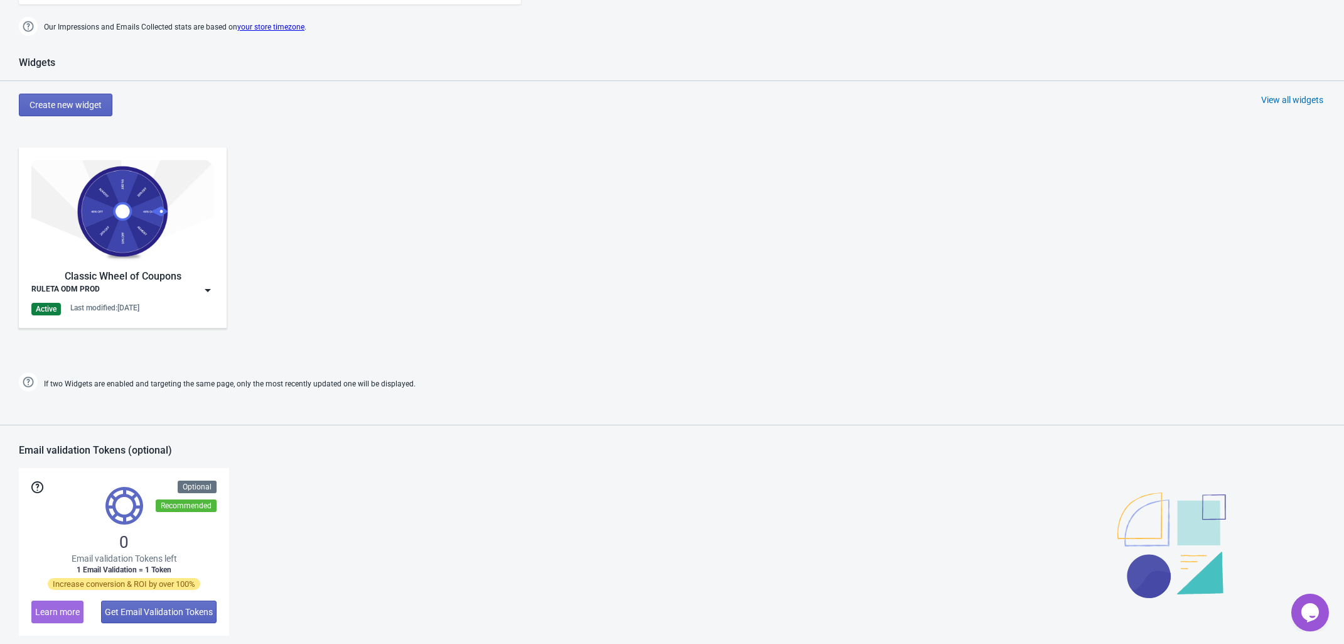
scroll to position [542, 0]
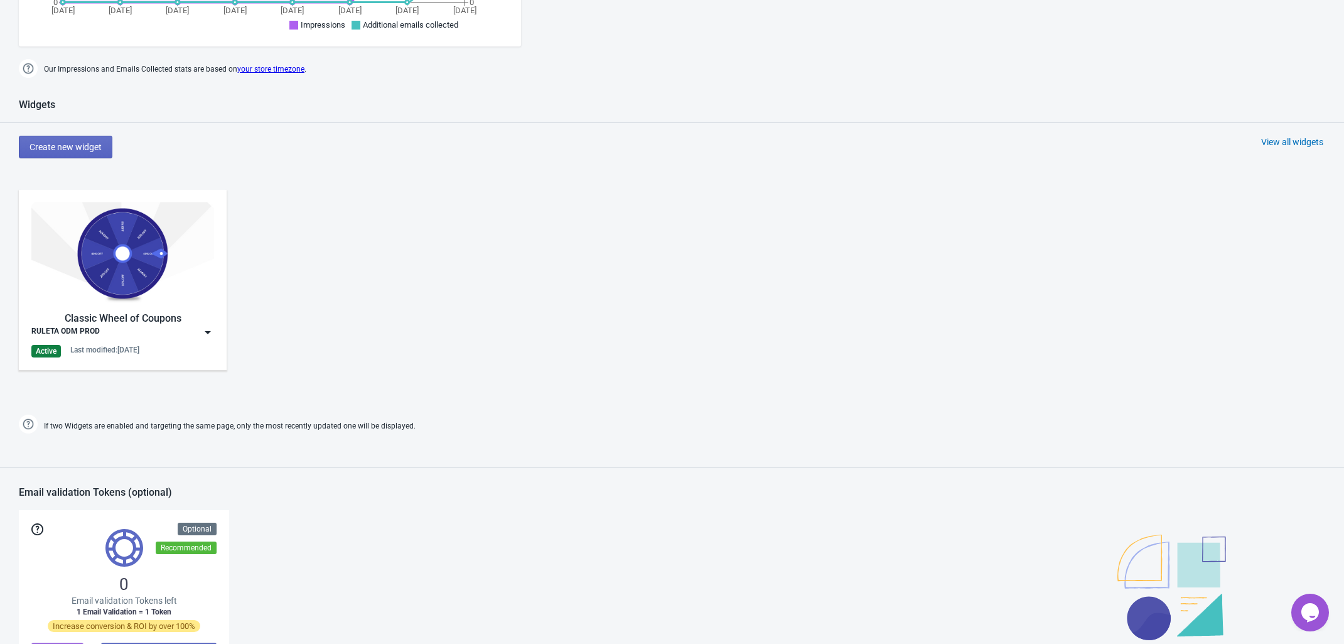
click at [183, 338] on div "Classic Wheel of Coupons RULETA ODM PROD Active Last modified: [DATE]" at bounding box center [122, 279] width 183 height 155
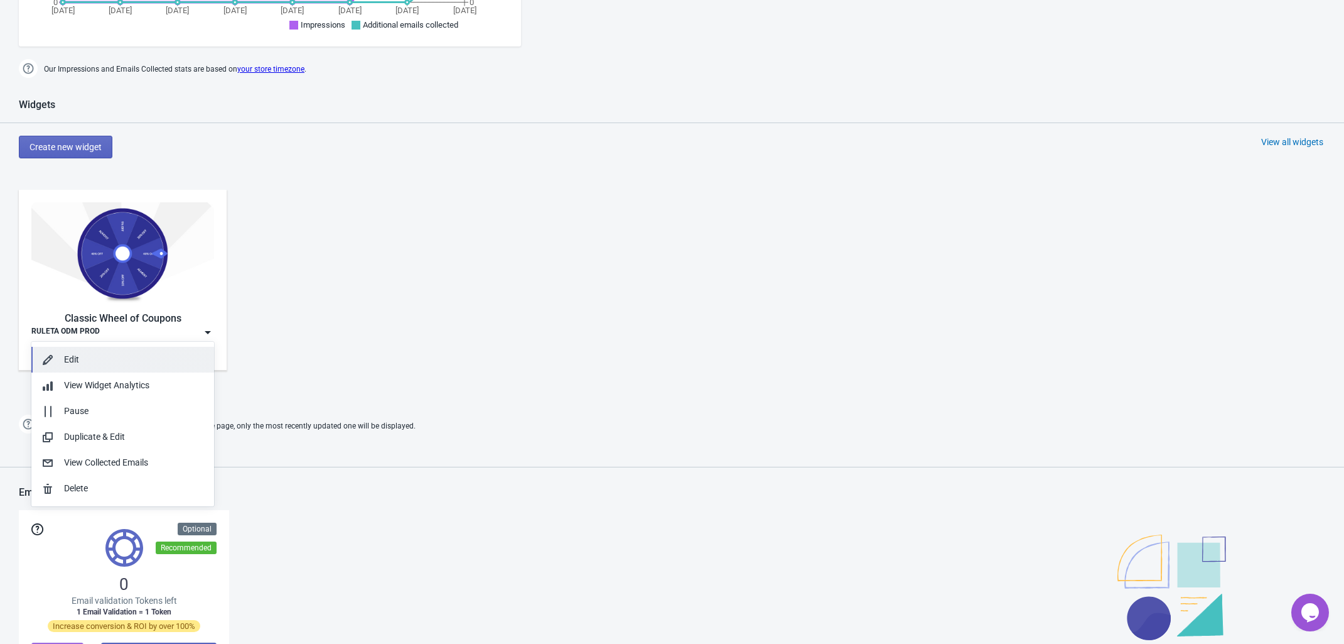
click at [127, 355] on div "Edit" at bounding box center [134, 359] width 140 height 13
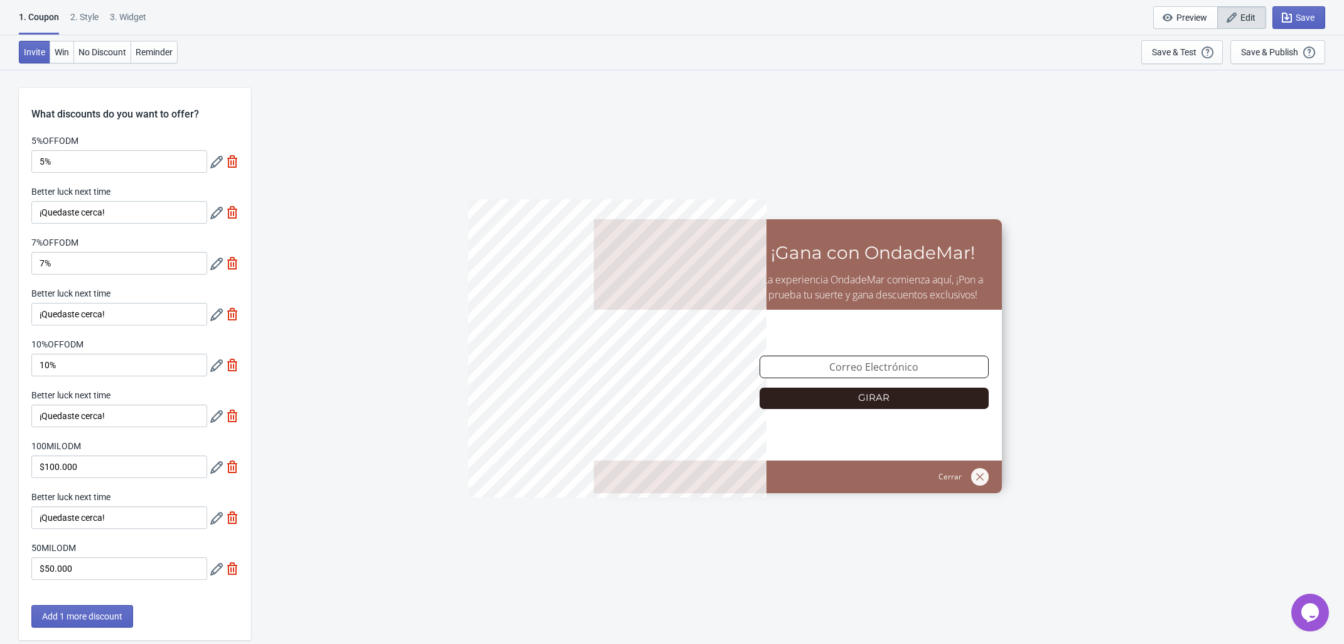
click at [82, 16] on div "2 . Style" at bounding box center [84, 22] width 28 height 22
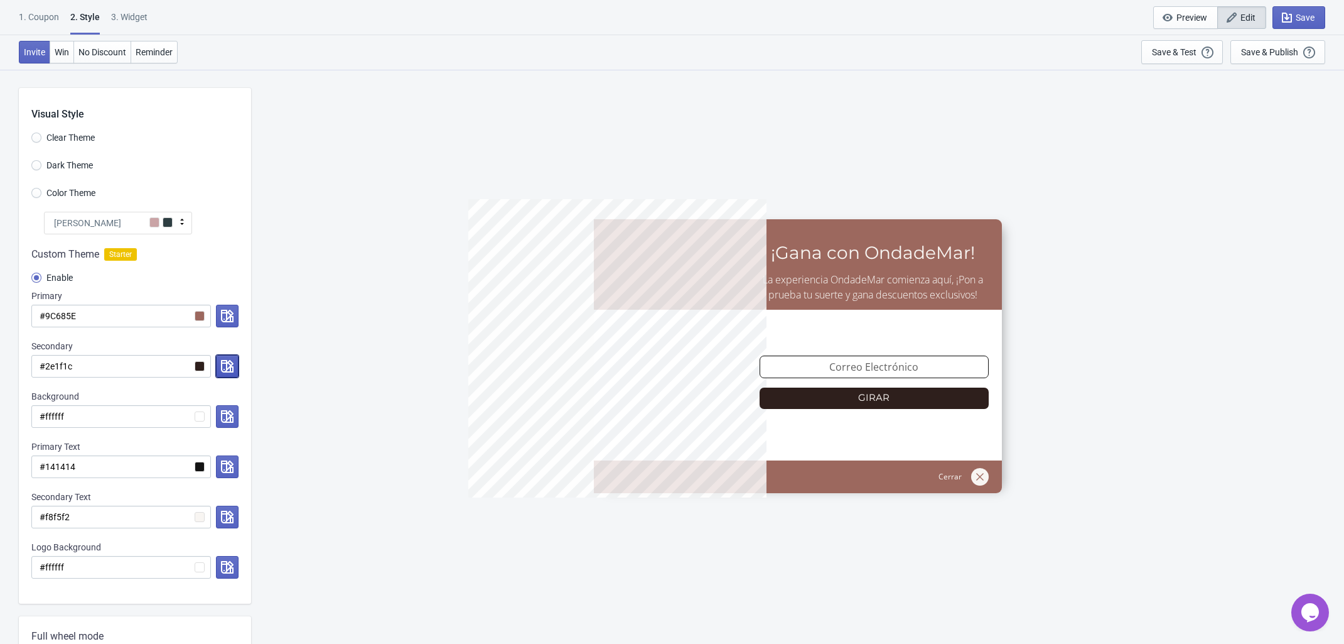
click at [221, 370] on icon "button" at bounding box center [227, 366] width 13 height 13
drag, startPoint x: 82, startPoint y: 321, endPoint x: 43, endPoint y: 315, distance: 40.0
click at [43, 315] on input "#9C685E" at bounding box center [121, 316] width 180 height 23
paste input "c6c5a"
radio input "true"
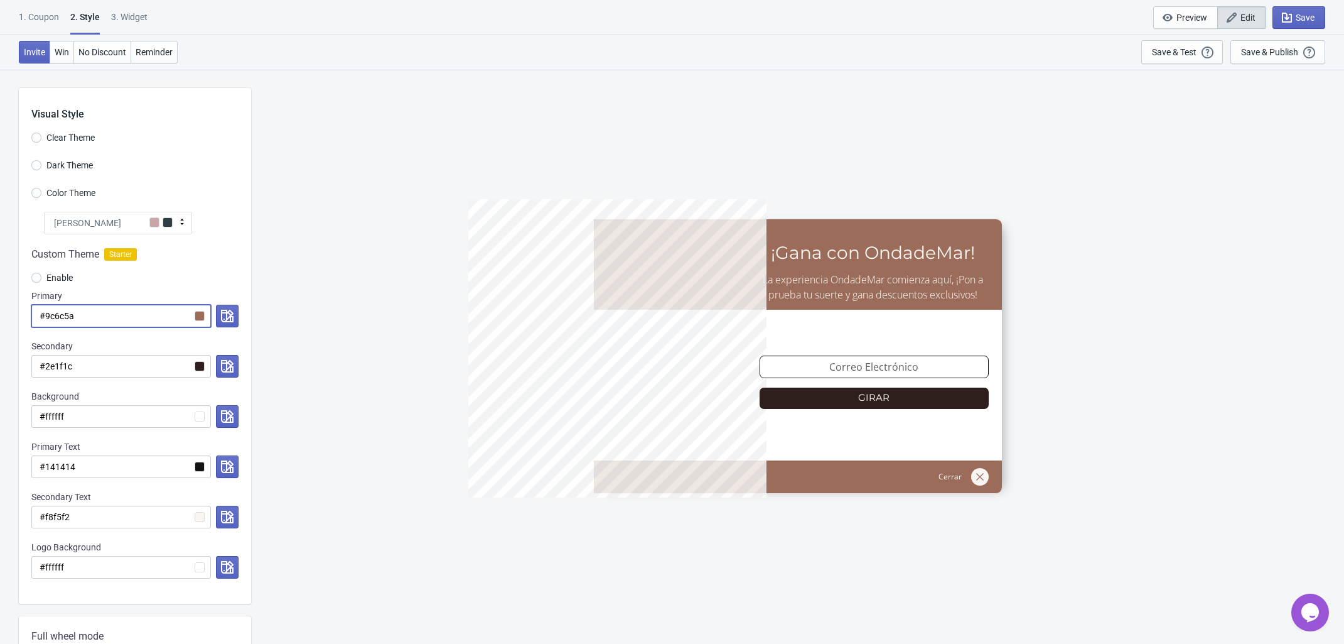
type input "#9c6c5a"
click at [95, 316] on input "#9c6c5a" at bounding box center [121, 316] width 180 height 23
click at [73, 367] on input "#2e1f1c" at bounding box center [121, 366] width 180 height 23
click at [217, 317] on button "button" at bounding box center [227, 316] width 23 height 23
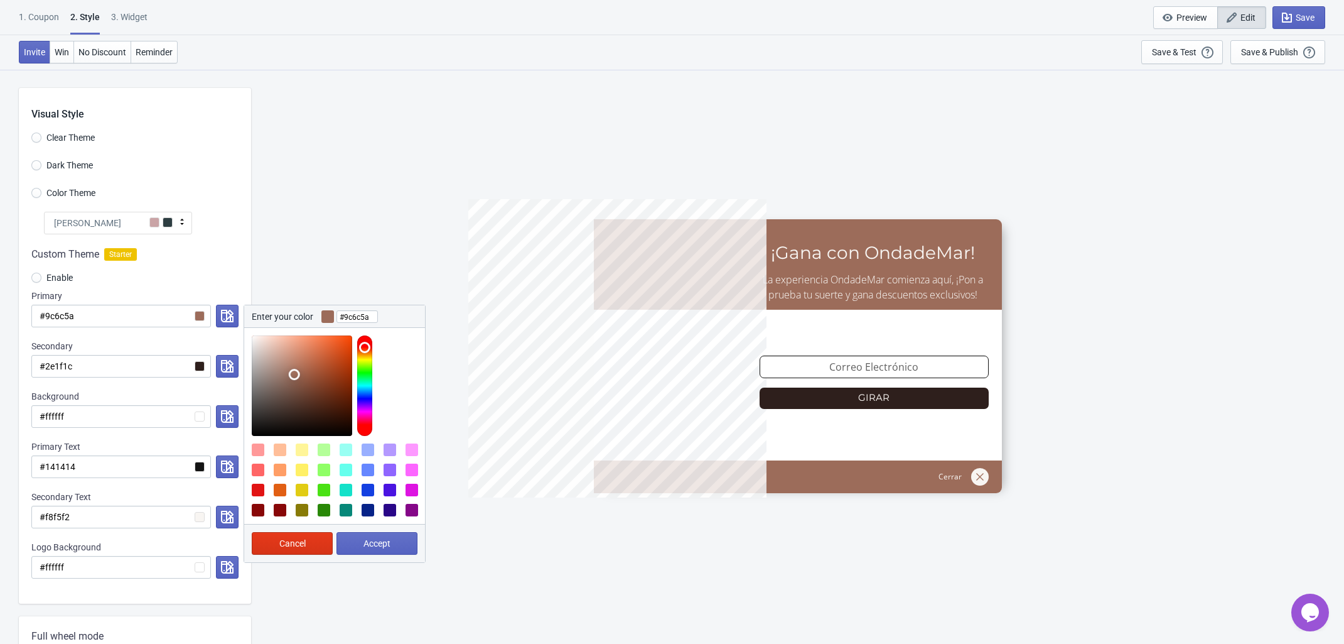
type input "#c18a76"
click at [291, 360] on div at bounding box center [302, 385] width 100 height 100
click at [377, 538] on span "Accept" at bounding box center [377, 543] width 27 height 10
radio input "true"
type input "#c18a76"
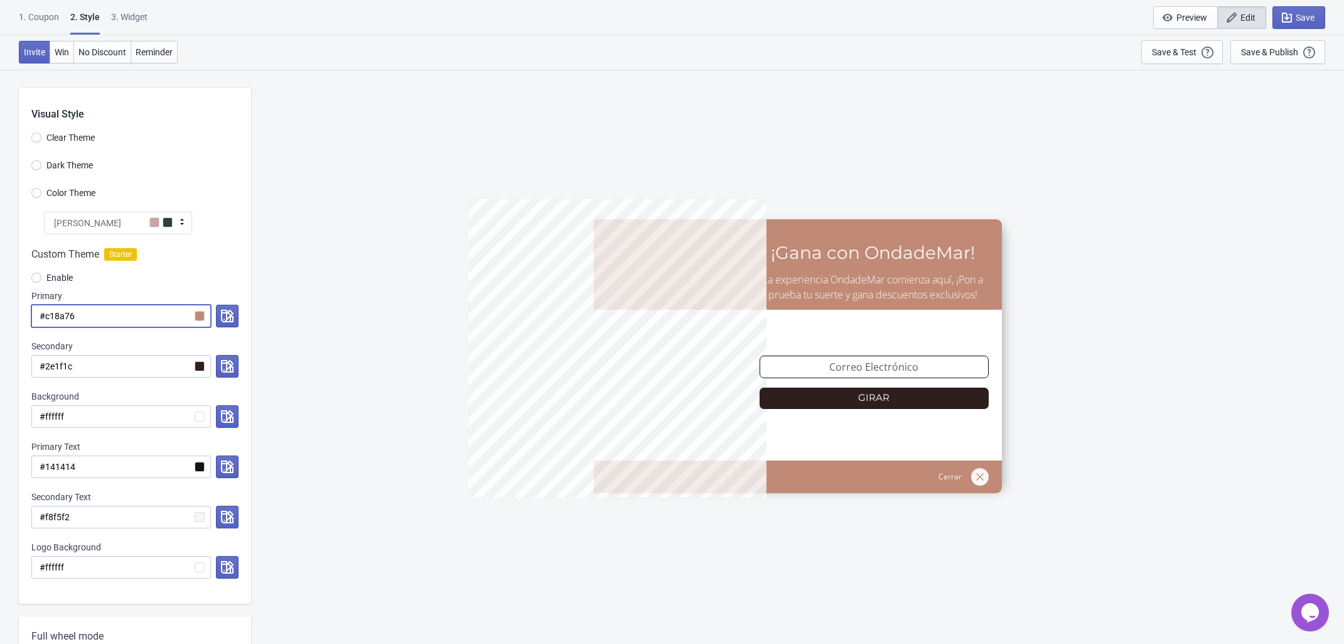
drag, startPoint x: 95, startPoint y: 311, endPoint x: 45, endPoint y: 316, distance: 50.5
click at [45, 316] on input "#c18a76" at bounding box center [121, 316] width 180 height 23
paste input "aa7d65"
radio input "true"
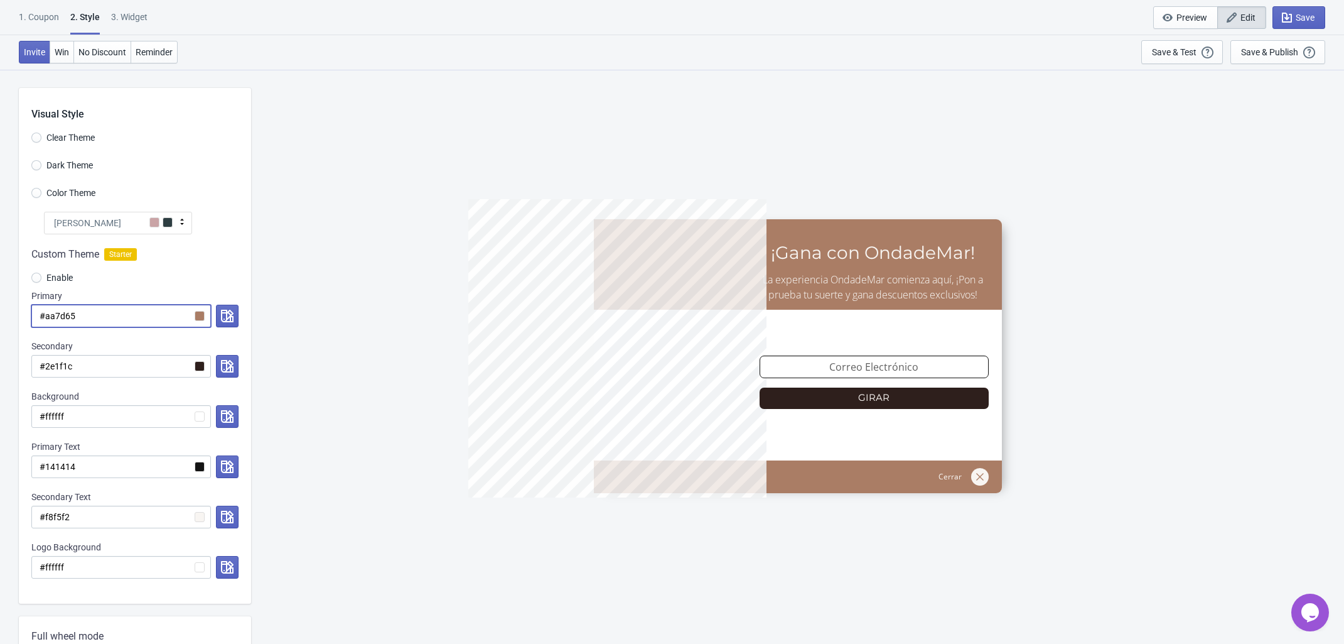
type input "#aa7d65"
drag, startPoint x: 79, startPoint y: 320, endPoint x: 151, endPoint y: 317, distance: 71.7
click at [42, 317] on input "#aa7d65" at bounding box center [121, 316] width 180 height 23
click at [84, 308] on input "#aa7d65" at bounding box center [121, 316] width 180 height 23
drag, startPoint x: 83, startPoint y: 314, endPoint x: 47, endPoint y: 320, distance: 36.3
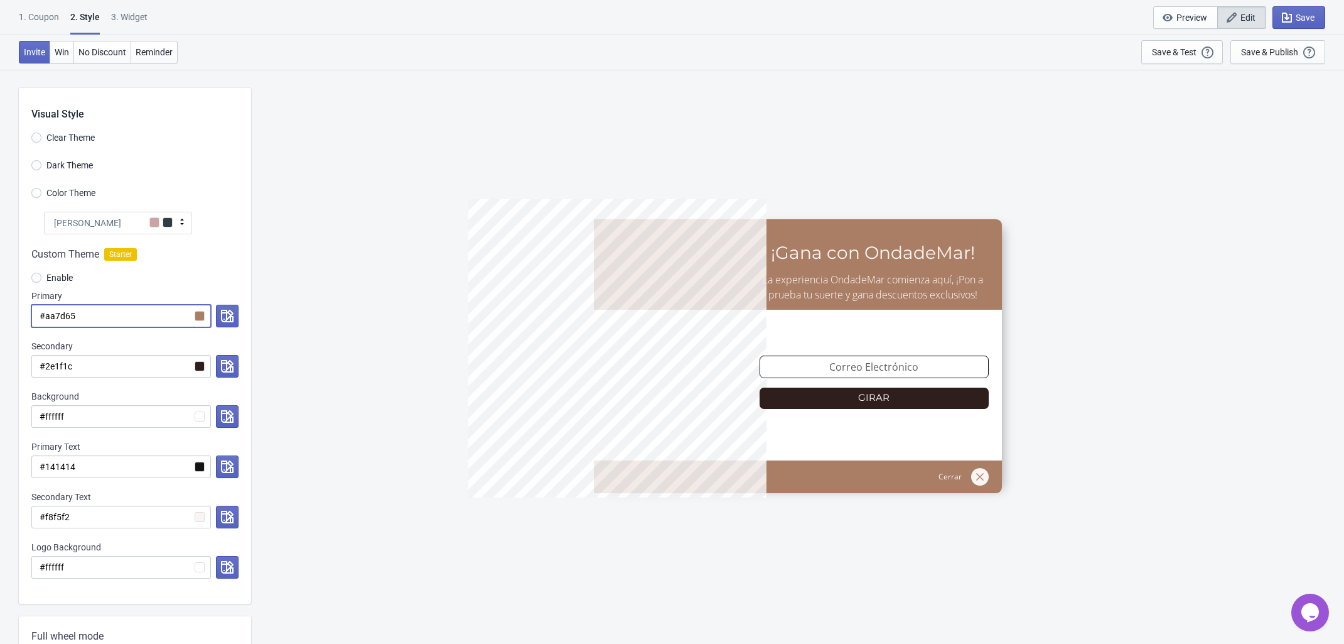
click at [47, 320] on input "#aa7d65" at bounding box center [121, 316] width 180 height 23
paste input "b8967f"
radio input "true"
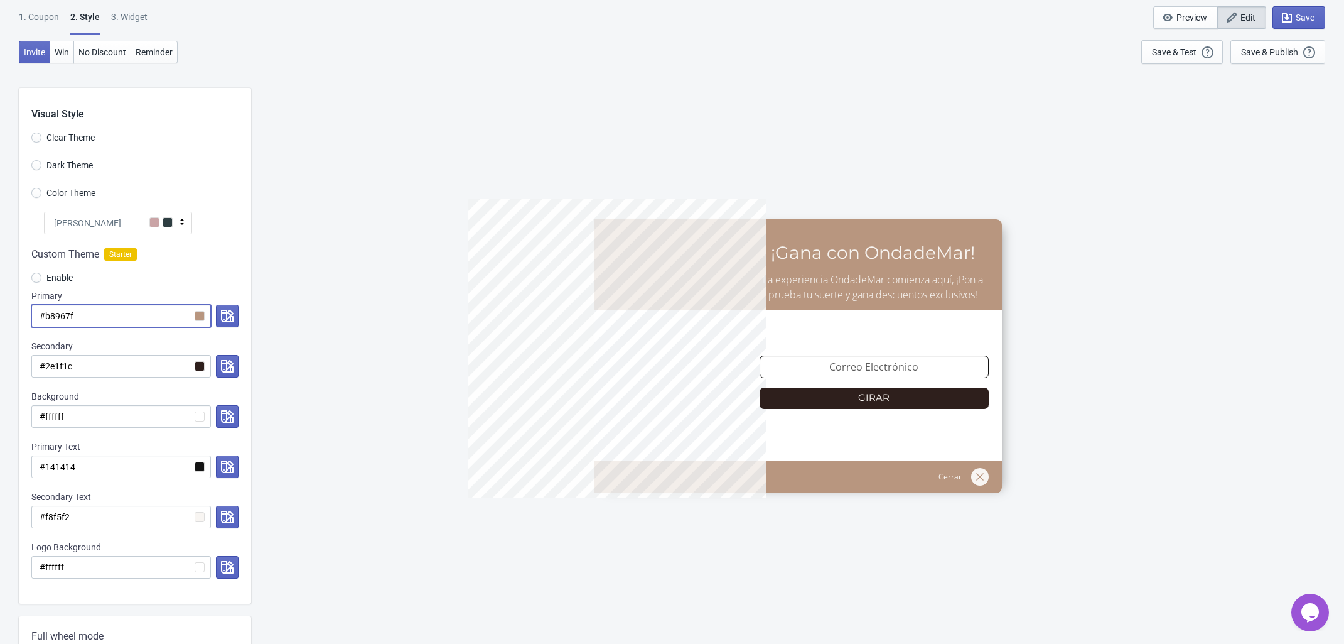
type input "#b8967f"
drag, startPoint x: 85, startPoint y: 318, endPoint x: 46, endPoint y: 318, distance: 38.9
click at [46, 318] on input "#b8967f" at bounding box center [121, 316] width 180 height 23
paste input "aa7d65"
radio input "true"
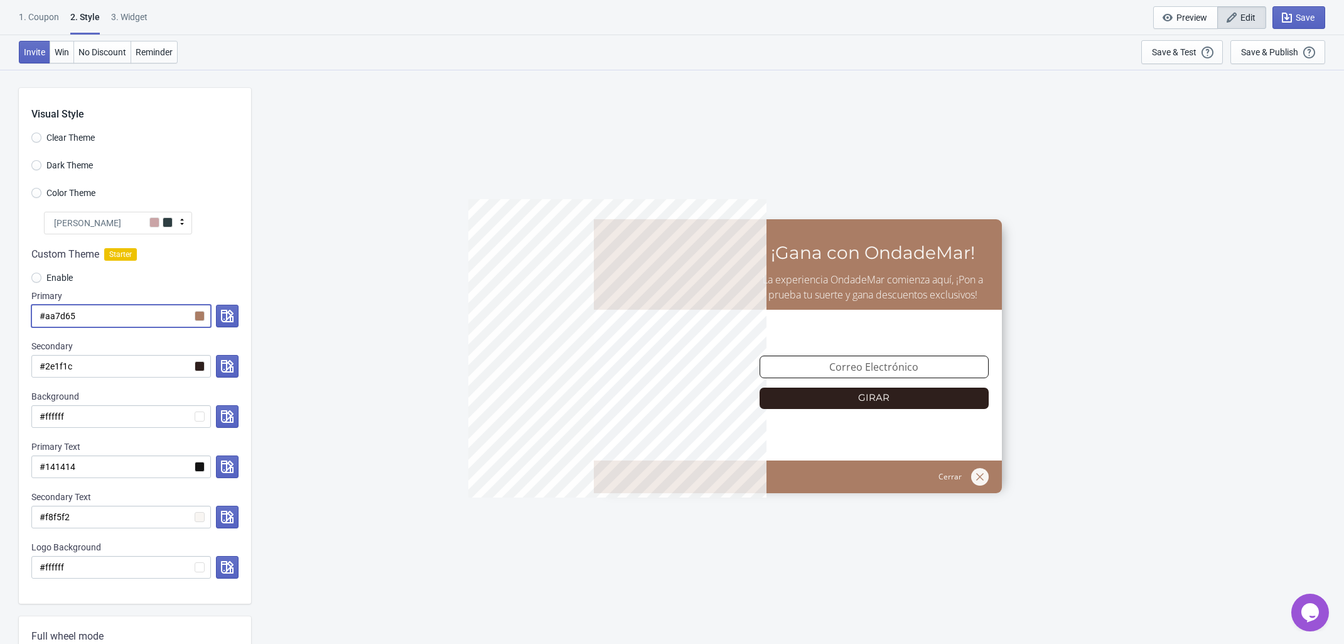
type input "#aa7d65"
click at [396, 368] on div "5%OFFODM ¡Gana con OndadeMar! La experiencia OndadeMar comienza aquí, ¡Pon a pr…" at bounding box center [797, 356] width 1081 height 574
drag, startPoint x: 86, startPoint y: 313, endPoint x: 45, endPoint y: 311, distance: 41.5
click at [45, 311] on input "#aa7d65" at bounding box center [121, 316] width 180 height 23
paste input "4F382B"
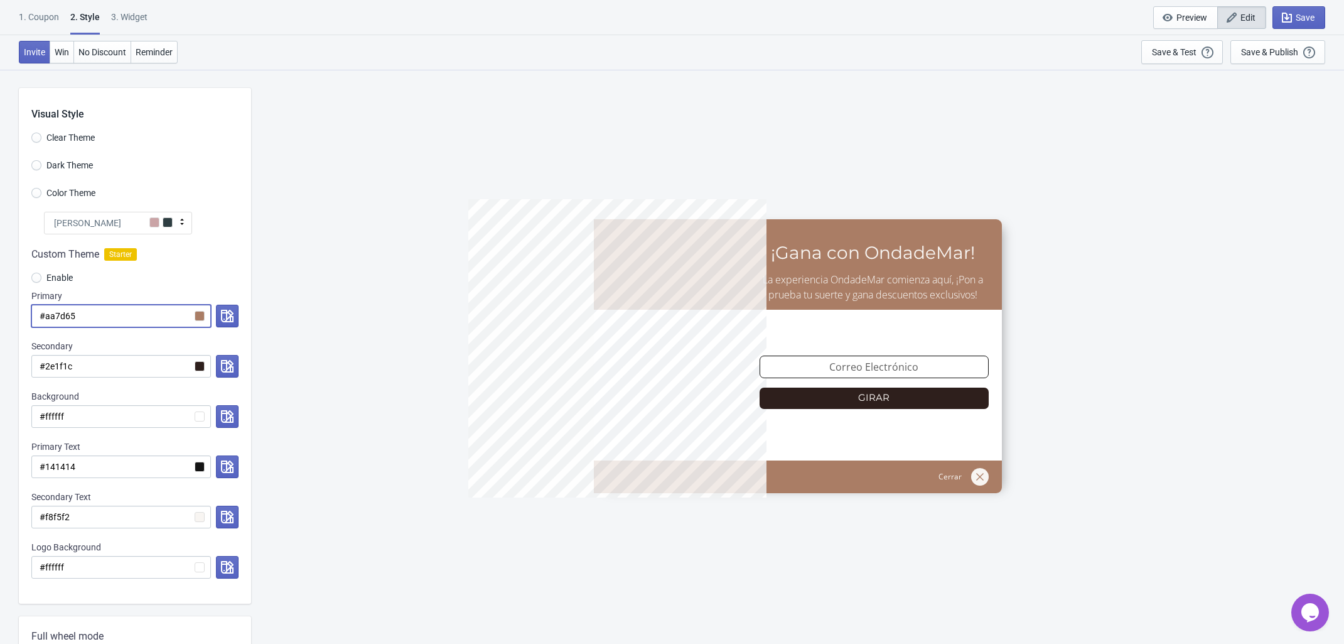
radio input "true"
type input "#4F382B"
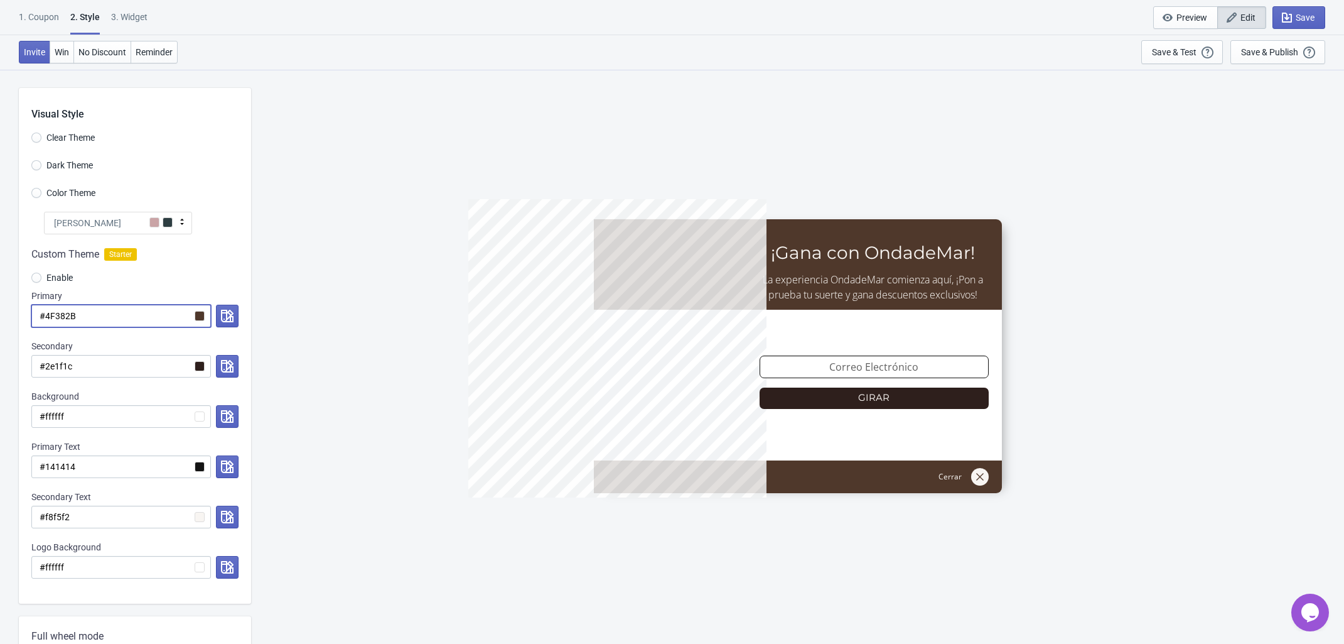
radio input "true"
type input "#aa7d65"
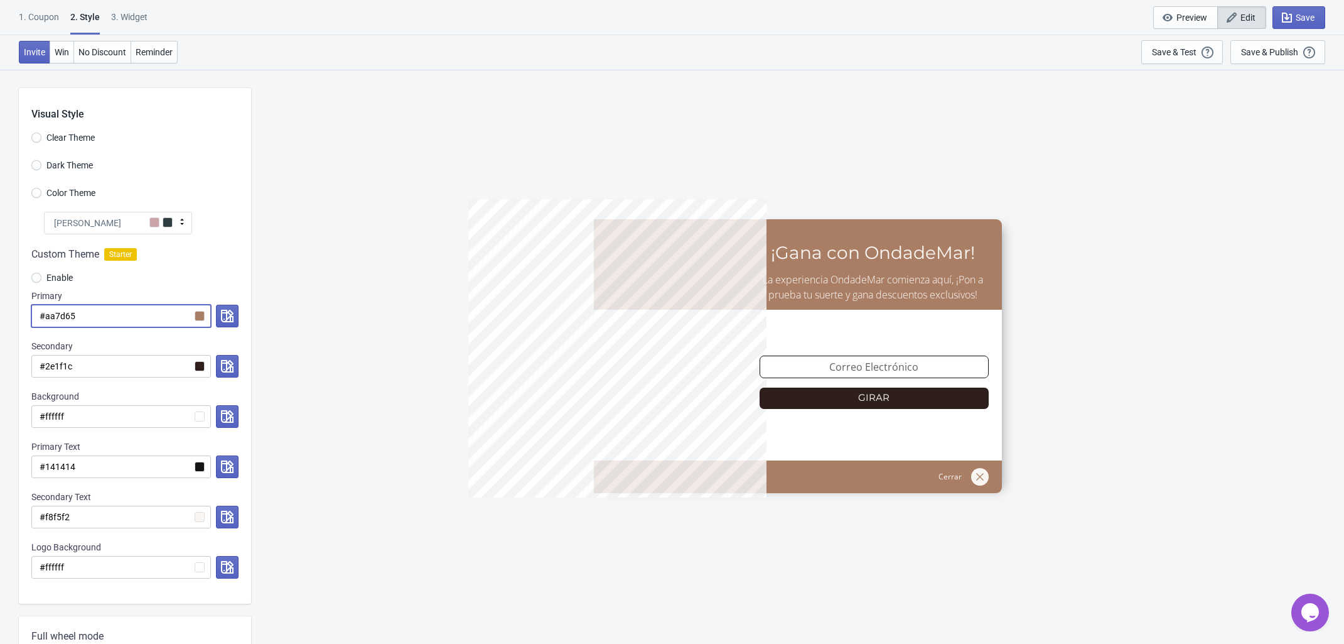
paste input "4F382B"
radio input "true"
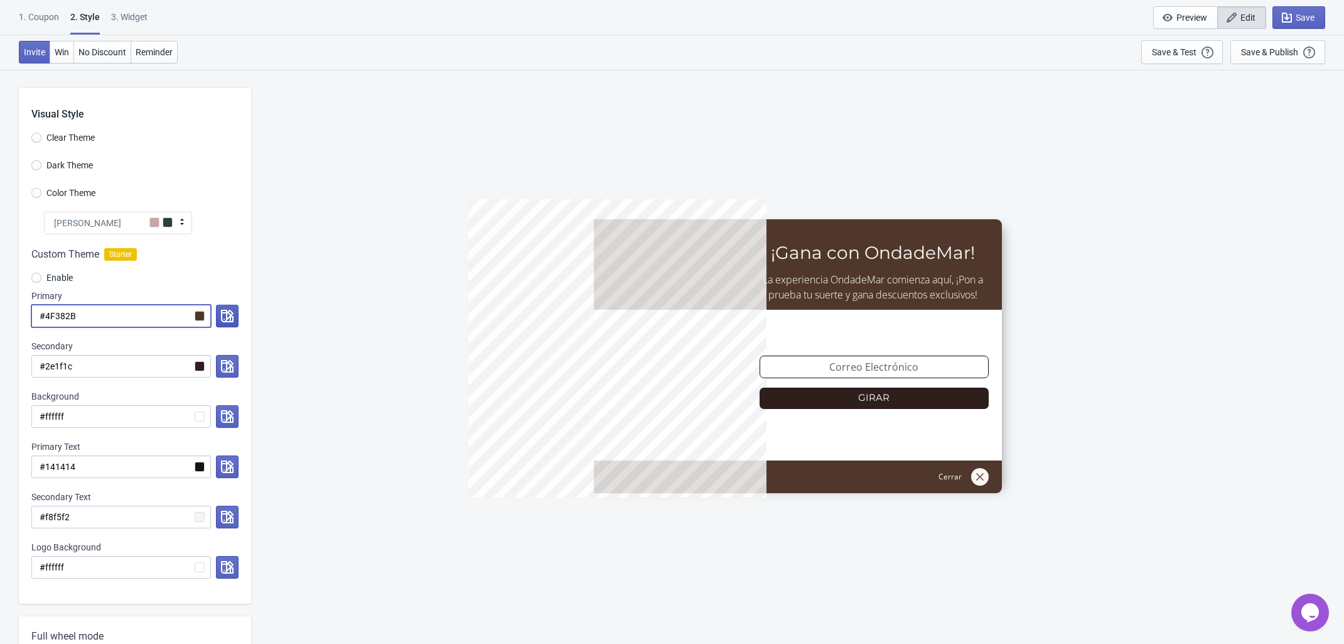
type input "#4F382B"
click at [227, 311] on icon "button" at bounding box center [227, 316] width 13 height 13
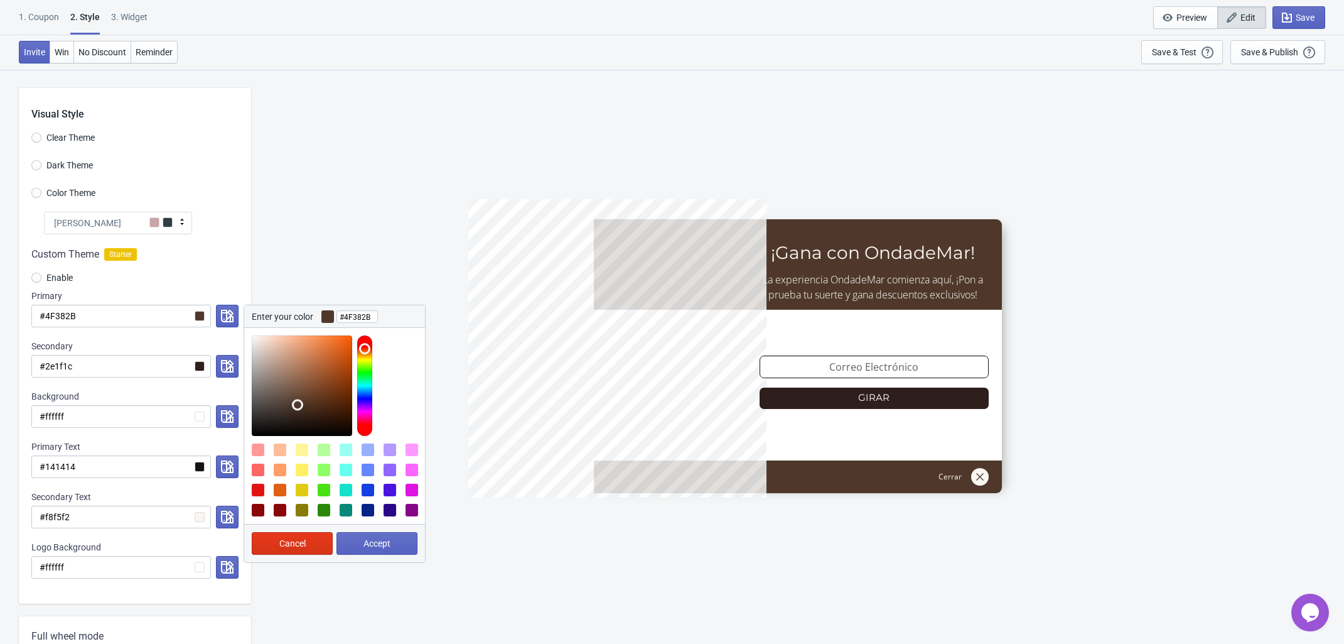
type input "#745341"
click at [296, 390] on div at bounding box center [302, 385] width 100 height 100
click at [368, 543] on span "Accept" at bounding box center [377, 543] width 27 height 10
radio input "true"
type input "#745341"
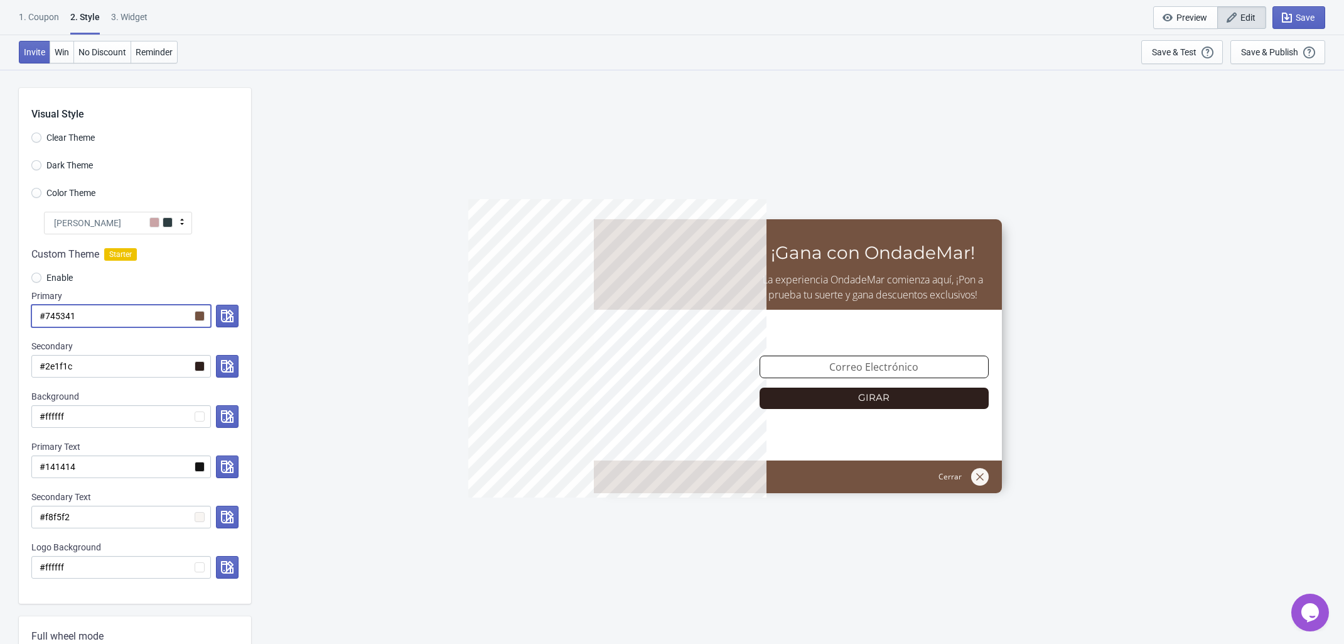
drag, startPoint x: 82, startPoint y: 316, endPoint x: 45, endPoint y: 314, distance: 36.5
click at [45, 314] on input "#745341" at bounding box center [121, 316] width 180 height 23
click at [362, 232] on div "5%OFFODM ¡Gana con OndadeMar! La experiencia OndadeMar comienza aquí, ¡Pon a pr…" at bounding box center [797, 356] width 1081 height 574
click at [529, 110] on div "5%OFFODM ¡Gana con OndadeMar! La experiencia OndadeMar comienza aquí, ¡Pon a pr…" at bounding box center [797, 356] width 1081 height 574
drag, startPoint x: 99, startPoint y: 319, endPoint x: 46, endPoint y: 313, distance: 53.1
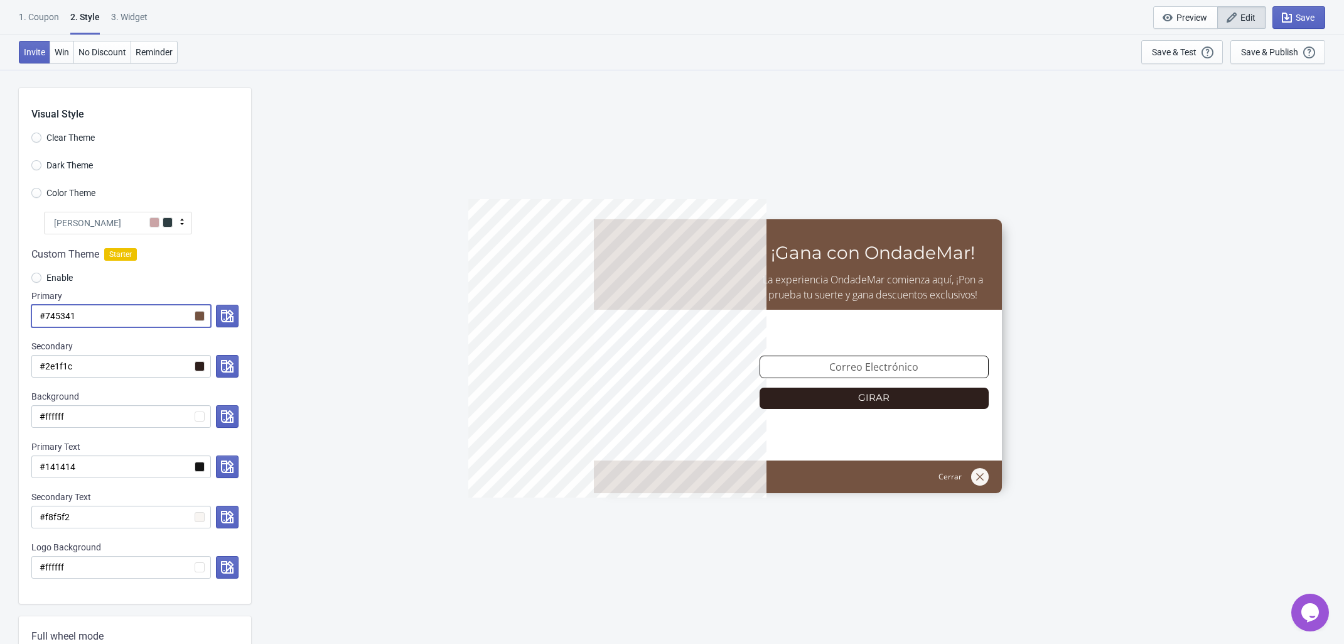
click at [46, 313] on input "#745341" at bounding box center [121, 316] width 180 height 23
paste input
radio input "true"
paste input
type input "#"
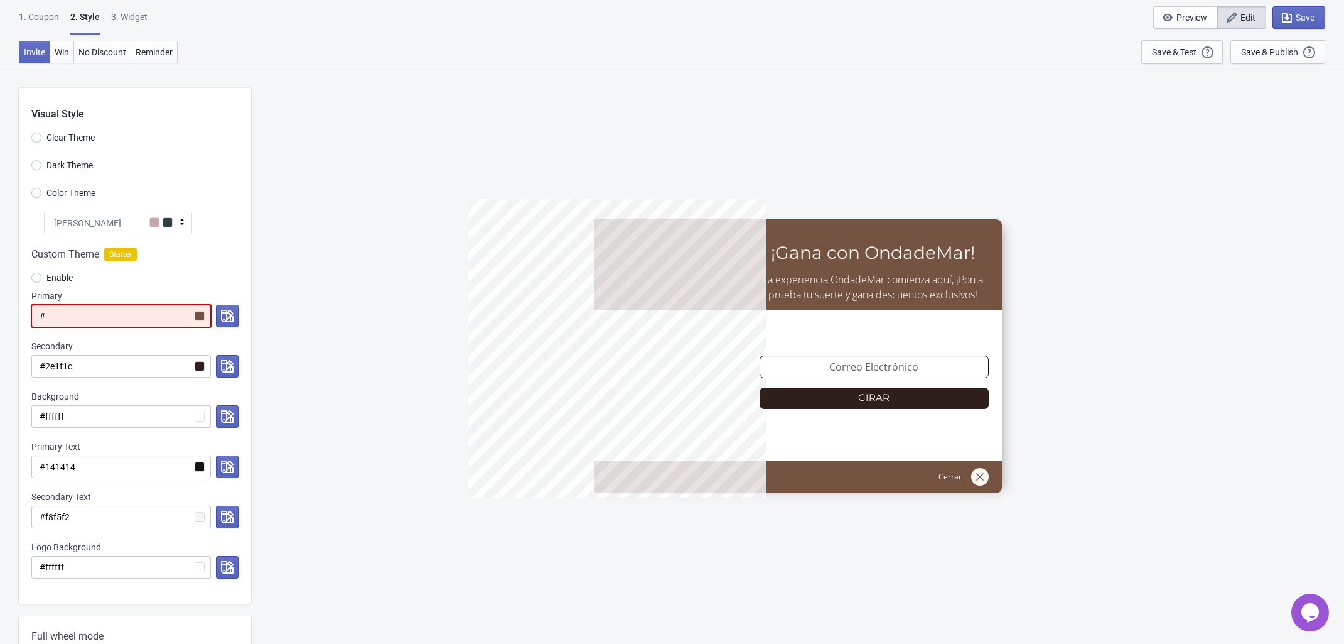
click at [88, 314] on input "#" at bounding box center [121, 316] width 180 height 23
paste input "926554"
radio input "true"
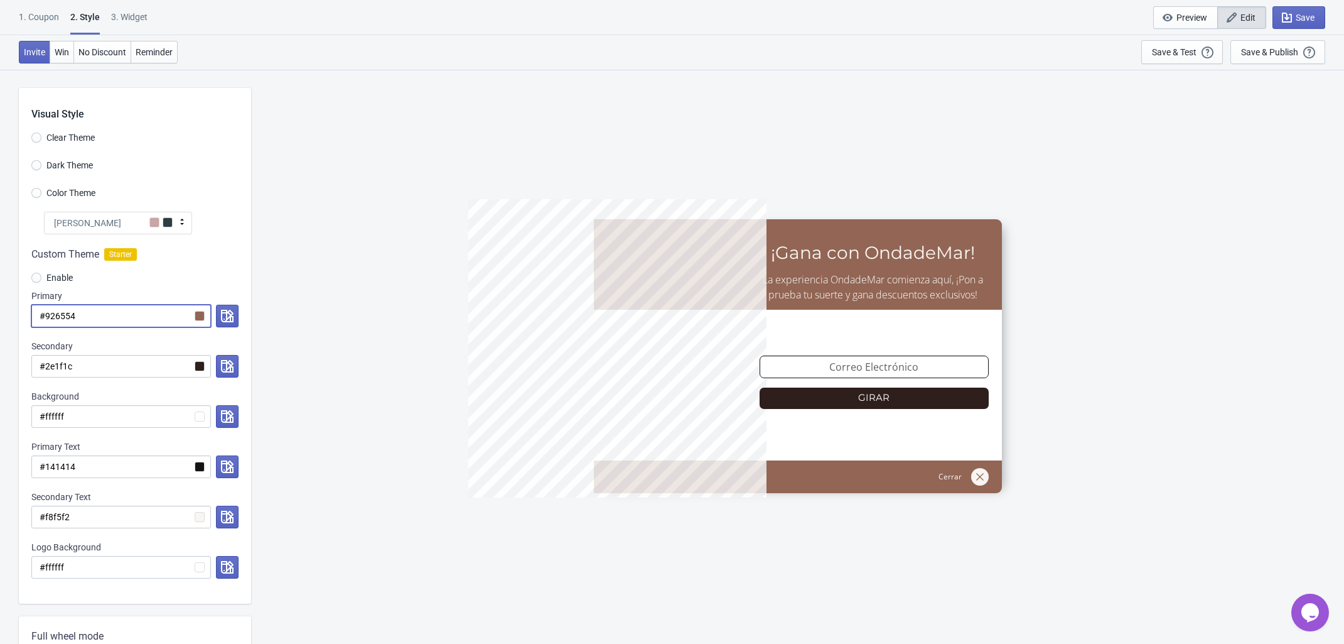
type input "#926554"
drag, startPoint x: 1135, startPoint y: 327, endPoint x: 1135, endPoint y: 336, distance: 8.8
click at [1135, 327] on div "5%OFFODM ¡Gana con OndadeMar! La experiencia OndadeMar comienza aquí, ¡Pon a pr…" at bounding box center [797, 356] width 1081 height 574
click at [341, 346] on div "5%OFFODM ¡Gana con OndadeMar! La experiencia OndadeMar comienza aquí, ¡Pon a pr…" at bounding box center [797, 356] width 1081 height 574
drag, startPoint x: 122, startPoint y: 318, endPoint x: 45, endPoint y: 314, distance: 77.3
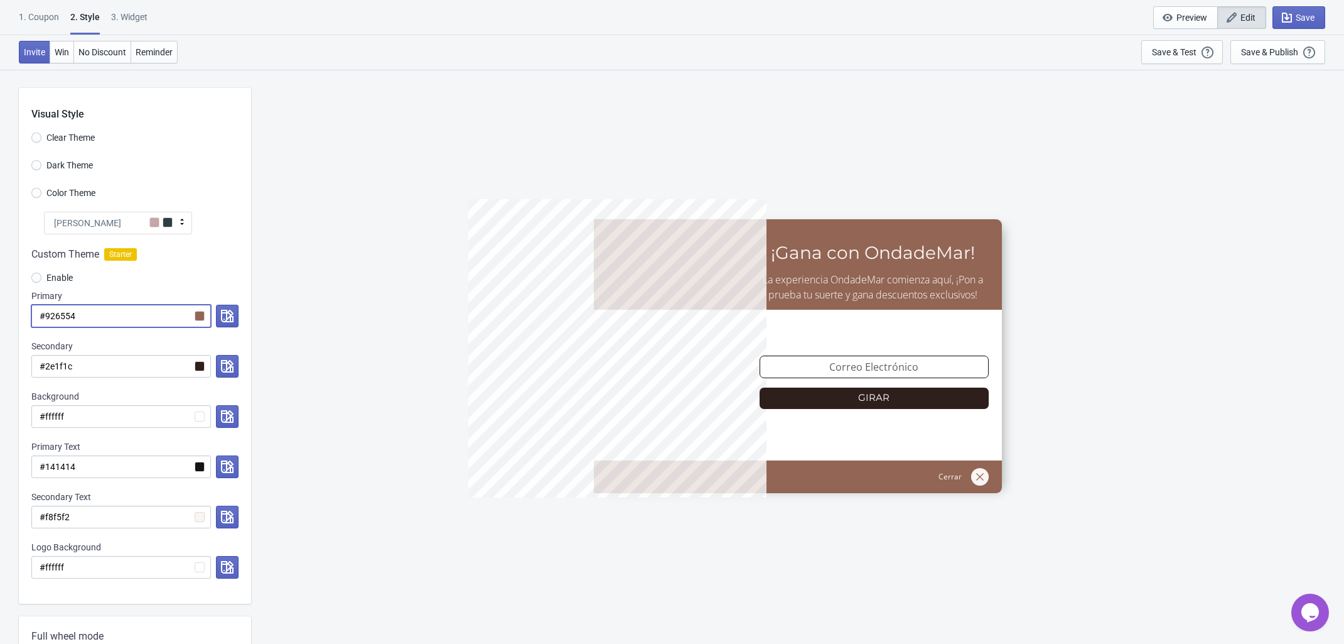
click at [45, 314] on input "#926554" at bounding box center [121, 316] width 180 height 23
paste input "7F1800"
radio input "true"
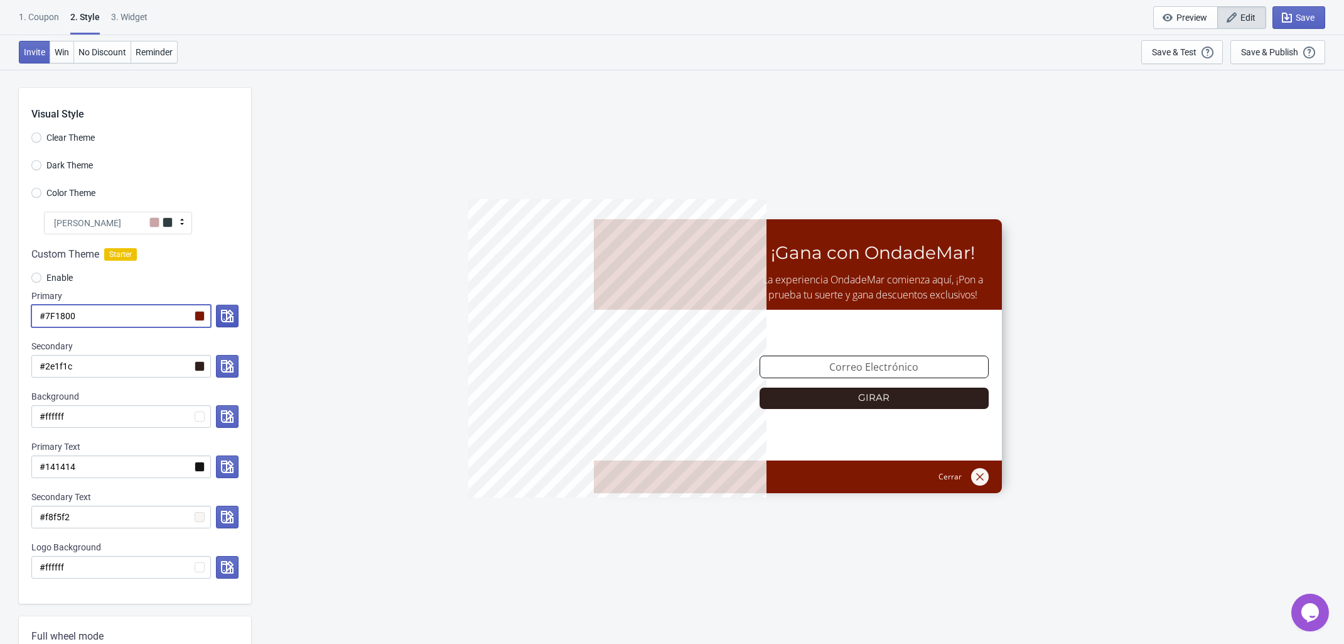
type input "#7F1800"
click at [231, 316] on icon "button" at bounding box center [227, 316] width 13 height 13
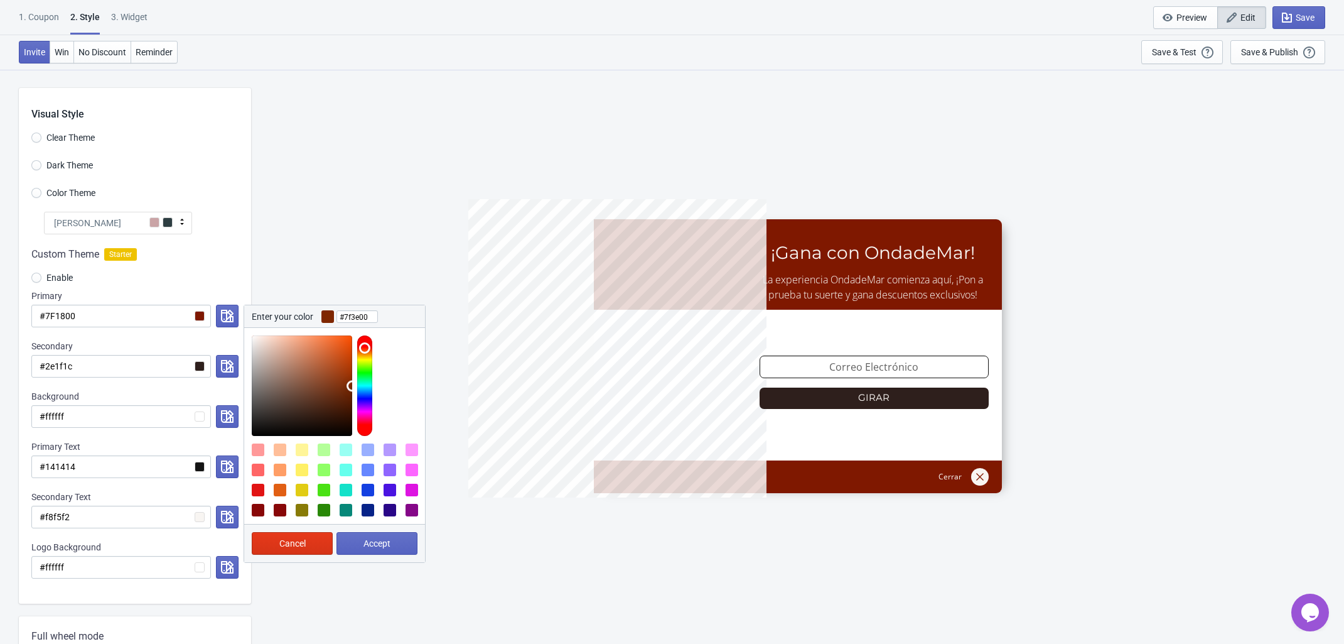
type input "#7f4400"
click at [363, 351] on div at bounding box center [364, 385] width 15 height 100
click at [367, 545] on span "Accept" at bounding box center [377, 543] width 27 height 10
radio input "true"
type input "#7f4400"
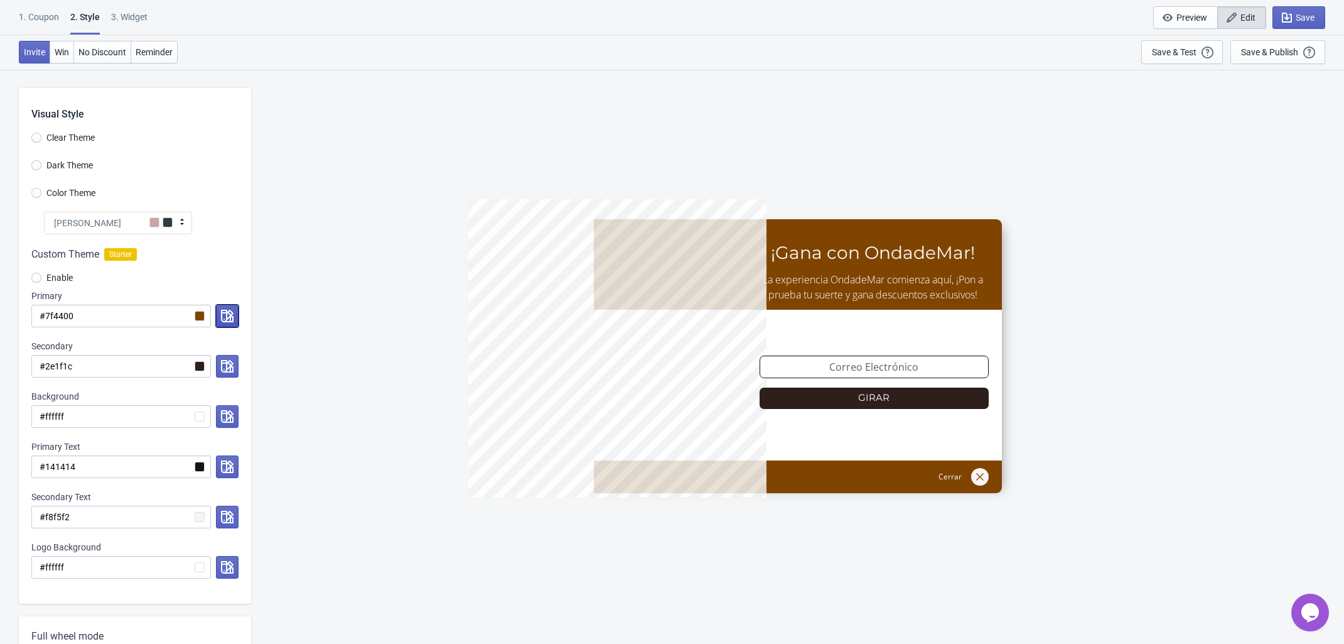
click at [224, 318] on icon "button" at bounding box center [227, 316] width 13 height 13
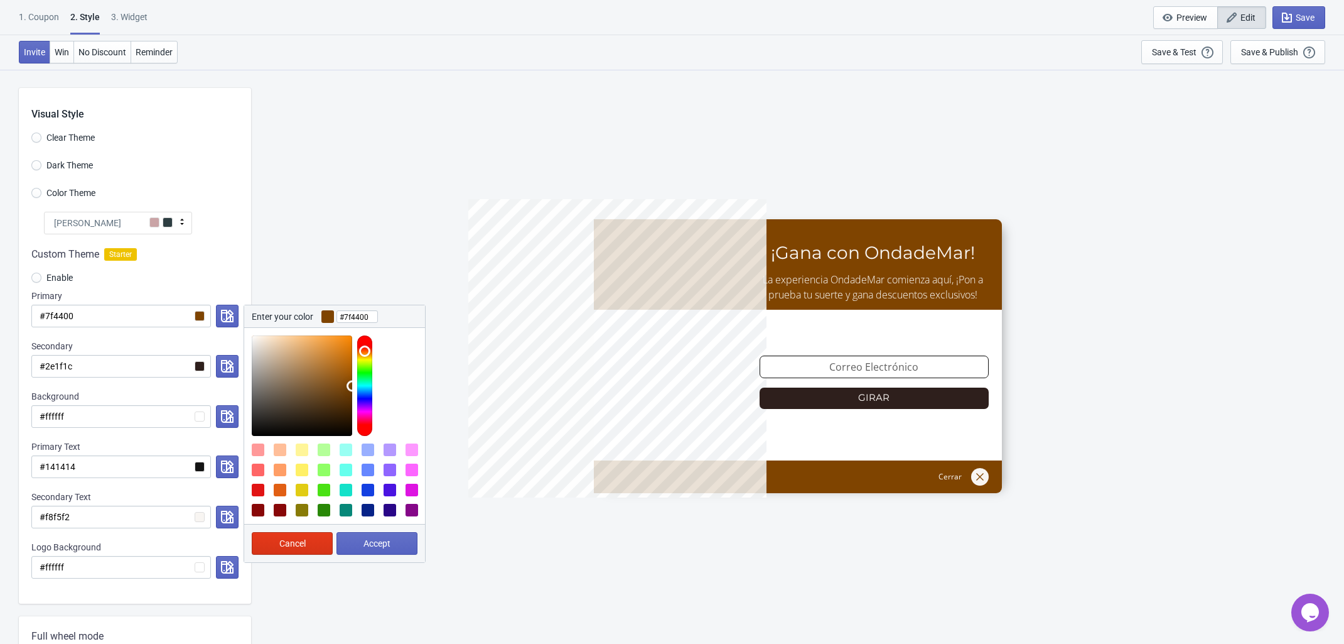
type input "#7f3e00"
click at [362, 350] on div at bounding box center [364, 385] width 15 height 100
click at [380, 544] on span "Accept" at bounding box center [377, 543] width 27 height 10
radio input "true"
type input "#7f3e00"
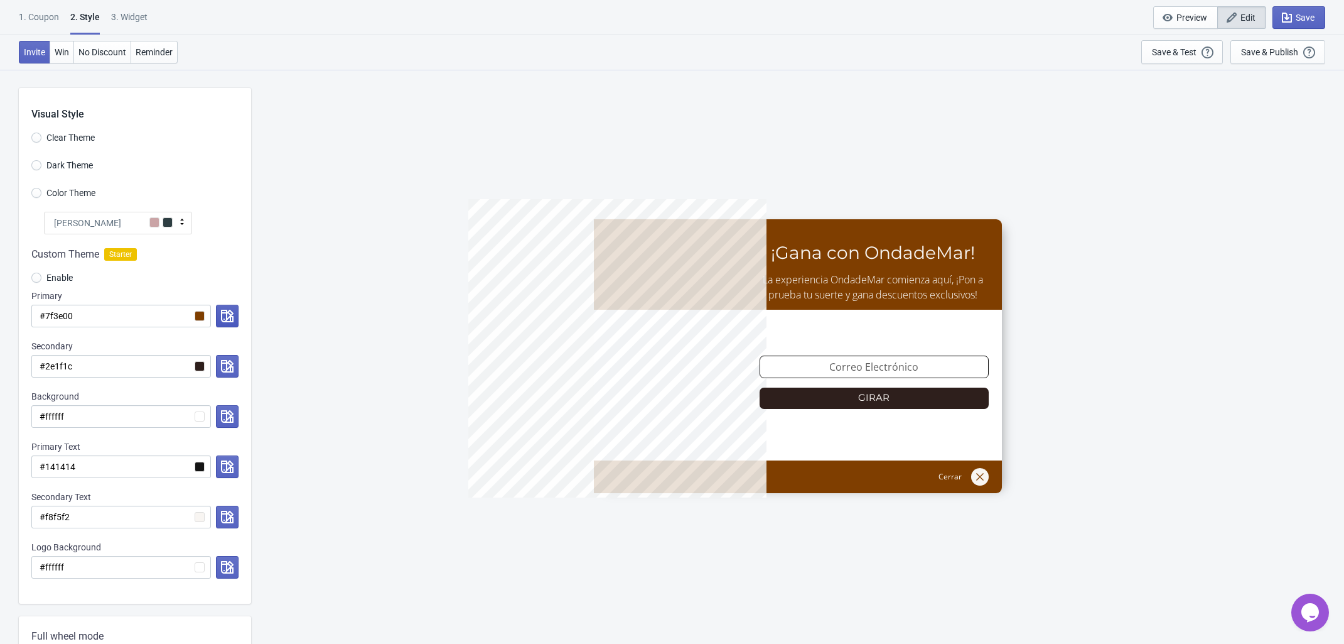
click at [235, 315] on button "button" at bounding box center [227, 316] width 23 height 23
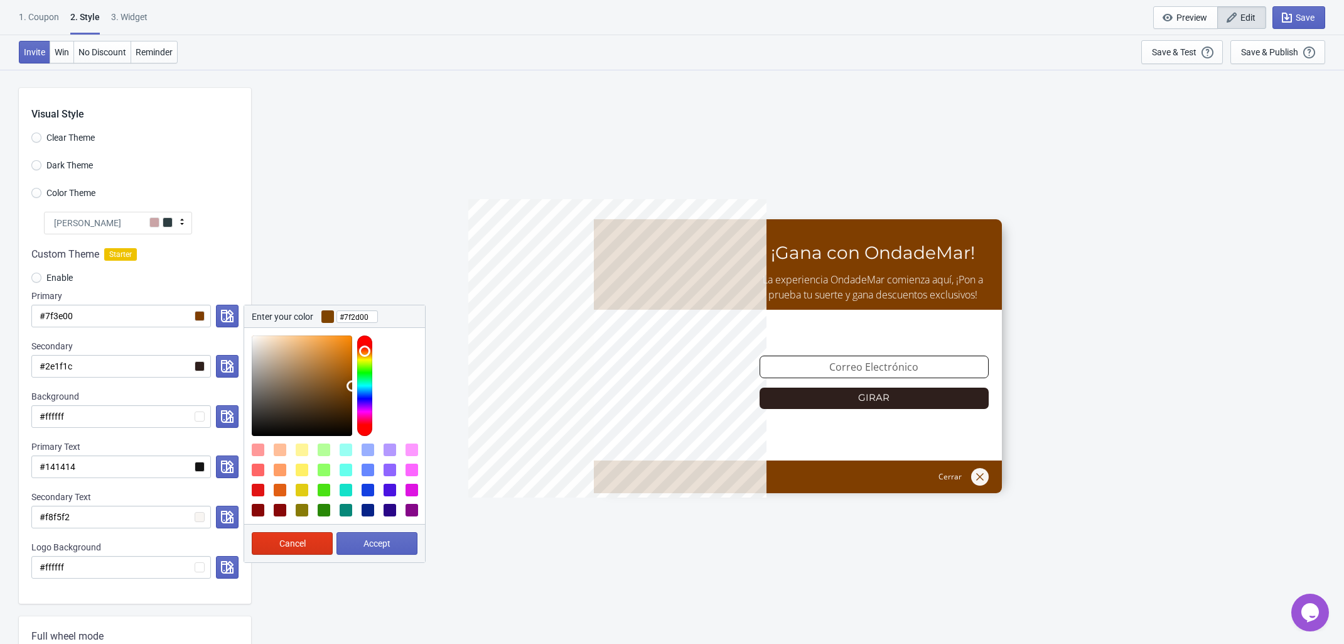
type input "#7f2700"
click at [365, 348] on div at bounding box center [364, 385] width 15 height 100
click at [375, 543] on span "Accept" at bounding box center [377, 543] width 27 height 10
radio input "true"
type input "#7f2700"
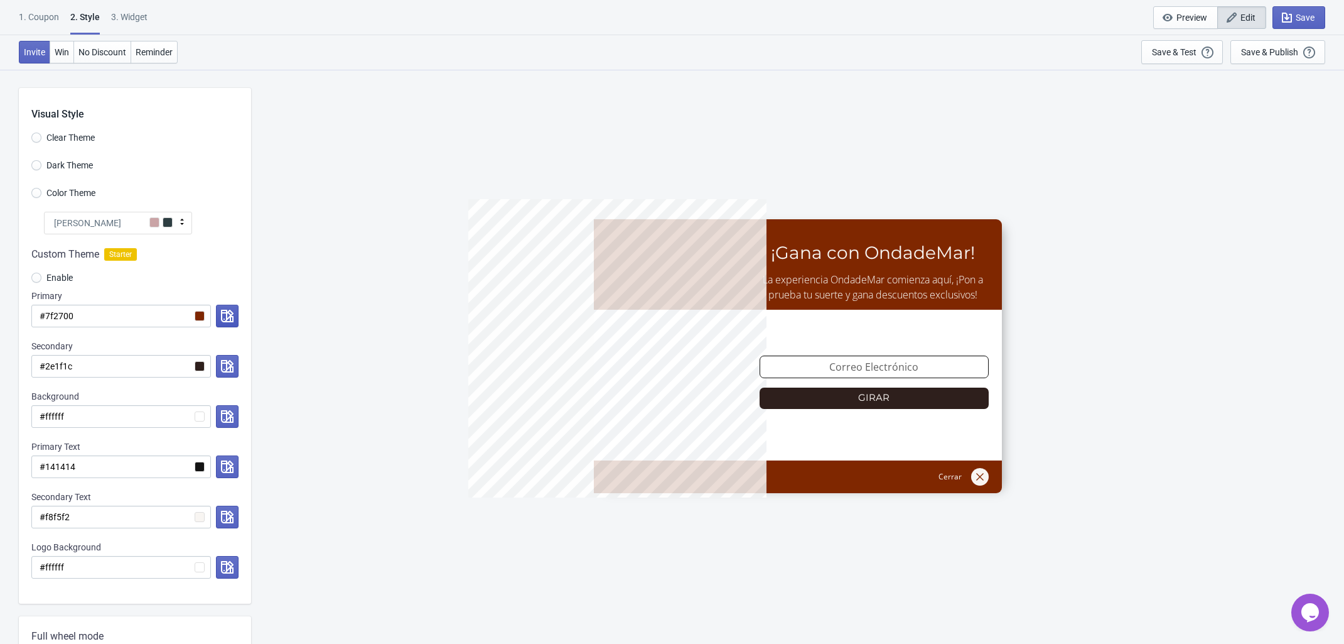
click at [235, 319] on button "button" at bounding box center [227, 316] width 23 height 23
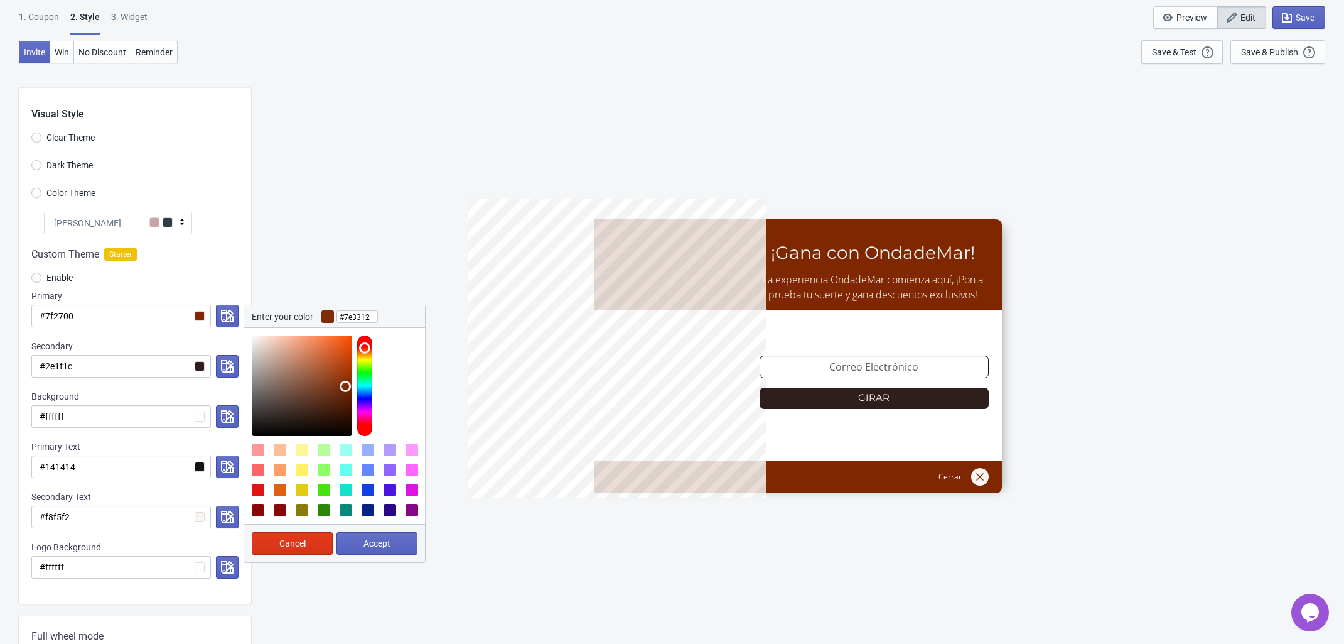
type input "#7e3413"
drag, startPoint x: 347, startPoint y: 386, endPoint x: 337, endPoint y: 386, distance: 10.0
click at [337, 386] on div at bounding box center [302, 385] width 100 height 100
click at [397, 536] on button "Accept" at bounding box center [377, 543] width 81 height 23
radio input "true"
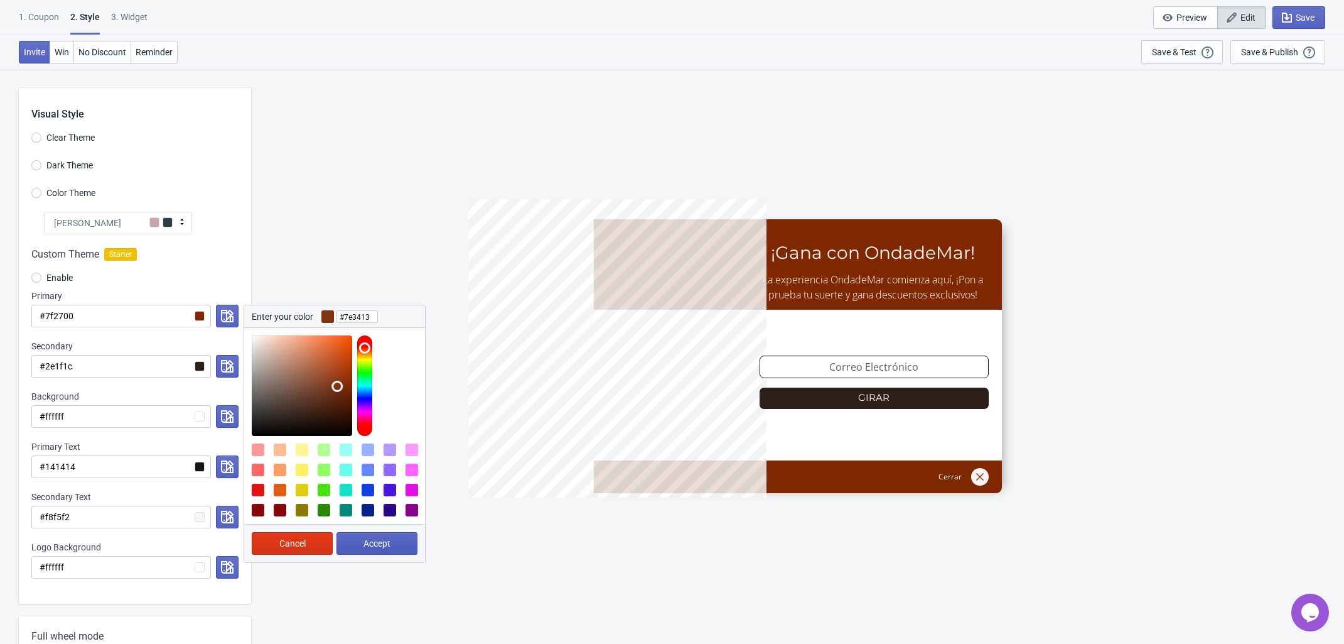
type input "#7e3413"
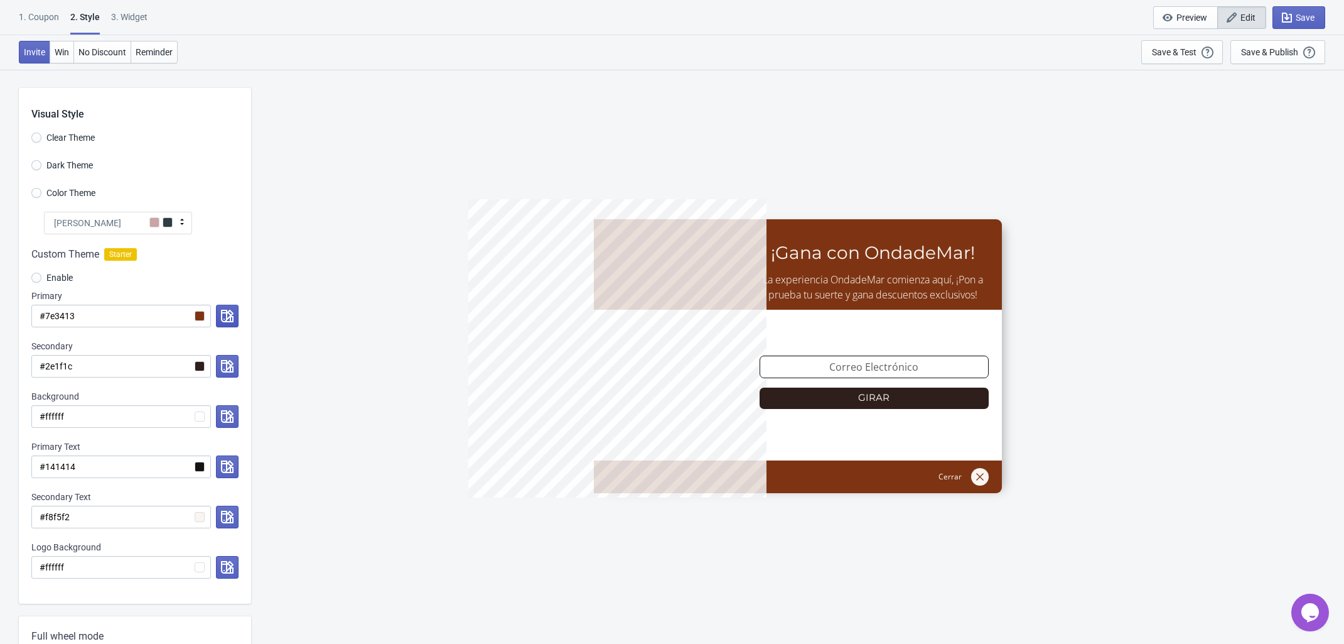
click at [223, 320] on icon "button" at bounding box center [227, 316] width 13 height 13
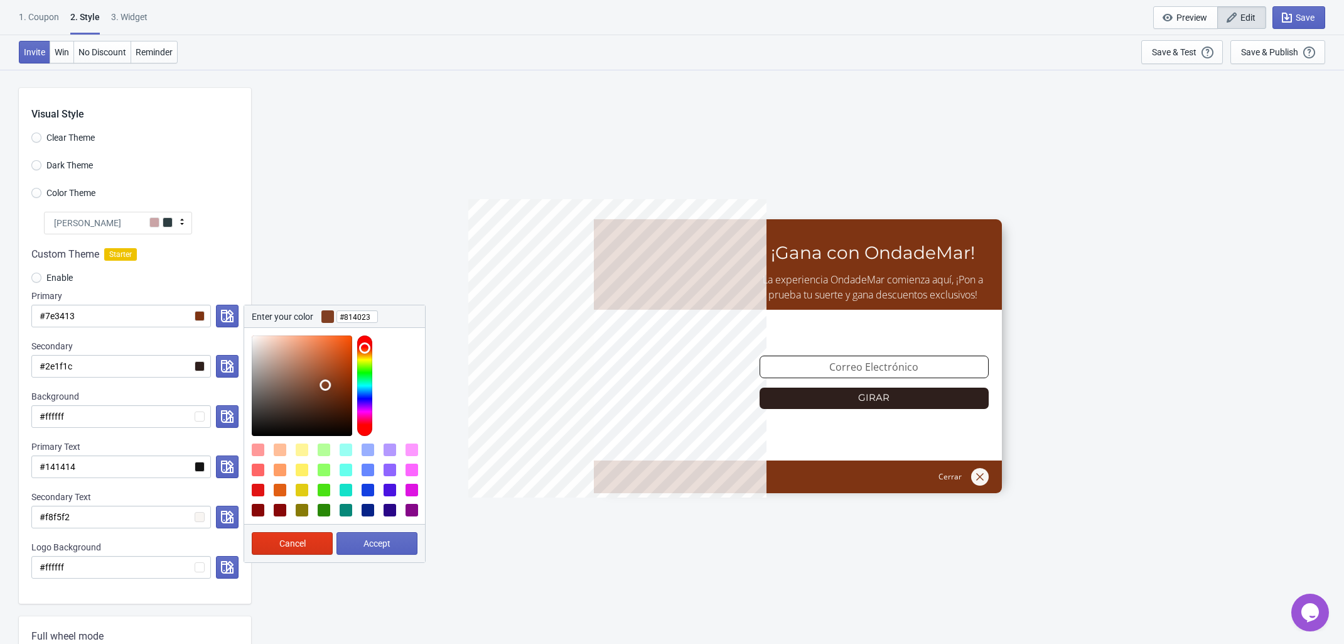
drag, startPoint x: 336, startPoint y: 384, endPoint x: 325, endPoint y: 385, distance: 10.7
click at [325, 385] on div at bounding box center [302, 385] width 100 height 100
type input "#8e6351"
drag, startPoint x: 324, startPoint y: 384, endPoint x: 295, endPoint y: 380, distance: 29.1
click at [295, 380] on div at bounding box center [302, 385] width 100 height 100
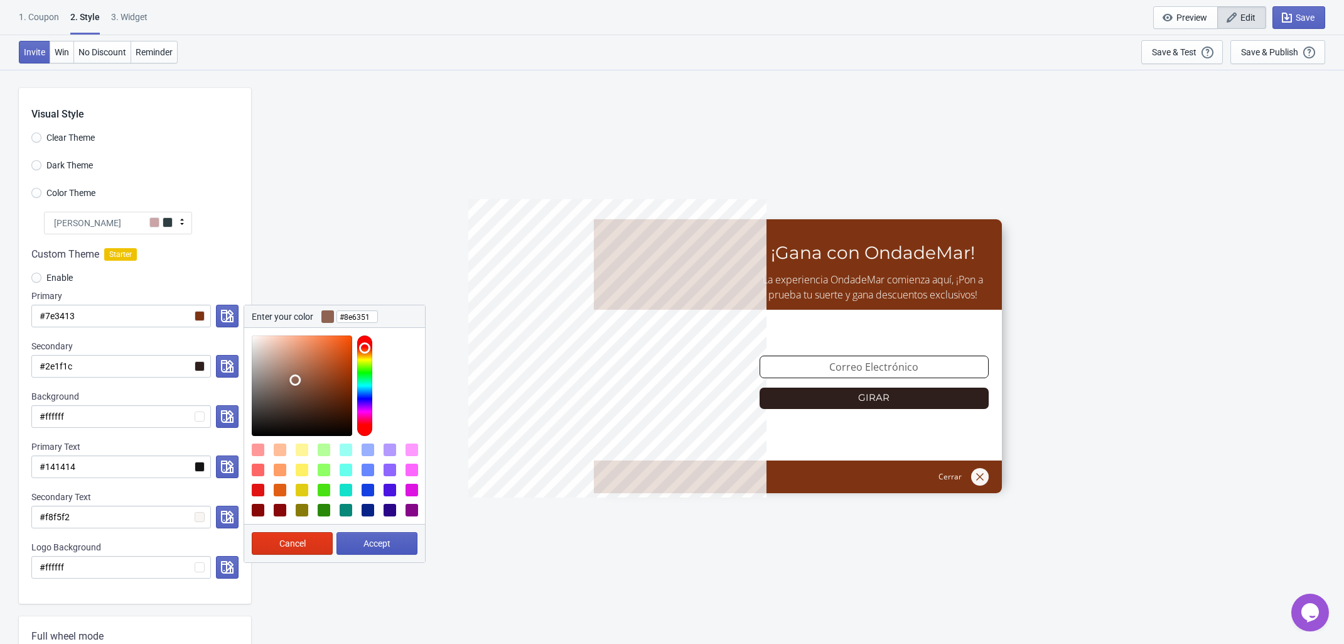
click at [372, 534] on button "Accept" at bounding box center [377, 543] width 81 height 23
radio input "true"
type input "#8e6351"
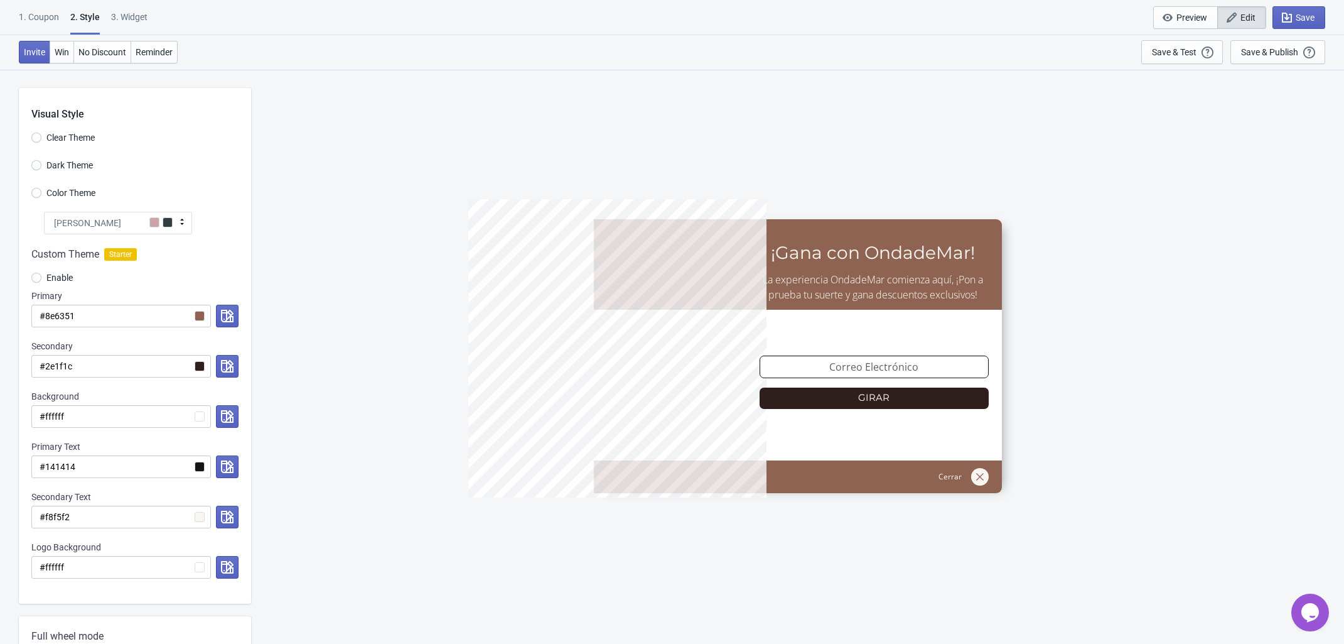
click at [343, 325] on div "5%OFFODM ¡Gana con OndadeMar! La experiencia OndadeMar comienza aquí, ¡Pon a pr…" at bounding box center [797, 356] width 1081 height 574
drag, startPoint x: 85, startPoint y: 317, endPoint x: 45, endPoint y: 318, distance: 40.2
click at [45, 318] on input "#8e6351" at bounding box center [121, 316] width 180 height 23
paste input "7F1800"
radio input "true"
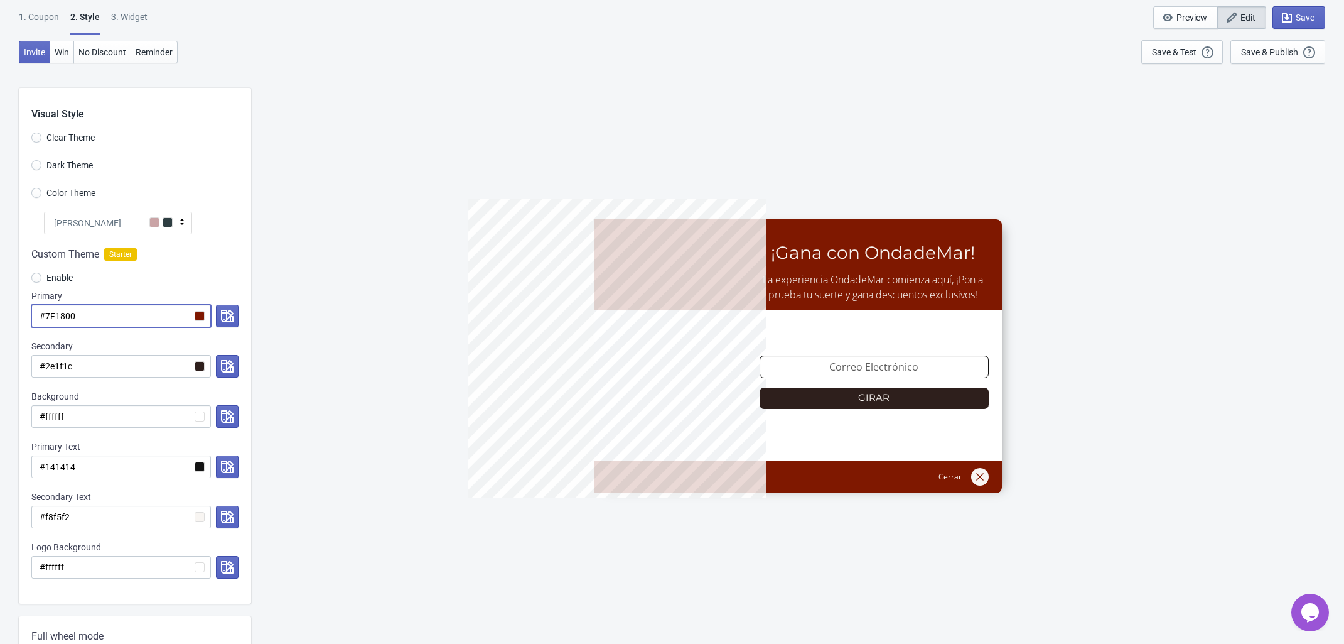
type input "#7F1800"
click at [432, 355] on div "5%OFFODM ¡Gana con OndadeMar! La experiencia OndadeMar comienza aquí, ¡Pon a pr…" at bounding box center [797, 356] width 1081 height 574
click at [293, 297] on div "5%OFFODM ¡Gana con OndadeMar! La experiencia OndadeMar comienza aquí, ¡Pon a pr…" at bounding box center [797, 356] width 1081 height 574
drag, startPoint x: 94, startPoint y: 318, endPoint x: 45, endPoint y: 320, distance: 49.0
click at [45, 320] on input "#7F1800" at bounding box center [121, 316] width 180 height 23
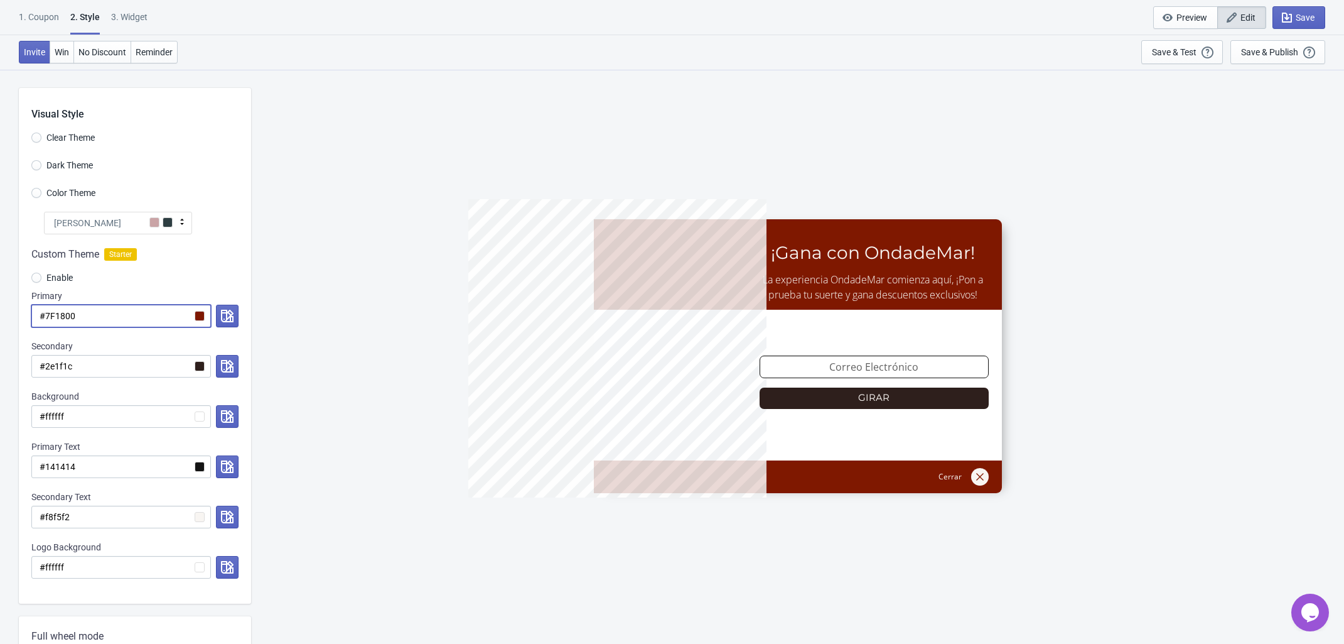
paste input "573d37"
radio input "true"
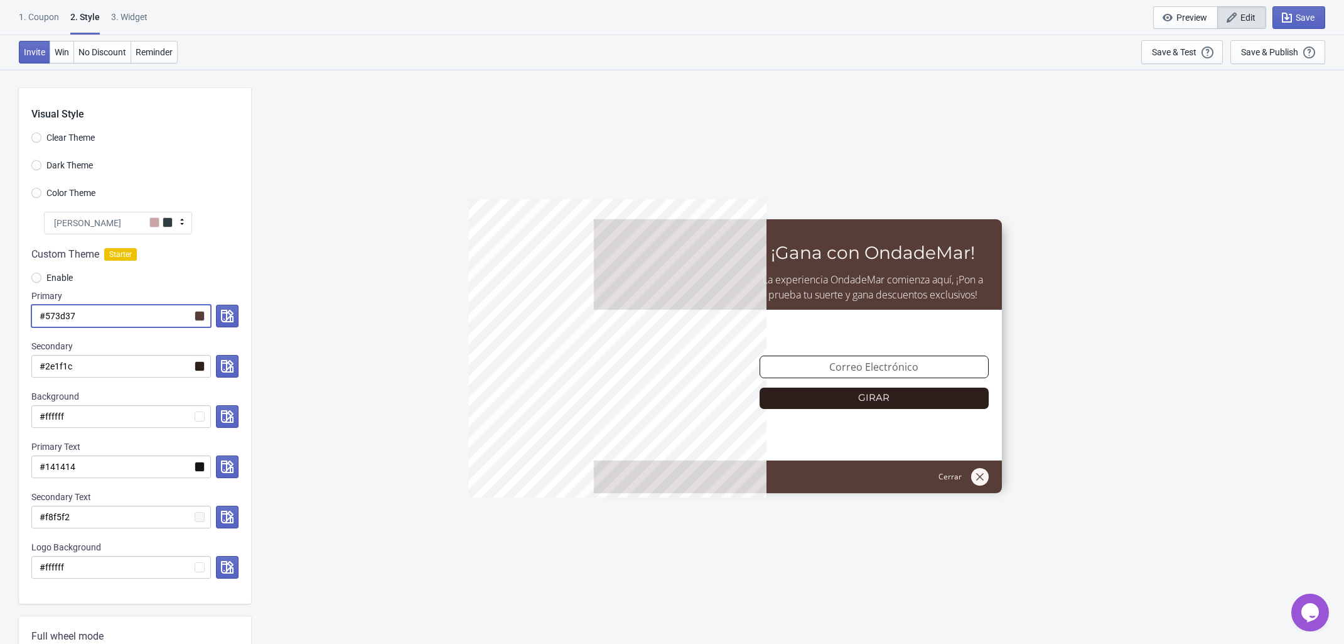
type input "#573d37"
drag, startPoint x: 100, startPoint y: 316, endPoint x: 46, endPoint y: 315, distance: 54.6
click at [46, 315] on input "#573d37" at bounding box center [121, 316] width 180 height 23
paste input "6a4a42"
radio input "true"
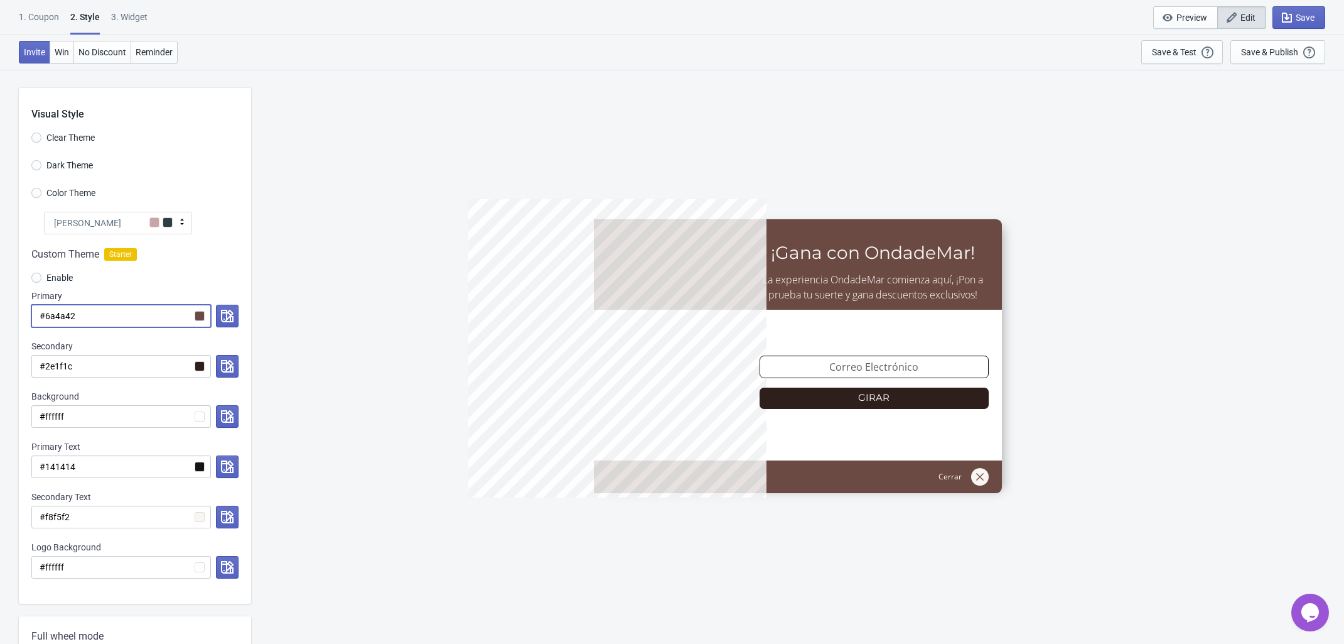
type input "#6a4a42"
click at [371, 292] on div "5%OFFODM ¡Gana con OndadeMar! La experiencia OndadeMar comienza aquí, ¡Pon a pr…" at bounding box center [797, 356] width 1081 height 574
click at [1145, 511] on div "5%OFFODM ¡Gana con OndadeMar! La experiencia OndadeMar comienza aquí, ¡Pon a pr…" at bounding box center [797, 356] width 1081 height 574
click at [303, 314] on div "5%OFFODM ¡Gana con OndadeMar! La experiencia OndadeMar comienza aquí, ¡Pon a pr…" at bounding box center [797, 356] width 1081 height 574
click at [220, 470] on button "button" at bounding box center [227, 466] width 23 height 23
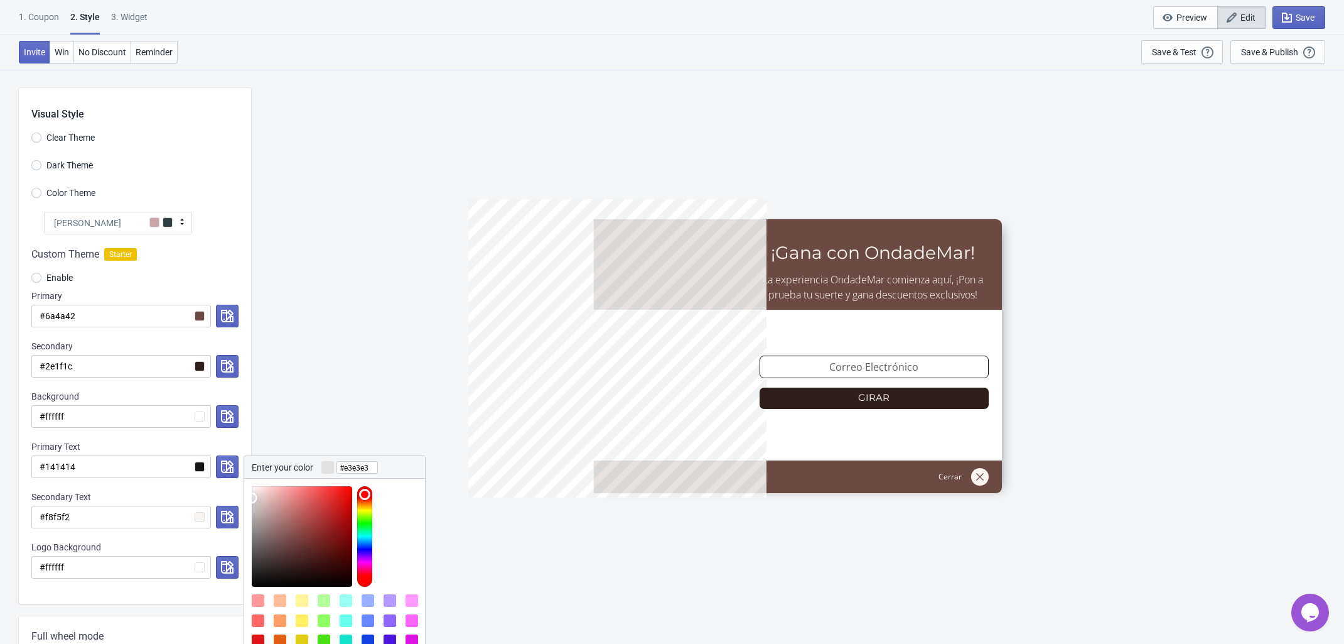
type input "#e6e6e6"
drag, startPoint x: 256, startPoint y: 504, endPoint x: 249, endPoint y: 497, distance: 9.8
click at [249, 497] on div at bounding box center [334, 533] width 181 height 108
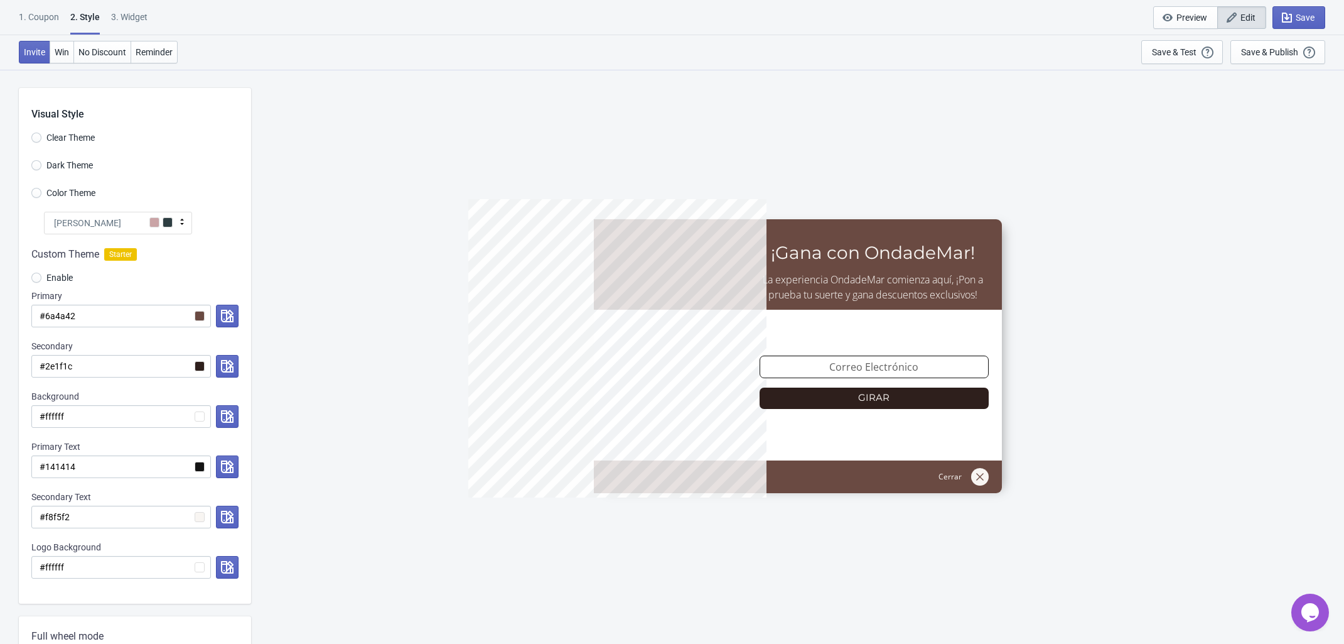
click at [300, 404] on div "5%OFFODM ¡Gana con OndadeMar! La experiencia OndadeMar comienza aquí, ¡Pon a pr…" at bounding box center [797, 356] width 1081 height 574
click at [228, 467] on icon "button" at bounding box center [227, 466] width 13 height 13
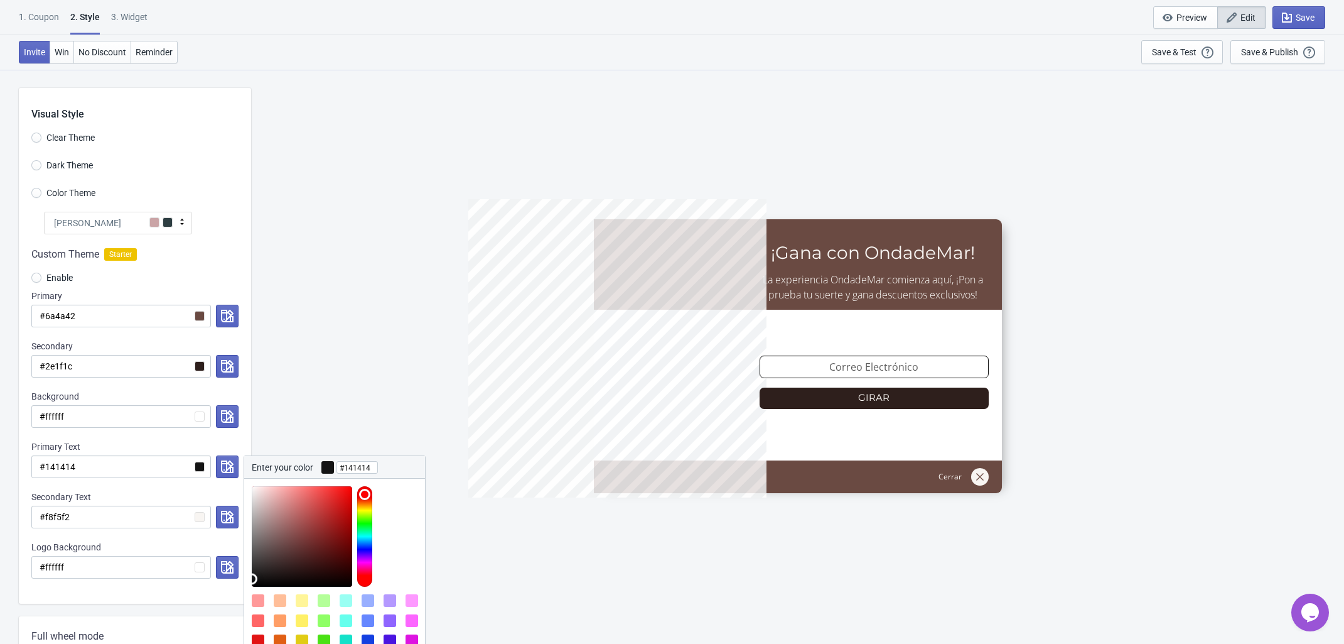
type input "#d8c7c7"
click at [259, 502] on div at bounding box center [302, 536] width 100 height 100
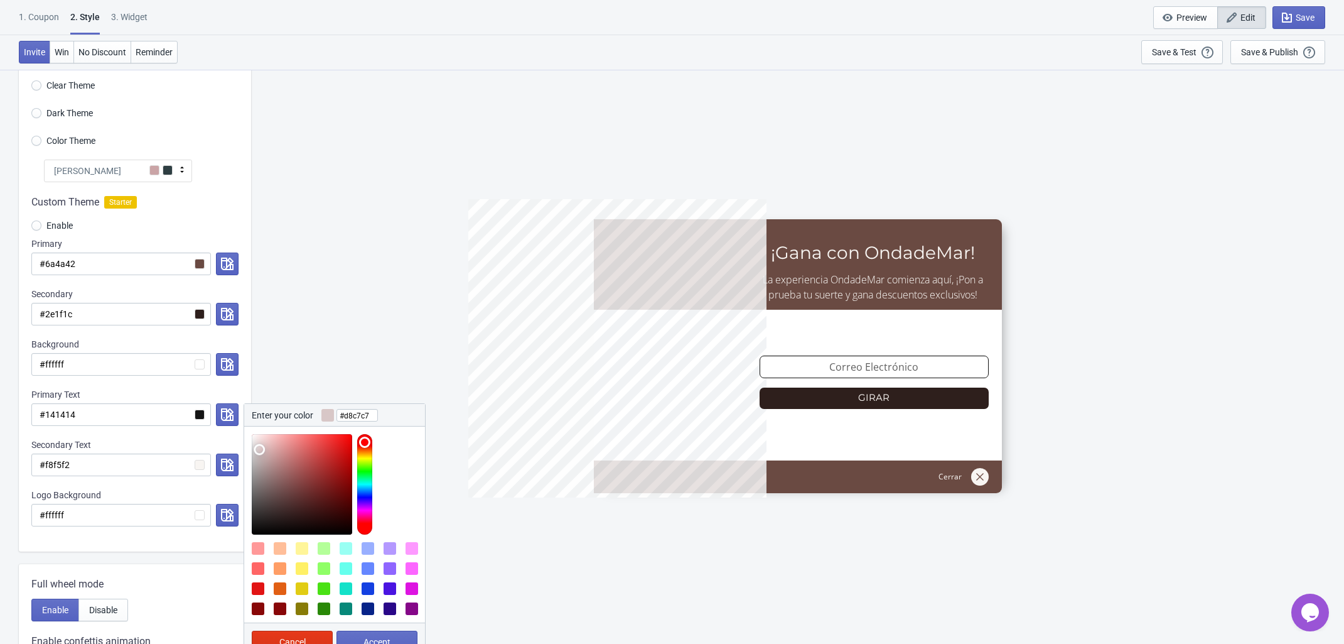
scroll to position [392, 0]
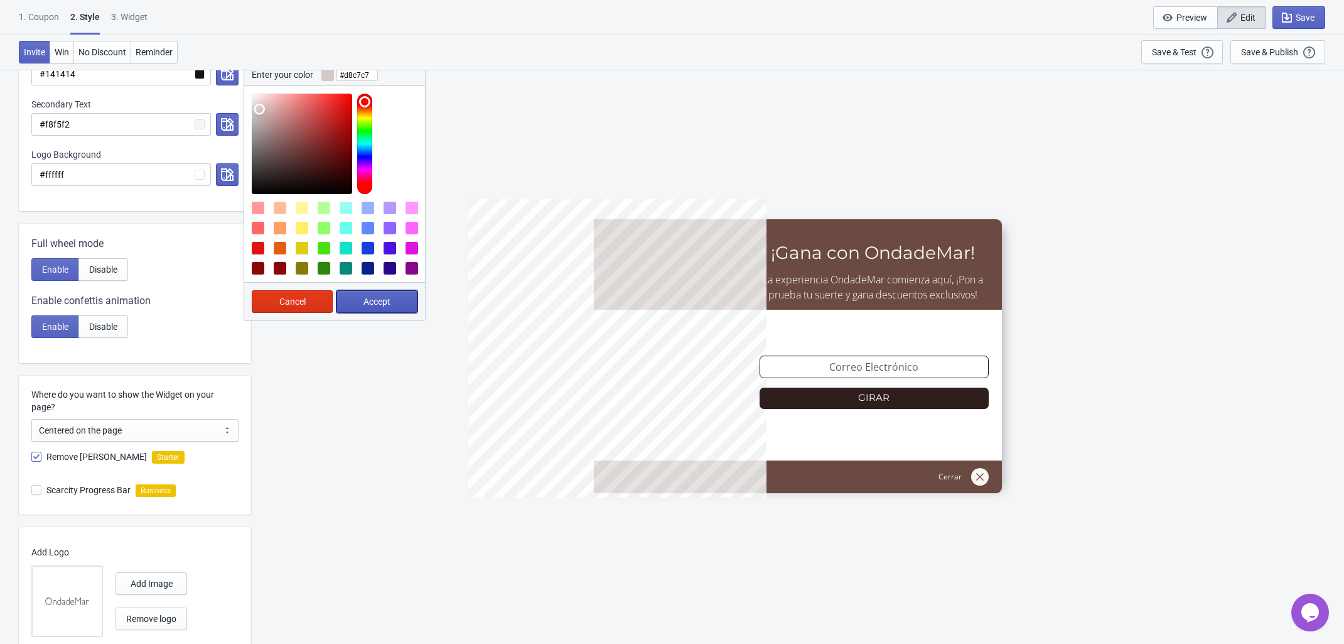
click at [369, 308] on button "Accept" at bounding box center [377, 301] width 81 height 23
radio input "true"
type input "#d8c7c7"
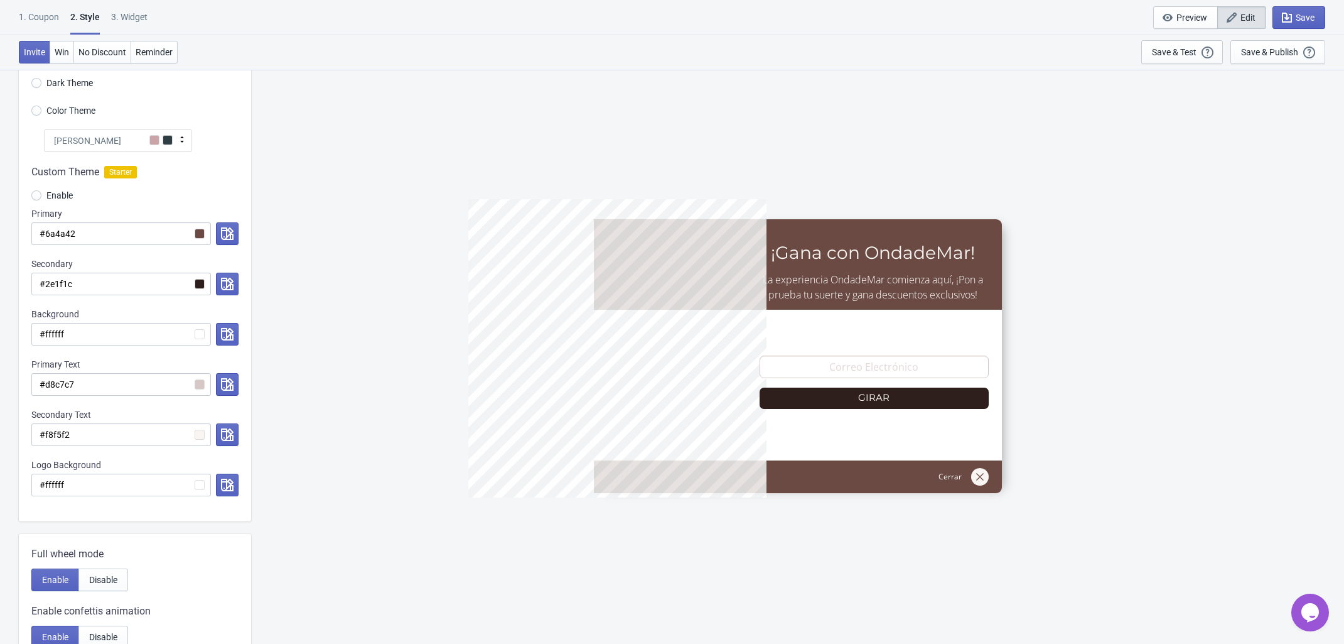
scroll to position [78, 0]
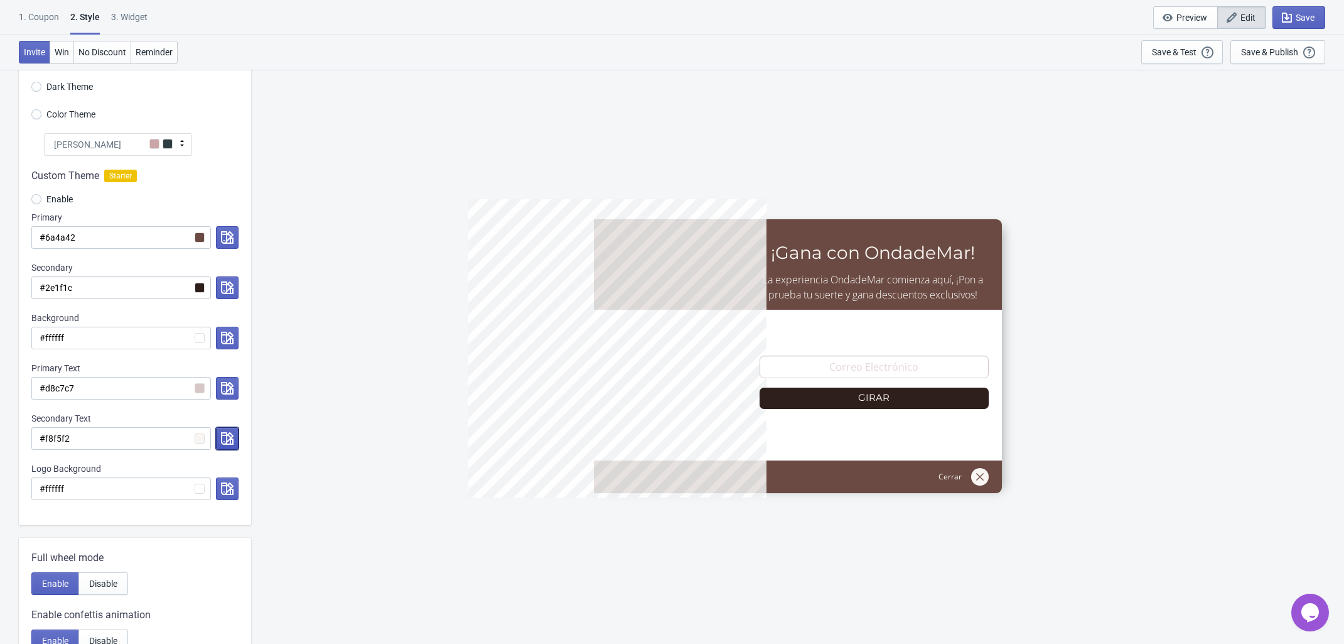
click at [230, 445] on icon "button" at bounding box center [227, 438] width 13 height 13
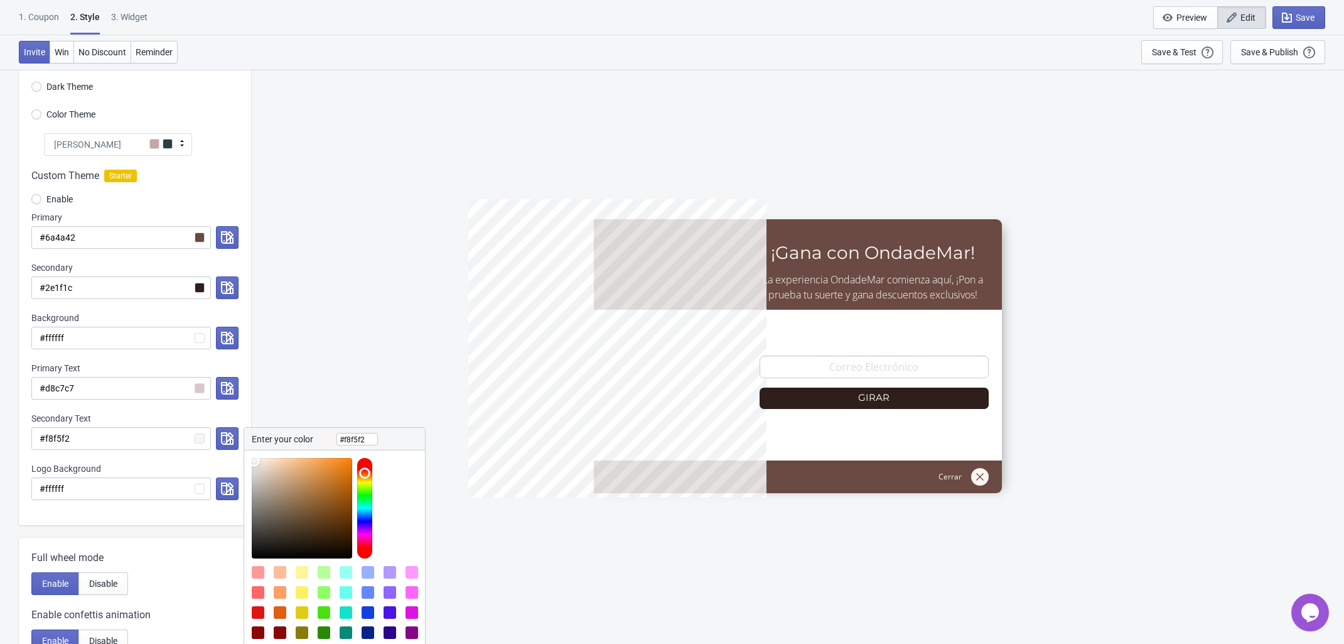
type input "#292725"
click at [262, 543] on div at bounding box center [302, 508] width 100 height 100
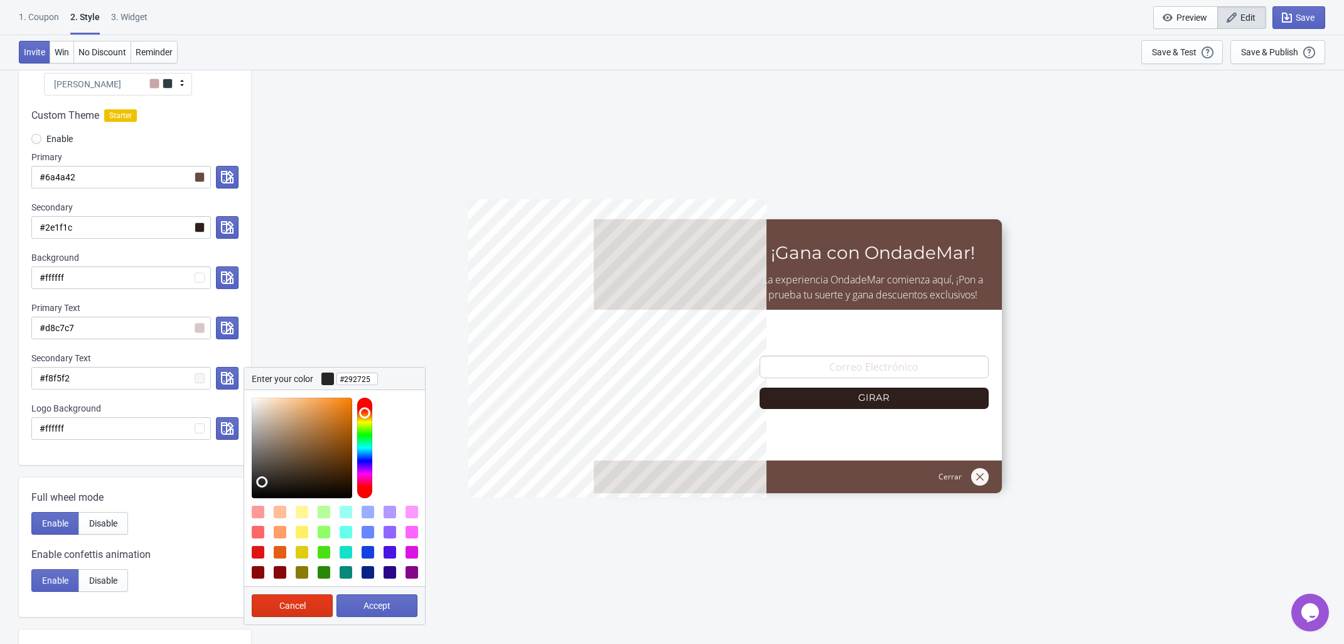
scroll to position [471, 0]
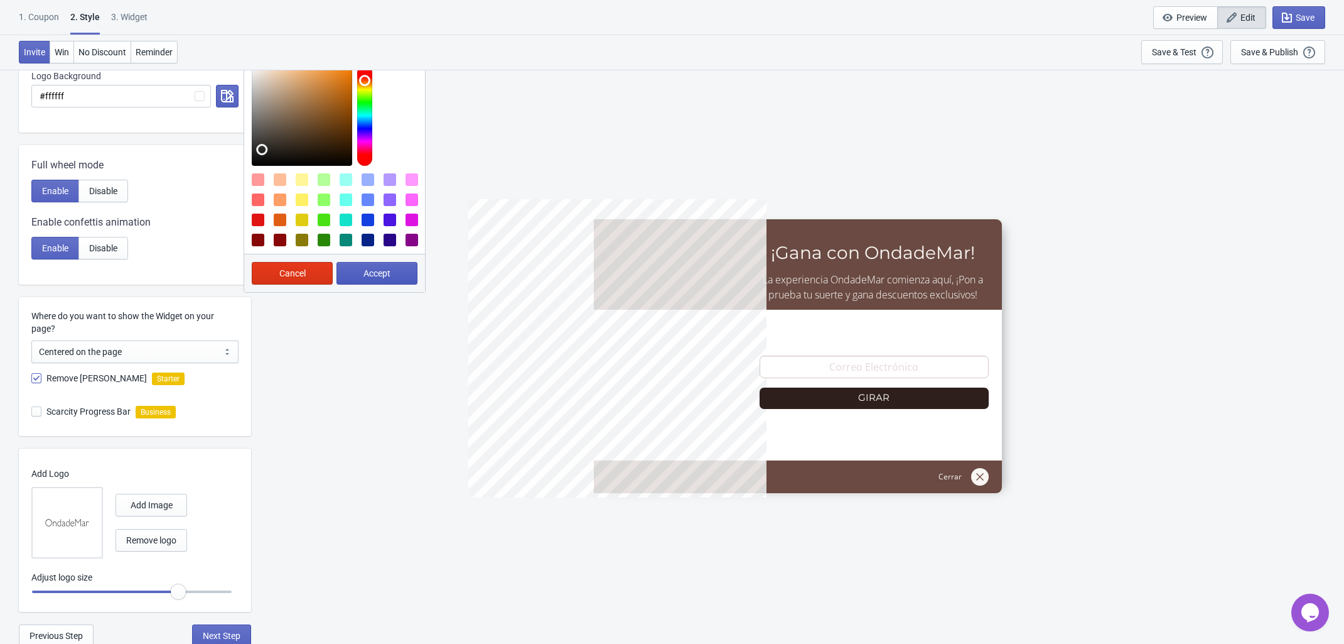
click at [371, 275] on span "Accept" at bounding box center [377, 273] width 27 height 10
radio input "true"
type input "#292725"
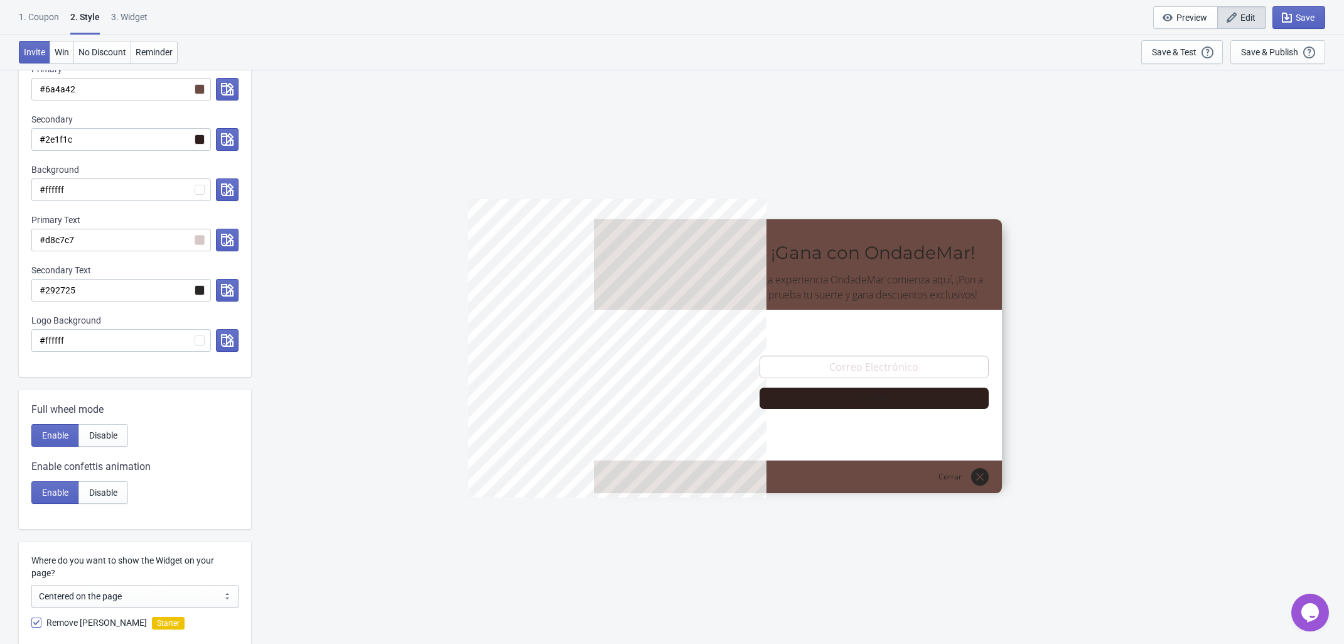
scroll to position [157, 0]
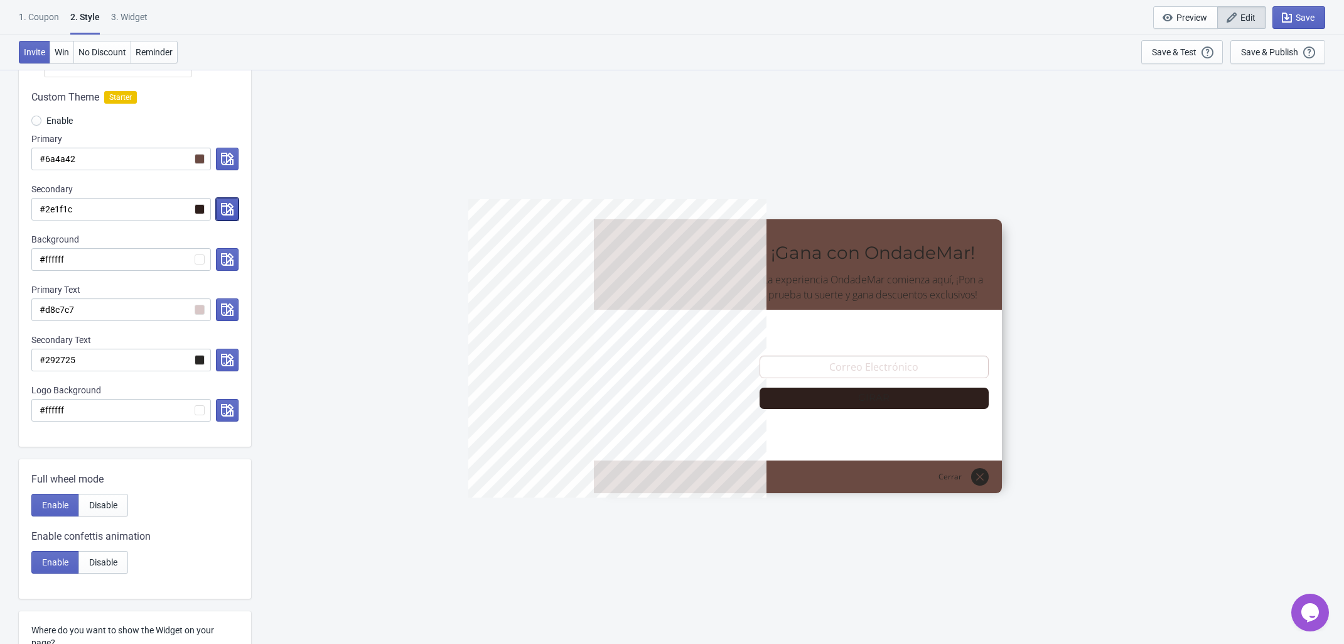
click at [227, 211] on icon "button" at bounding box center [227, 209] width 13 height 13
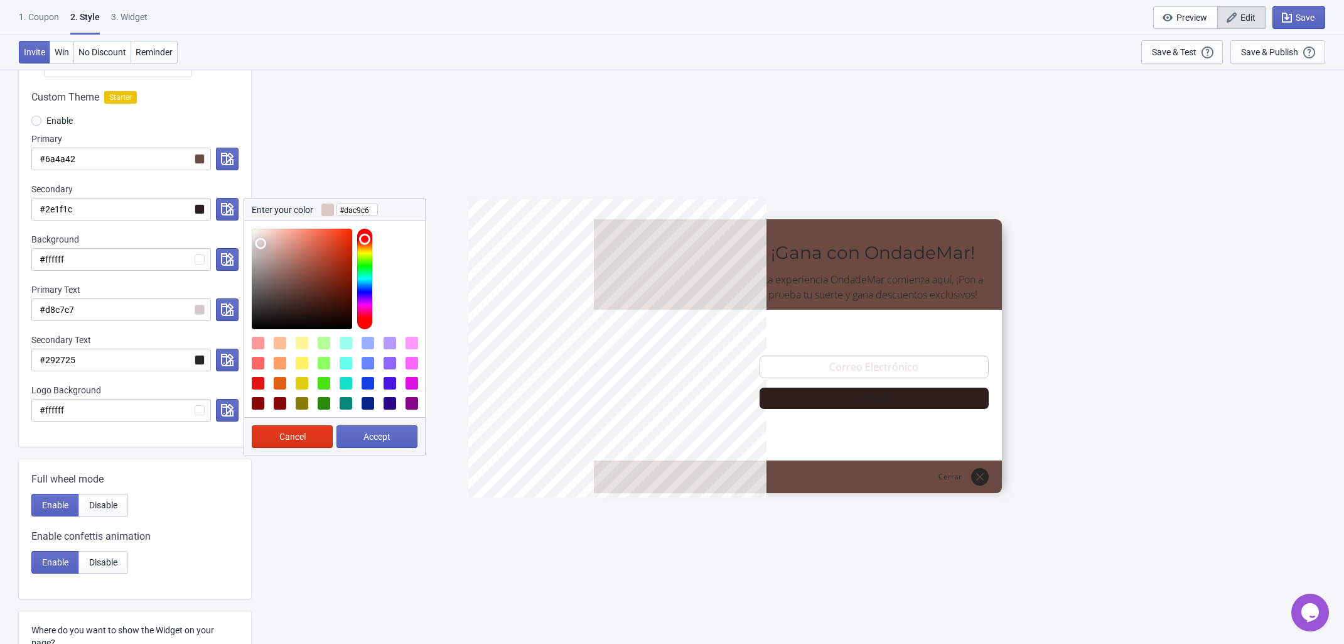
type input "#d8c8c5"
click at [261, 244] on div at bounding box center [302, 279] width 100 height 100
click at [382, 441] on span "Accept" at bounding box center [377, 436] width 27 height 10
radio input "true"
type input "#d8c8c5"
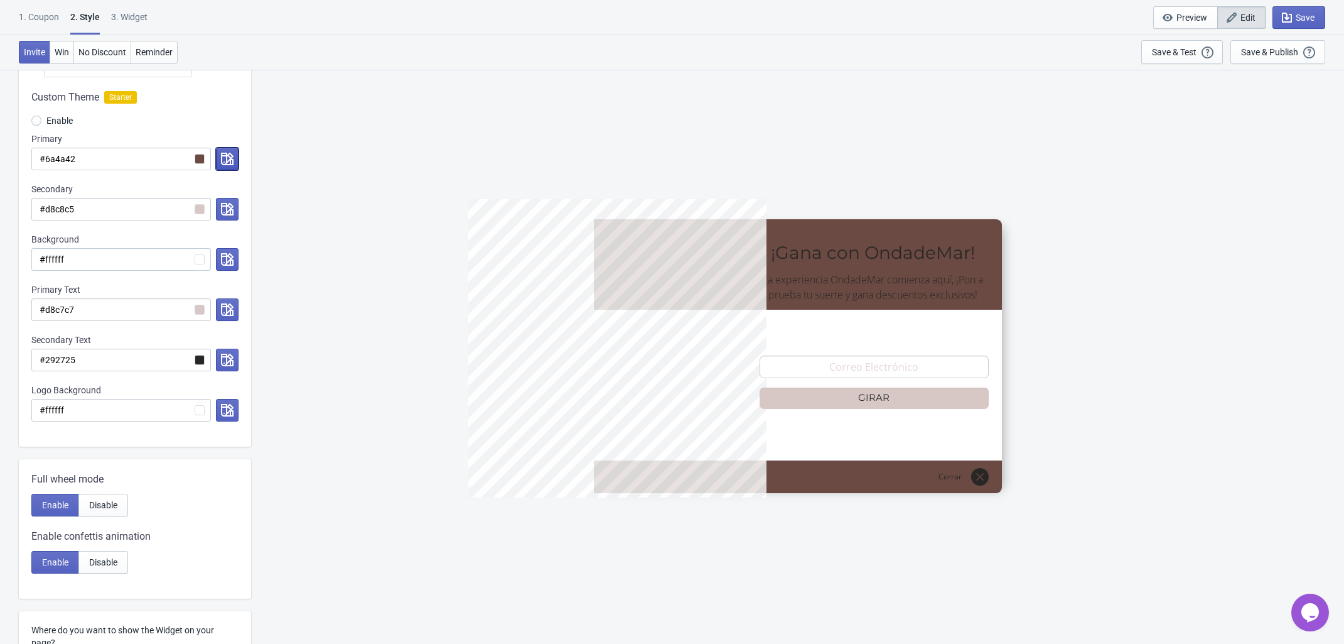
click at [224, 158] on icon "button" at bounding box center [227, 159] width 13 height 13
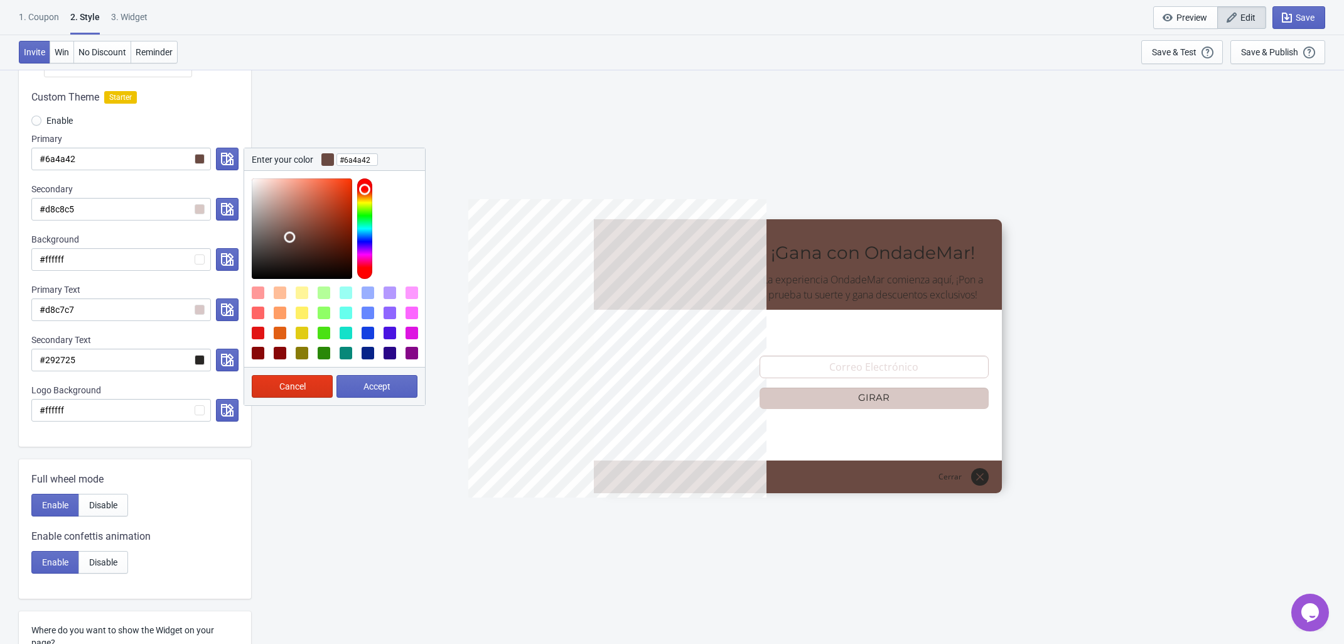
type input "#d6bcb5"
click at [267, 195] on div at bounding box center [302, 228] width 100 height 100
click at [379, 386] on span "Accept" at bounding box center [377, 386] width 27 height 10
radio input "true"
type input "#d6bcb5"
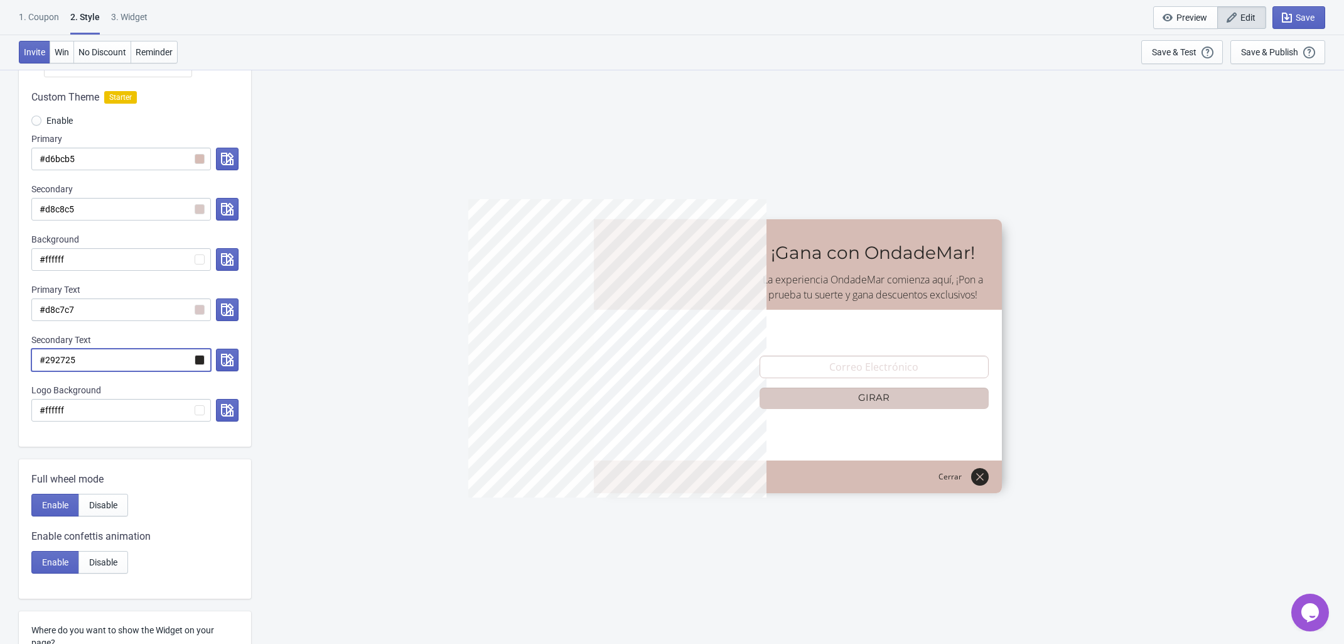
drag, startPoint x: 99, startPoint y: 363, endPoint x: 11, endPoint y: 363, distance: 87.9
click at [11, 363] on div "Visual Style Clear Theme Dark Theme Color Theme Olivia Rose Tada Red Rose Pink …" at bounding box center [672, 436] width 1344 height 1049
paste input "e1f1c"
radio input "true"
type input "#2e1f1c"
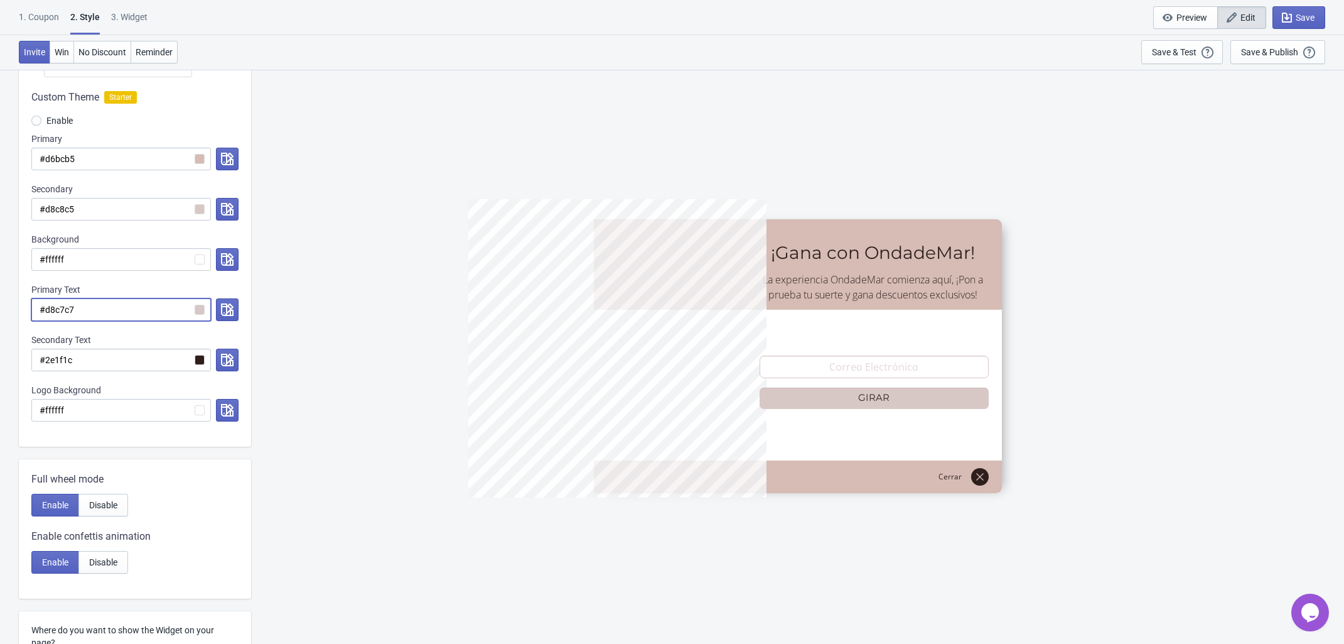
drag, startPoint x: 102, startPoint y: 313, endPoint x: 13, endPoint y: 310, distance: 89.2
click at [13, 310] on div "Visual Style Clear Theme Dark Theme Color Theme Olivia Rose Tada Red Rose Pink …" at bounding box center [672, 436] width 1344 height 1049
paste input "f0eae4"
radio input "true"
type input "#f0eae4"
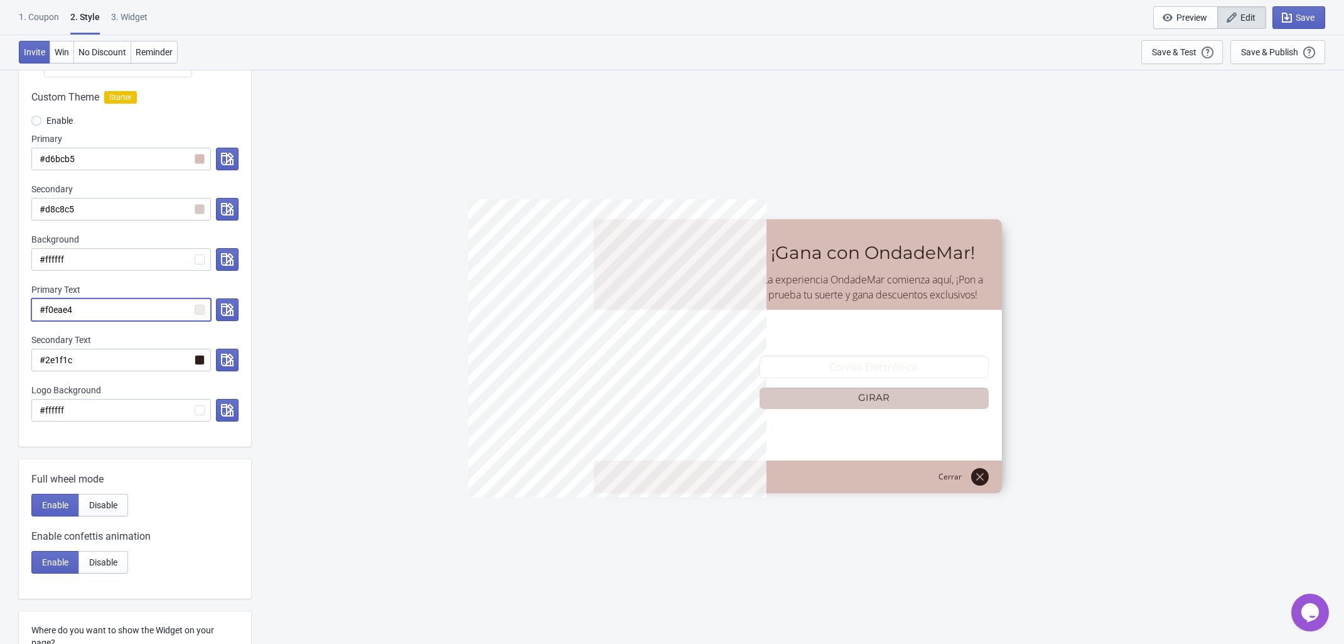
click at [356, 281] on div "5%OFFODM ¡Gana con OndadeMar! La experiencia OndadeMar comienza aquí, ¡Pon a pr…" at bounding box center [797, 356] width 1081 height 574
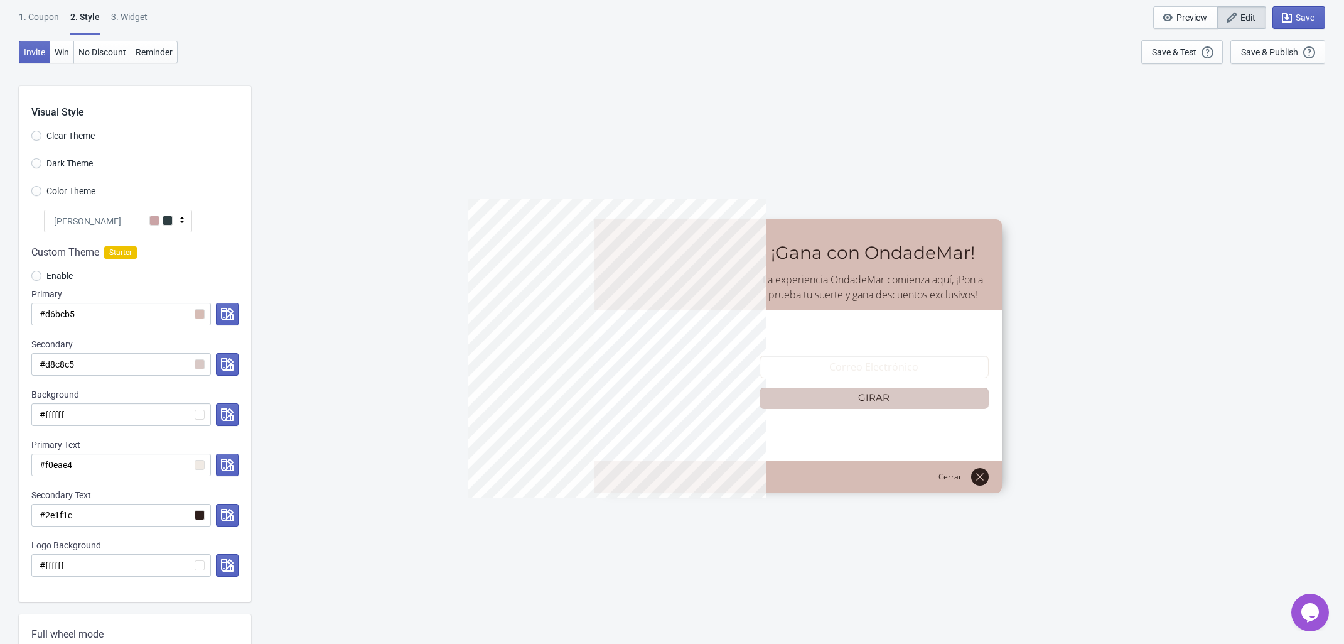
scroll to position [0, 0]
drag, startPoint x: 89, startPoint y: 317, endPoint x: 4, endPoint y: 304, distance: 86.4
click at [4, 303] on div "Visual Style Clear Theme Dark Theme Color Theme Olivia Rose Tada Red Rose Pink …" at bounding box center [672, 593] width 1344 height 1049
paste input "cdb7a4"
radio input "true"
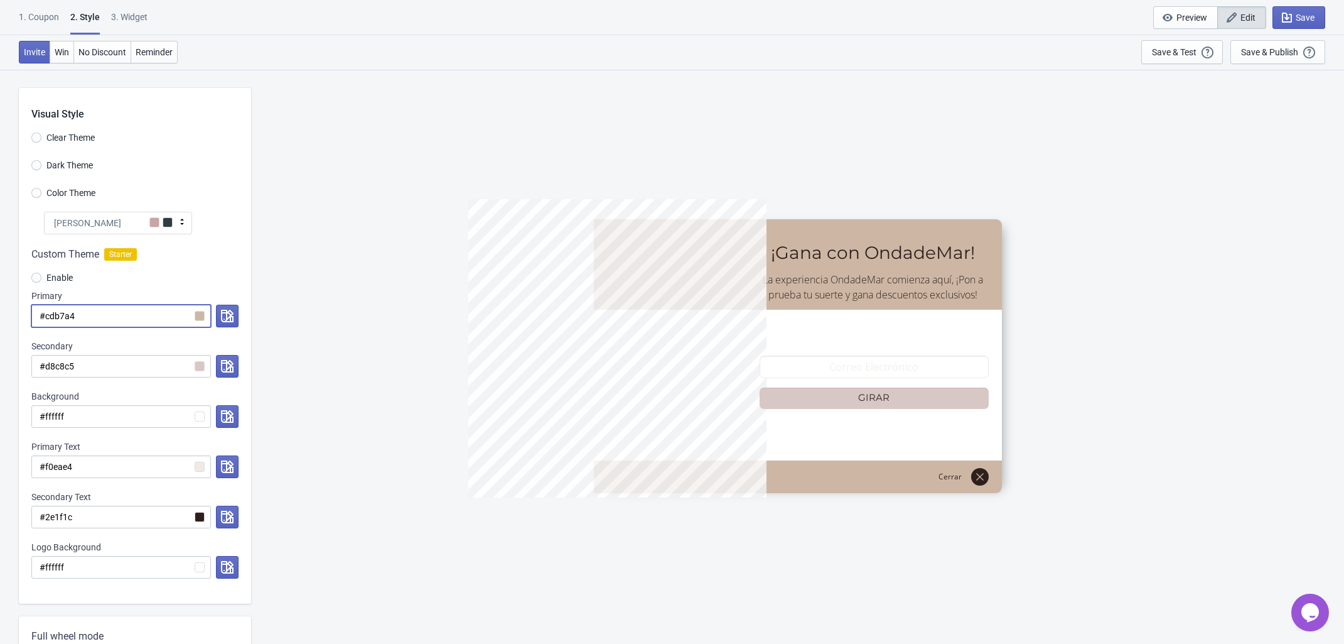
type input "#cdb7a4"
drag, startPoint x: 107, startPoint y: 313, endPoint x: 20, endPoint y: 311, distance: 86.7
click at [20, 311] on div "Custom Theme Starter Enable Primary #cdb7a4 Secondary #d8c8c5 Background #fffff…" at bounding box center [135, 418] width 232 height 369
paste input "b8967f"
radio input "true"
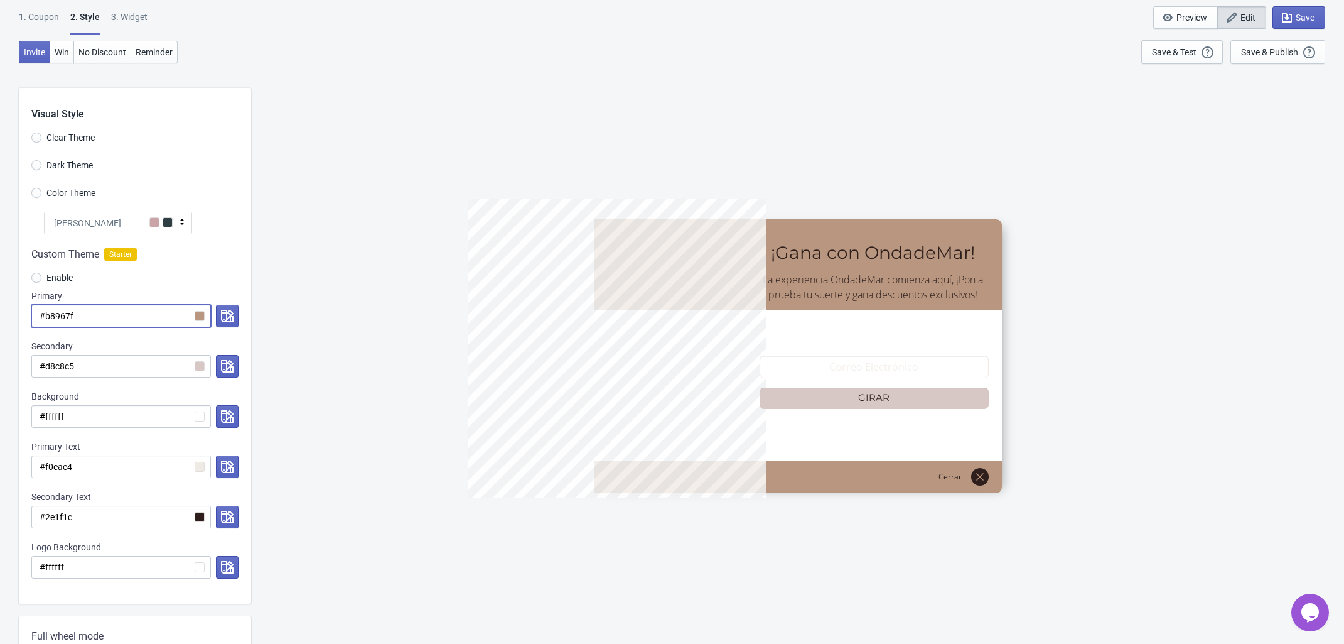
type input "#b8967f"
drag, startPoint x: 94, startPoint y: 367, endPoint x: -11, endPoint y: 363, distance: 104.9
click at [0, 363] on html "1. Coupon 2 . Style 3. Widget 1. Coupon 2 . Style 3. Widget Save and Exit Previ…" at bounding box center [672, 322] width 1344 height 644
paste input
radio input "true"
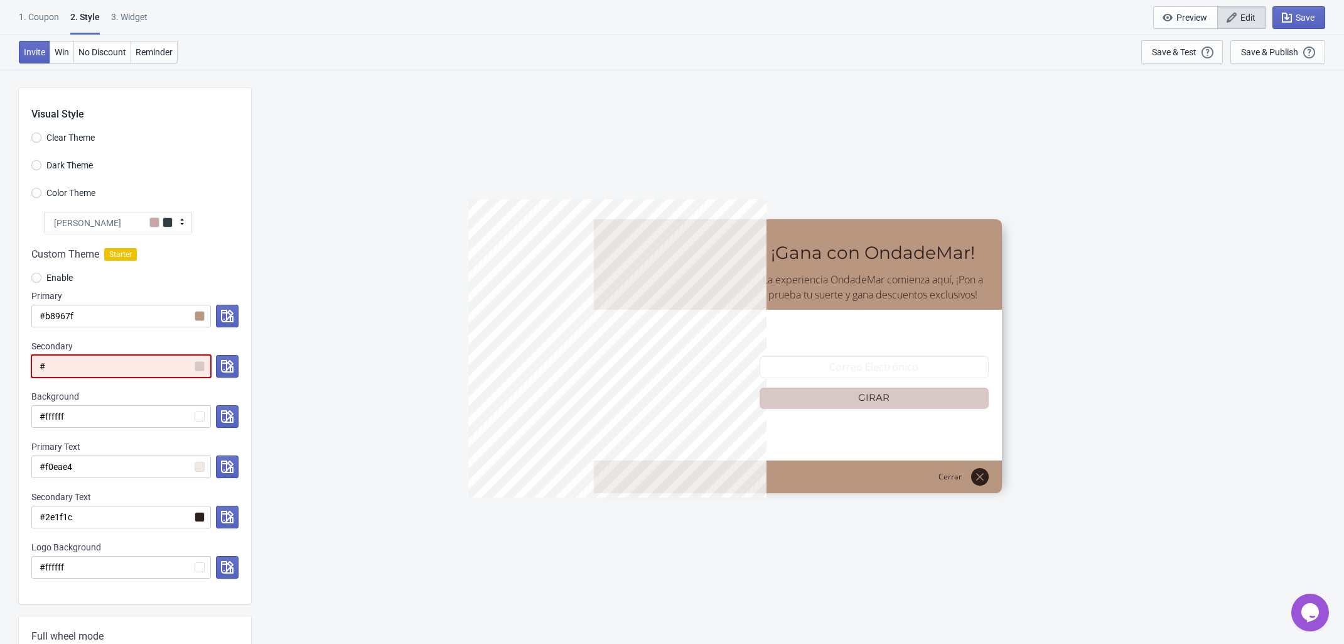
type input "#"
click at [89, 364] on input "#" at bounding box center [121, 366] width 180 height 23
drag, startPoint x: 85, startPoint y: 363, endPoint x: -21, endPoint y: 358, distance: 106.2
click at [0, 358] on html "1. Coupon 2 . Style 3. Widget 1. Coupon 2 . Style 3. Widget Save and Exit Previ…" at bounding box center [672, 322] width 1344 height 644
paste input
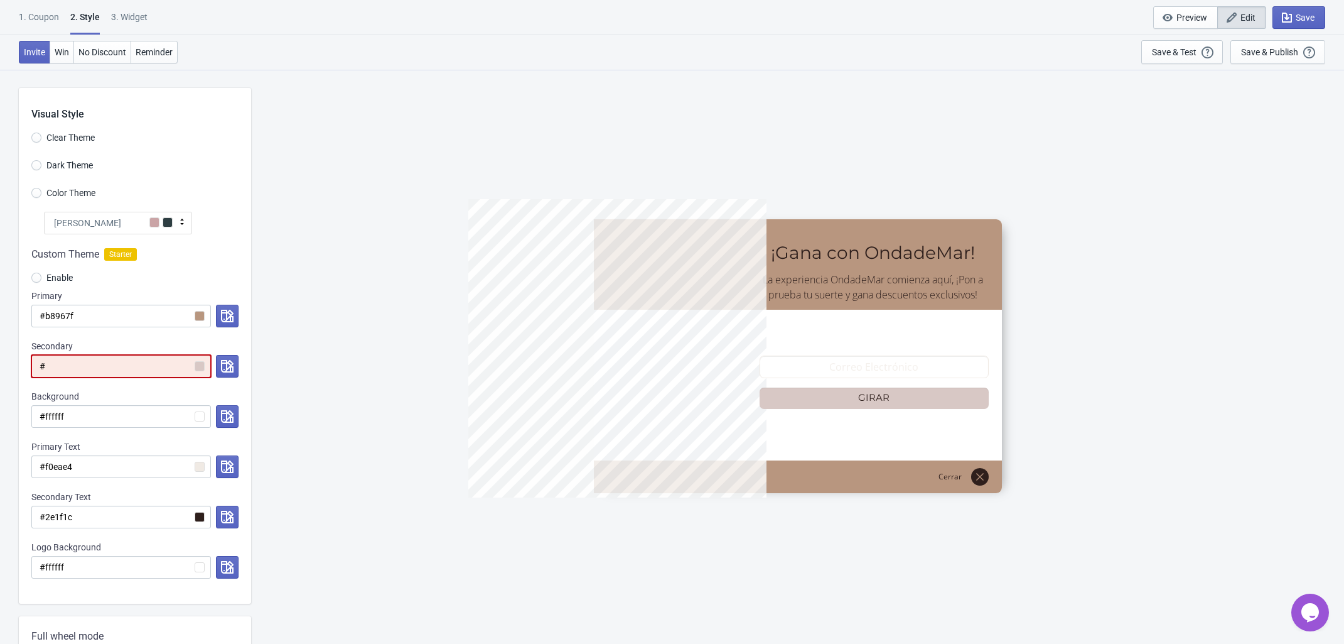
radio input "true"
type input "#"
drag, startPoint x: 73, startPoint y: 360, endPoint x: 19, endPoint y: 362, distance: 54.7
click at [19, 362] on div "Custom Theme Starter Enable Primary #b8967f Secondary # Background #ffffff Prim…" at bounding box center [135, 418] width 232 height 369
paste input "e1d4c7"
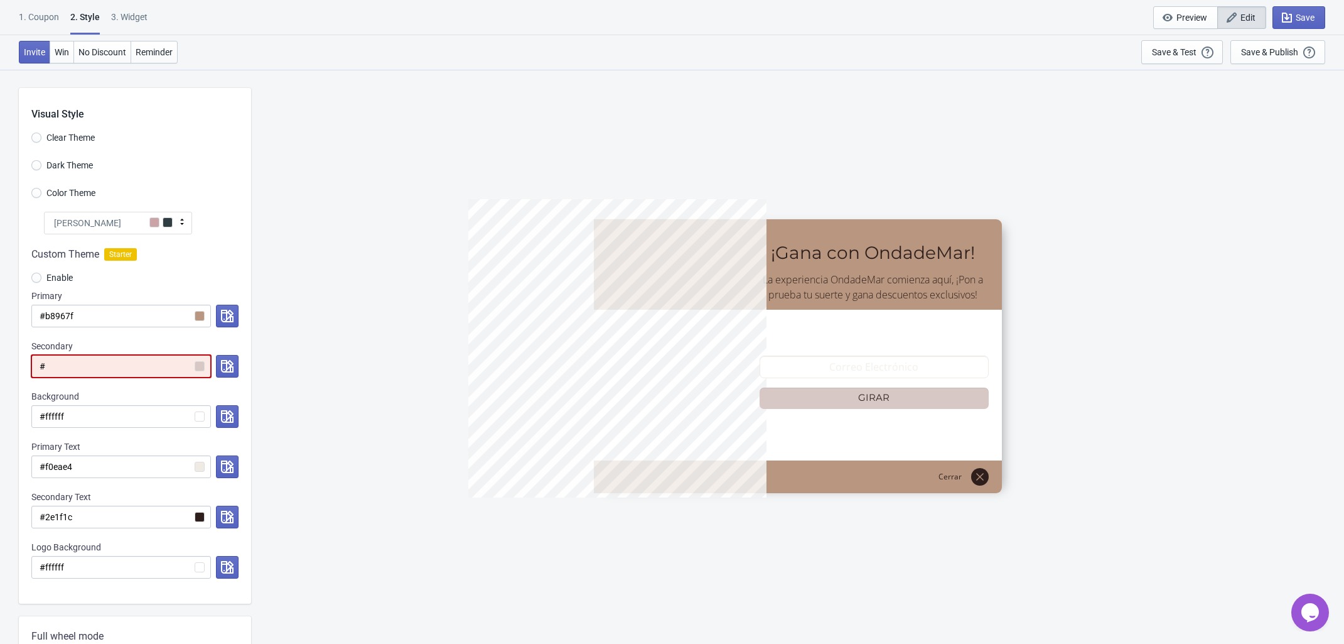
radio input "true"
type input "#e1d4c7"
click at [224, 421] on icon "button" at bounding box center [227, 416] width 13 height 13
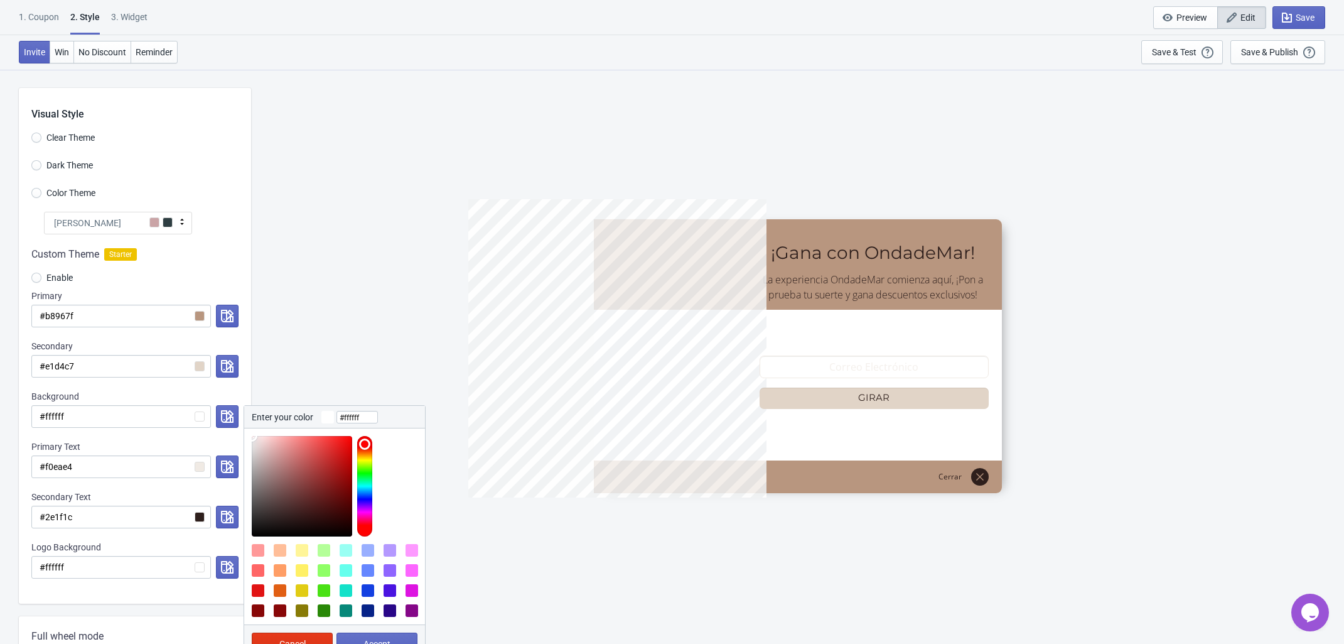
type input "#b97979"
click at [286, 464] on div at bounding box center [302, 486] width 100 height 100
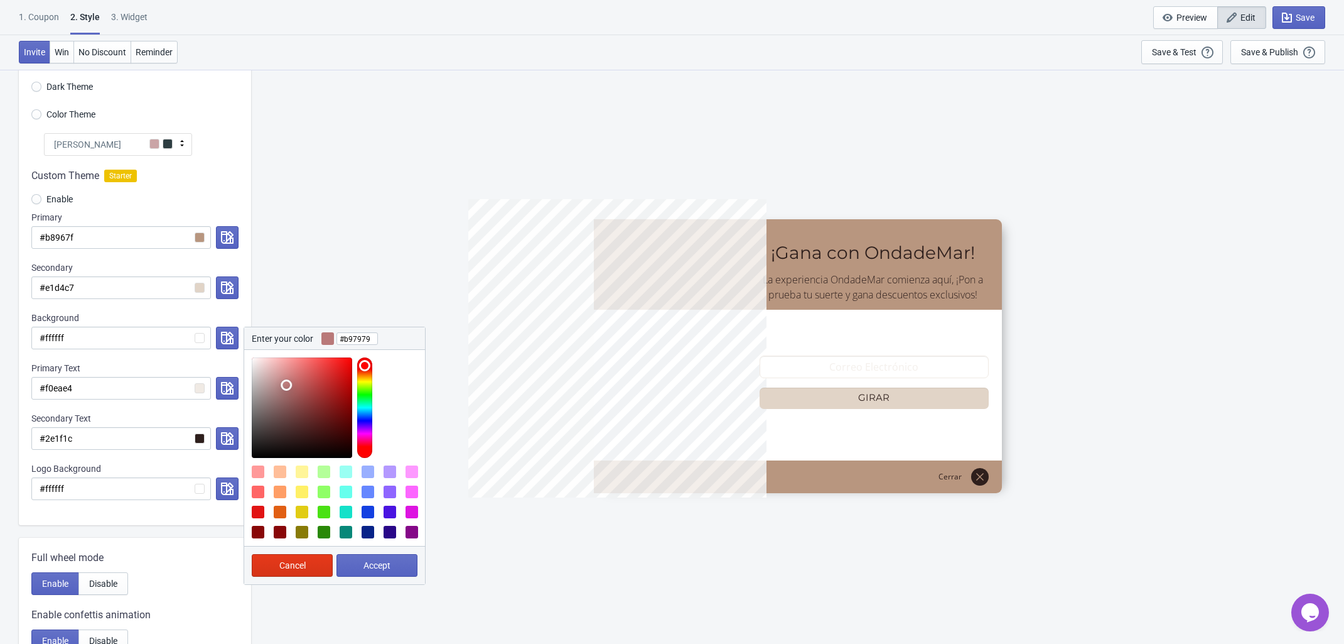
scroll to position [157, 0]
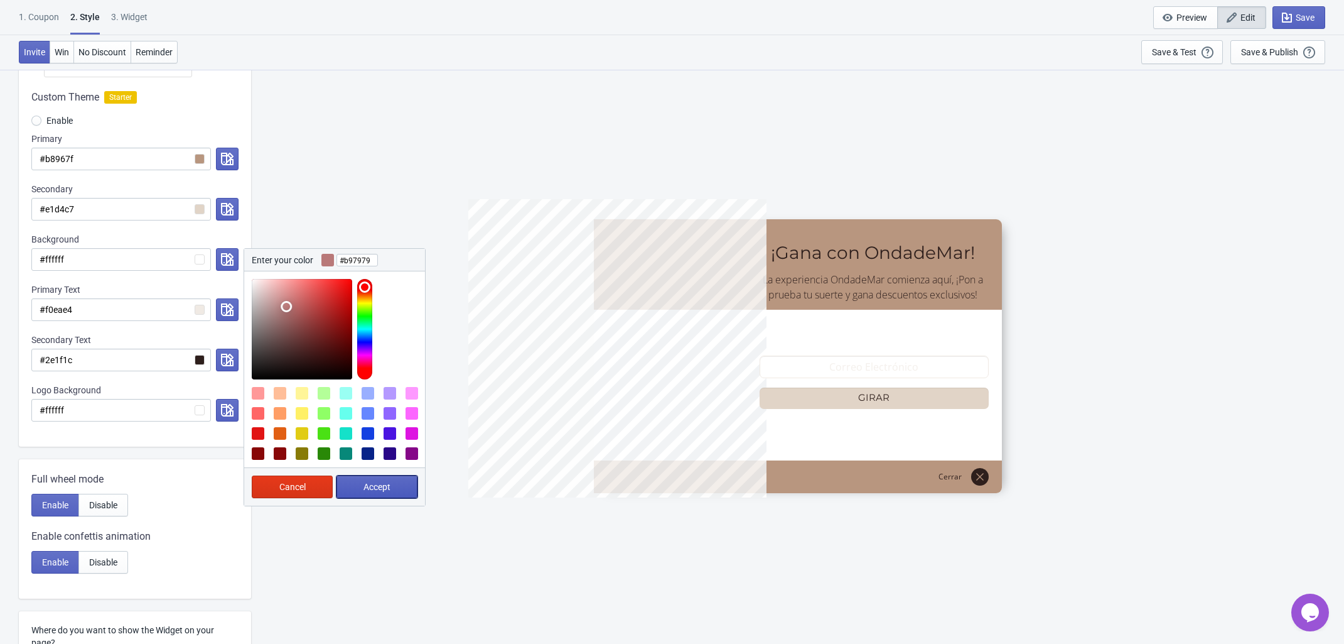
click at [383, 487] on span "Accept" at bounding box center [377, 487] width 27 height 10
radio input "true"
type input "#b97979"
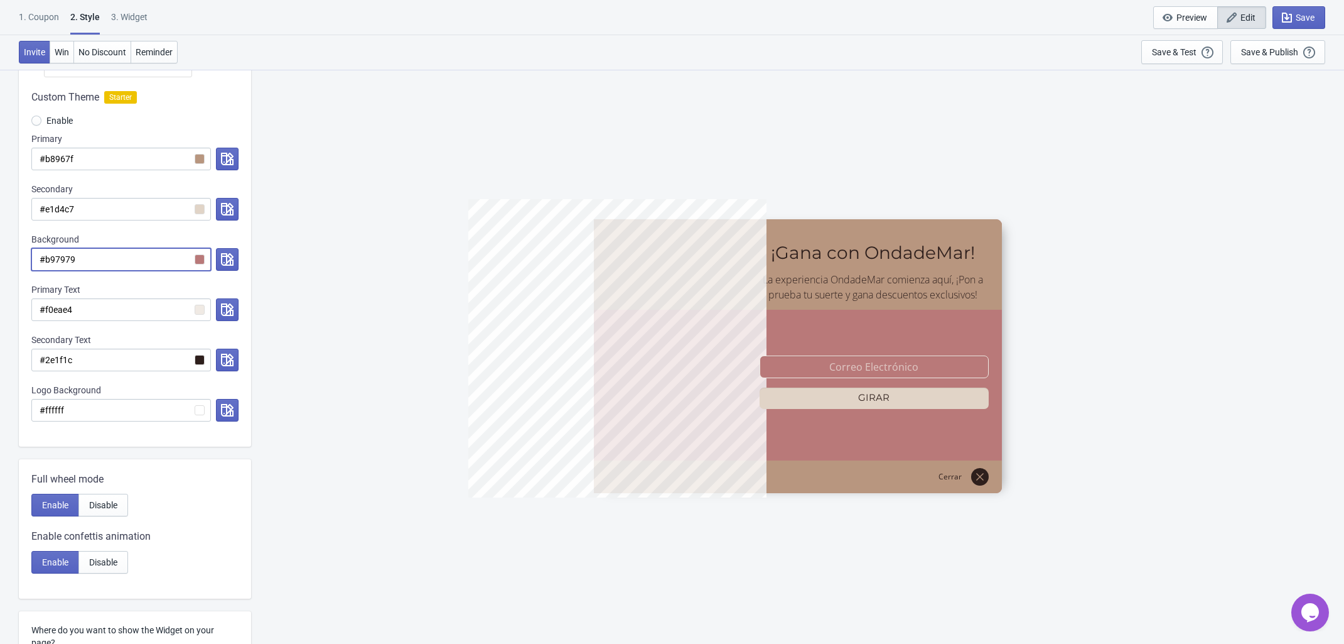
click at [200, 257] on input "#b97979" at bounding box center [121, 259] width 180 height 23
click at [225, 261] on icon "button" at bounding box center [227, 259] width 13 height 13
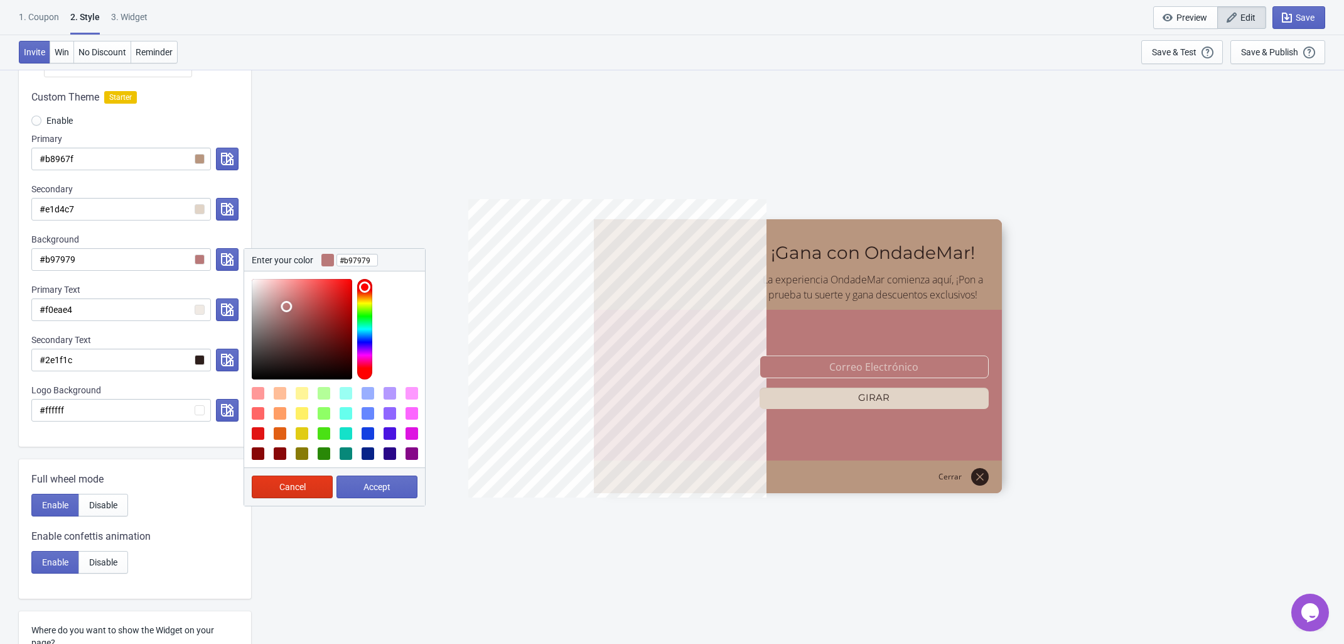
drag, startPoint x: 249, startPoint y: 295, endPoint x: 244, endPoint y: 286, distance: 10.1
click at [244, 286] on div at bounding box center [334, 325] width 181 height 108
type input "#ffffff"
drag, startPoint x: 261, startPoint y: 289, endPoint x: 244, endPoint y: 270, distance: 26.2
click at [233, 246] on div "Background #b97979 Enter your color #ffffff Cancel Accept" at bounding box center [134, 252] width 207 height 38
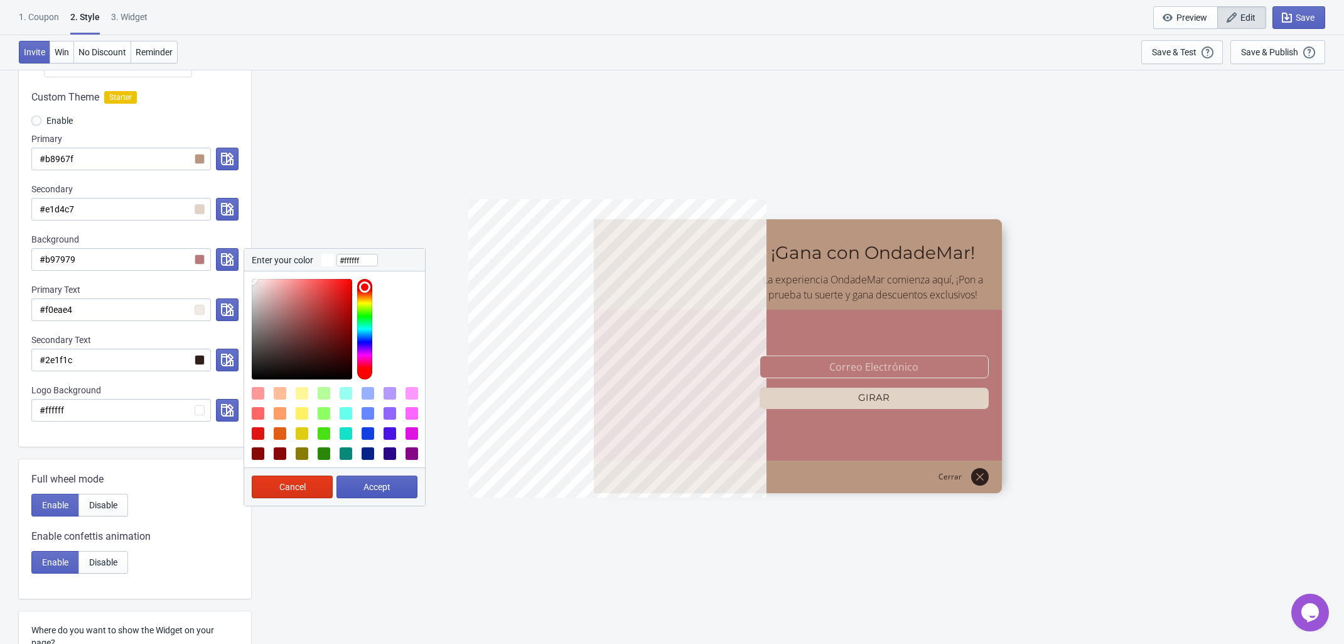
click at [376, 484] on span "Accept" at bounding box center [377, 487] width 27 height 10
radio input "true"
type input "#ffffff"
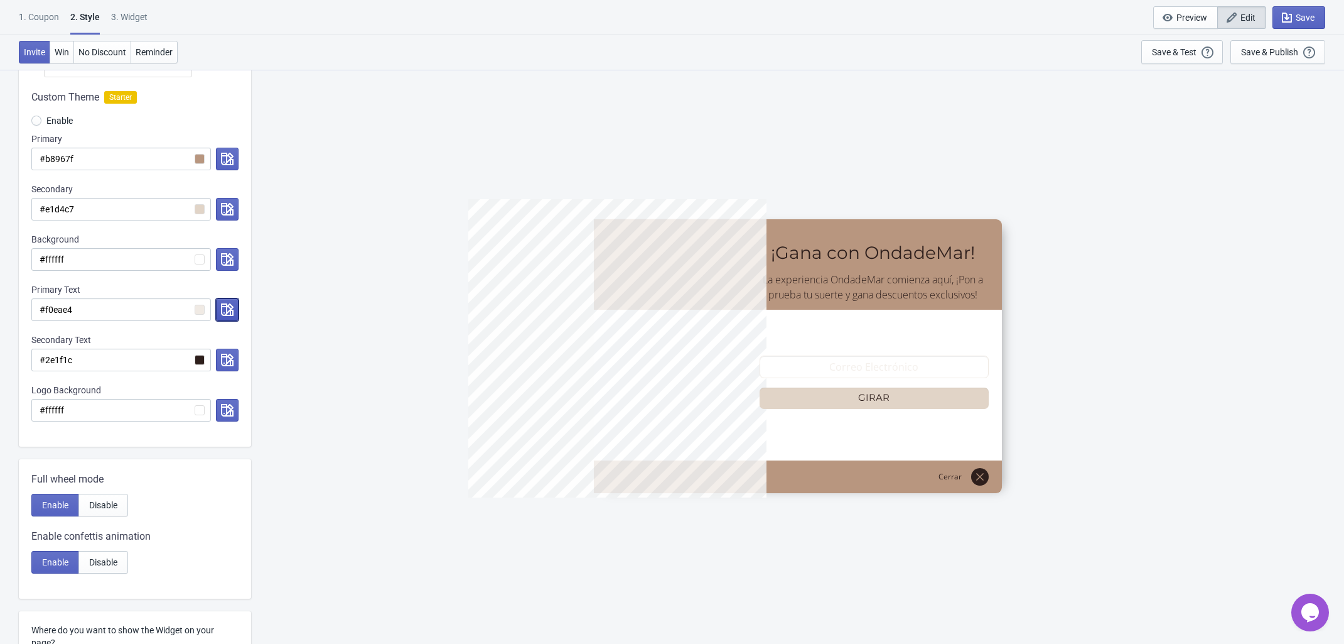
click at [229, 310] on icon "button" at bounding box center [227, 309] width 13 height 13
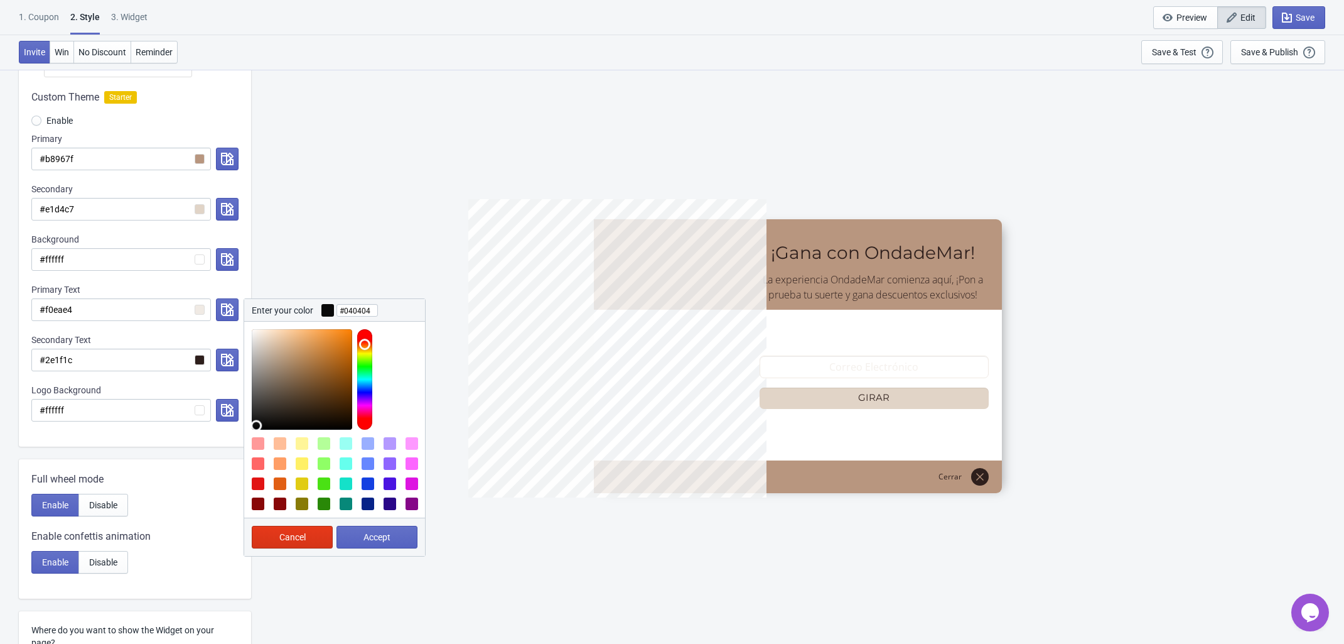
type input "#020202"
drag, startPoint x: 279, startPoint y: 369, endPoint x: 256, endPoint y: 430, distance: 64.8
click at [256, 430] on div at bounding box center [302, 379] width 100 height 100
click at [387, 545] on button "Accept" at bounding box center [377, 537] width 81 height 23
radio input "true"
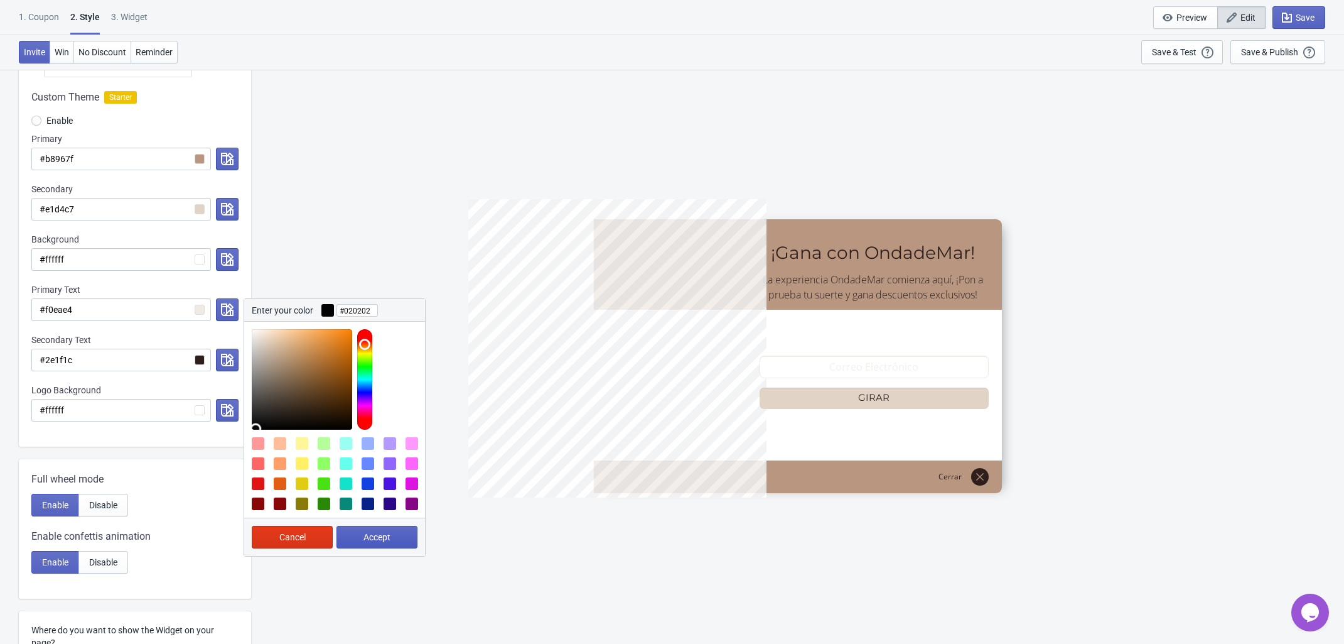
type input "#020202"
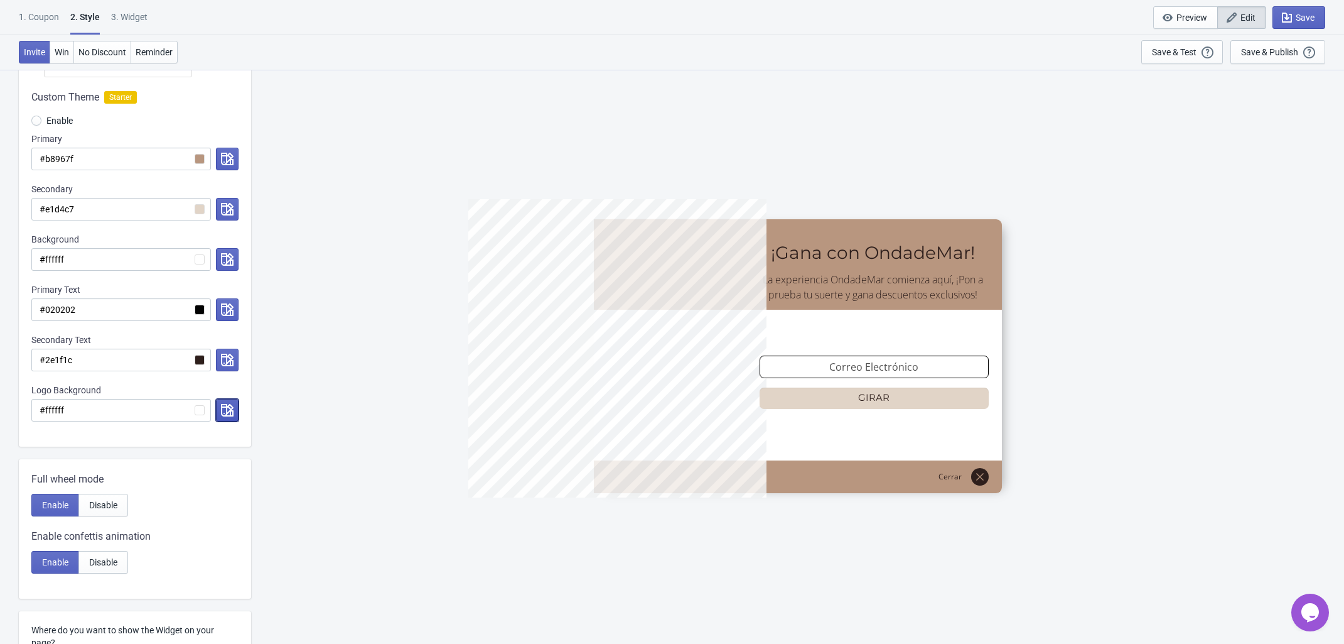
click at [230, 420] on button "button" at bounding box center [227, 410] width 23 height 23
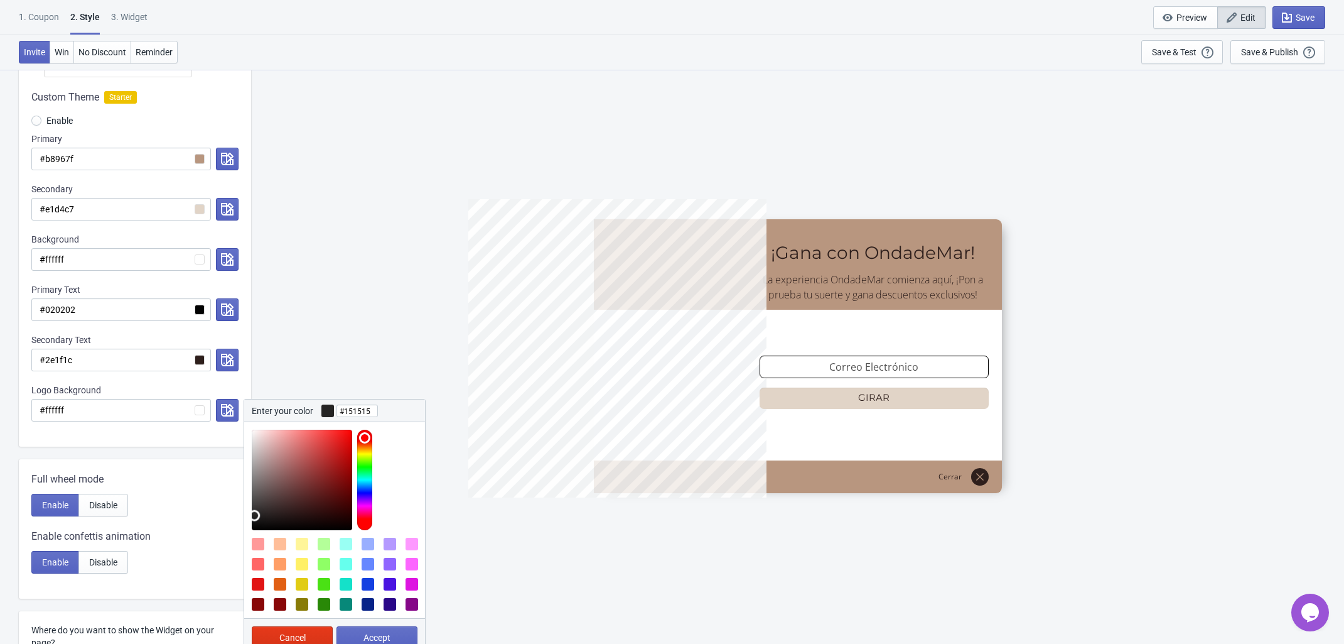
type input "#141414"
drag, startPoint x: 275, startPoint y: 503, endPoint x: 244, endPoint y: 524, distance: 37.6
click at [244, 524] on div at bounding box center [334, 476] width 181 height 108
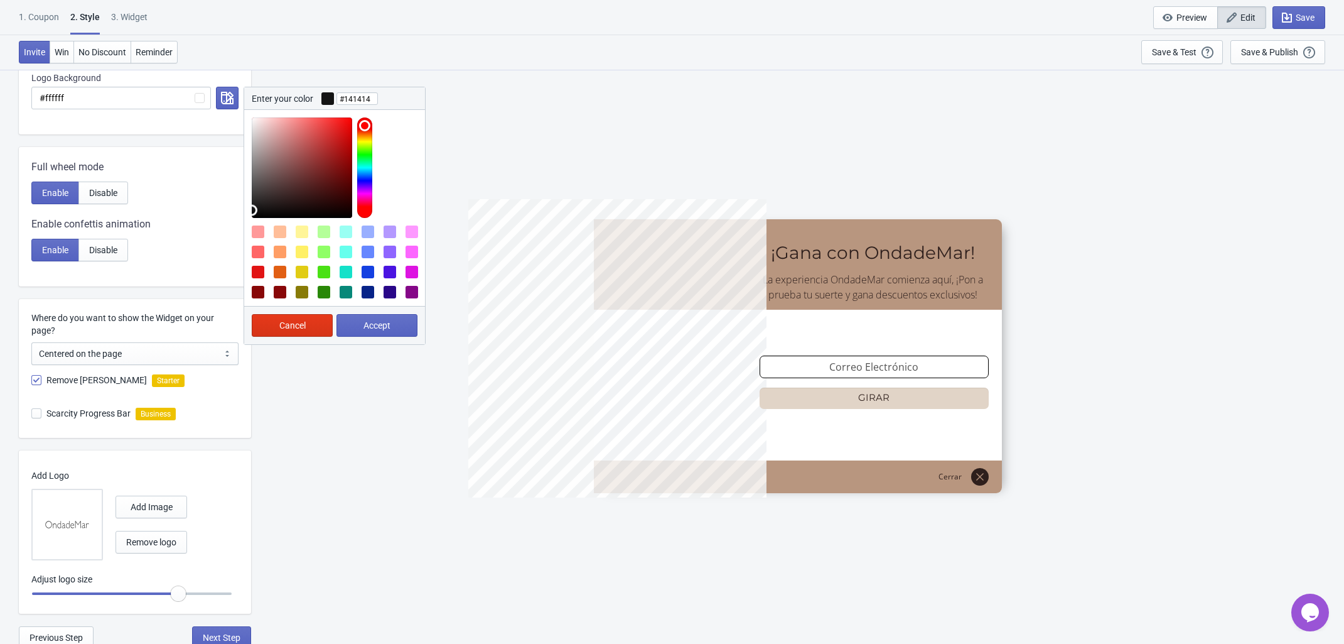
scroll to position [471, 0]
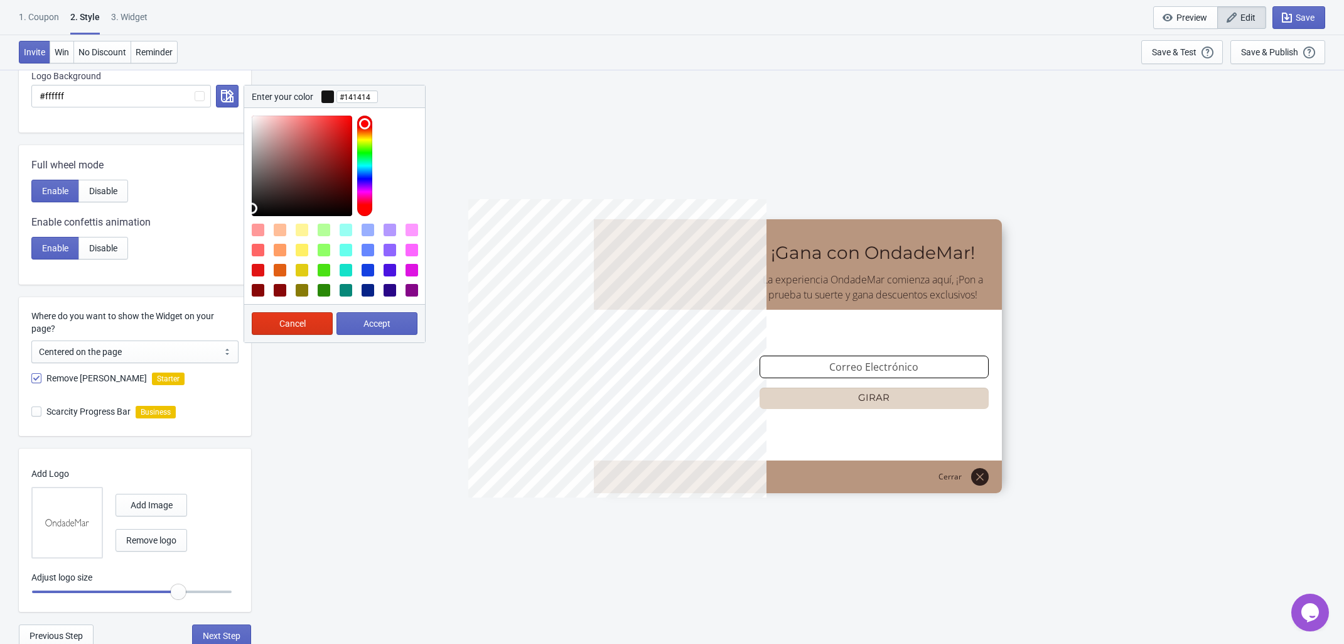
click at [394, 331] on button "Accept" at bounding box center [377, 323] width 81 height 23
radio input "true"
type input "#141414"
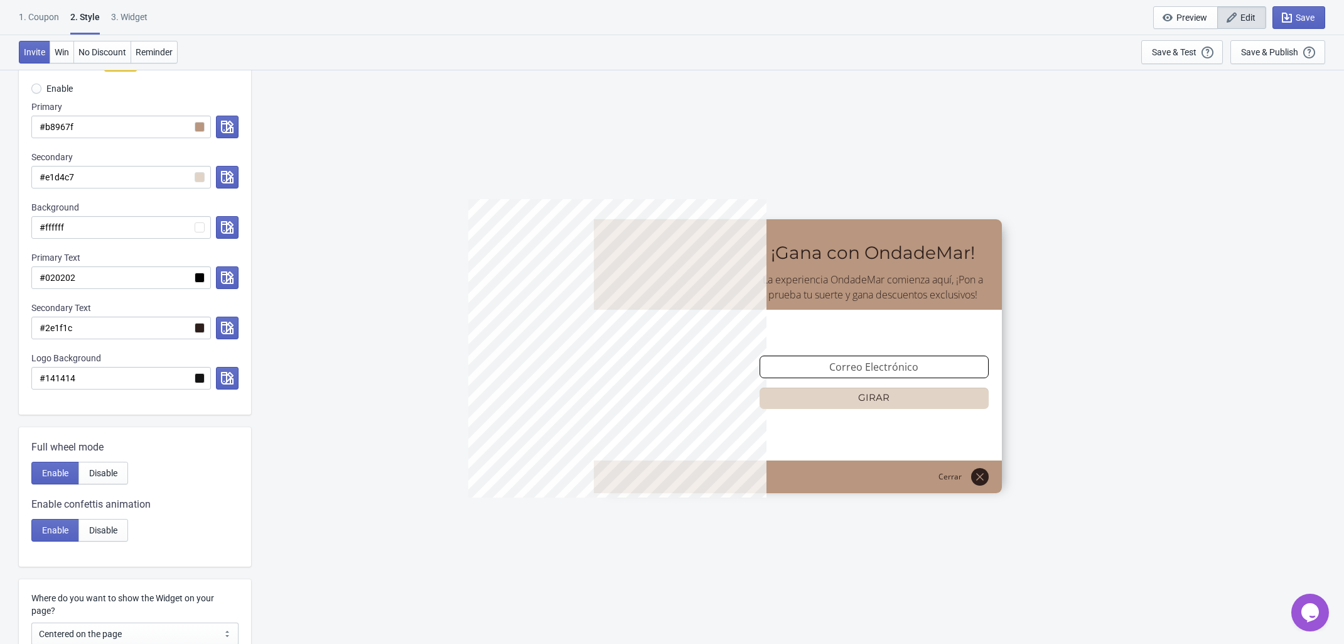
scroll to position [157, 0]
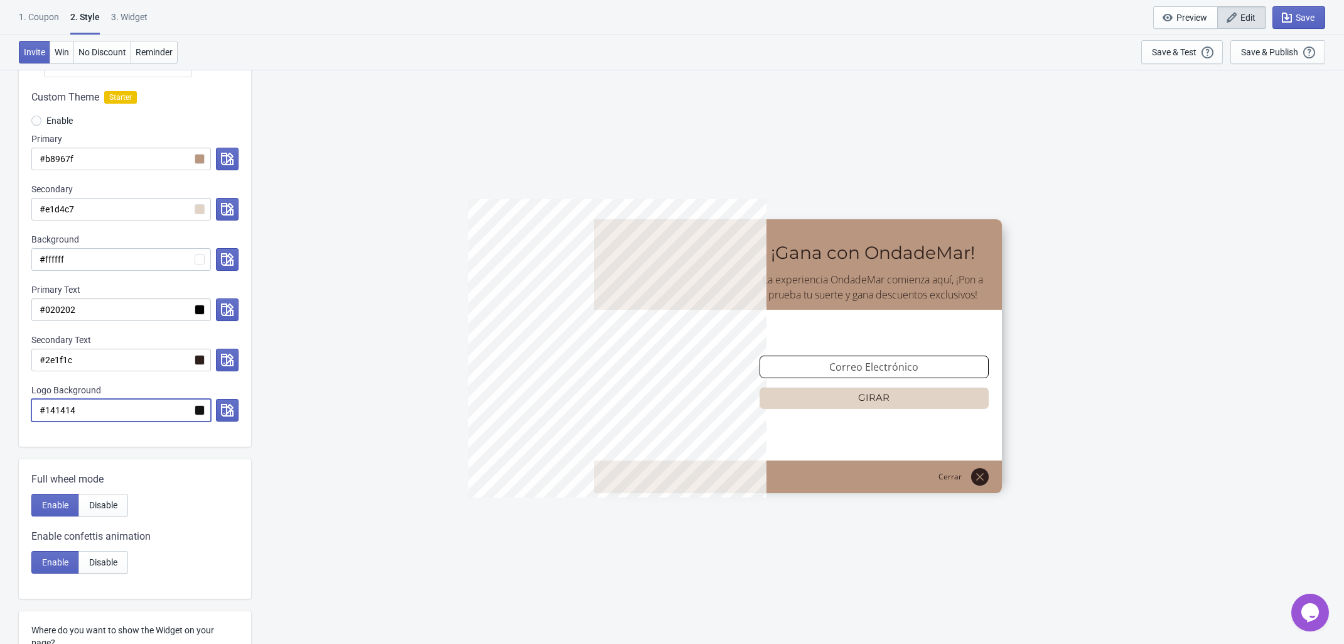
click at [199, 412] on input "#141414" at bounding box center [121, 410] width 180 height 23
click at [230, 421] on button "button" at bounding box center [227, 410] width 23 height 23
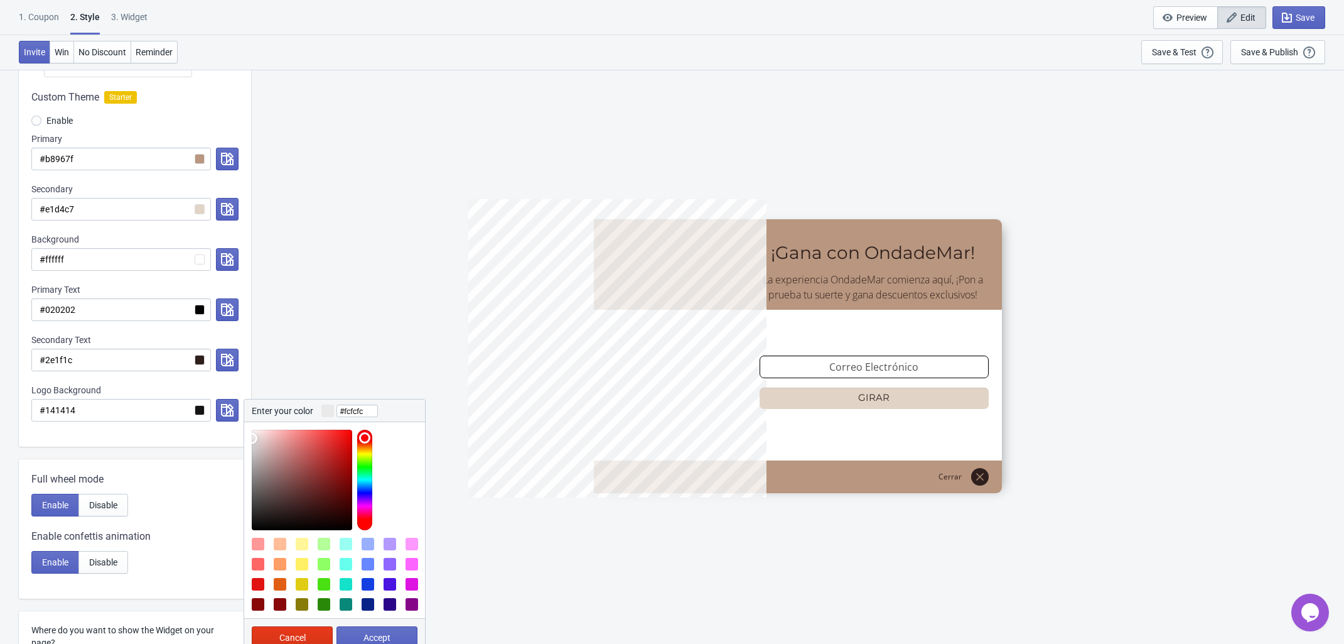
type input "#ffffff"
drag, startPoint x: 264, startPoint y: 442, endPoint x: 233, endPoint y: 416, distance: 40.1
click at [233, 416] on div "Enter your color #ffffff Cancel Accept" at bounding box center [225, 410] width 28 height 23
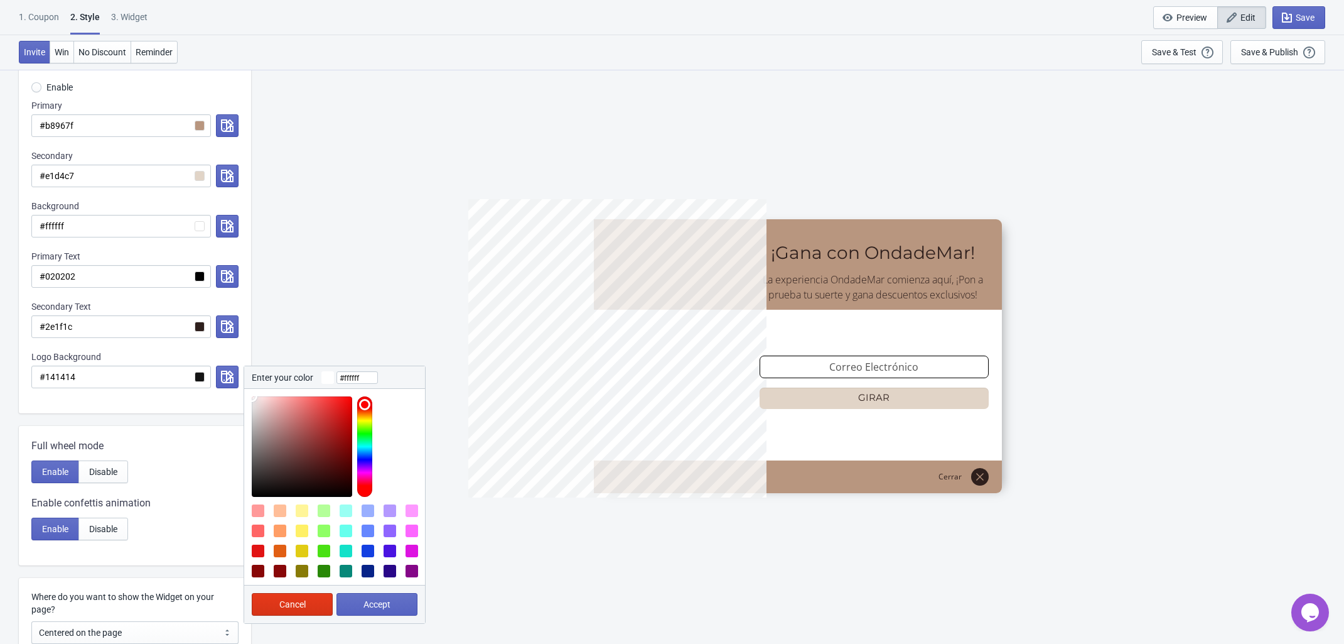
scroll to position [392, 0]
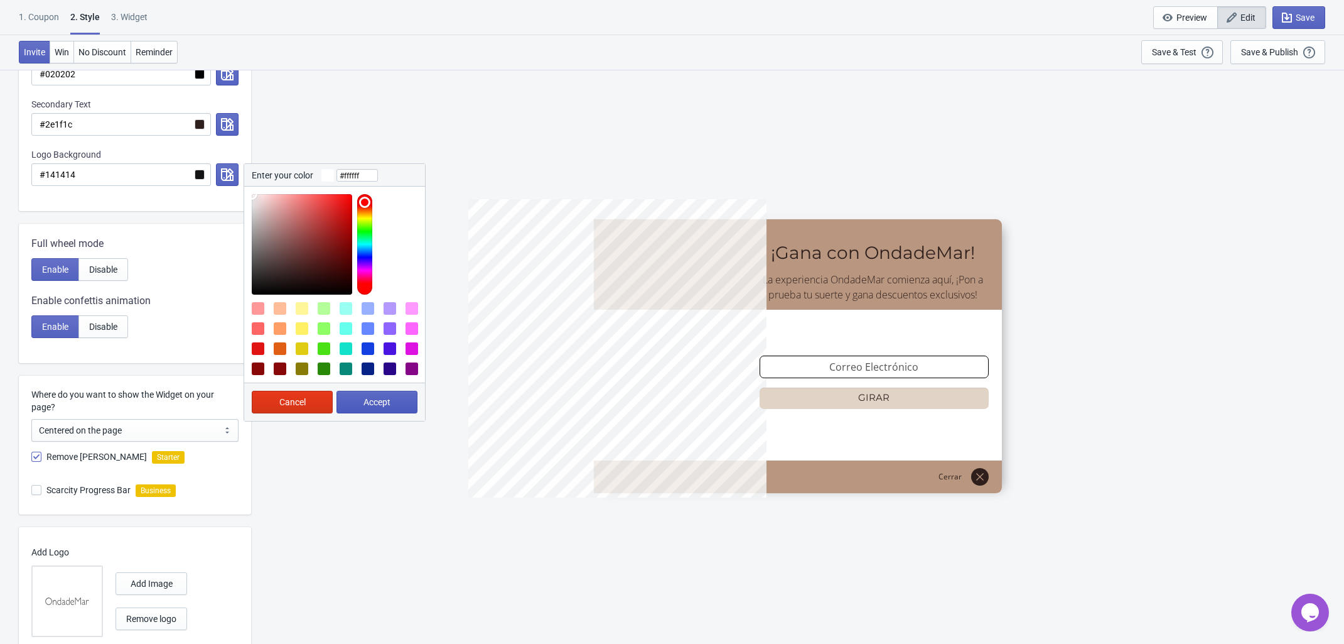
click at [387, 405] on span "Accept" at bounding box center [377, 402] width 27 height 10
radio input "true"
type input "#ffffff"
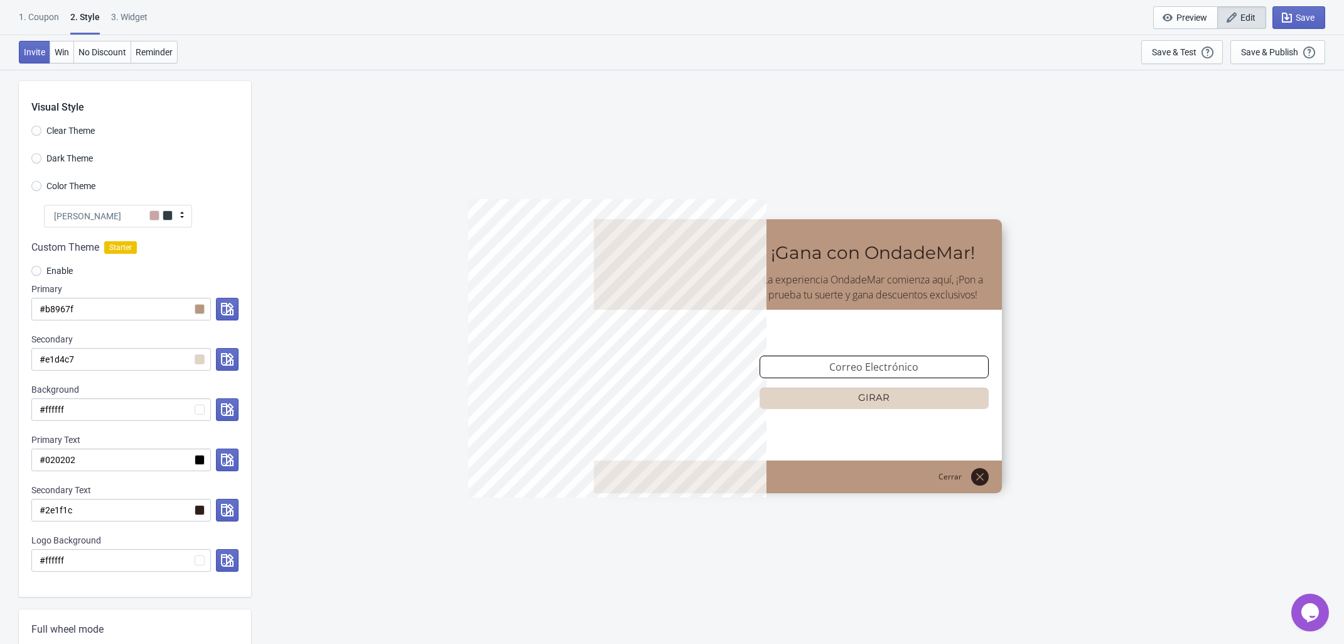
scroll to position [0, 0]
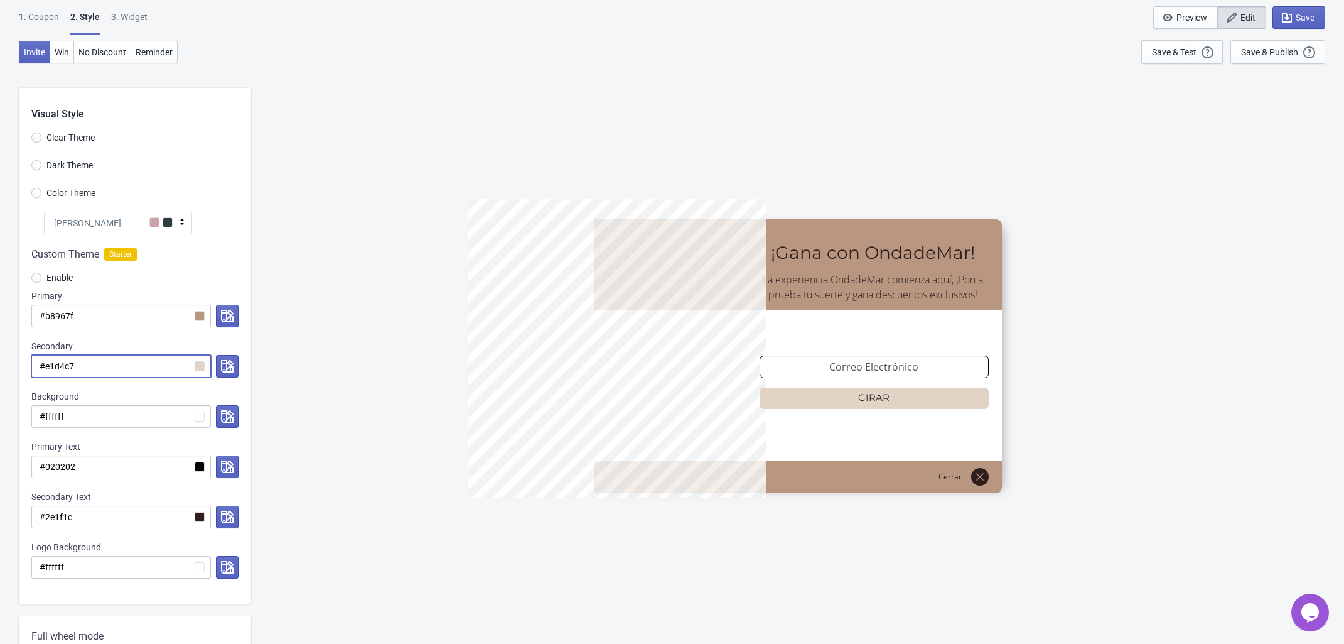
drag, startPoint x: 102, startPoint y: 367, endPoint x: 7, endPoint y: 352, distance: 96.0
click at [7, 352] on div "Visual Style Clear Theme Dark Theme Color Theme Olivia Rose Tada Red Rose Pink …" at bounding box center [672, 593] width 1344 height 1049
paste input "cdb7a4"
radio input "true"
type input "#cdb7a4"
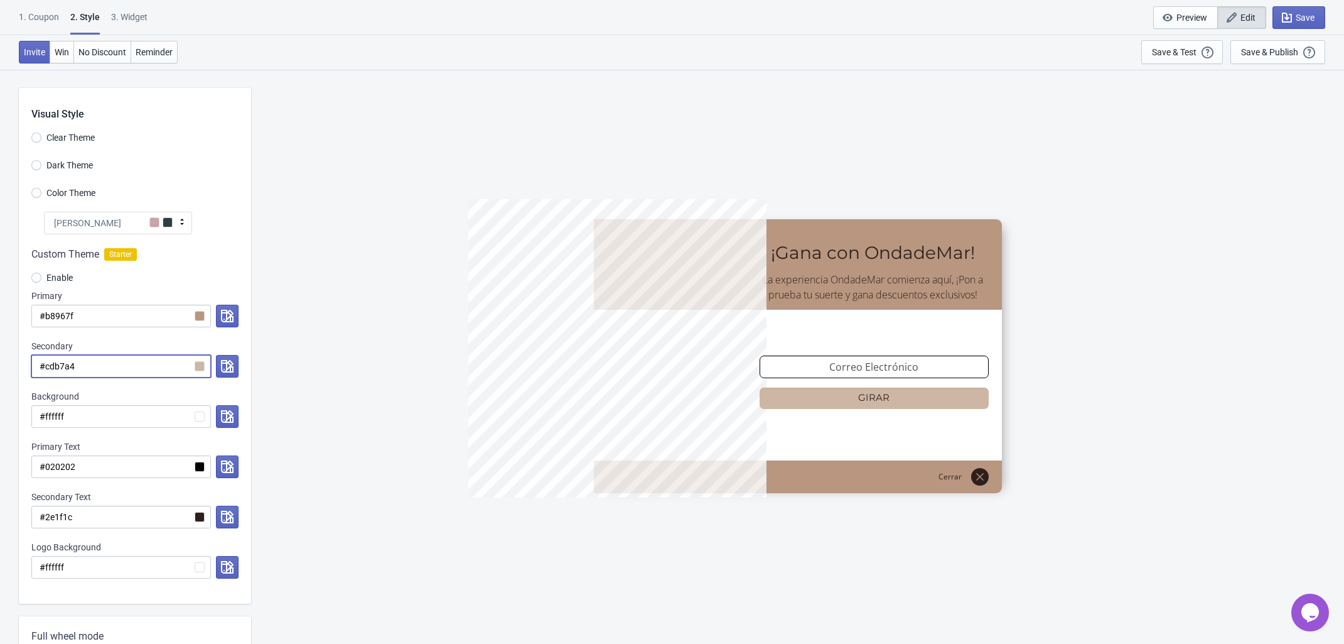
drag, startPoint x: 82, startPoint y: 363, endPoint x: 8, endPoint y: 362, distance: 73.5
click at [8, 362] on div "Visual Style Clear Theme Dark Theme Color Theme Olivia Rose Tada Red Rose Pink …" at bounding box center [672, 593] width 1344 height 1049
paste input "573d37"
radio input "true"
type input "#573d37"
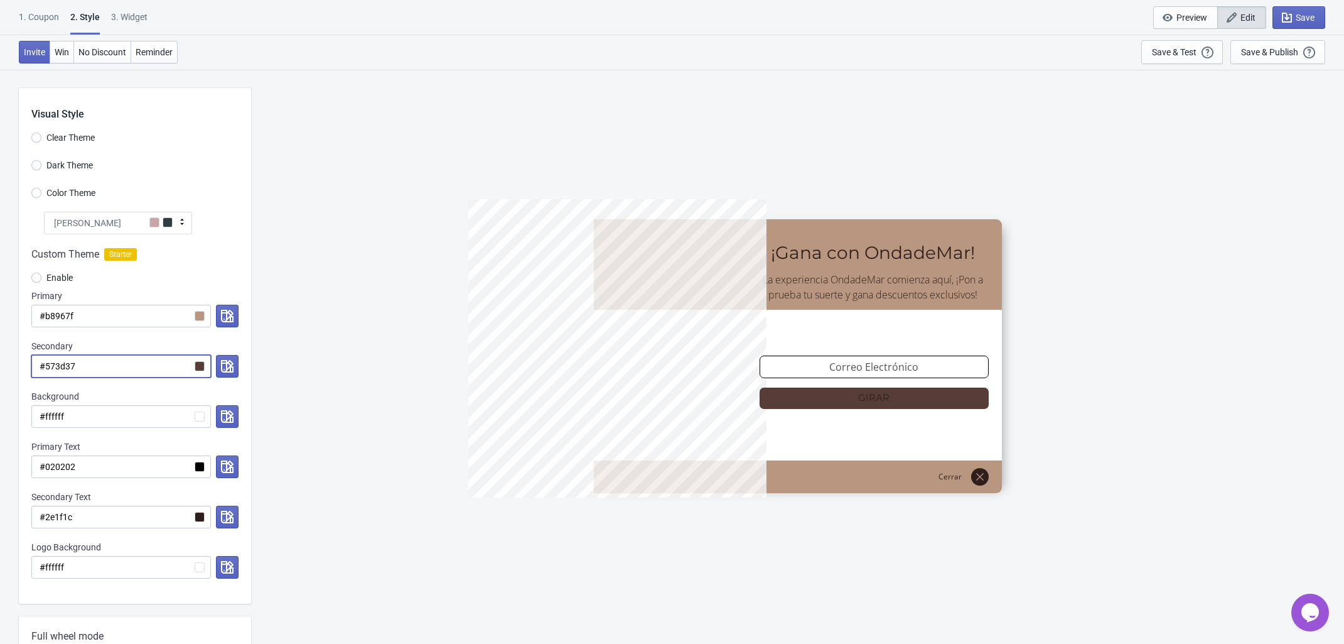
radio input "true"
type input "#cdb7a4"
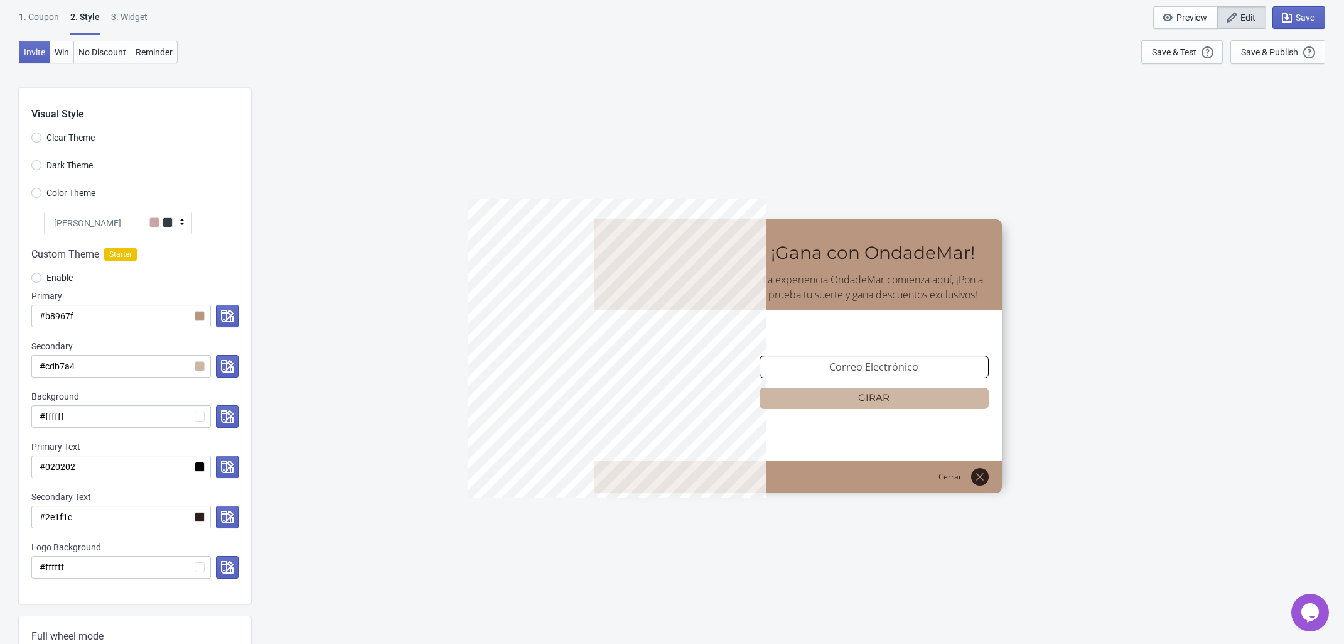
click at [316, 278] on div "5%OFFODM ¡Gana con OndadeMar! La experiencia OndadeMar comienza aquí, ¡Pon a pr…" at bounding box center [797, 356] width 1081 height 574
drag, startPoint x: 101, startPoint y: 368, endPoint x: 30, endPoint y: 361, distance: 71.3
click at [30, 361] on div "Custom Theme Starter Enable Primary #b8967f Secondary #cdb7a4 Background #fffff…" at bounding box center [135, 418] width 232 height 369
click at [114, 369] on input "#cdb7a4" at bounding box center [121, 366] width 180 height 23
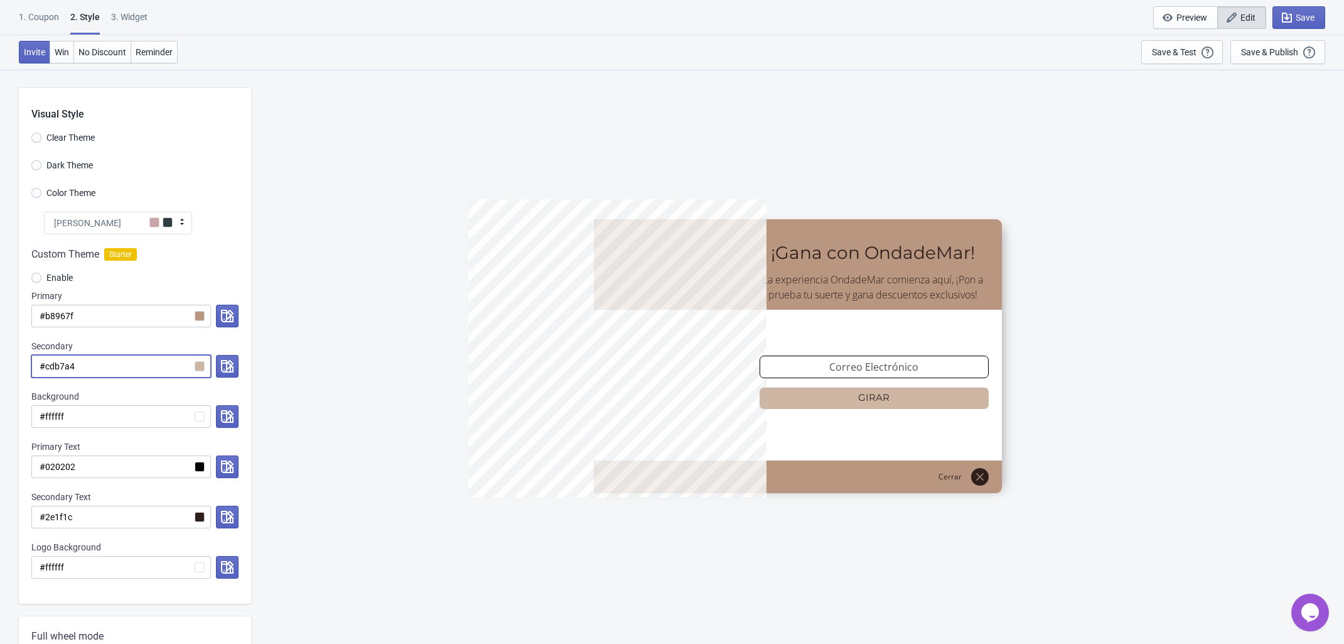
click at [104, 368] on input "#cdb7a4" at bounding box center [121, 366] width 180 height 23
drag, startPoint x: 98, startPoint y: 371, endPoint x: 4, endPoint y: 363, distance: 93.9
click at [4, 363] on div "Visual Style Clear Theme Dark Theme Color Theme Olivia Rose Tada Red Rose Pink …" at bounding box center [672, 593] width 1344 height 1049
paste input "86694B"
radio input "true"
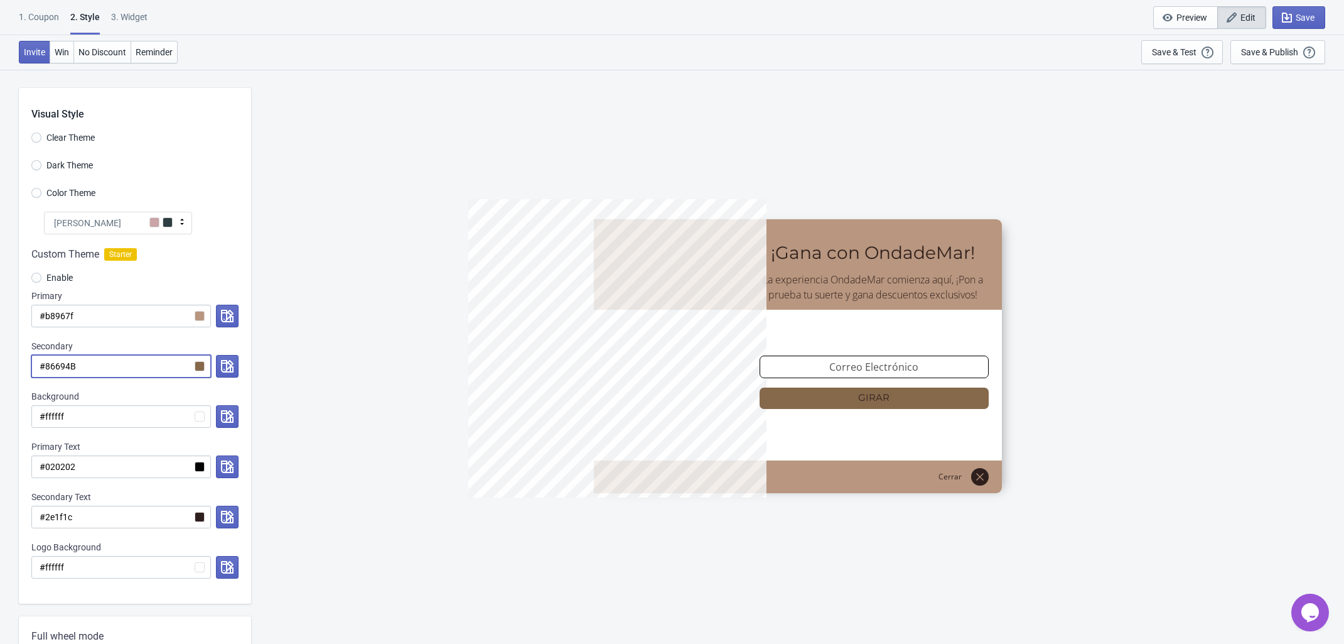
type input "#86694B"
click at [413, 436] on div "5%OFFODM ¡Gana con OndadeMar! La experiencia OndadeMar comienza aquí, ¡Pon a pr…" at bounding box center [797, 356] width 1081 height 574
click at [220, 364] on button "button" at bounding box center [227, 366] width 23 height 23
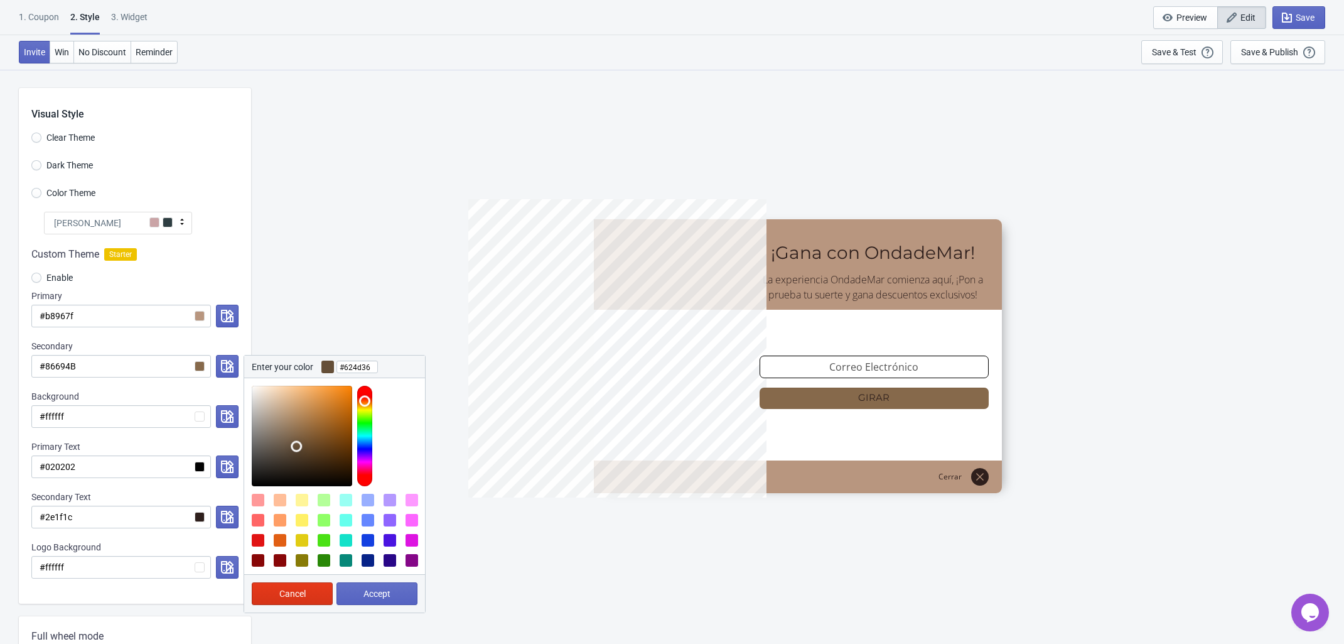
type input "#604b36"
drag, startPoint x: 294, startPoint y: 433, endPoint x: 296, endPoint y: 448, distance: 15.9
click at [296, 448] on div at bounding box center [302, 436] width 100 height 100
click at [385, 588] on span "Accept" at bounding box center [377, 593] width 27 height 10
radio input "true"
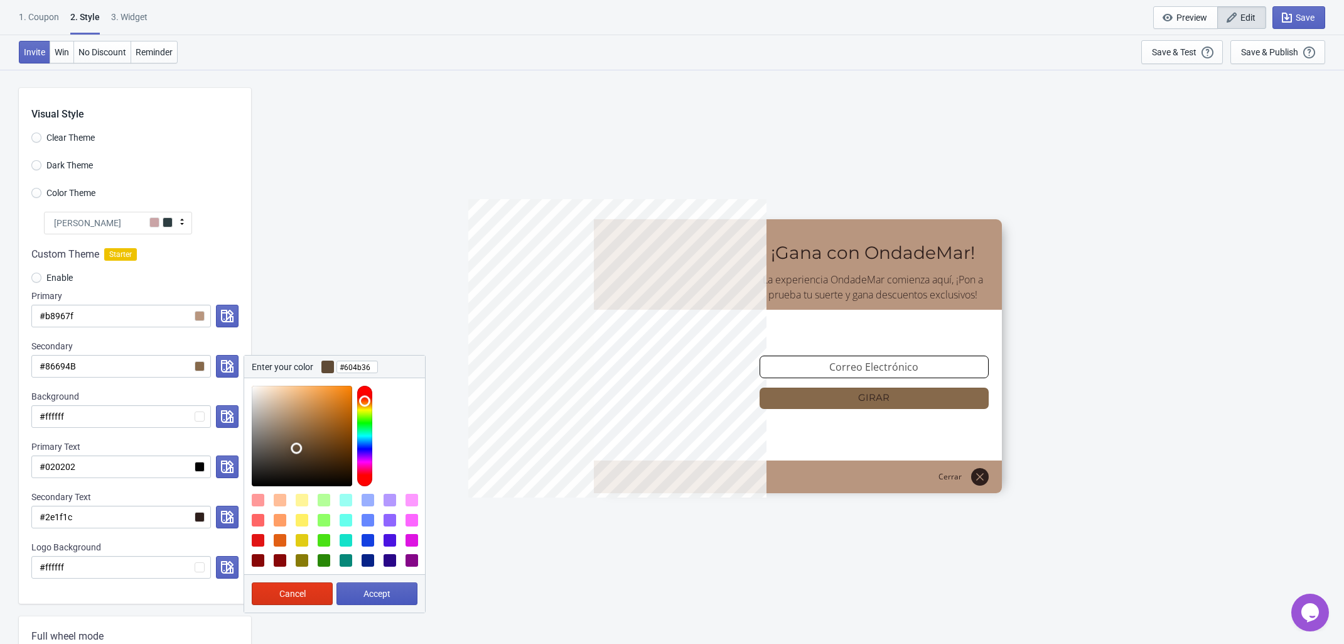
type input "#604b36"
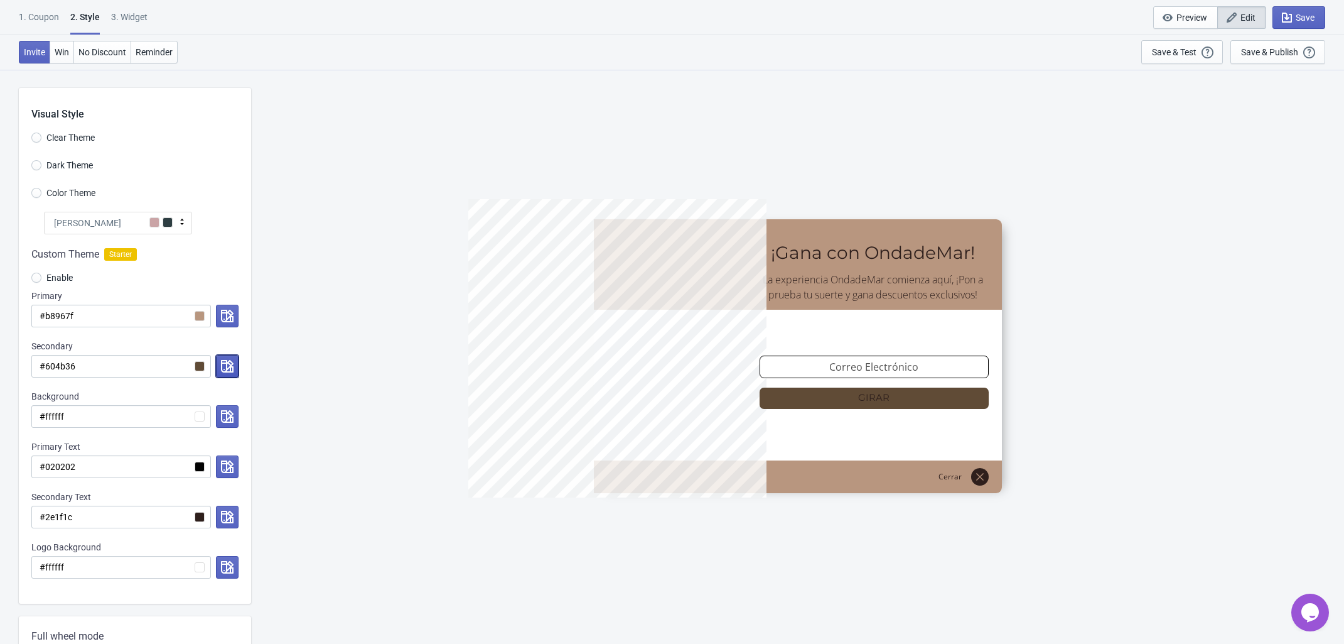
click at [227, 366] on icon "button" at bounding box center [227, 366] width 13 height 13
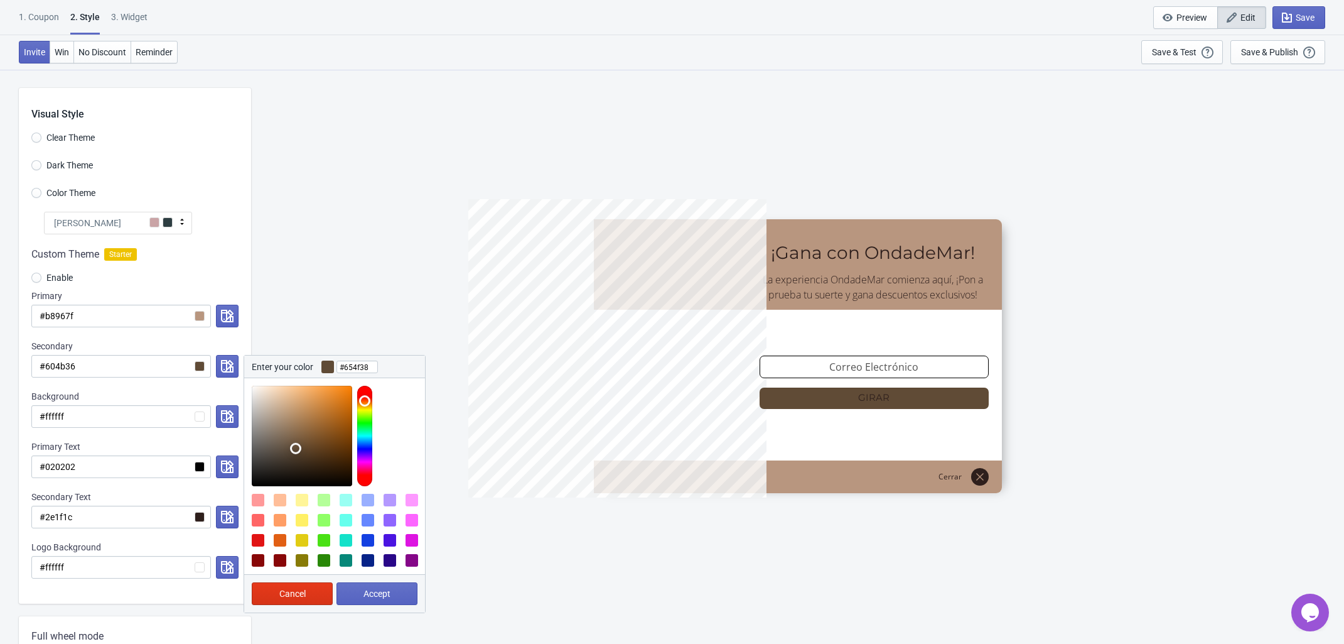
click at [296, 446] on div at bounding box center [302, 436] width 100 height 100
type input "#4f3d2c"
click at [296, 455] on div at bounding box center [302, 436] width 100 height 100
drag, startPoint x: 120, startPoint y: 364, endPoint x: 35, endPoint y: 362, distance: 85.4
click at [35, 362] on input "#604b36" at bounding box center [121, 366] width 180 height 23
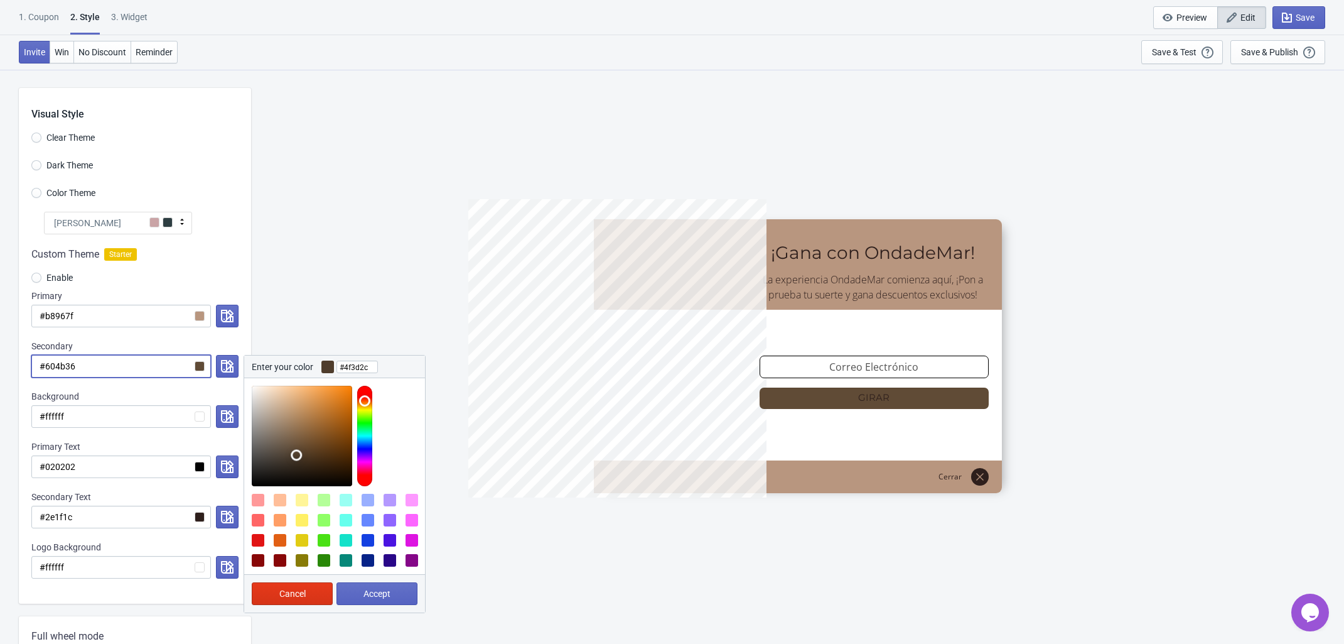
paste input "82594c"
radio input "true"
type input "#82594c"
drag, startPoint x: 92, startPoint y: 368, endPoint x: 8, endPoint y: 363, distance: 83.7
click at [8, 363] on div "Visual Style Clear Theme Dark Theme Color Theme Olivia Rose Tada Red Rose Pink …" at bounding box center [672, 593] width 1344 height 1049
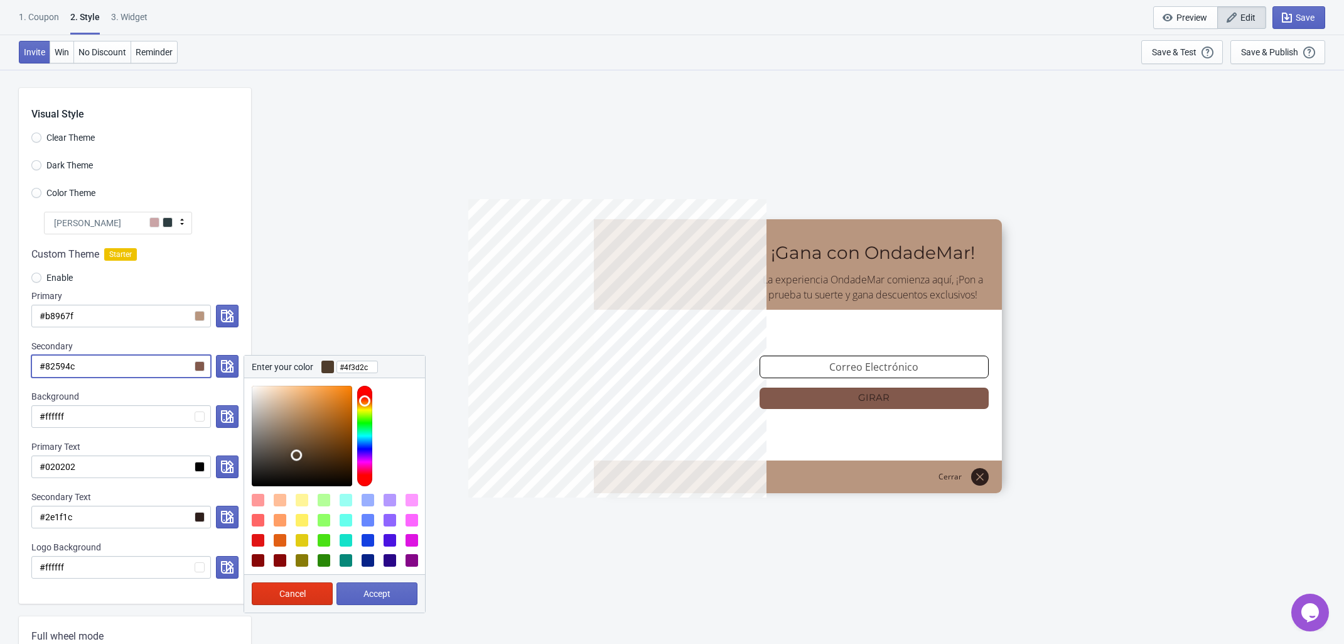
paste input "6a4a42"
radio input "true"
type input "#6a4a42"
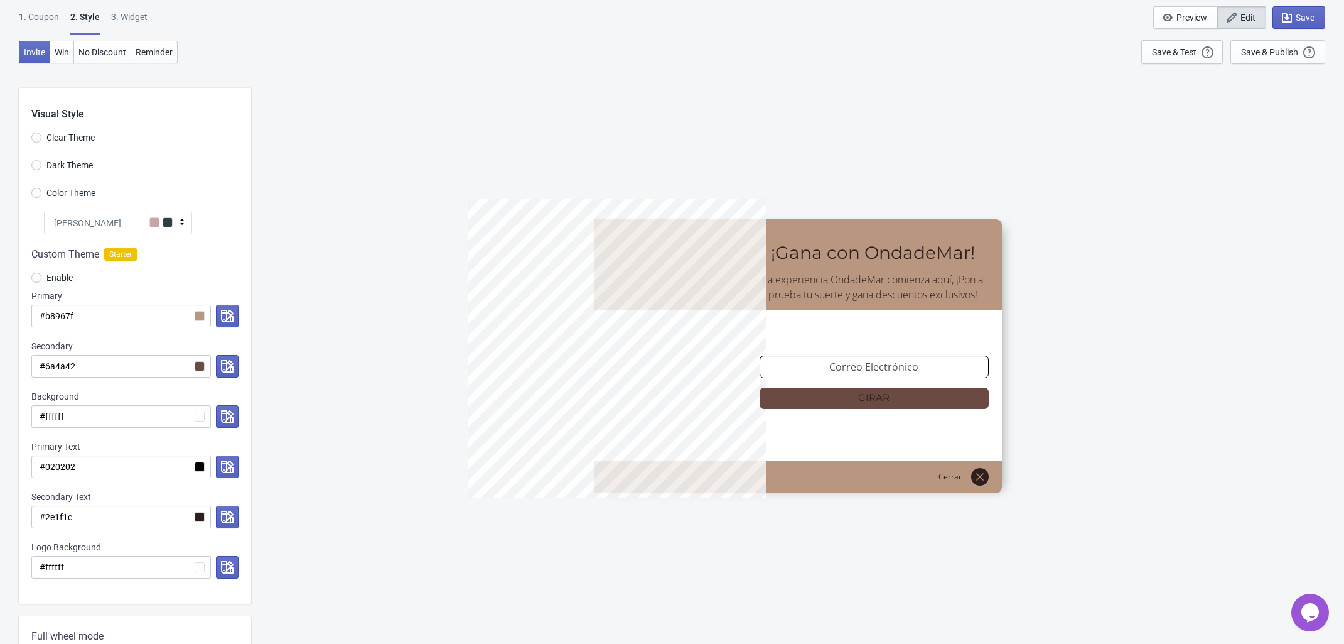
click at [524, 539] on div "5%OFFODM ¡Gana con OndadeMar! La experiencia OndadeMar comienza aquí, ¡Pon a pr…" at bounding box center [797, 356] width 1081 height 574
radio input "true"
type input "#6a4a42#"
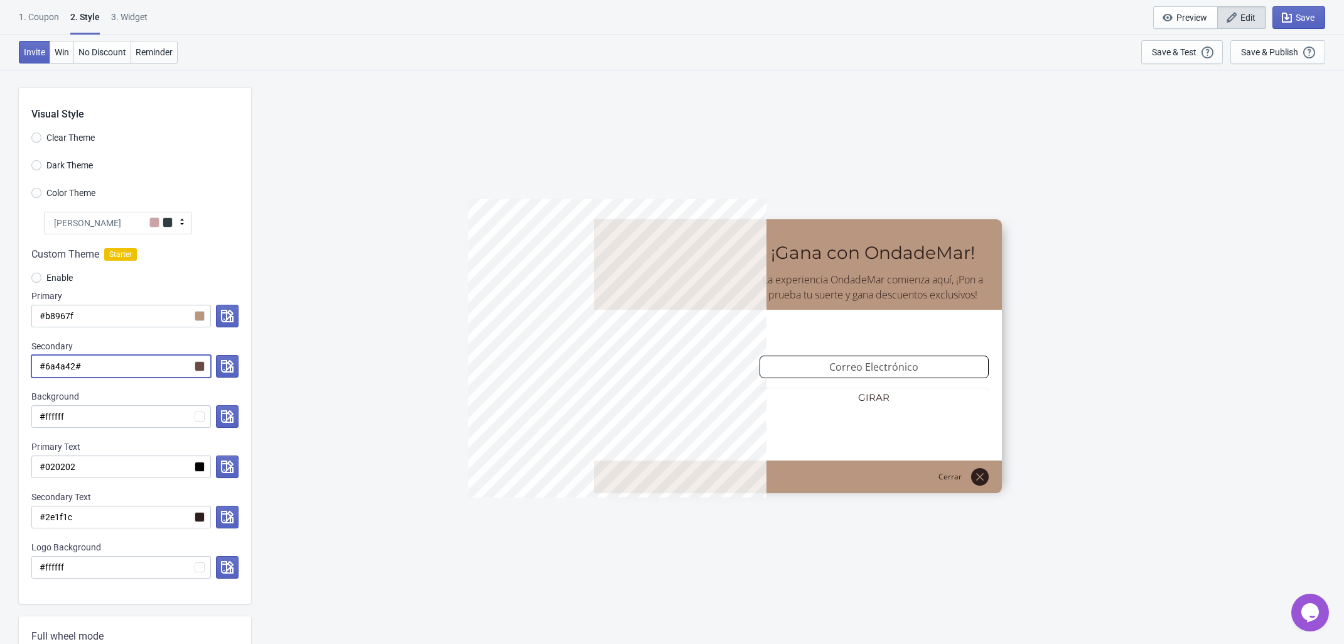
radio input "true"
type input "#6a4a42##d8c8c5"
click at [437, 507] on div "5%OFFODM ¡Gana con OndadeMar! La experiencia OndadeMar comienza aquí, ¡Pon a pr…" at bounding box center [797, 356] width 1081 height 574
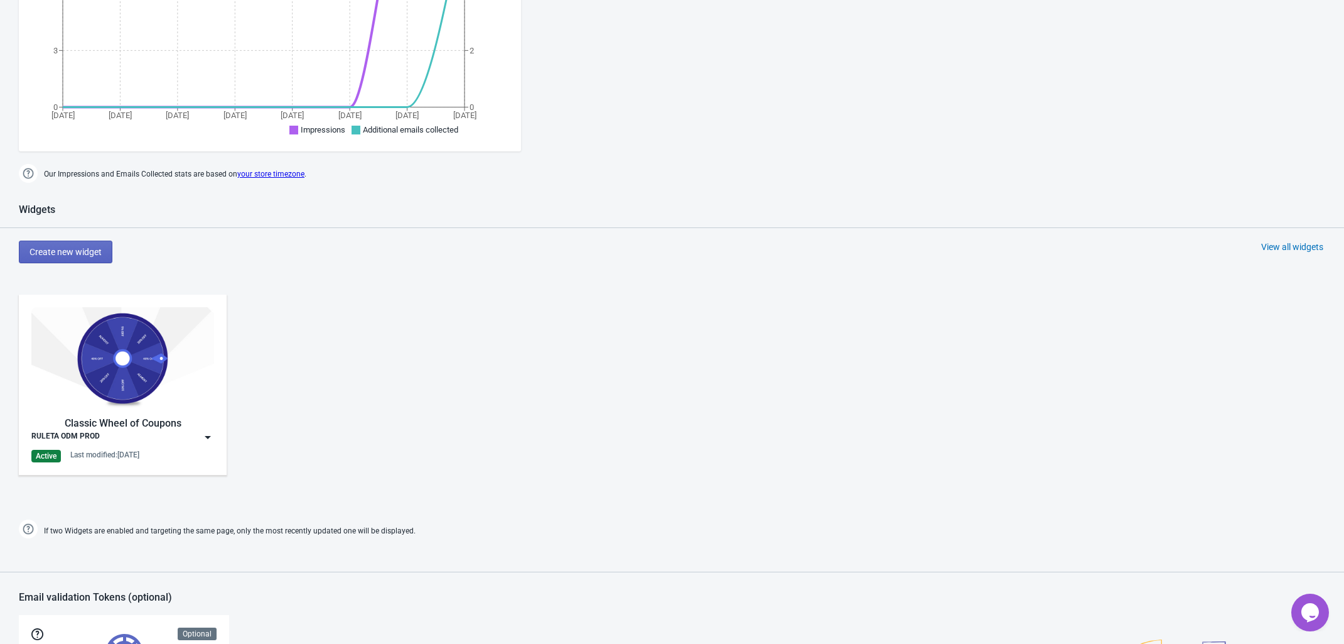
scroll to position [471, 0]
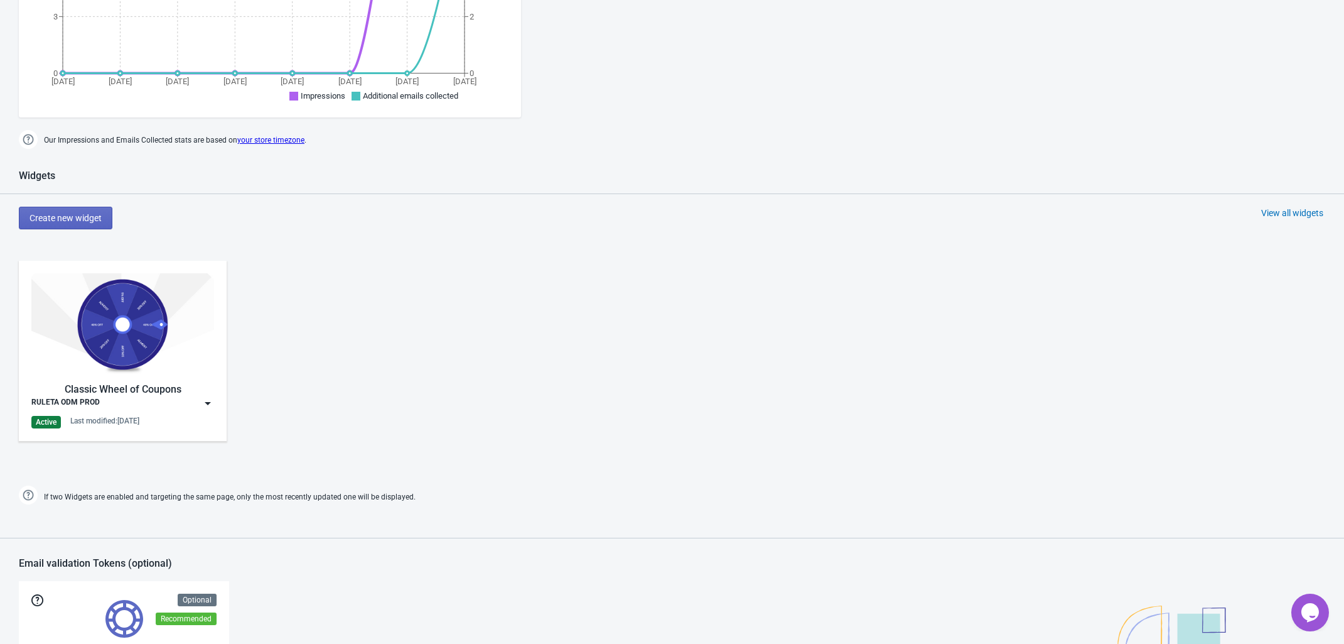
click at [143, 345] on img at bounding box center [122, 324] width 183 height 102
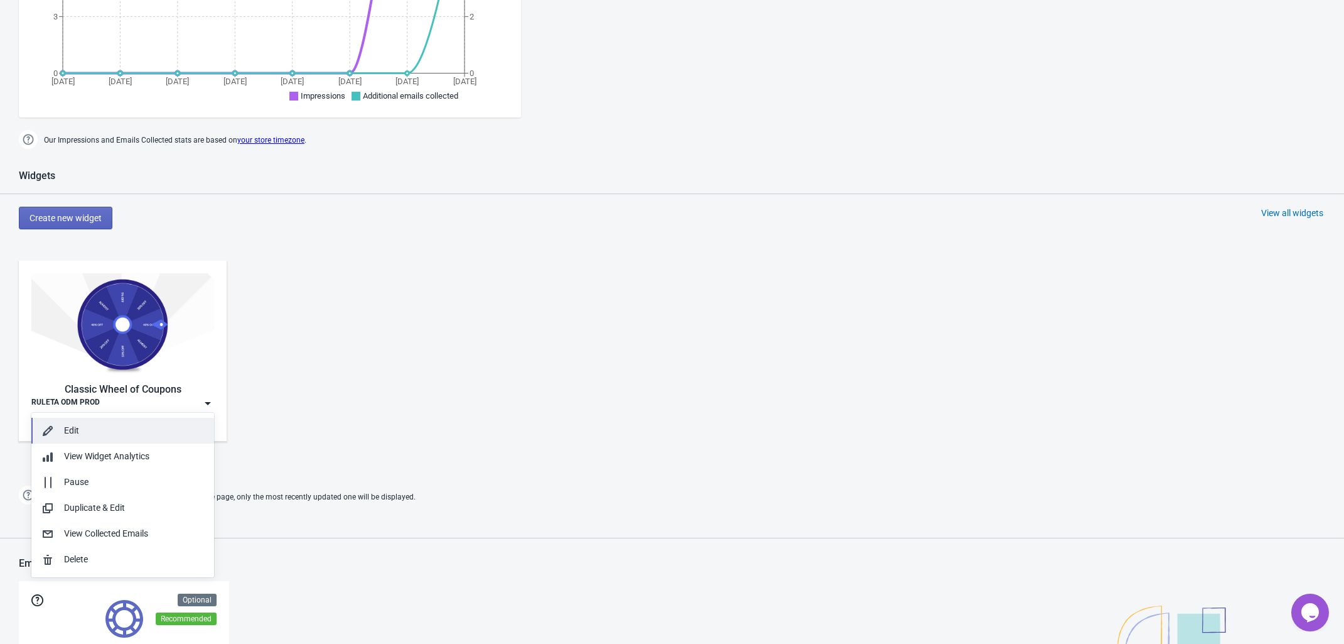
click at [113, 428] on div "Edit" at bounding box center [134, 430] width 140 height 13
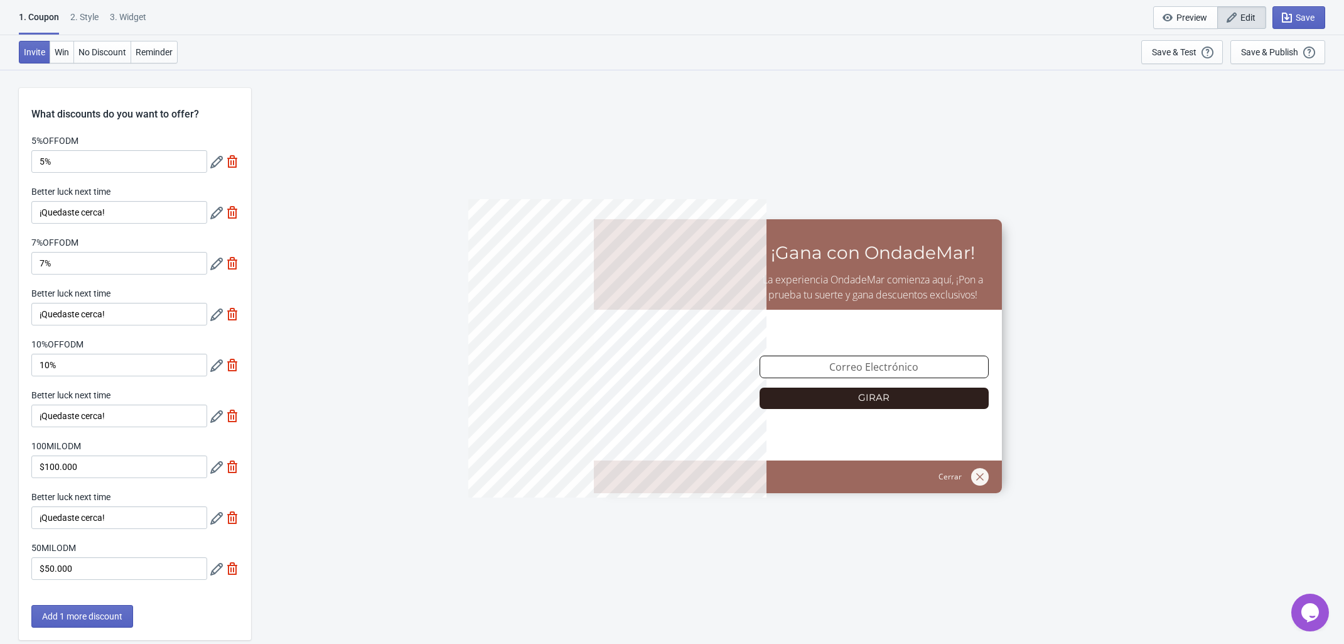
click at [88, 18] on div "2 . Style" at bounding box center [84, 22] width 28 height 22
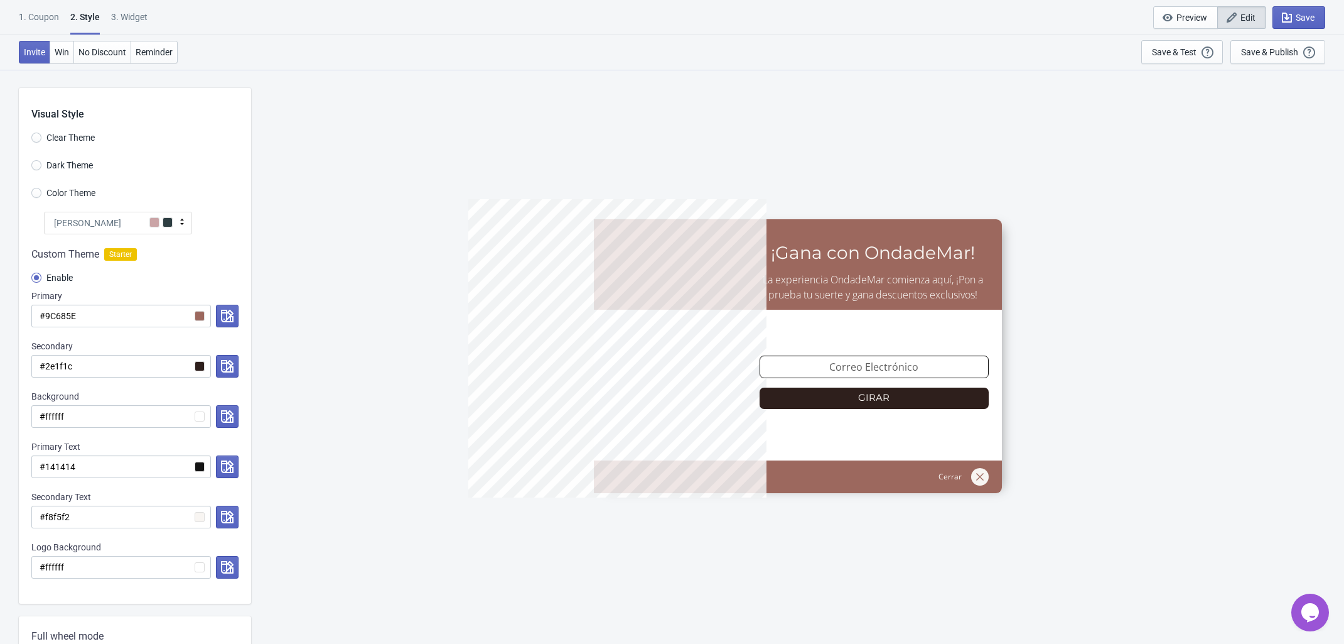
click at [80, 166] on span "Dark Theme" at bounding box center [69, 165] width 46 height 13
click at [41, 166] on input "Dark Theme" at bounding box center [36, 171] width 10 height 23
radio input "true"
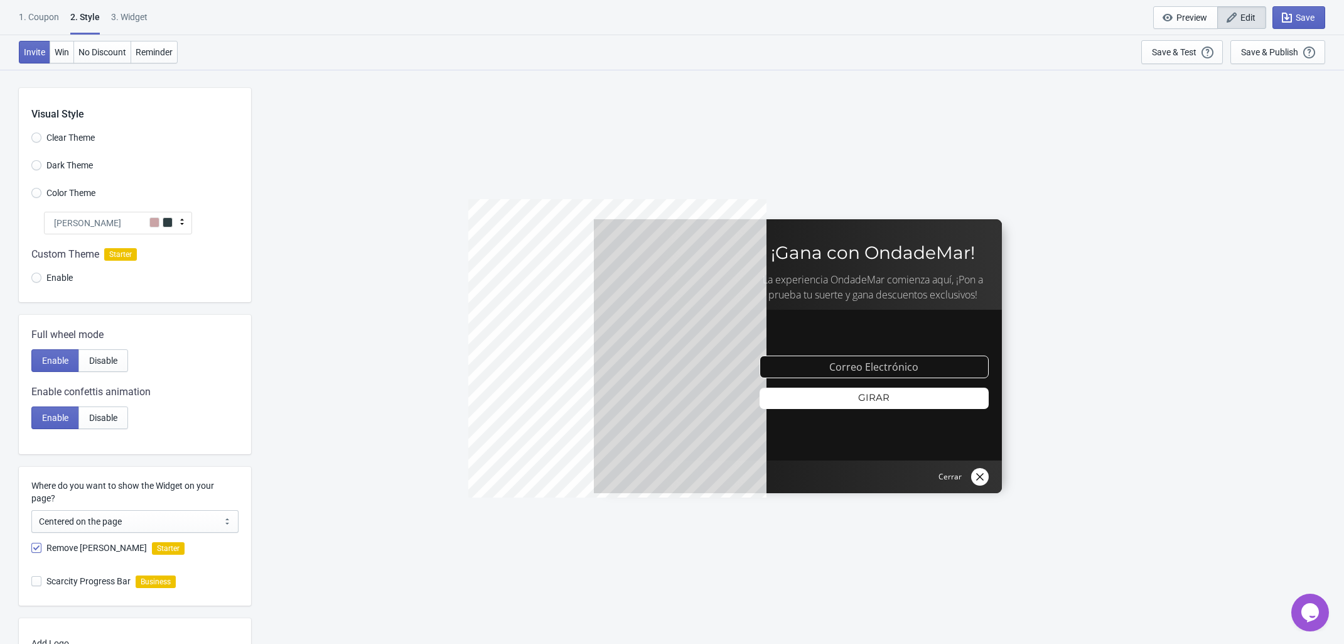
click at [70, 136] on span "Clear Theme" at bounding box center [70, 137] width 48 height 13
click at [41, 136] on input "Clear Theme" at bounding box center [36, 144] width 10 height 23
radio input "true"
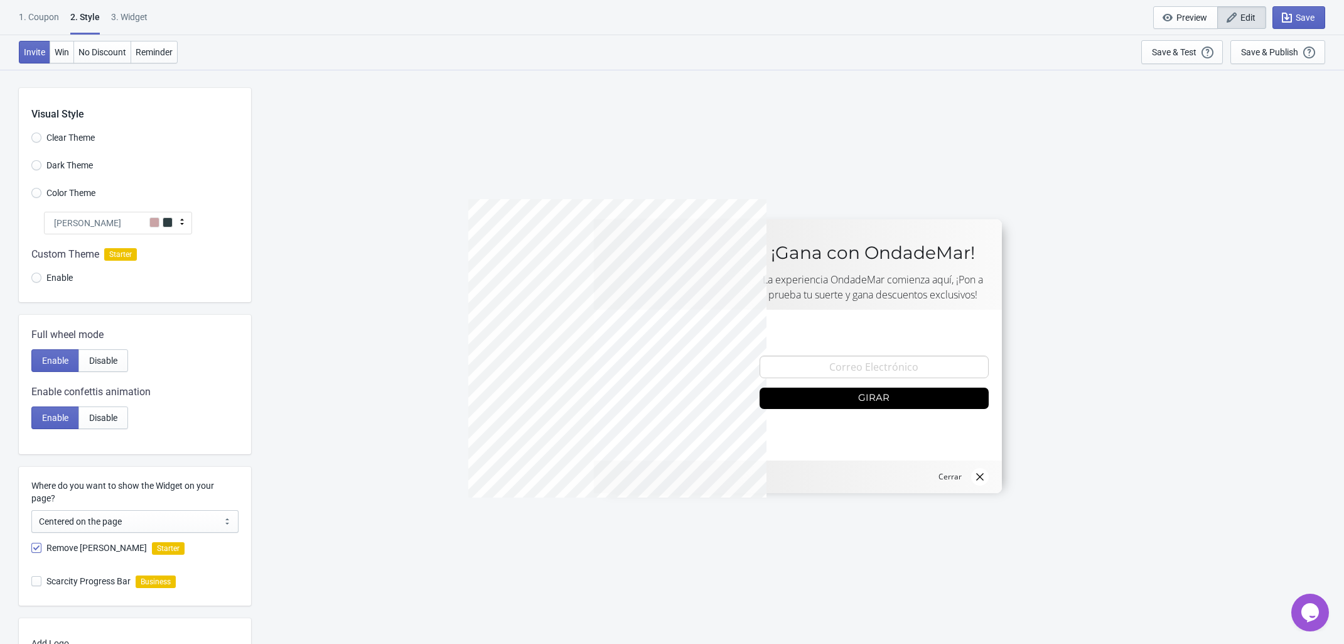
click at [51, 280] on span "Enable" at bounding box center [59, 277] width 26 height 13
click at [41, 280] on input "Enable" at bounding box center [36, 284] width 10 height 23
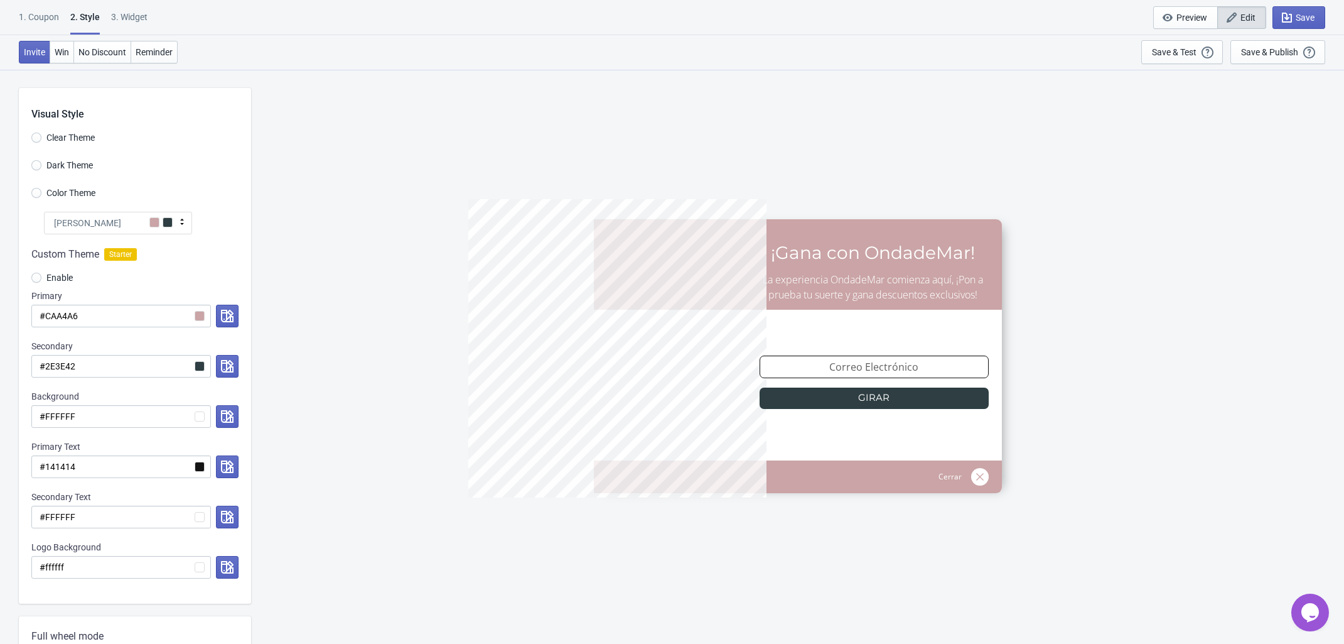
click at [127, 225] on div "[PERSON_NAME]" at bounding box center [118, 223] width 148 height 23
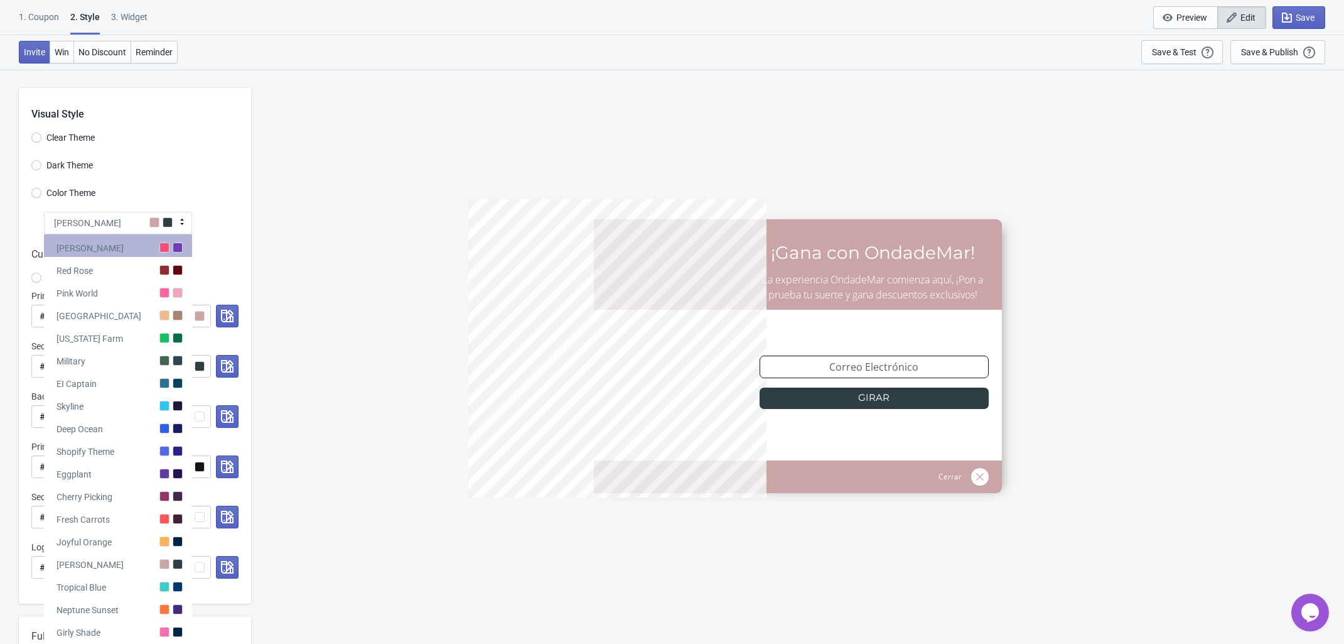
click at [90, 255] on div "[PERSON_NAME]" at bounding box center [118, 245] width 148 height 23
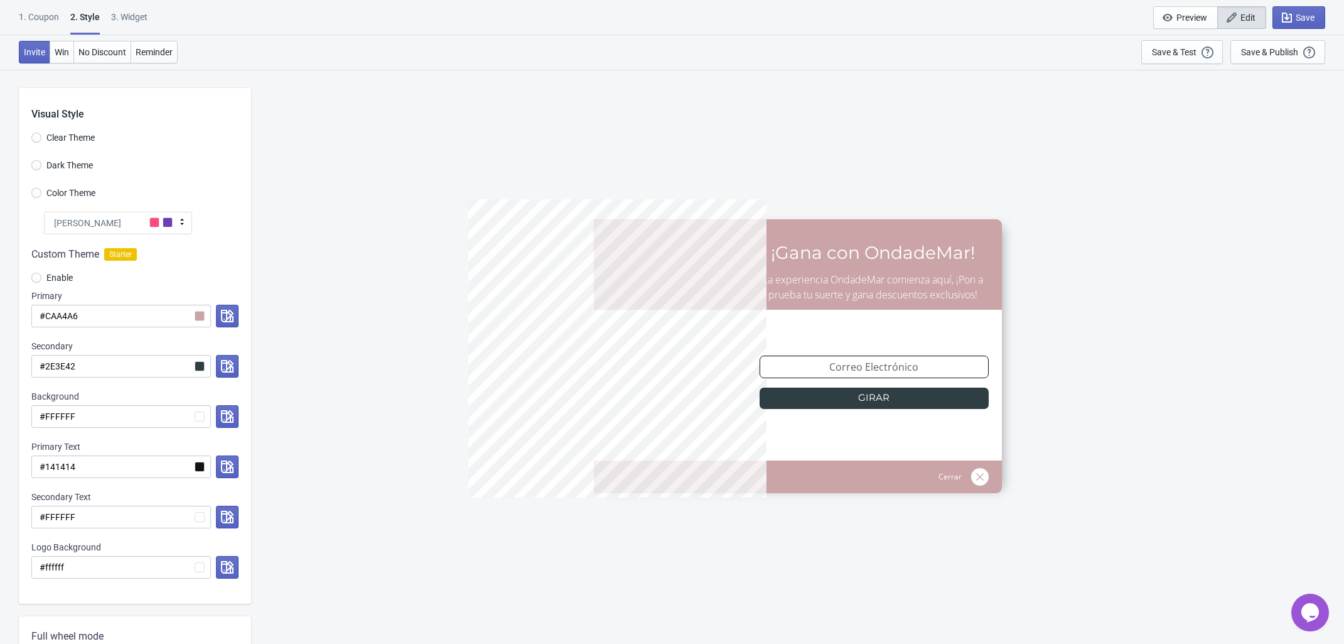
click at [122, 223] on div "[PERSON_NAME]" at bounding box center [118, 223] width 148 height 23
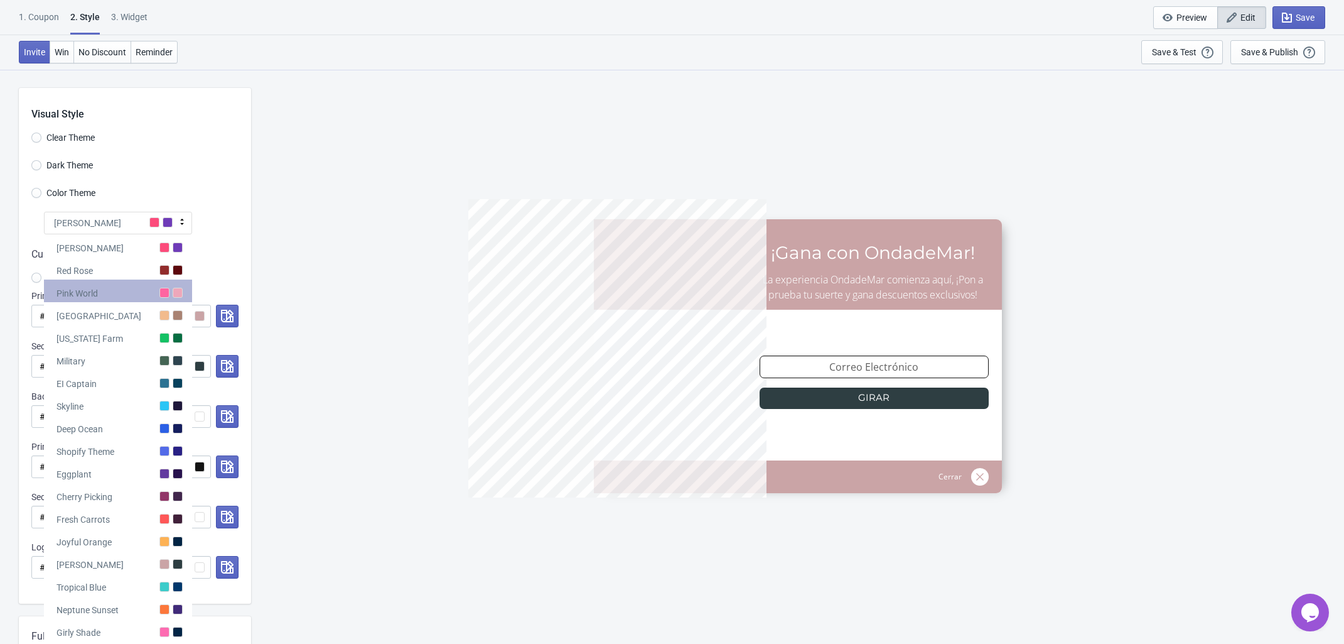
click at [97, 288] on div "Pink World" at bounding box center [77, 293] width 41 height 13
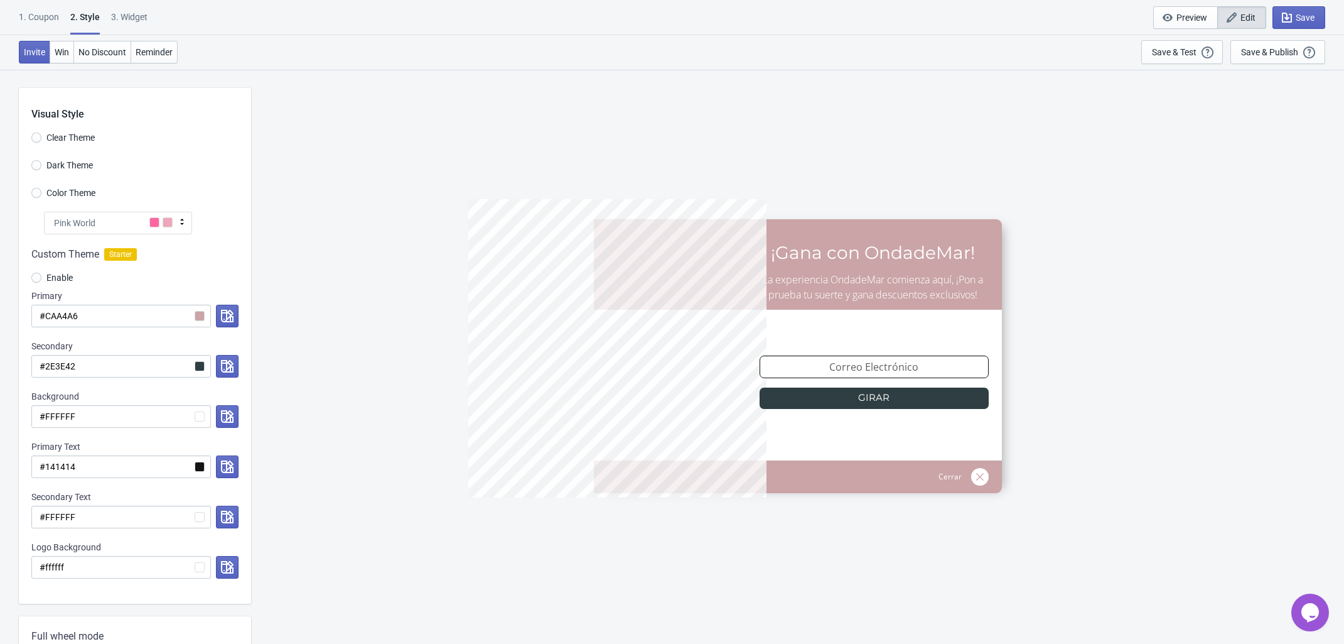
click at [136, 226] on div "Pink World" at bounding box center [118, 223] width 148 height 23
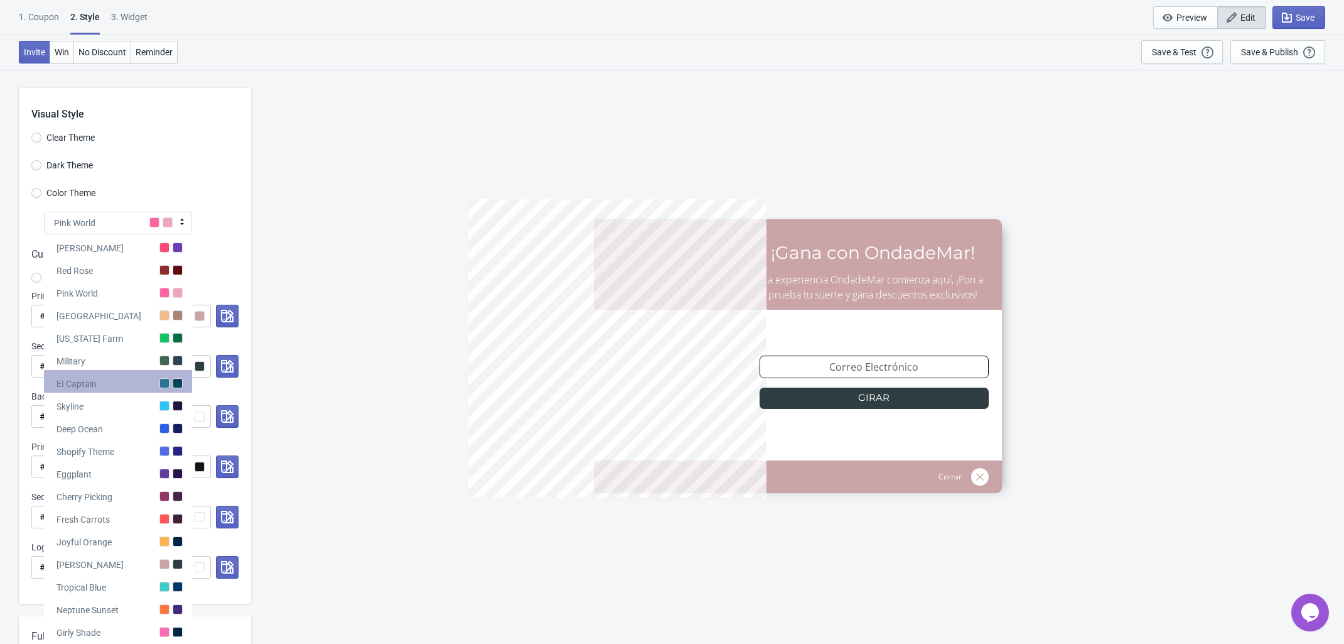
click at [114, 379] on div "EI Captain" at bounding box center [118, 381] width 148 height 23
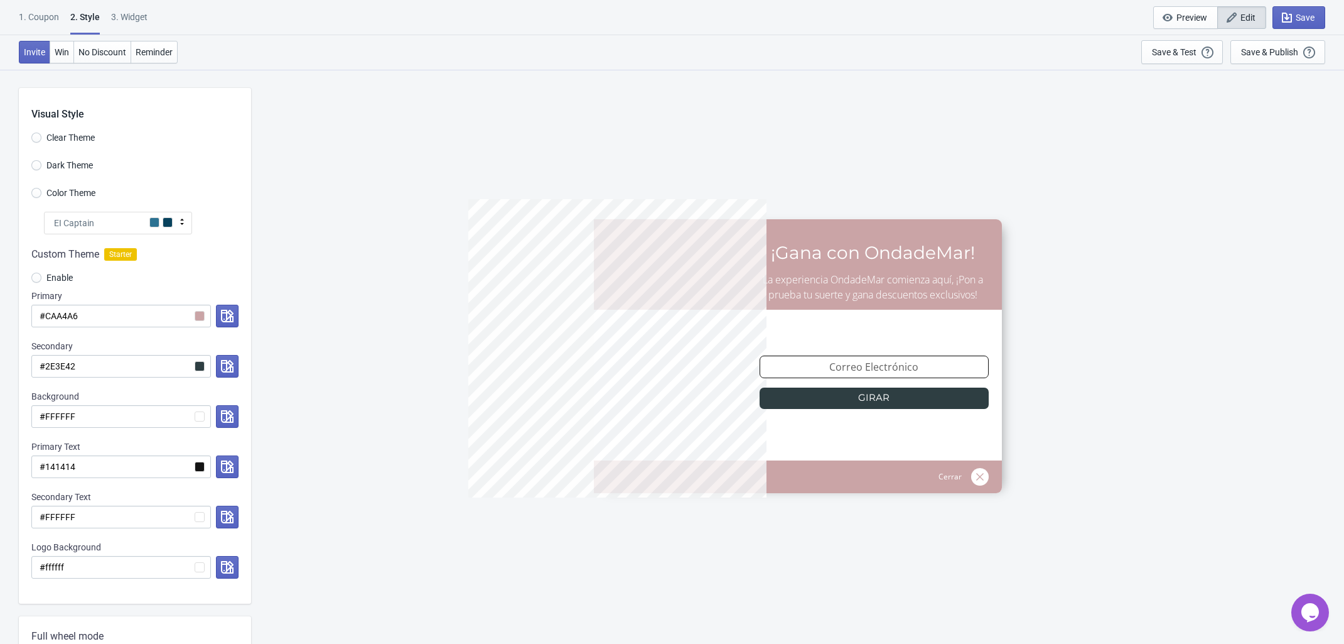
click at [124, 219] on div "EI Captain" at bounding box center [118, 223] width 148 height 23
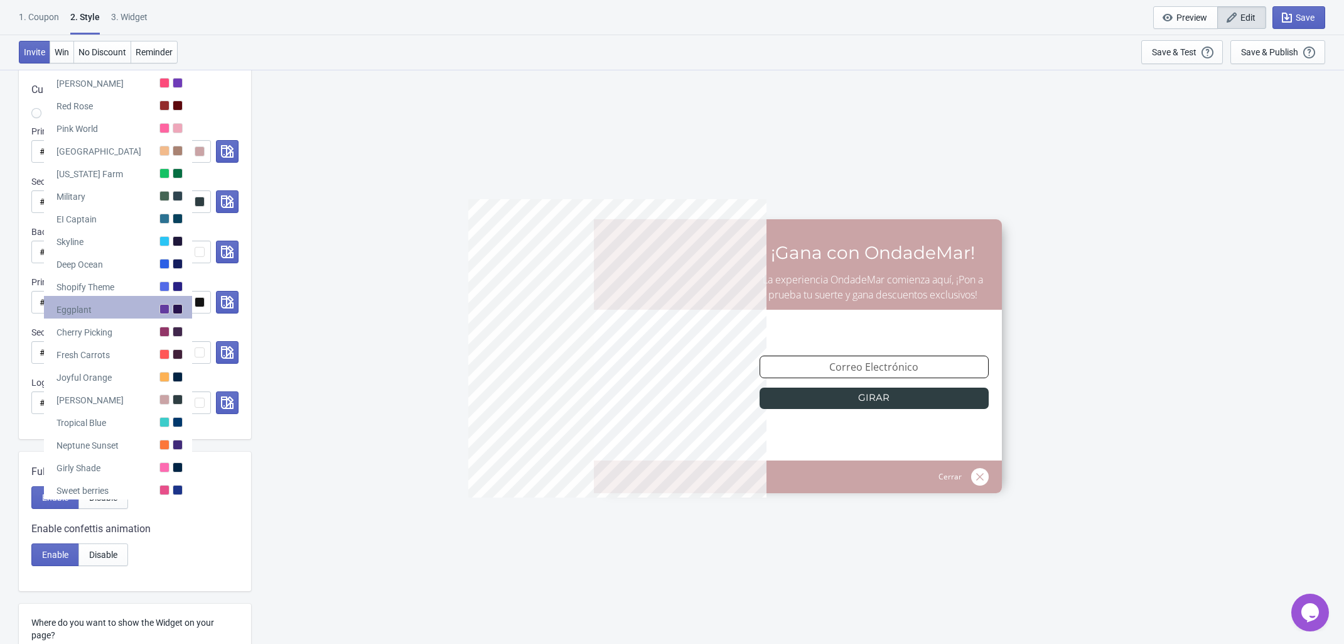
scroll to position [235, 0]
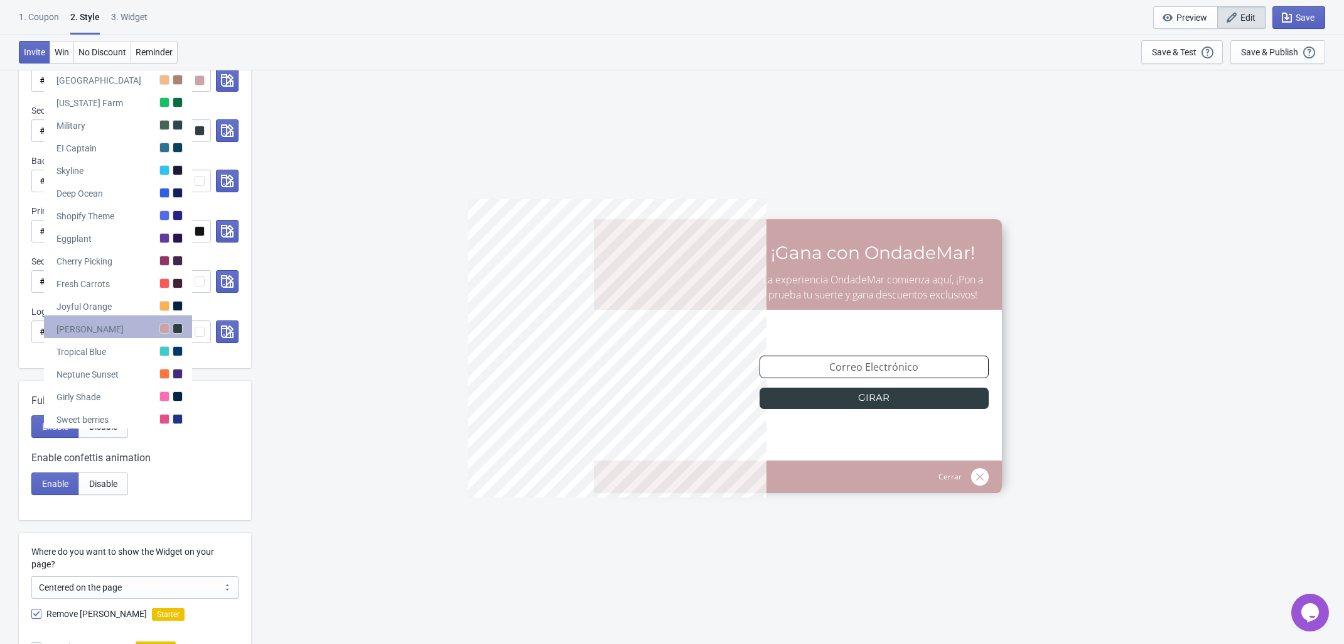
click at [116, 316] on div "[PERSON_NAME]" at bounding box center [118, 326] width 148 height 23
radio input "true"
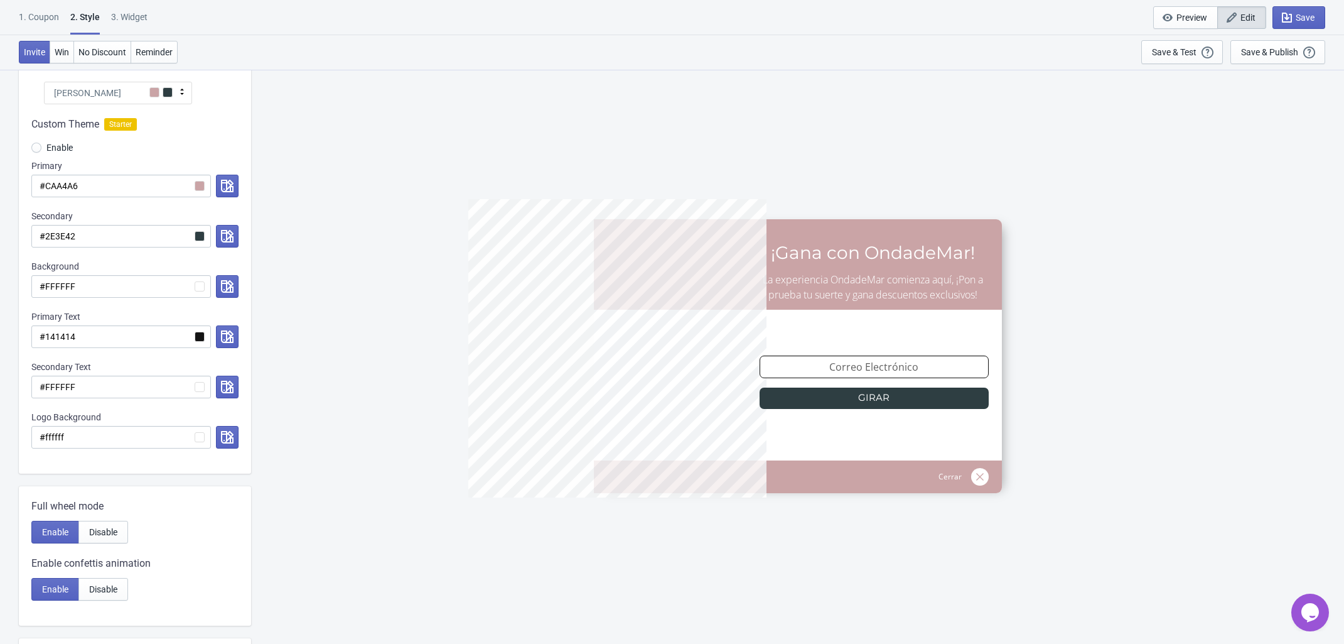
scroll to position [0, 0]
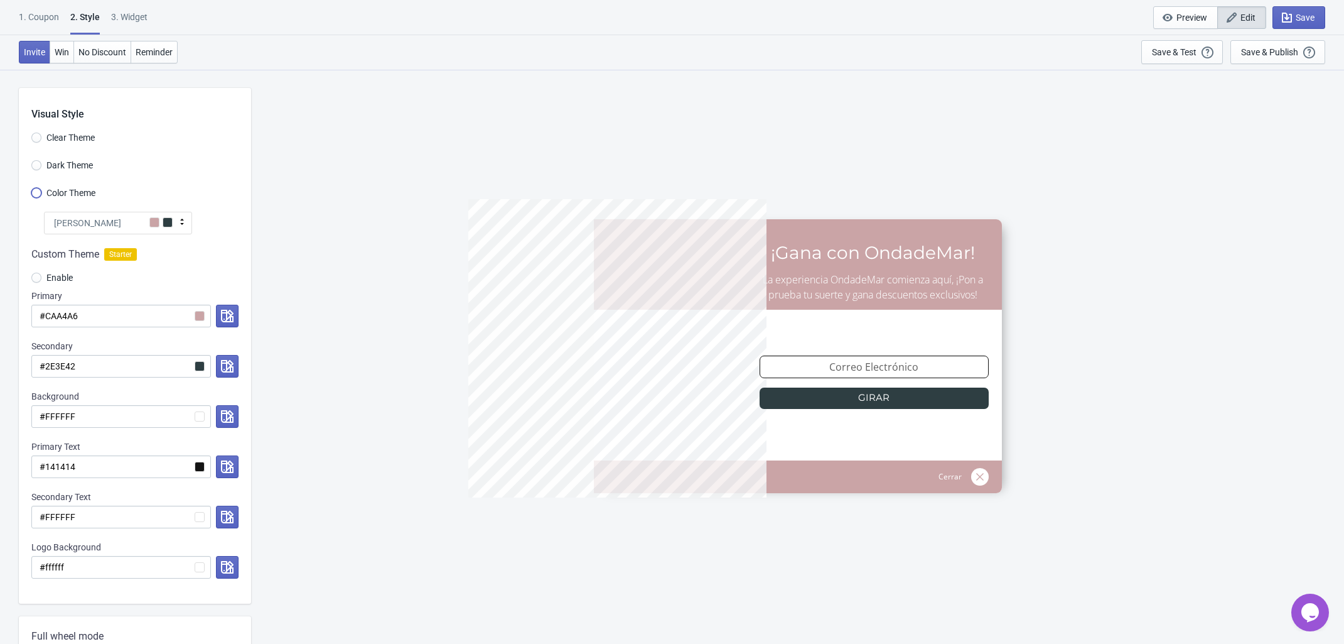
click at [33, 192] on input "Color Theme" at bounding box center [36, 199] width 10 height 23
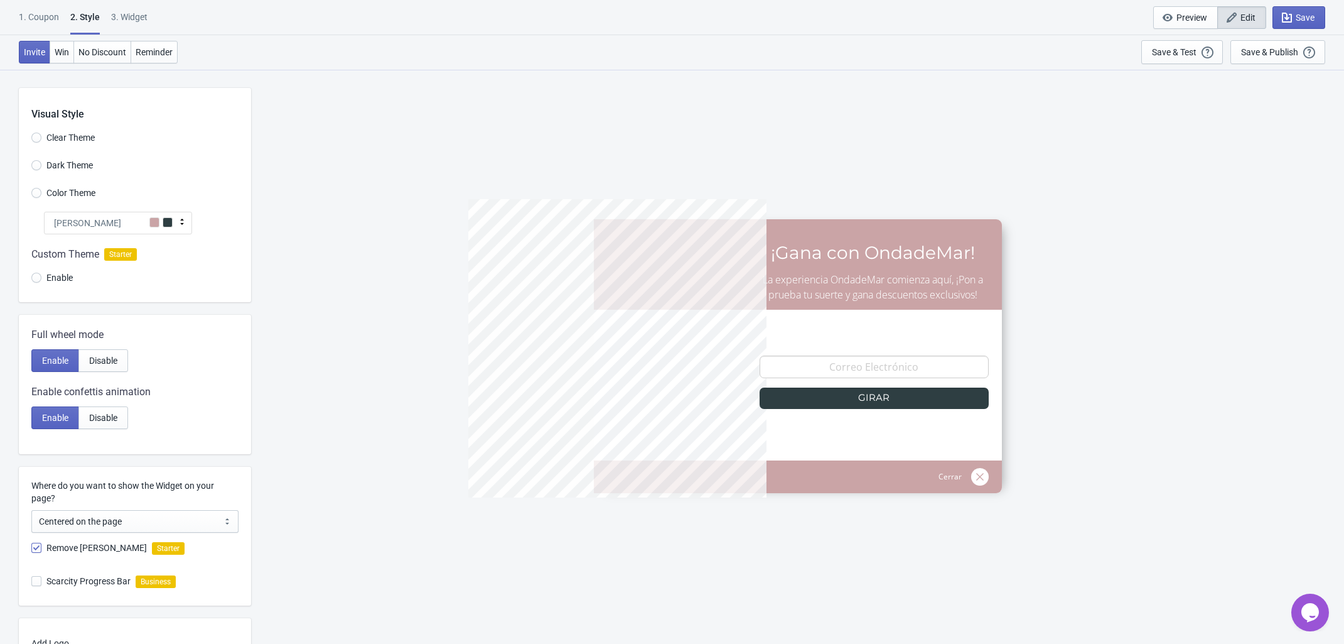
click at [131, 229] on div "[PERSON_NAME]" at bounding box center [118, 223] width 148 height 23
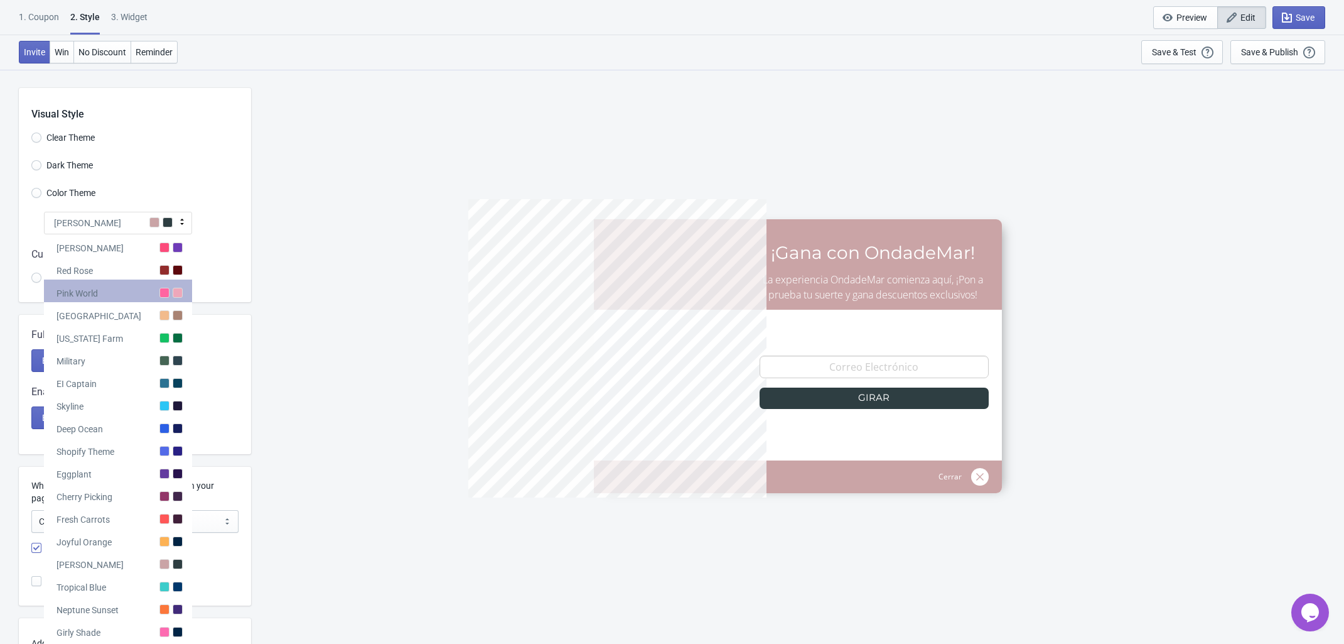
click at [127, 291] on div "Pink World" at bounding box center [118, 290] width 148 height 23
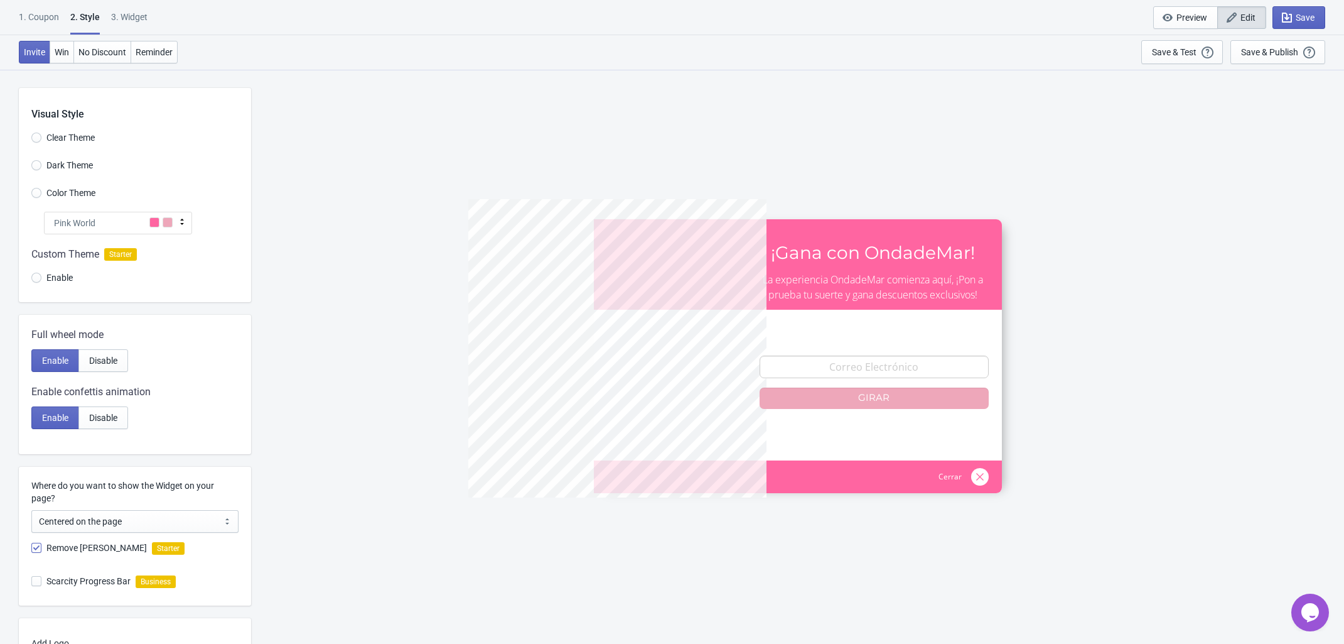
click at [156, 232] on div "Pink World" at bounding box center [118, 223] width 148 height 23
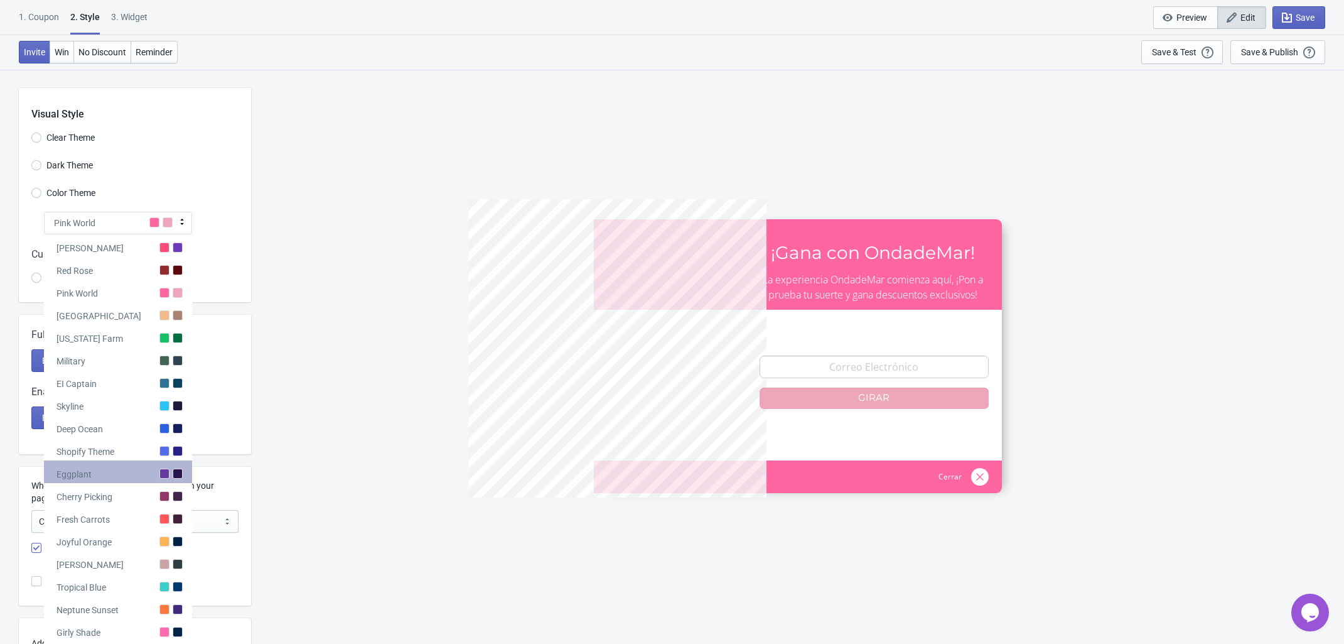
click at [126, 479] on div "Eggplant" at bounding box center [118, 471] width 148 height 23
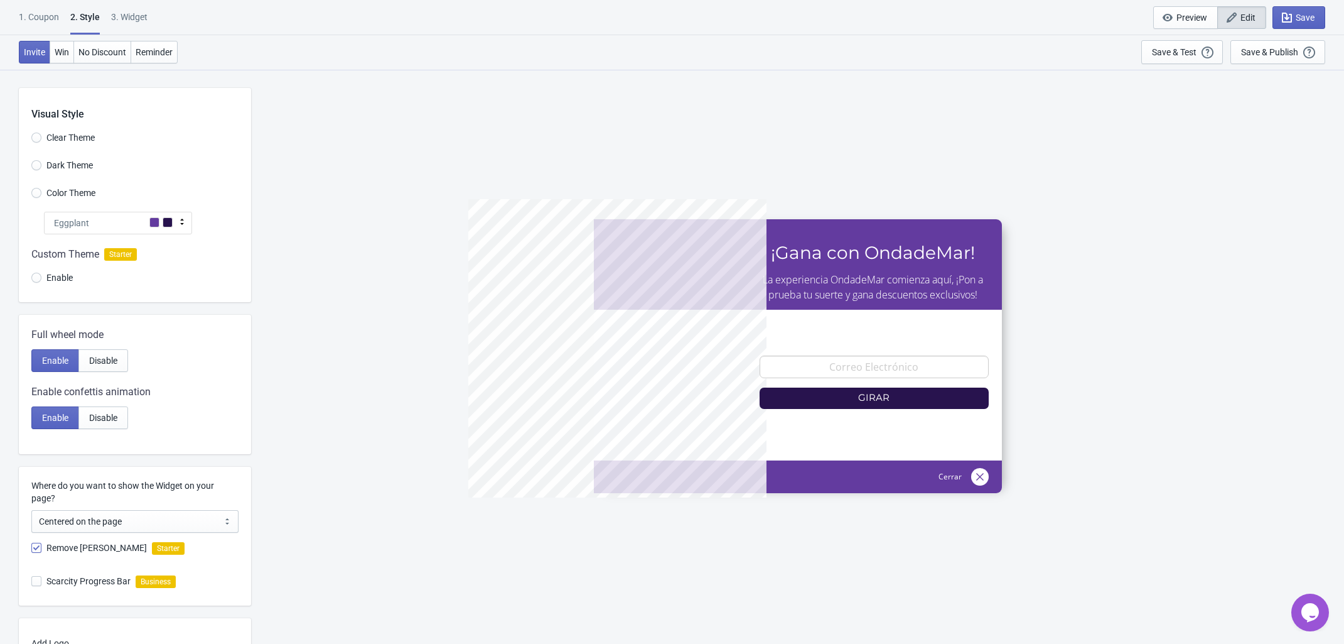
click at [164, 227] on span at bounding box center [168, 222] width 10 height 10
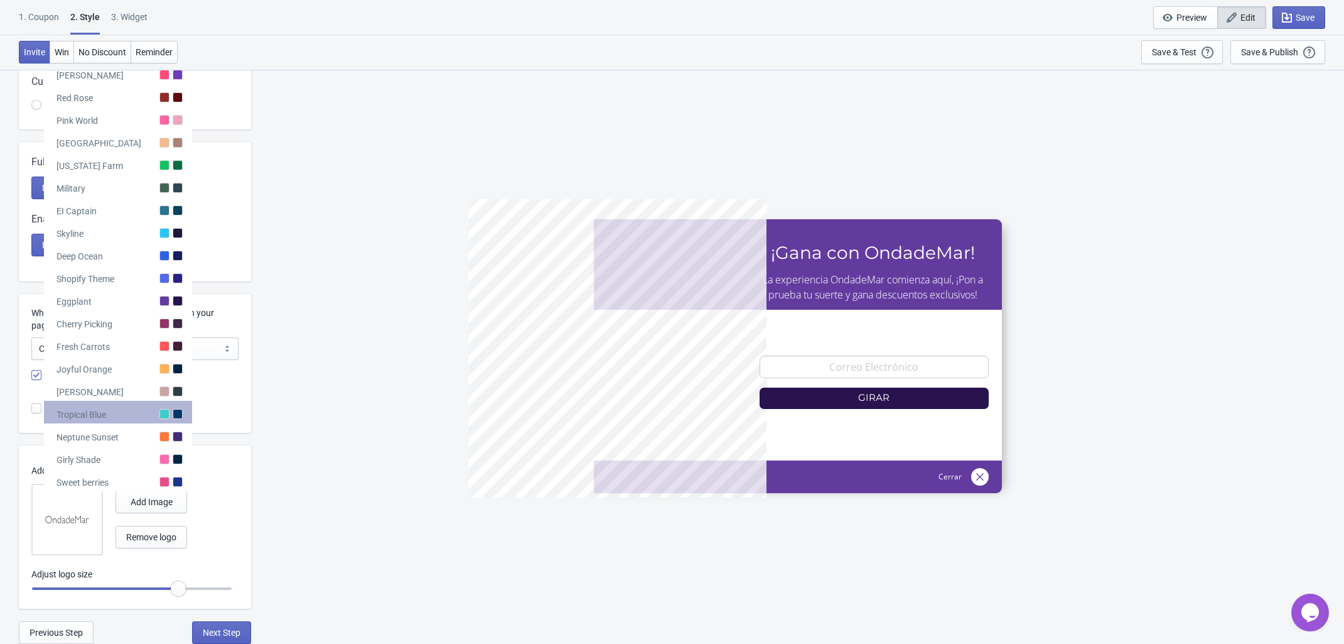
click at [126, 409] on div "Tropical Blue" at bounding box center [118, 412] width 148 height 23
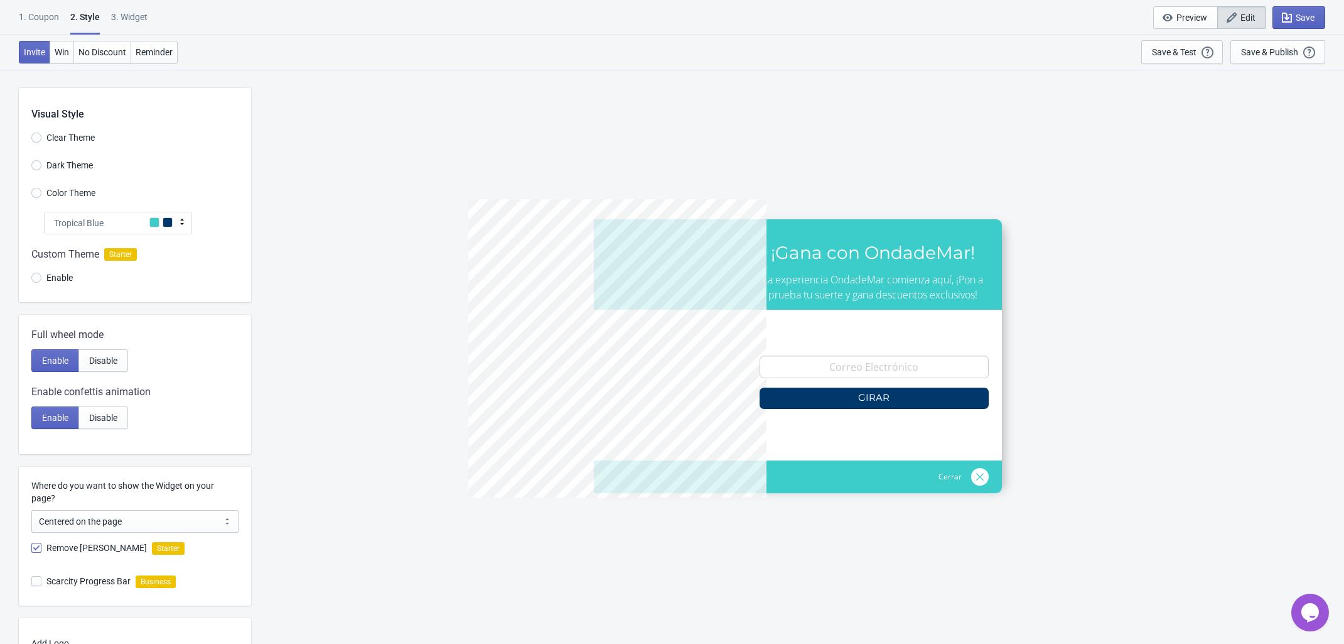
click at [170, 220] on span at bounding box center [168, 222] width 10 height 10
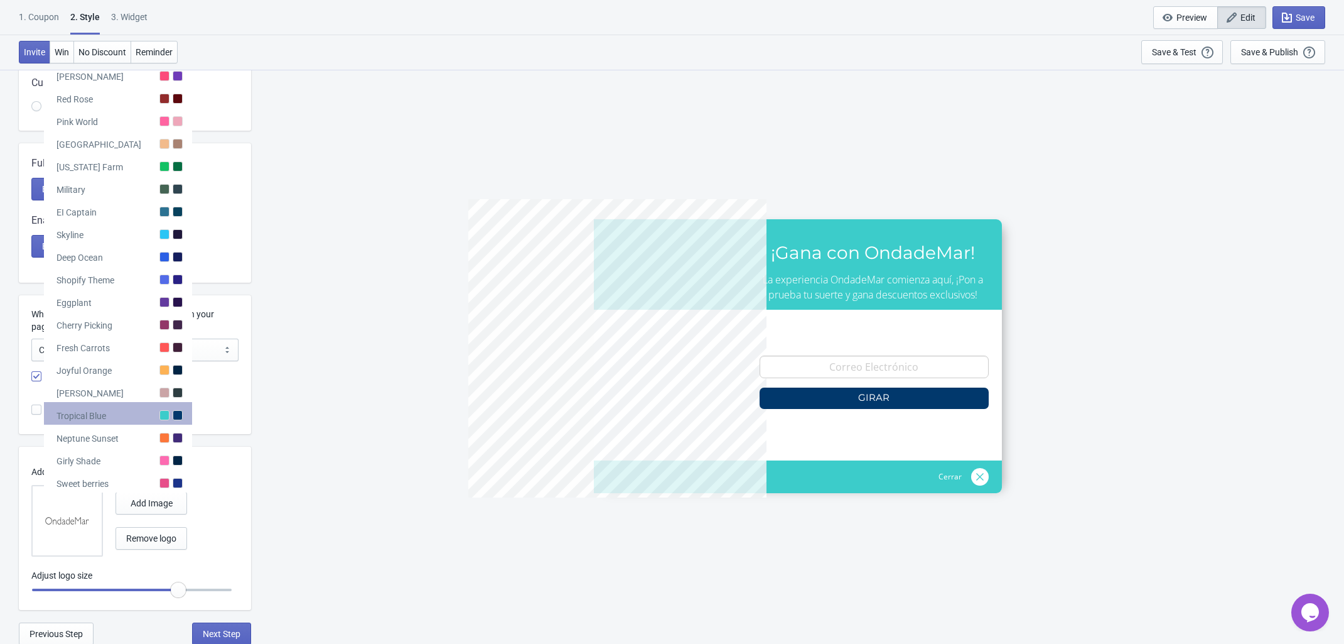
scroll to position [173, 0]
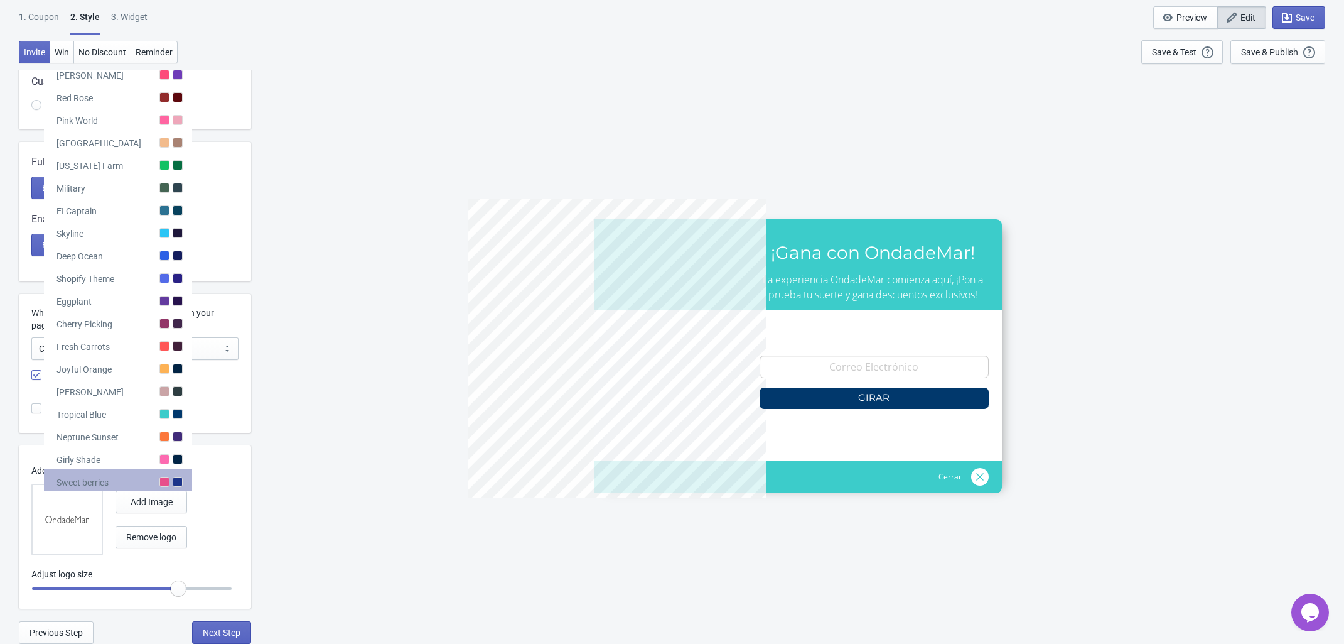
click at [114, 476] on div "Sweet berries" at bounding box center [118, 479] width 148 height 23
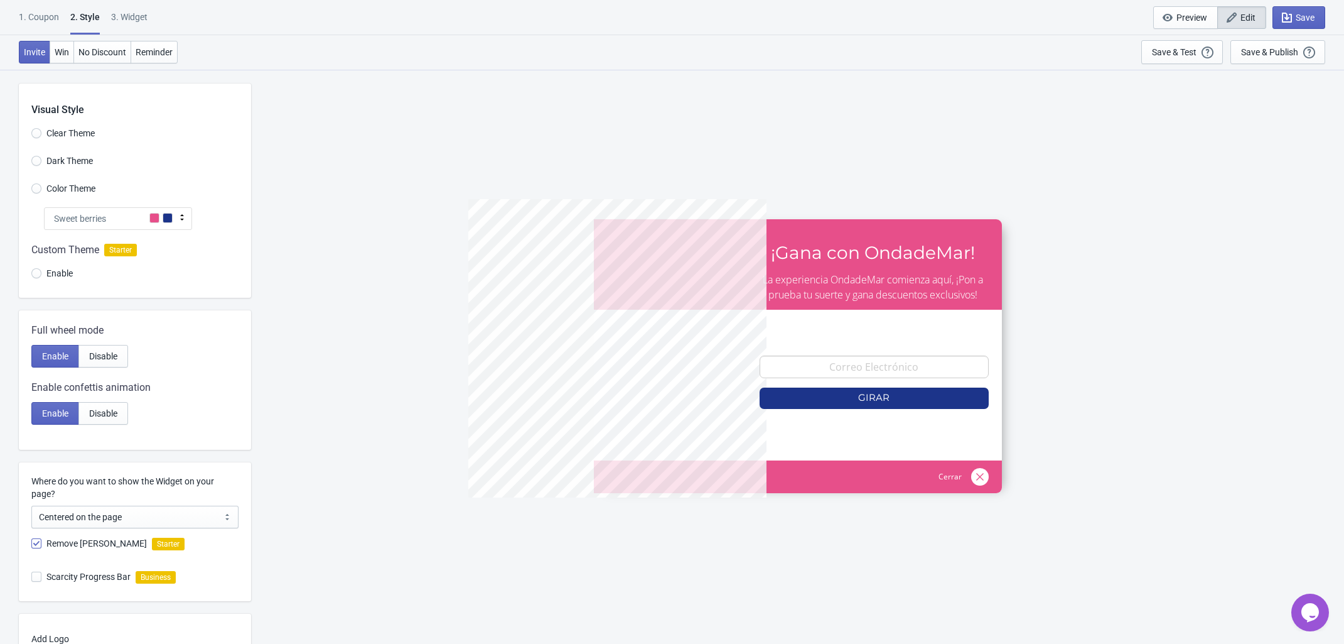
scroll to position [0, 0]
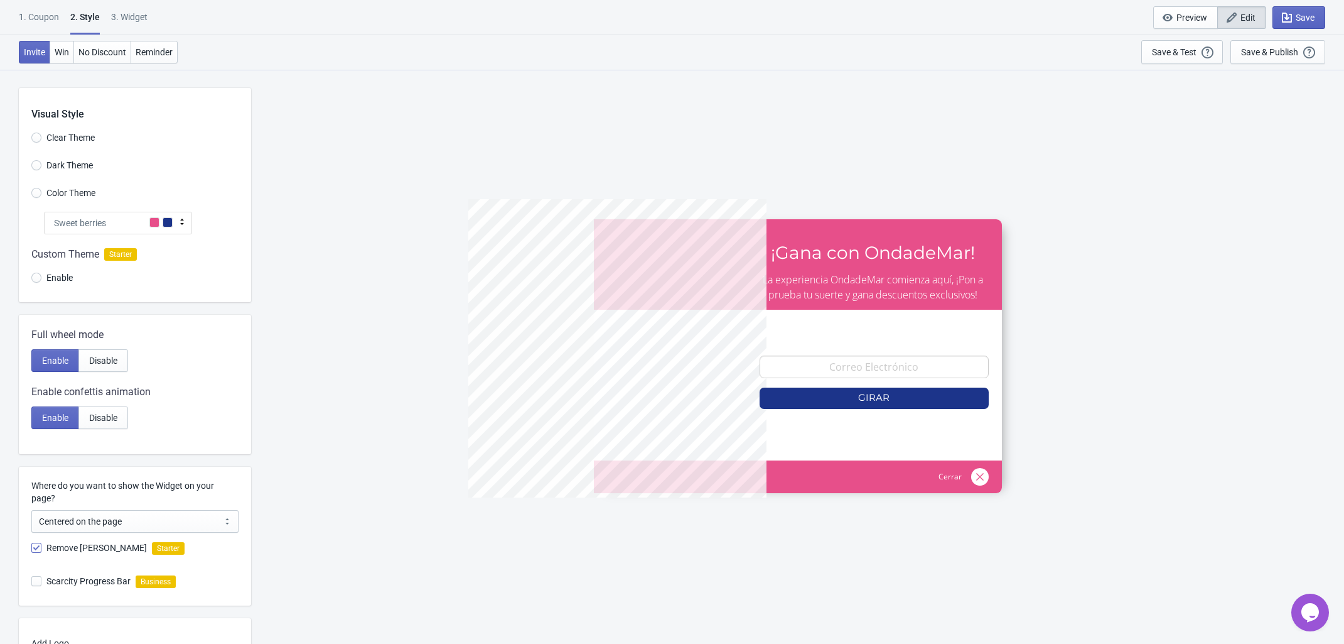
click at [170, 222] on span at bounding box center [168, 222] width 10 height 10
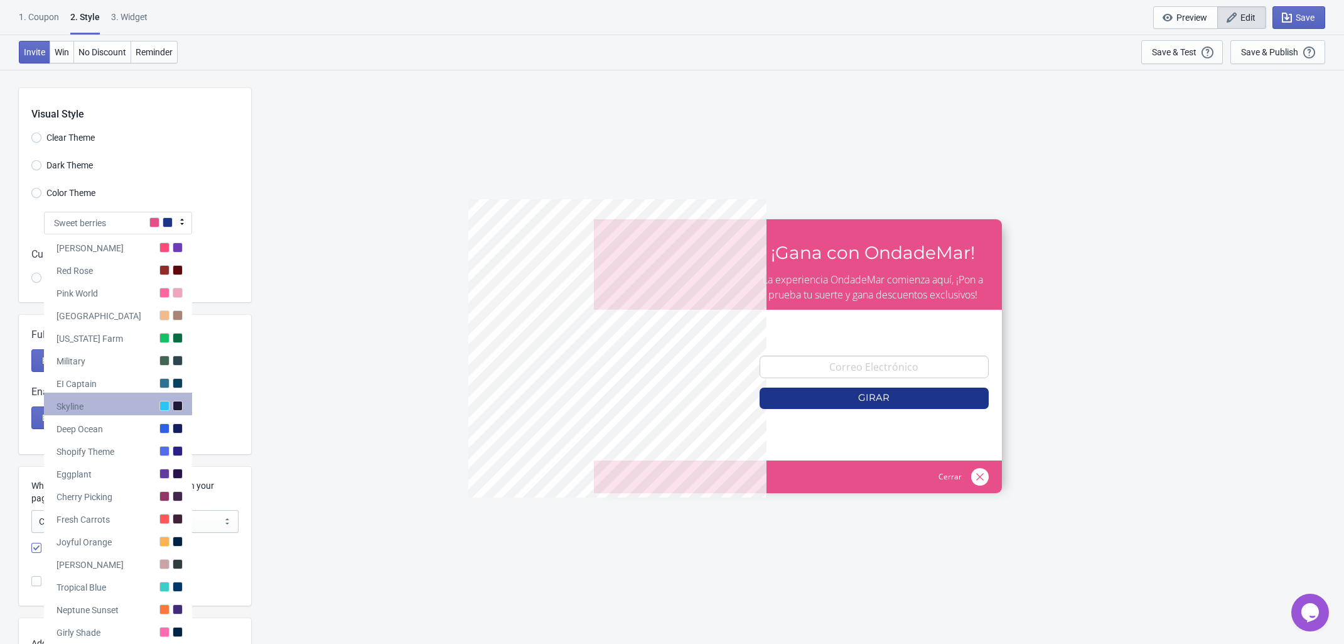
click at [126, 406] on div "Skyline" at bounding box center [118, 403] width 148 height 23
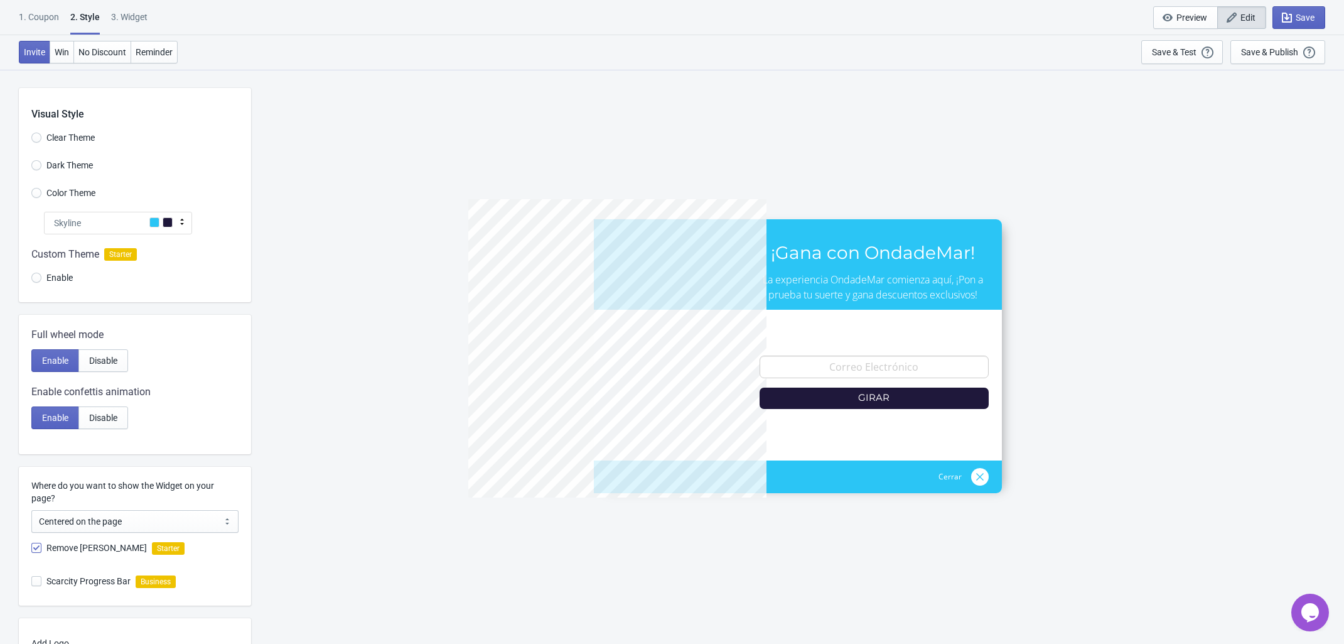
click at [387, 286] on div "5%OFFODM ¡Gana con OndadeMar! La experiencia OndadeMar comienza aquí, ¡Pon a pr…" at bounding box center [797, 356] width 1081 height 574
click at [153, 220] on span at bounding box center [154, 222] width 10 height 10
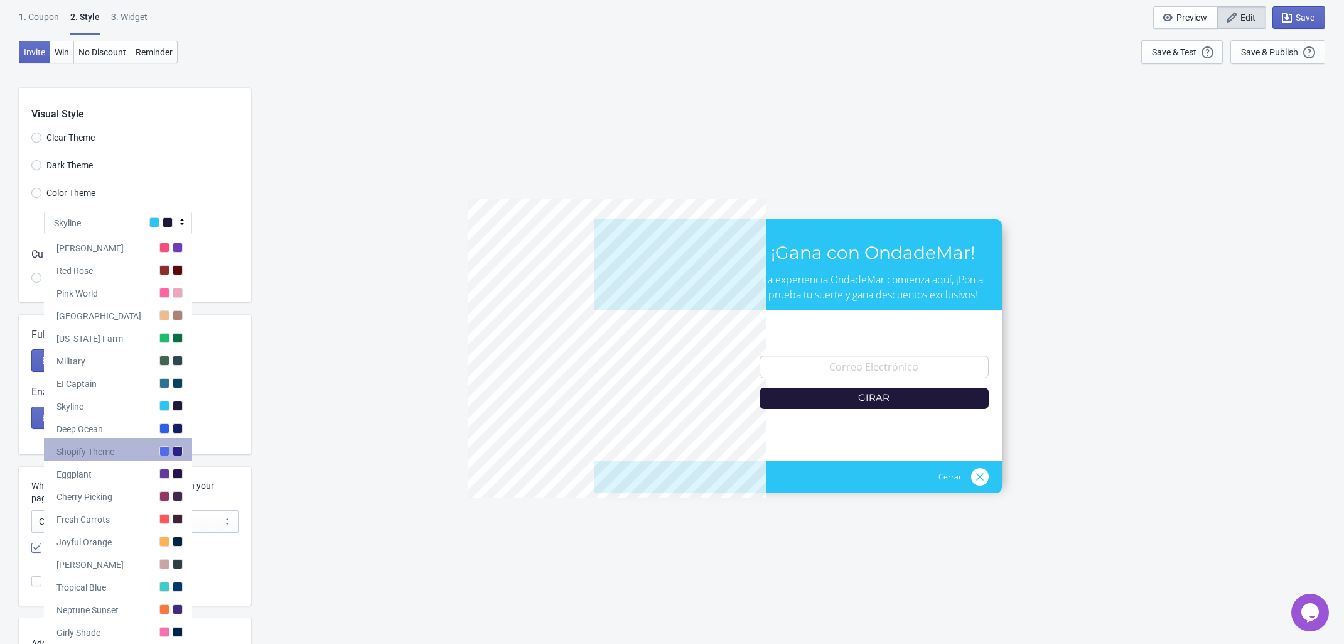
click at [111, 449] on div "Shopify Theme" at bounding box center [86, 451] width 58 height 13
radio input "true"
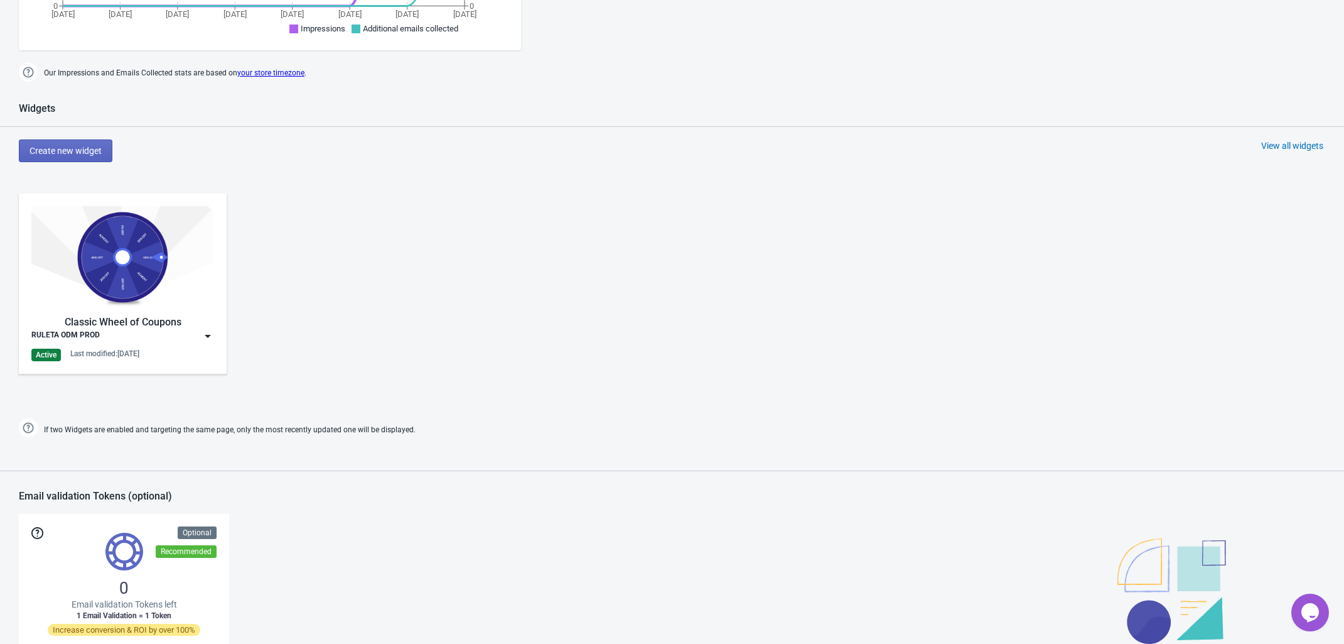
scroll to position [628, 0]
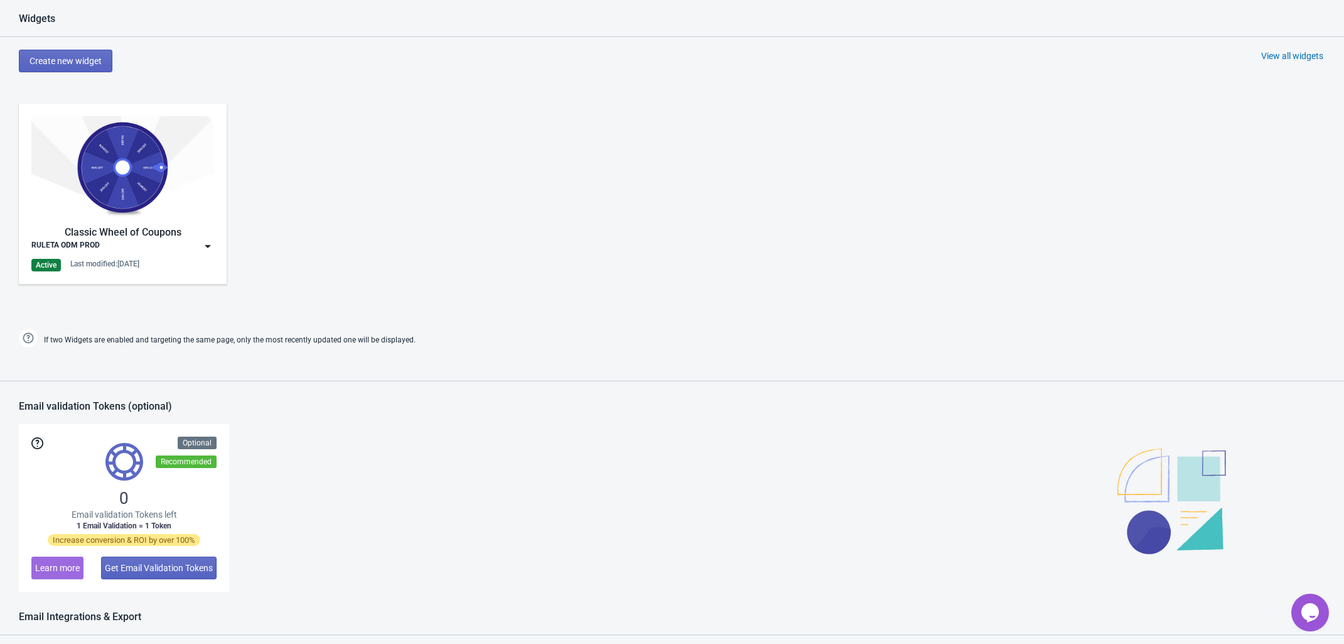
click at [146, 246] on div "RULETA ODM PROD" at bounding box center [122, 246] width 183 height 13
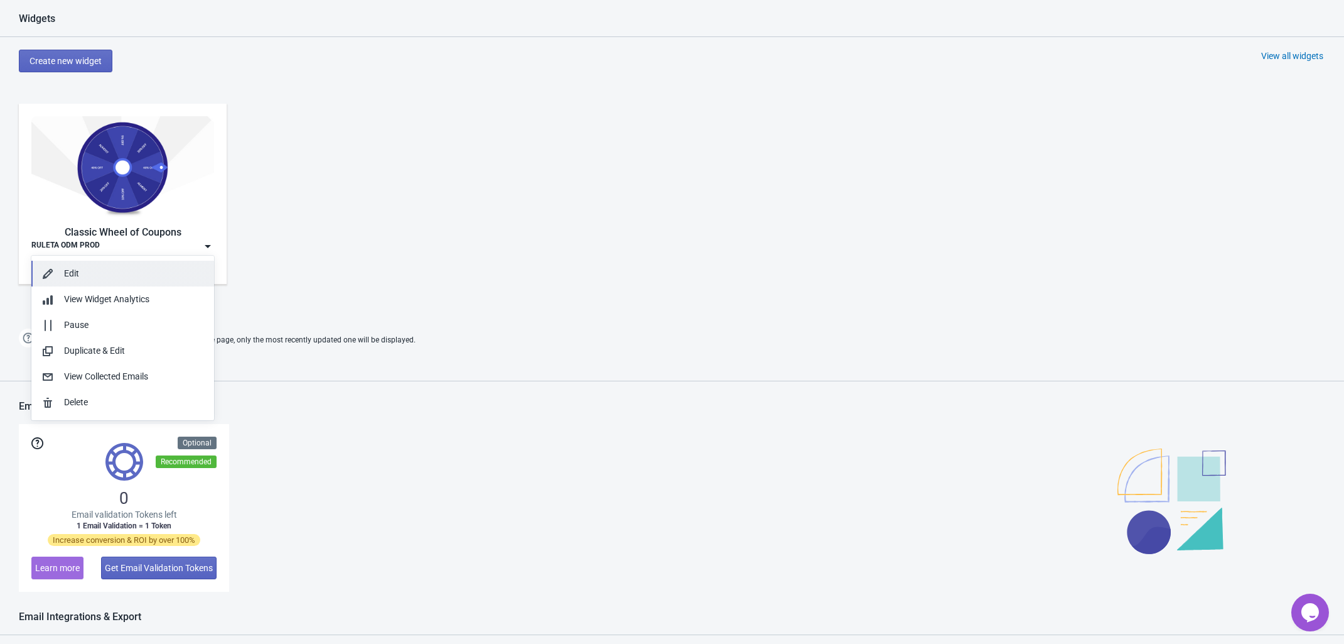
click at [114, 271] on div "Edit" at bounding box center [134, 273] width 140 height 13
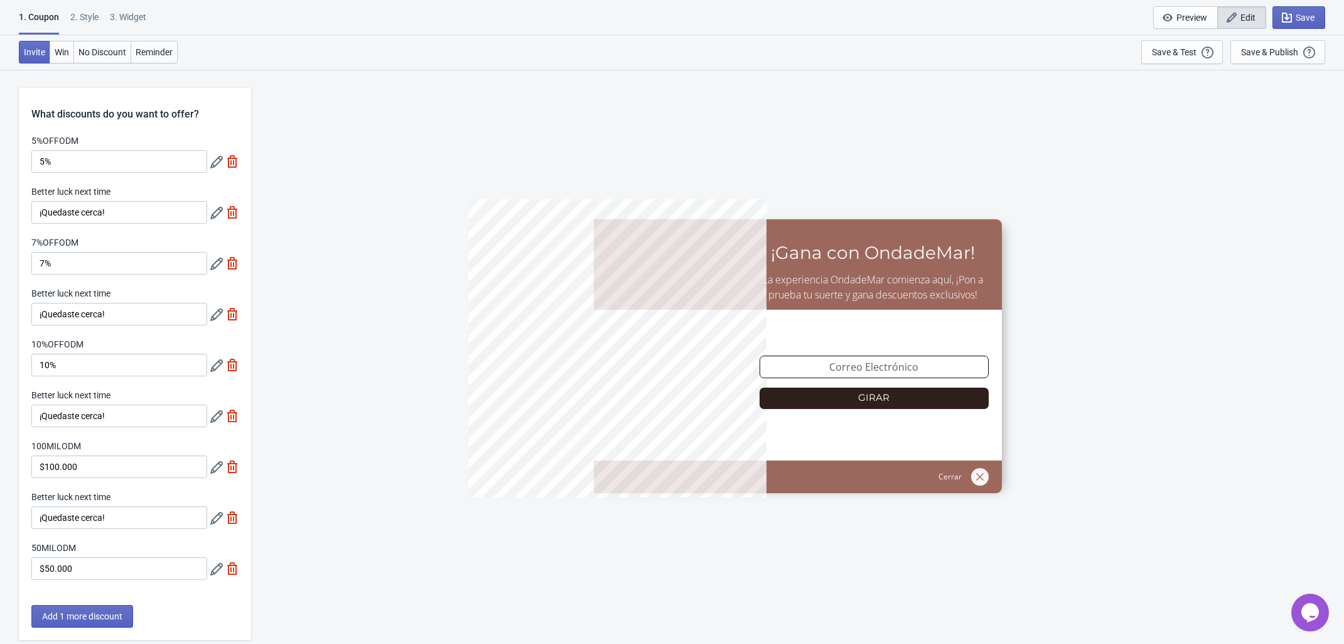
click at [87, 18] on div "2 . Style" at bounding box center [84, 22] width 28 height 22
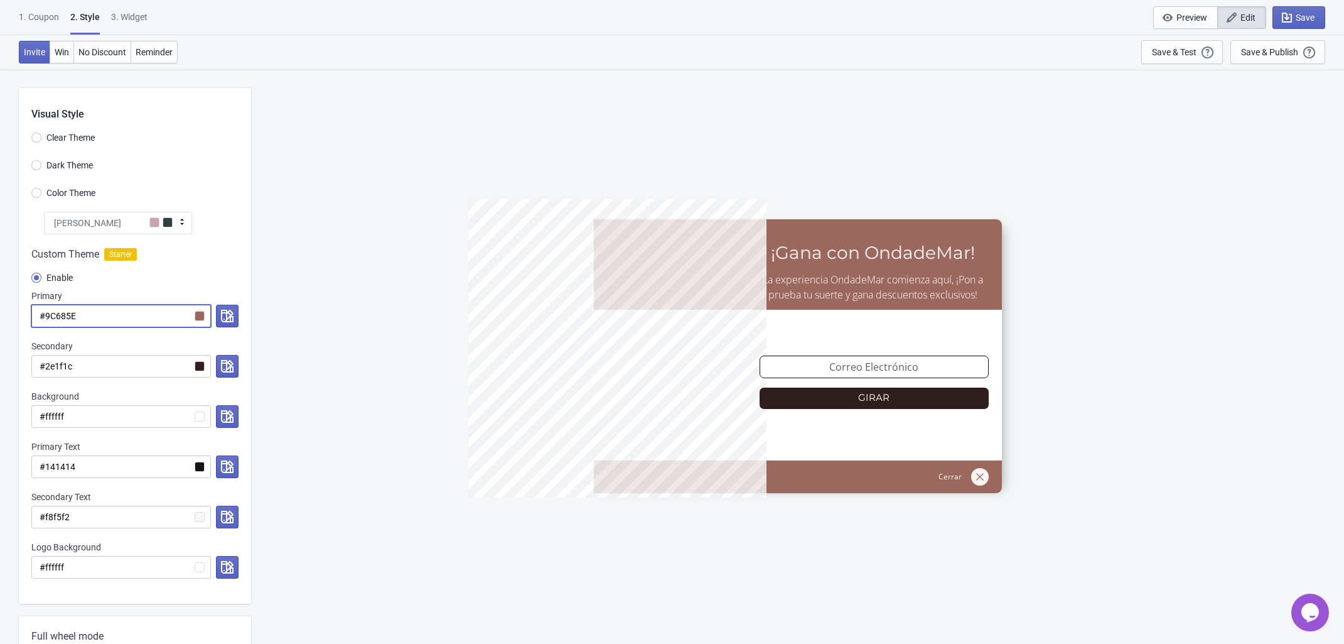
drag, startPoint x: 92, startPoint y: 315, endPoint x: 45, endPoint y: 315, distance: 47.1
click at [45, 315] on input "#9C685E" at bounding box center [121, 316] width 180 height 23
paste input "#6a4a42"
type input "##6a4a42"
radio input "true"
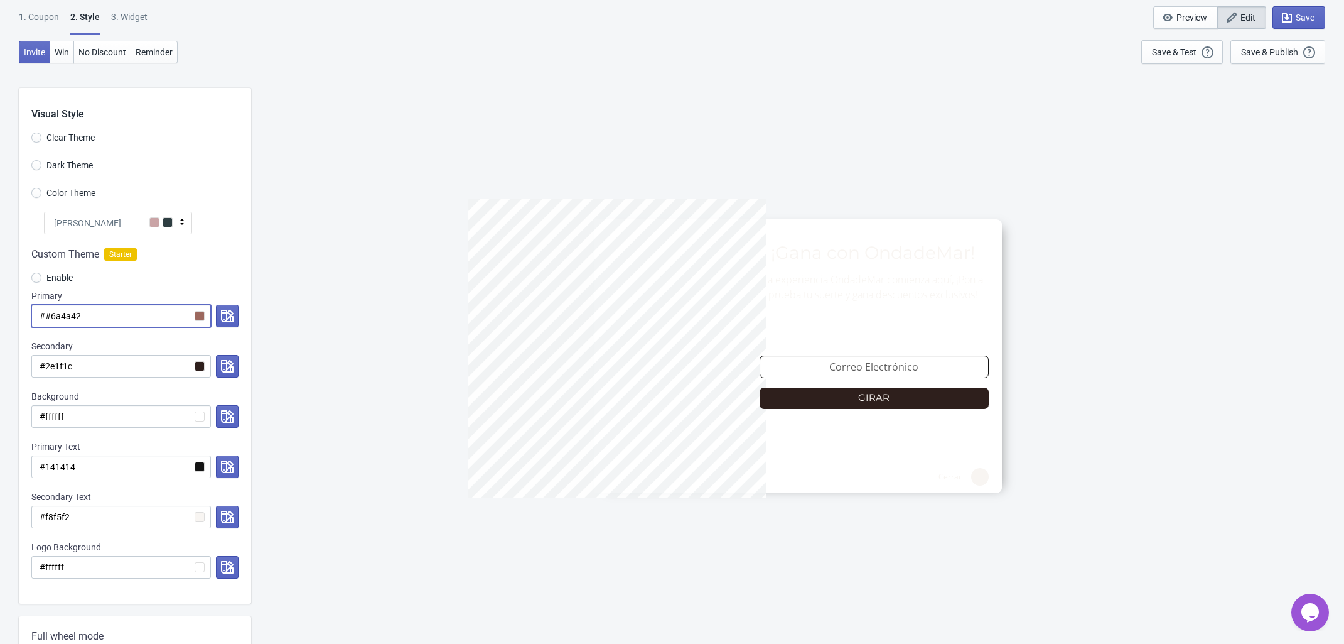
type input "##6a4a42"
click at [45, 316] on input "##6a4a42" at bounding box center [121, 316] width 180 height 23
radio input "true"
type input "#6a4a42"
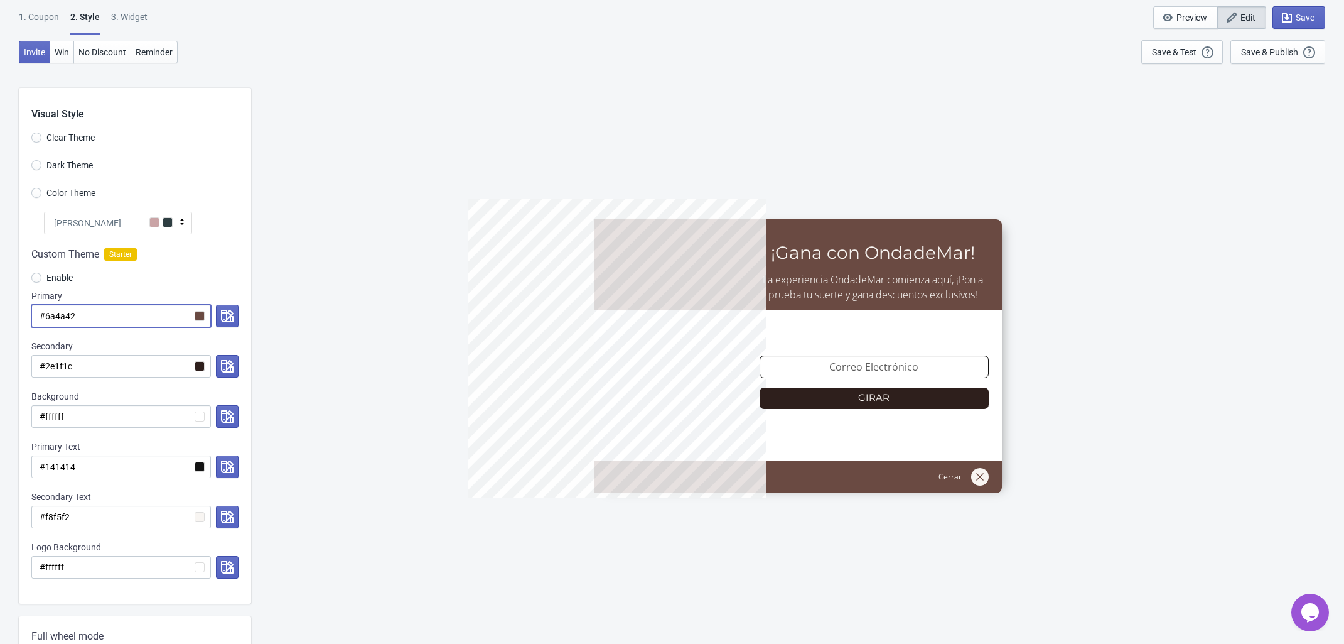
radio input "true"
type input "##6a4a42"
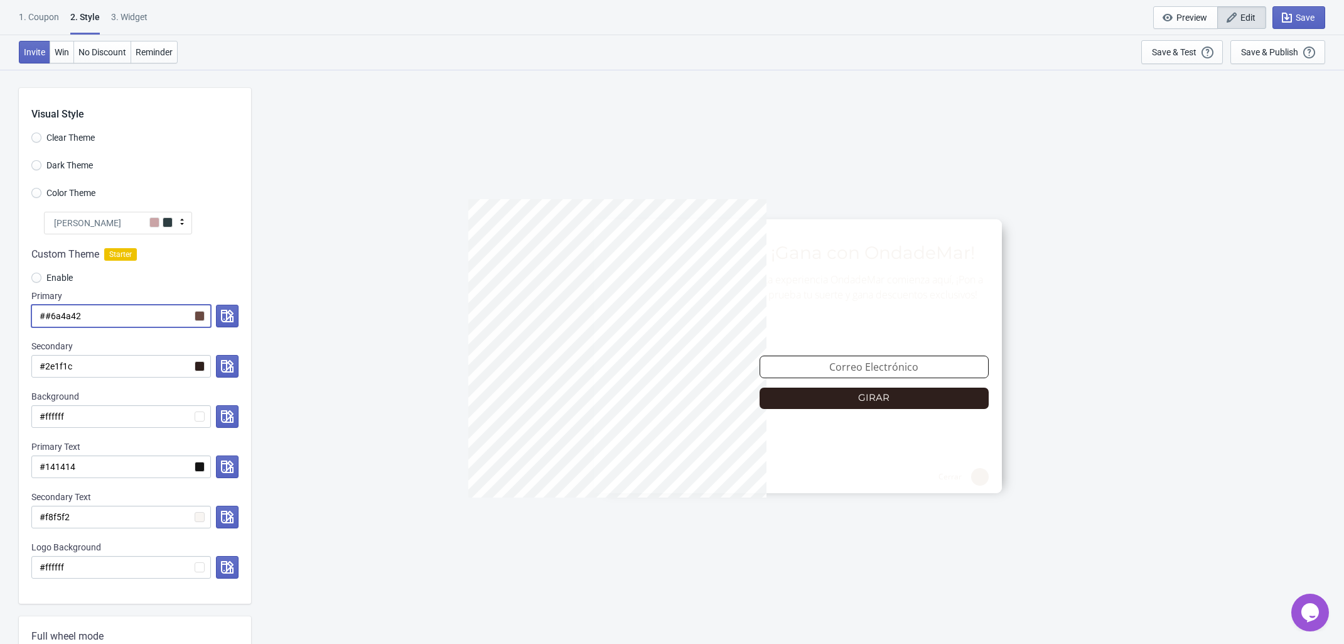
drag, startPoint x: 105, startPoint y: 313, endPoint x: 42, endPoint y: 308, distance: 63.6
click at [42, 308] on input "##6a4a42" at bounding box center [121, 316] width 180 height 23
radio input "true"
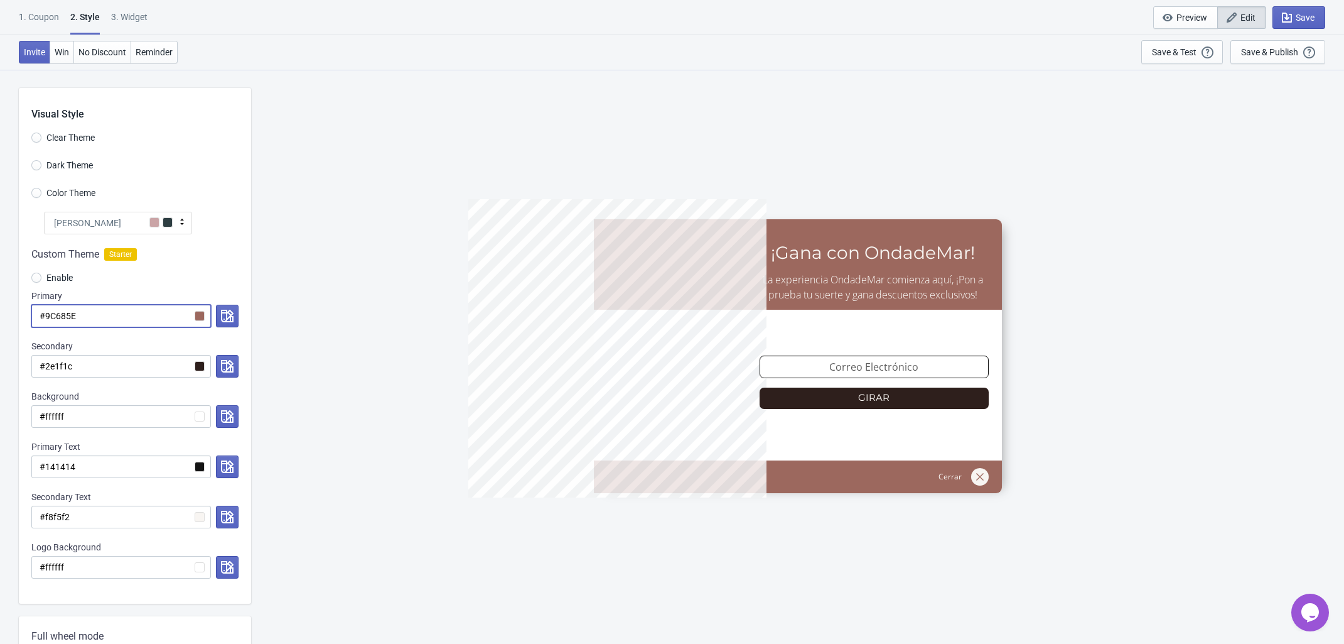
type input "#9C685E"
click at [107, 310] on input "#9C685E" at bounding box center [121, 316] width 180 height 23
drag, startPoint x: 107, startPoint y: 310, endPoint x: 65, endPoint y: 311, distance: 42.7
click at [65, 311] on input "#9C685E" at bounding box center [121, 316] width 180 height 23
paste input "573d37"
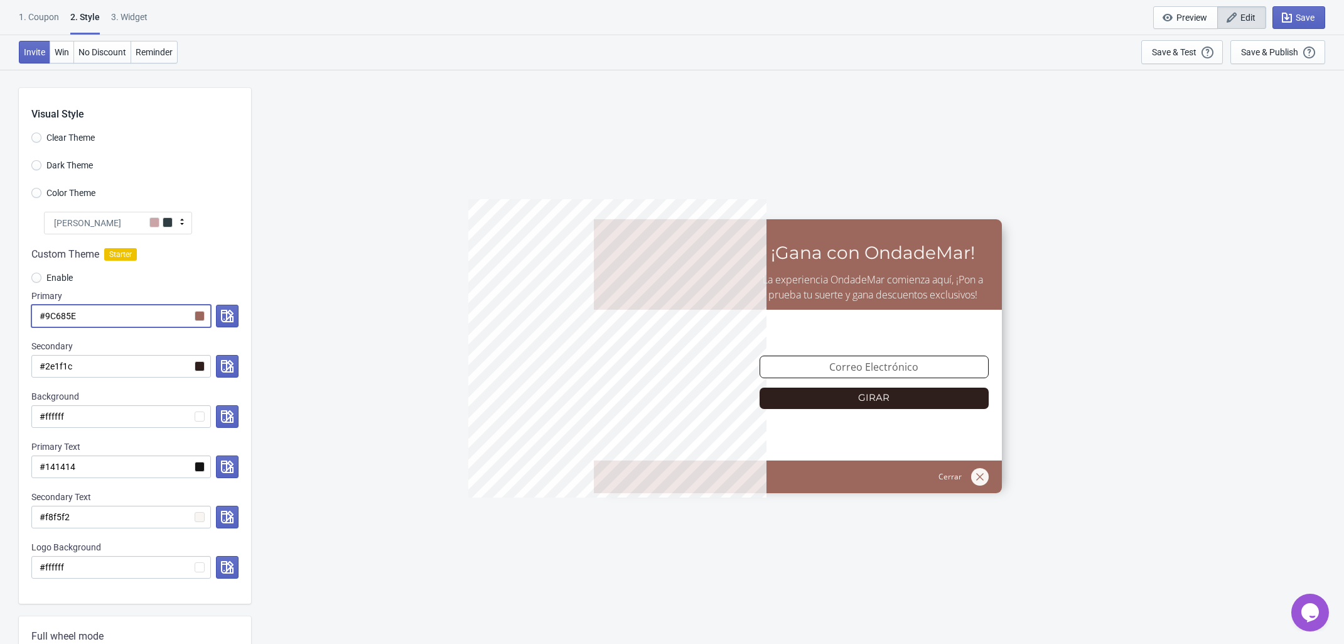
radio input "true"
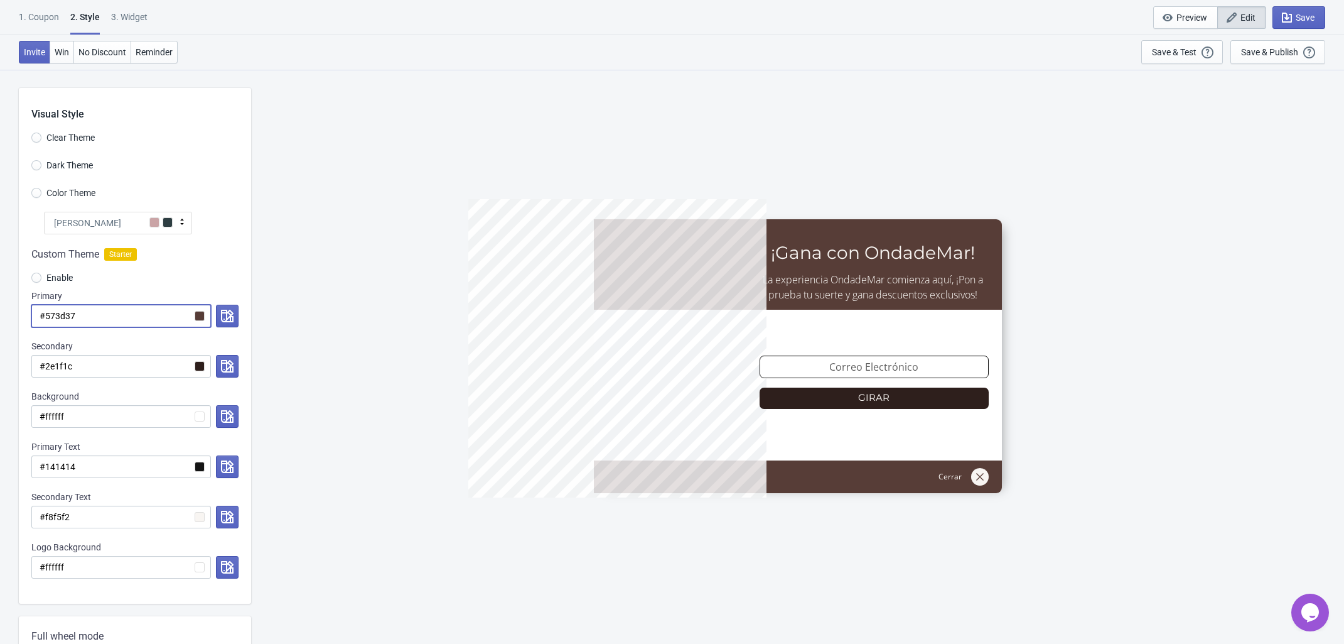
type input "#573d37"
drag, startPoint x: 107, startPoint y: 315, endPoint x: 43, endPoint y: 308, distance: 64.4
click at [43, 308] on input "#573d37" at bounding box center [121, 316] width 180 height 23
paste input "6a4a42"
radio input "true"
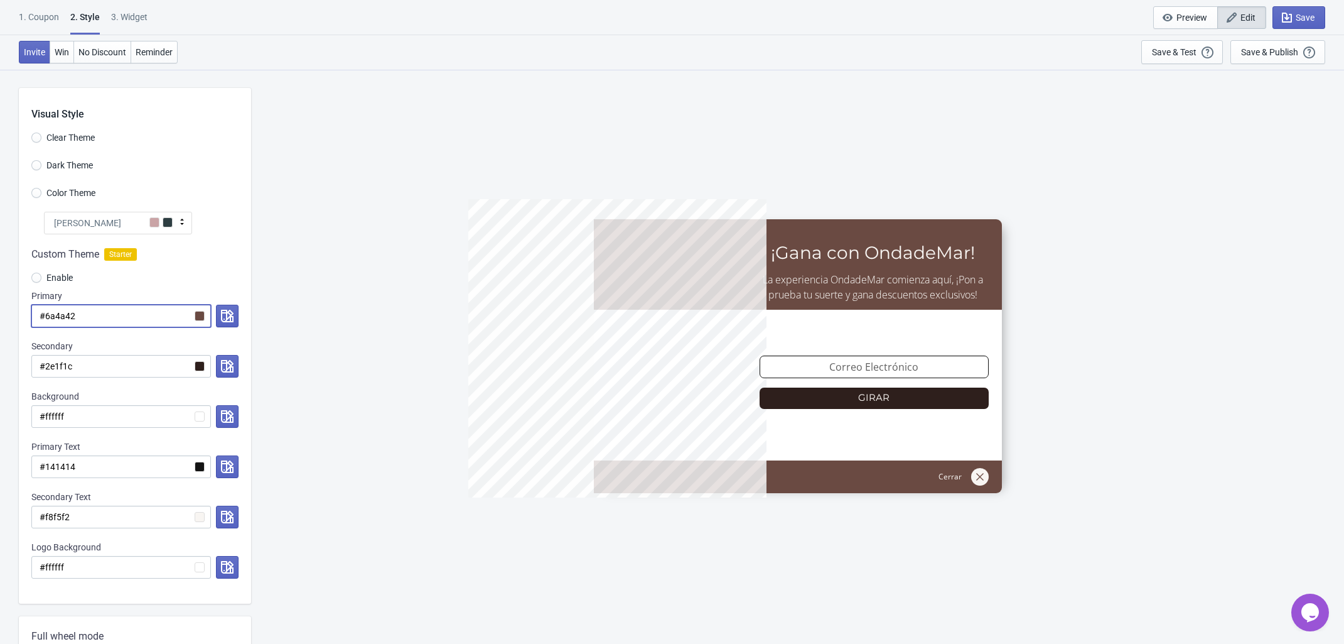
type input "#6a4a42"
click at [405, 276] on div "5%OFFODM ¡Gana con OndadeMar! La experiencia OndadeMar comienza aquí, ¡Pon a pr…" at bounding box center [797, 356] width 1081 height 574
click at [377, 278] on div "5%OFFODM ¡Gana con OndadeMar! La experiencia OndadeMar comienza aquí, ¡Pon a pr…" at bounding box center [797, 356] width 1081 height 574
click at [313, 314] on div "5%OFFODM ¡Gana con OndadeMar! La experiencia OndadeMar comienza aquí, ¡Pon a pr…" at bounding box center [797, 356] width 1081 height 574
click at [343, 274] on div "5%OFFODM ¡Gana con OndadeMar! La experiencia OndadeMar comienza aquí, ¡Pon a pr…" at bounding box center [797, 356] width 1081 height 574
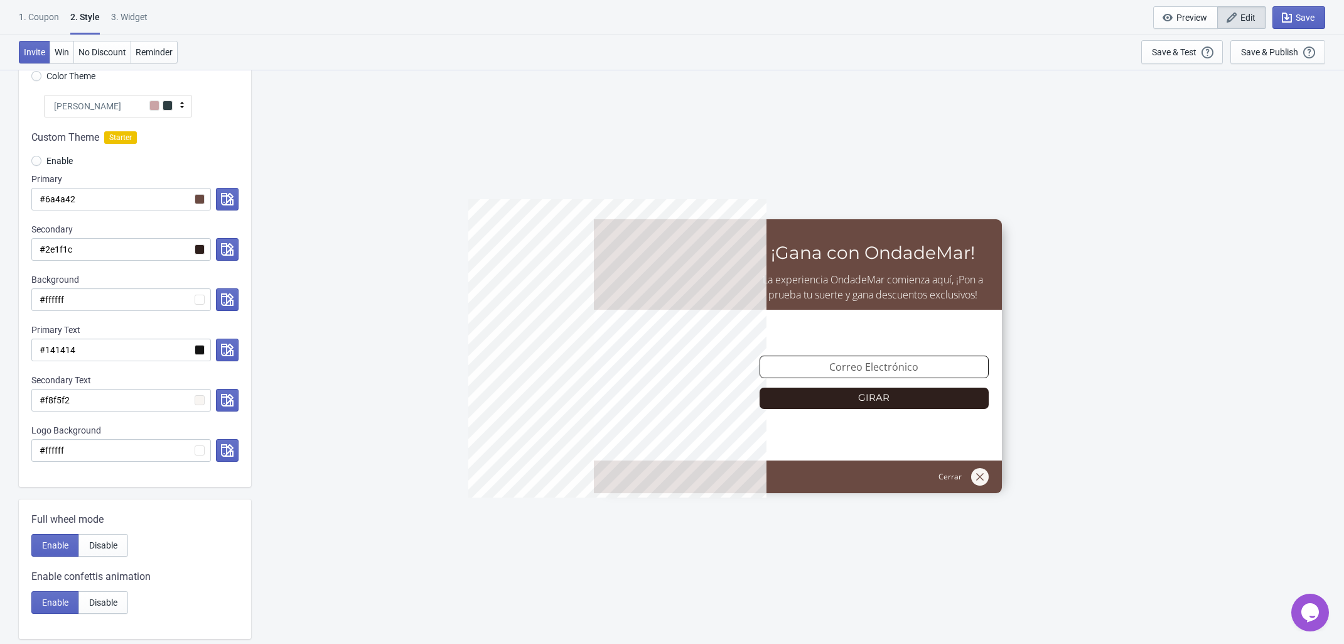
scroll to position [157, 0]
